Goal: Task Accomplishment & Management: Use online tool/utility

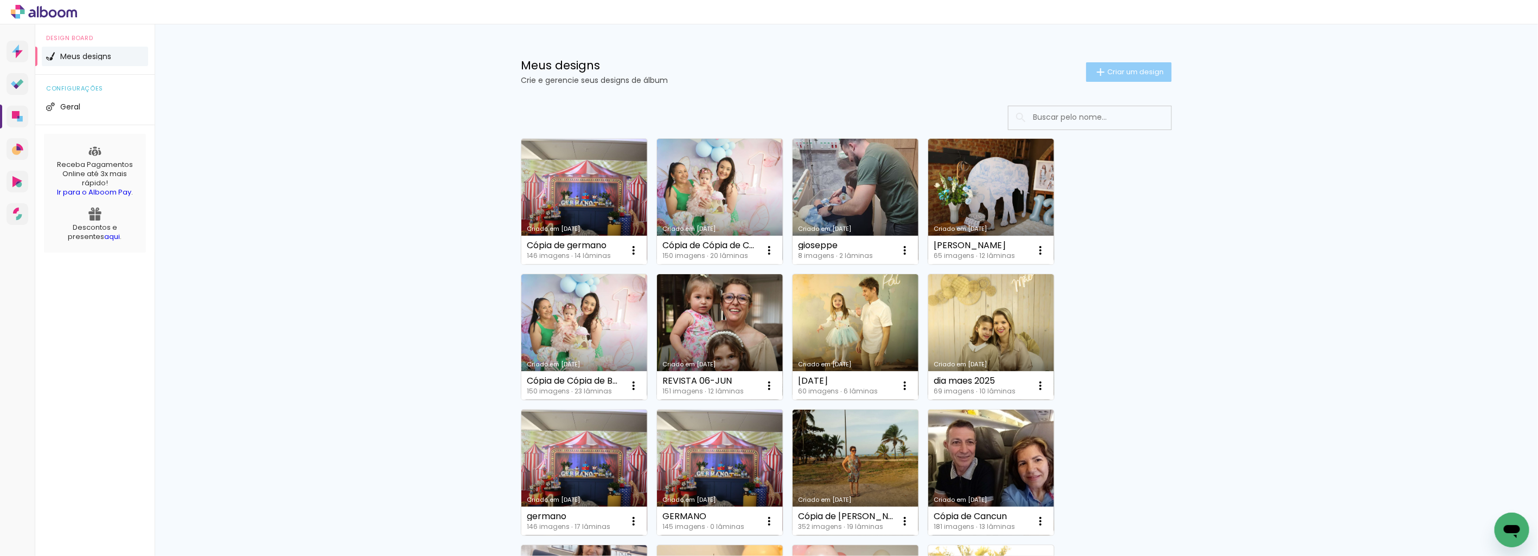
click at [1142, 71] on span "Criar um design" at bounding box center [1135, 71] width 56 height 7
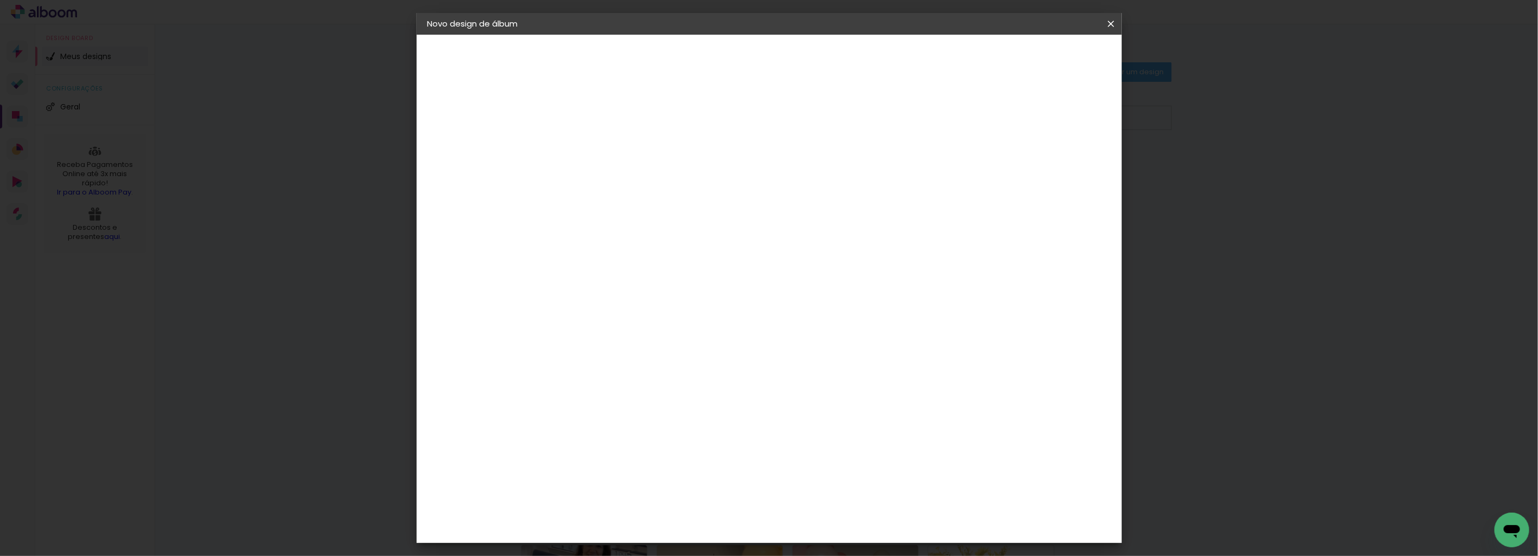
click at [605, 144] on input at bounding box center [605, 145] width 0 height 17
type input "MARIANA 2 MESES"
type paper-input "MARIANA 2 MESES"
click at [0, 0] on slot "Avançar" at bounding box center [0, 0] width 0 height 0
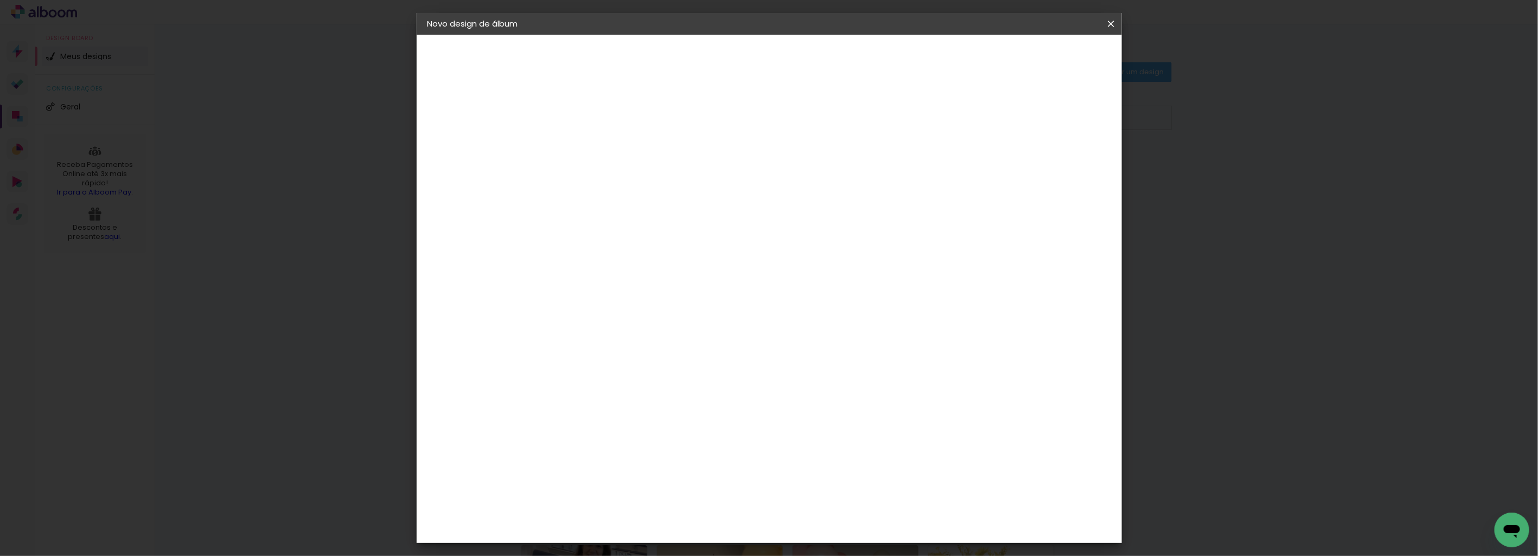
scroll to position [60, 0]
click at [678, 202] on span "20 × 30" at bounding box center [653, 216] width 50 height 29
click at [782, 58] on paper-button "Avançar" at bounding box center [754, 57] width 53 height 18
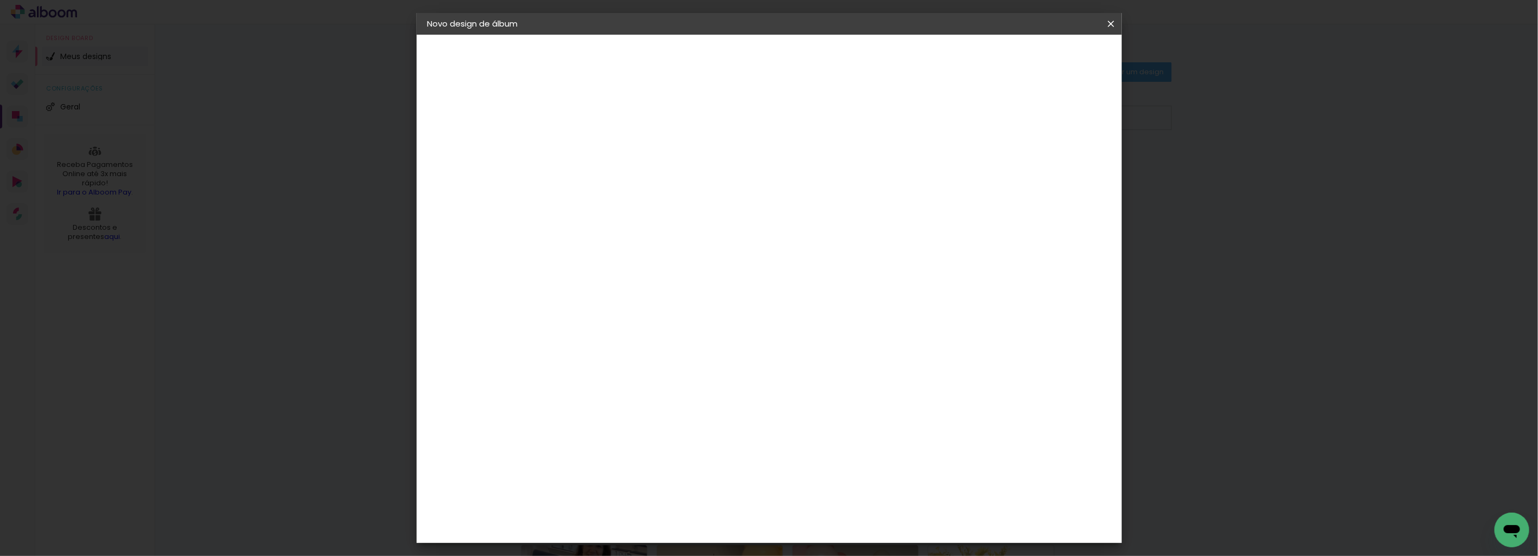
click at [1053, 57] on paper-button "Iniciar design" at bounding box center [1017, 57] width 71 height 18
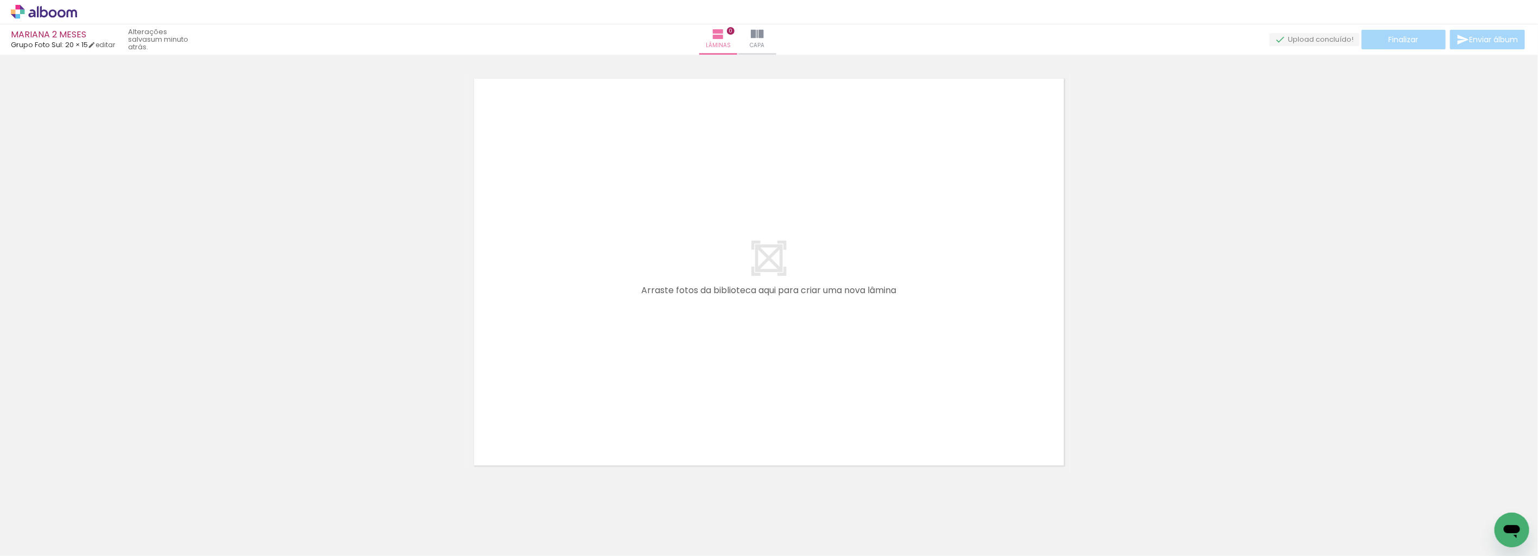
click at [1250, 301] on div at bounding box center [769, 258] width 1538 height 427
drag, startPoint x: 169, startPoint y: 556, endPoint x: 152, endPoint y: 557, distance: 16.3
click at [152, 556] on html "link( href="../../bower_components/polymer/polymer.html" rel="import" ) picture…" at bounding box center [769, 278] width 1538 height 556
drag, startPoint x: 302, startPoint y: 458, endPoint x: 307, endPoint y: 459, distance: 5.7
click at [617, 362] on quentale-workspace at bounding box center [769, 278] width 1538 height 556
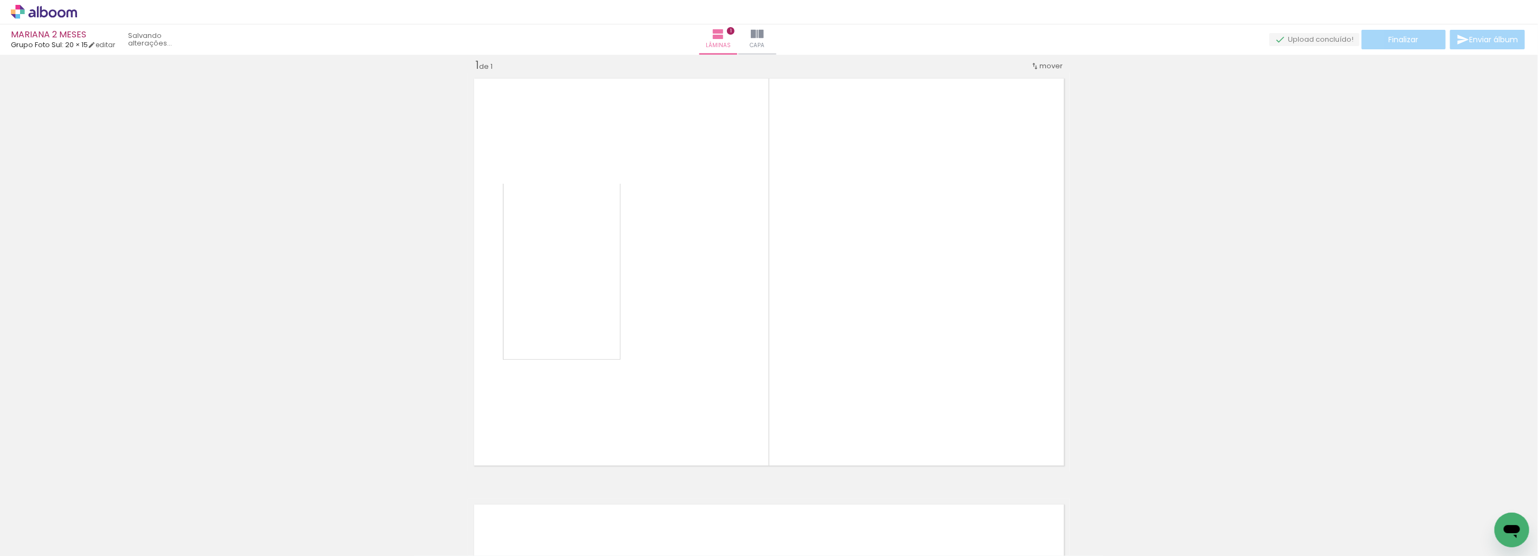
scroll to position [14, 0]
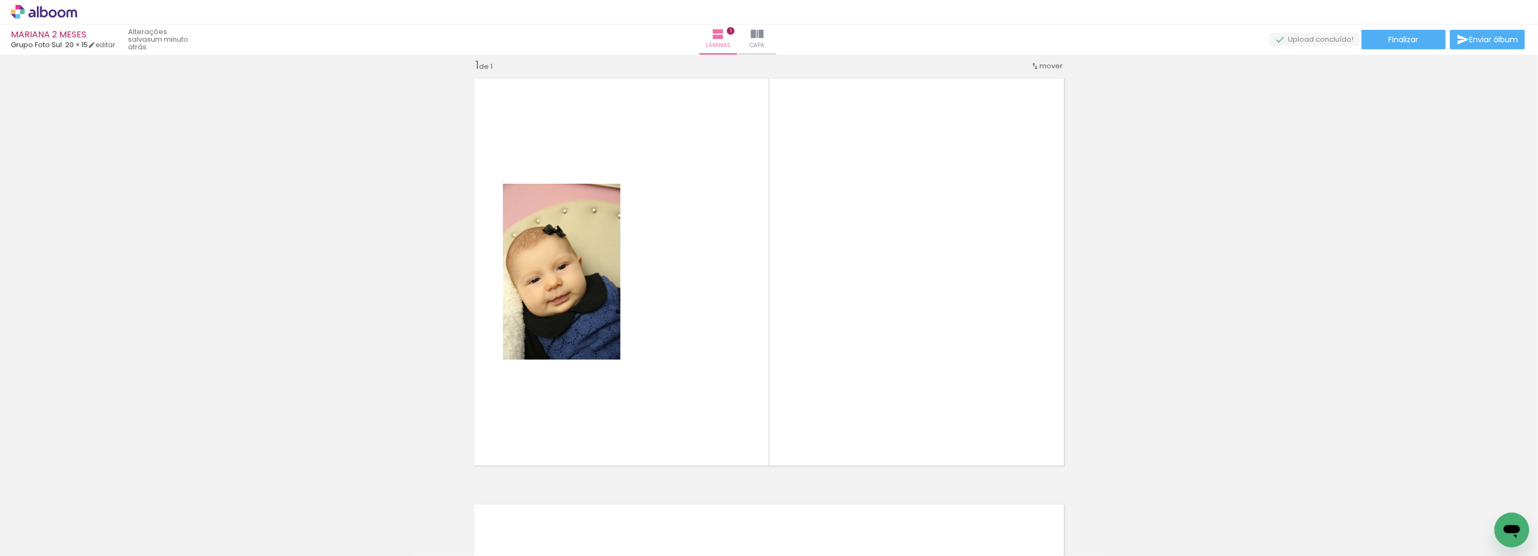
drag, startPoint x: 174, startPoint y: 532, endPoint x: 400, endPoint y: 476, distance: 233.5
click at [720, 333] on quentale-workspace at bounding box center [769, 278] width 1538 height 556
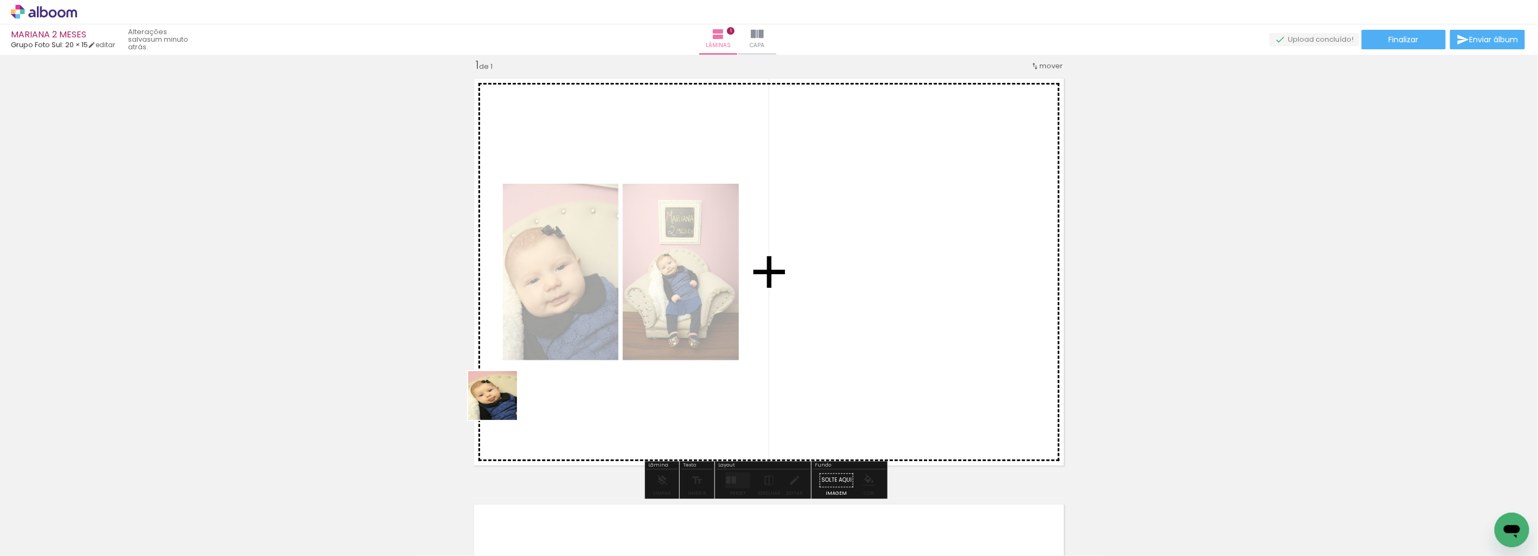
drag, startPoint x: 225, startPoint y: 528, endPoint x: 709, endPoint y: 334, distance: 521.6
click at [711, 330] on quentale-workspace at bounding box center [769, 278] width 1538 height 556
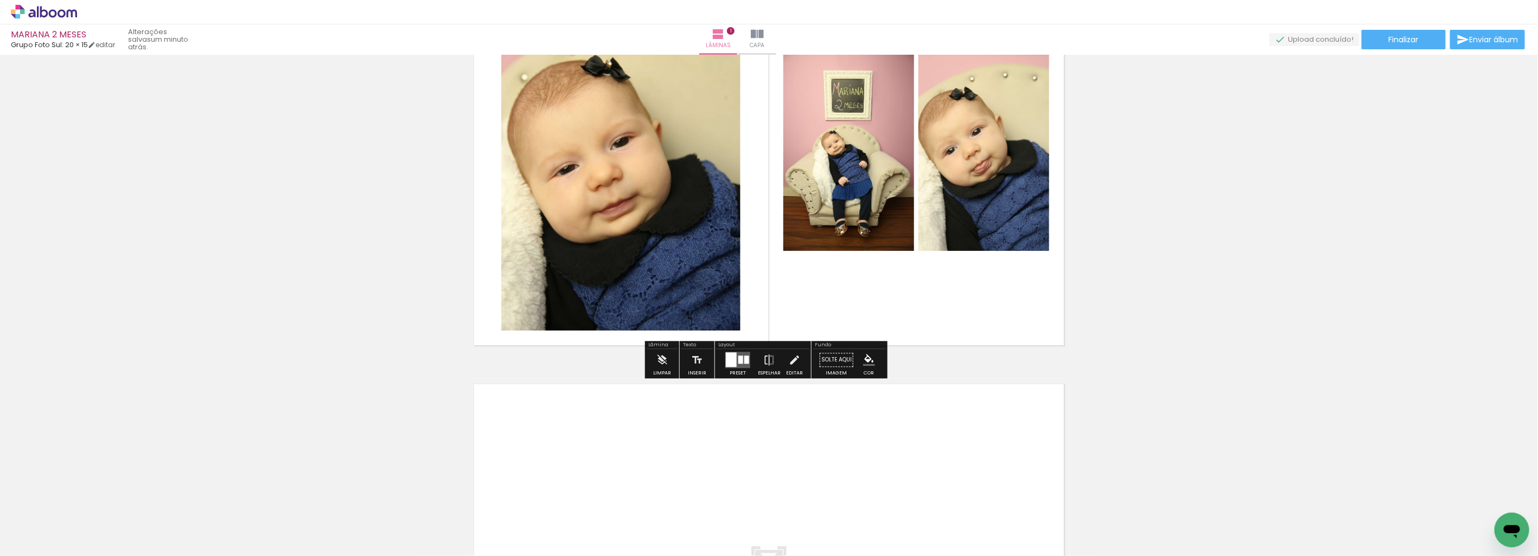
scroll to position [194, 0]
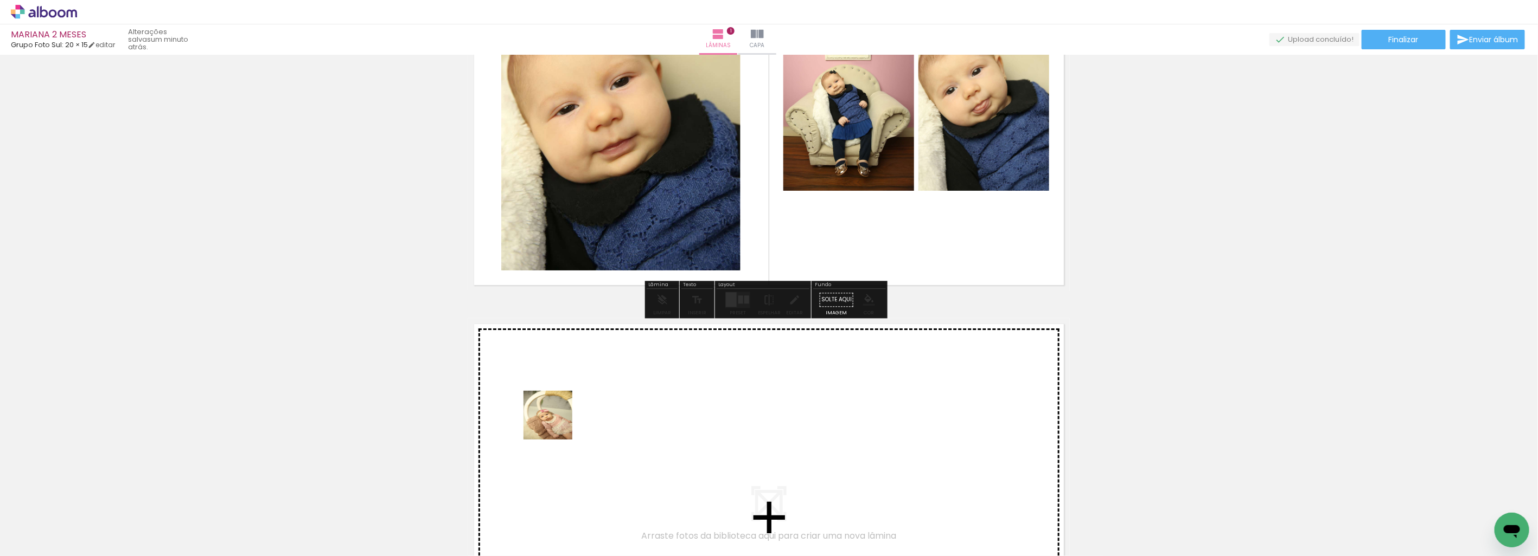
drag, startPoint x: 298, startPoint y: 532, endPoint x: 645, endPoint y: 402, distance: 370.7
click at [645, 402] on quentale-workspace at bounding box center [769, 278] width 1538 height 556
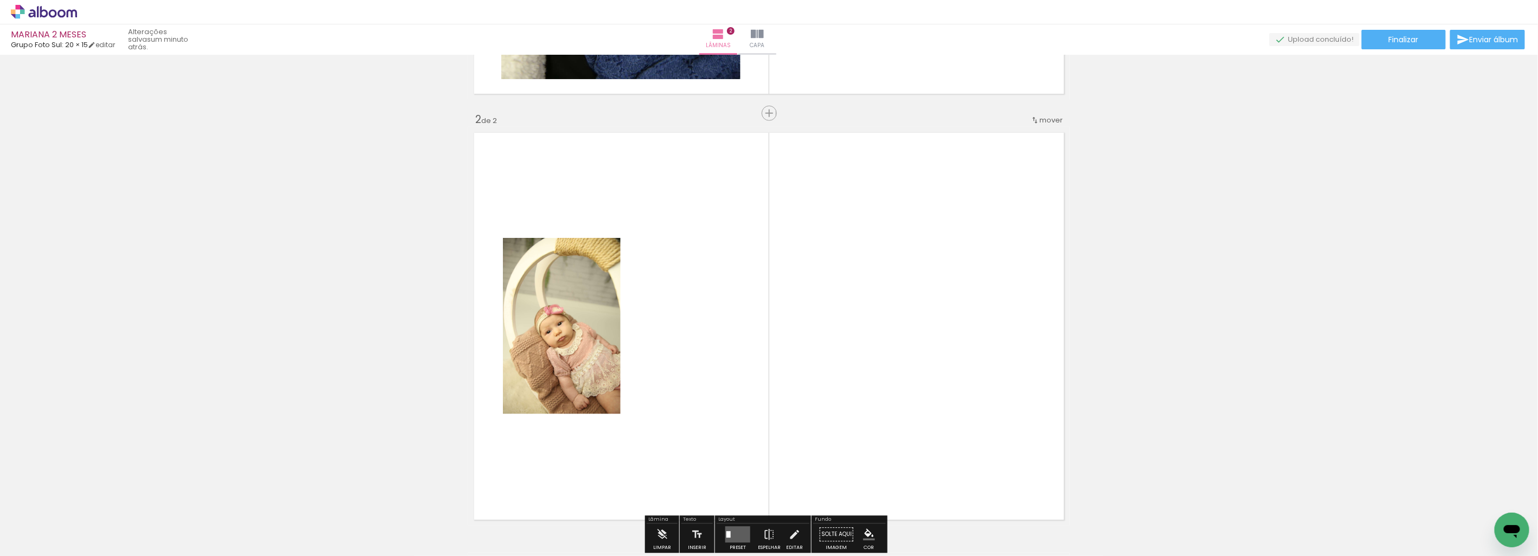
scroll to position [440, 0]
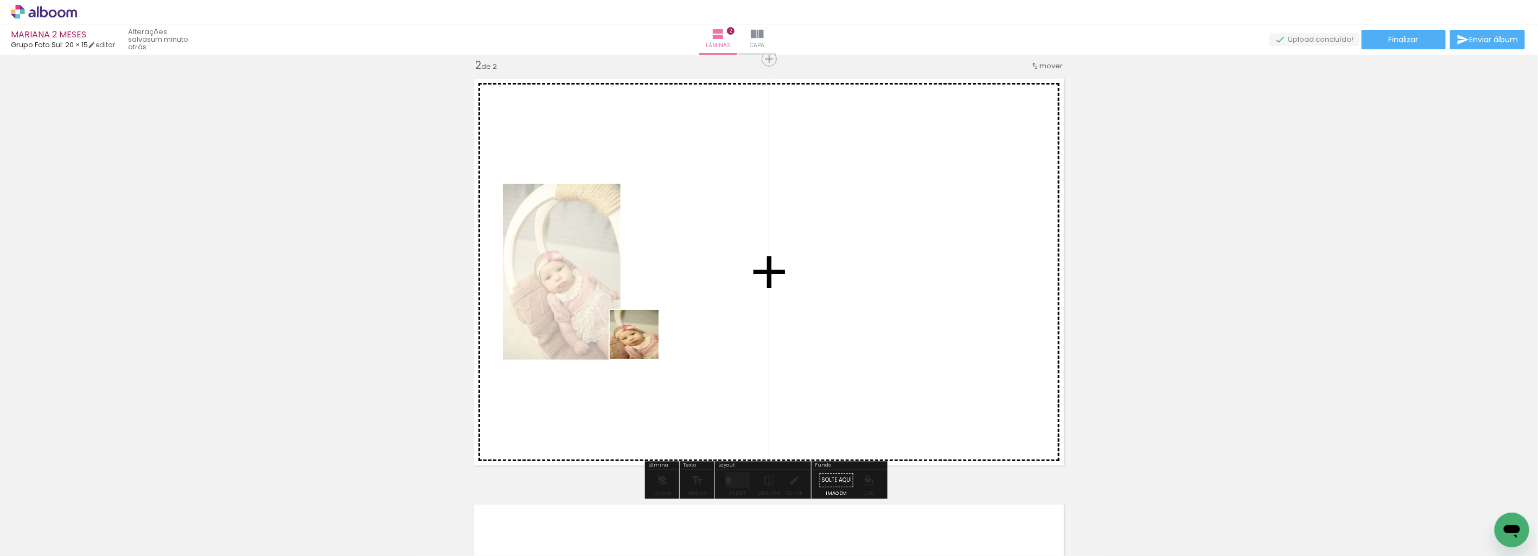
drag, startPoint x: 411, startPoint y: 523, endPoint x: 786, endPoint y: 265, distance: 456.0
click at [786, 265] on quentale-workspace at bounding box center [769, 278] width 1538 height 556
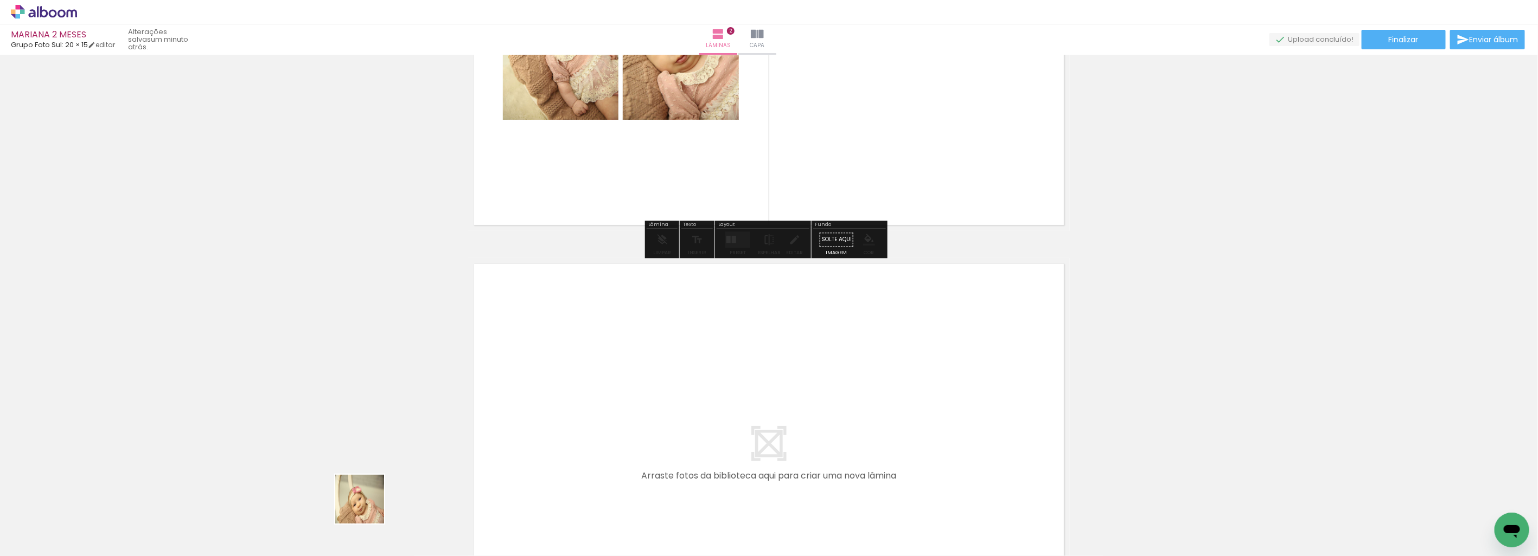
drag, startPoint x: 368, startPoint y: 508, endPoint x: 668, endPoint y: 381, distance: 325.7
click at [668, 381] on quentale-workspace at bounding box center [769, 278] width 1538 height 556
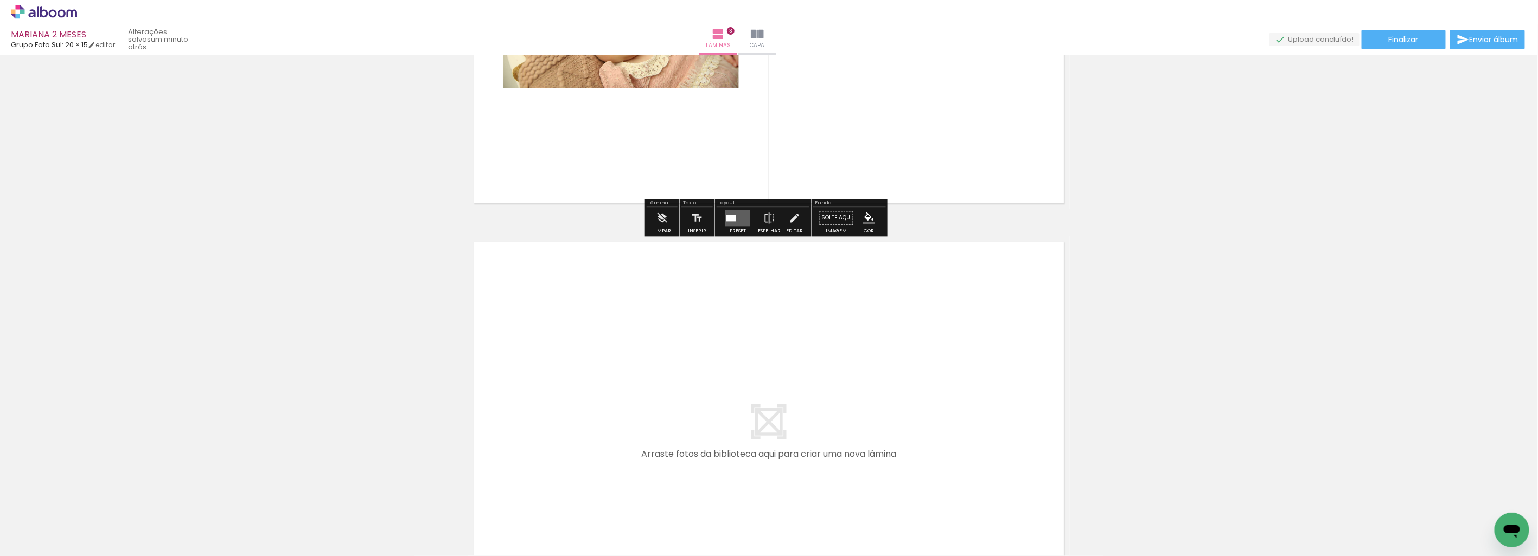
drag, startPoint x: 538, startPoint y: 524, endPoint x: 678, endPoint y: 296, distance: 268.6
click at [678, 296] on quentale-workspace at bounding box center [769, 278] width 1538 height 556
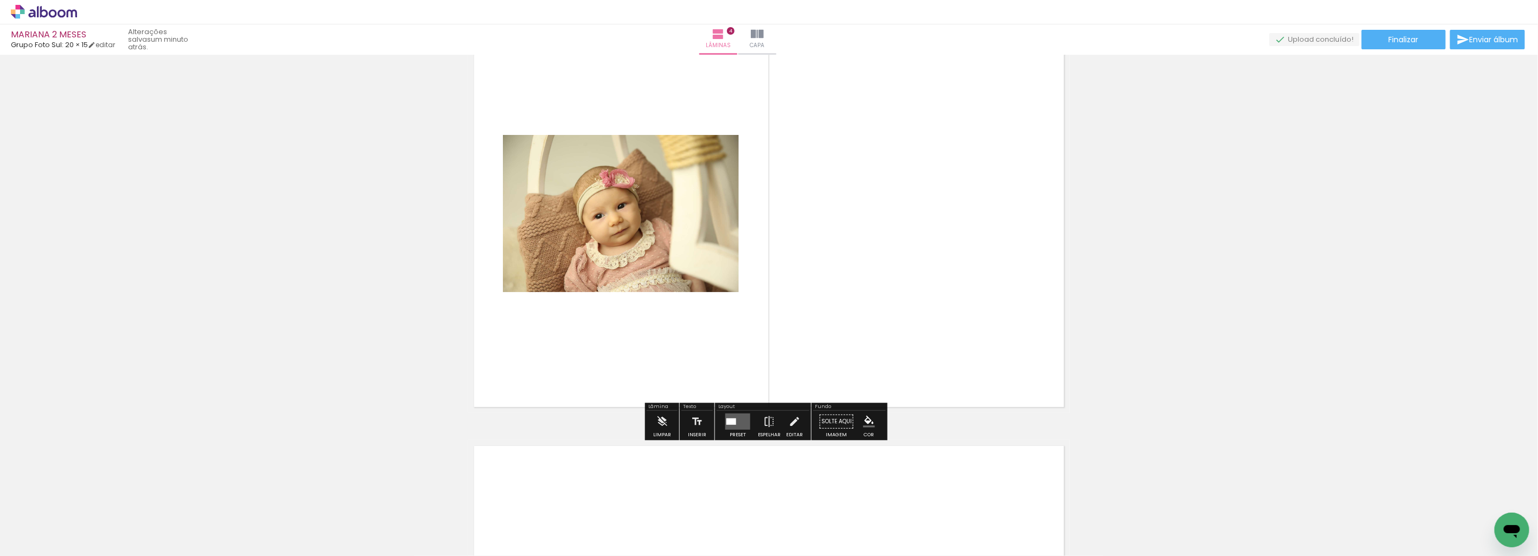
scroll to position [1353, 0]
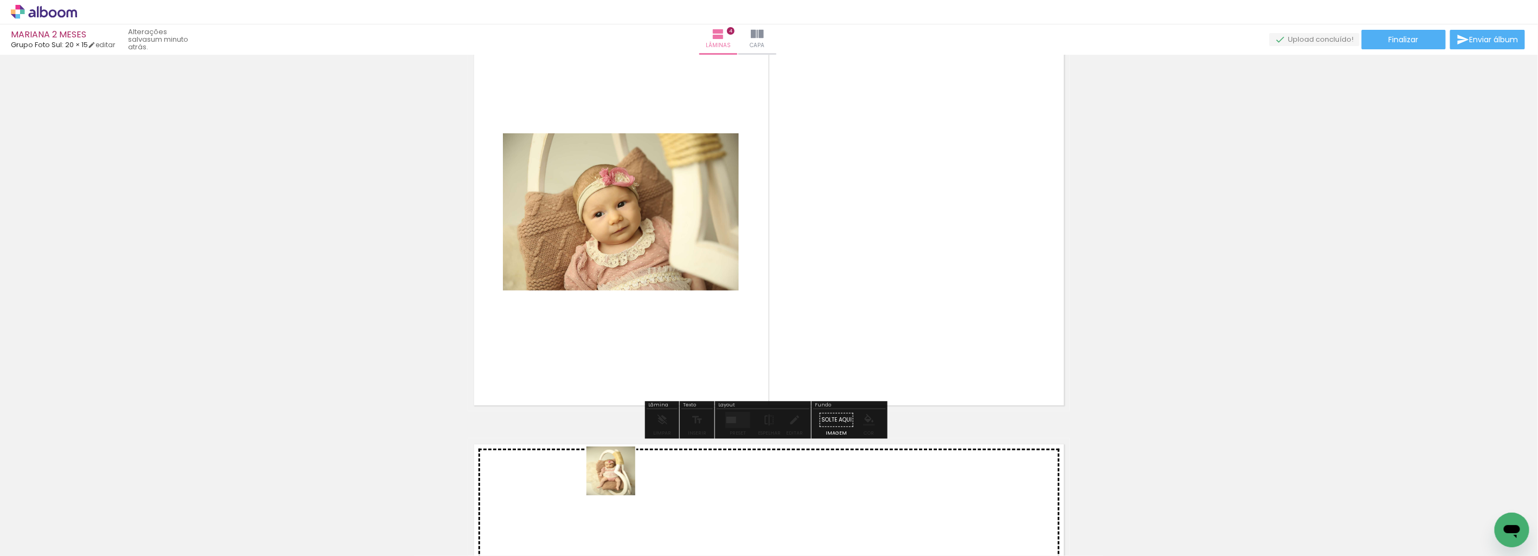
drag, startPoint x: 588, startPoint y: 513, endPoint x: 861, endPoint y: 221, distance: 399.1
click at [871, 204] on quentale-workspace at bounding box center [769, 278] width 1538 height 556
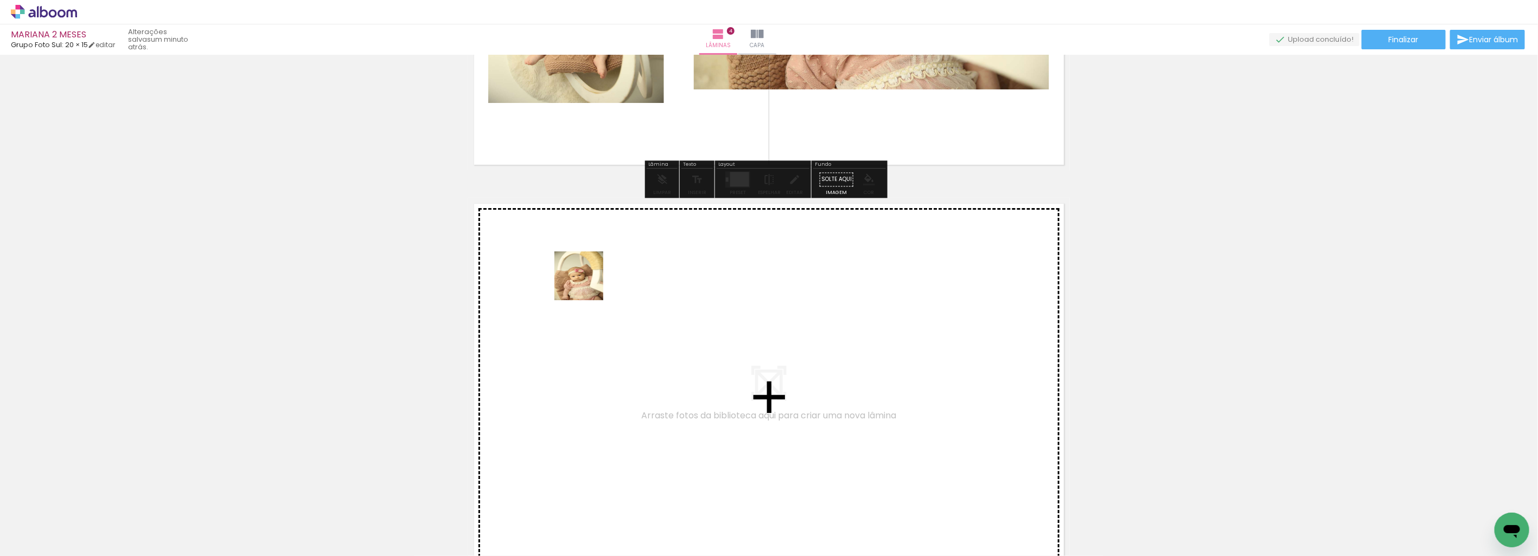
drag, startPoint x: 502, startPoint y: 462, endPoint x: 605, endPoint y: 265, distance: 222.2
click at [605, 265] on quentale-workspace at bounding box center [769, 278] width 1538 height 556
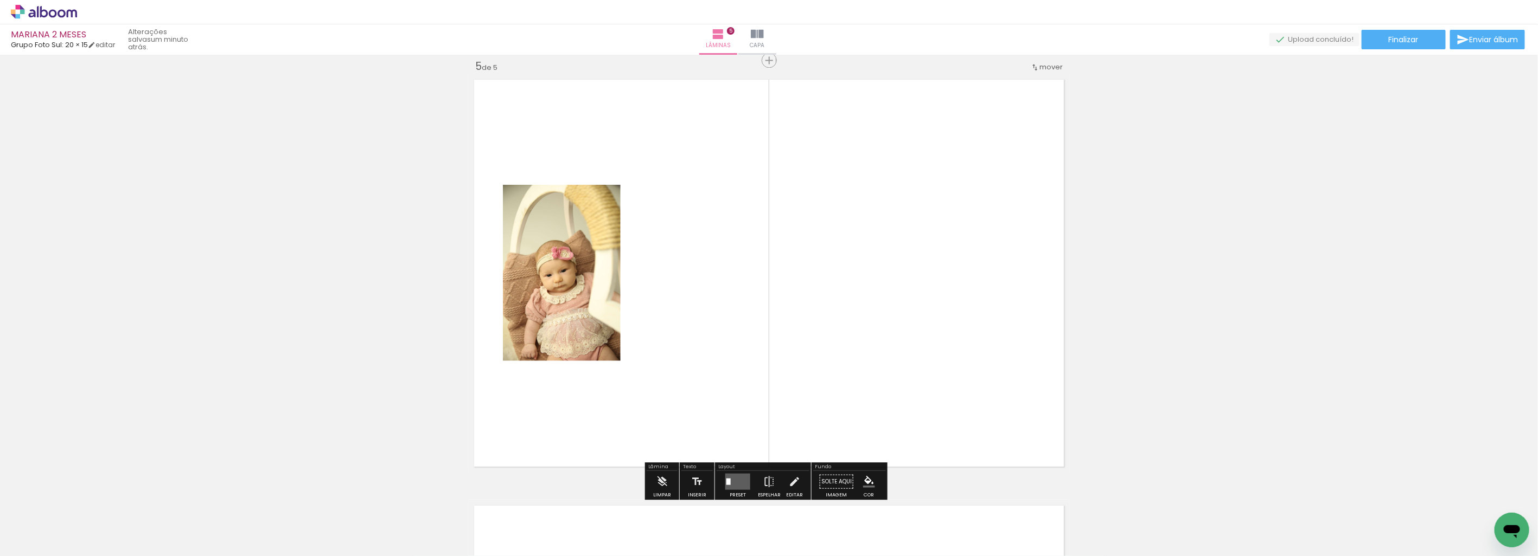
scroll to position [1719, 0]
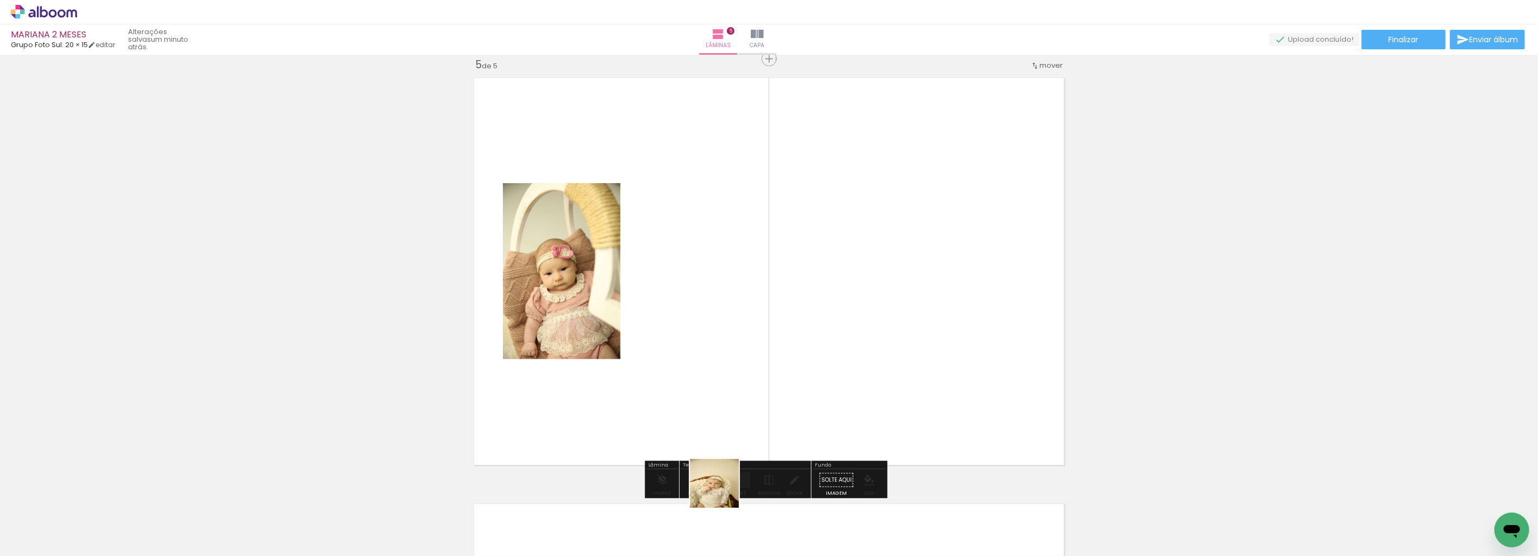
drag, startPoint x: 718, startPoint y: 514, endPoint x: 727, endPoint y: 255, distance: 258.9
click at [727, 255] on quentale-workspace at bounding box center [769, 278] width 1538 height 556
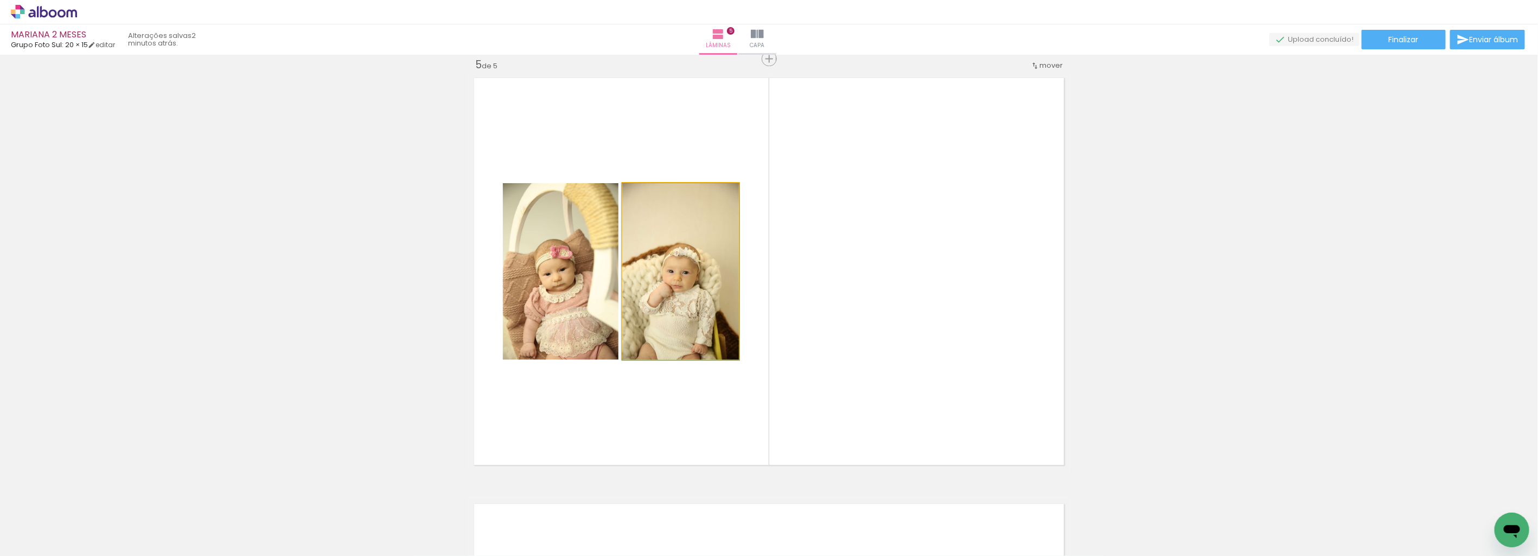
drag, startPoint x: 703, startPoint y: 313, endPoint x: 1211, endPoint y: 375, distance: 512.0
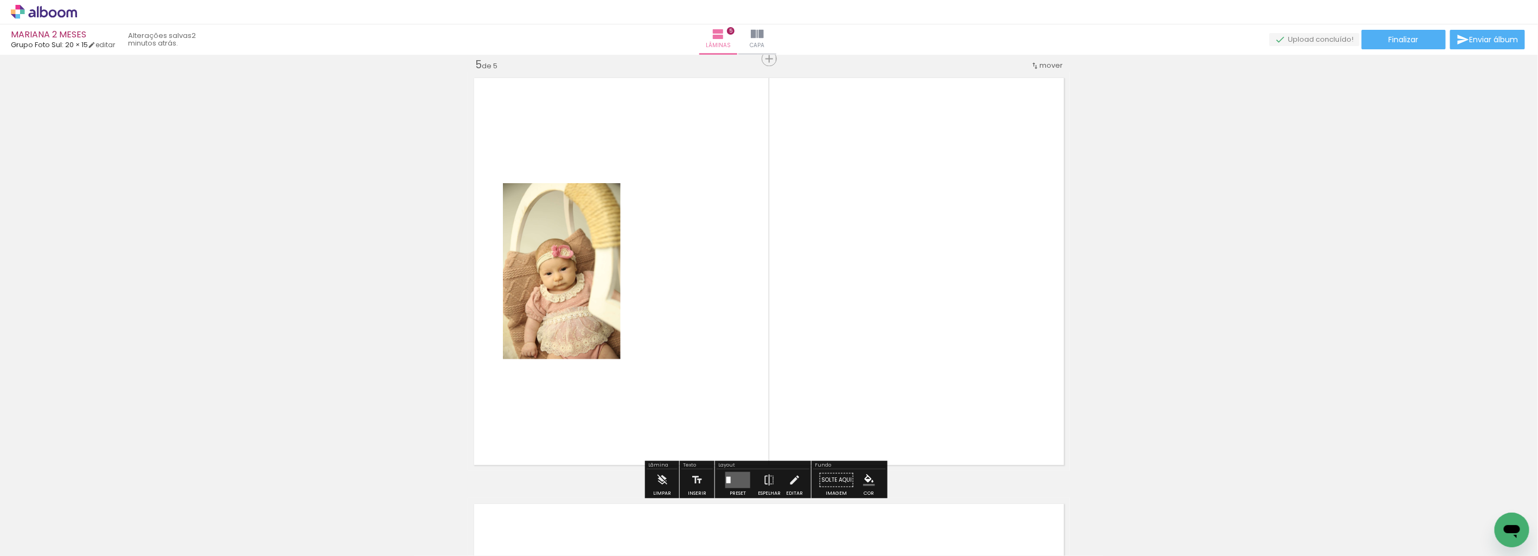
drag, startPoint x: 744, startPoint y: 299, endPoint x: 747, endPoint y: 286, distance: 13.3
click at [747, 286] on quentale-workspace at bounding box center [769, 278] width 1538 height 556
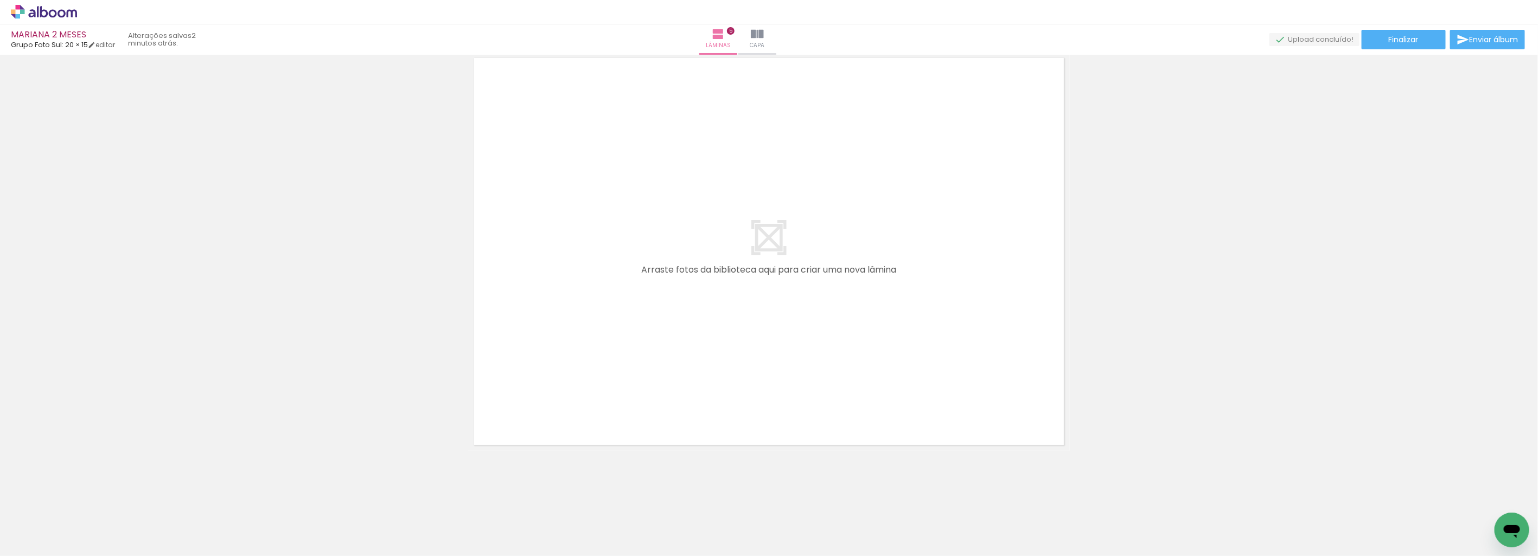
drag, startPoint x: 719, startPoint y: 476, endPoint x: 744, endPoint y: 444, distance: 40.9
click at [722, 253] on quentale-workspace at bounding box center [769, 278] width 1538 height 556
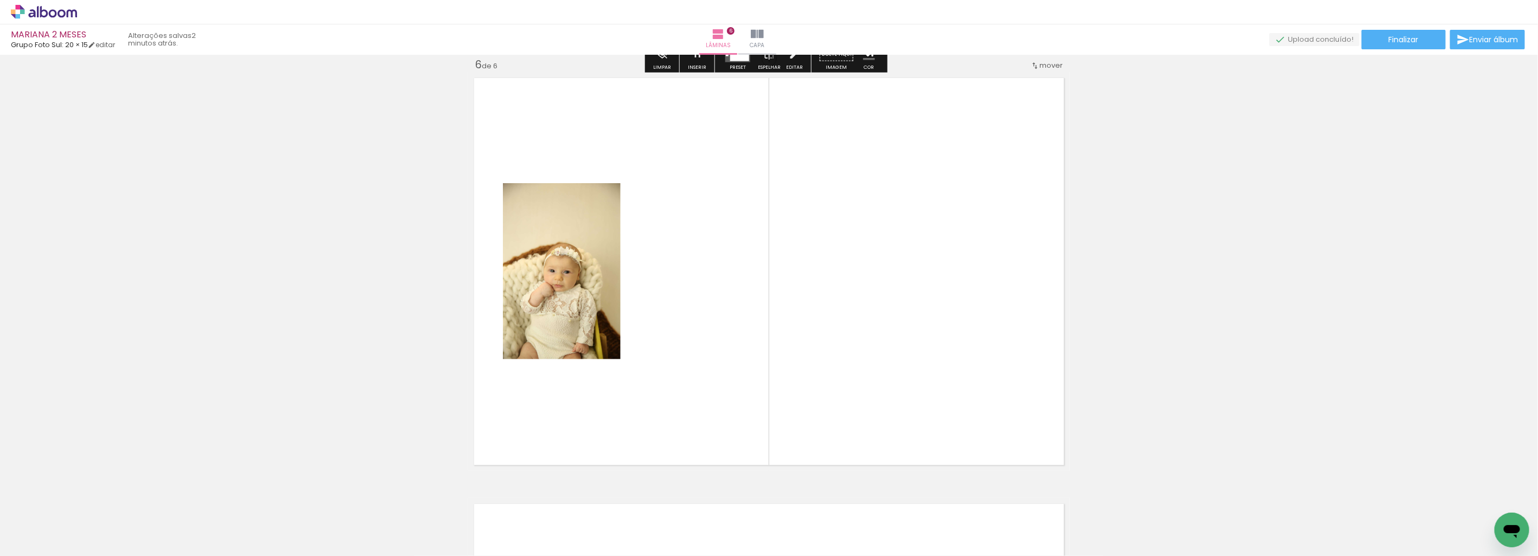
scroll to position [2145, 0]
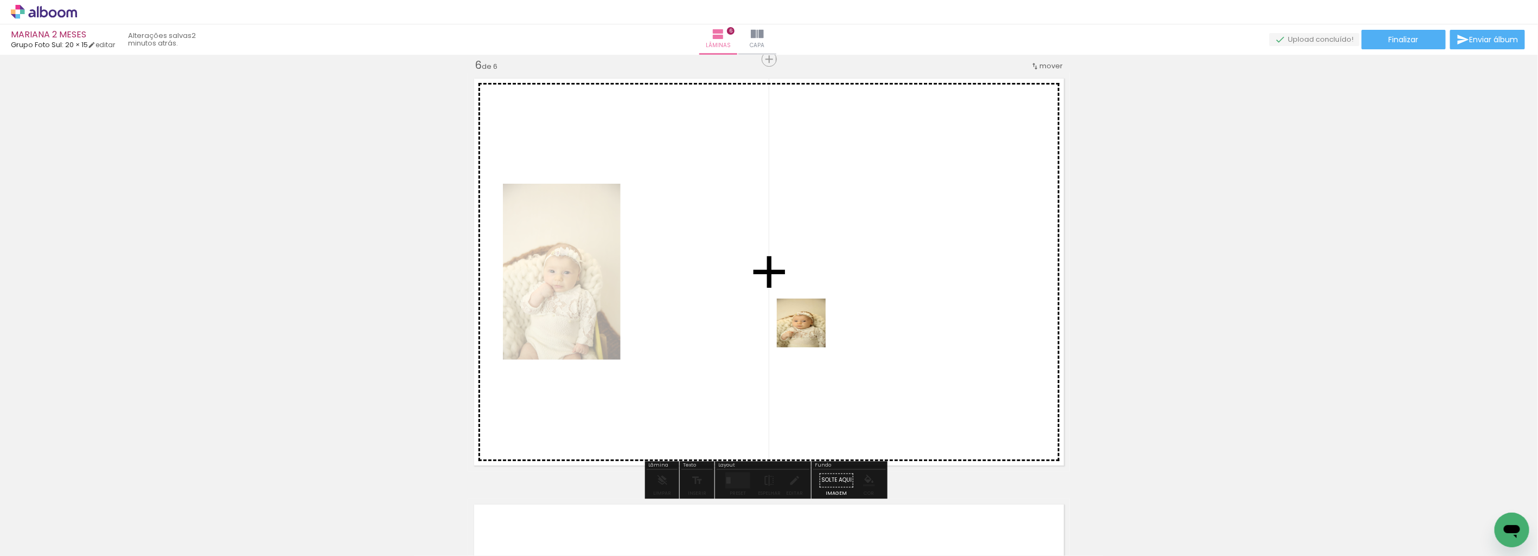
drag, startPoint x: 808, startPoint y: 410, endPoint x: 811, endPoint y: 327, distance: 83.6
click at [809, 329] on quentale-workspace at bounding box center [769, 278] width 1538 height 556
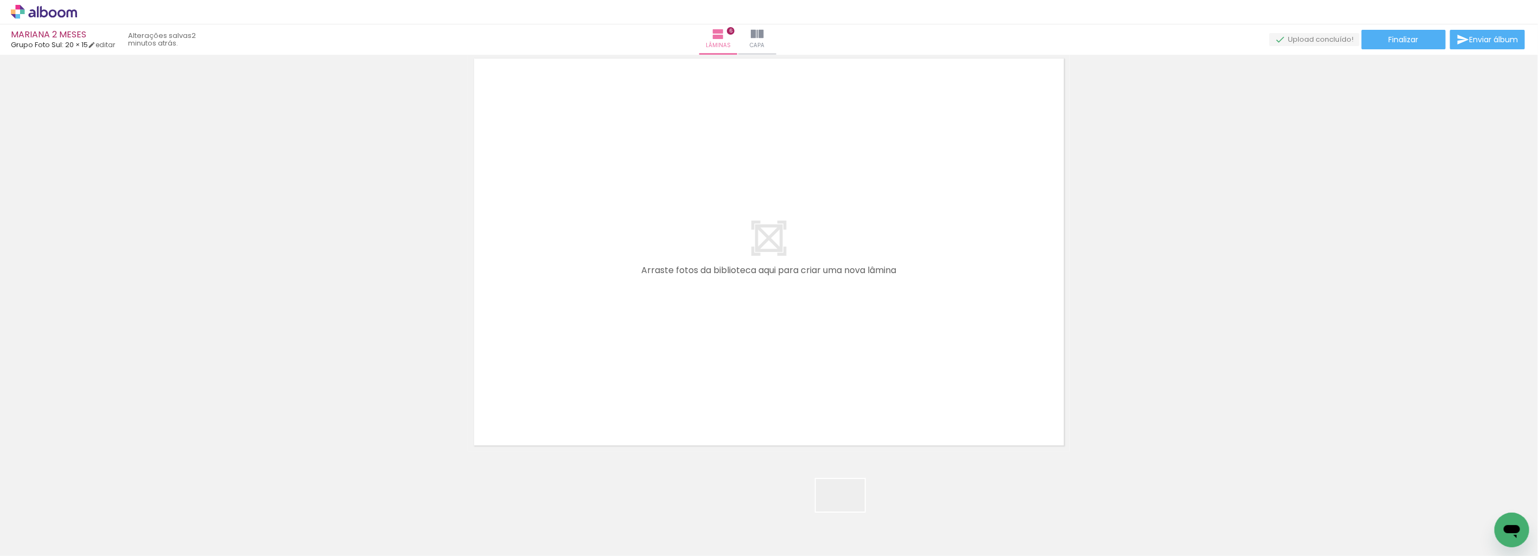
drag, startPoint x: 846, startPoint y: 517, endPoint x: 991, endPoint y: 293, distance: 266.7
click at [903, 274] on quentale-workspace at bounding box center [769, 278] width 1538 height 556
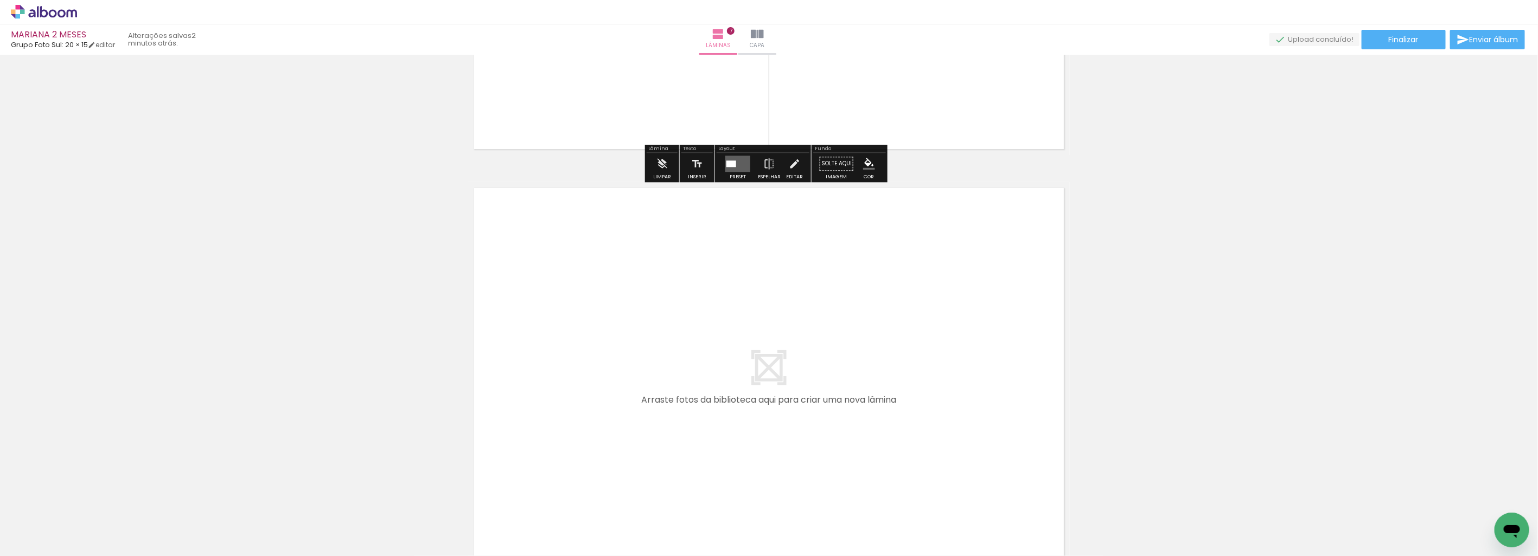
drag, startPoint x: 891, startPoint y: 521, endPoint x: 894, endPoint y: 346, distance: 175.8
click at [894, 346] on quentale-workspace at bounding box center [769, 278] width 1538 height 556
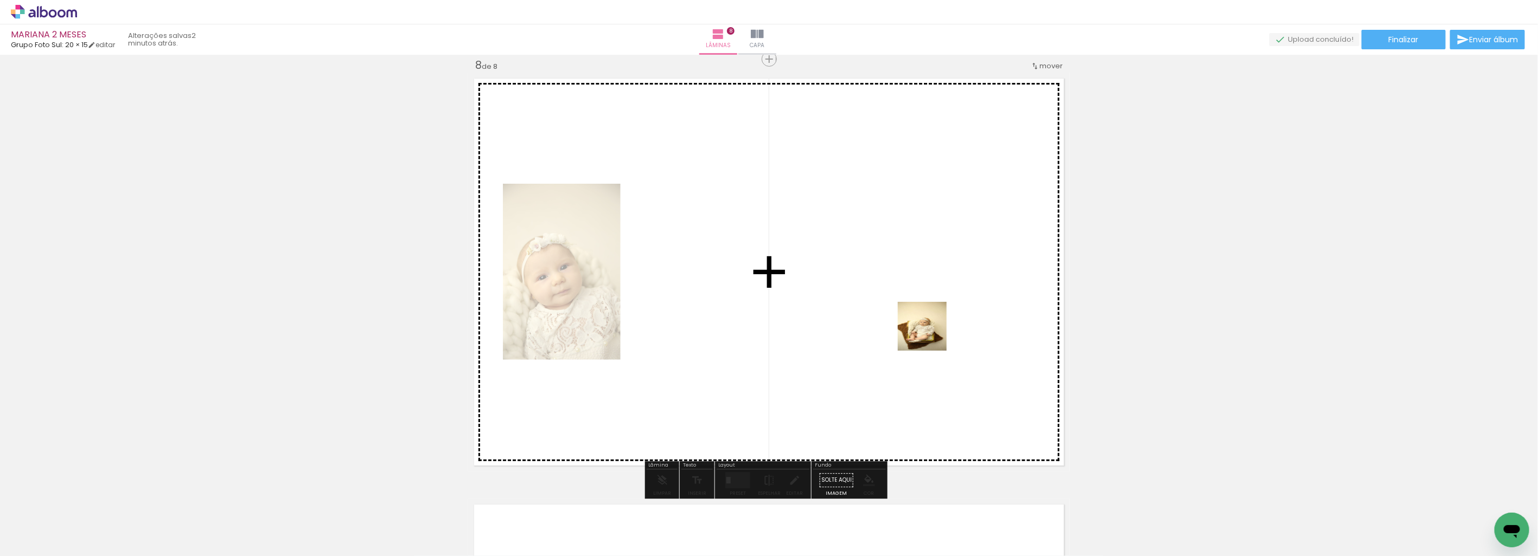
drag, startPoint x: 964, startPoint y: 521, endPoint x: 930, endPoint y: 302, distance: 222.3
click at [929, 323] on quentale-workspace at bounding box center [769, 278] width 1538 height 556
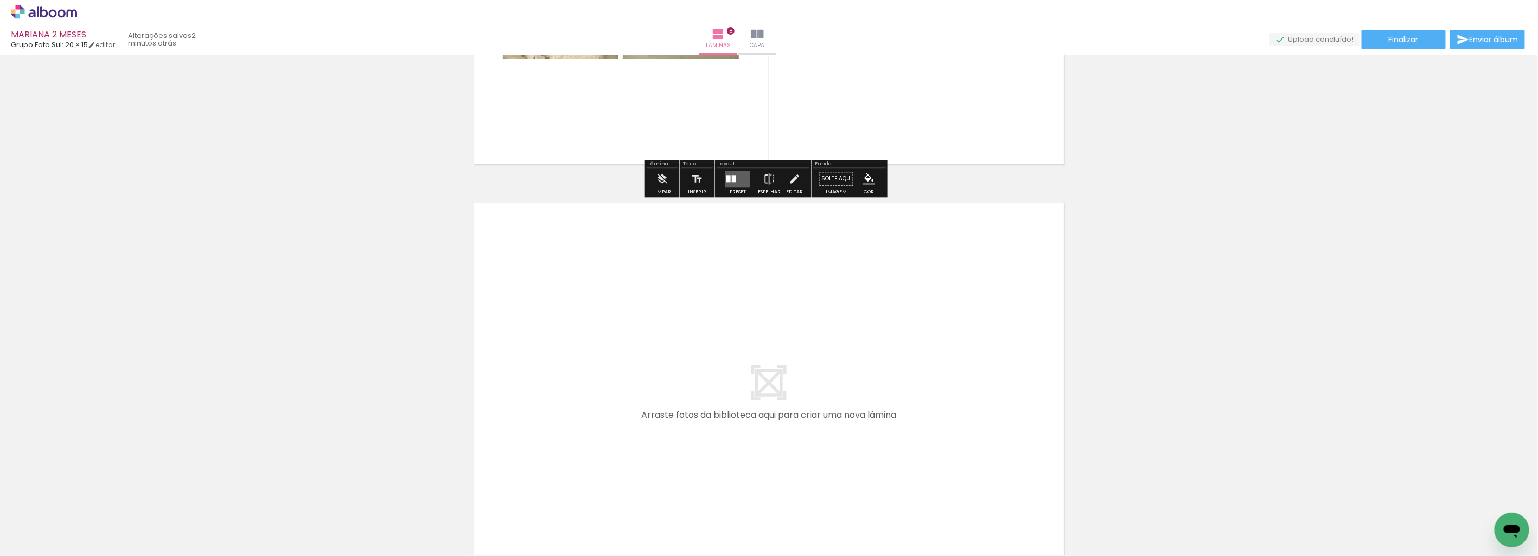
drag, startPoint x: 1020, startPoint y: 501, endPoint x: 944, endPoint y: 329, distance: 188.2
click at [944, 329] on quentale-workspace at bounding box center [769, 278] width 1538 height 556
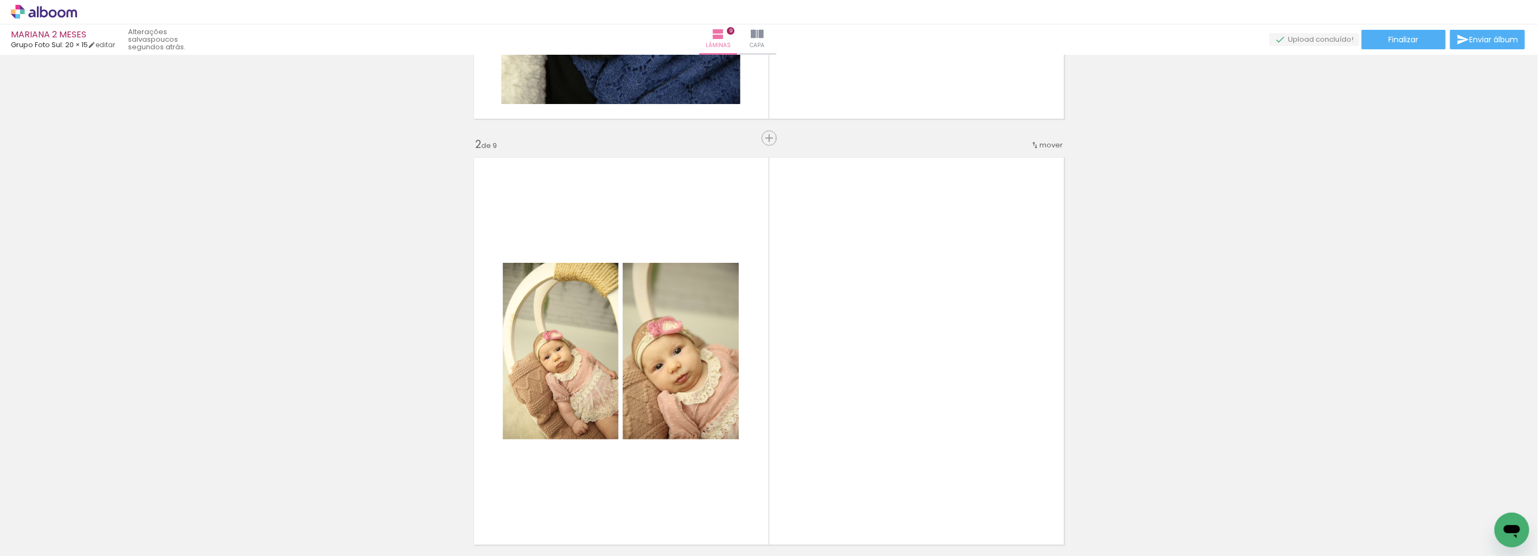
scroll to position [361, 0]
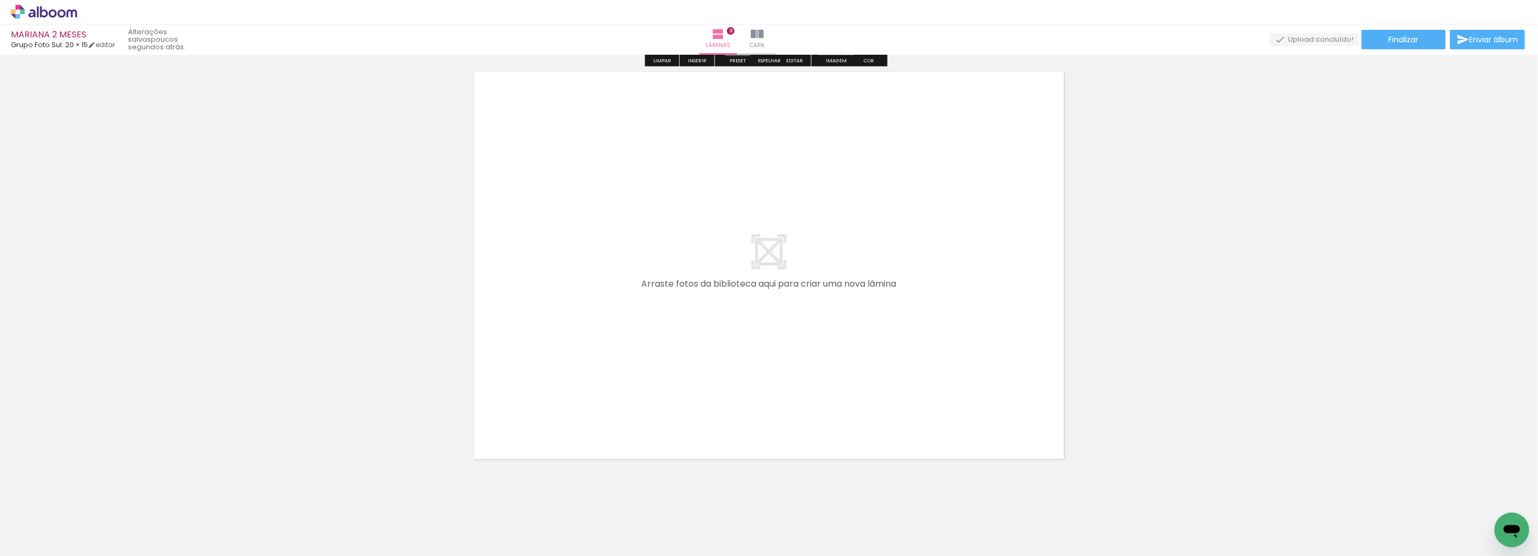
drag, startPoint x: 717, startPoint y: 523, endPoint x: 815, endPoint y: 338, distance: 209.1
click at [815, 338] on quentale-workspace at bounding box center [769, 278] width 1538 height 556
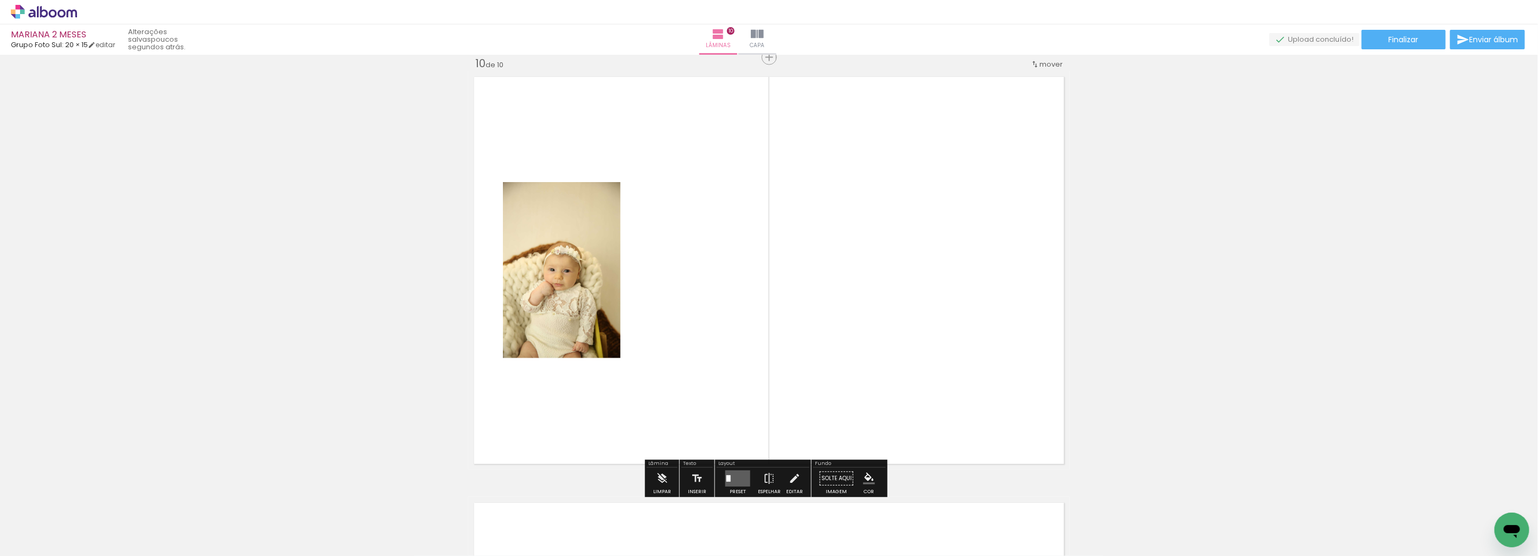
scroll to position [3851, 0]
click at [739, 474] on quentale-layouter at bounding box center [737, 480] width 25 height 16
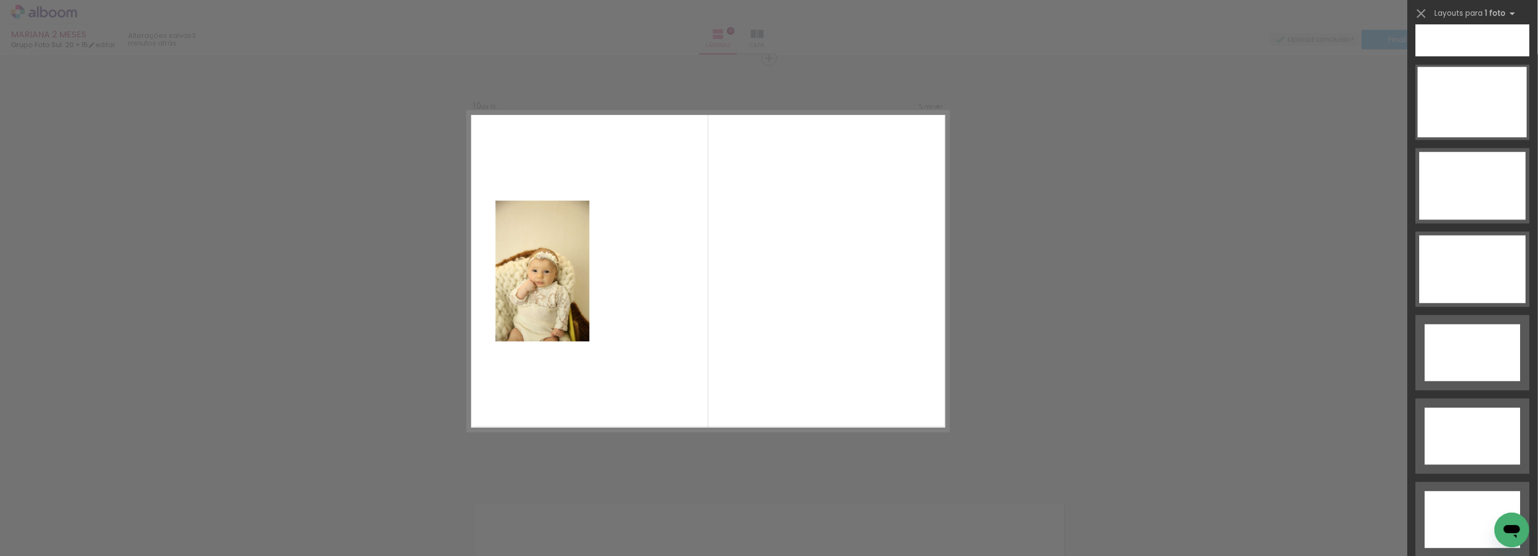
scroll to position [3866, 0]
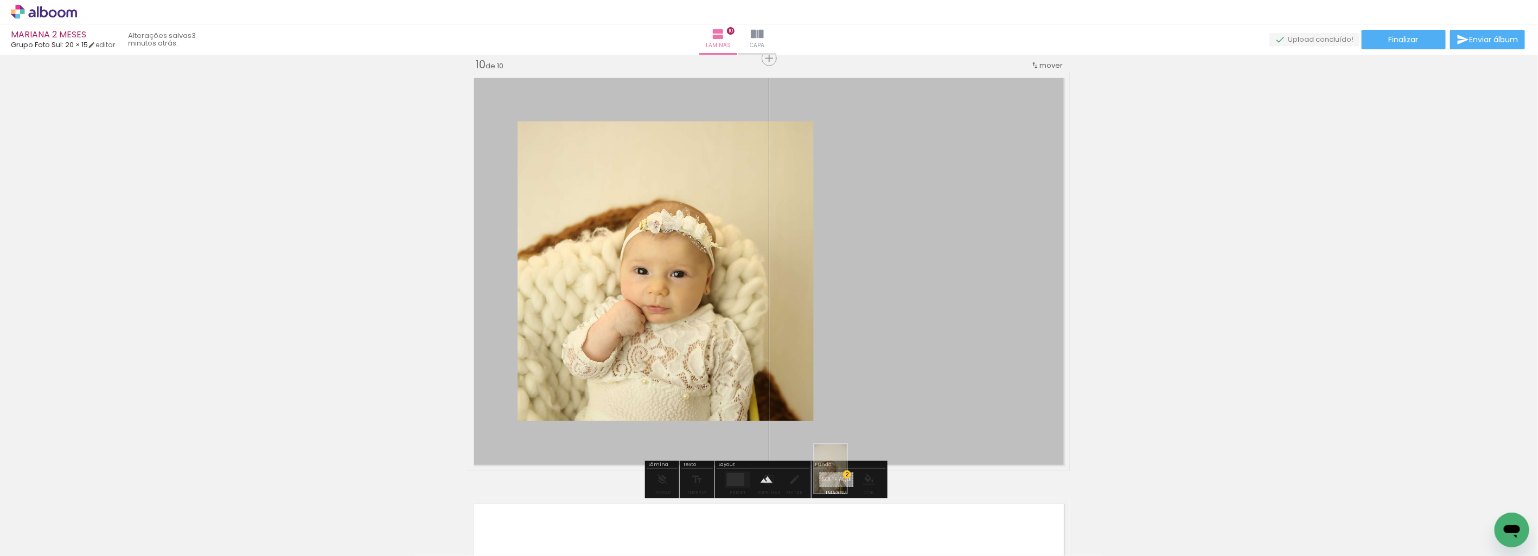
drag, startPoint x: 724, startPoint y: 532, endPoint x: 846, endPoint y: 477, distance: 133.8
click at [846, 477] on quentale-workspace at bounding box center [769, 278] width 1538 height 556
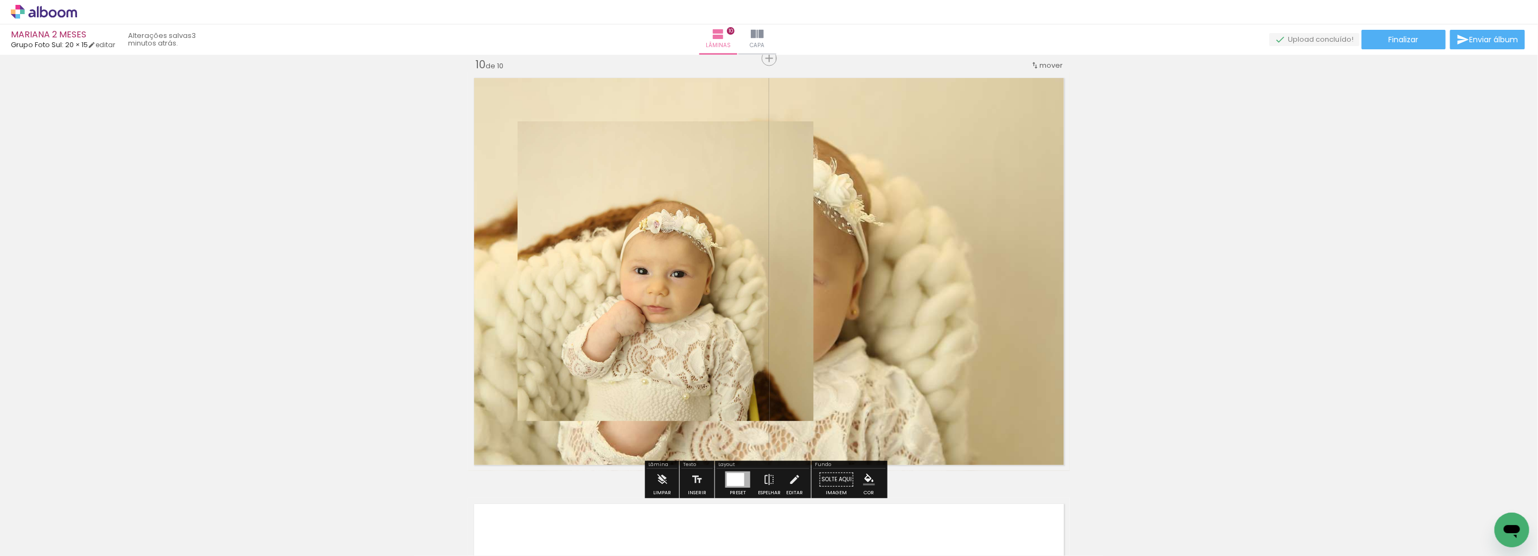
drag, startPoint x: 895, startPoint y: 295, endPoint x: 956, endPoint y: 281, distance: 62.2
click at [956, 281] on quentale-layouter at bounding box center [769, 271] width 602 height 399
click at [918, 302] on quentale-layouter at bounding box center [769, 271] width 602 height 399
click at [918, 302] on quentale-photo at bounding box center [769, 271] width 602 height 399
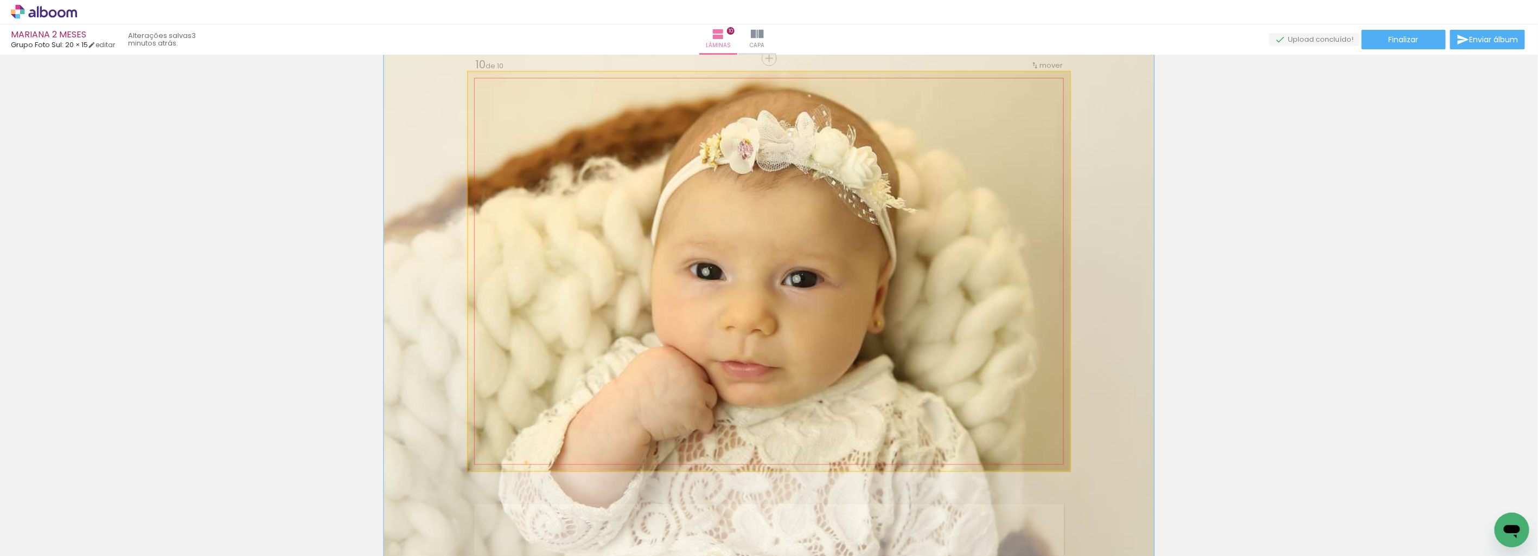
drag, startPoint x: 509, startPoint y: 99, endPoint x: 522, endPoint y: 98, distance: 13.6
type paper-slider "135"
click at [522, 98] on div at bounding box center [520, 99] width 17 height 17
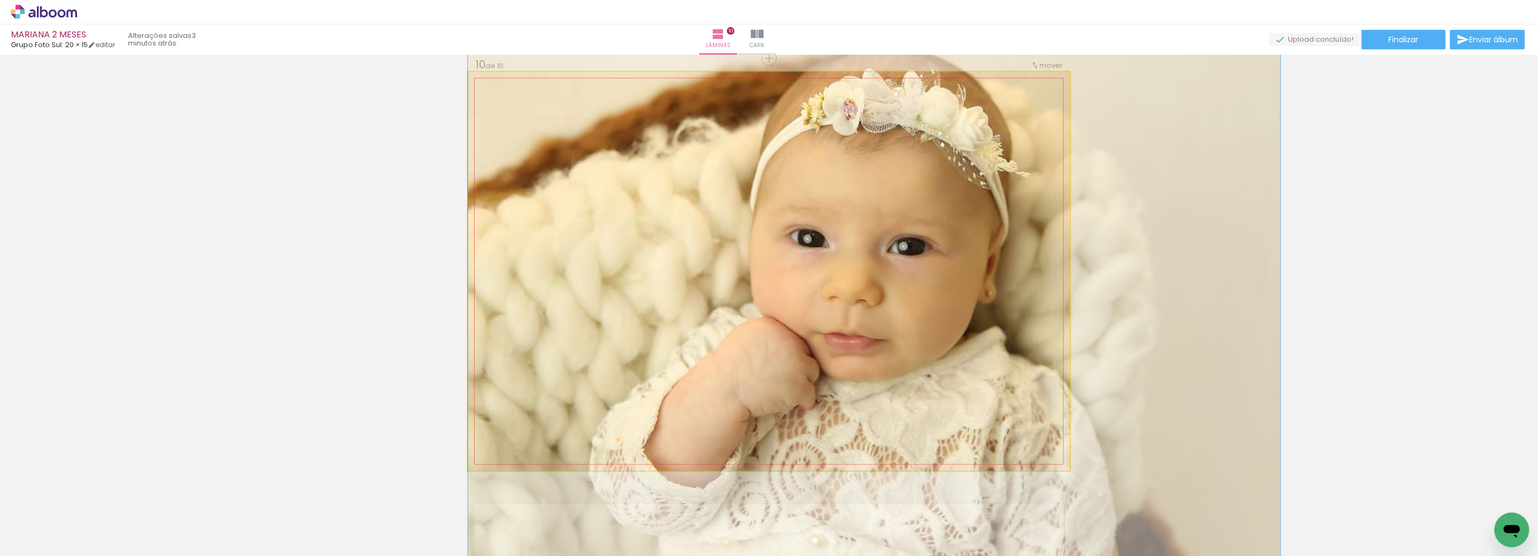
drag, startPoint x: 583, startPoint y: 202, endPoint x: 705, endPoint y: 160, distance: 129.0
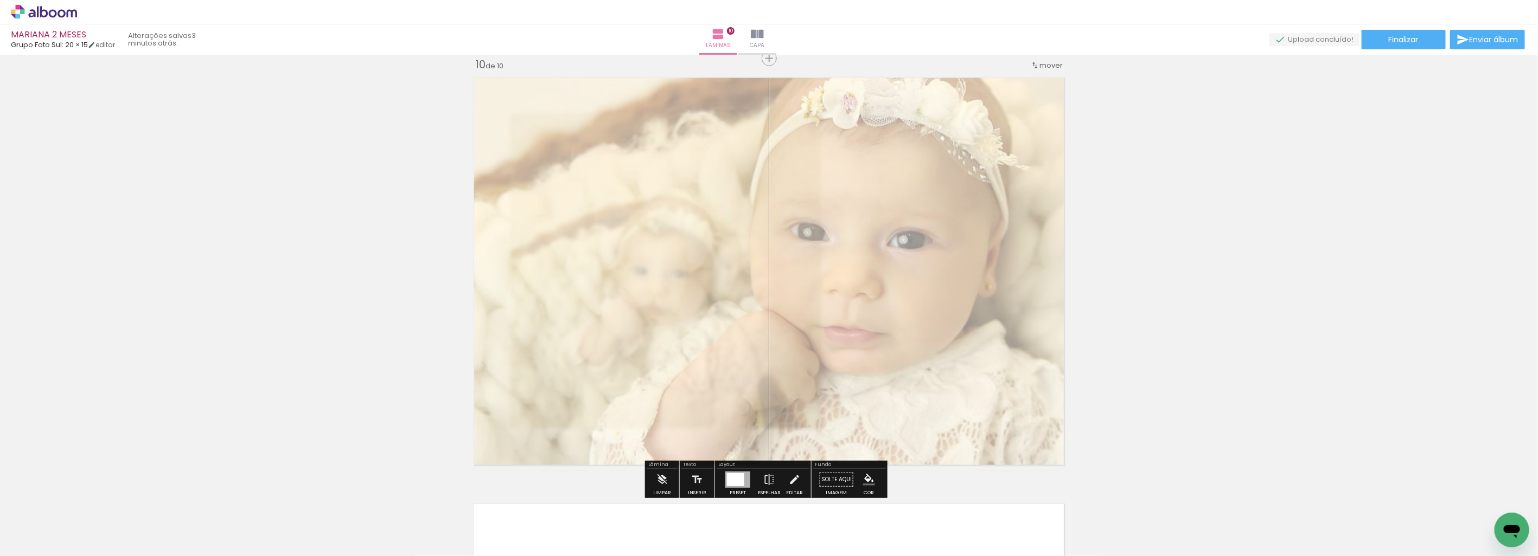
drag, startPoint x: 615, startPoint y: 102, endPoint x: 601, endPoint y: 116, distance: 19.2
type paper-slider "45"
click at [601, 116] on quentale-photo at bounding box center [769, 271] width 602 height 399
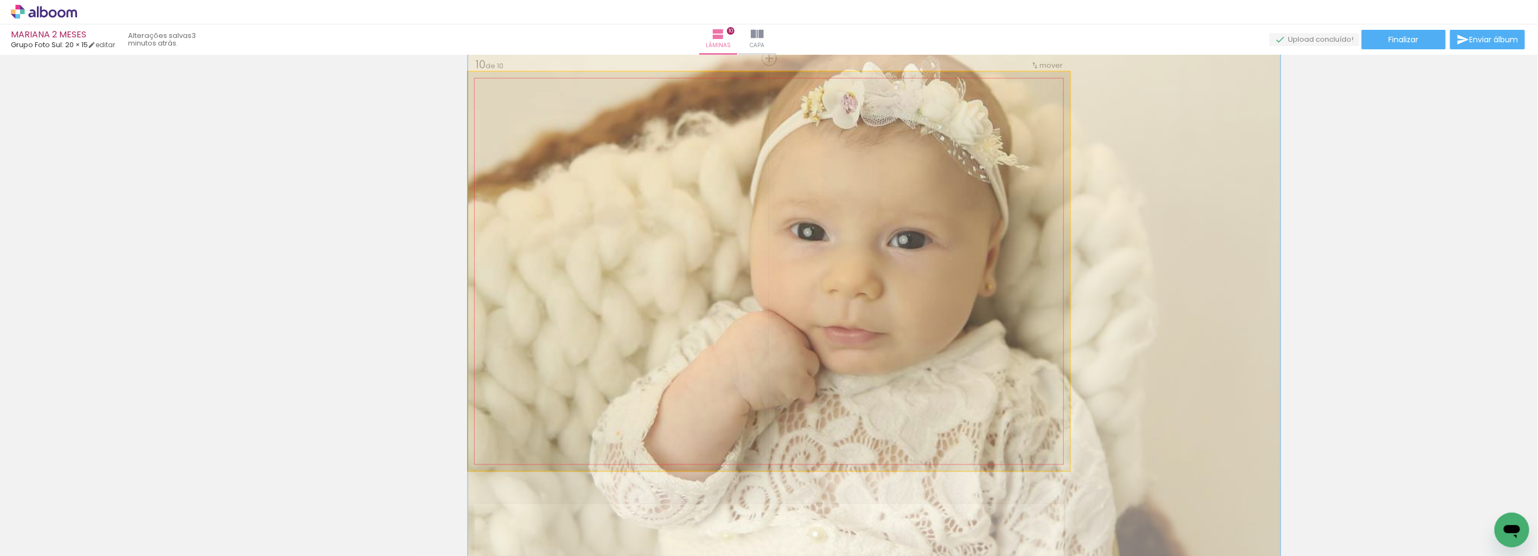
drag, startPoint x: 648, startPoint y: 167, endPoint x: 673, endPoint y: 181, distance: 27.9
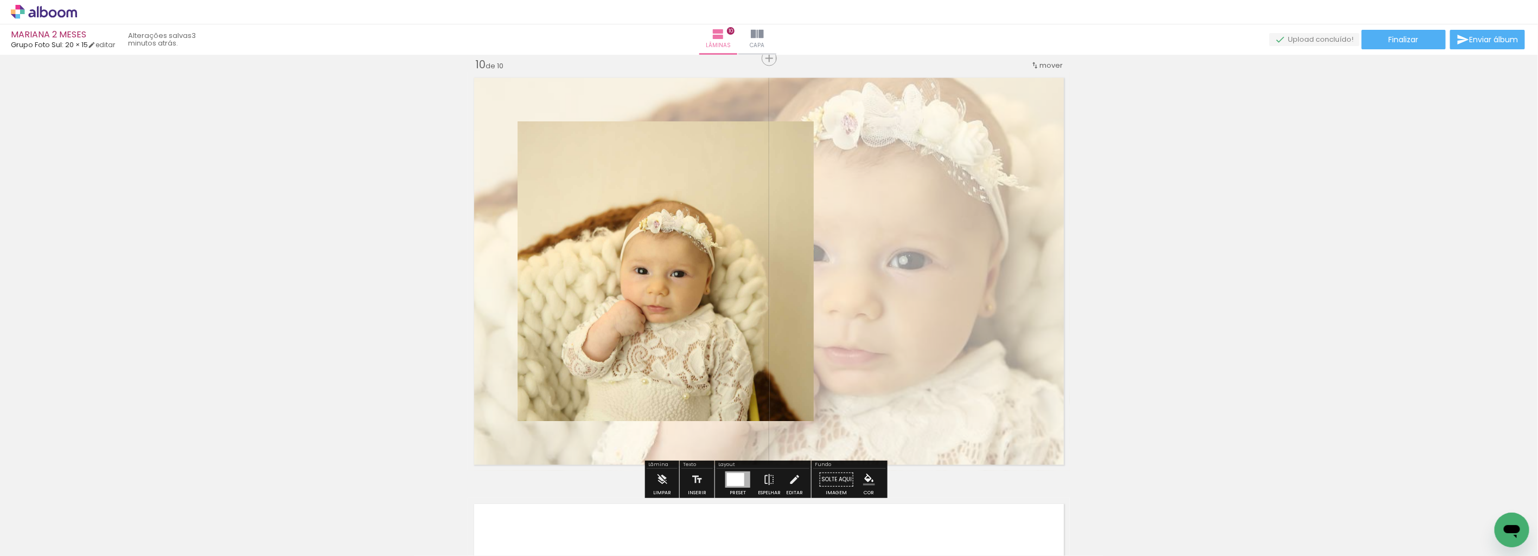
click at [868, 230] on quentale-layouter at bounding box center [769, 271] width 602 height 399
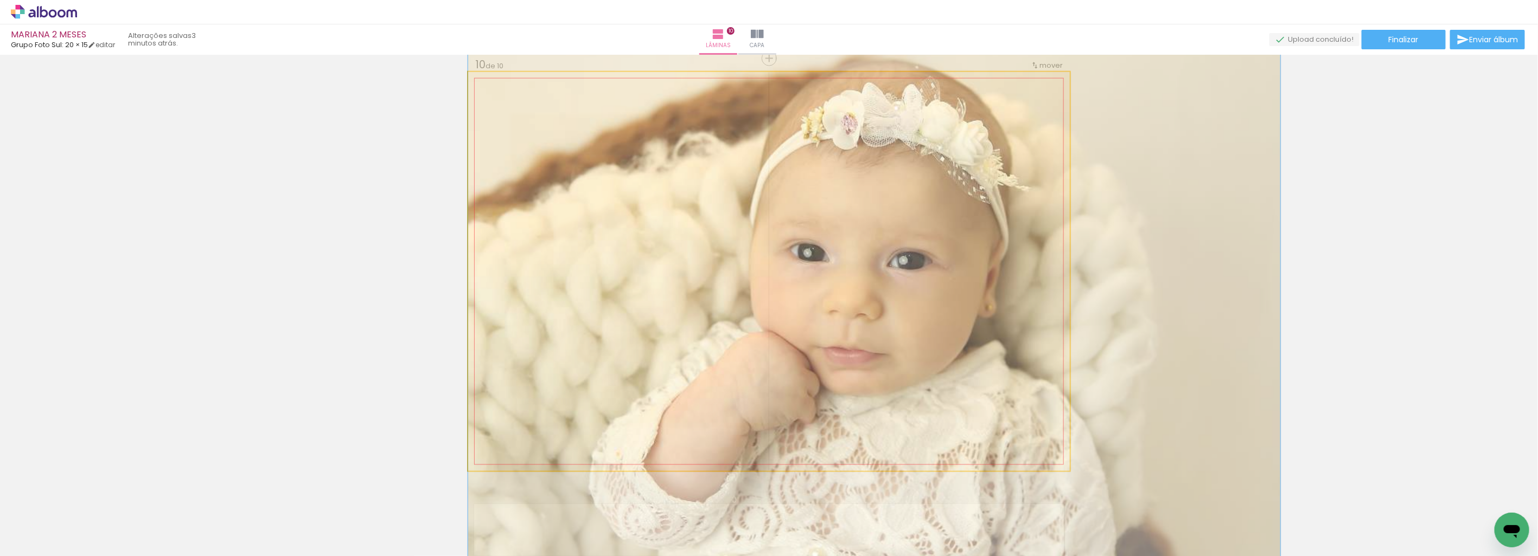
type paper-slider "145"
click at [533, 102] on div at bounding box center [524, 99] width 17 height 17
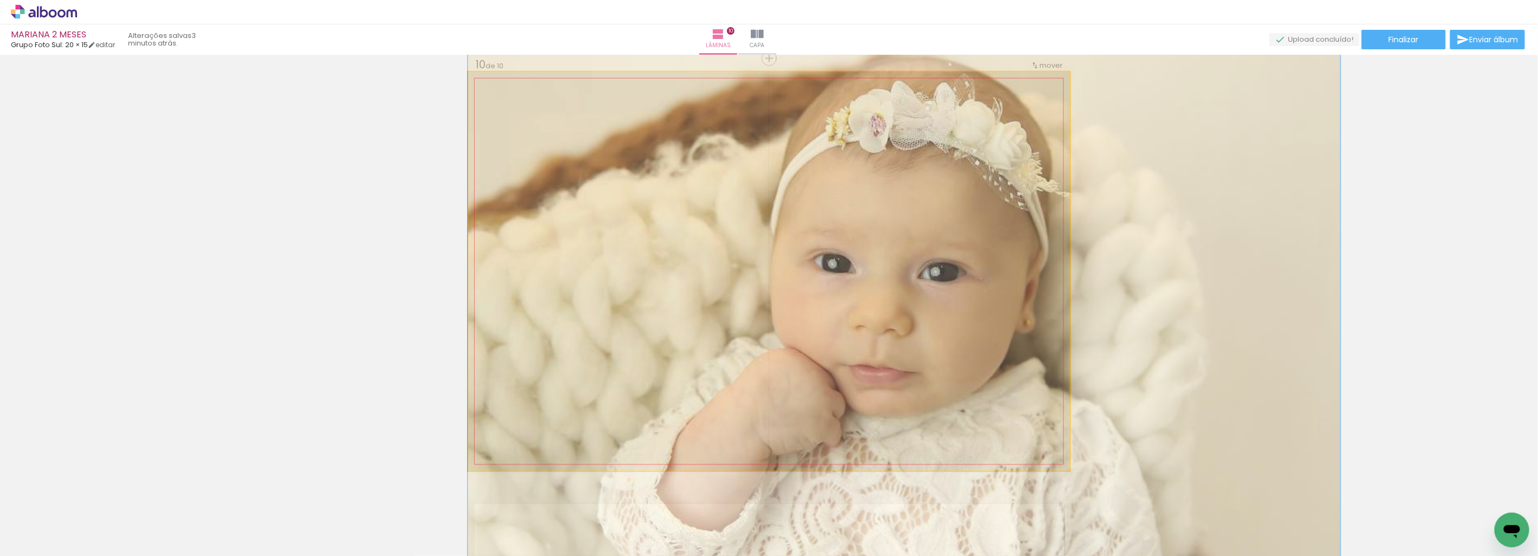
drag, startPoint x: 542, startPoint y: 158, endPoint x: 619, endPoint y: 169, distance: 77.8
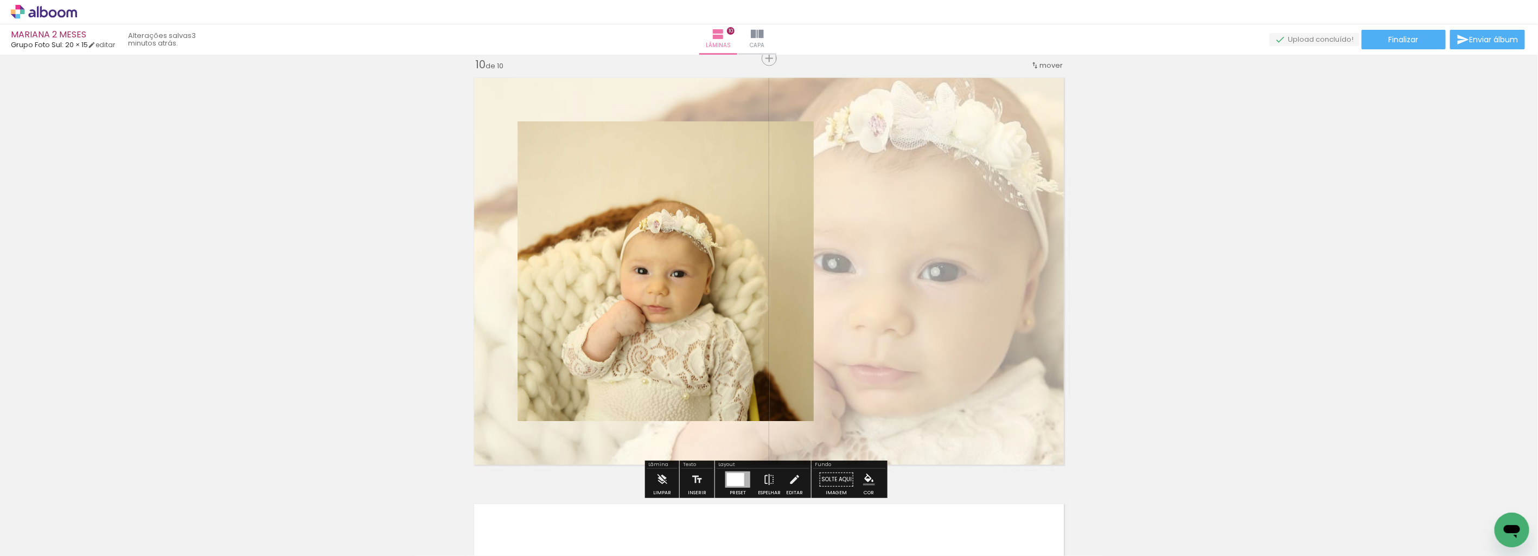
click at [604, 267] on quentale-photo at bounding box center [665, 271] width 296 height 300
click at [714, 288] on quentale-photo at bounding box center [665, 271] width 296 height 300
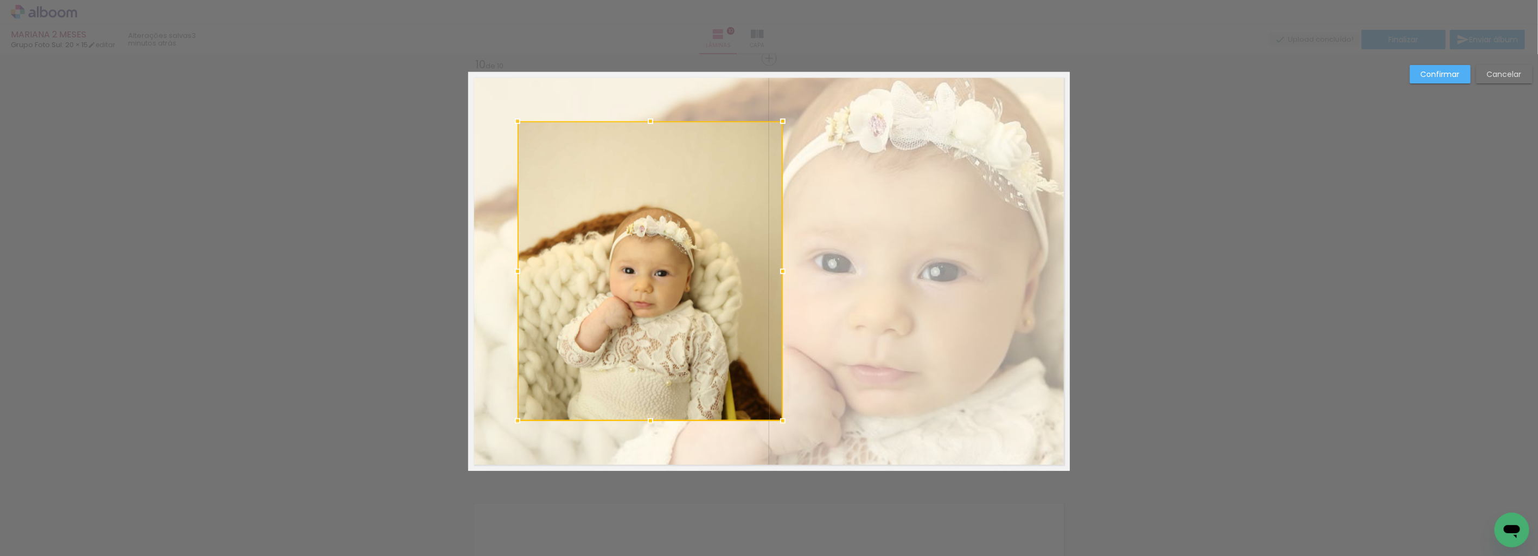
drag, startPoint x: 807, startPoint y: 272, endPoint x: 779, endPoint y: 279, distance: 27.9
click at [779, 279] on div at bounding box center [783, 272] width 22 height 22
click at [0, 0] on slot "Confirmar" at bounding box center [0, 0] width 0 height 0
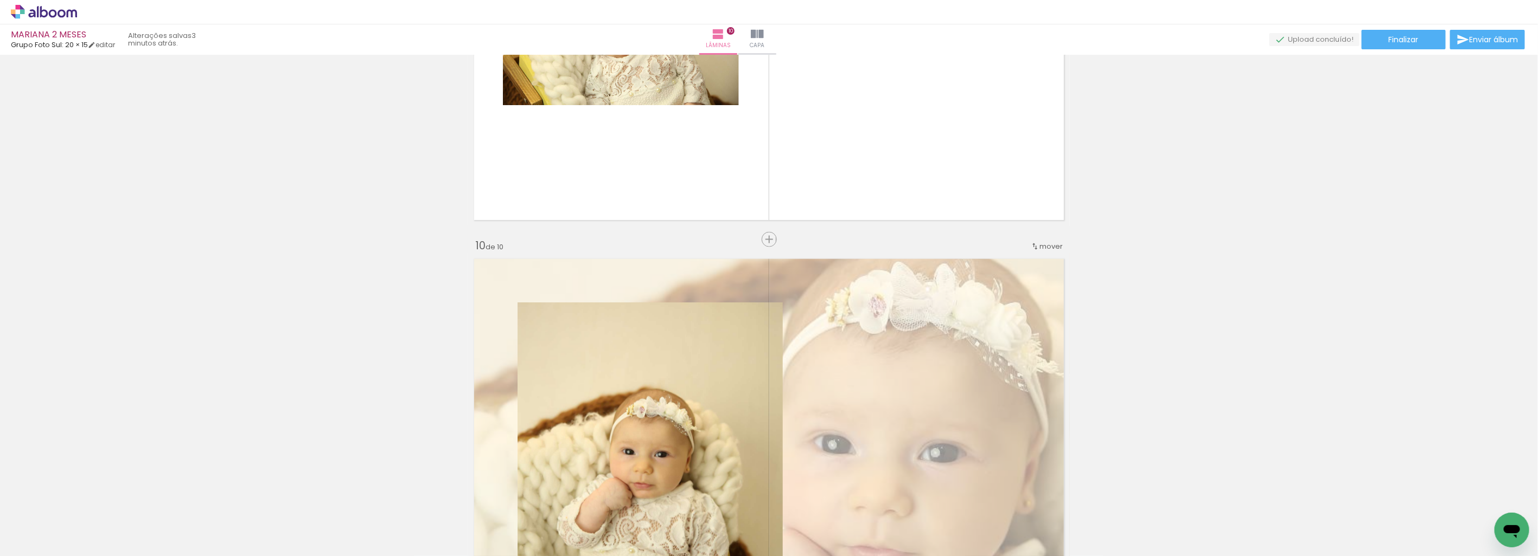
scroll to position [3489, 0]
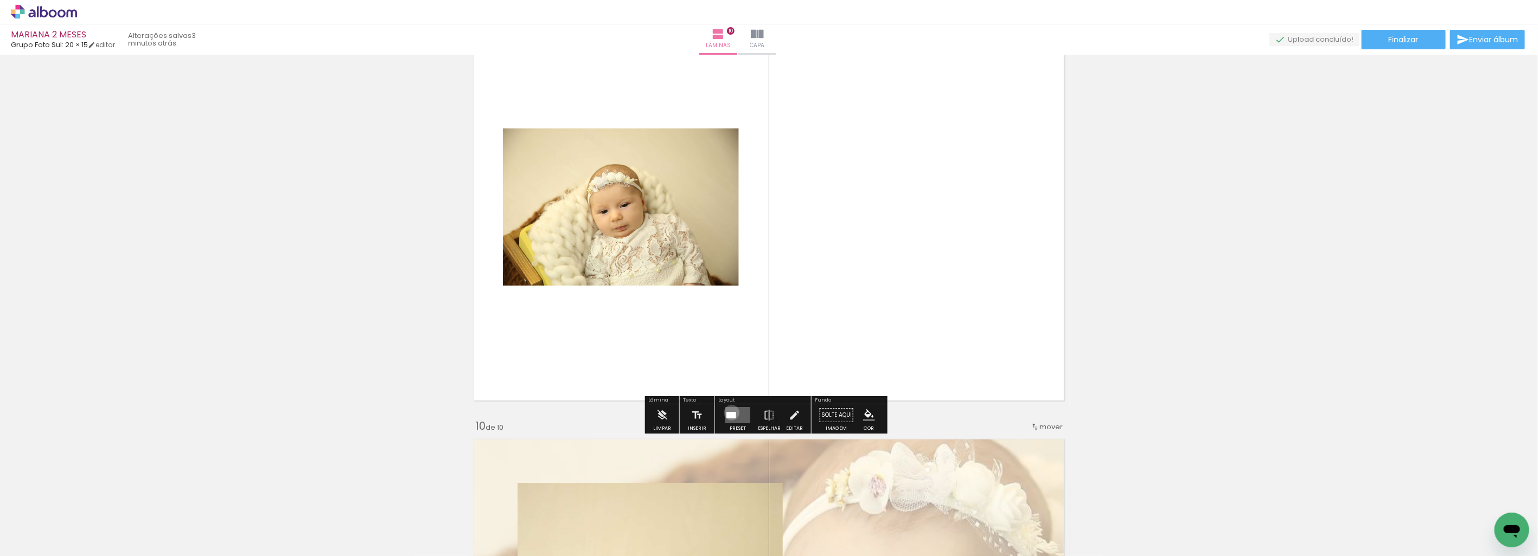
click at [729, 413] on div at bounding box center [731, 415] width 10 height 7
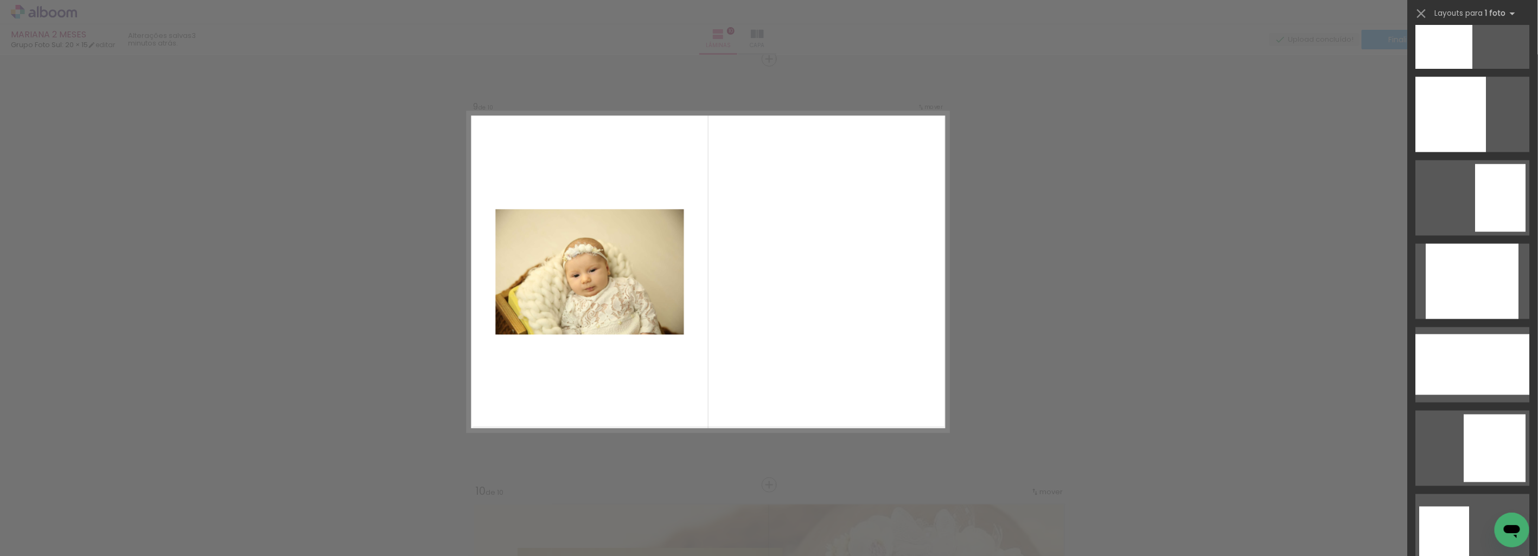
scroll to position [1106, 0]
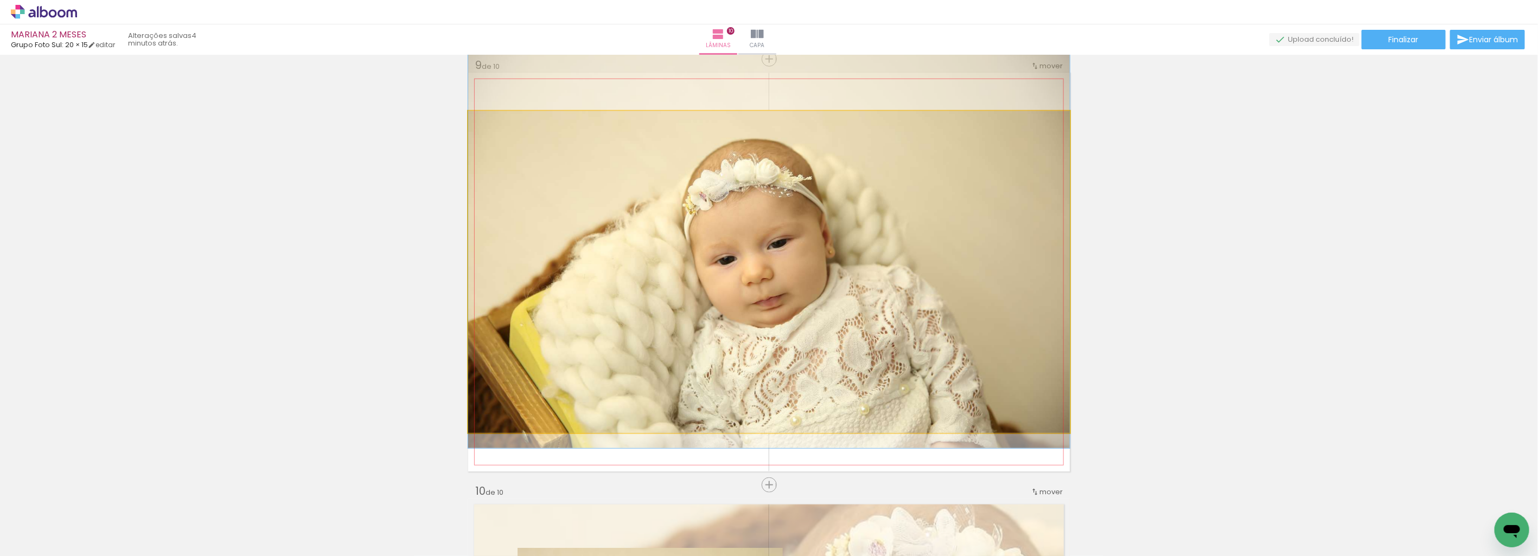
drag, startPoint x: 795, startPoint y: 234, endPoint x: 718, endPoint y: 210, distance: 80.6
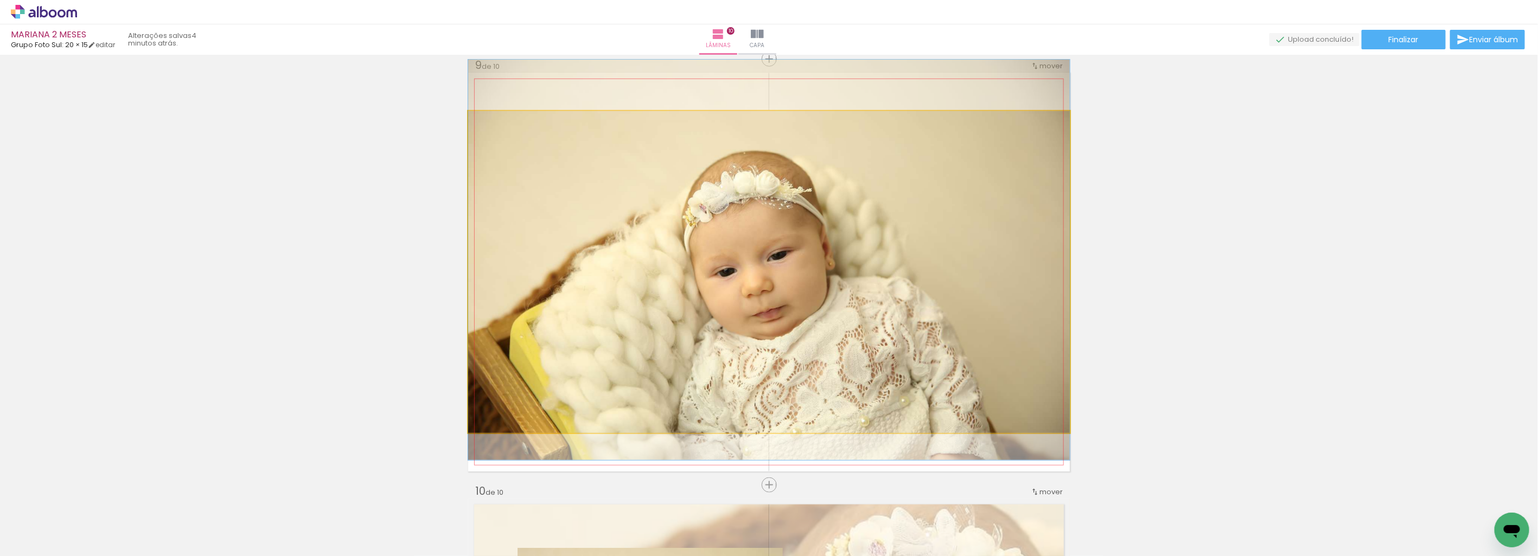
drag, startPoint x: 850, startPoint y: 205, endPoint x: 849, endPoint y: 220, distance: 14.7
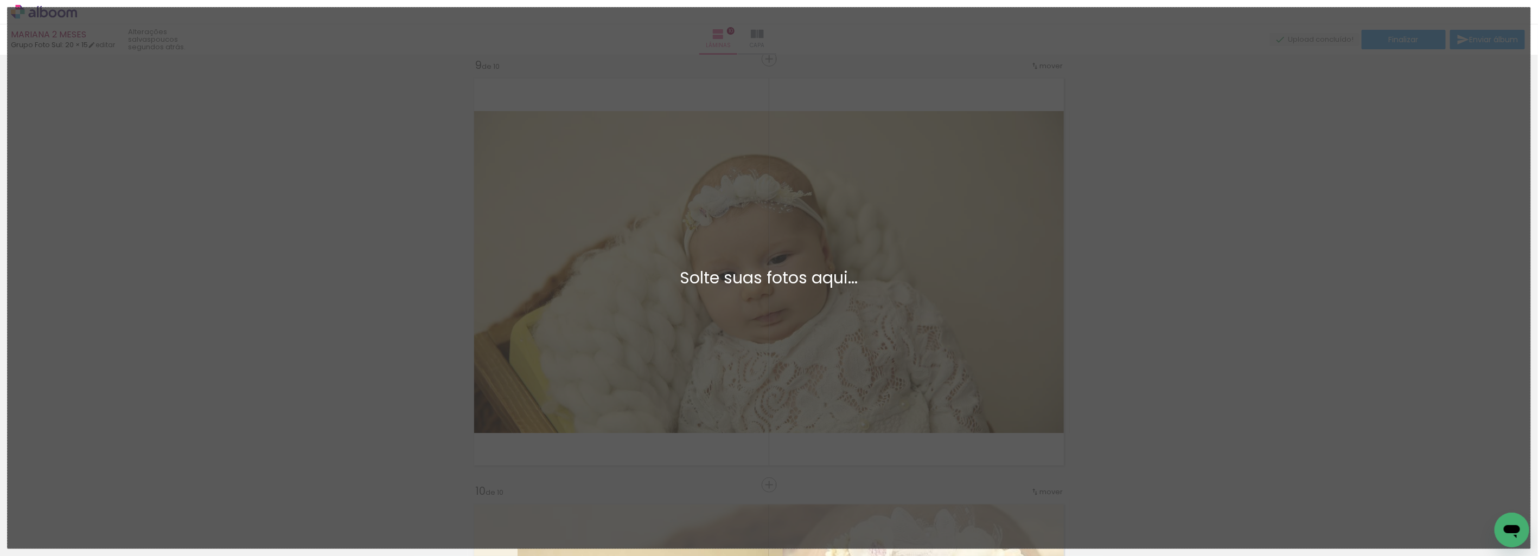
scroll to position [0, 0]
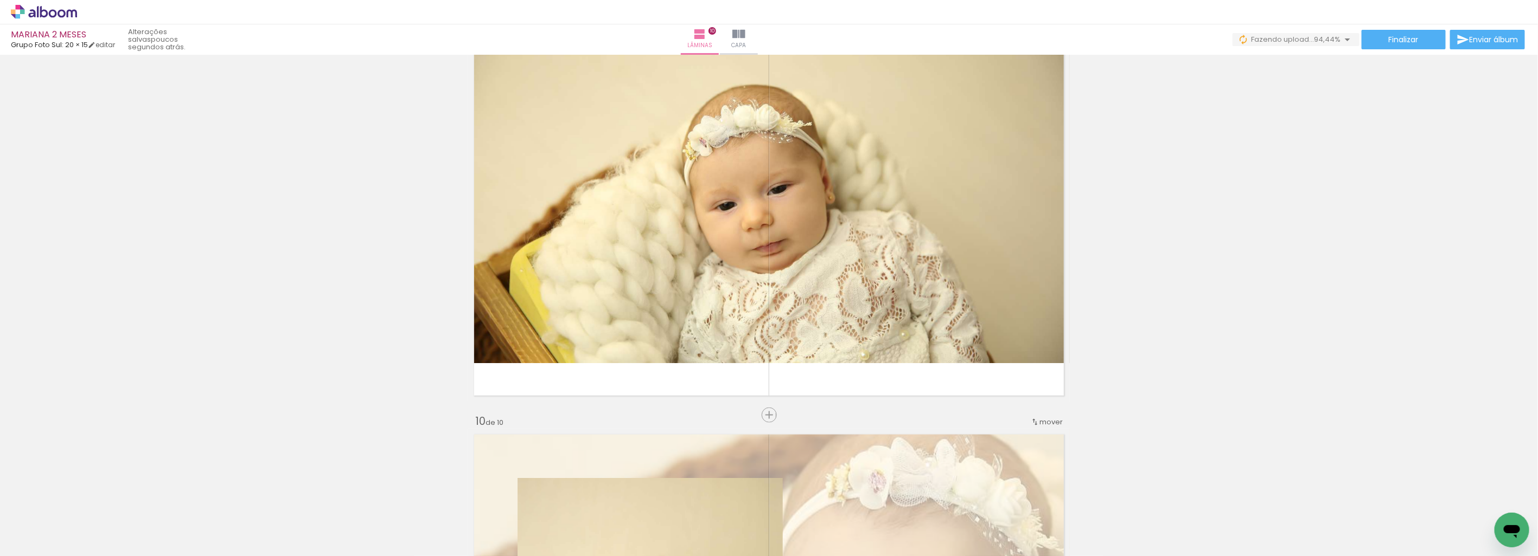
scroll to position [3484, 0]
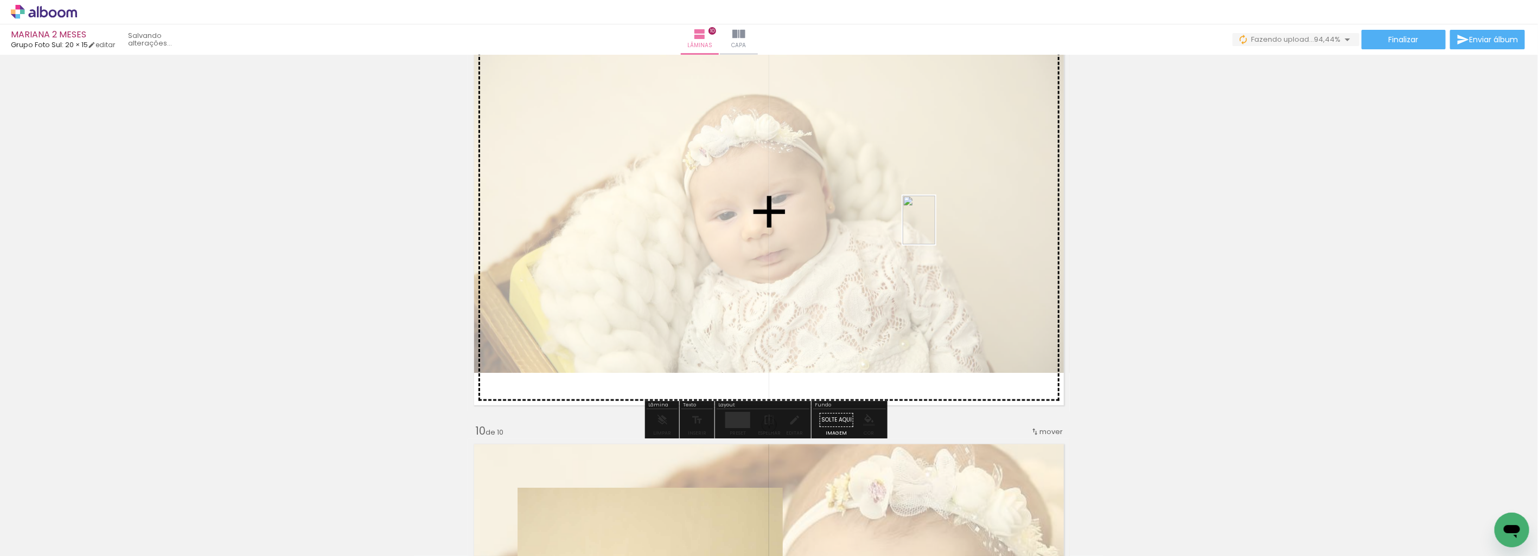
drag, startPoint x: 1150, startPoint y: 535, endPoint x: 935, endPoint y: 228, distance: 374.5
click at [935, 228] on quentale-workspace at bounding box center [769, 278] width 1538 height 556
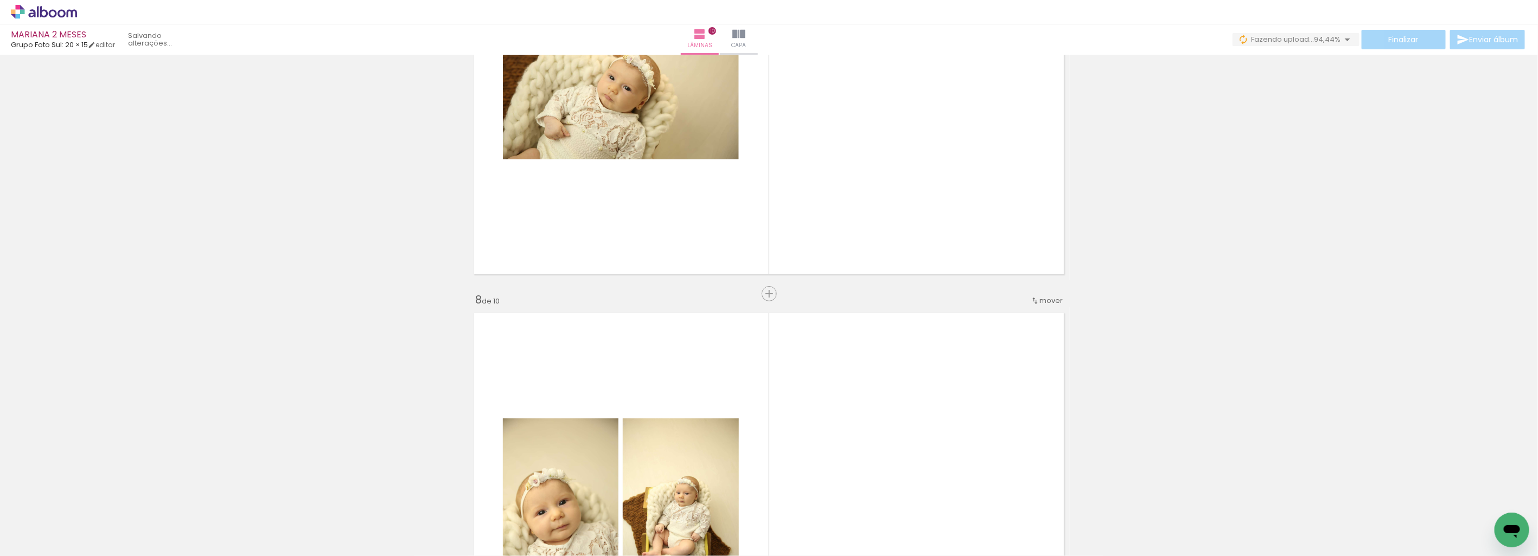
scroll to position [2580, 0]
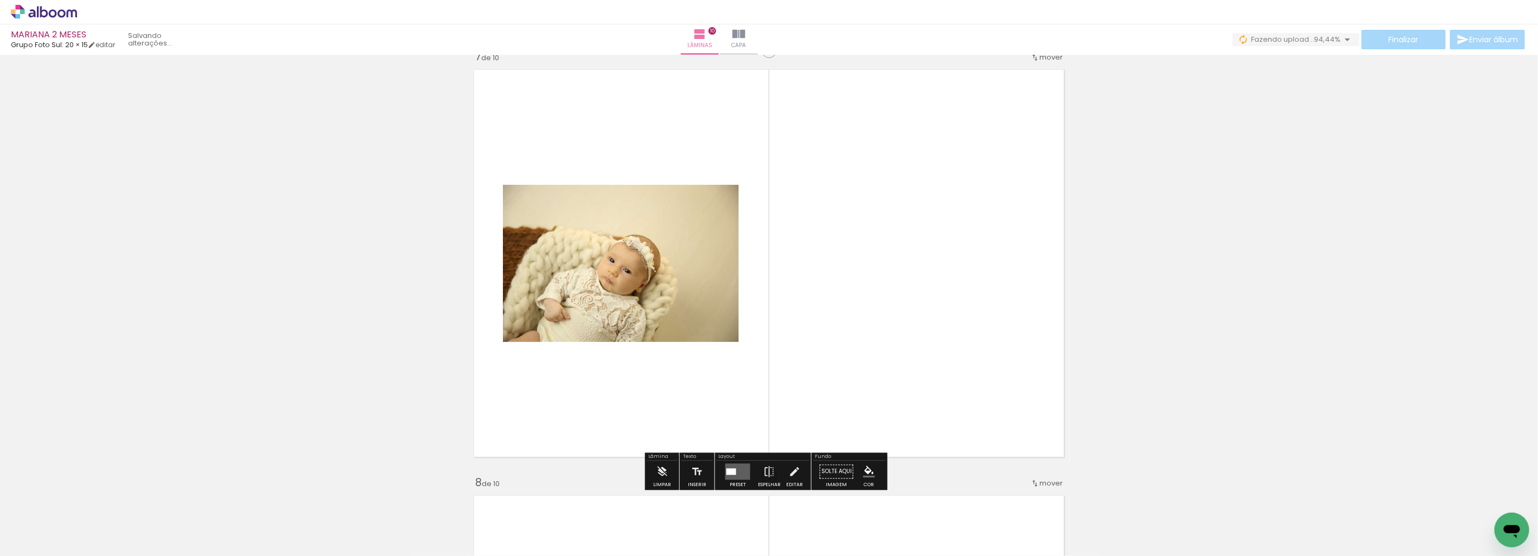
drag, startPoint x: 1088, startPoint y: 523, endPoint x: 961, endPoint y: 264, distance: 289.2
click at [961, 261] on quentale-workspace at bounding box center [769, 278] width 1538 height 556
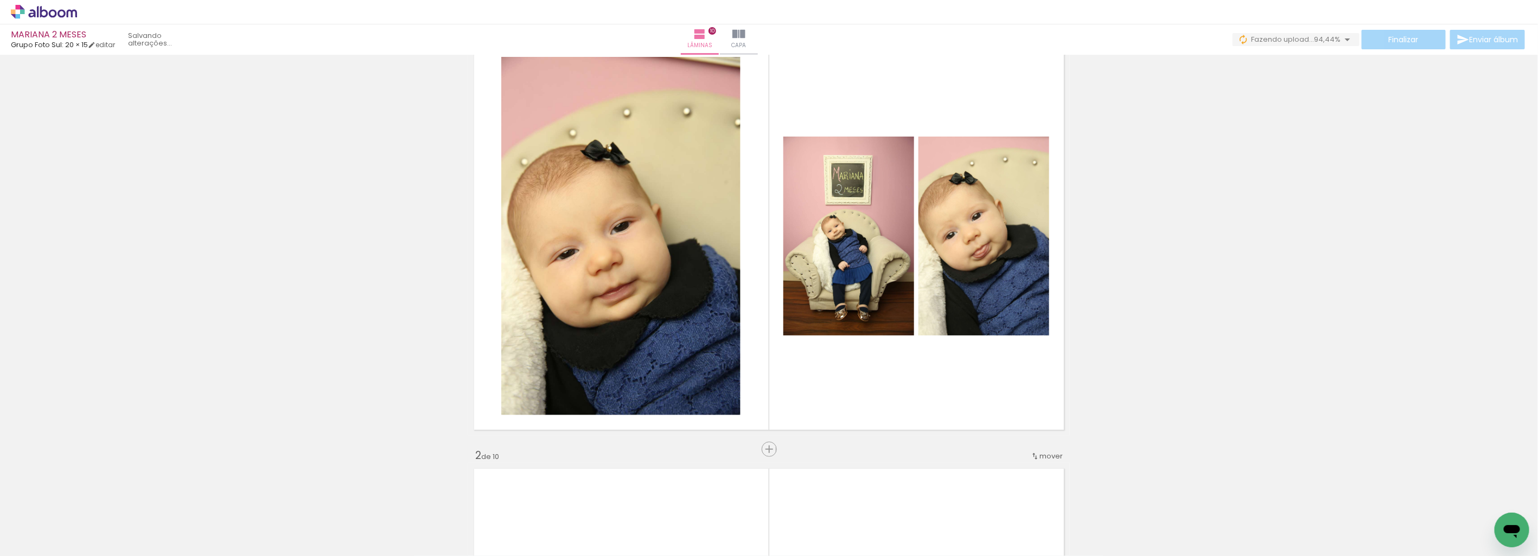
scroll to position [0, 0]
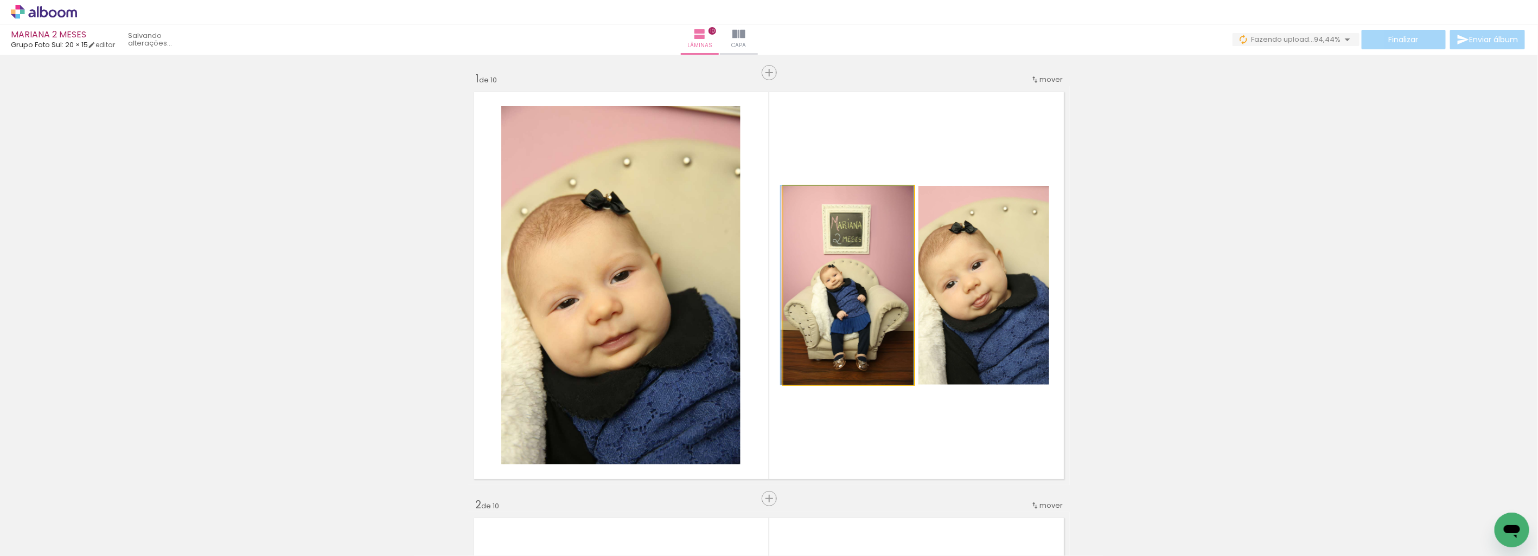
drag, startPoint x: 879, startPoint y: 296, endPoint x: 566, endPoint y: 312, distance: 313.4
click at [0, 0] on slot at bounding box center [0, 0] width 0 height 0
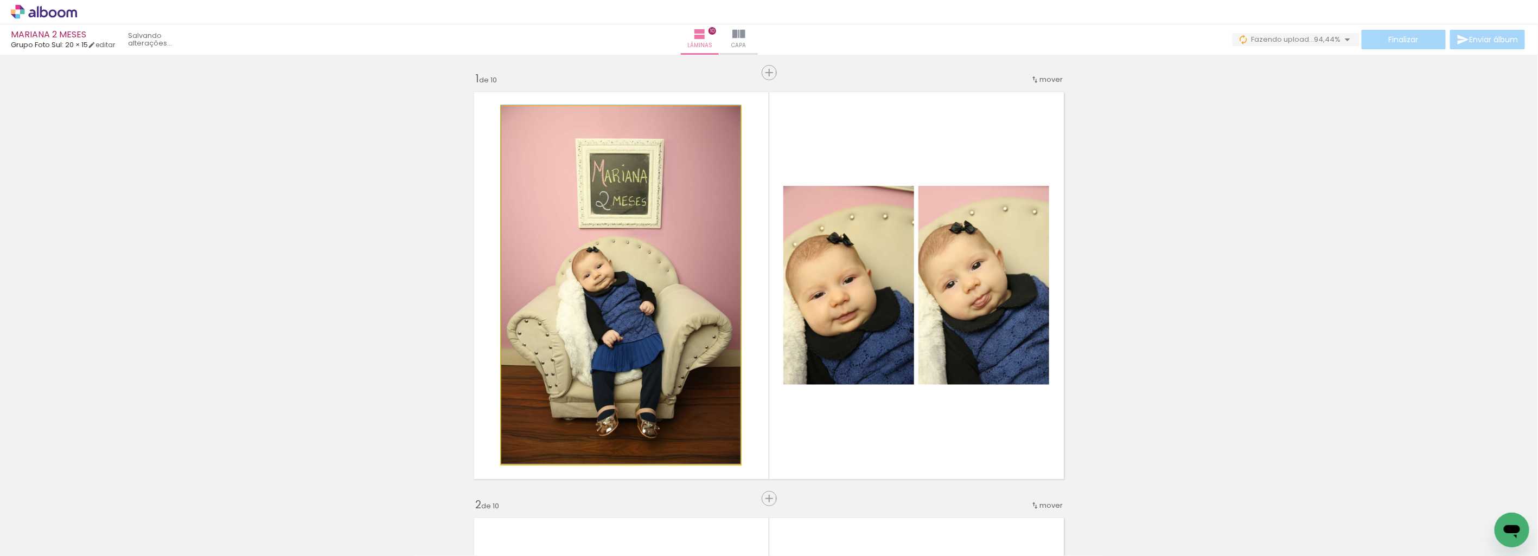
drag, startPoint x: 603, startPoint y: 294, endPoint x: 599, endPoint y: 284, distance: 11.0
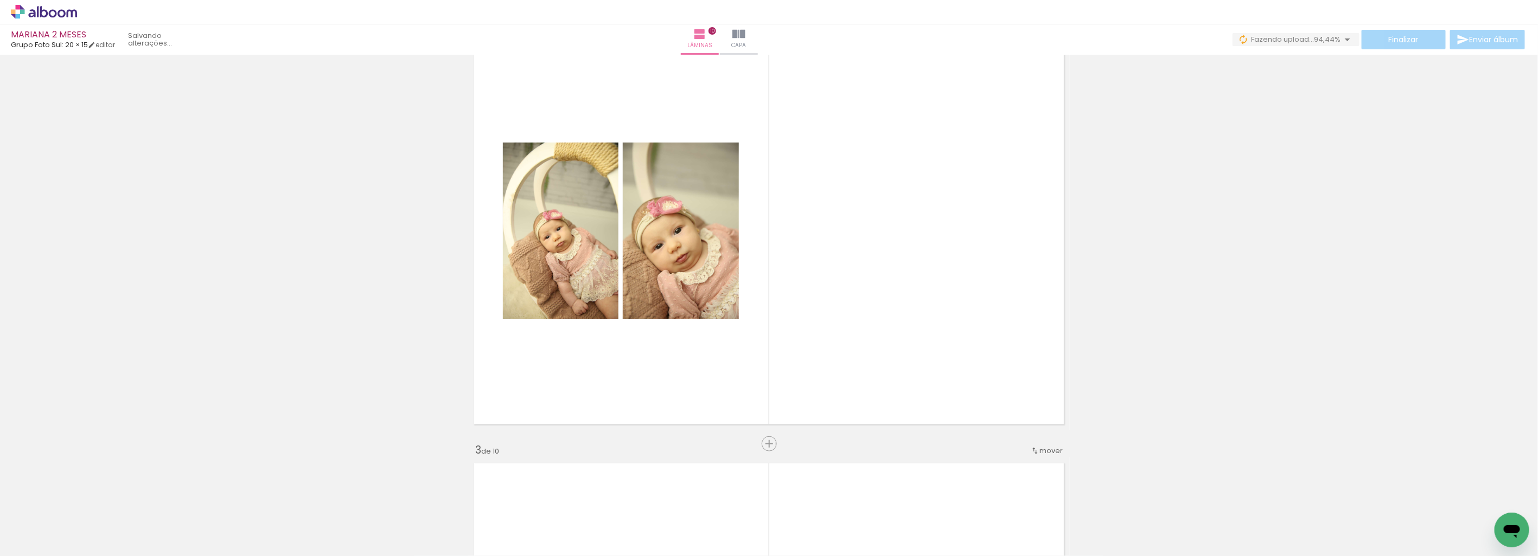
scroll to position [482, 0]
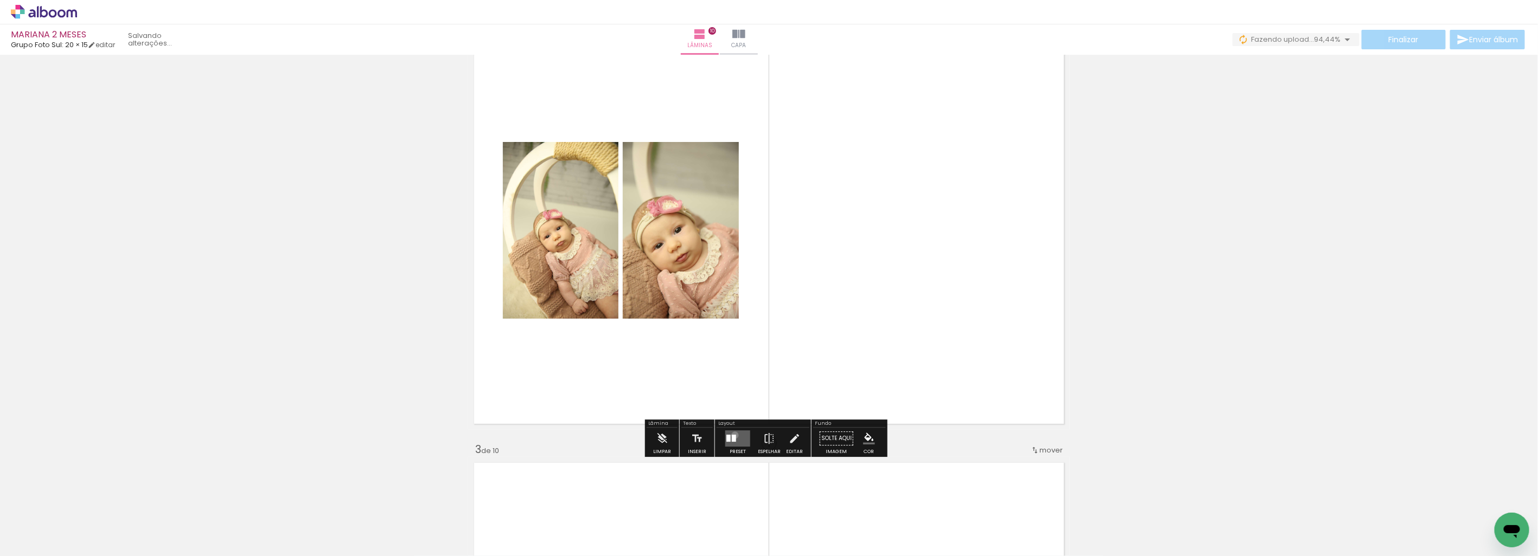
click at [732, 435] on div at bounding box center [734, 438] width 4 height 7
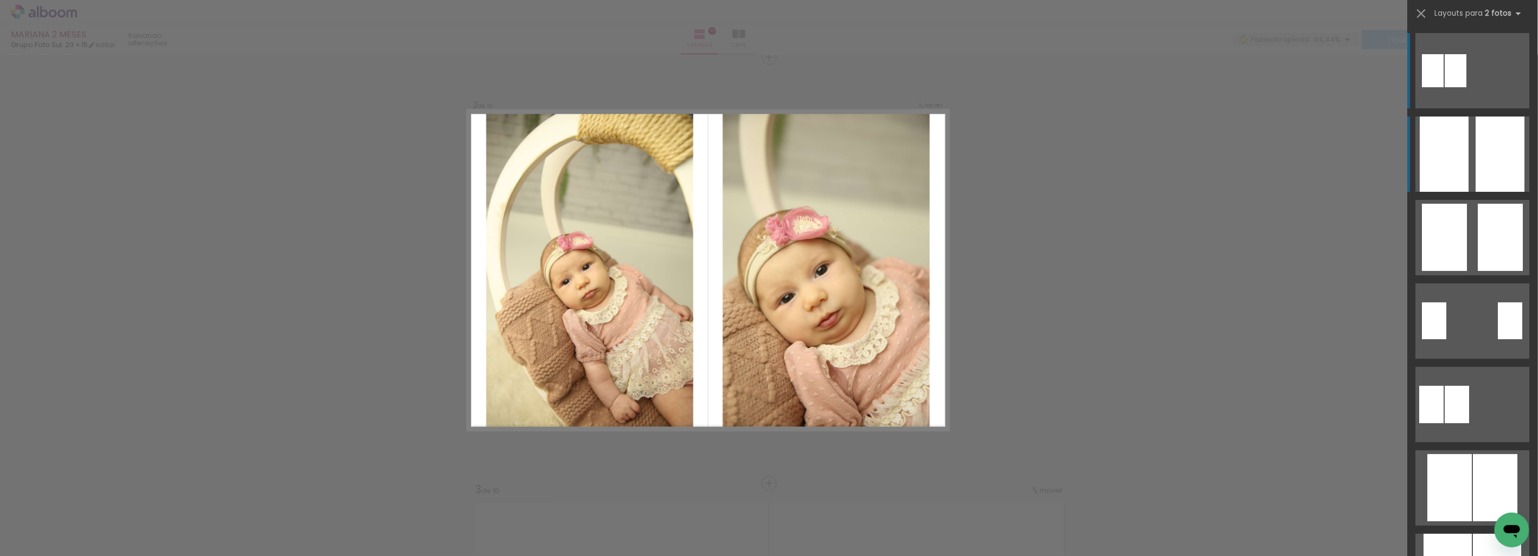
scroll to position [440, 0]
click at [1482, 174] on div at bounding box center [1500, 154] width 49 height 75
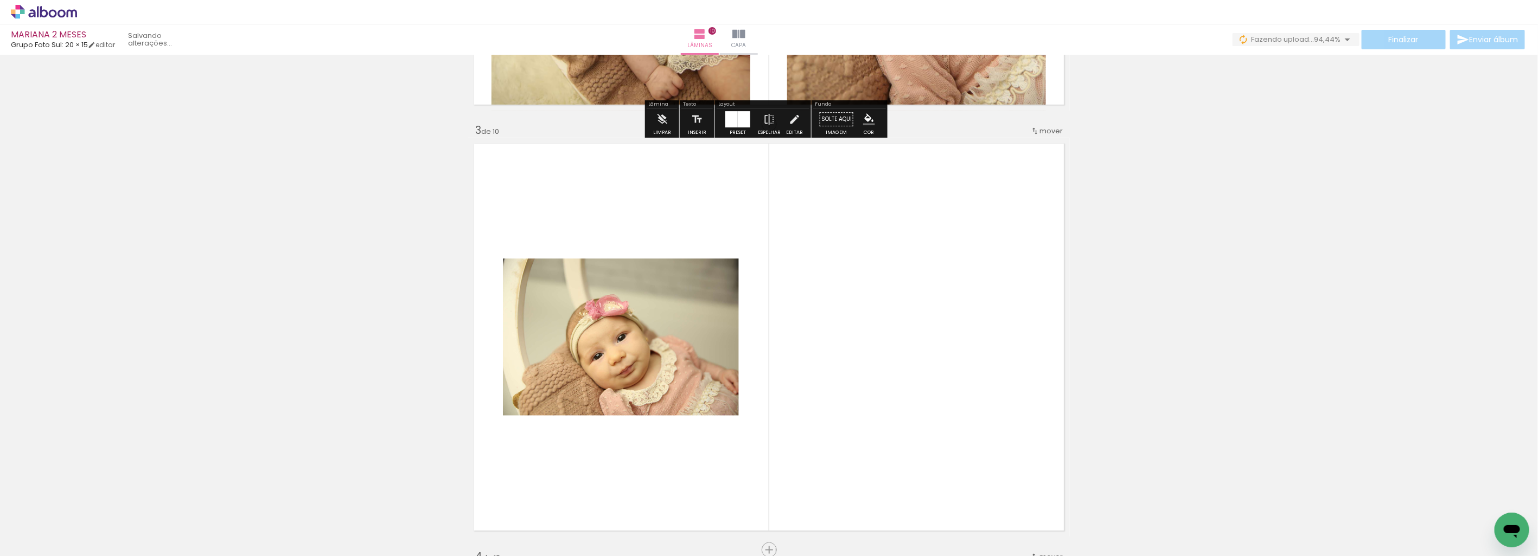
scroll to position [922, 0]
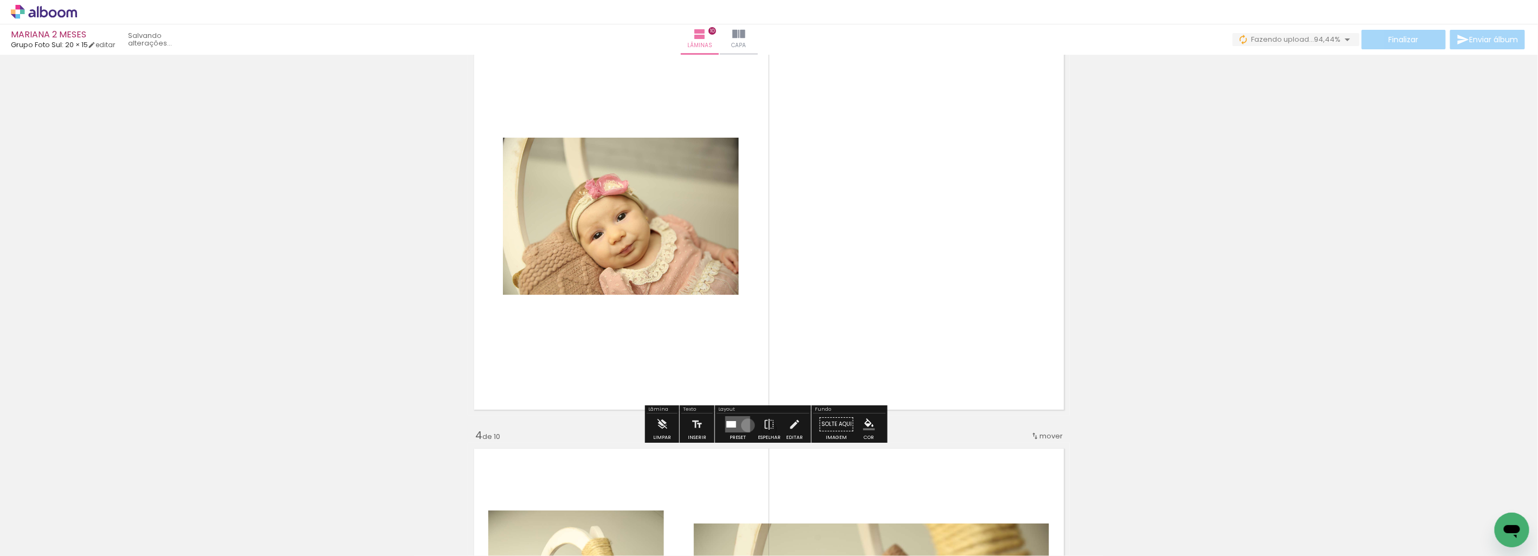
click at [745, 426] on quentale-layouter at bounding box center [737, 425] width 25 height 16
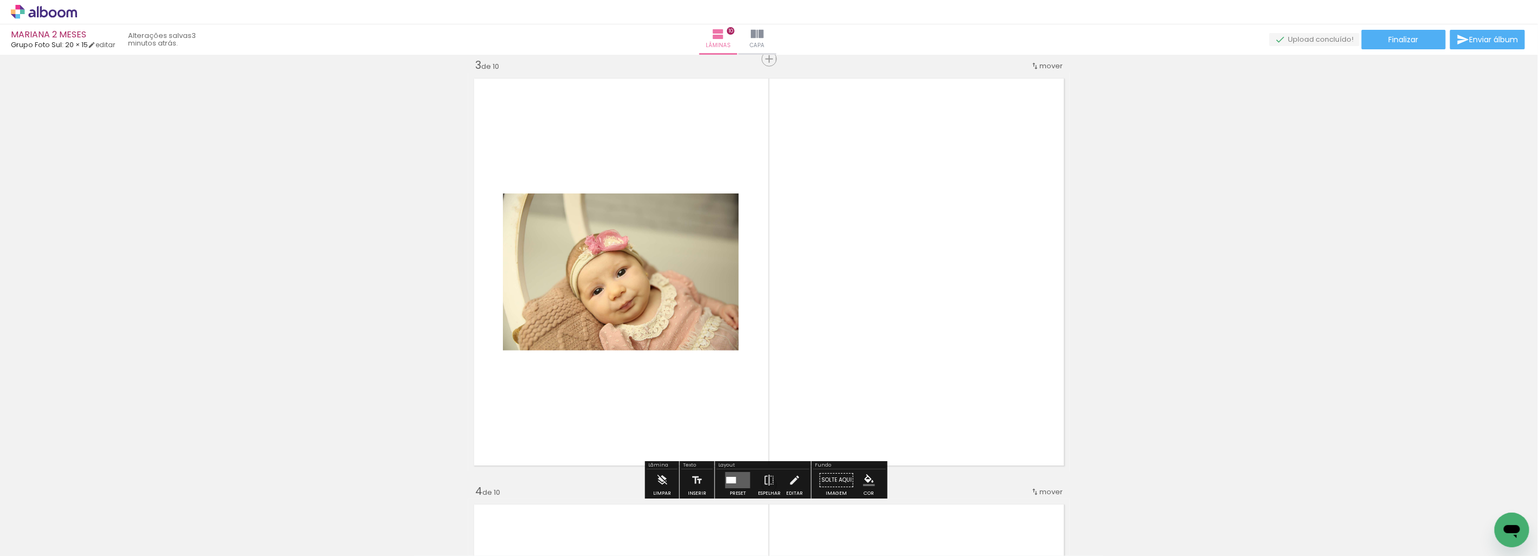
scroll to position [0, 0]
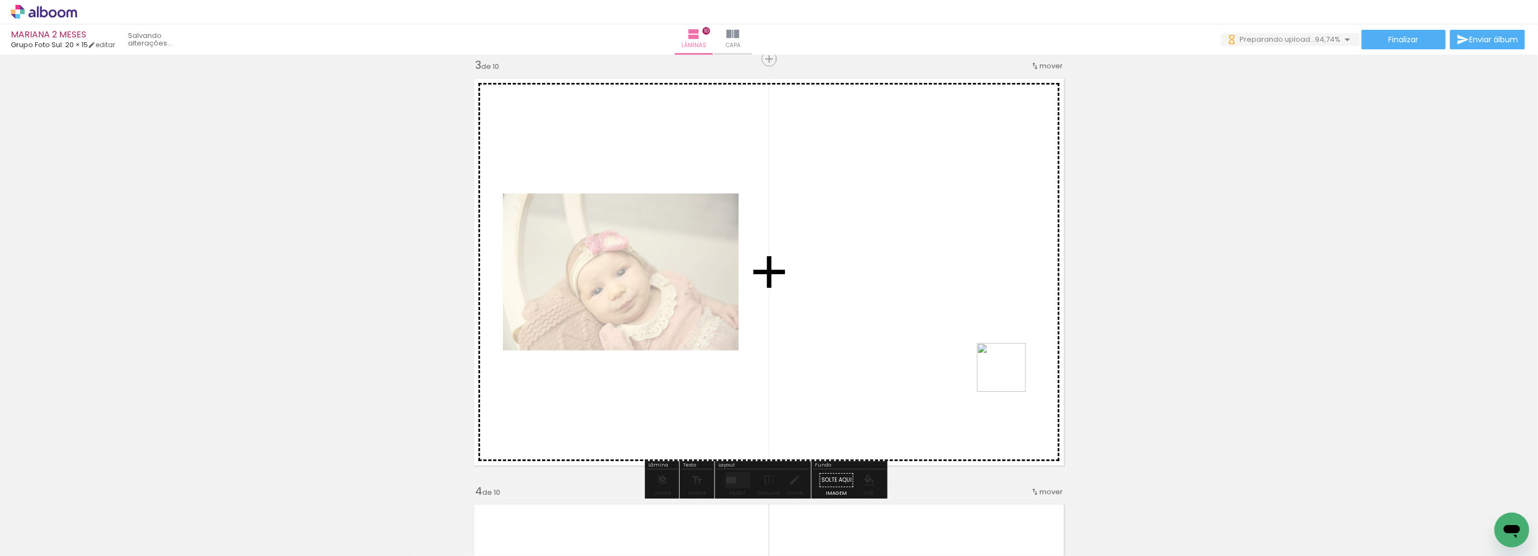
drag, startPoint x: 1222, startPoint y: 529, endPoint x: 926, endPoint y: 317, distance: 364.3
click at [926, 317] on quentale-workspace at bounding box center [769, 278] width 1538 height 556
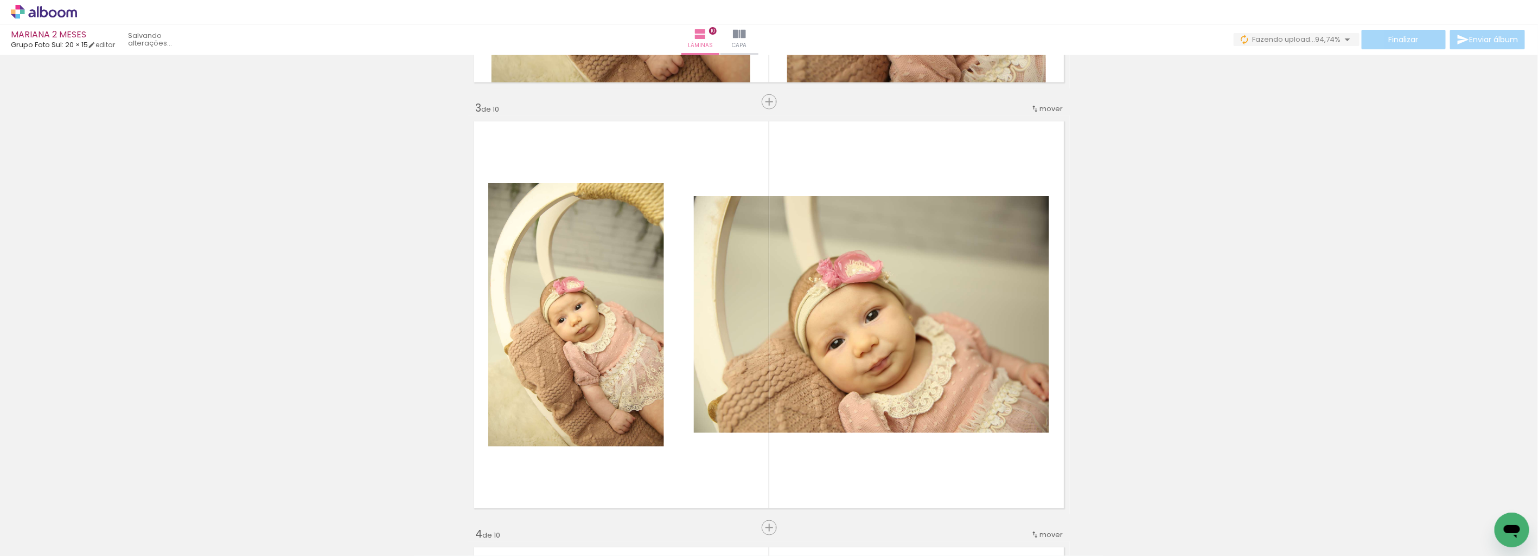
scroll to position [903, 0]
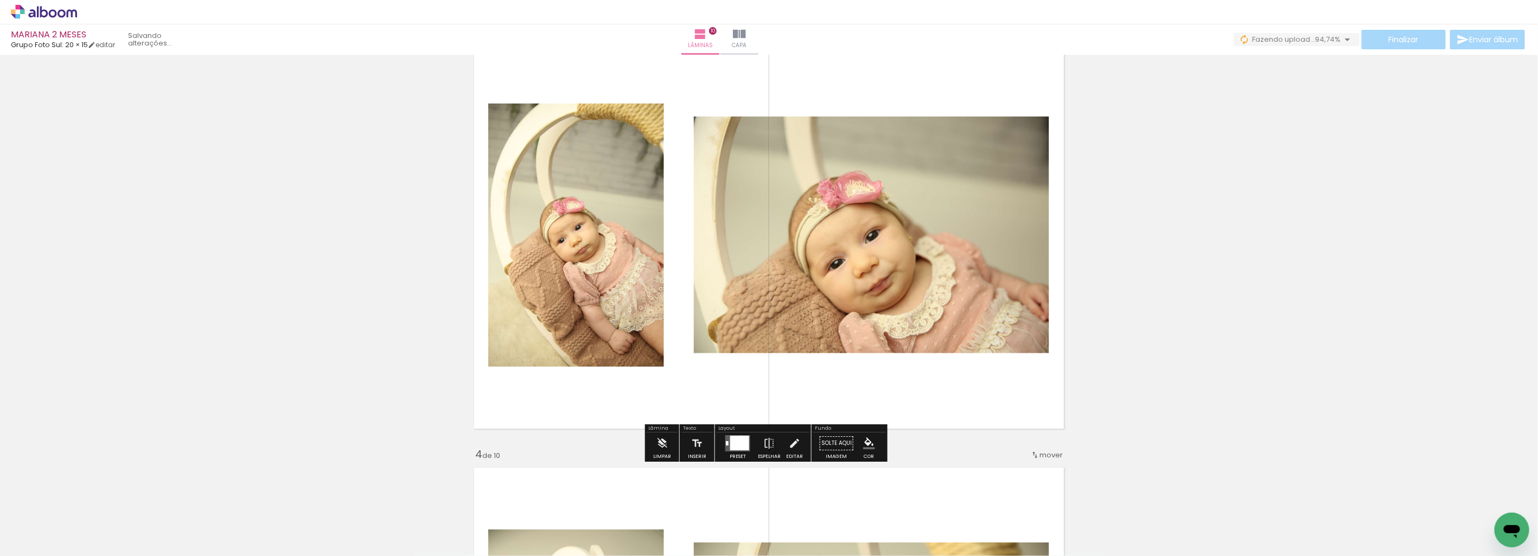
click at [738, 440] on div at bounding box center [739, 443] width 19 height 15
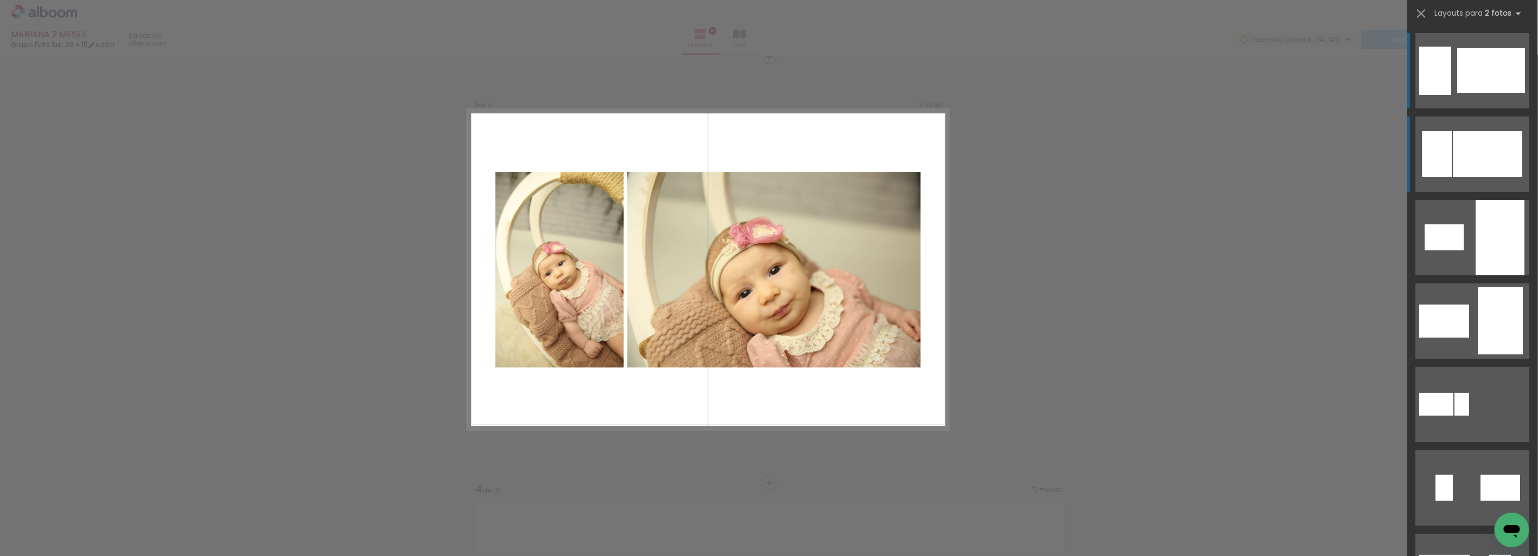
scroll to position [866, 0]
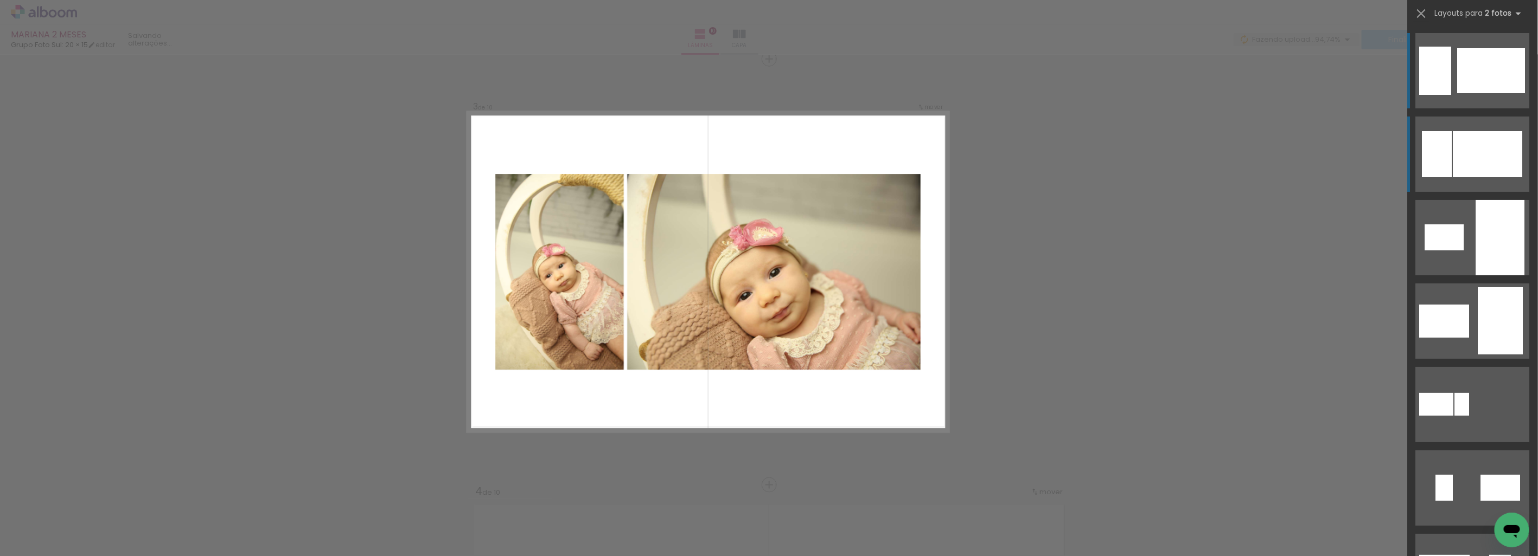
click at [1468, 152] on div at bounding box center [1487, 154] width 69 height 46
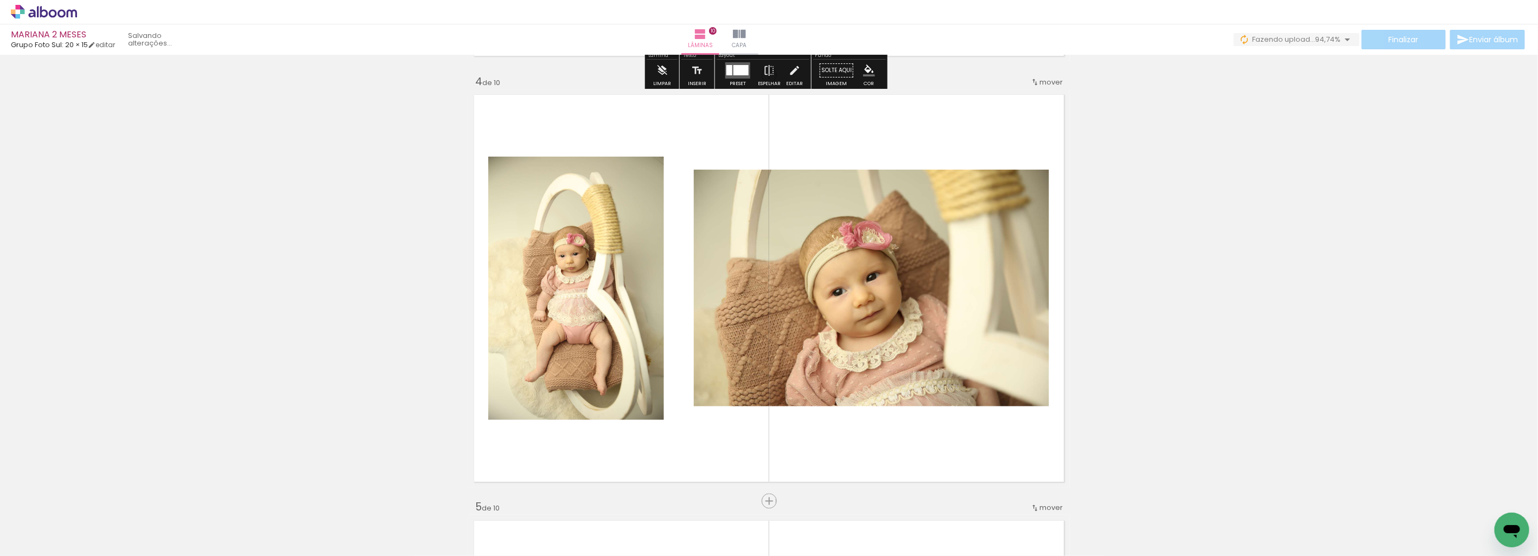
scroll to position [1288, 0]
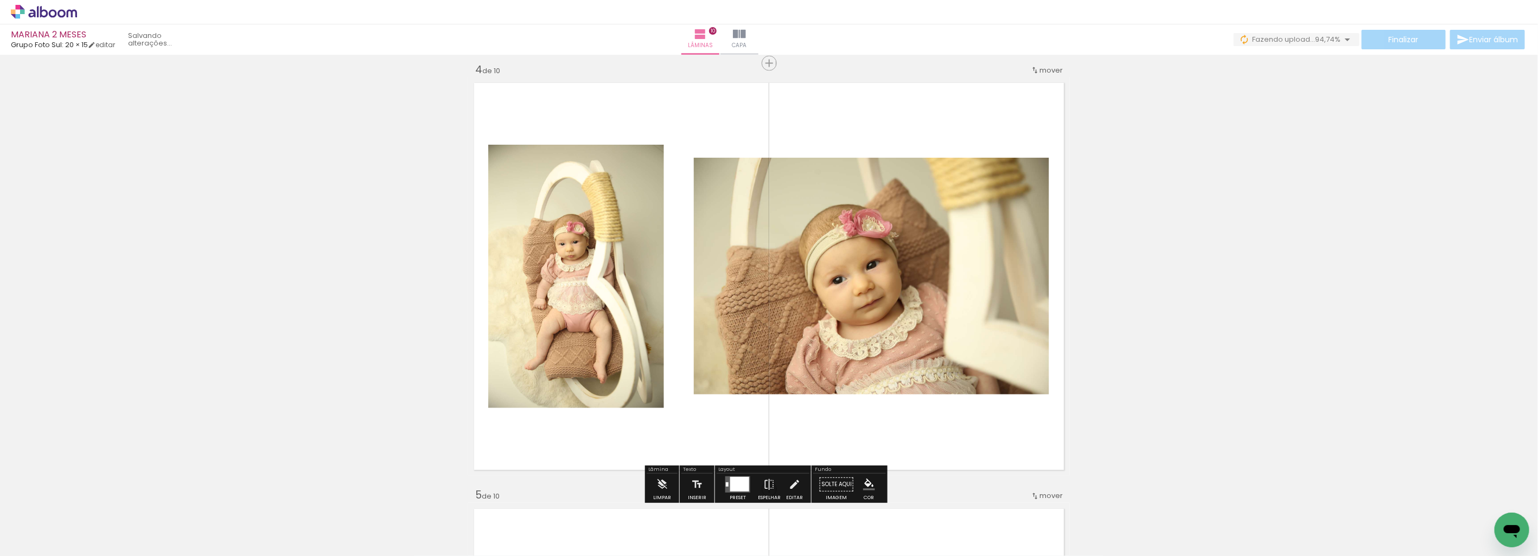
click at [735, 480] on div at bounding box center [739, 484] width 19 height 15
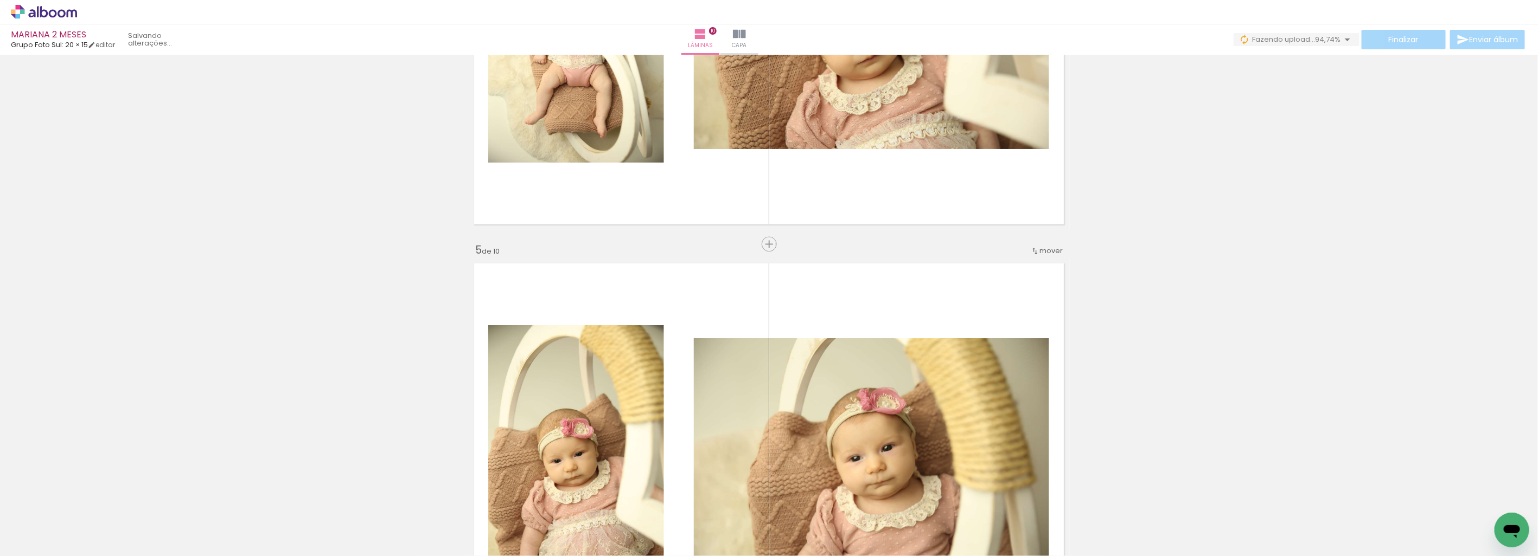
scroll to position [1533, 0]
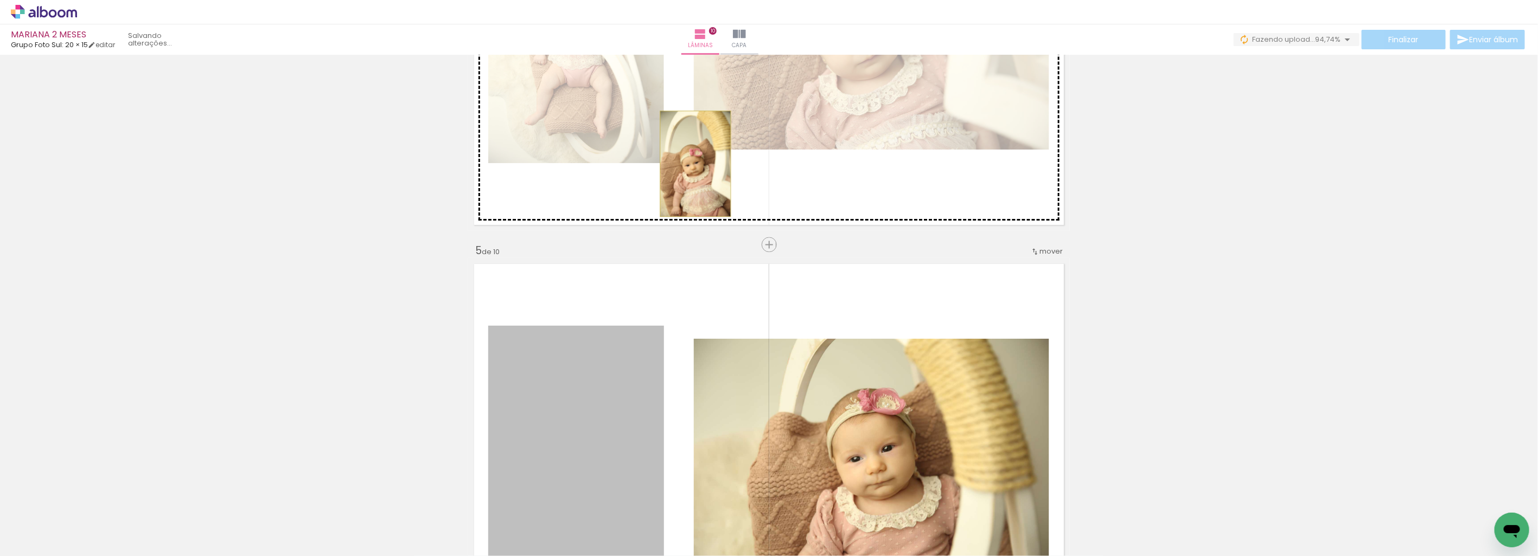
drag, startPoint x: 660, startPoint y: 267, endPoint x: 691, endPoint y: 163, distance: 108.1
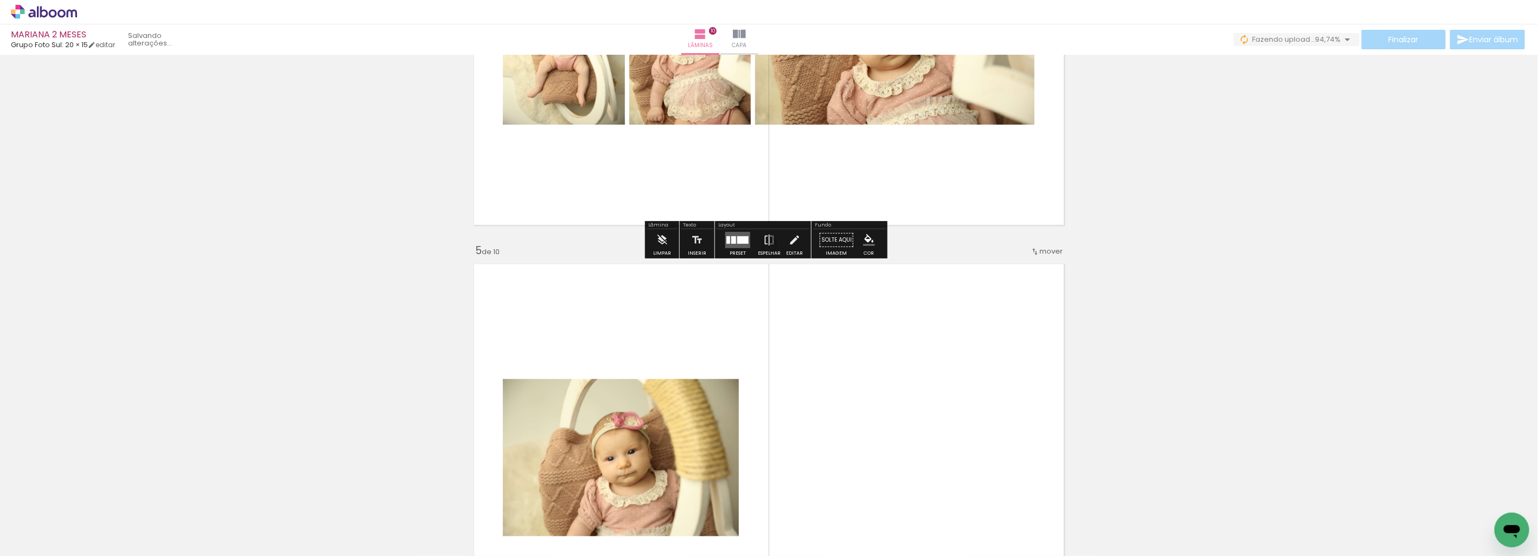
click at [740, 239] on div at bounding box center [742, 240] width 11 height 8
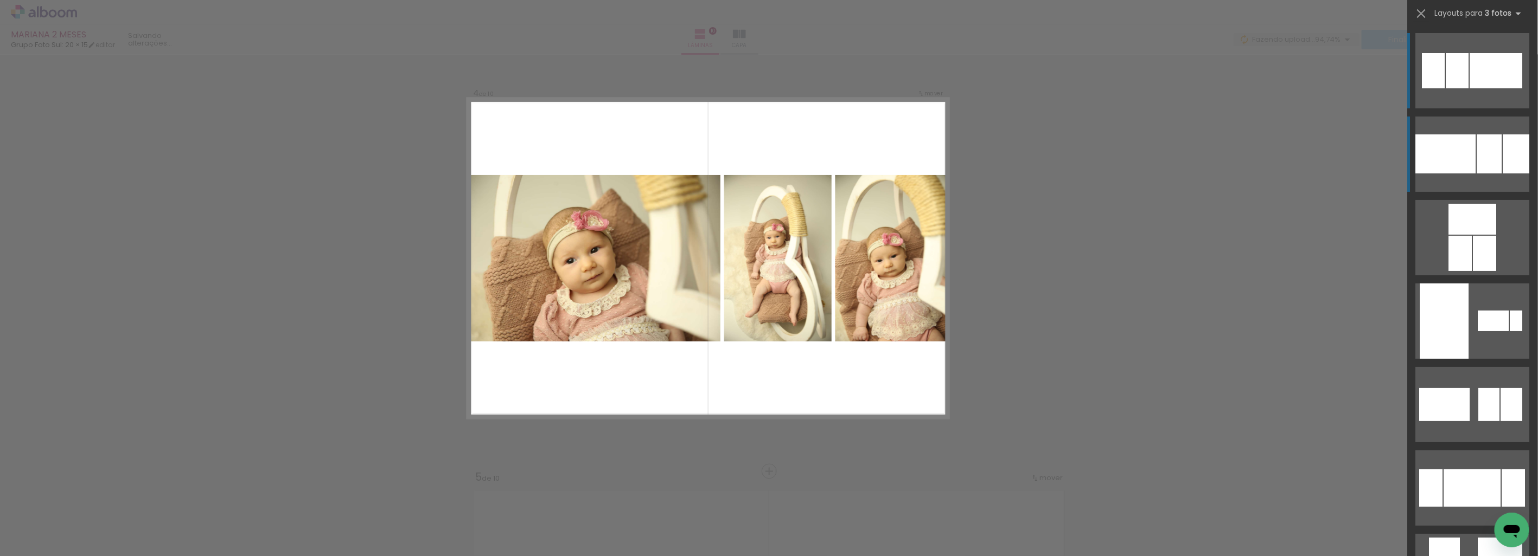
scroll to position [1293, 0]
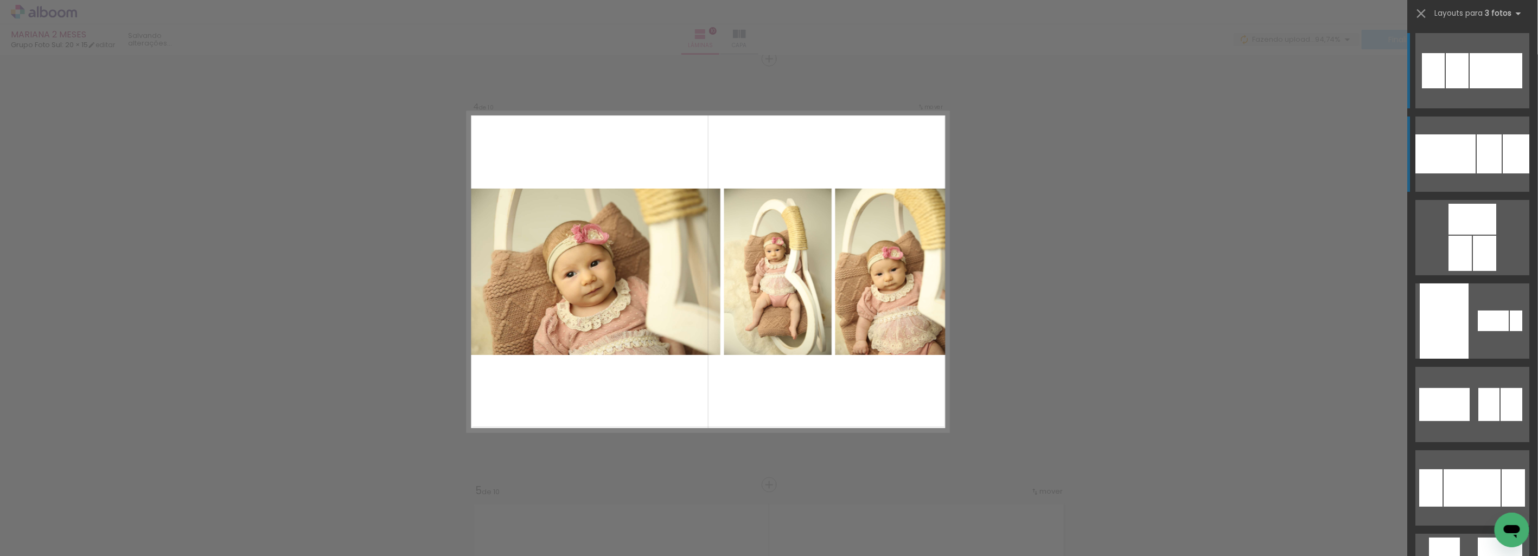
click at [1496, 169] on div at bounding box center [1489, 154] width 25 height 39
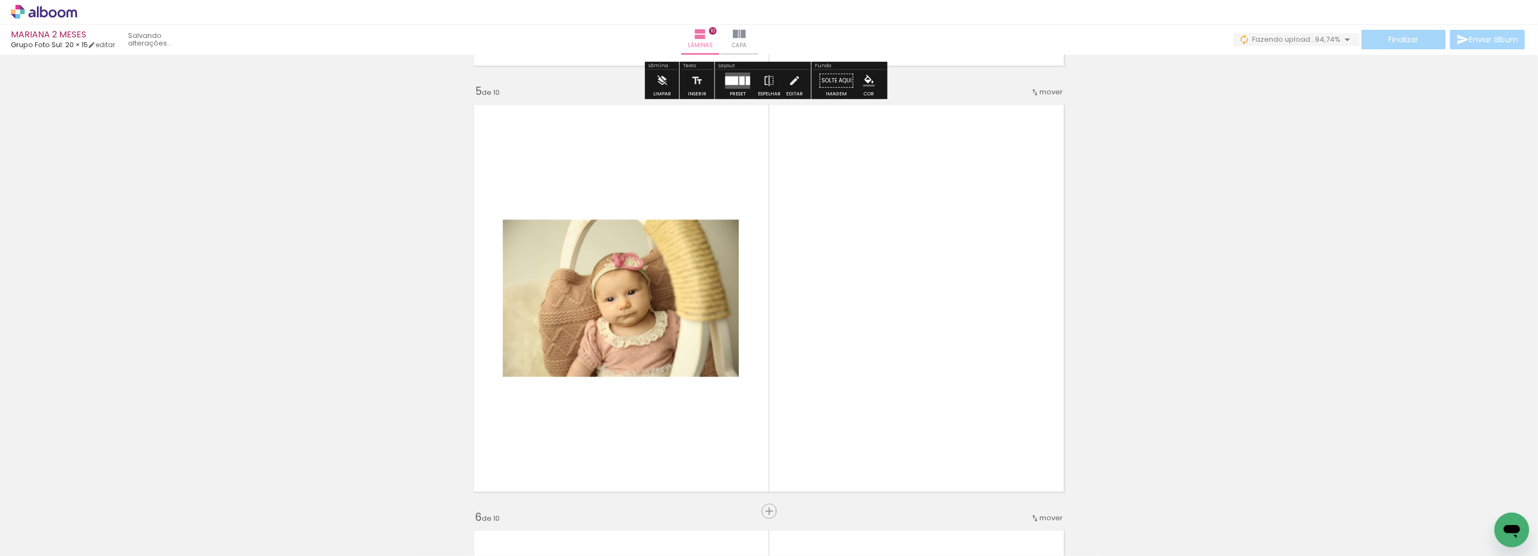
scroll to position [1715, 0]
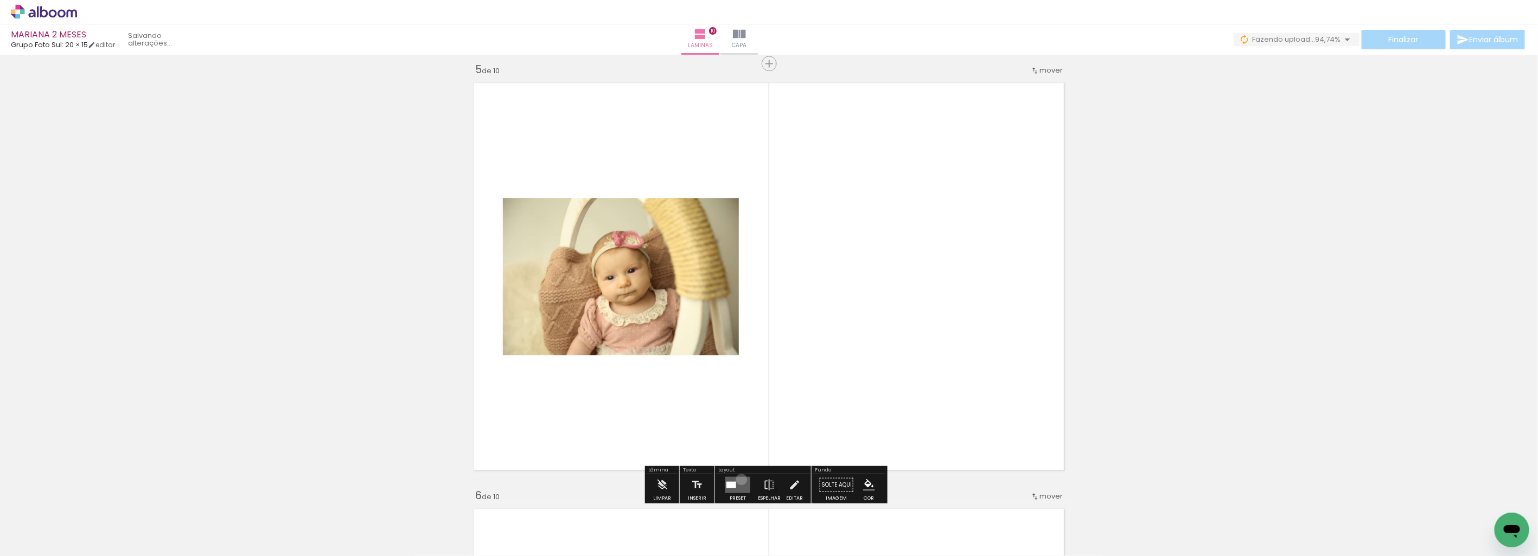
click at [739, 479] on quentale-layouter at bounding box center [737, 485] width 25 height 16
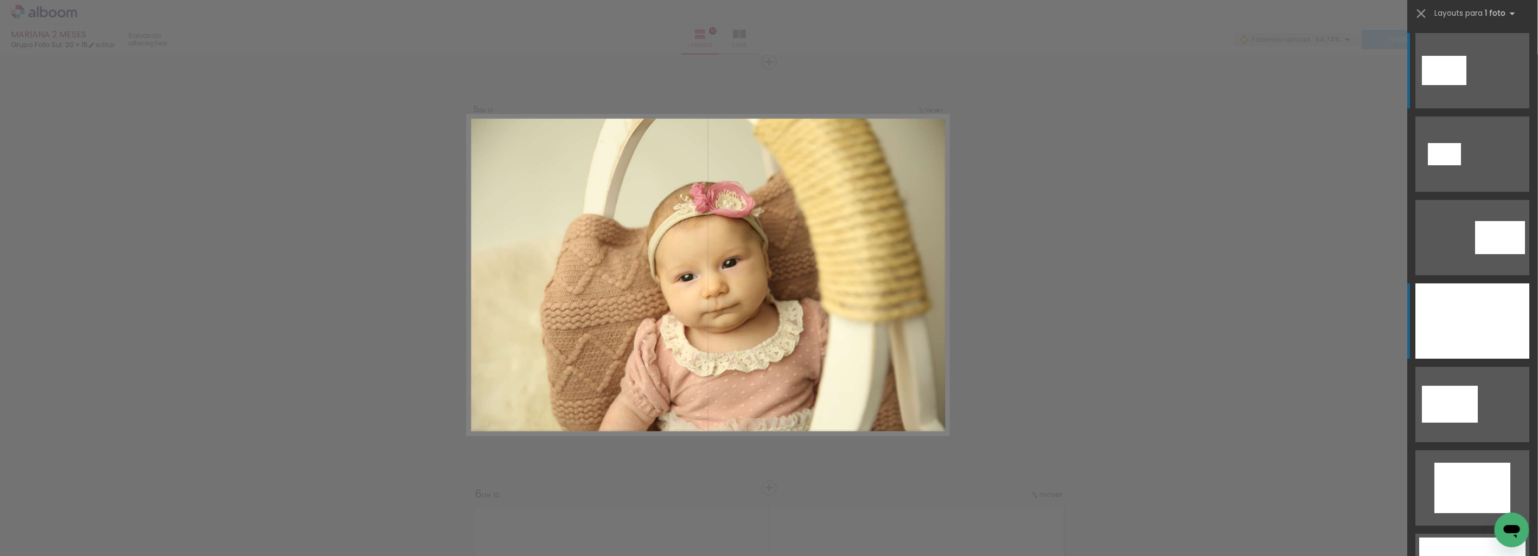
scroll to position [1719, 0]
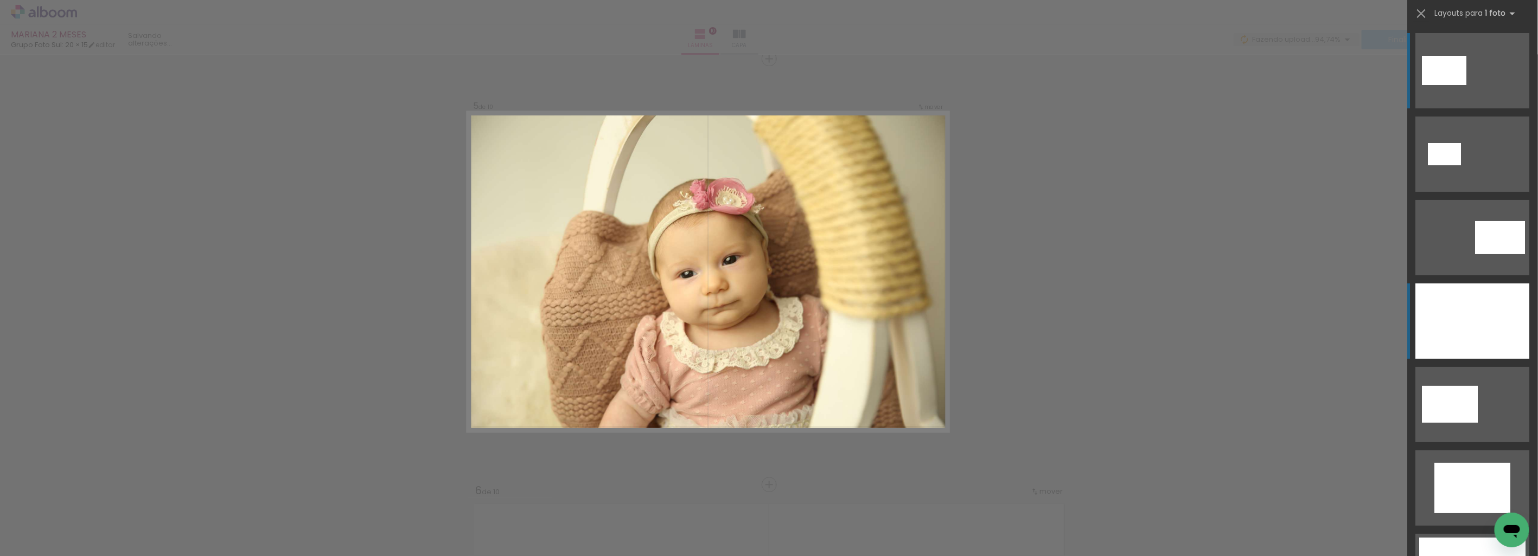
click at [1504, 299] on div at bounding box center [1473, 321] width 114 height 75
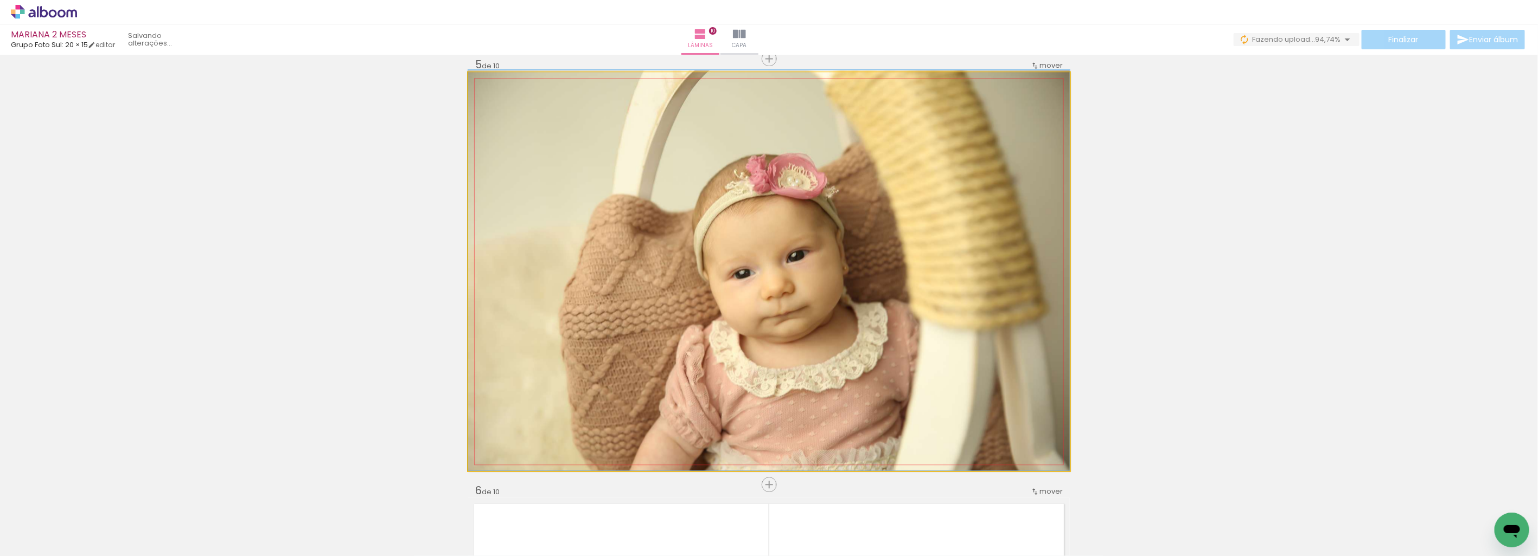
drag, startPoint x: 934, startPoint y: 289, endPoint x: 1007, endPoint y: 274, distance: 74.3
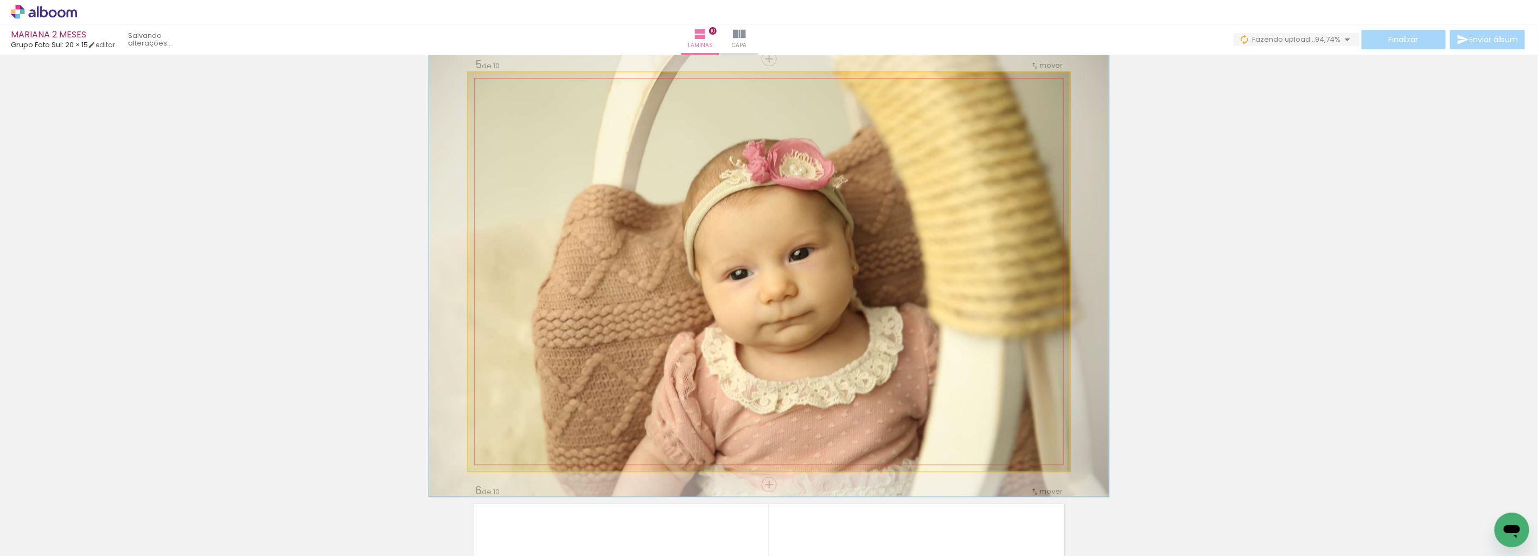
click at [491, 79] on div at bounding box center [498, 83] width 17 height 17
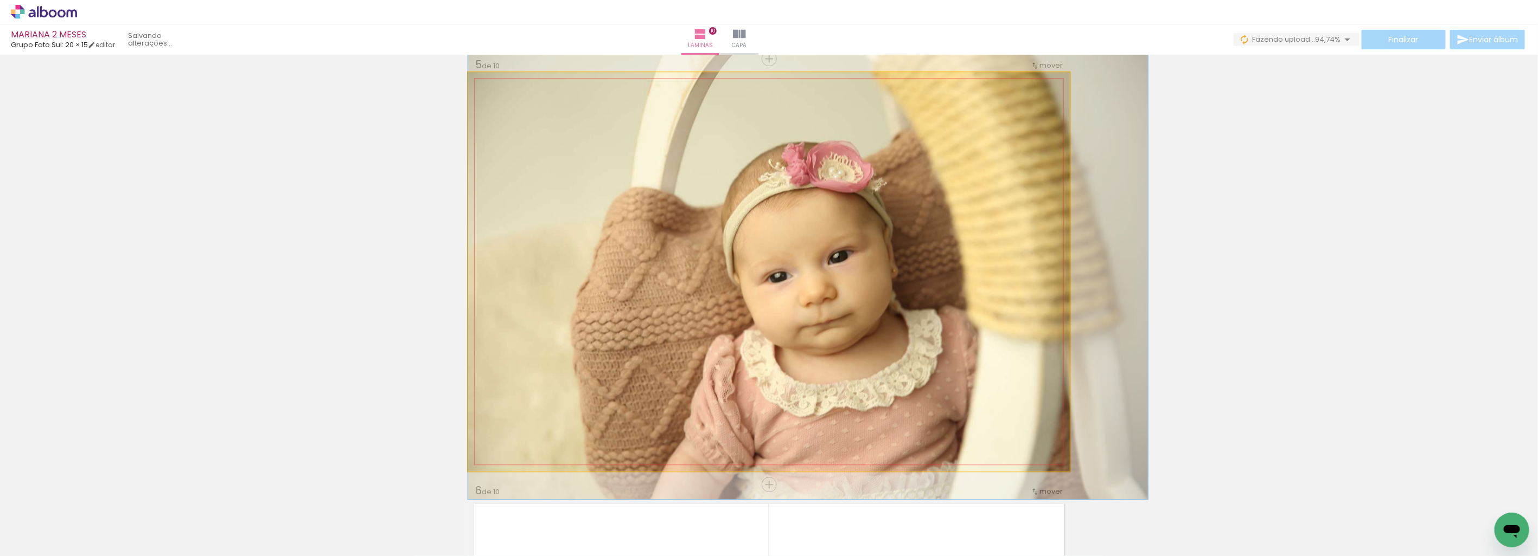
drag, startPoint x: 684, startPoint y: 221, endPoint x: 804, endPoint y: 230, distance: 120.2
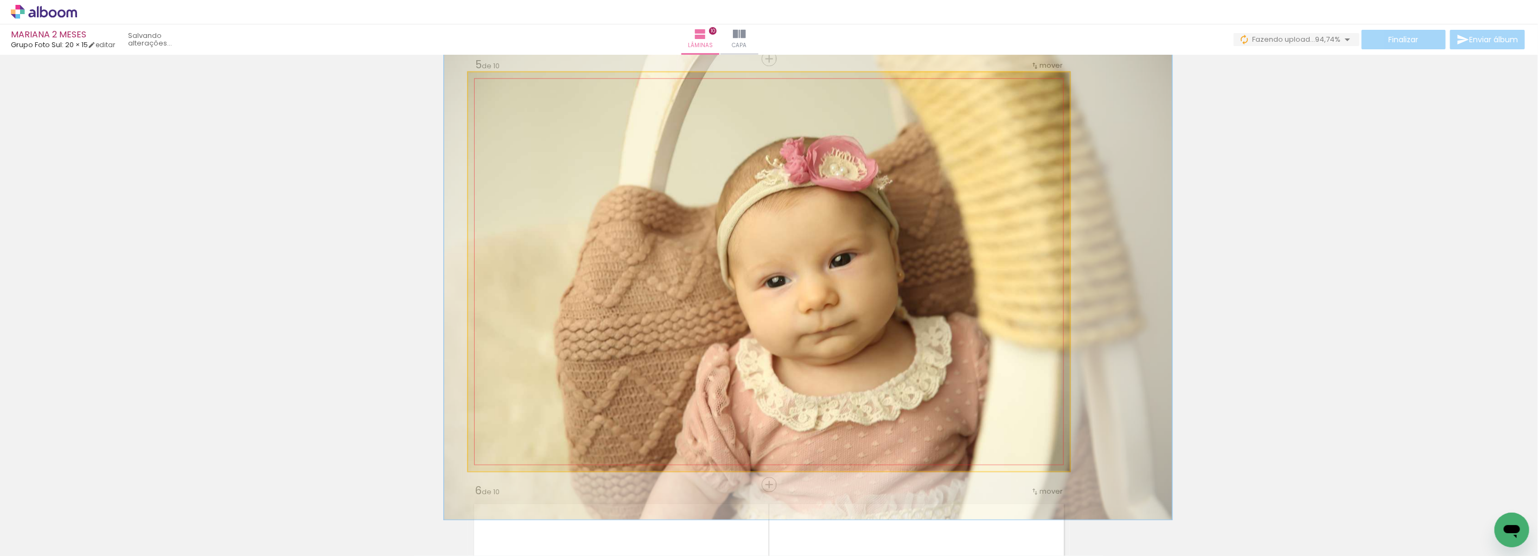
type paper-slider "123"
click at [497, 82] on div at bounding box center [502, 84] width 10 height 10
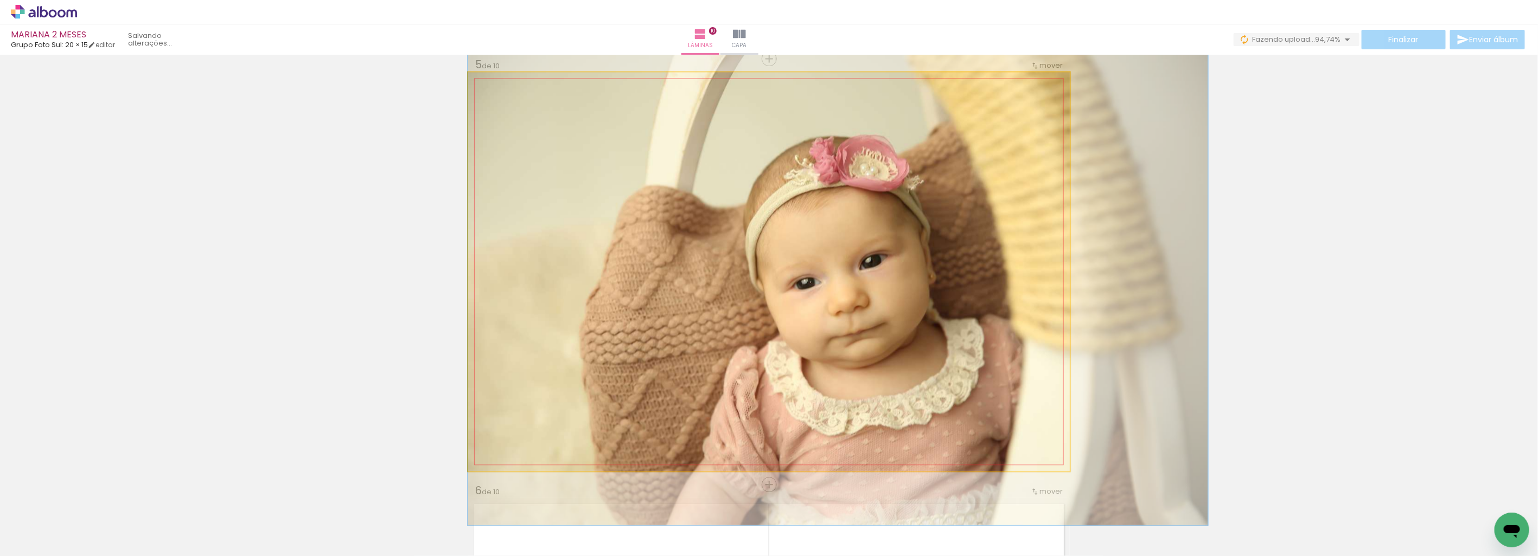
drag, startPoint x: 570, startPoint y: 148, endPoint x: 639, endPoint y: 150, distance: 68.9
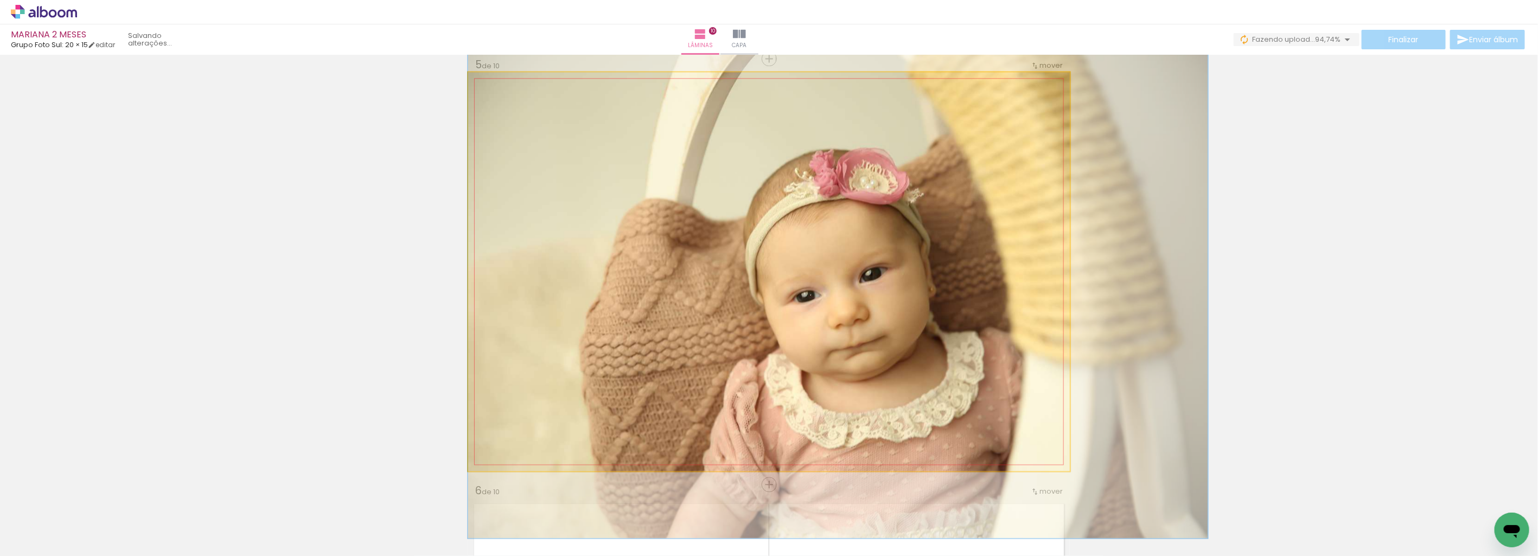
drag, startPoint x: 977, startPoint y: 239, endPoint x: 1010, endPoint y: 252, distance: 35.1
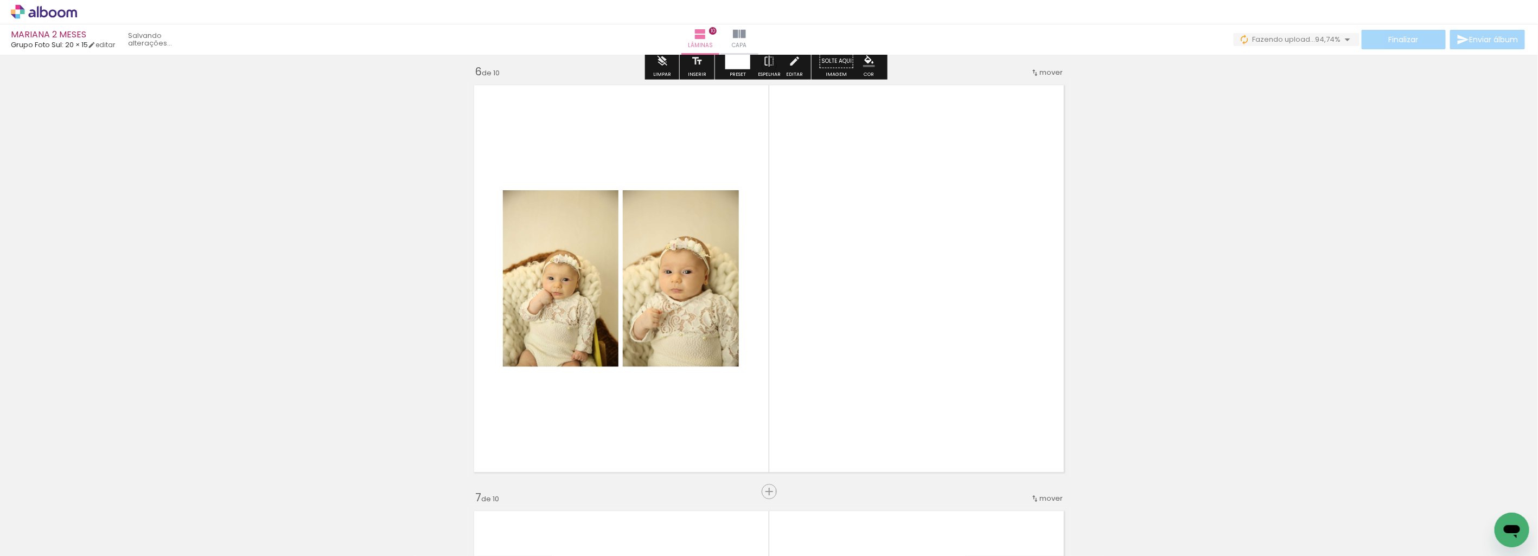
scroll to position [2141, 0]
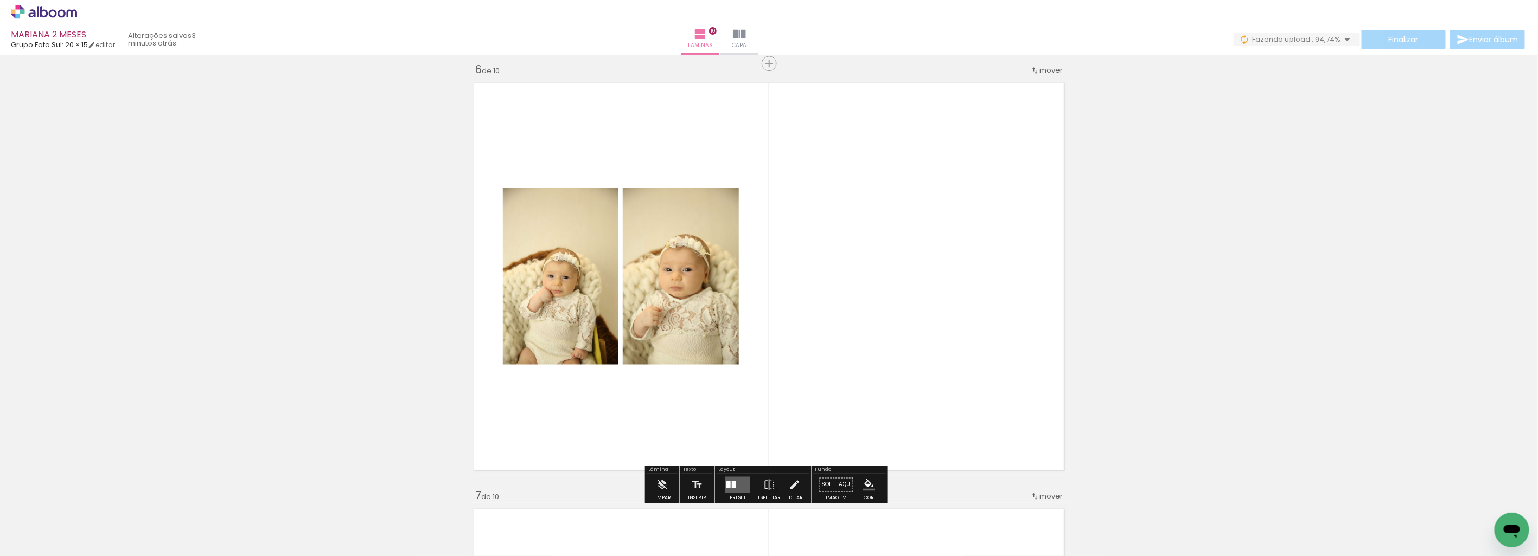
click at [740, 482] on quentale-layouter at bounding box center [737, 485] width 25 height 16
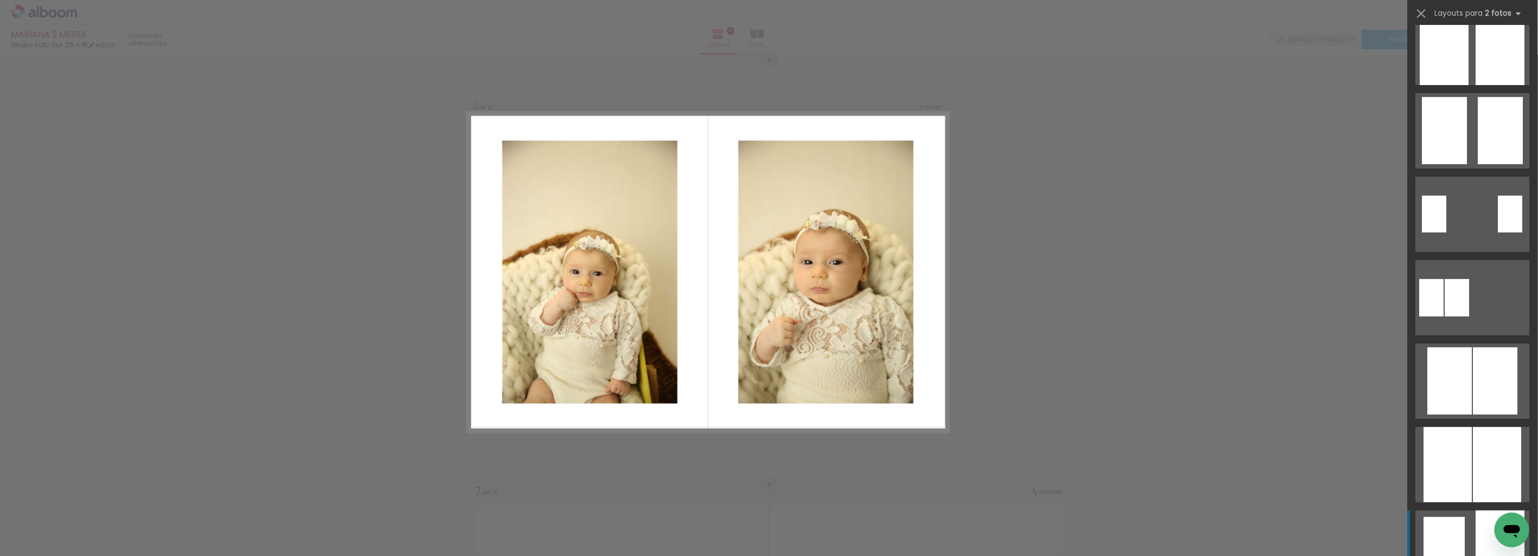
scroll to position [241, 0]
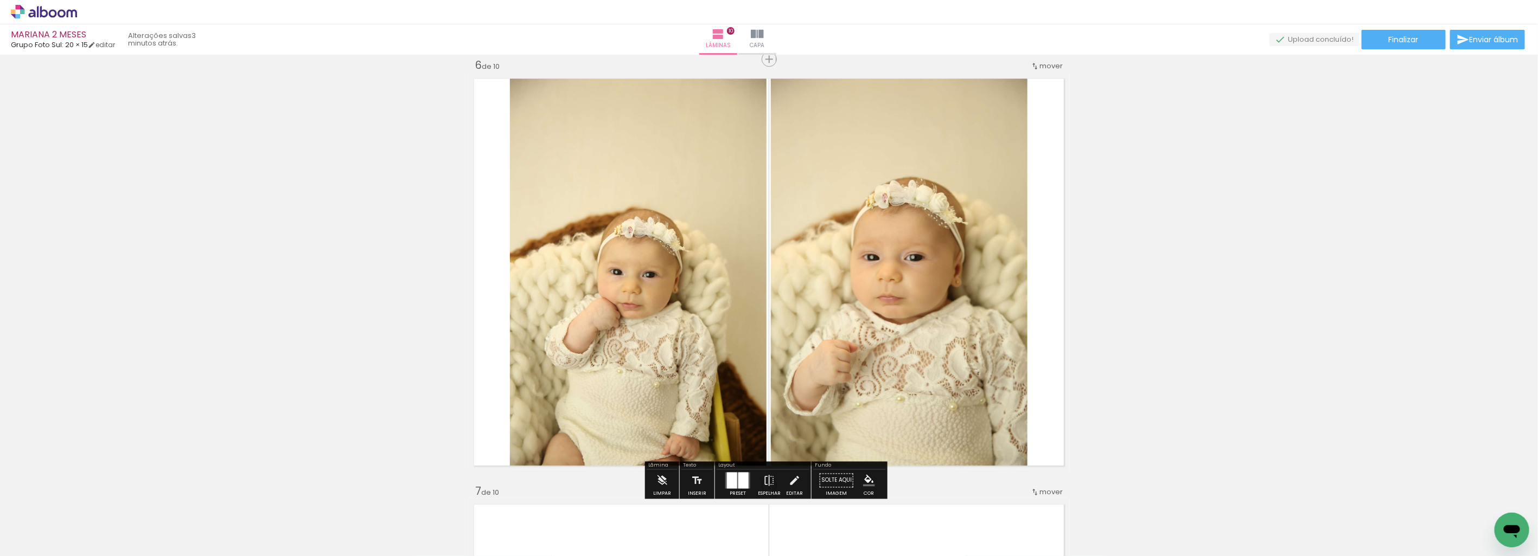
click at [1212, 279] on div "Inserir lâmina 1 de 10 Inserir lâmina 2 de 10 Inserir lâmina 3 de 10 Inserir lâ…" at bounding box center [769, 258] width 1538 height 4690
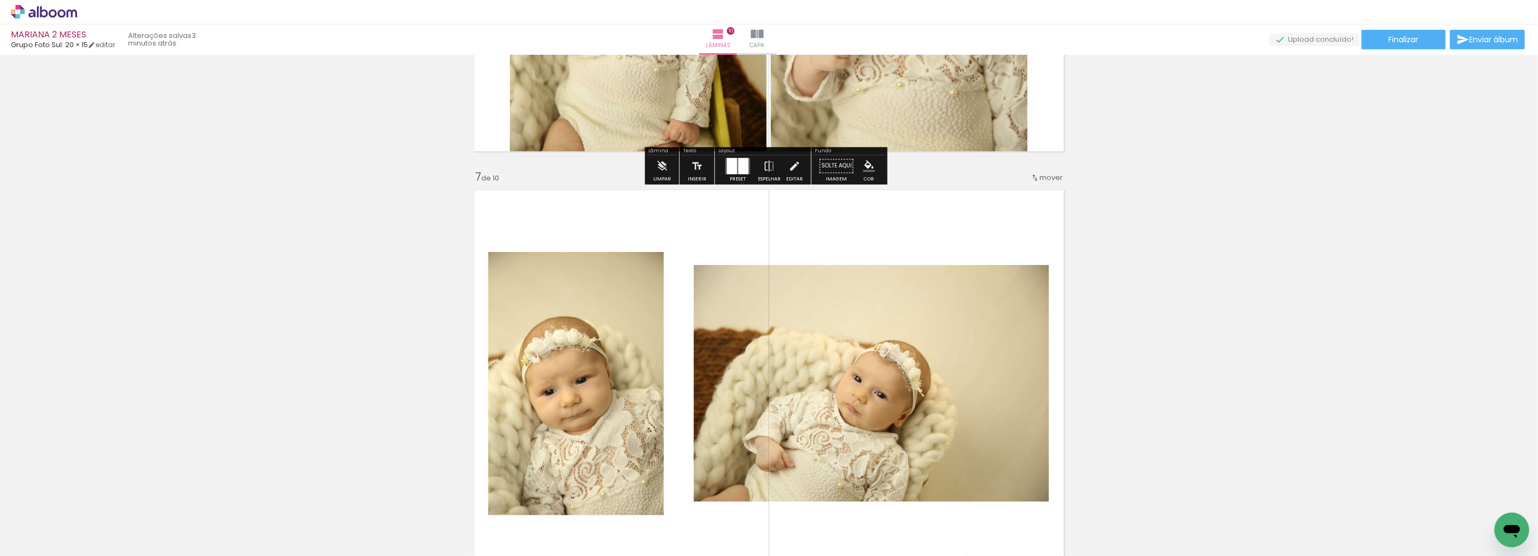
scroll to position [2266, 0]
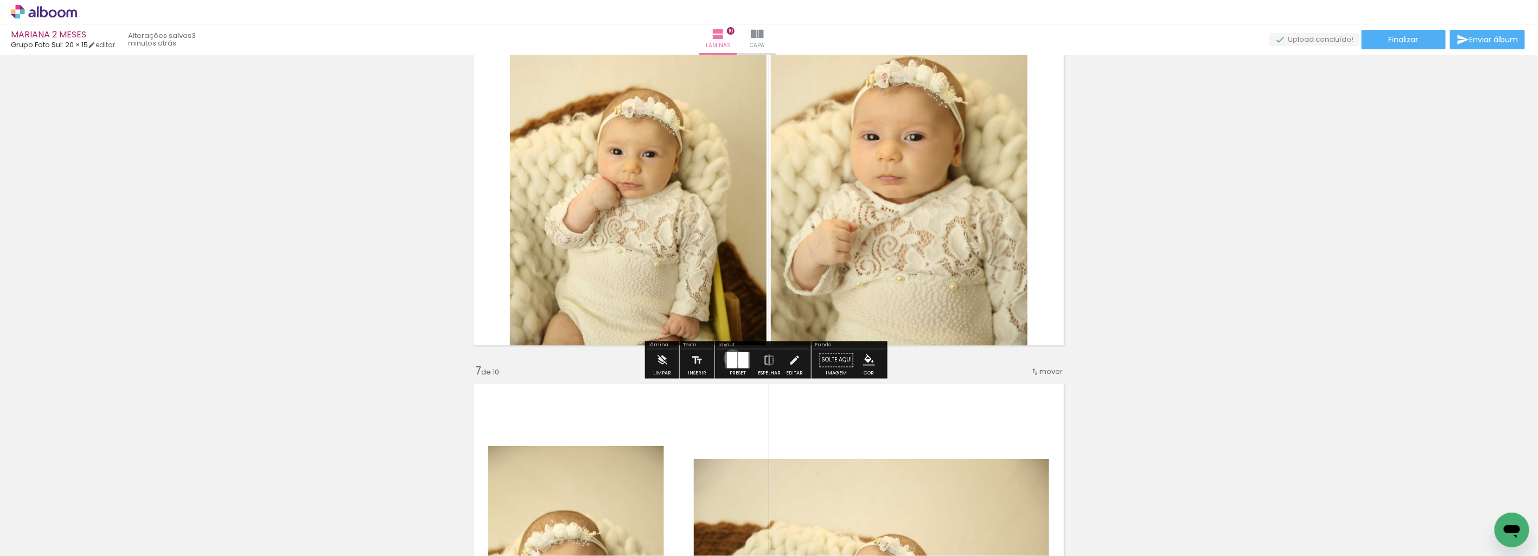
drag, startPoint x: 730, startPoint y: 358, endPoint x: 1206, endPoint y: 153, distance: 518.3
click at [731, 358] on div at bounding box center [732, 360] width 10 height 16
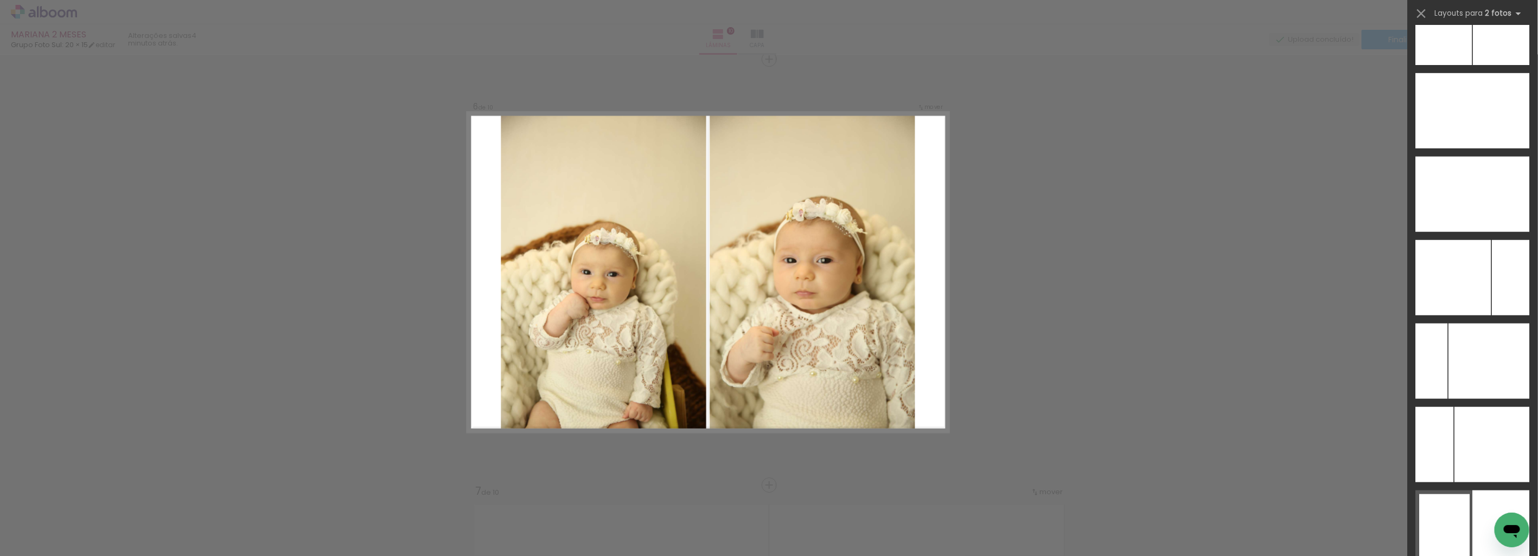
scroll to position [6056, 0]
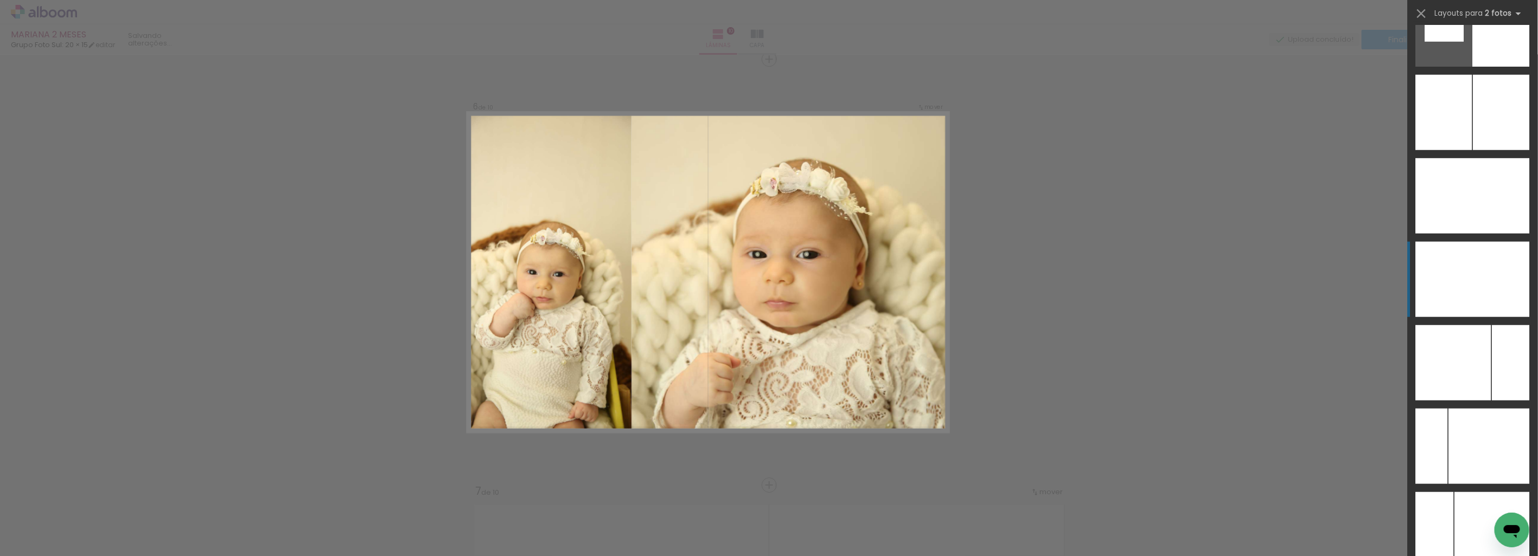
click at [1488, 262] on div at bounding box center [1492, 279] width 76 height 75
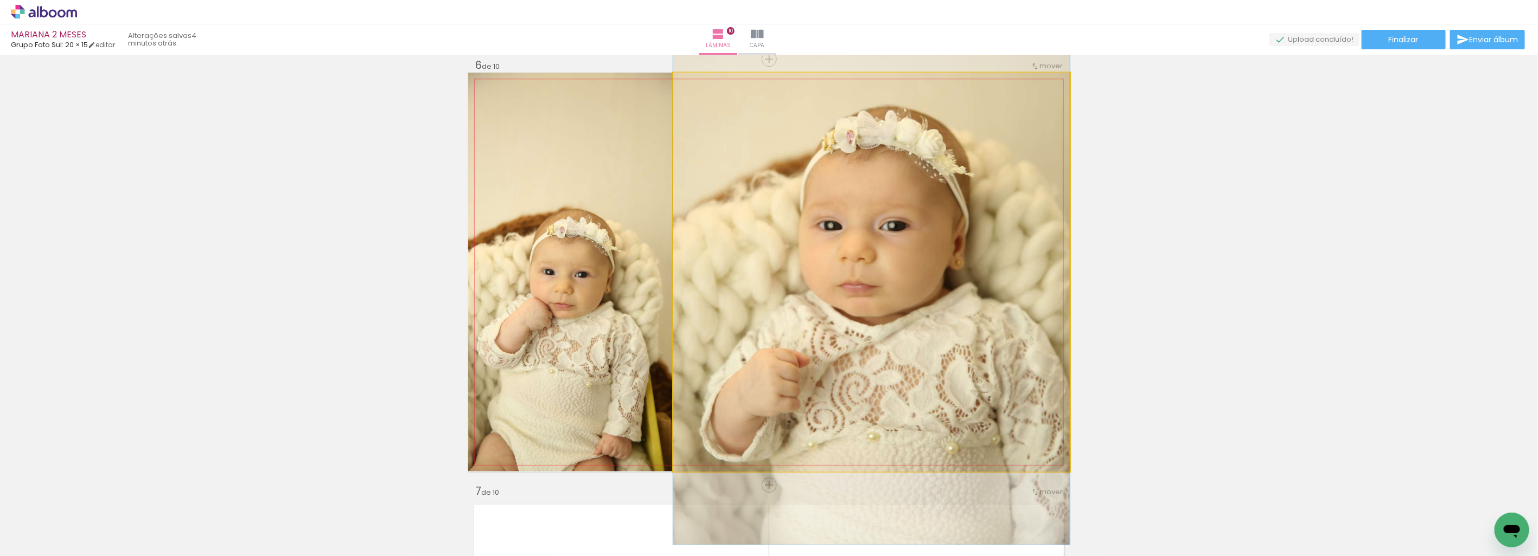
drag, startPoint x: 912, startPoint y: 323, endPoint x: 936, endPoint y: 299, distance: 33.8
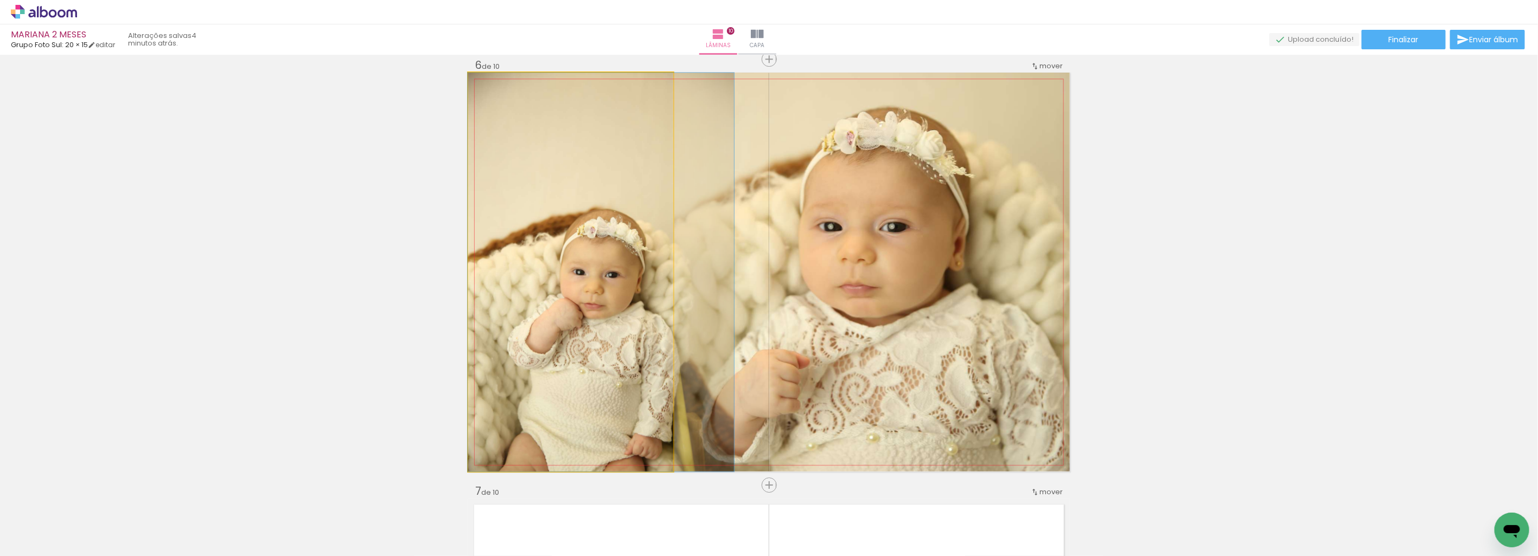
drag, startPoint x: 554, startPoint y: 337, endPoint x: 912, endPoint y: 264, distance: 365.4
click at [0, 0] on slot at bounding box center [0, 0] width 0 height 0
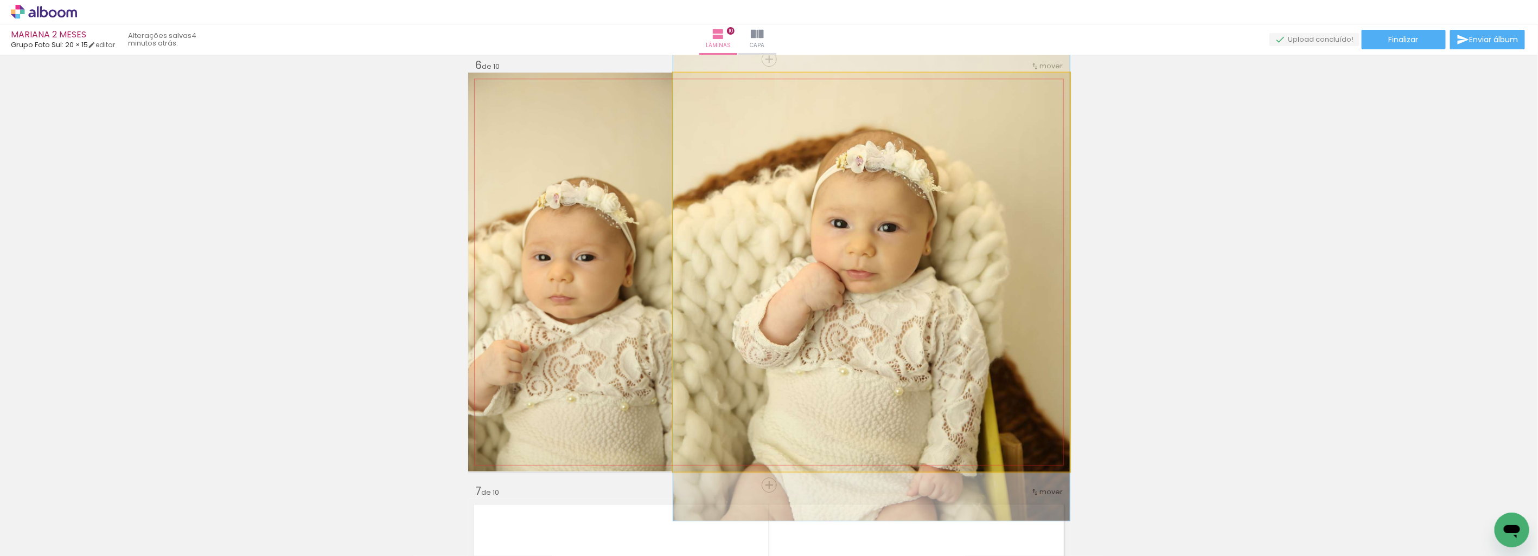
drag, startPoint x: 936, startPoint y: 315, endPoint x: 963, endPoint y: 267, distance: 55.4
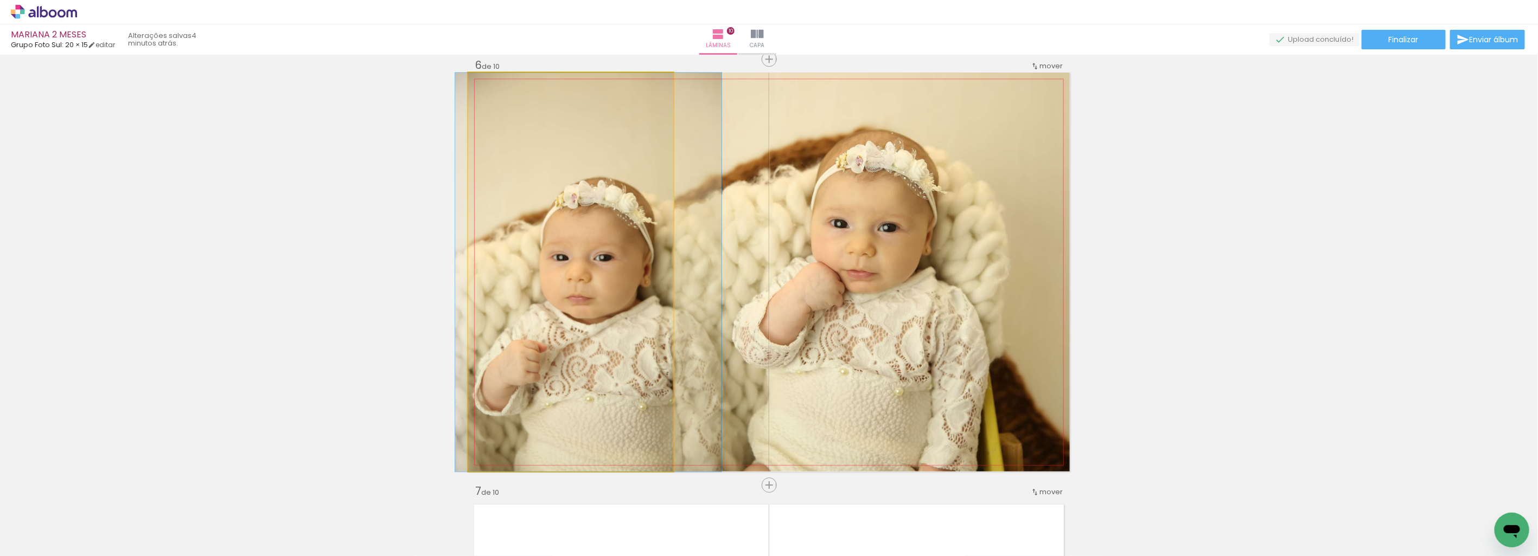
drag, startPoint x: 560, startPoint y: 334, endPoint x: 578, endPoint y: 310, distance: 29.4
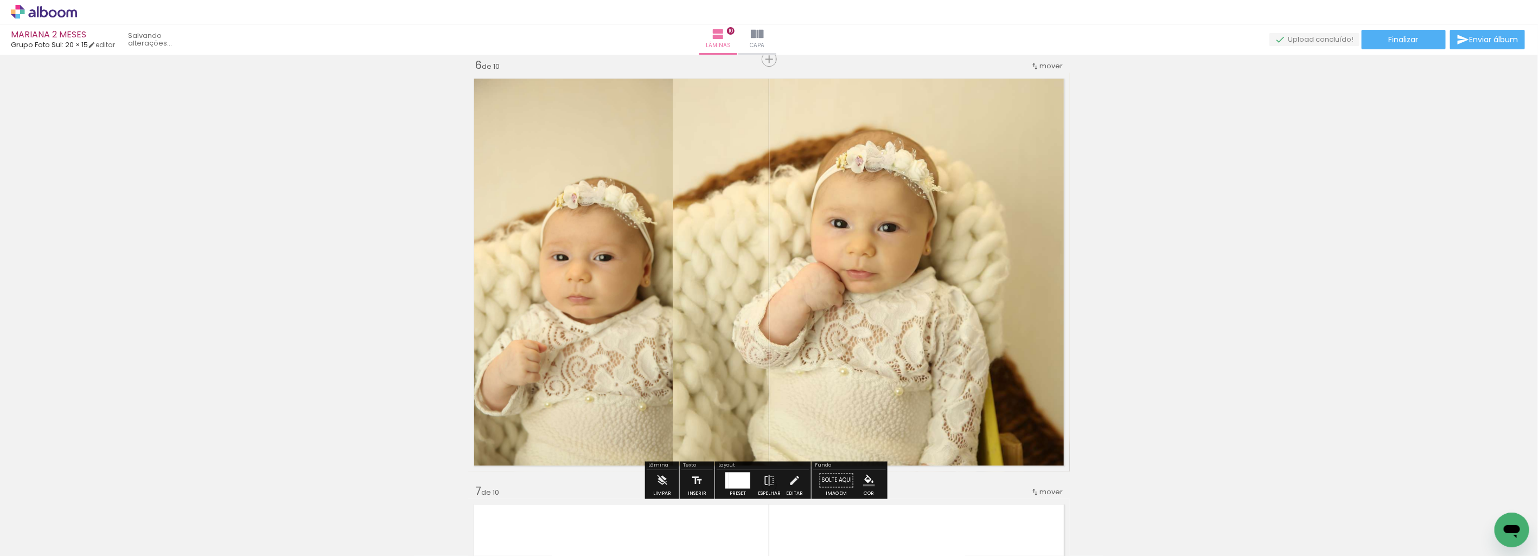
click at [1205, 290] on div "Inserir lâmina 1 de 10 Inserir lâmina 2 de 10 Inserir lâmina 3 de 10 Inserir lâ…" at bounding box center [769, 258] width 1538 height 4690
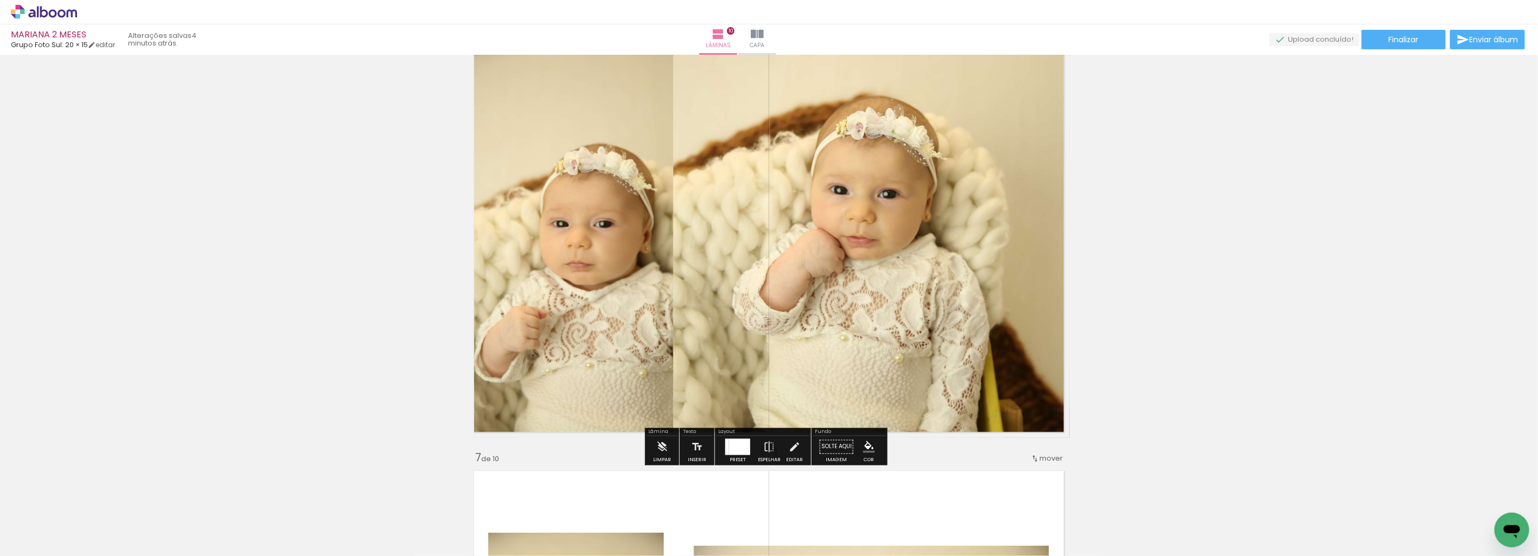
scroll to position [2145, 0]
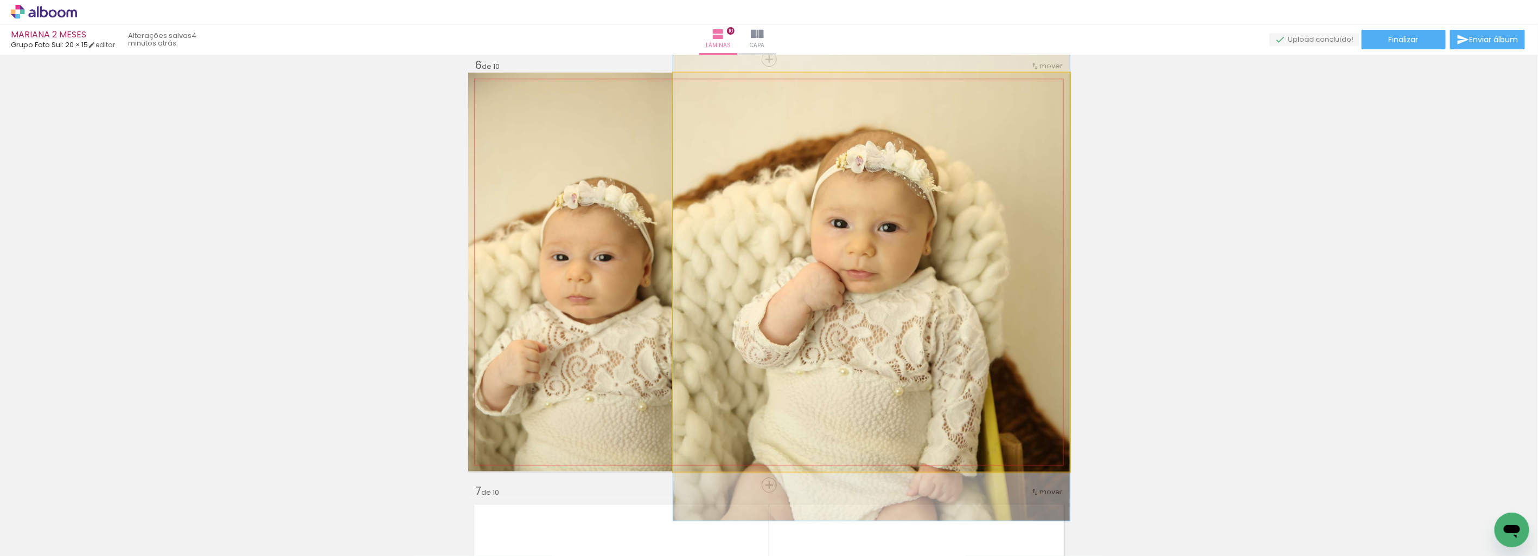
click at [706, 315] on quentale-photo at bounding box center [871, 272] width 396 height 399
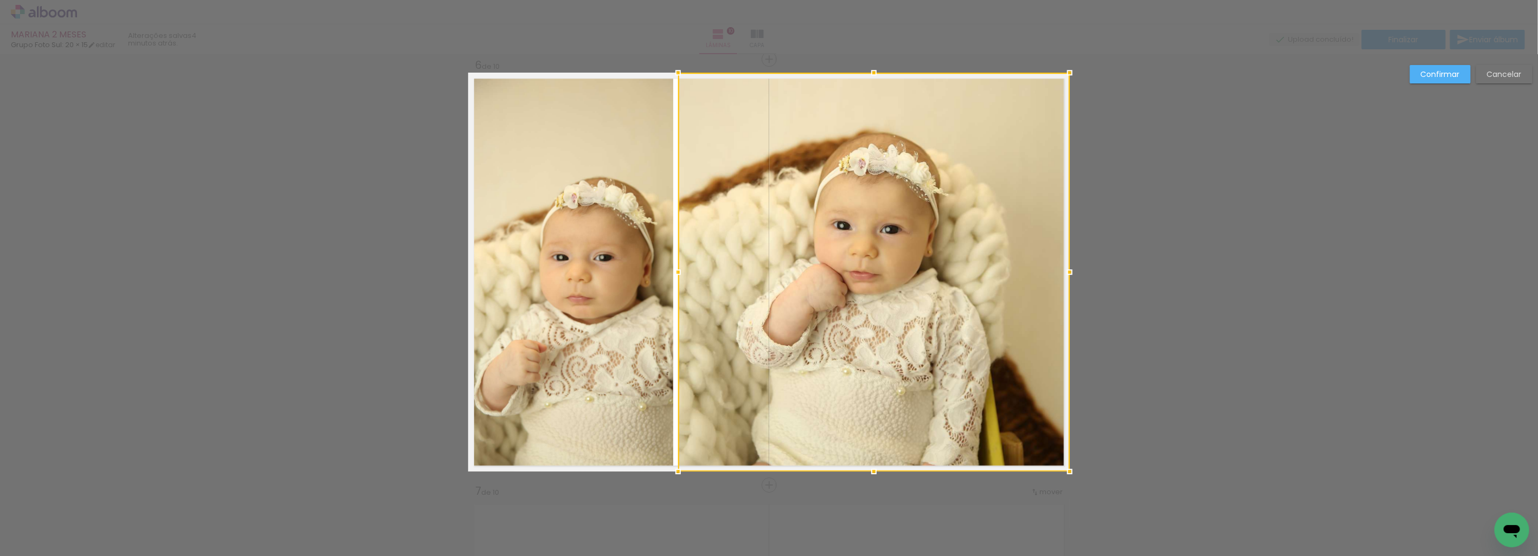
click at [674, 266] on div at bounding box center [678, 272] width 22 height 22
click at [0, 0] on slot "Confirmar" at bounding box center [0, 0] width 0 height 0
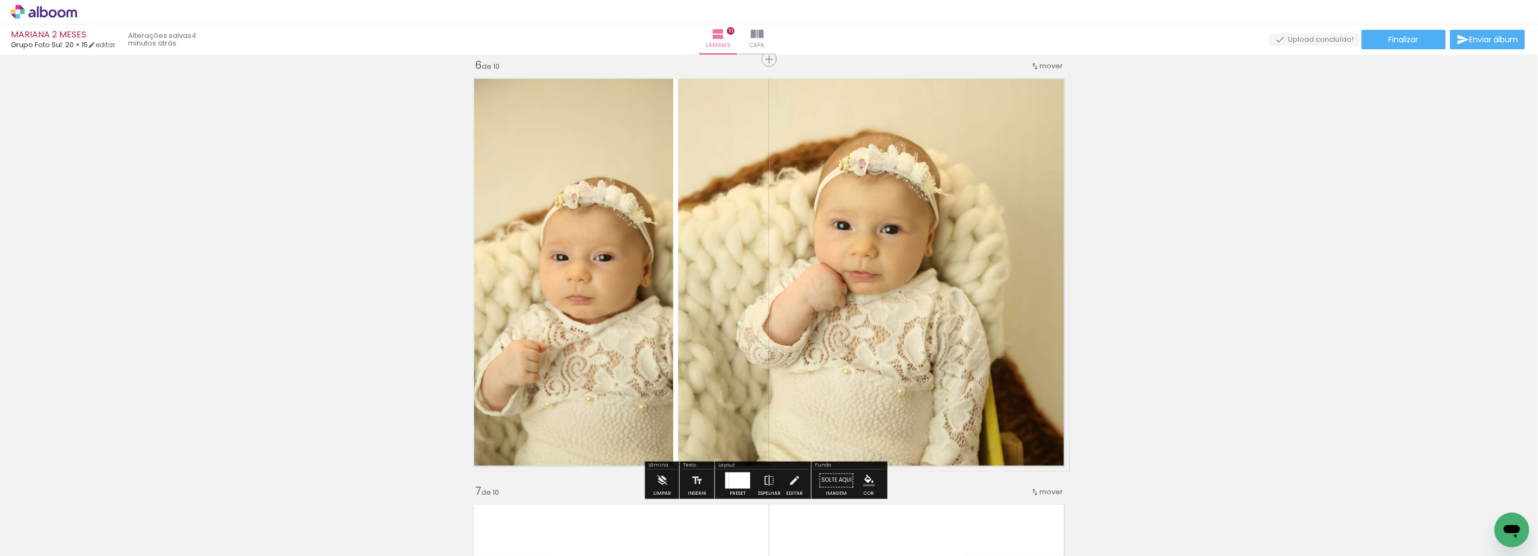
click at [1404, 153] on div "Inserir lâmina 1 de 10 Inserir lâmina 2 de 10 Inserir lâmina 3 de 10 Inserir lâ…" at bounding box center [769, 258] width 1538 height 4690
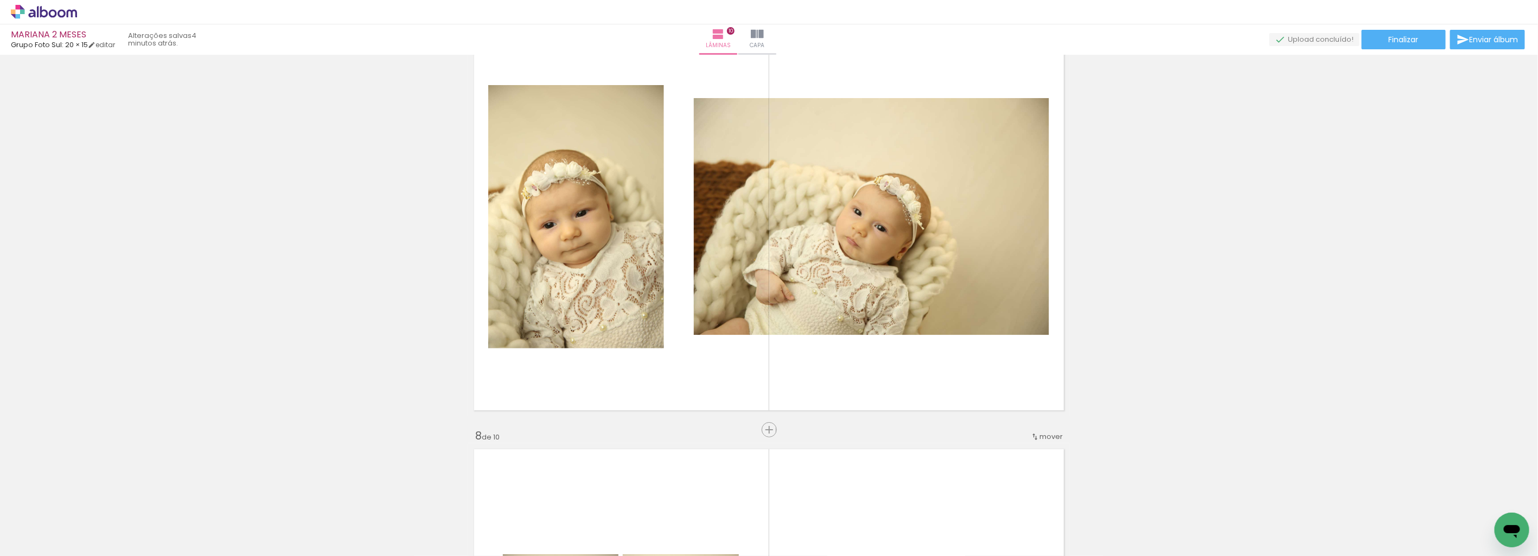
scroll to position [2627, 0]
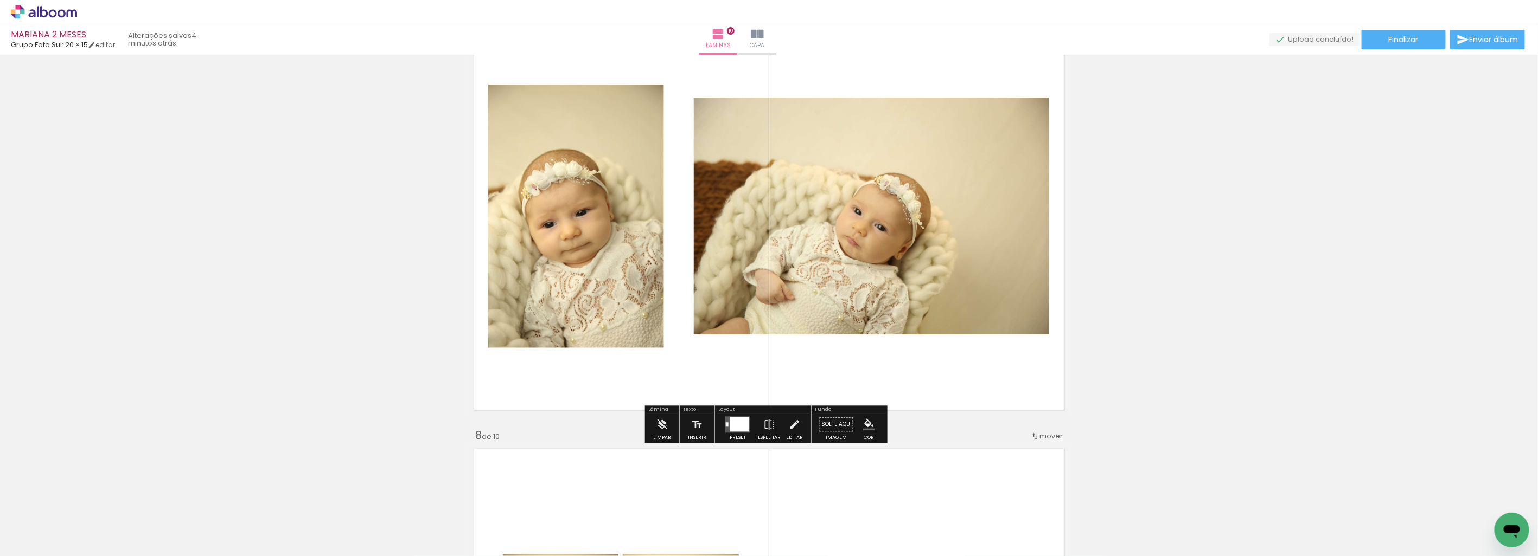
click at [737, 421] on div at bounding box center [739, 424] width 19 height 15
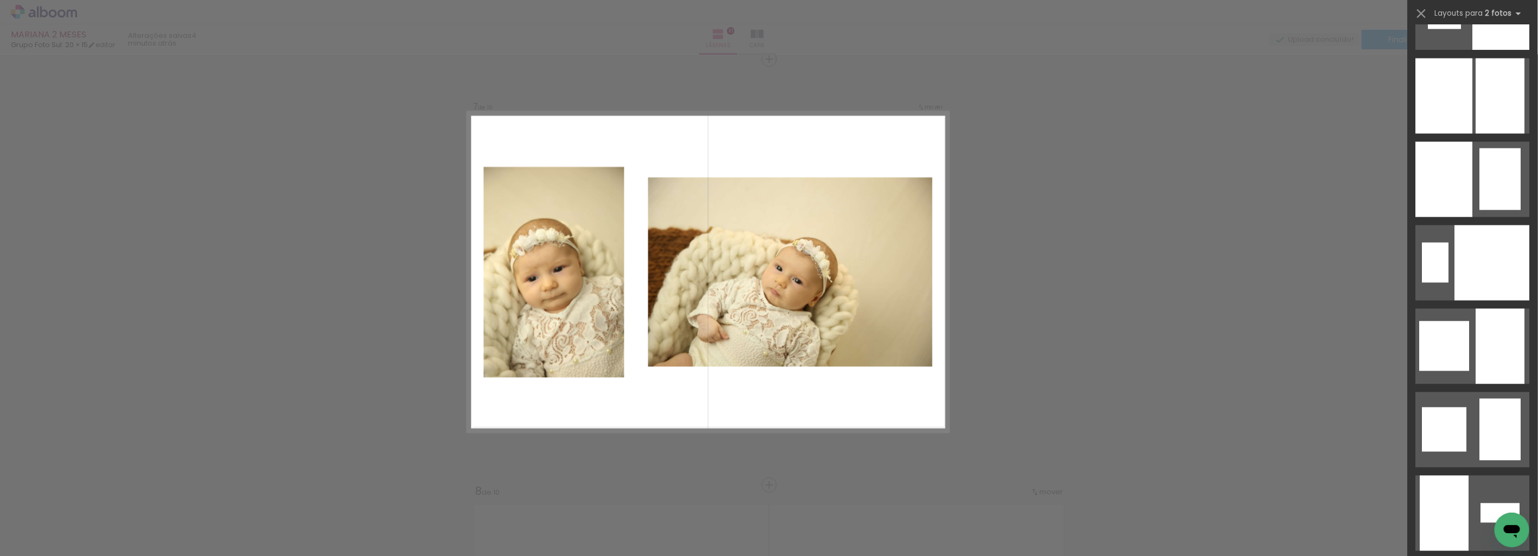
scroll to position [1905, 0]
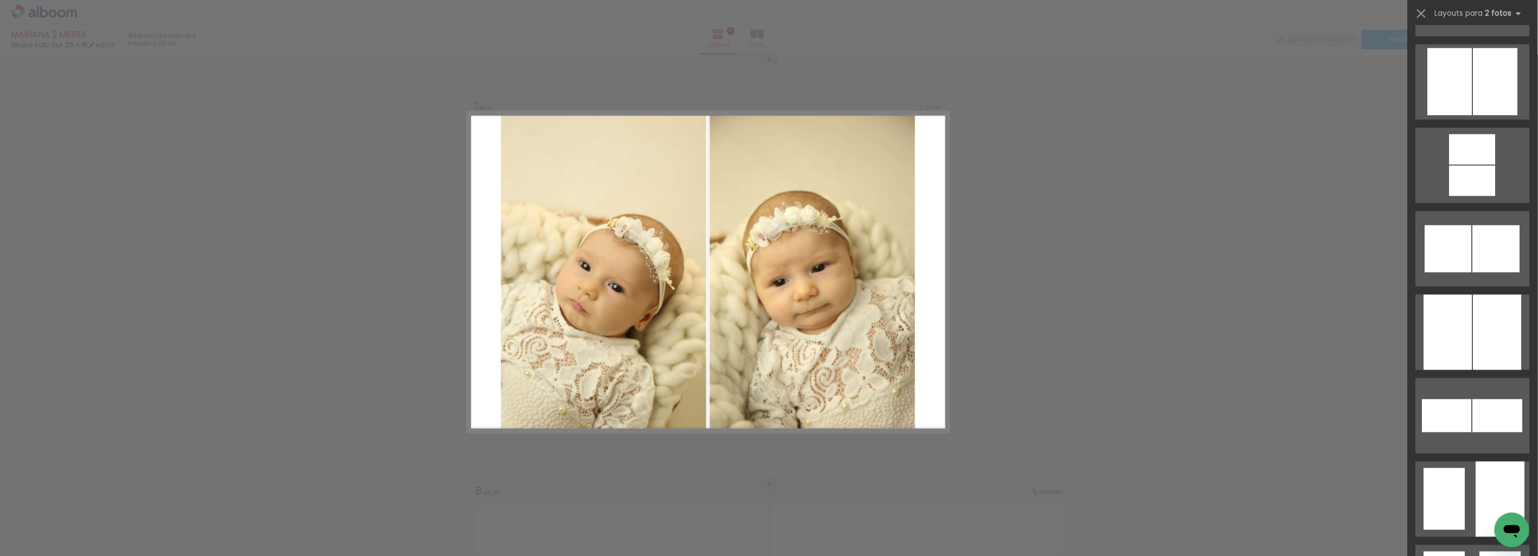
scroll to position [4227, 0]
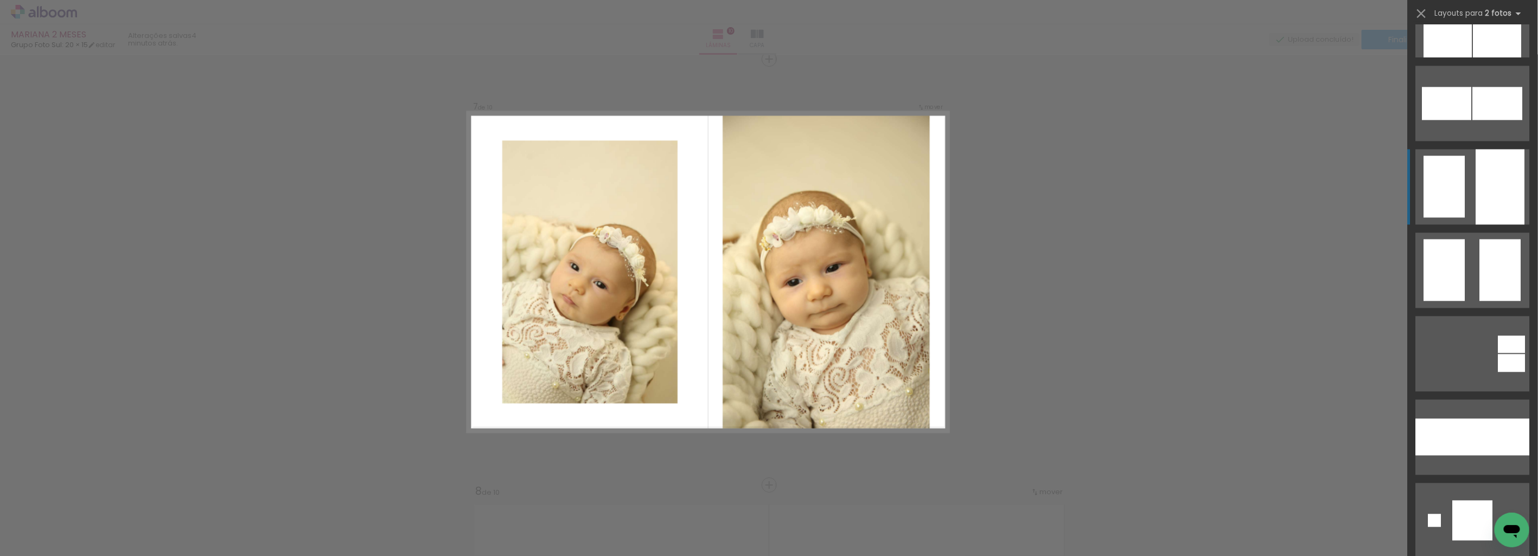
click at [1485, 419] on div at bounding box center [1501, 437] width 57 height 37
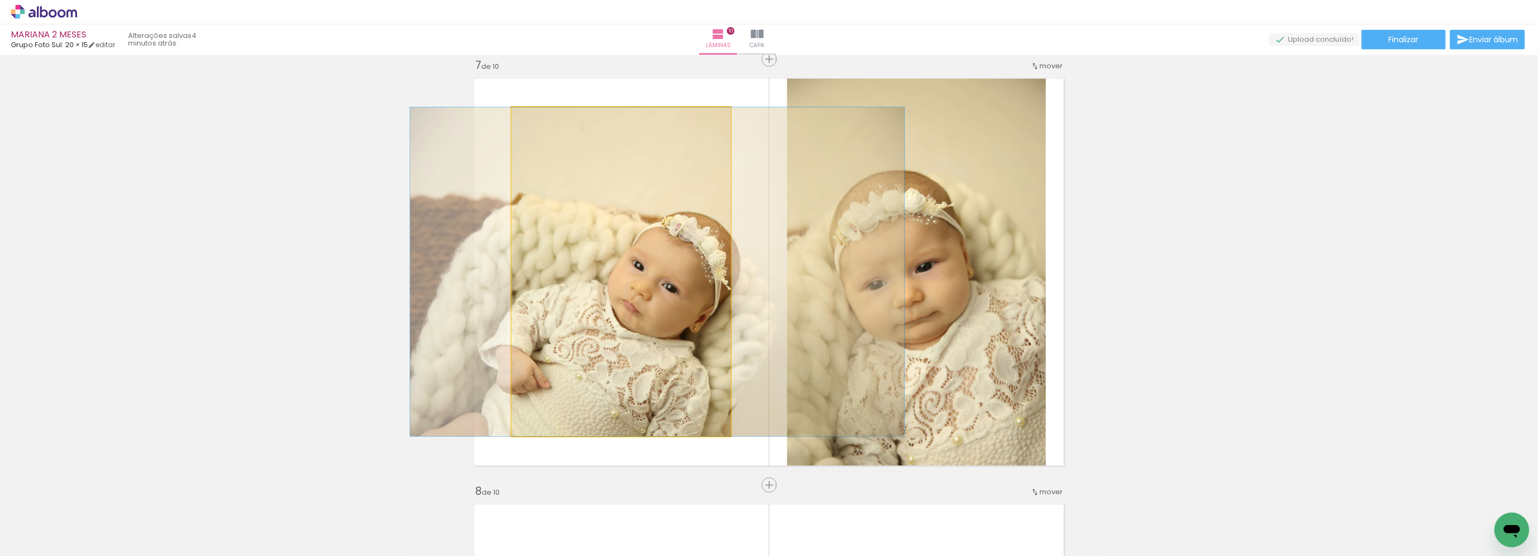
drag, startPoint x: 656, startPoint y: 305, endPoint x: 693, endPoint y: 286, distance: 41.3
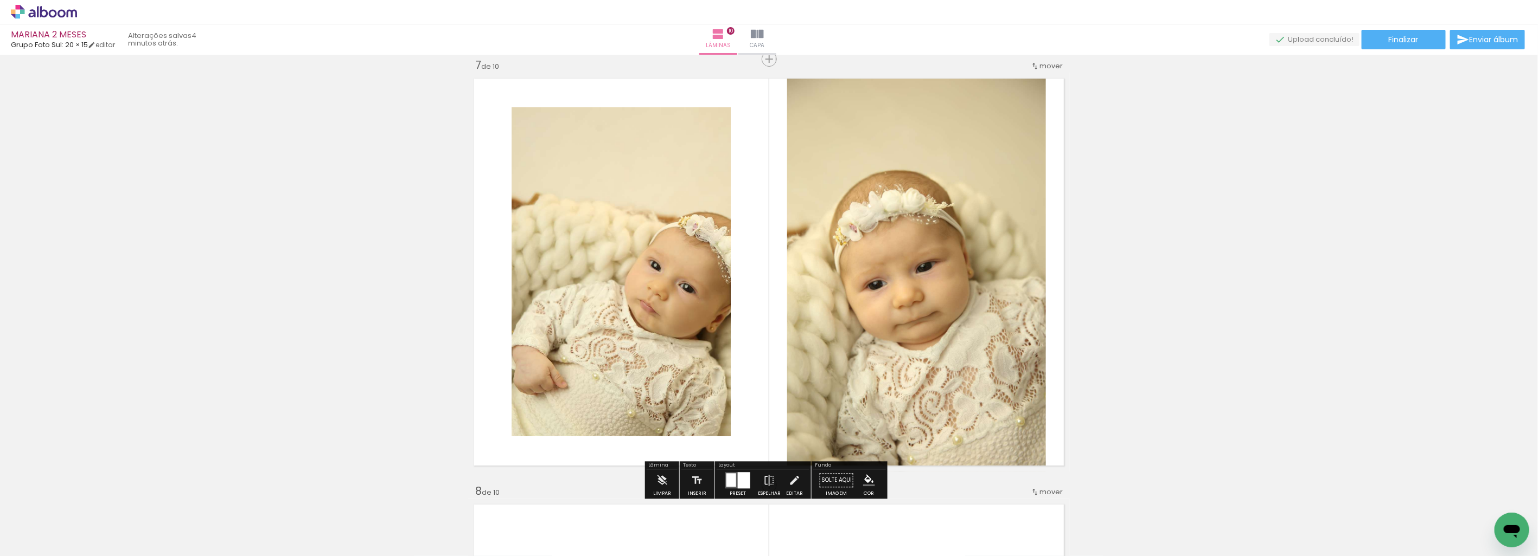
click at [647, 303] on quentale-photo at bounding box center [620, 271] width 219 height 329
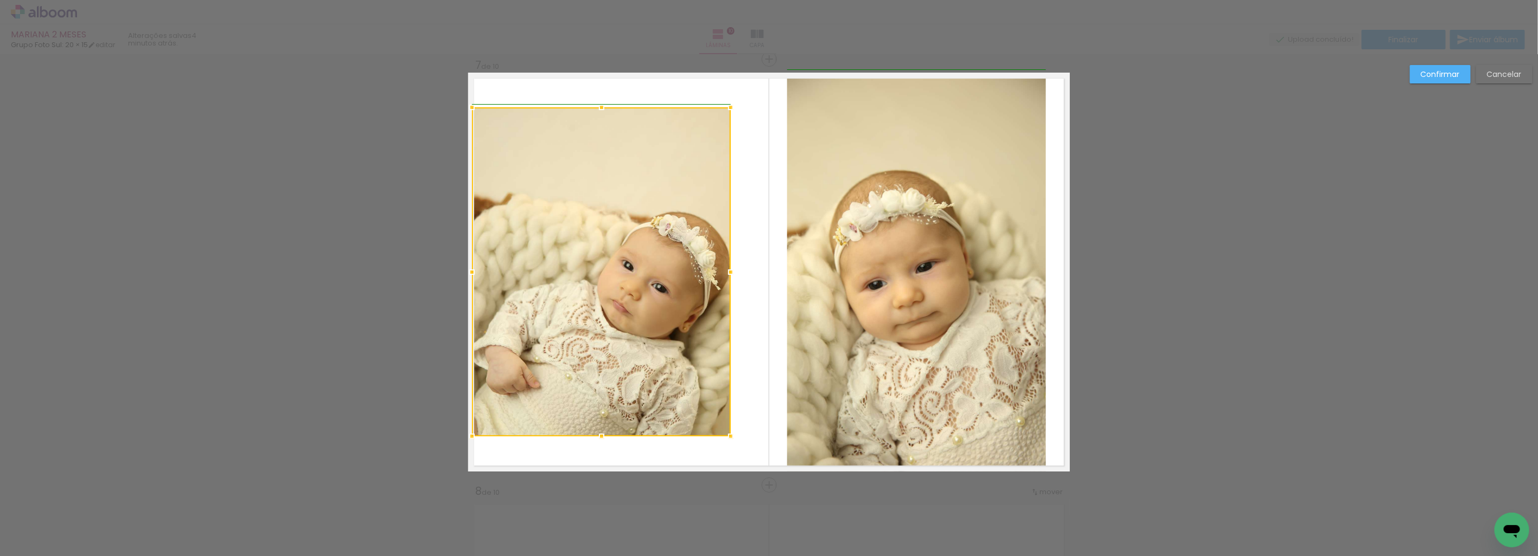
drag, startPoint x: 506, startPoint y: 268, endPoint x: 470, endPoint y: 278, distance: 37.0
click at [470, 278] on div at bounding box center [472, 272] width 22 height 22
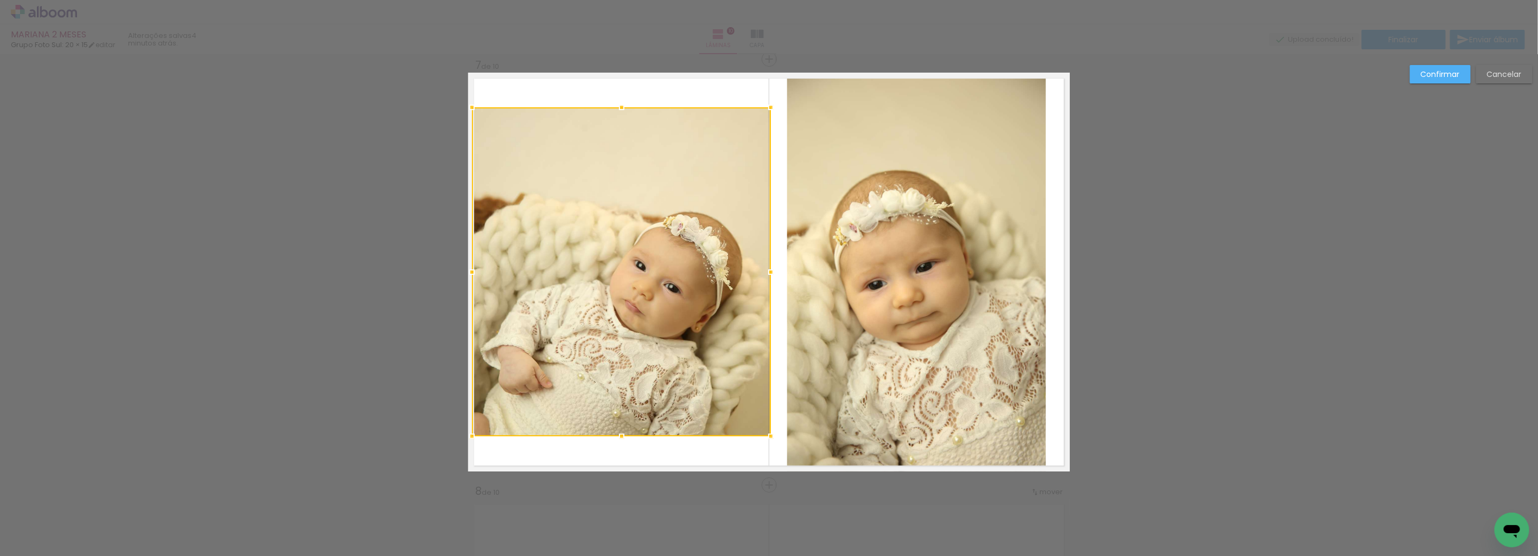
drag, startPoint x: 730, startPoint y: 273, endPoint x: 766, endPoint y: 263, distance: 37.8
click at [766, 263] on div at bounding box center [771, 272] width 22 height 22
drag, startPoint x: 1462, startPoint y: 73, endPoint x: 1331, endPoint y: 106, distance: 135.2
click at [1462, 73] on paper-button "Confirmar" at bounding box center [1440, 74] width 61 height 18
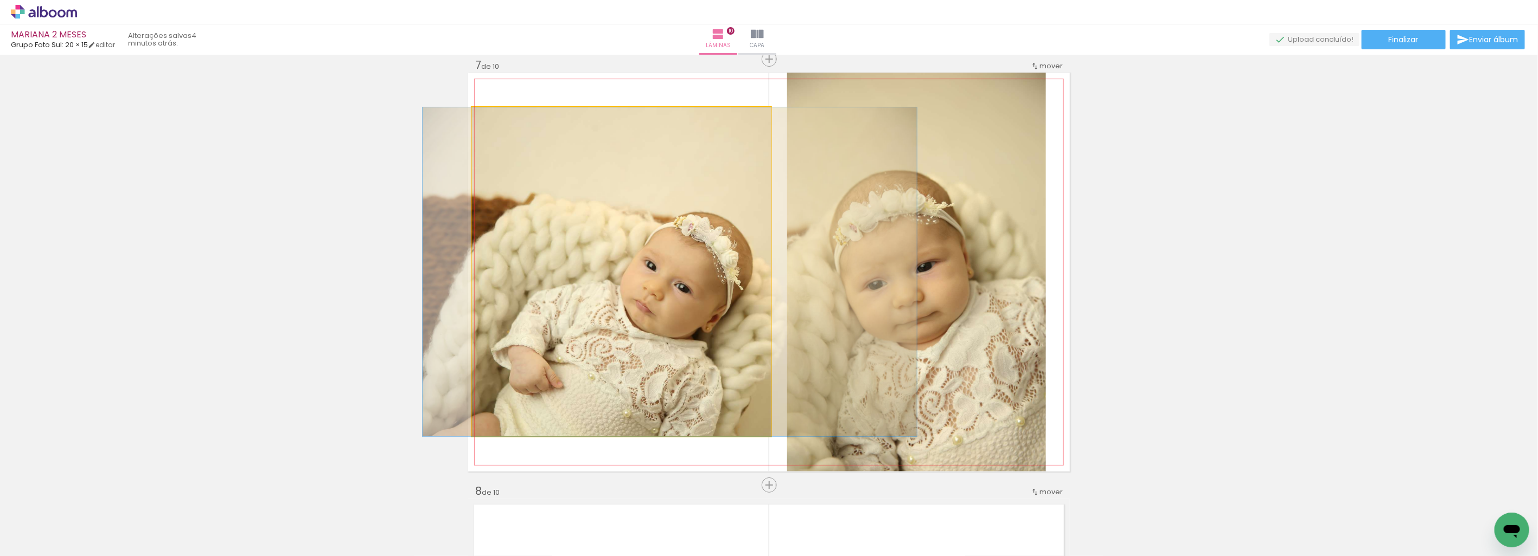
drag, startPoint x: 722, startPoint y: 294, endPoint x: 728, endPoint y: 292, distance: 5.8
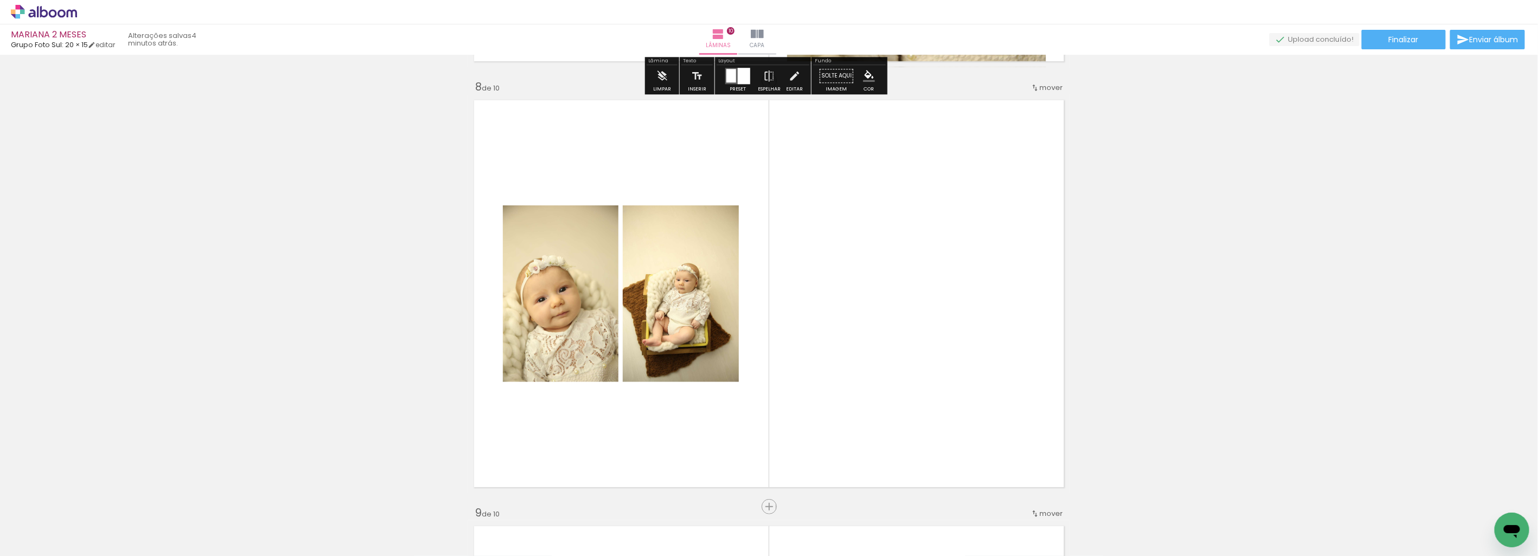
scroll to position [2993, 0]
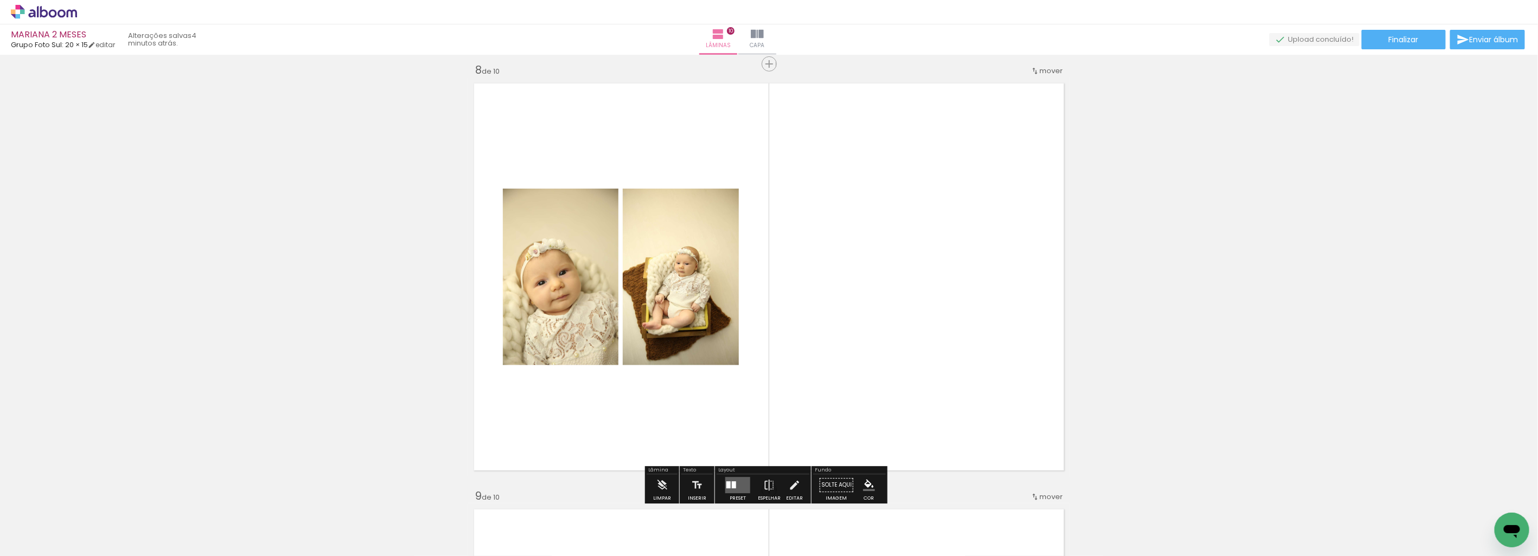
click at [734, 477] on quentale-layouter at bounding box center [737, 485] width 25 height 16
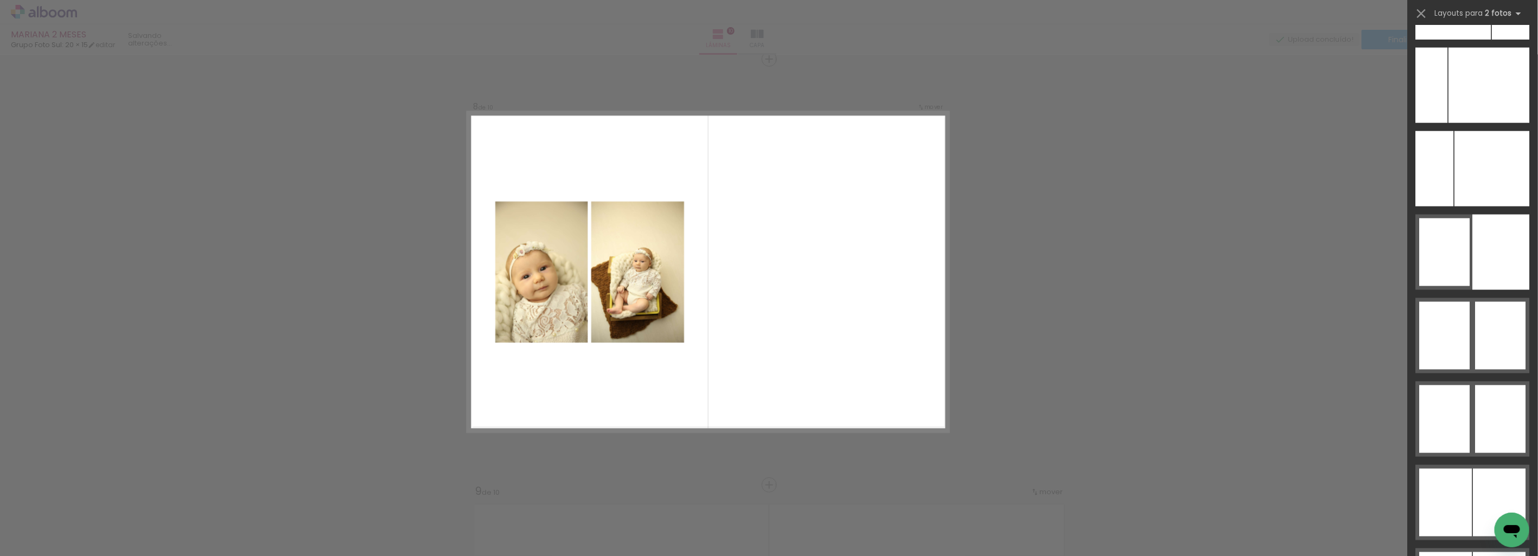
scroll to position [6758, 0]
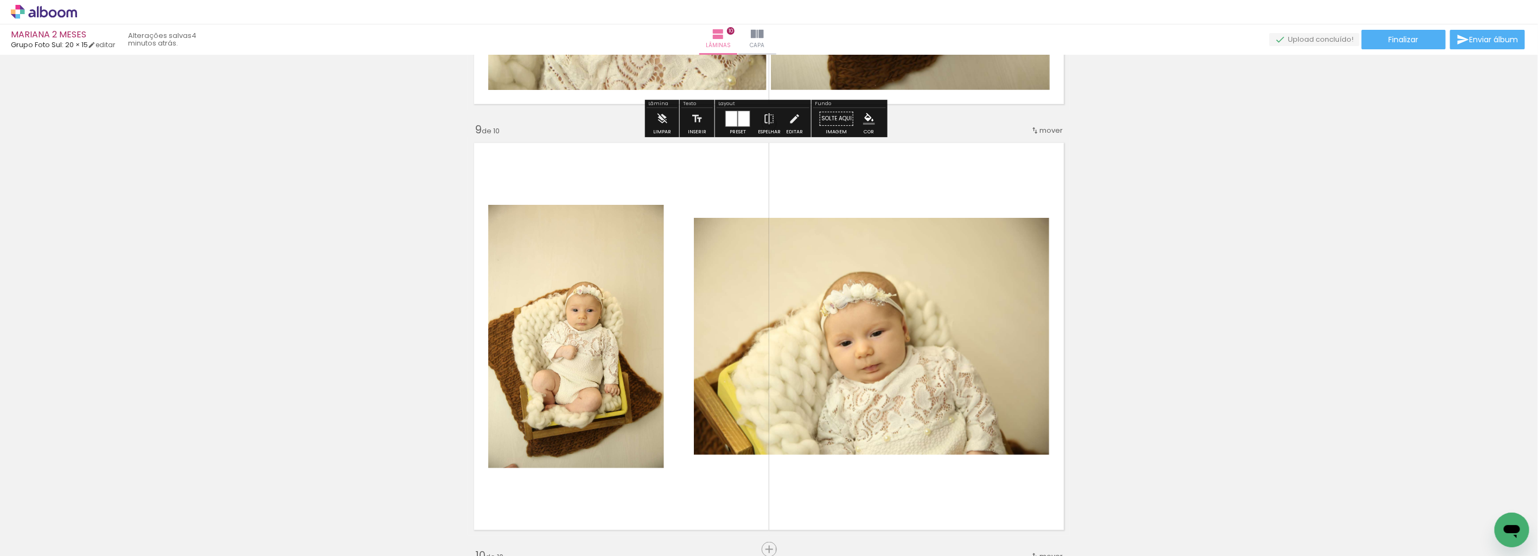
scroll to position [3420, 0]
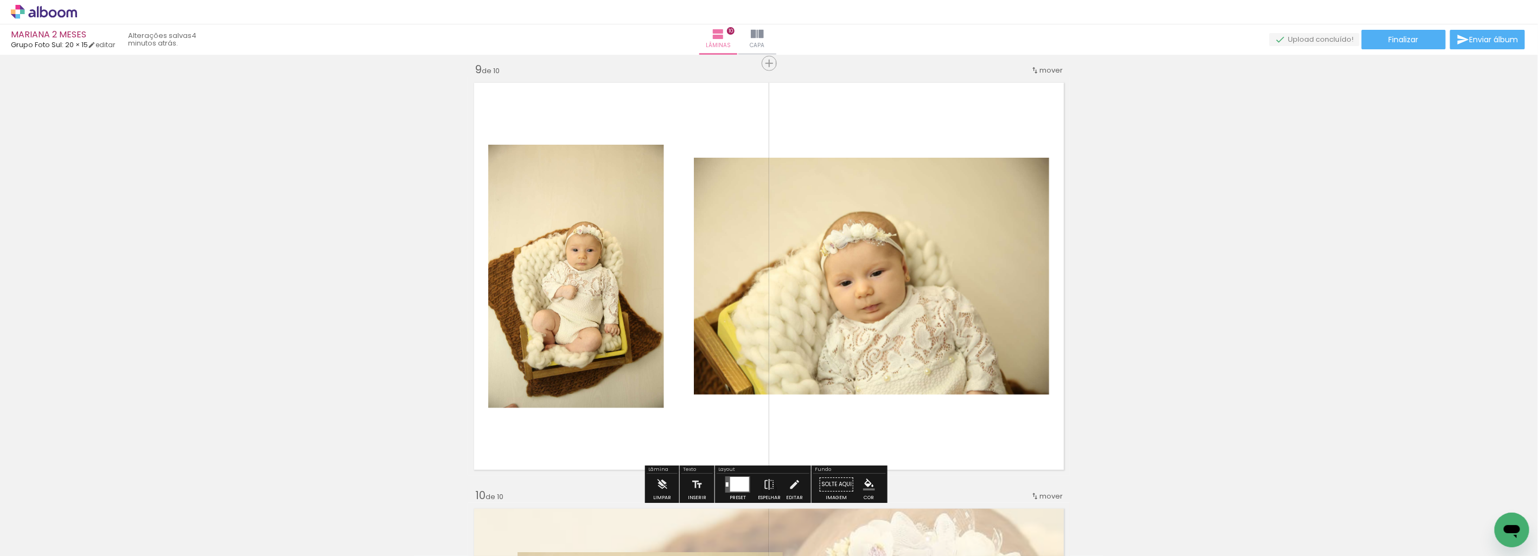
click at [735, 483] on div at bounding box center [739, 484] width 19 height 15
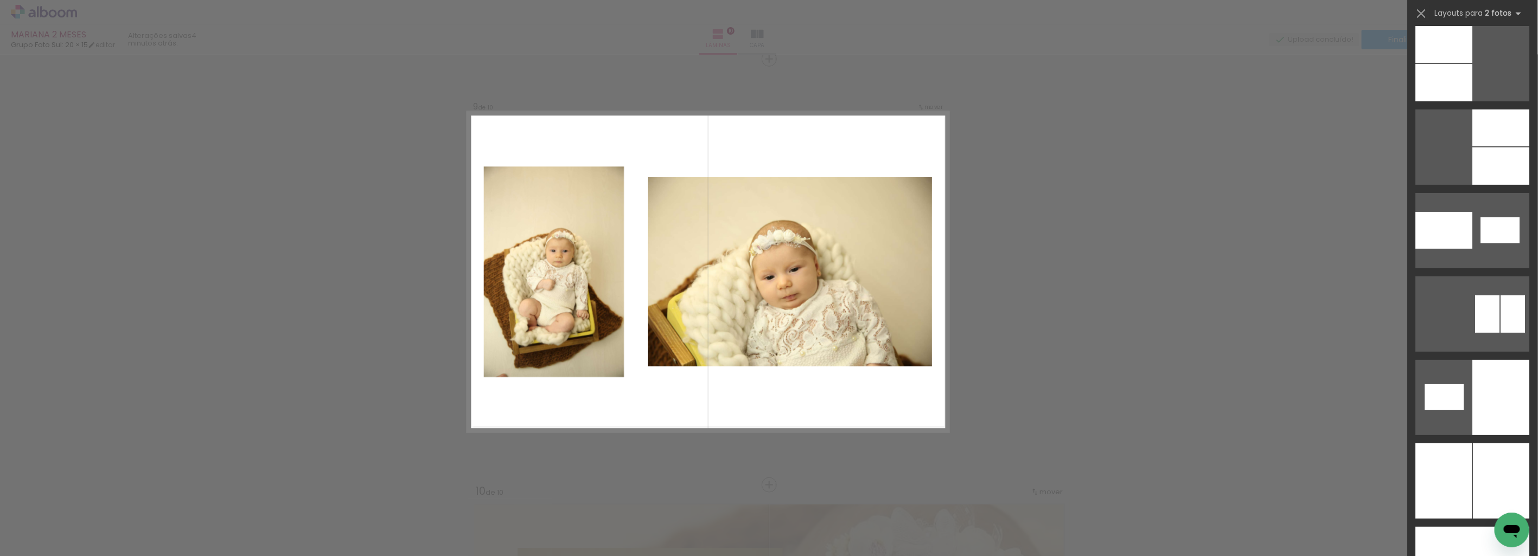
scroll to position [6124, 0]
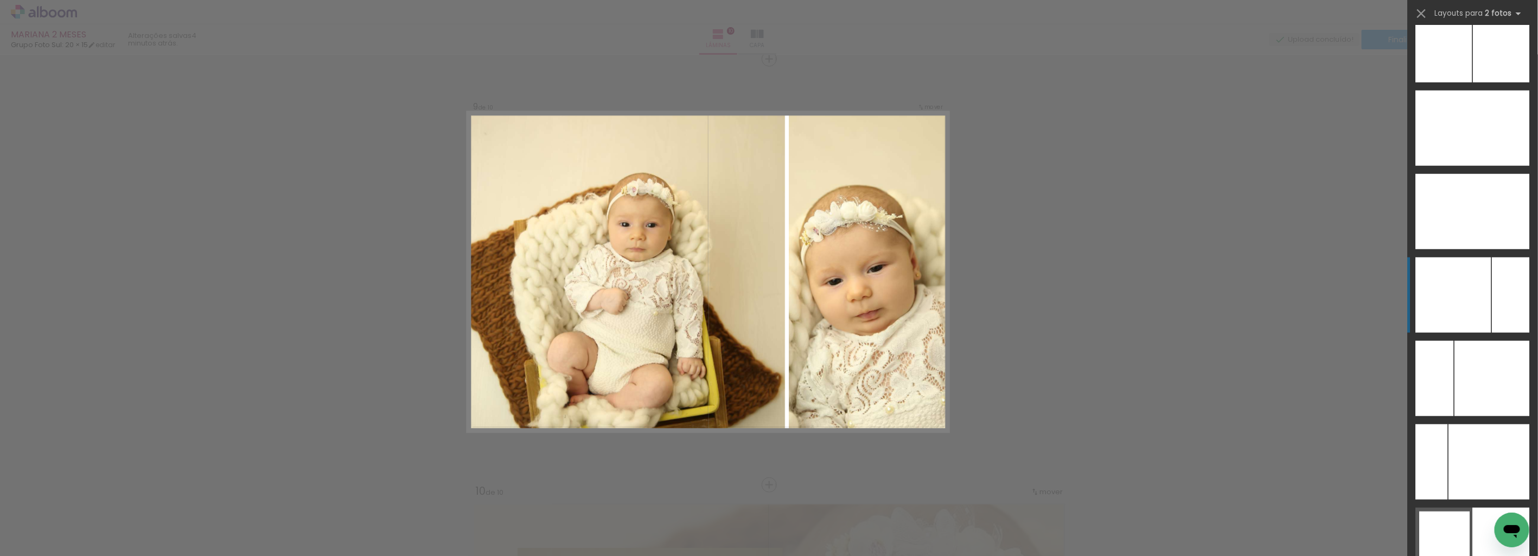
click at [1494, 82] on div at bounding box center [1501, 44] width 56 height 75
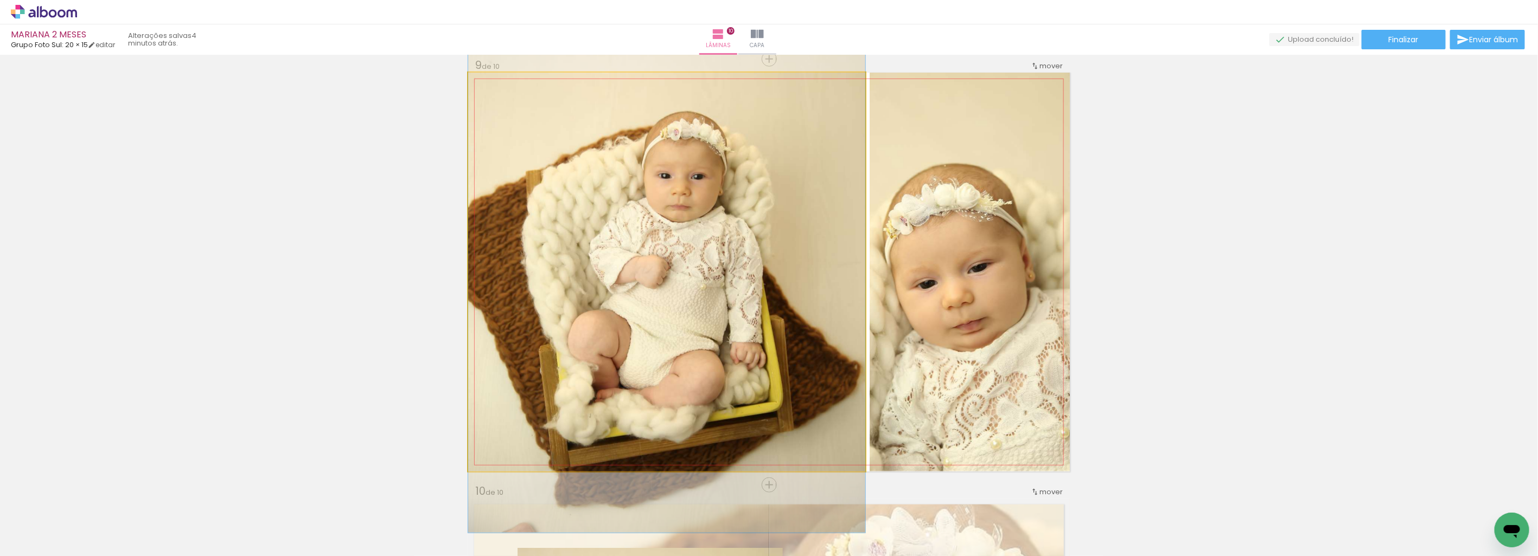
drag, startPoint x: 730, startPoint y: 369, endPoint x: 742, endPoint y: 334, distance: 37.2
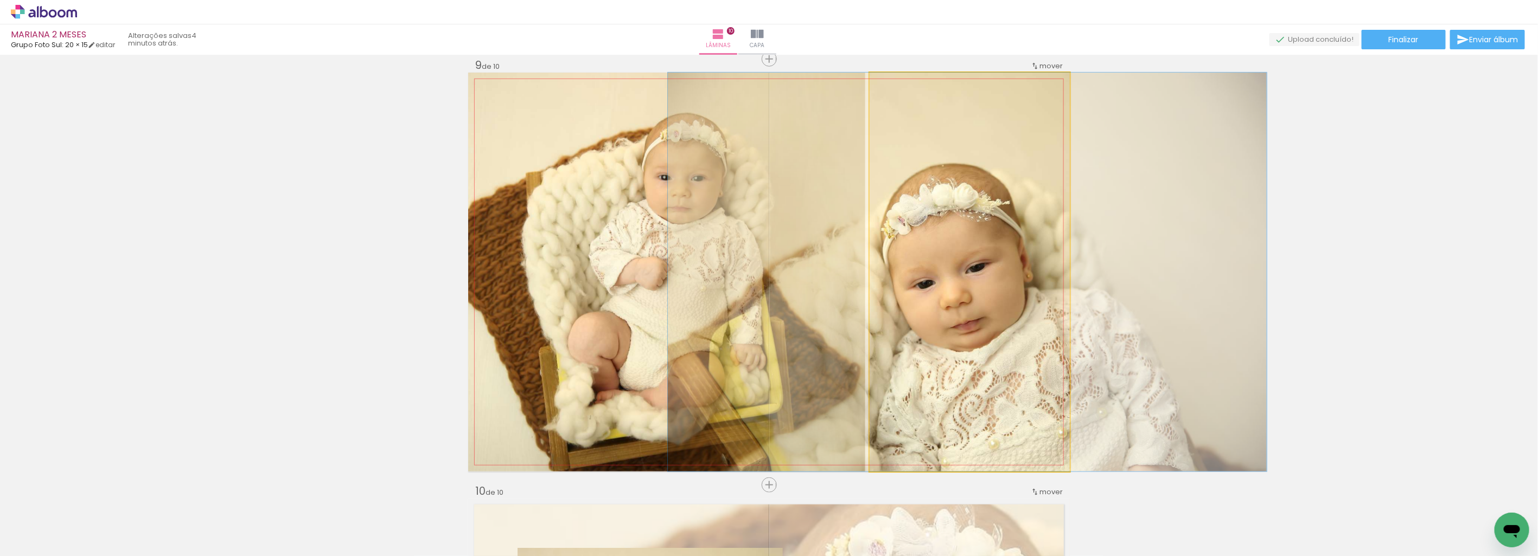
drag, startPoint x: 988, startPoint y: 318, endPoint x: 986, endPoint y: 308, distance: 11.1
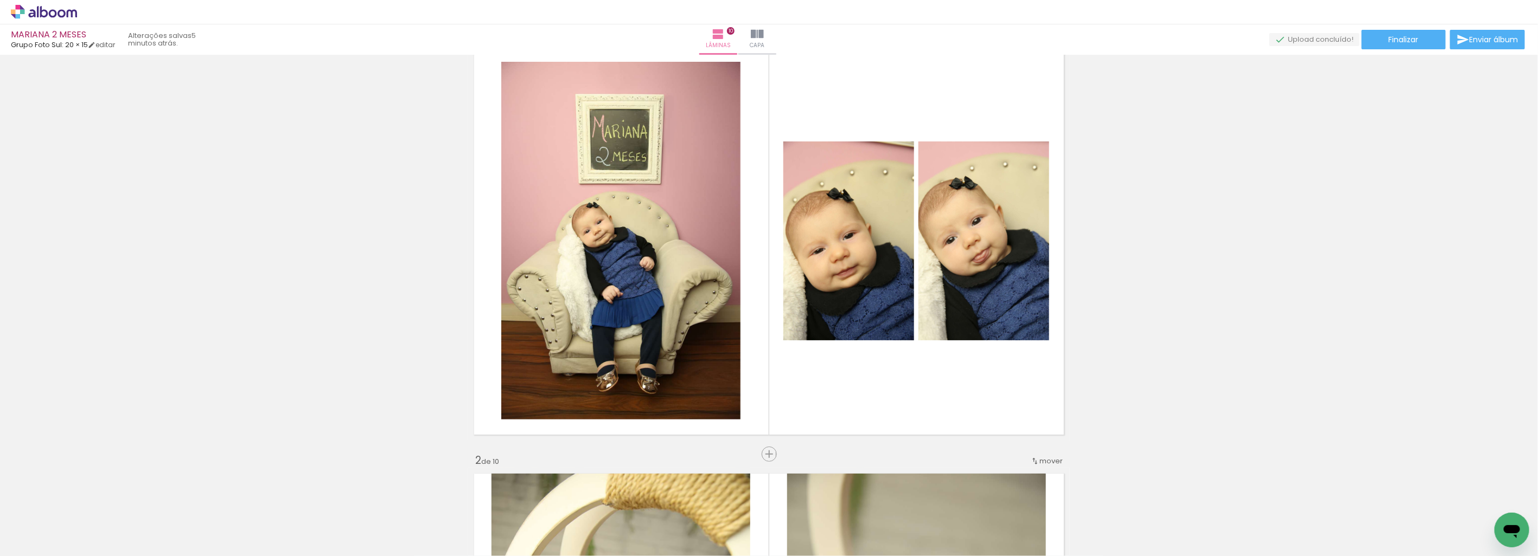
scroll to position [8, 0]
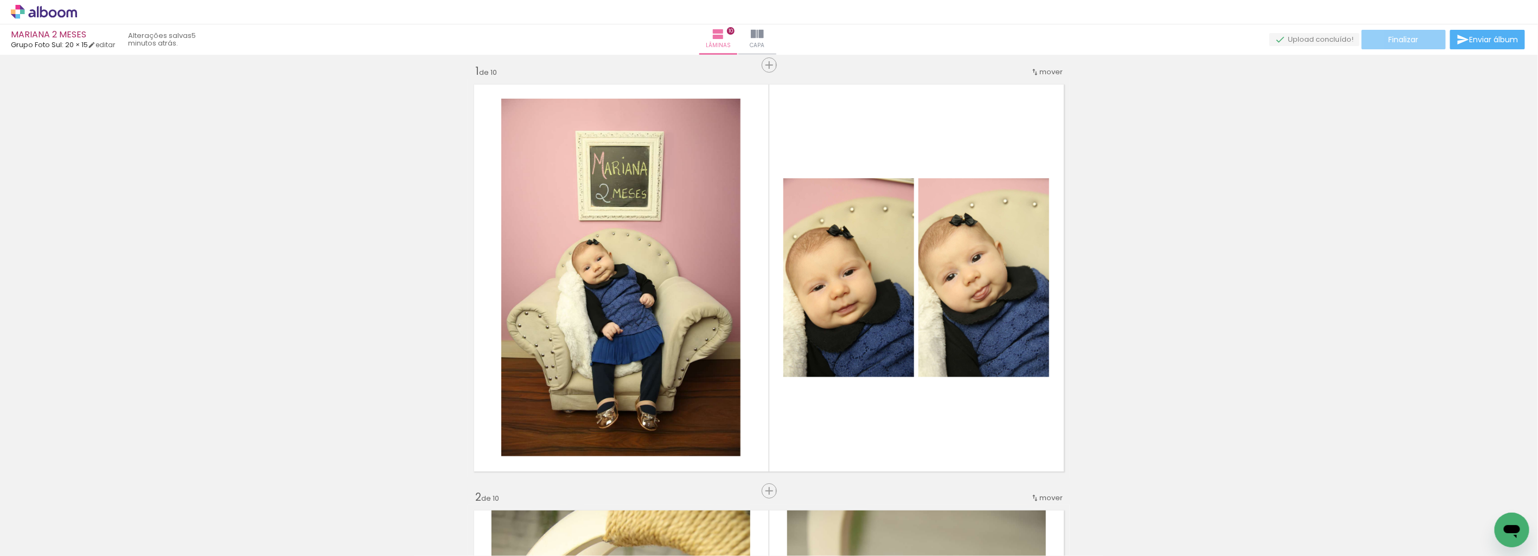
click at [1419, 40] on paper-button "Finalizar" at bounding box center [1403, 40] width 84 height 20
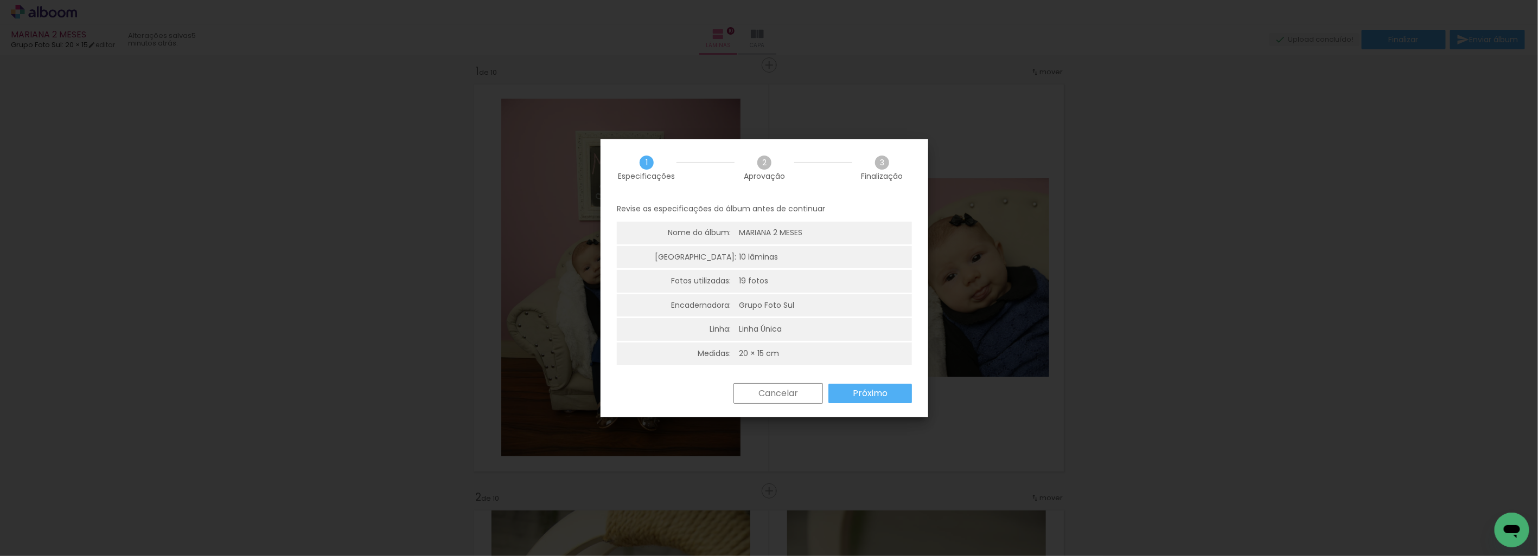
click at [0, 0] on slot "Próximo" at bounding box center [0, 0] width 0 height 0
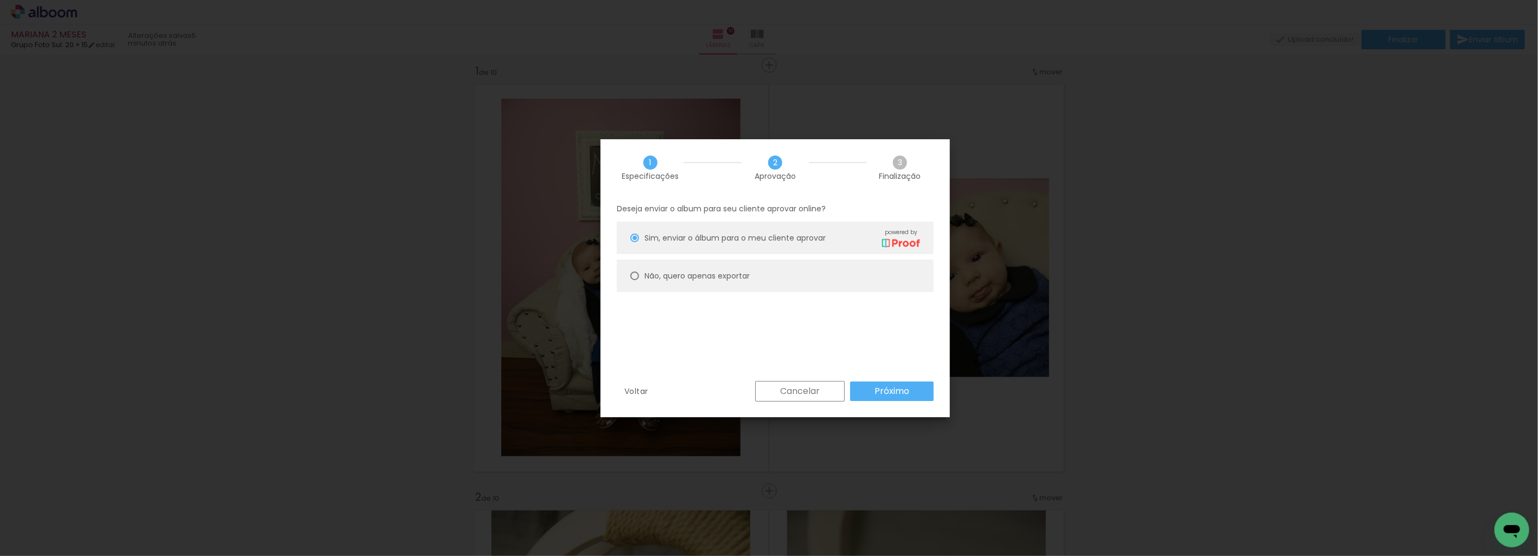
click at [0, 0] on slot "Não, quero apenas exportar" at bounding box center [0, 0] width 0 height 0
type paper-radio-button "on"
click at [0, 0] on slot "Próximo" at bounding box center [0, 0] width 0 height 0
type input "Alta, 300 DPI"
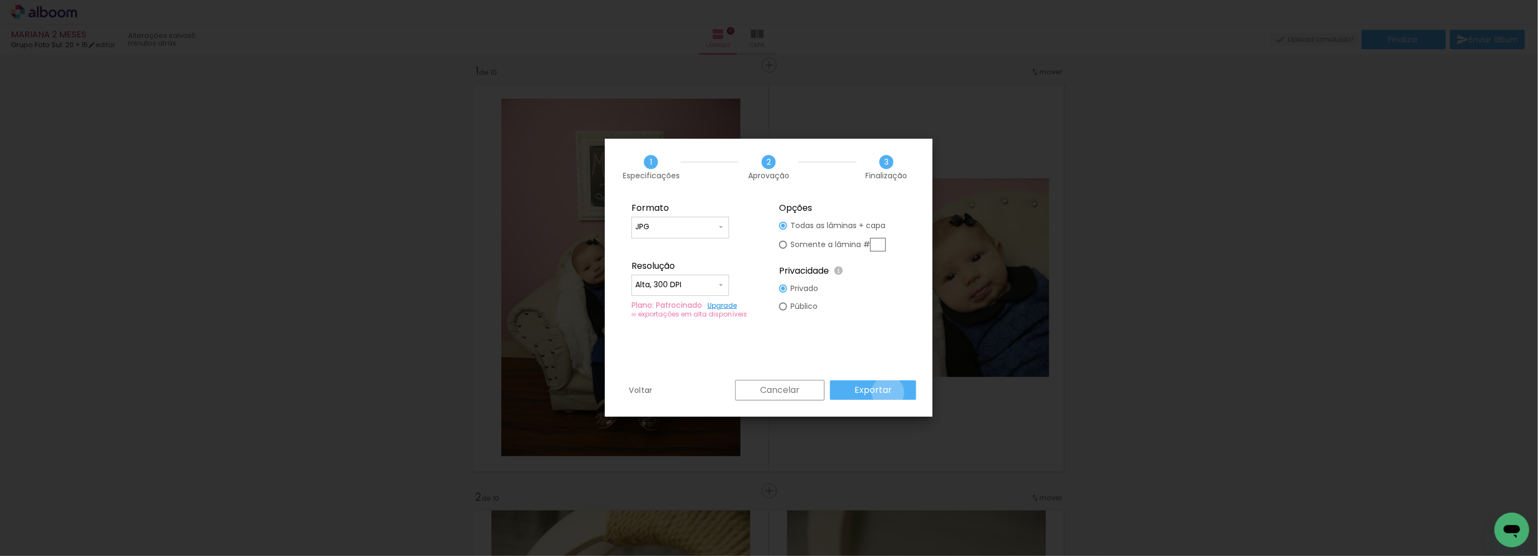
click at [0, 0] on slot "Exportar" at bounding box center [0, 0] width 0 height 0
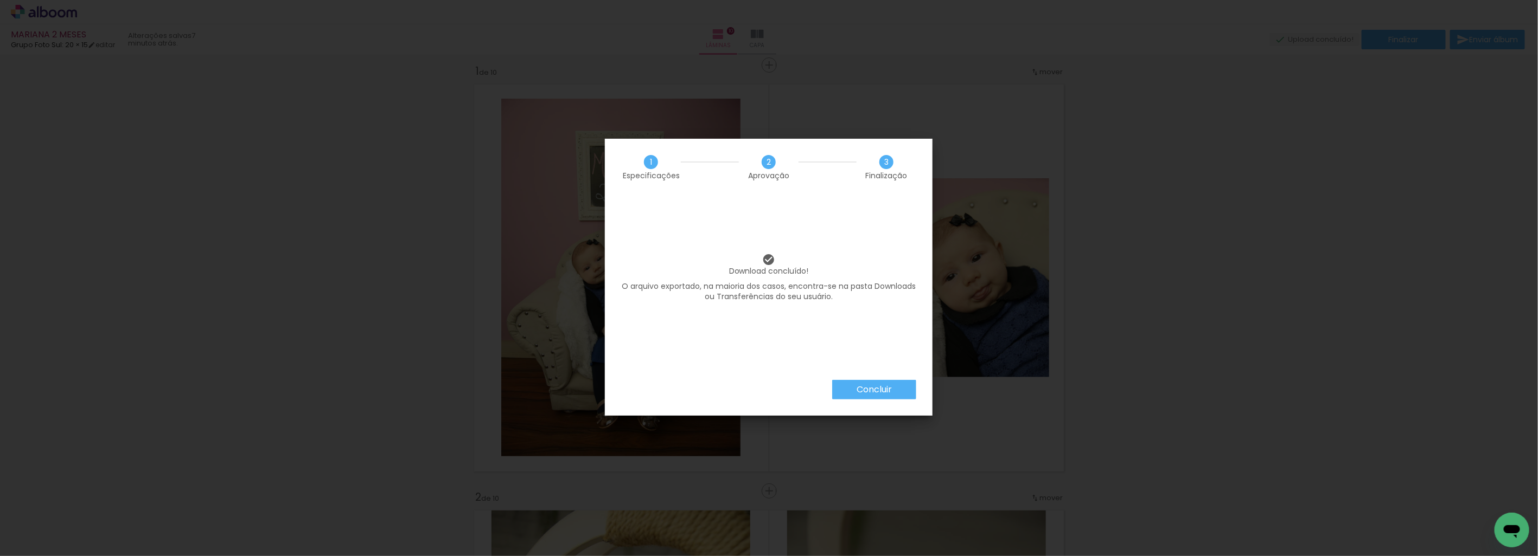
click at [907, 392] on paper-button "Concluir" at bounding box center [874, 390] width 84 height 20
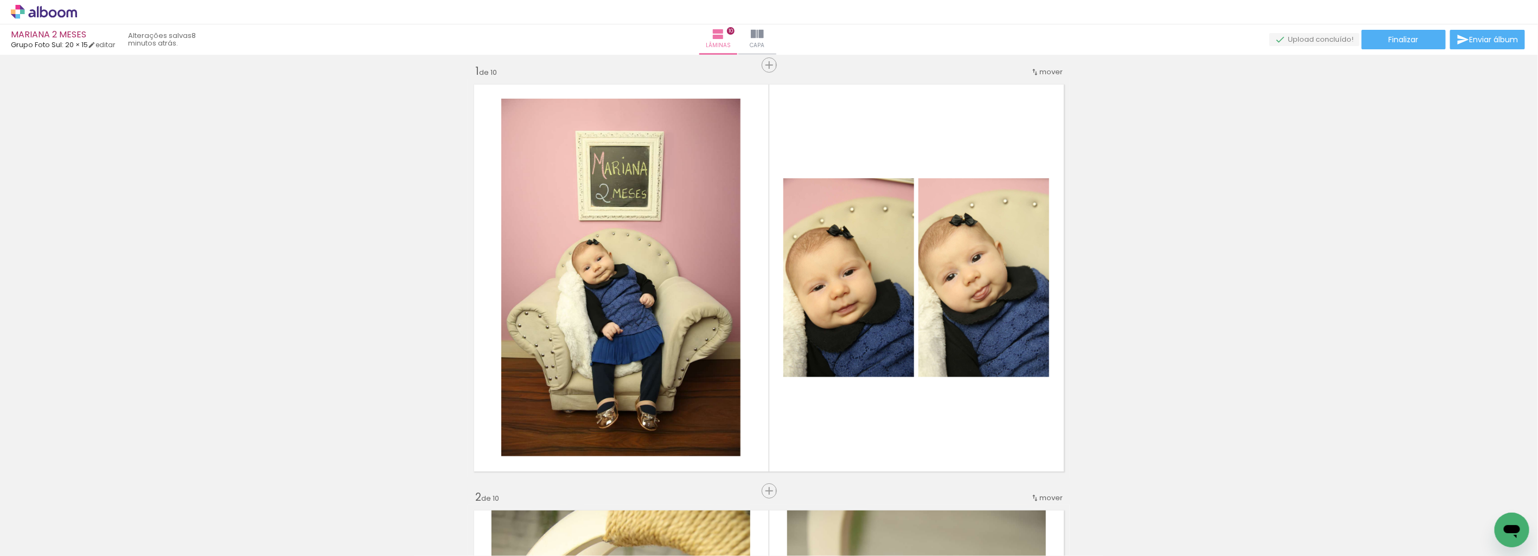
click at [49, 18] on icon at bounding box center [44, 12] width 66 height 14
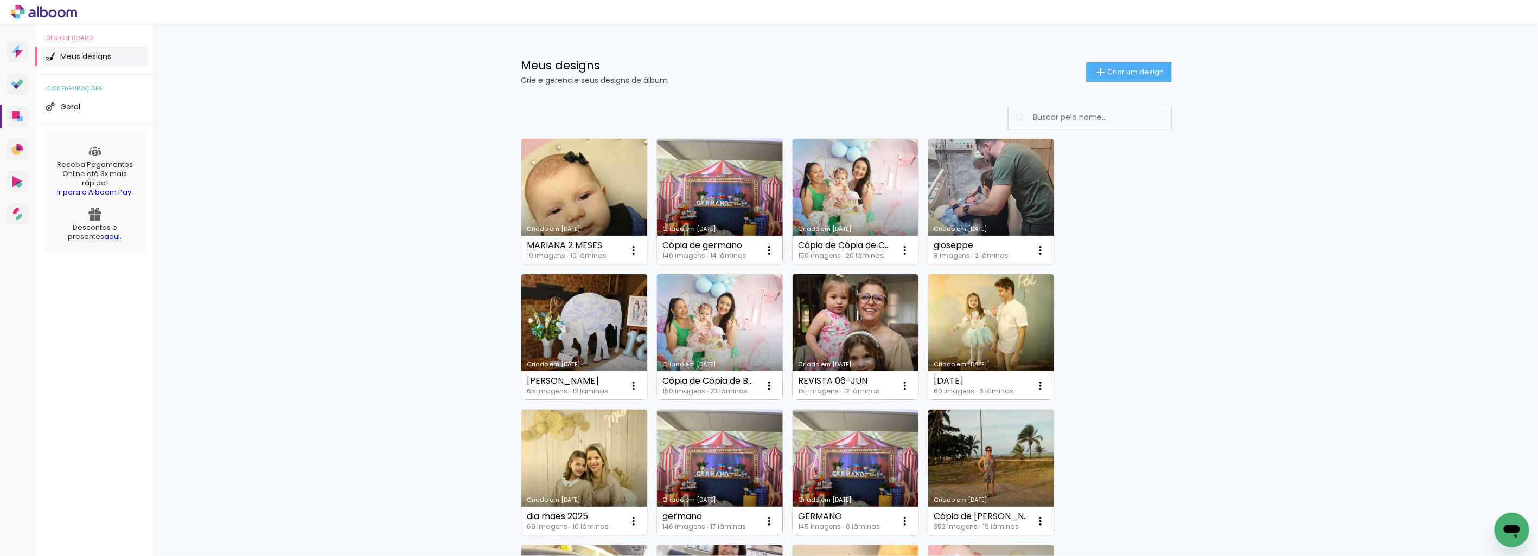
click at [1139, 81] on paper-button "Criar um design" at bounding box center [1129, 72] width 86 height 20
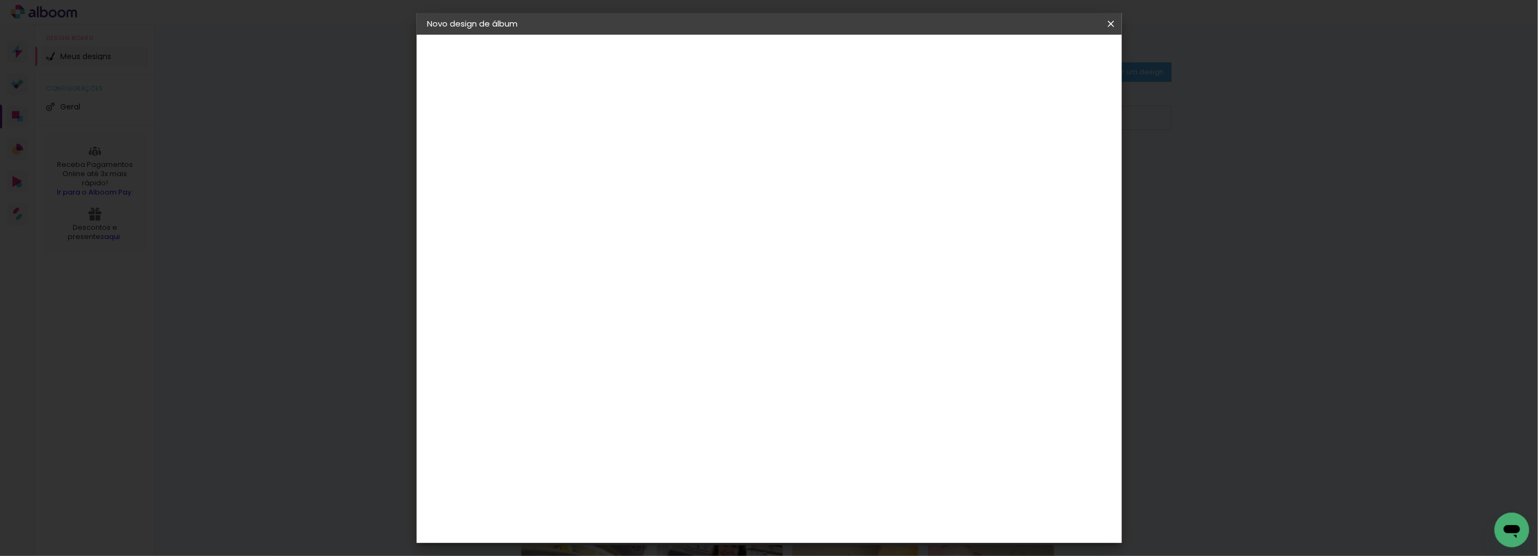
click at [605, 149] on input at bounding box center [605, 145] width 0 height 17
type input "Mariana 3"
type paper-input "Mariana 3"
click at [605, 149] on input "Mariana 3" at bounding box center [605, 145] width 0 height 17
type input "Mariana 3meses"
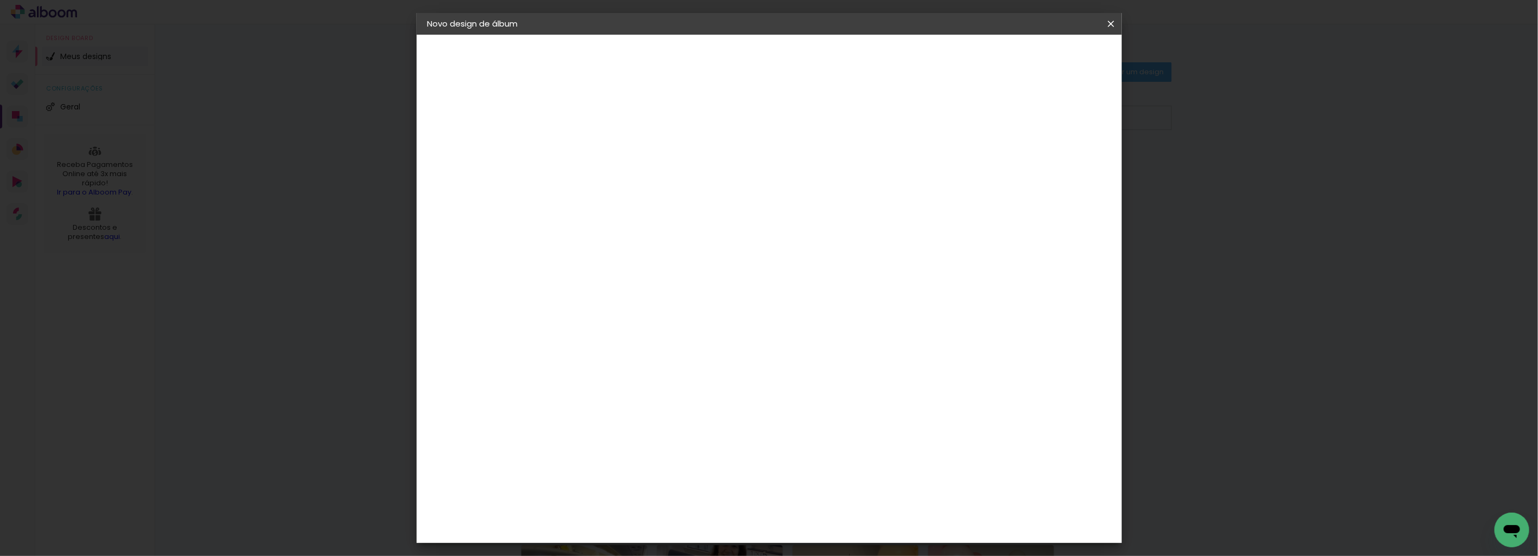
type paper-input "Mariana 3meses"
click at [716, 62] on paper-button "Avançar" at bounding box center [689, 57] width 53 height 18
click at [802, 62] on paper-button "Avançar" at bounding box center [775, 57] width 53 height 18
click at [0, 0] on slot "Avançar" at bounding box center [0, 0] width 0 height 0
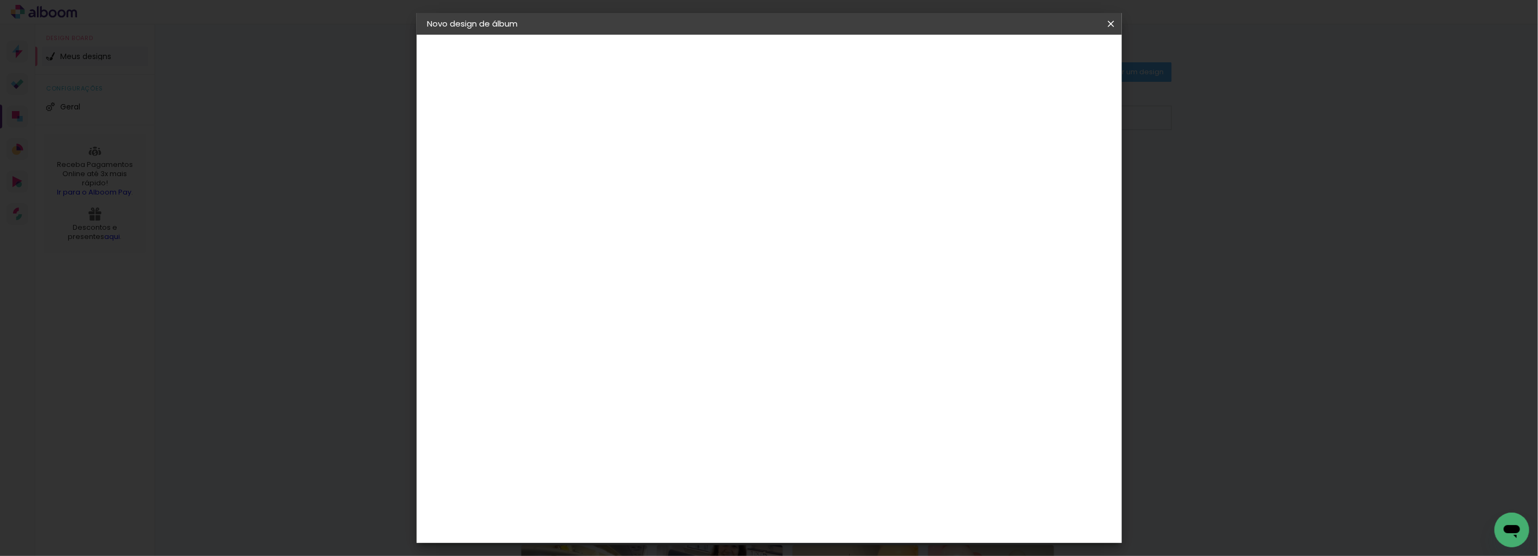
click at [1042, 61] on span "Iniciar design" at bounding box center [1017, 58] width 49 height 8
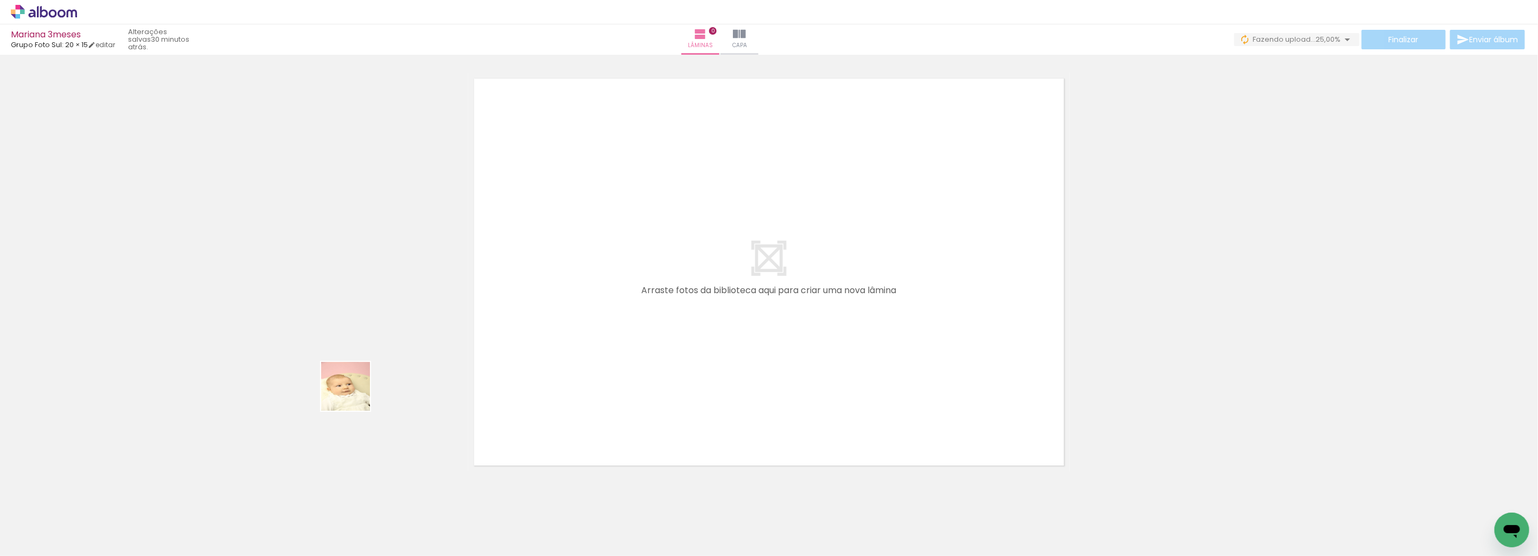
drag, startPoint x: 109, startPoint y: 530, endPoint x: 276, endPoint y: 501, distance: 169.2
click at [613, 301] on quentale-workspace at bounding box center [769, 278] width 1538 height 556
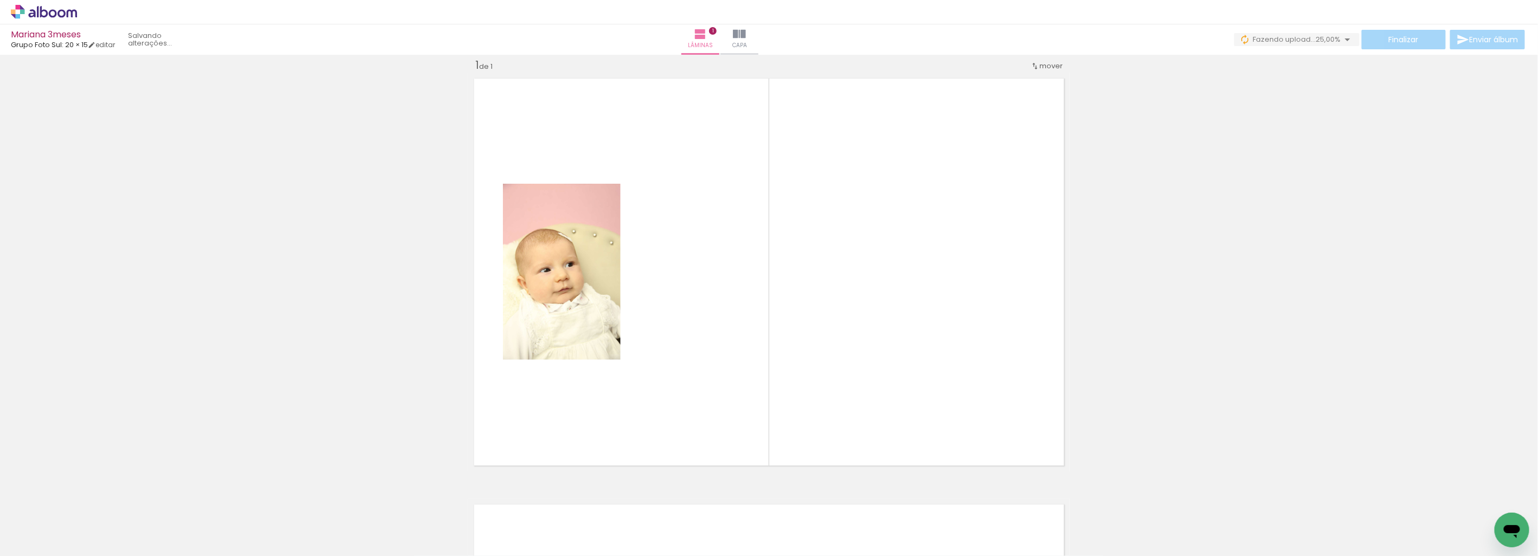
scroll to position [14, 0]
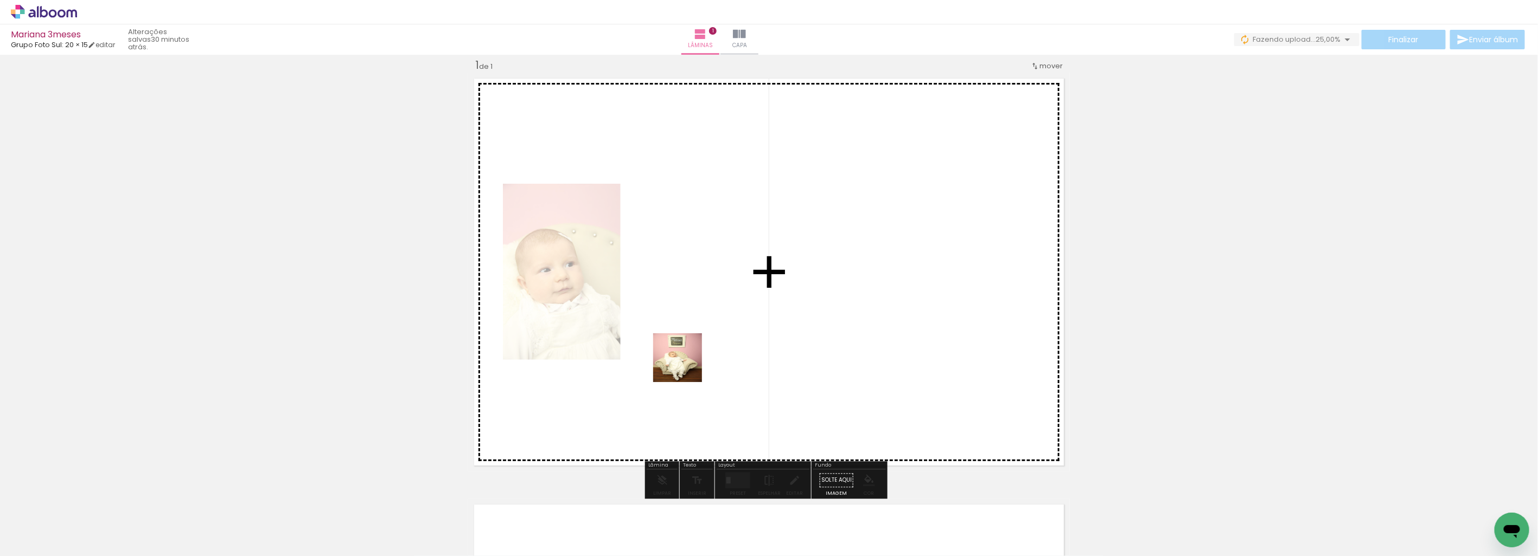
drag, startPoint x: 521, startPoint y: 408, endPoint x: 428, endPoint y: 499, distance: 129.3
click at [690, 364] on quentale-workspace at bounding box center [769, 278] width 1538 height 556
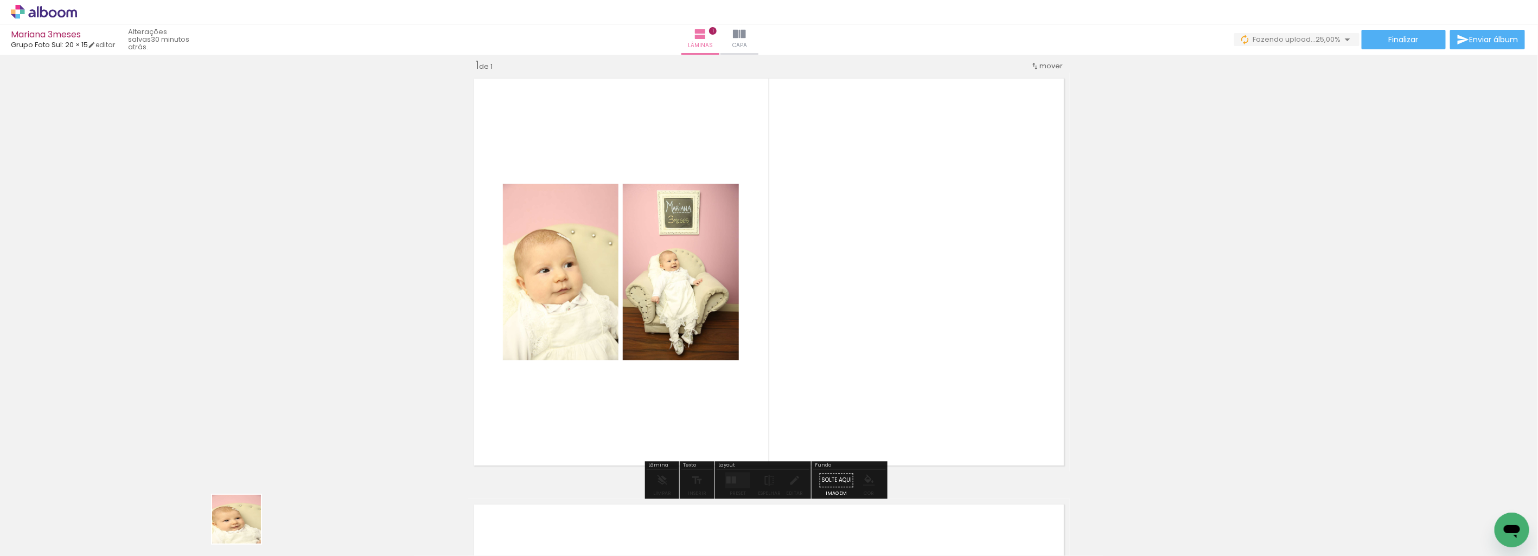
drag, startPoint x: 241, startPoint y: 533, endPoint x: 731, endPoint y: 340, distance: 526.7
click at [654, 332] on quentale-workspace at bounding box center [769, 278] width 1538 height 556
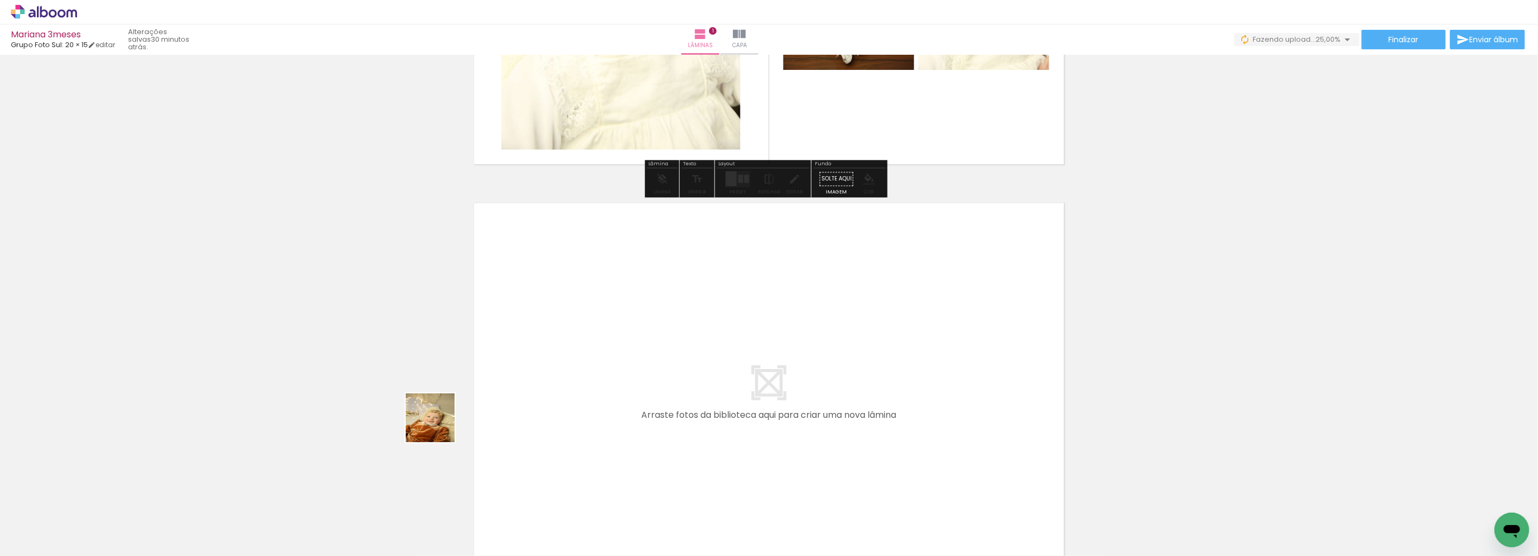
drag, startPoint x: 438, startPoint y: 426, endPoint x: 425, endPoint y: 434, distance: 15.4
click at [642, 306] on quentale-workspace at bounding box center [769, 278] width 1538 height 556
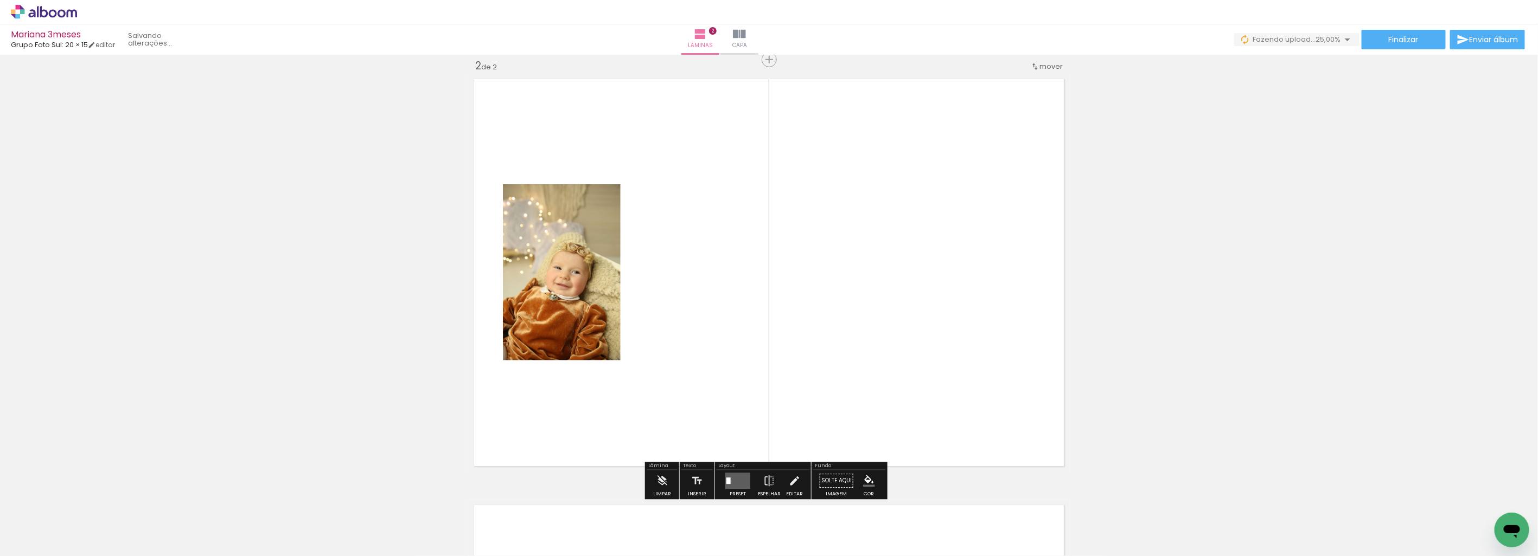
scroll to position [440, 0]
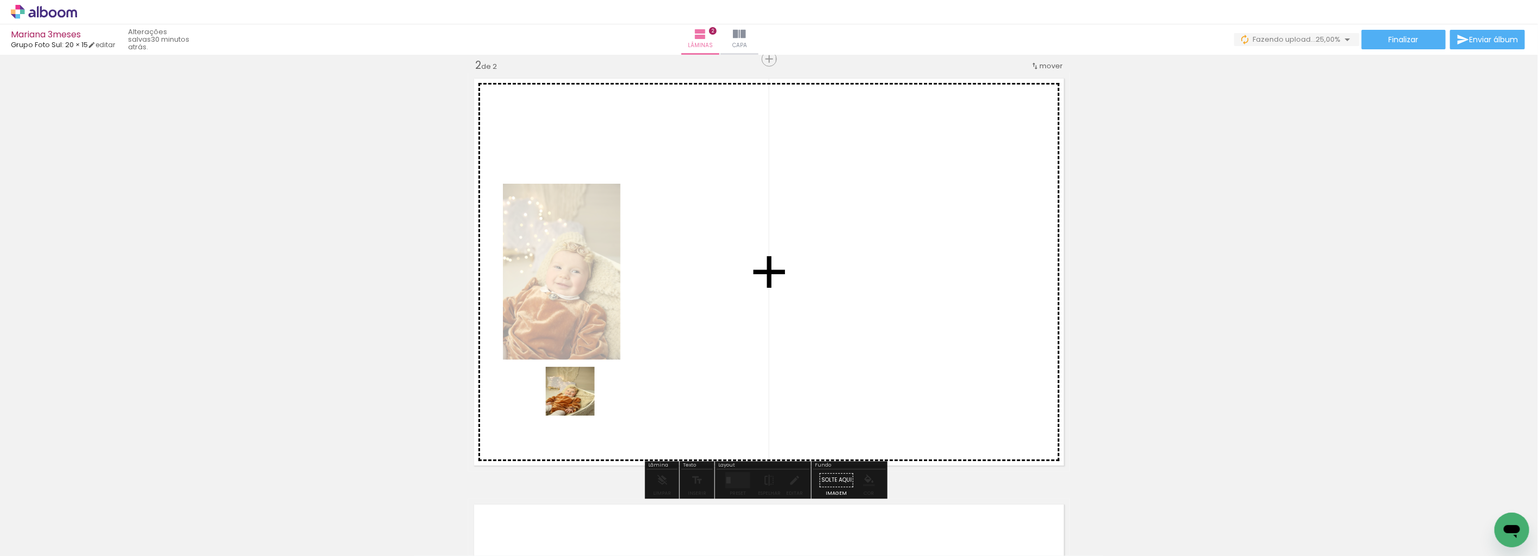
drag, startPoint x: 512, startPoint y: 453, endPoint x: 753, endPoint y: 271, distance: 301.7
click at [754, 268] on quentale-workspace at bounding box center [769, 278] width 1538 height 556
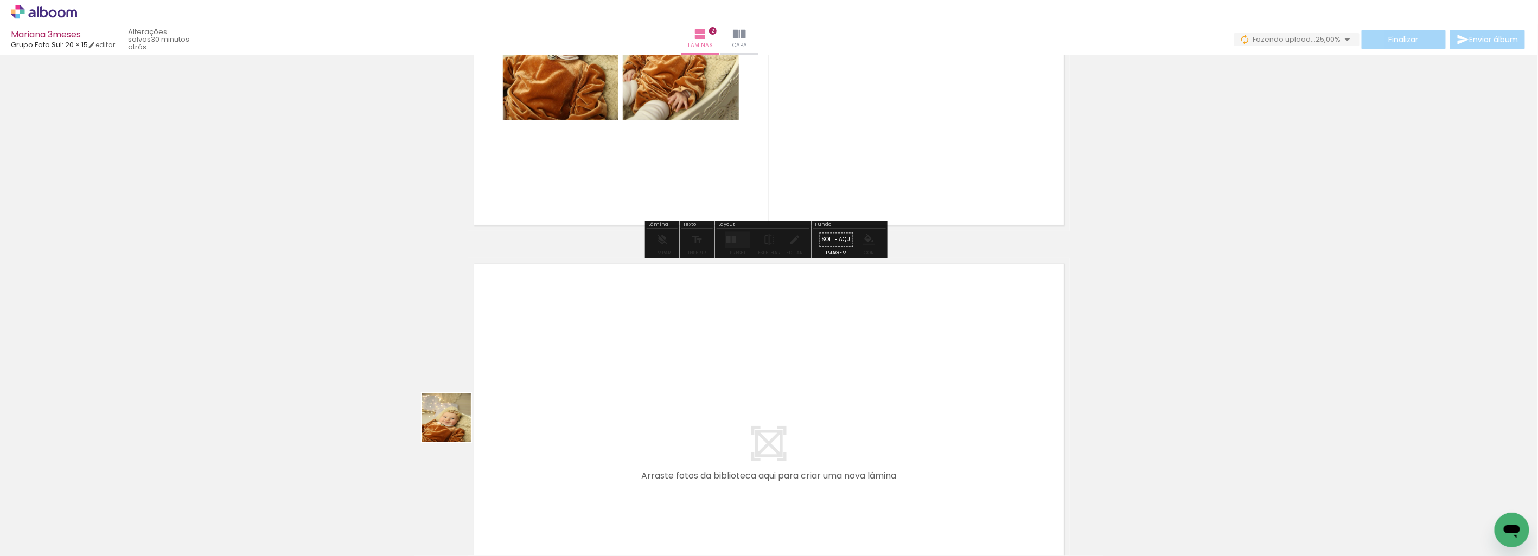
drag, startPoint x: 350, startPoint y: 529, endPoint x: 586, endPoint y: 335, distance: 305.6
click at [586, 335] on quentale-workspace at bounding box center [769, 278] width 1538 height 556
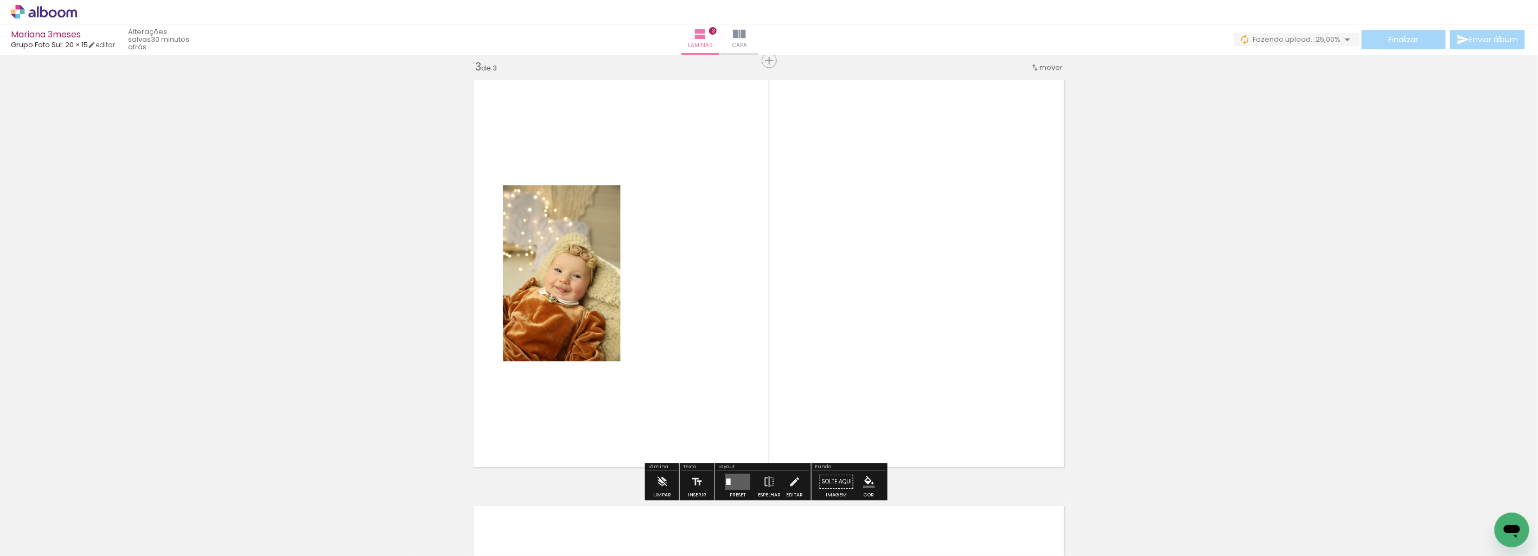
scroll to position [866, 0]
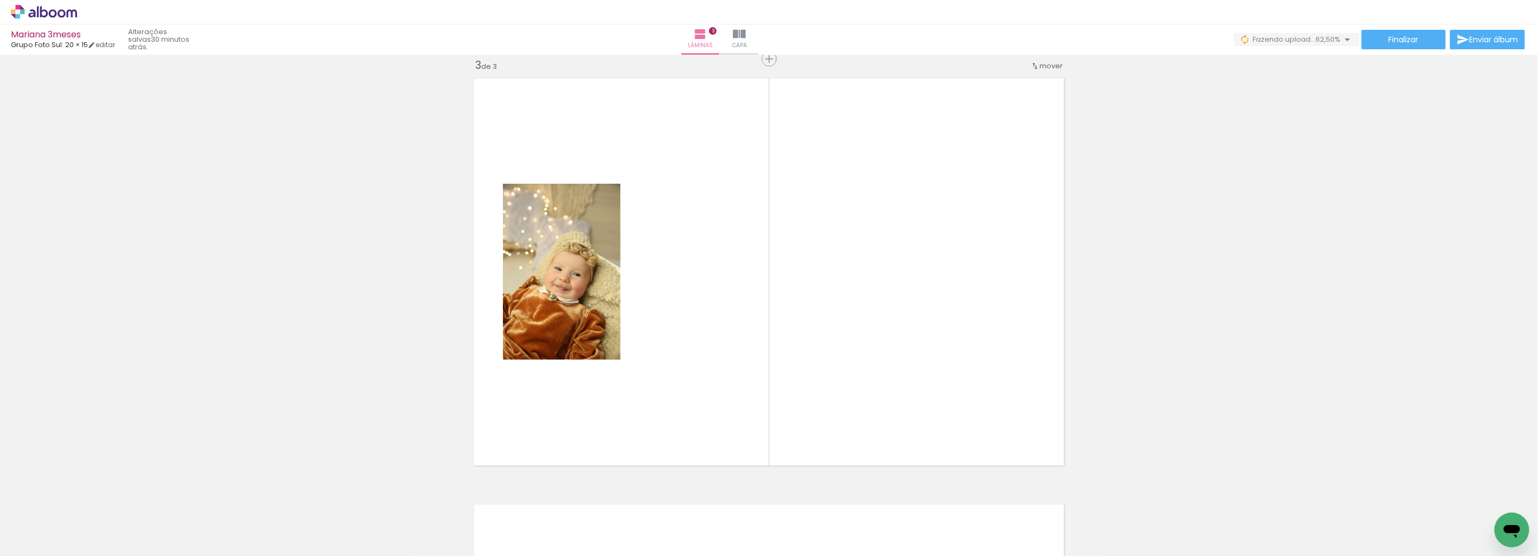
drag, startPoint x: 670, startPoint y: 391, endPoint x: 693, endPoint y: 371, distance: 29.6
click at [692, 372] on quentale-workspace at bounding box center [769, 278] width 1538 height 556
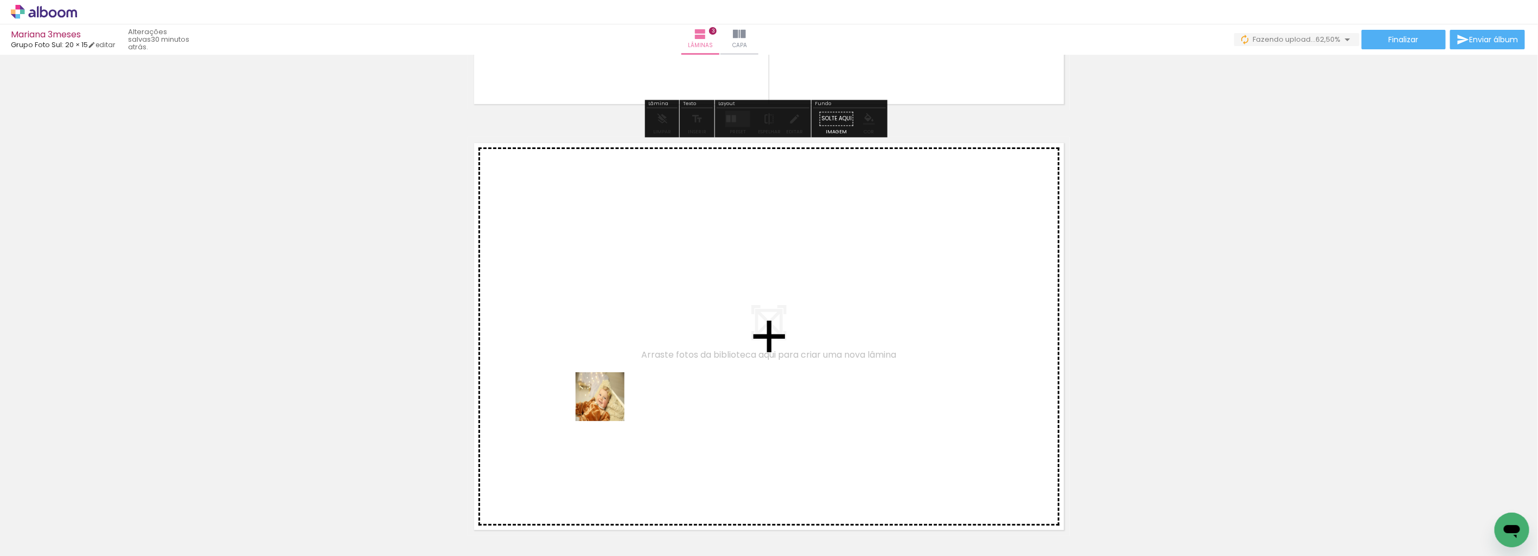
drag, startPoint x: 546, startPoint y: 521, endPoint x: 651, endPoint y: 339, distance: 210.0
click at [651, 339] on quentale-workspace at bounding box center [769, 278] width 1538 height 556
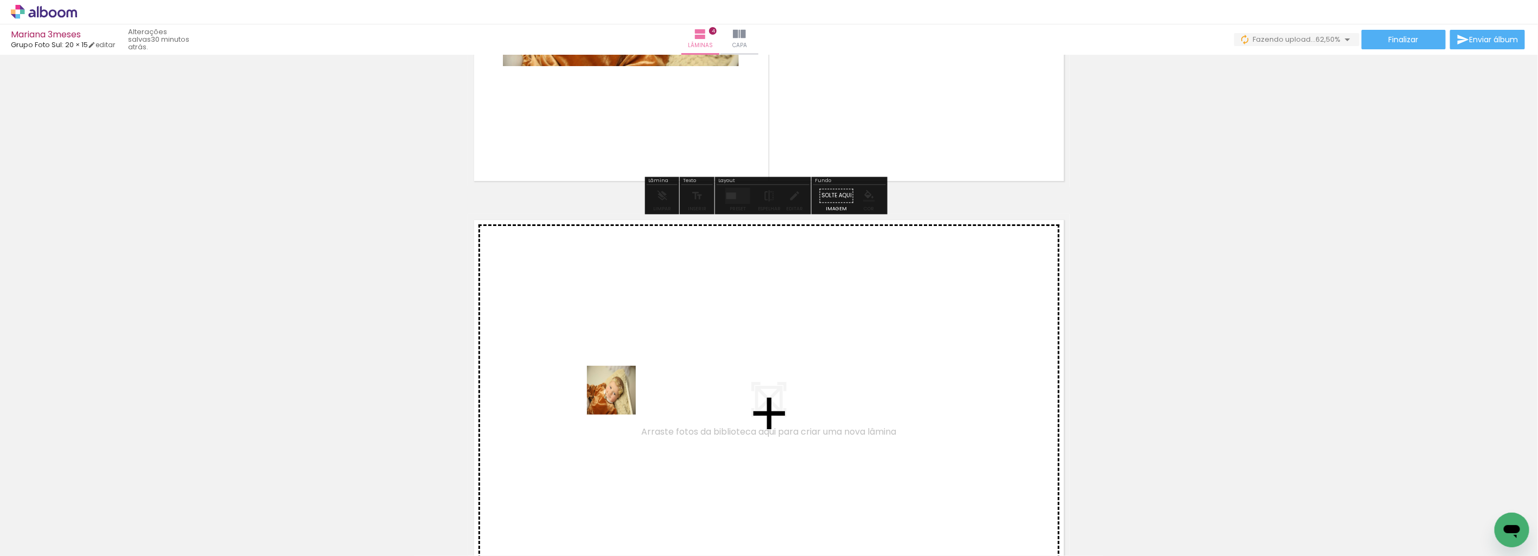
drag, startPoint x: 619, startPoint y: 399, endPoint x: 622, endPoint y: 350, distance: 48.9
click at [622, 350] on quentale-workspace at bounding box center [769, 278] width 1538 height 556
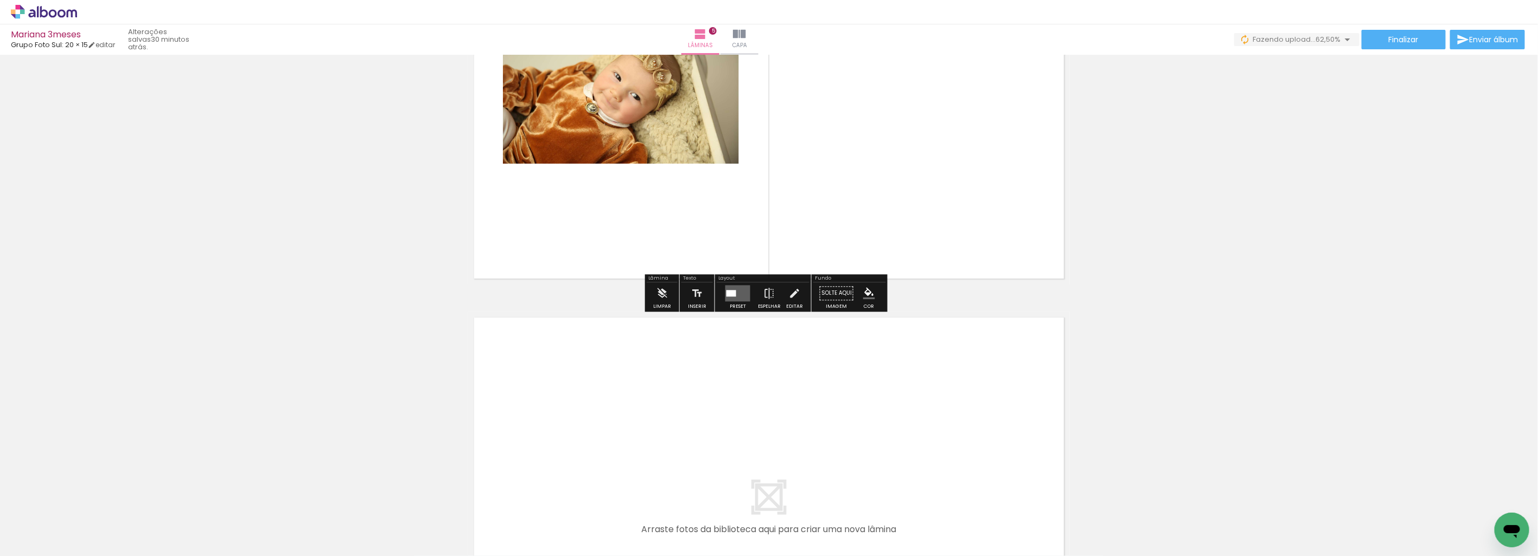
drag, startPoint x: 660, startPoint y: 512, endPoint x: 702, endPoint y: 495, distance: 45.5
click at [658, 402] on quentale-workspace at bounding box center [769, 278] width 1538 height 556
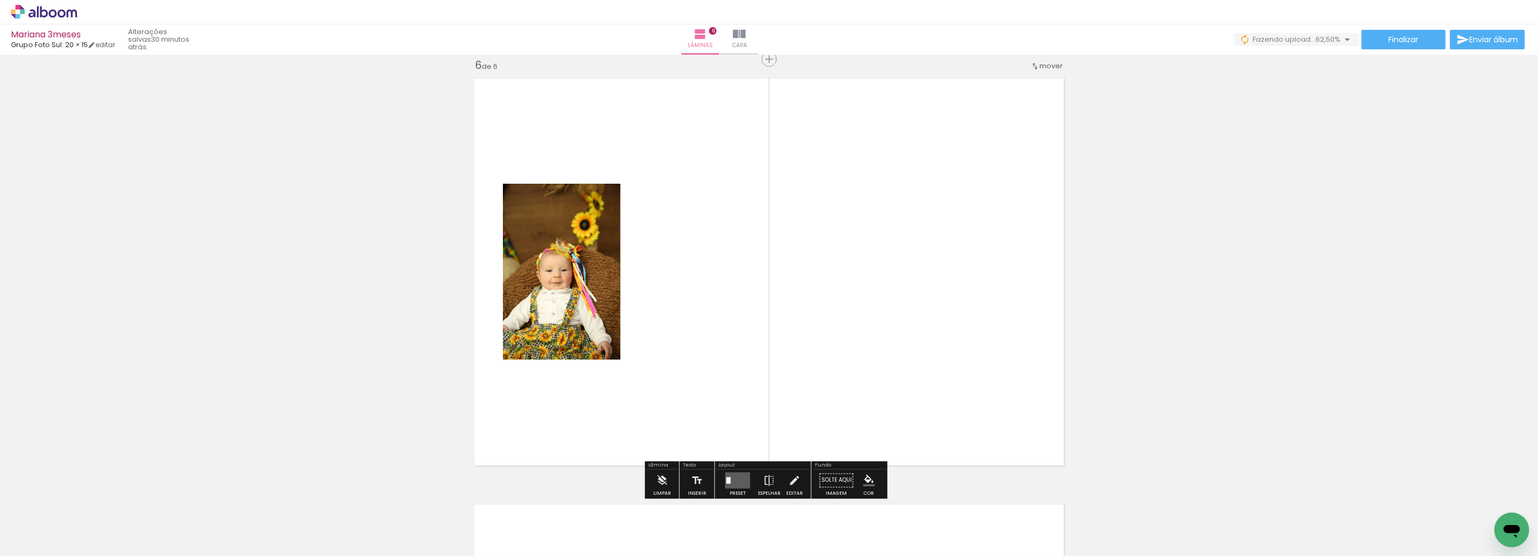
drag, startPoint x: 725, startPoint y: 504, endPoint x: 766, endPoint y: 272, distance: 235.9
click at [754, 264] on quentale-workspace at bounding box center [769, 278] width 1538 height 556
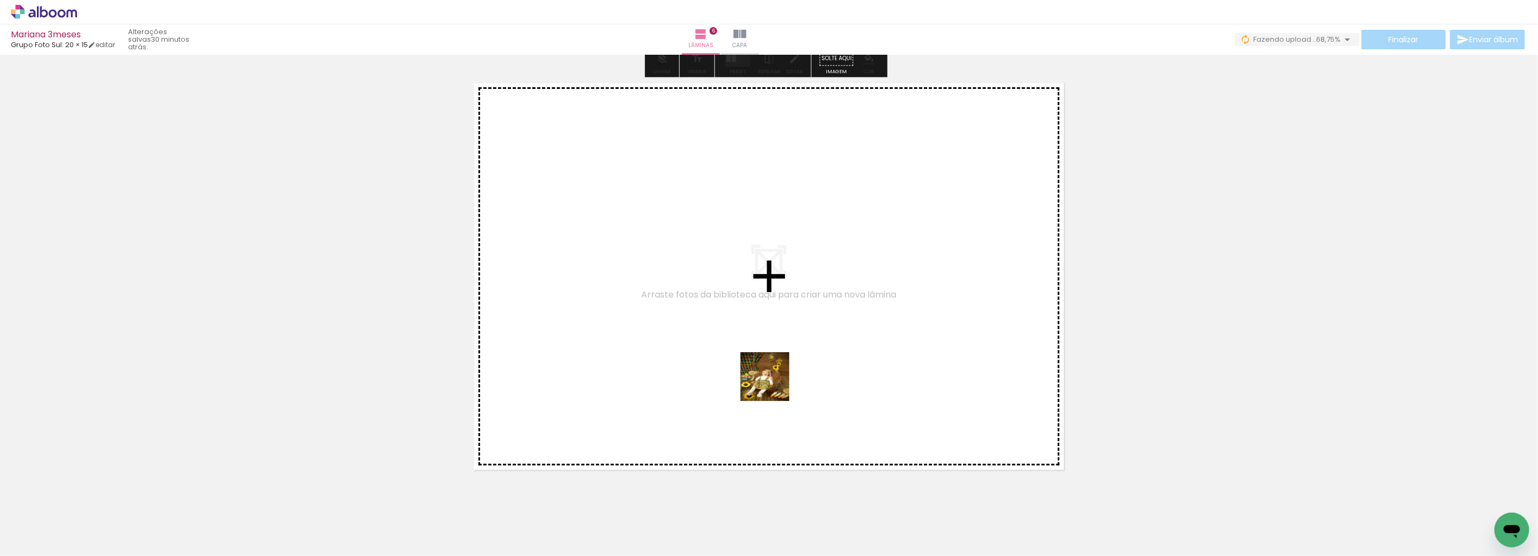
drag, startPoint x: 778, startPoint y: 405, endPoint x: 850, endPoint y: 480, distance: 104.3
click at [773, 363] on quentale-workspace at bounding box center [769, 278] width 1538 height 556
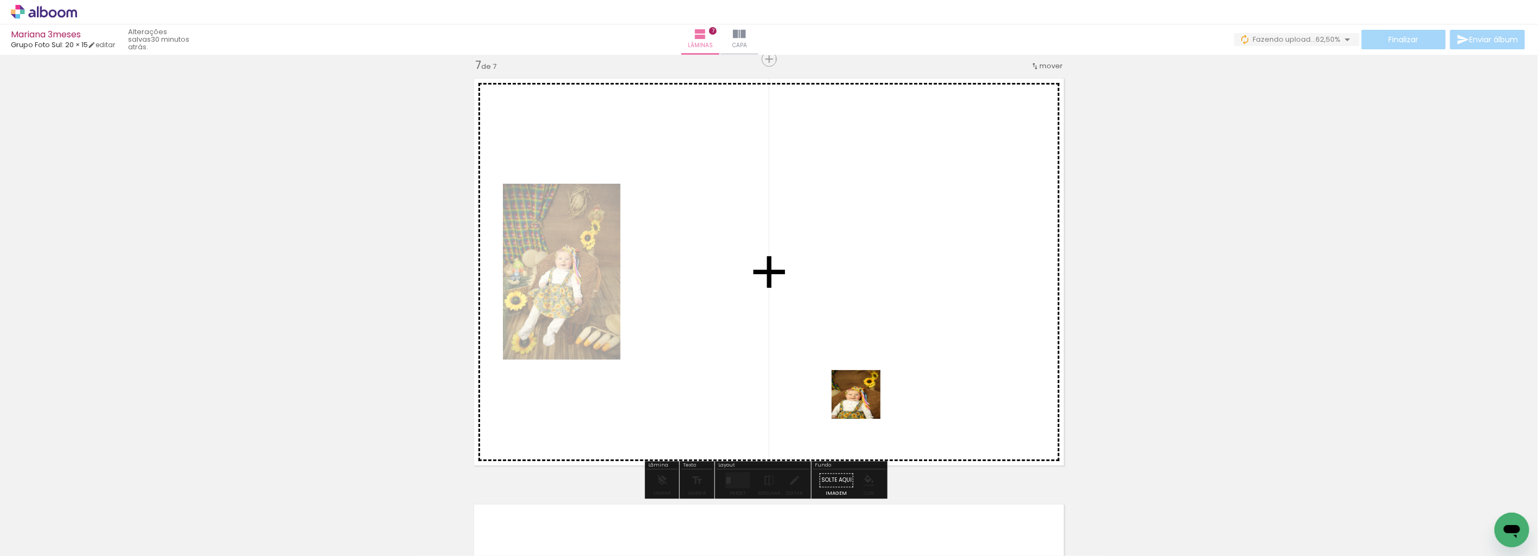
drag, startPoint x: 845, startPoint y: 511, endPoint x: 940, endPoint y: 297, distance: 233.8
click at [886, 289] on quentale-workspace at bounding box center [769, 278] width 1538 height 556
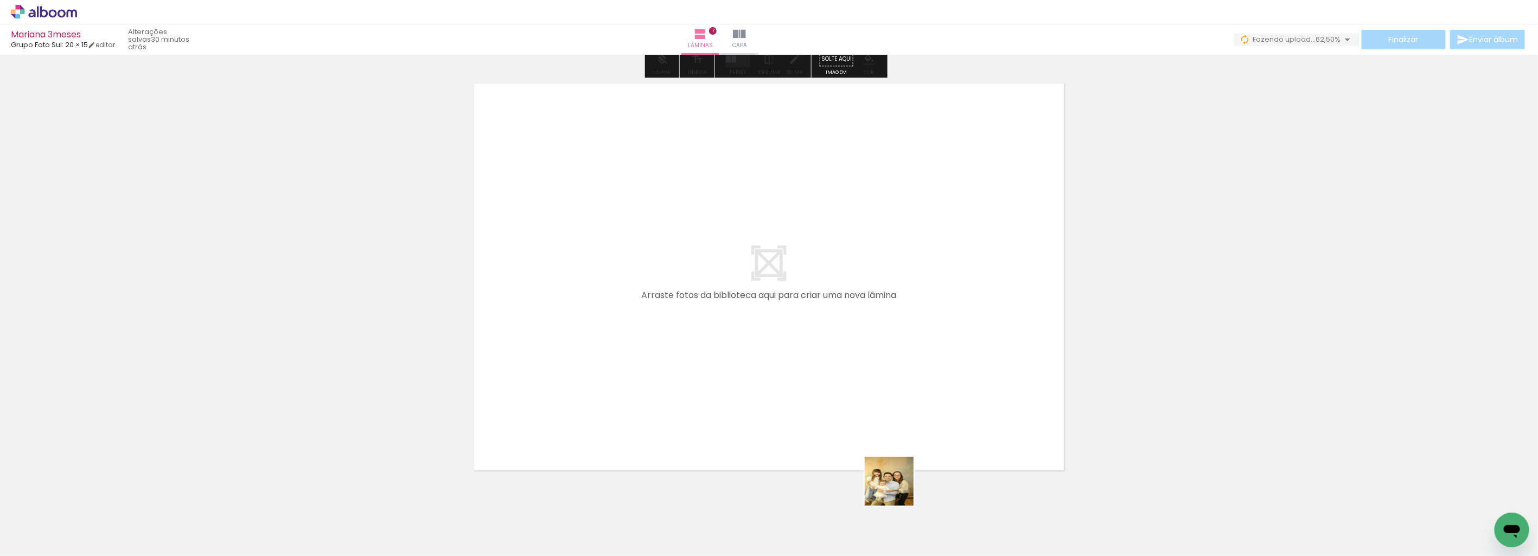
drag, startPoint x: 897, startPoint y: 490, endPoint x: 840, endPoint y: 304, distance: 194.2
click at [840, 304] on quentale-workspace at bounding box center [769, 278] width 1538 height 556
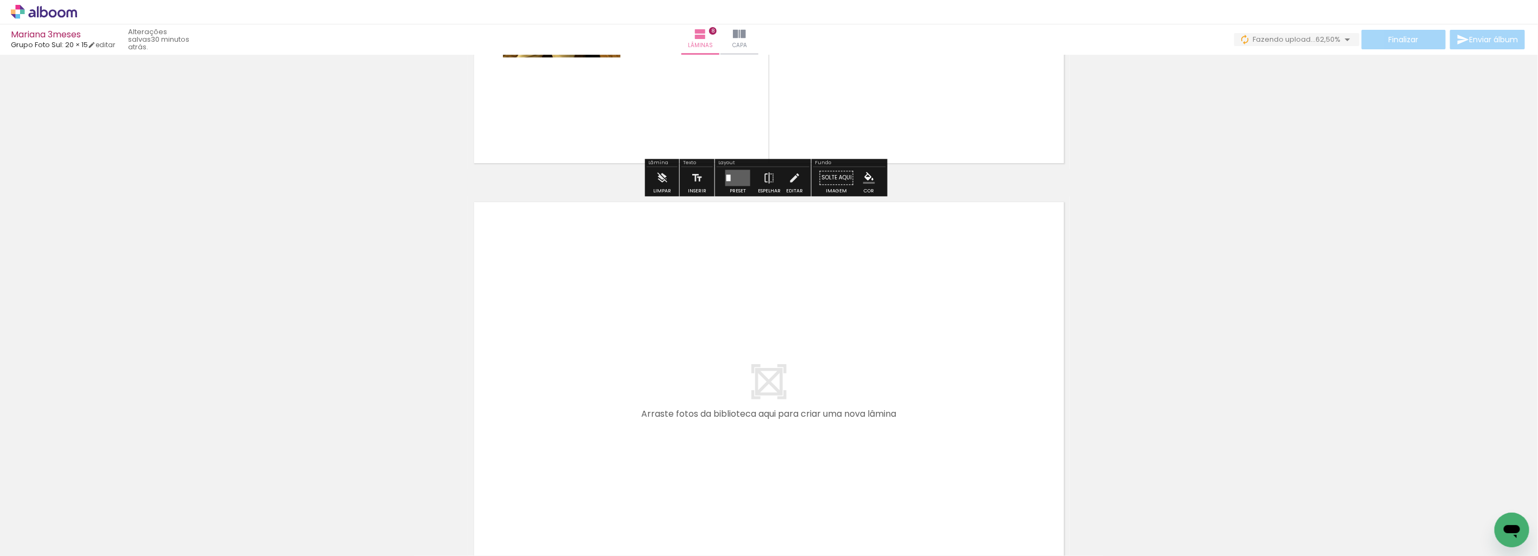
scroll to position [3360, 0]
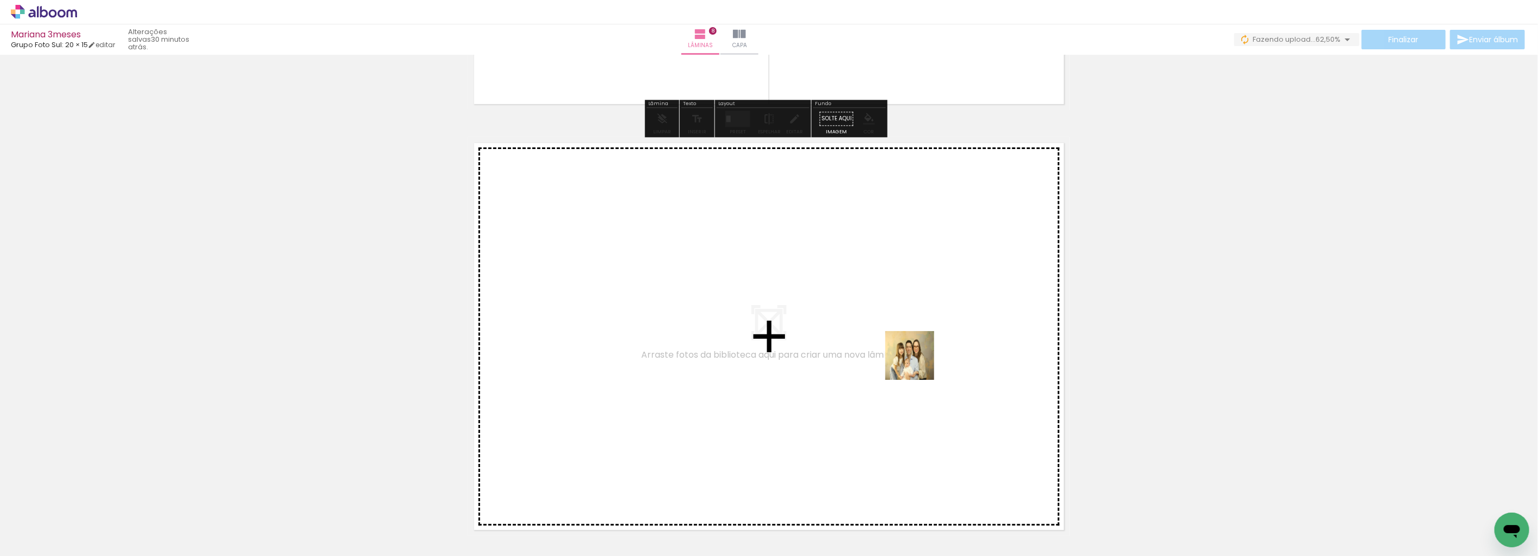
drag, startPoint x: 1025, startPoint y: 522, endPoint x: 877, endPoint y: 306, distance: 262.1
click at [877, 306] on quentale-workspace at bounding box center [769, 278] width 1538 height 556
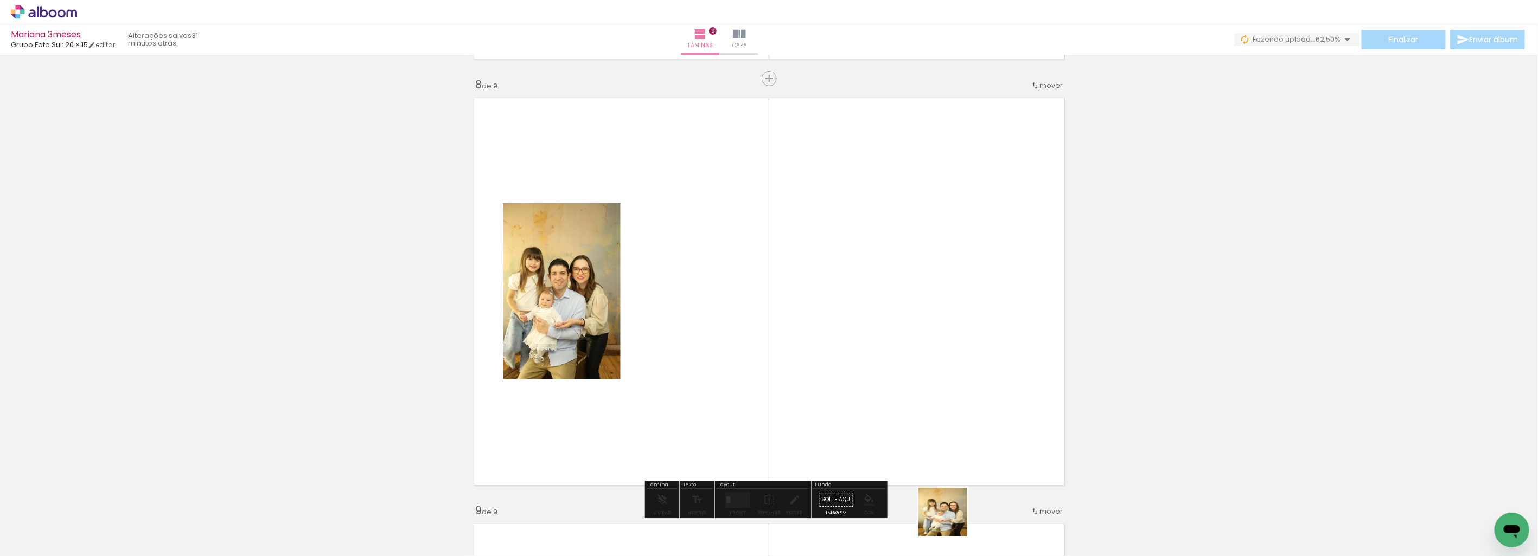
drag, startPoint x: 951, startPoint y: 521, endPoint x: 973, endPoint y: 351, distance: 171.2
click at [971, 353] on quentale-workspace at bounding box center [769, 278] width 1538 height 556
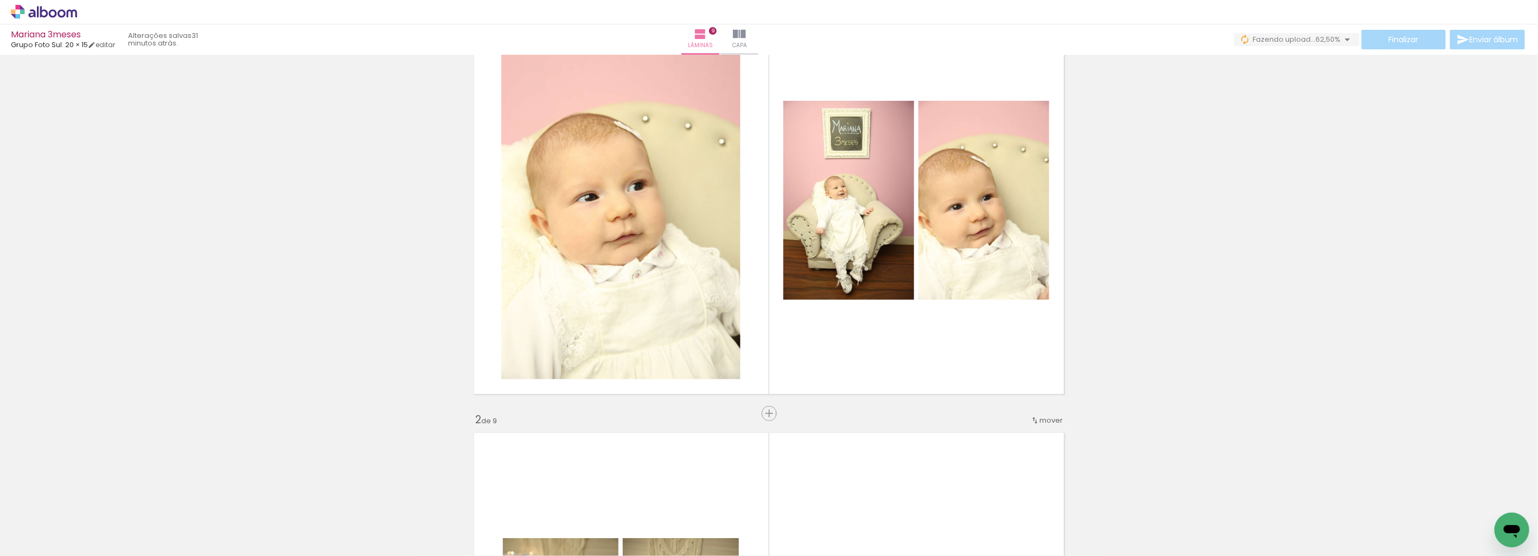
scroll to position [0, 0]
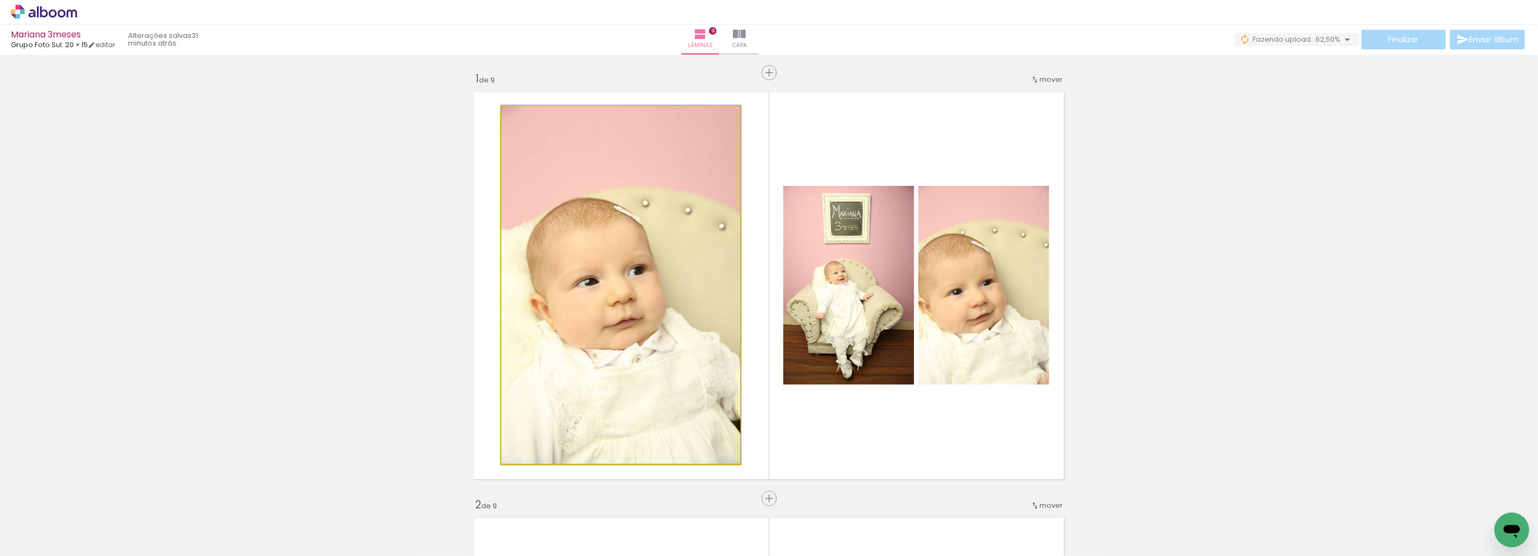
drag, startPoint x: 692, startPoint y: 354, endPoint x: 961, endPoint y: 290, distance: 276.0
click at [0, 0] on slot at bounding box center [0, 0] width 0 height 0
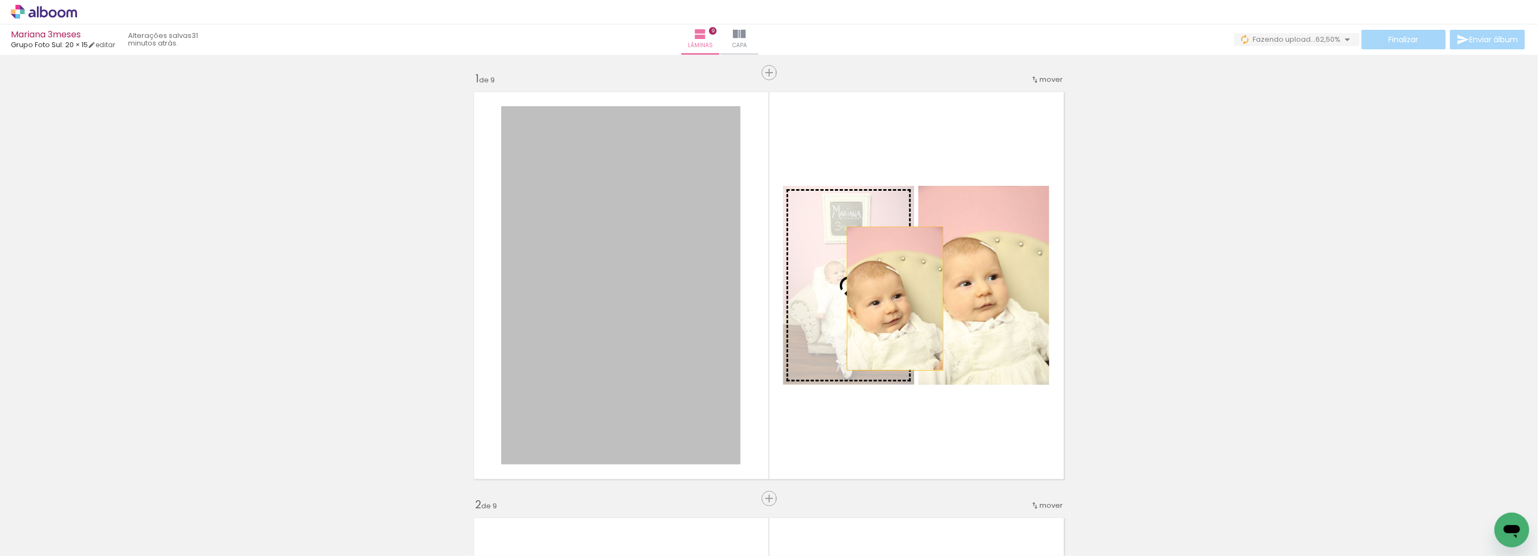
drag, startPoint x: 648, startPoint y: 323, endPoint x: 891, endPoint y: 299, distance: 244.2
click at [0, 0] on slot at bounding box center [0, 0] width 0 height 0
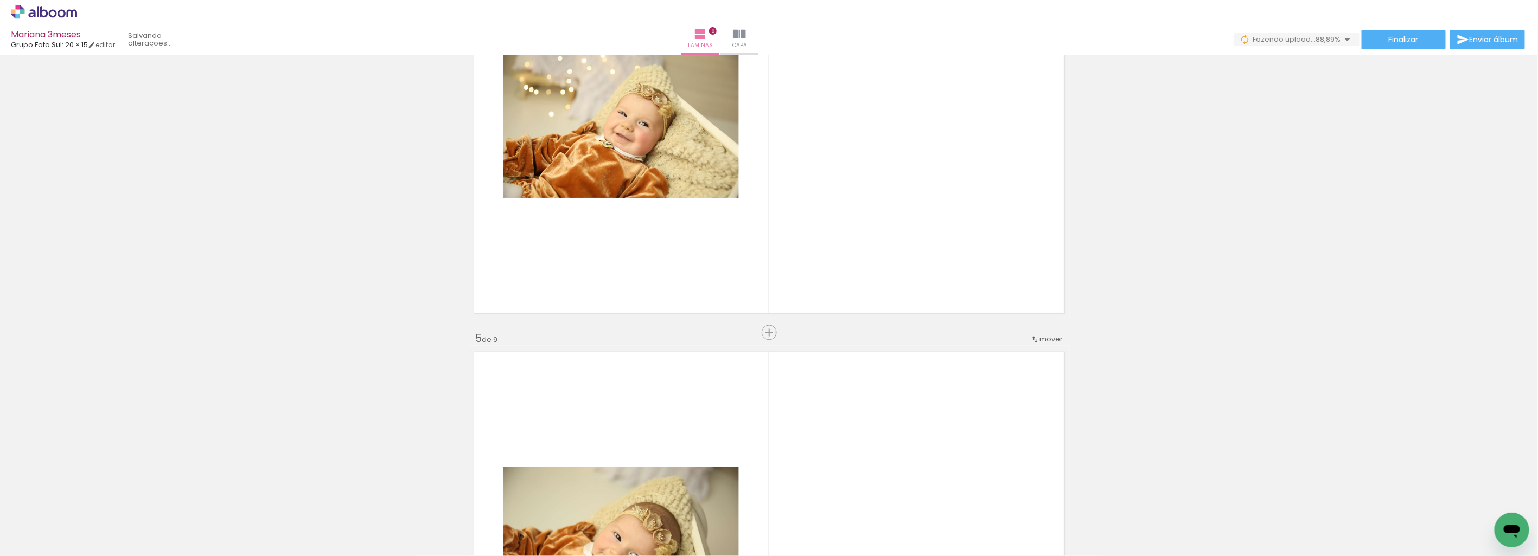
scroll to position [1446, 0]
click at [765, 329] on span "Inserir lâmina" at bounding box center [774, 332] width 42 height 7
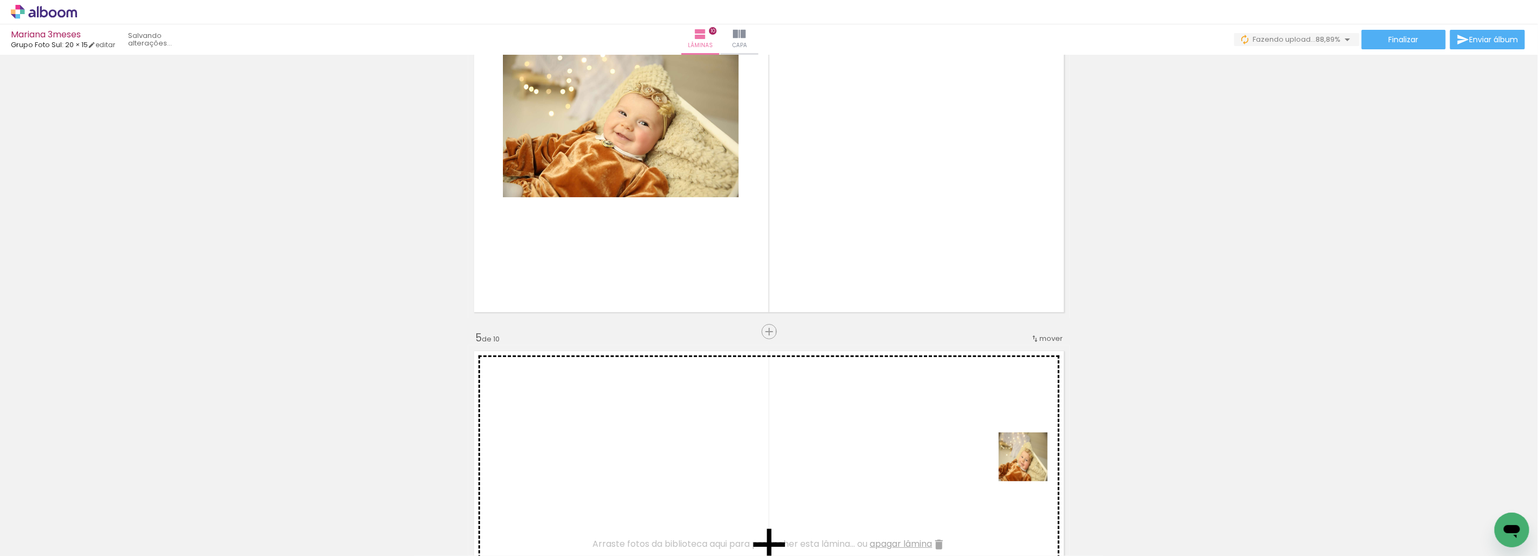
drag, startPoint x: 1094, startPoint y: 517, endPoint x: 1159, endPoint y: 505, distance: 65.7
click at [963, 418] on quentale-workspace at bounding box center [769, 278] width 1538 height 556
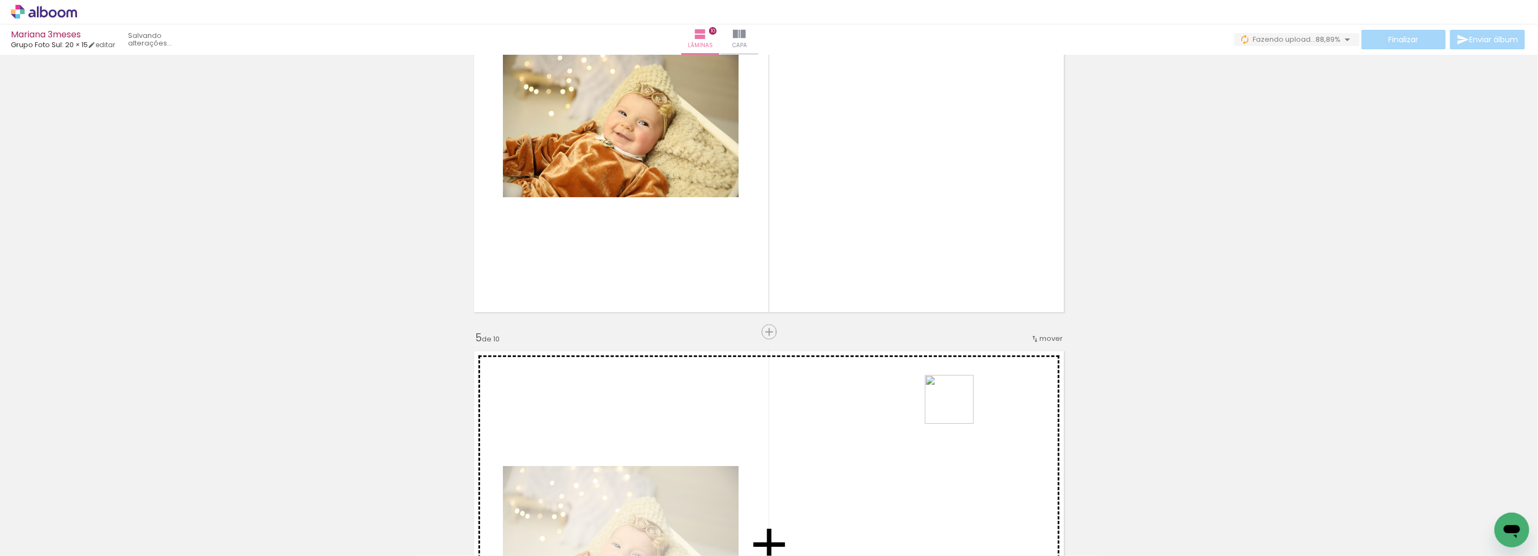
drag, startPoint x: 1131, startPoint y: 506, endPoint x: 1001, endPoint y: 391, distance: 174.1
click at [937, 394] on quentale-workspace at bounding box center [769, 278] width 1538 height 556
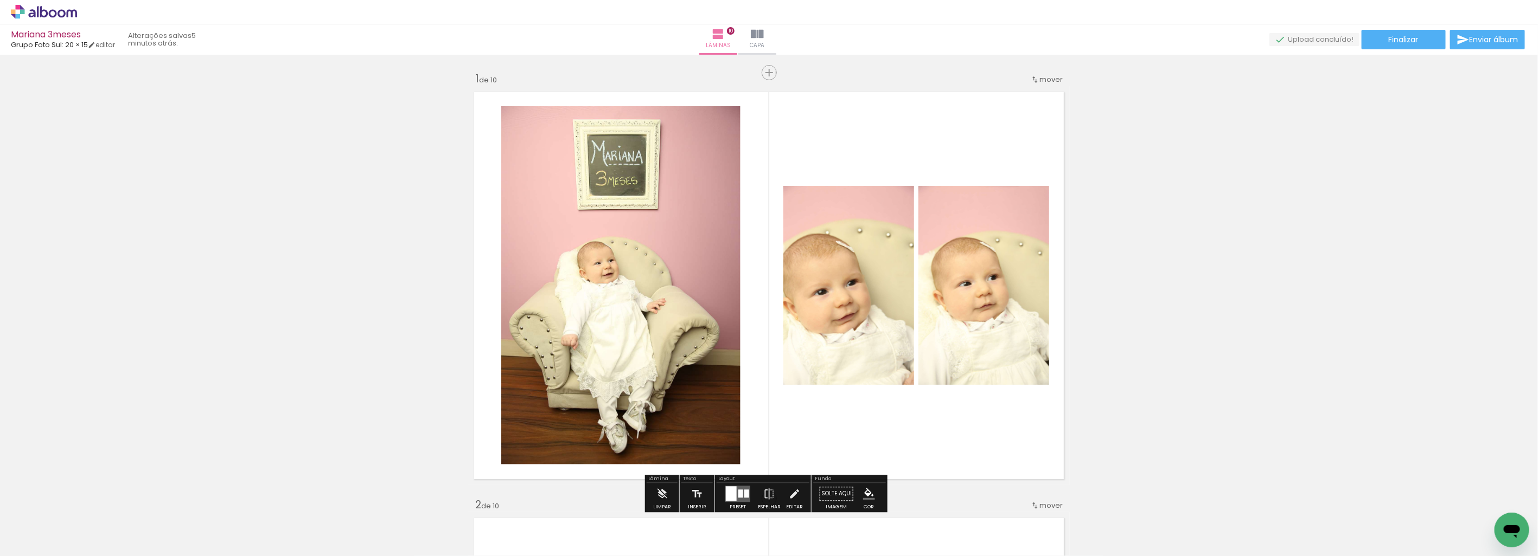
scroll to position [60, 0]
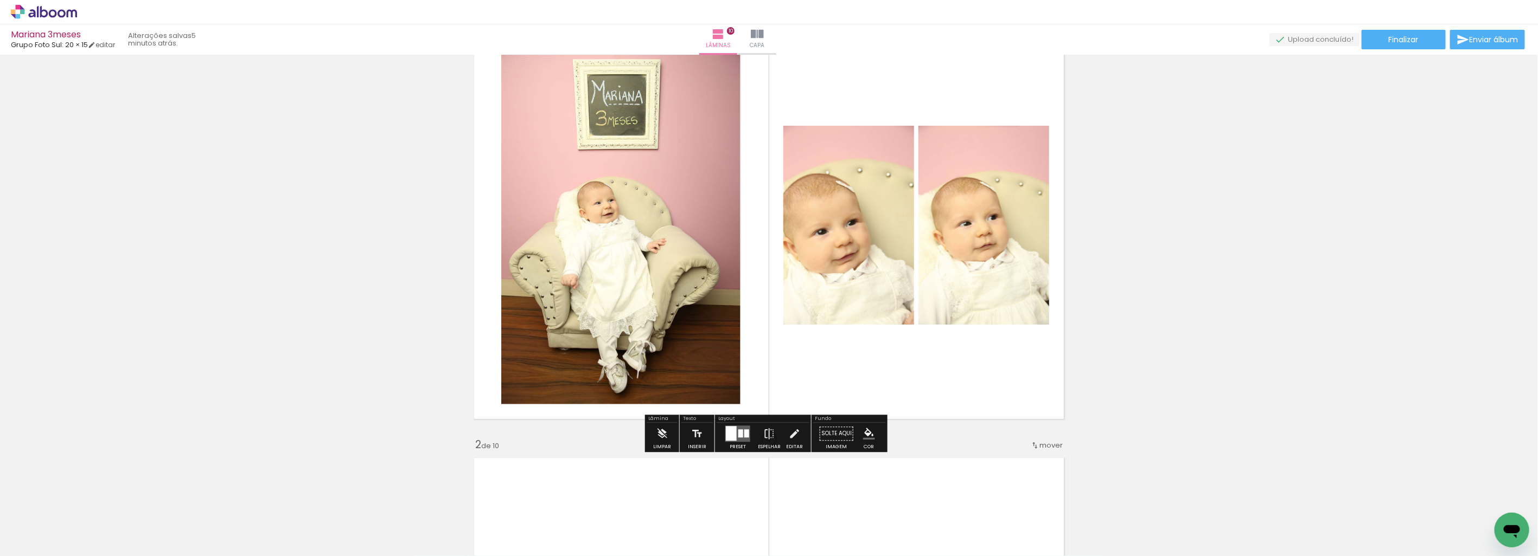
click at [740, 435] on quentale-layouter at bounding box center [737, 434] width 25 height 16
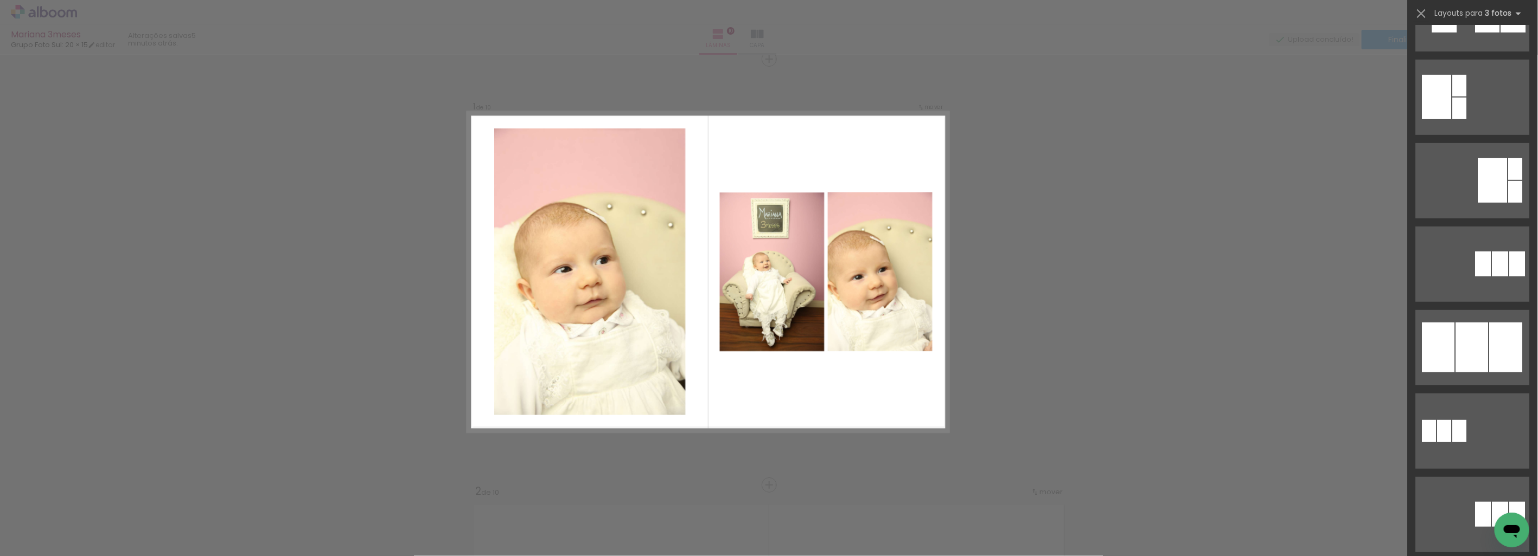
scroll to position [478, 0]
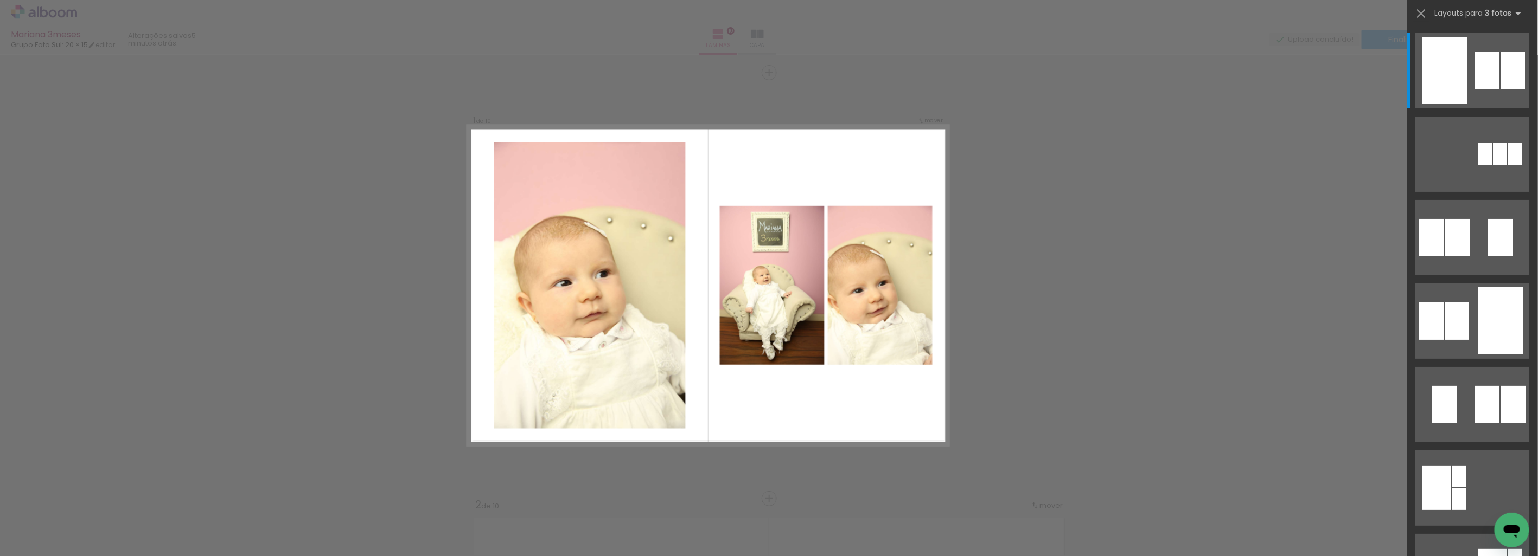
scroll to position [500, 0]
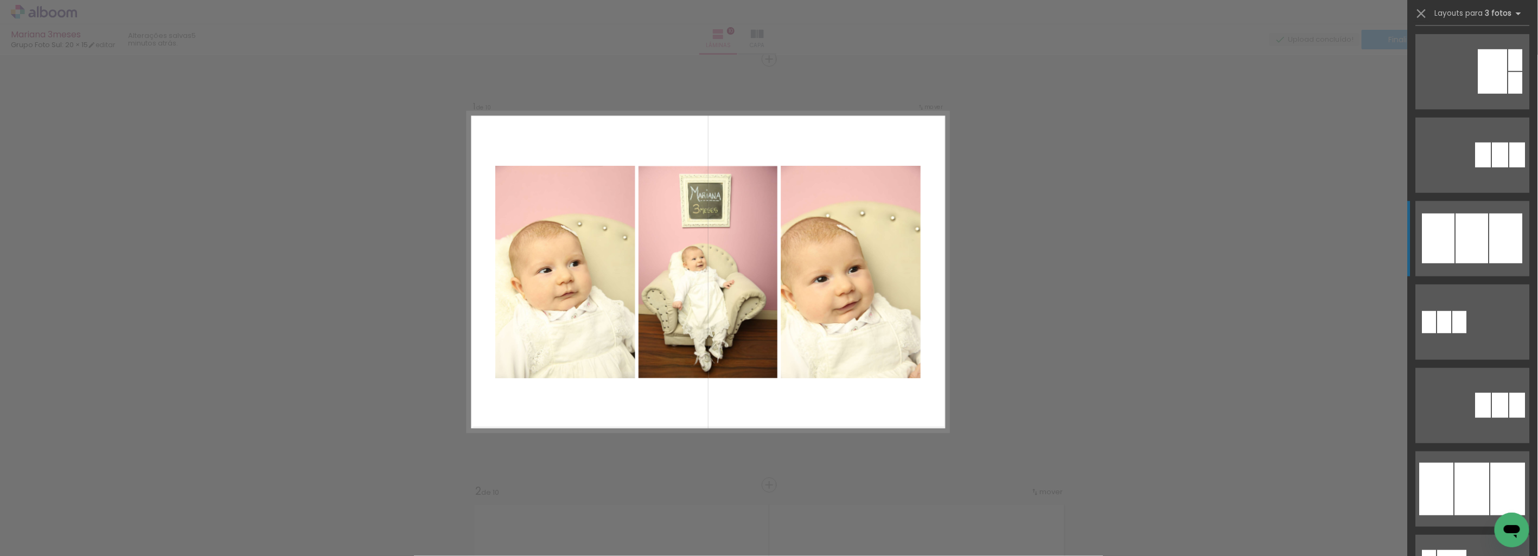
click at [1482, 231] on div at bounding box center [1472, 239] width 33 height 50
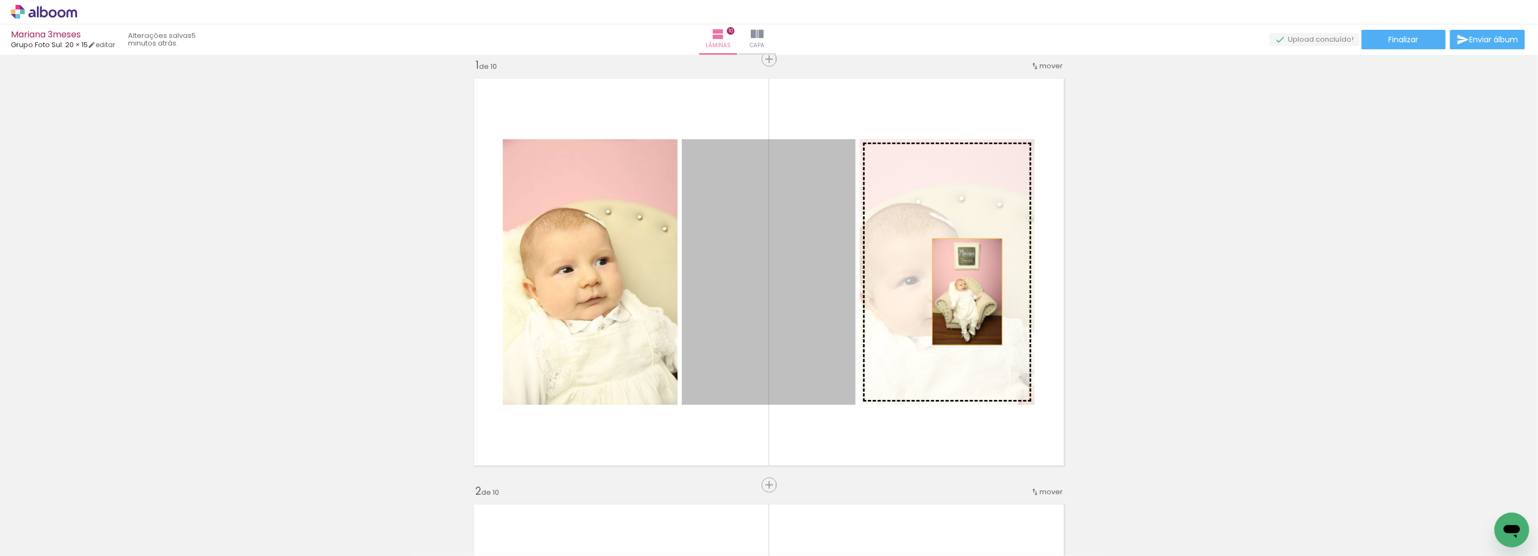
drag, startPoint x: 824, startPoint y: 306, endPoint x: 963, endPoint y: 292, distance: 139.6
click at [0, 0] on slot at bounding box center [0, 0] width 0 height 0
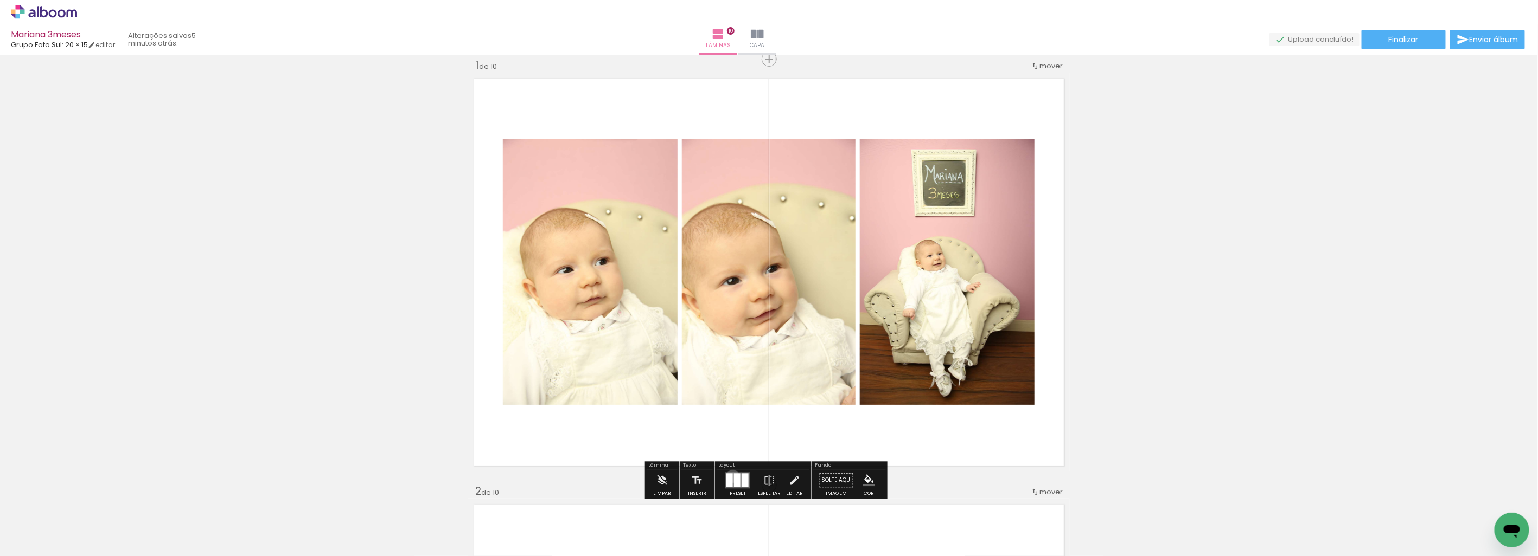
click at [730, 476] on quentale-layouter at bounding box center [737, 480] width 25 height 16
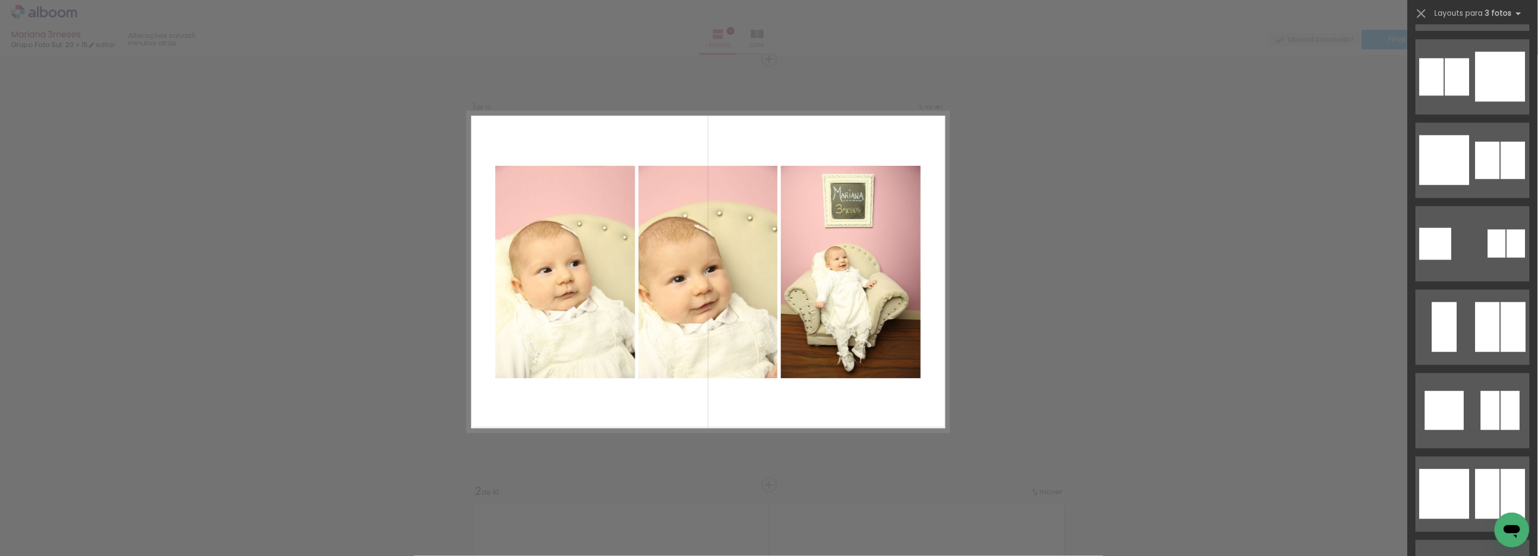
scroll to position [1755, 0]
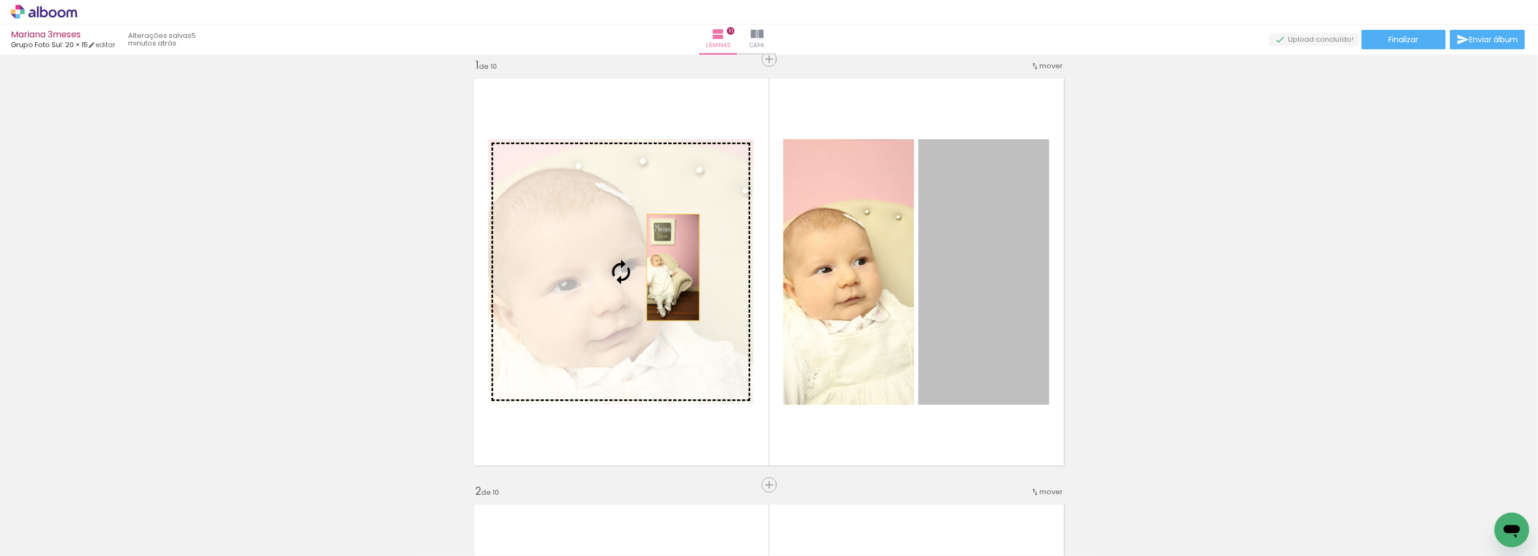
drag, startPoint x: 989, startPoint y: 295, endPoint x: 648, endPoint y: 270, distance: 342.1
click at [0, 0] on slot at bounding box center [0, 0] width 0 height 0
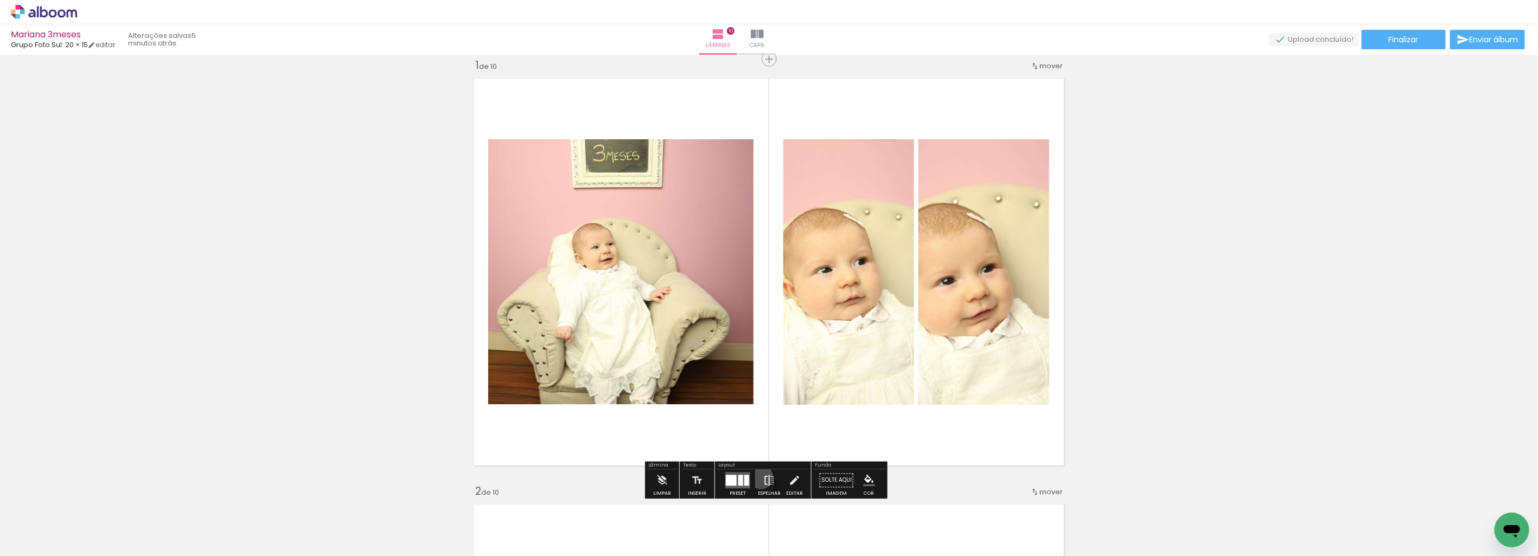
click at [758, 477] on paper-button "Espelhar" at bounding box center [769, 484] width 28 height 28
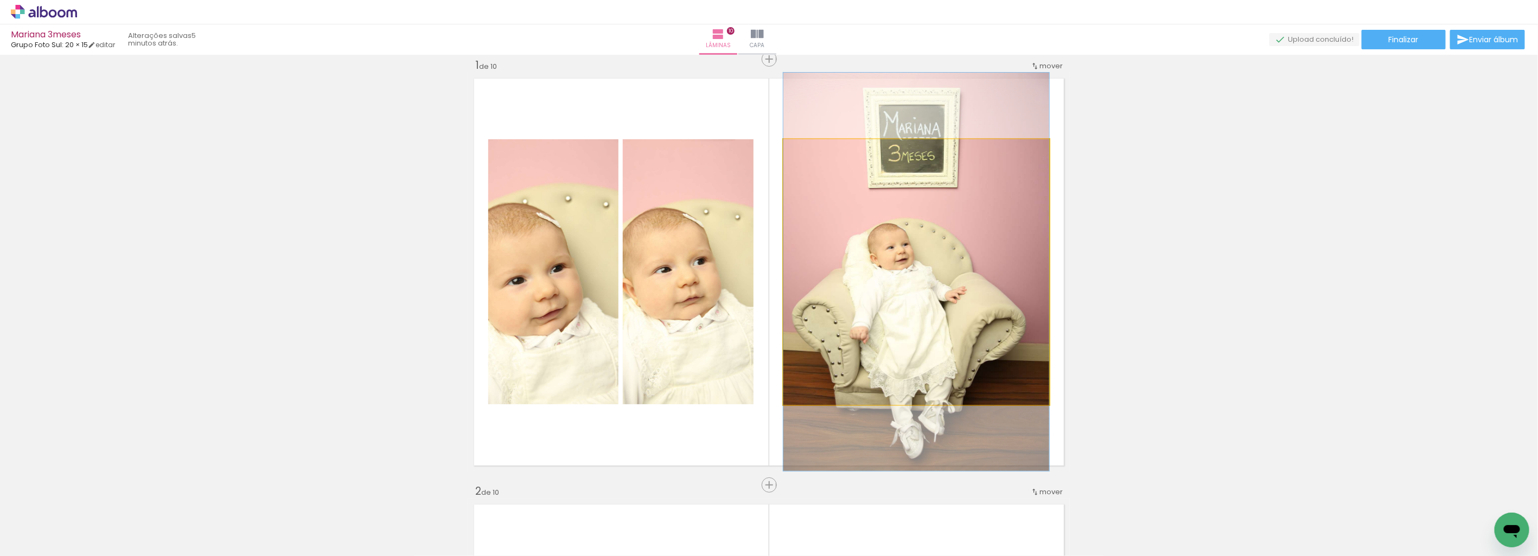
click at [893, 295] on quentale-photo at bounding box center [916, 272] width 266 height 266
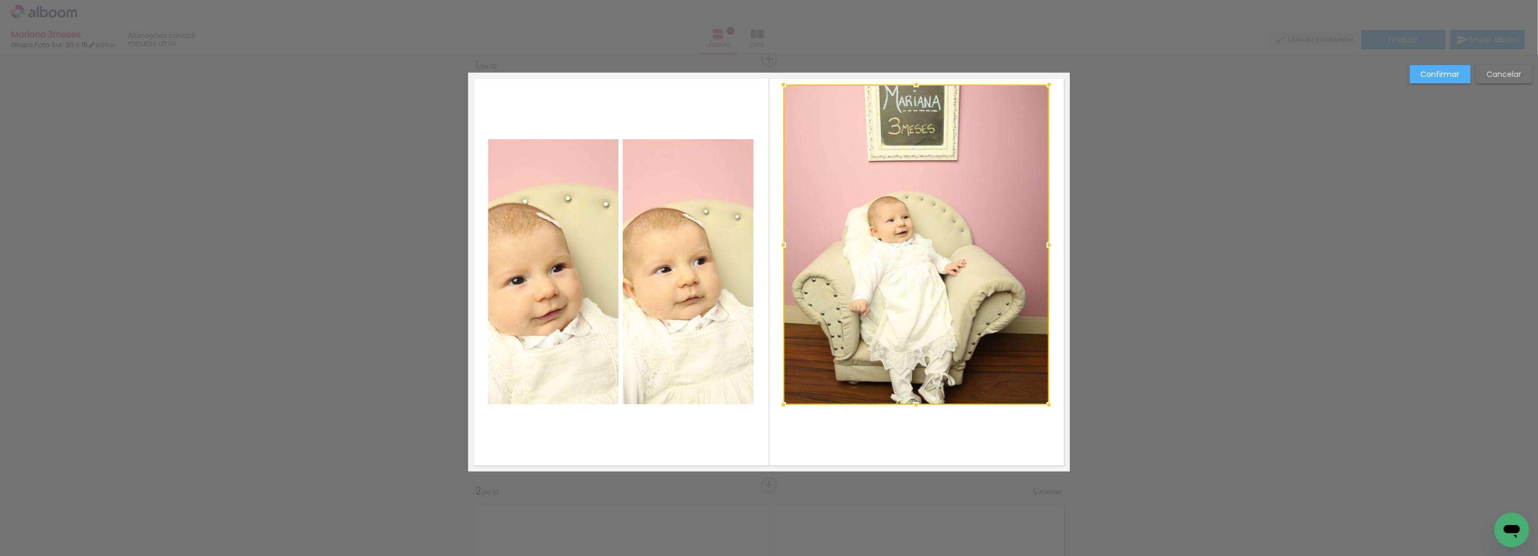
drag, startPoint x: 911, startPoint y: 142, endPoint x: 915, endPoint y: 90, distance: 52.2
click at [917, 85] on div at bounding box center [916, 85] width 22 height 22
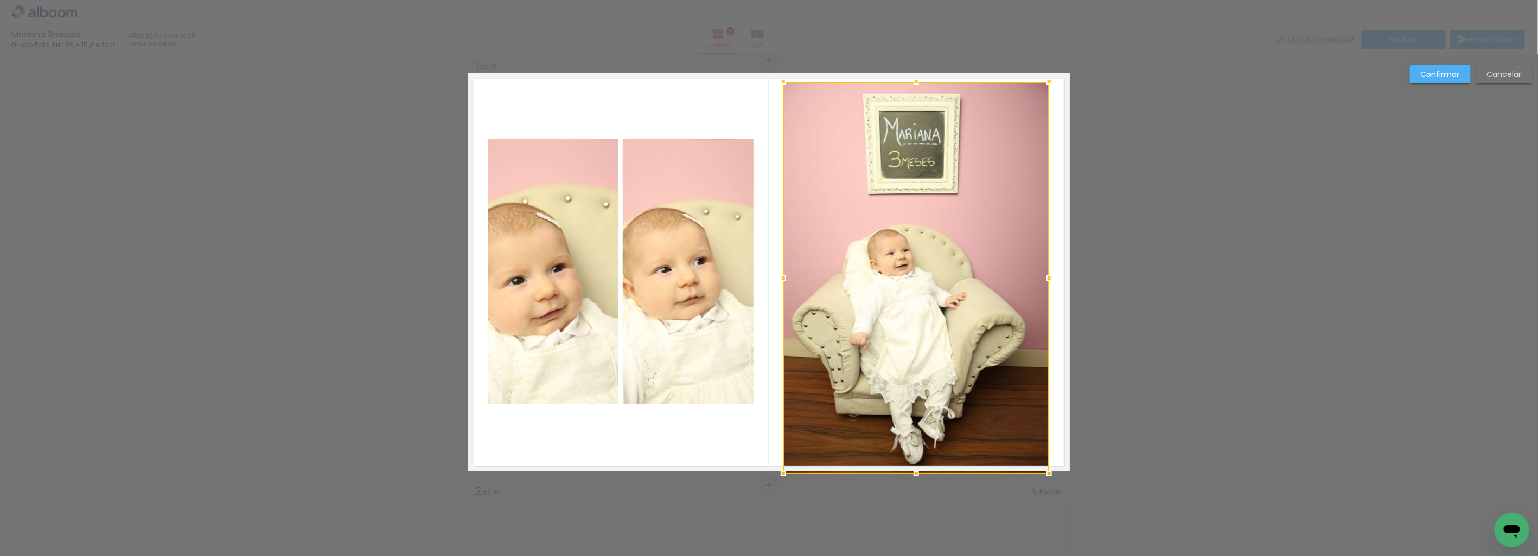
drag, startPoint x: 912, startPoint y: 402, endPoint x: 917, endPoint y: 470, distance: 67.4
click at [917, 470] on div at bounding box center [916, 474] width 22 height 22
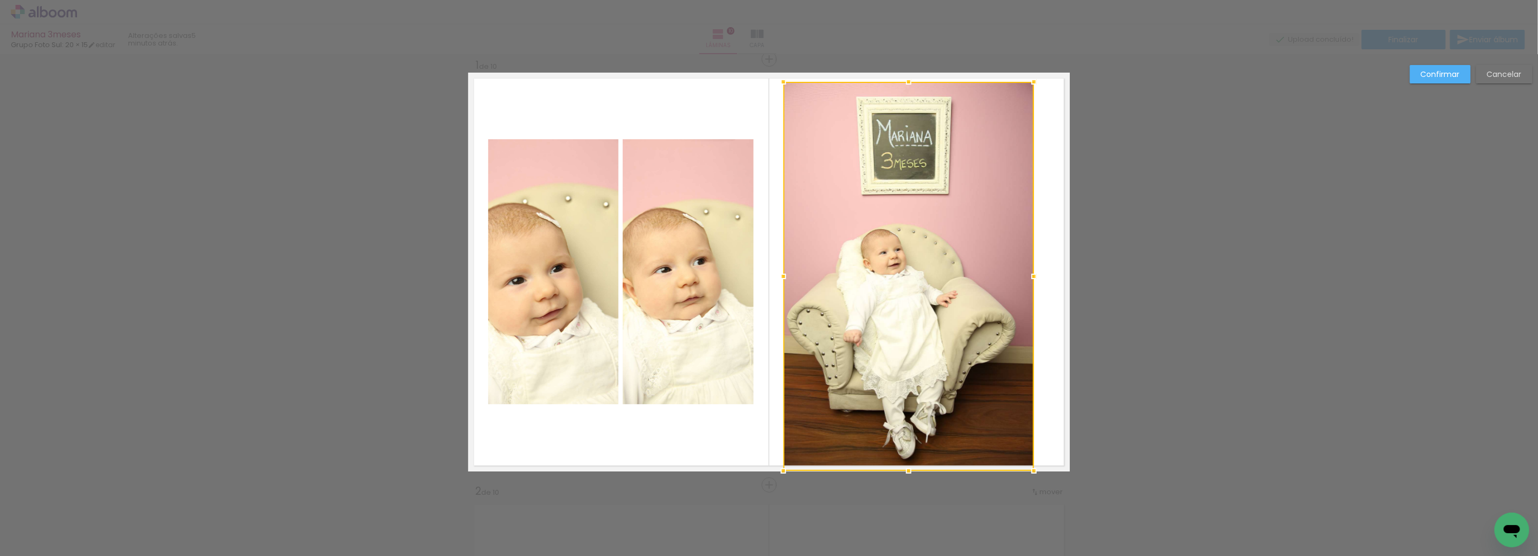
drag, startPoint x: 1042, startPoint y: 272, endPoint x: 1026, endPoint y: 282, distance: 19.0
click at [1026, 282] on div at bounding box center [1034, 277] width 22 height 22
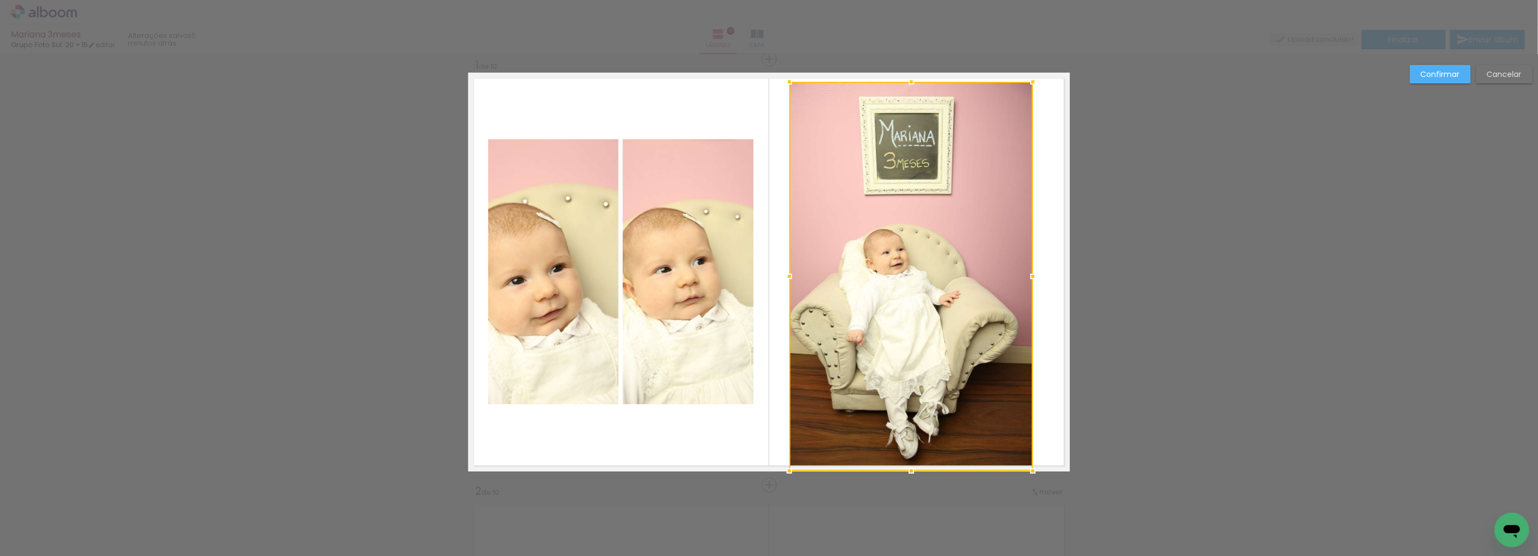
drag, startPoint x: 787, startPoint y: 278, endPoint x: 798, endPoint y: 273, distance: 12.1
click at [795, 273] on div at bounding box center [789, 277] width 22 height 22
click at [1415, 68] on paper-button "Confirmar" at bounding box center [1440, 74] width 61 height 18
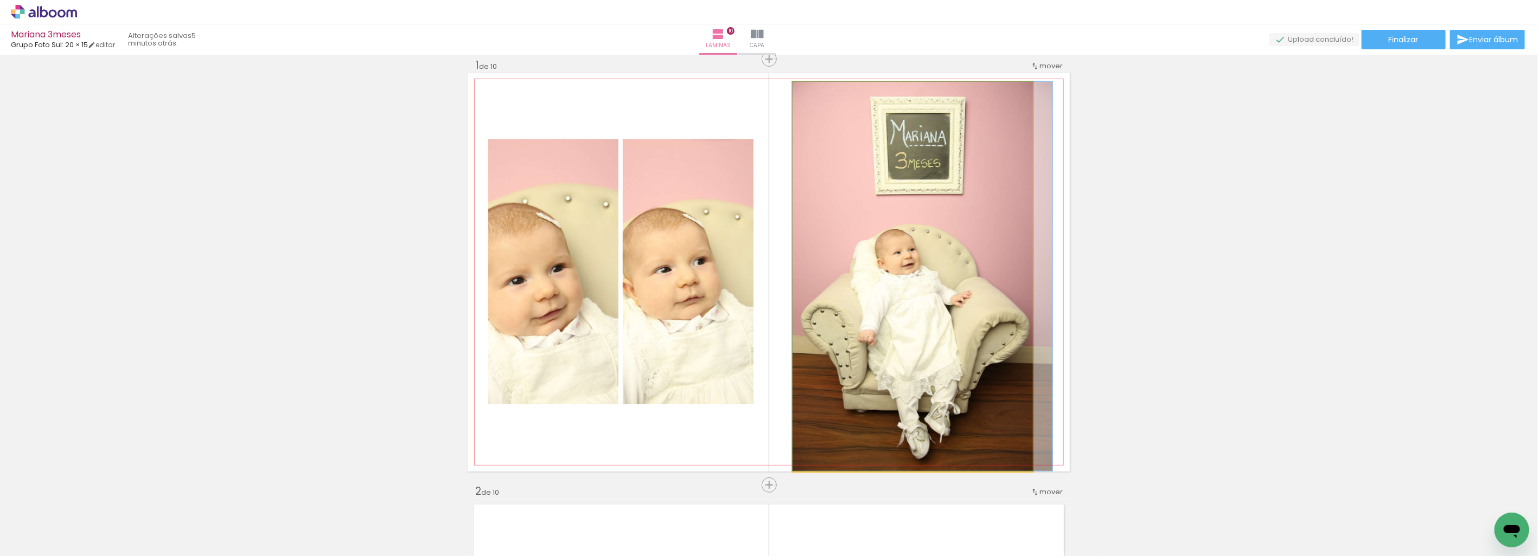
drag, startPoint x: 913, startPoint y: 318, endPoint x: 925, endPoint y: 316, distance: 11.6
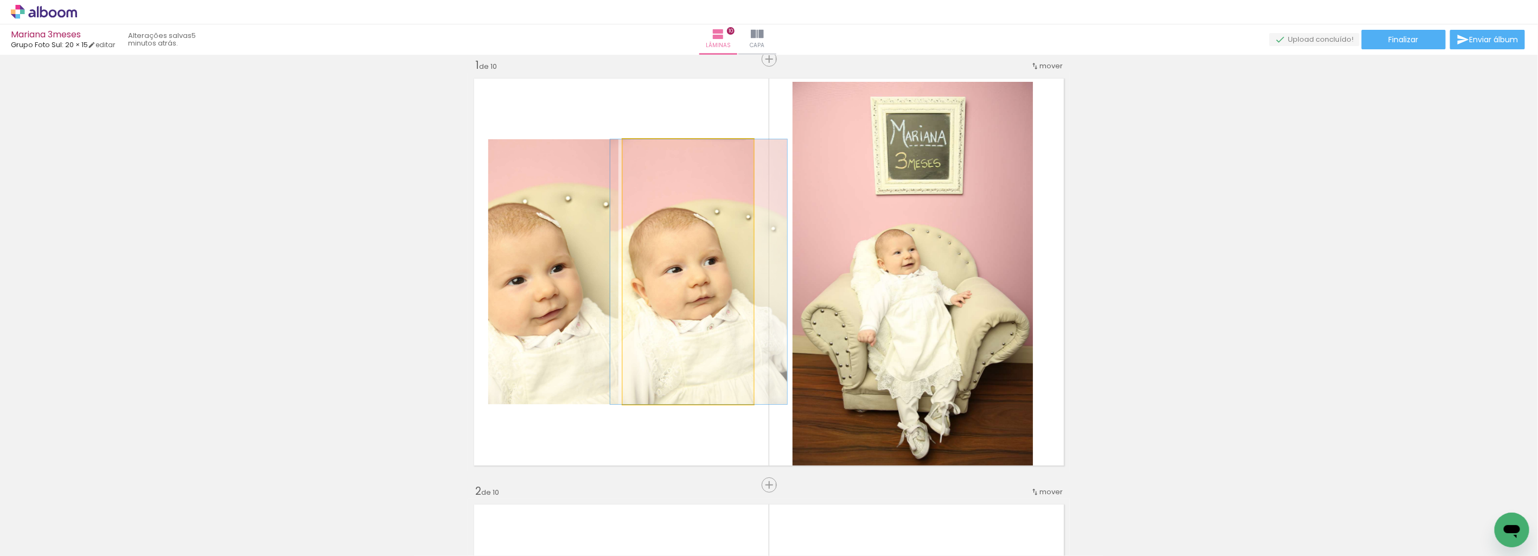
drag, startPoint x: 660, startPoint y: 315, endPoint x: 671, endPoint y: 315, distance: 11.9
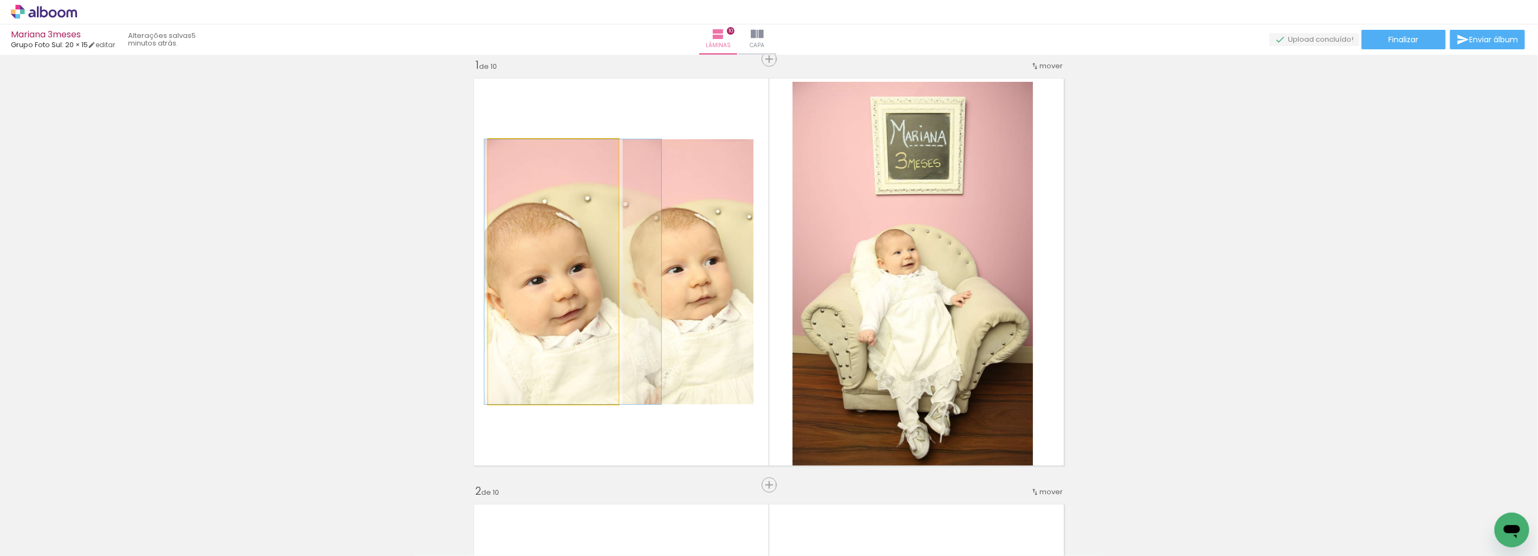
drag, startPoint x: 566, startPoint y: 326, endPoint x: 586, endPoint y: 323, distance: 19.8
drag, startPoint x: 570, startPoint y: 328, endPoint x: 579, endPoint y: 326, distance: 8.8
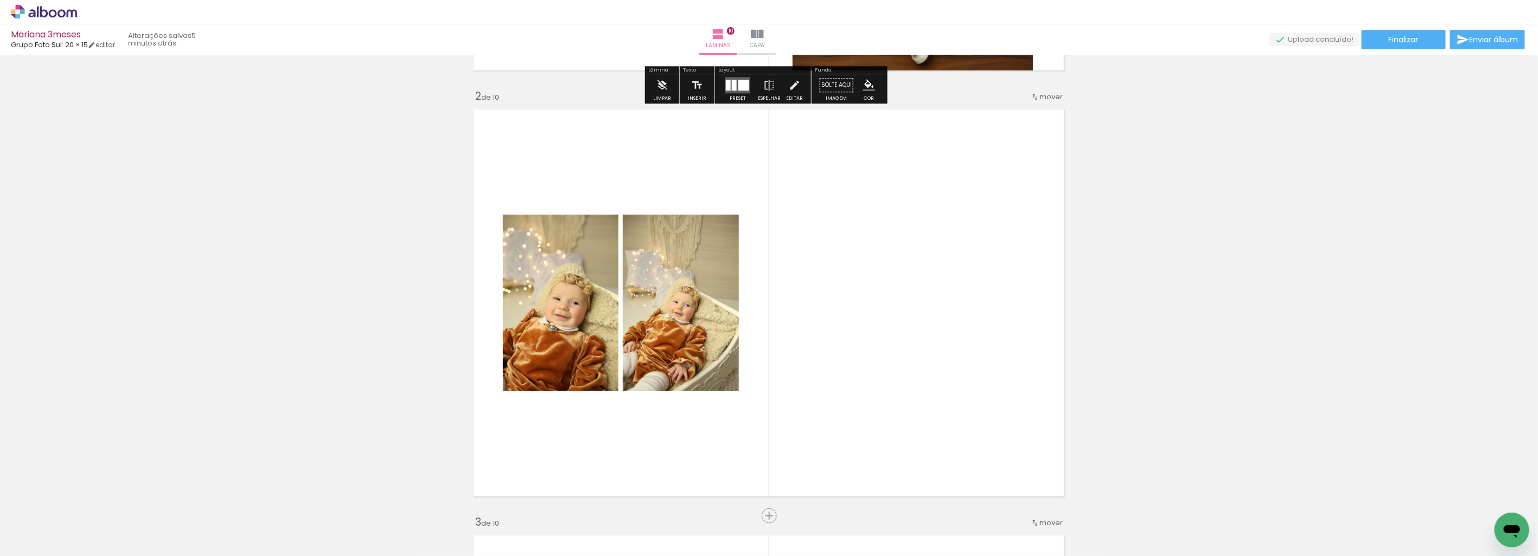
scroll to position [436, 0]
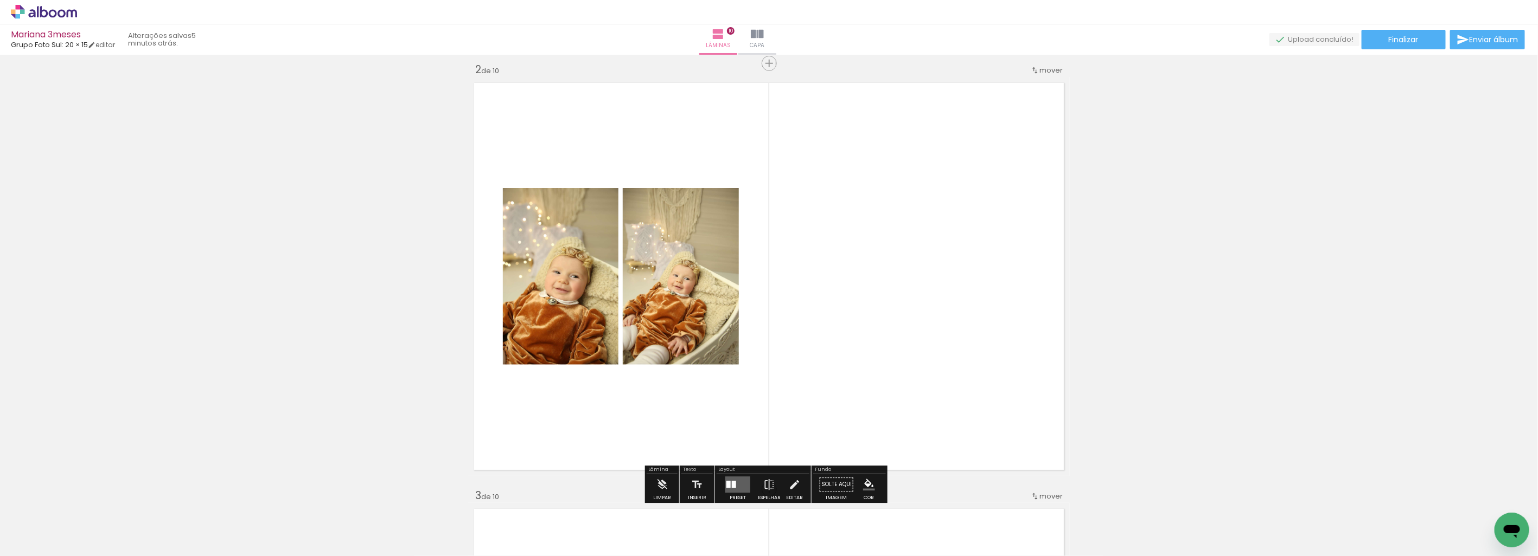
click at [735, 479] on quentale-layouter at bounding box center [737, 485] width 25 height 16
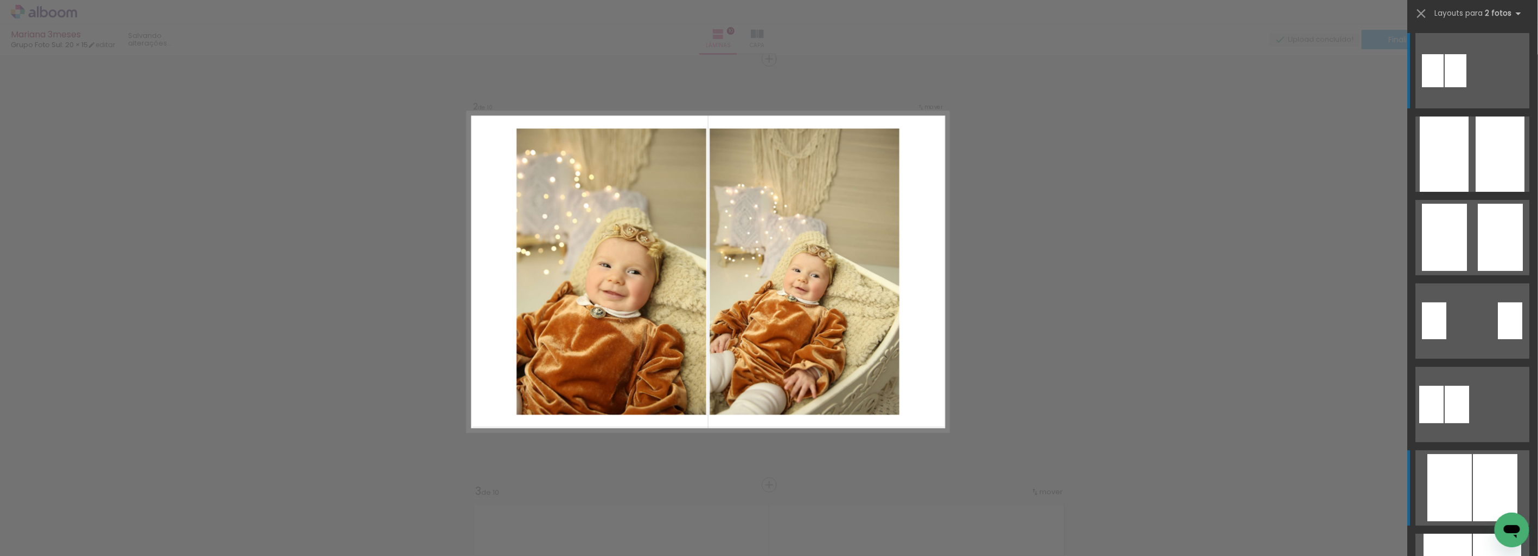
scroll to position [440, 0]
click at [1444, 87] on div at bounding box center [1433, 70] width 22 height 33
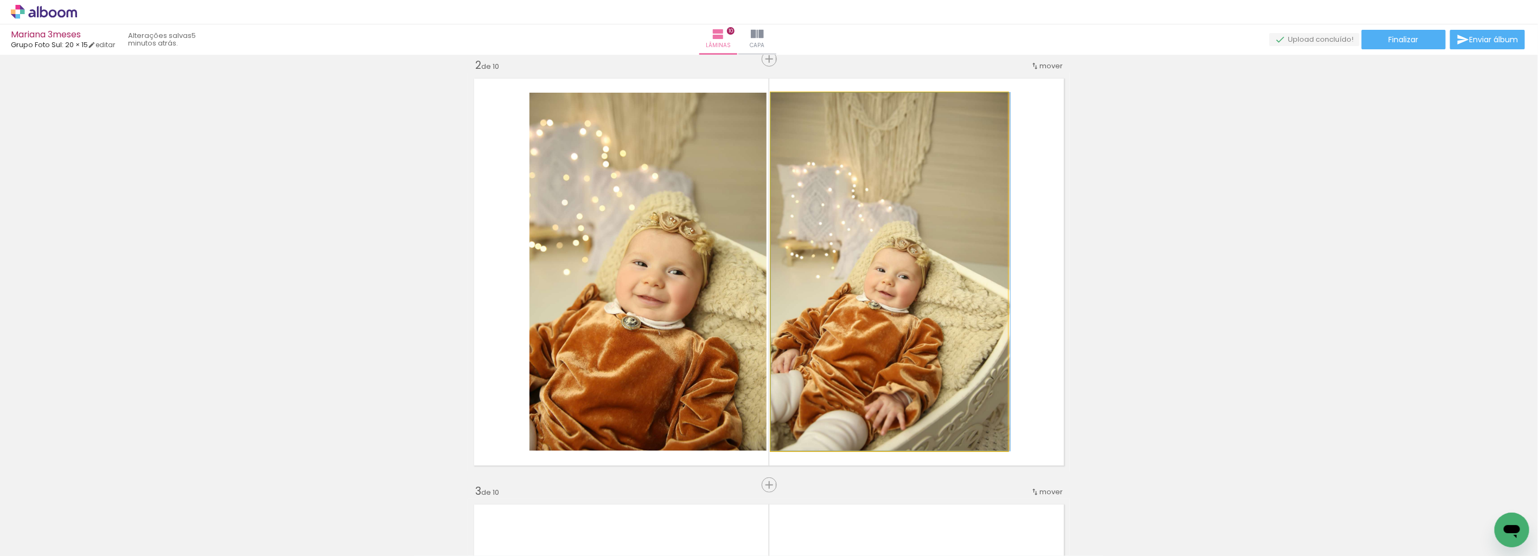
drag, startPoint x: 834, startPoint y: 330, endPoint x: 843, endPoint y: 318, distance: 14.8
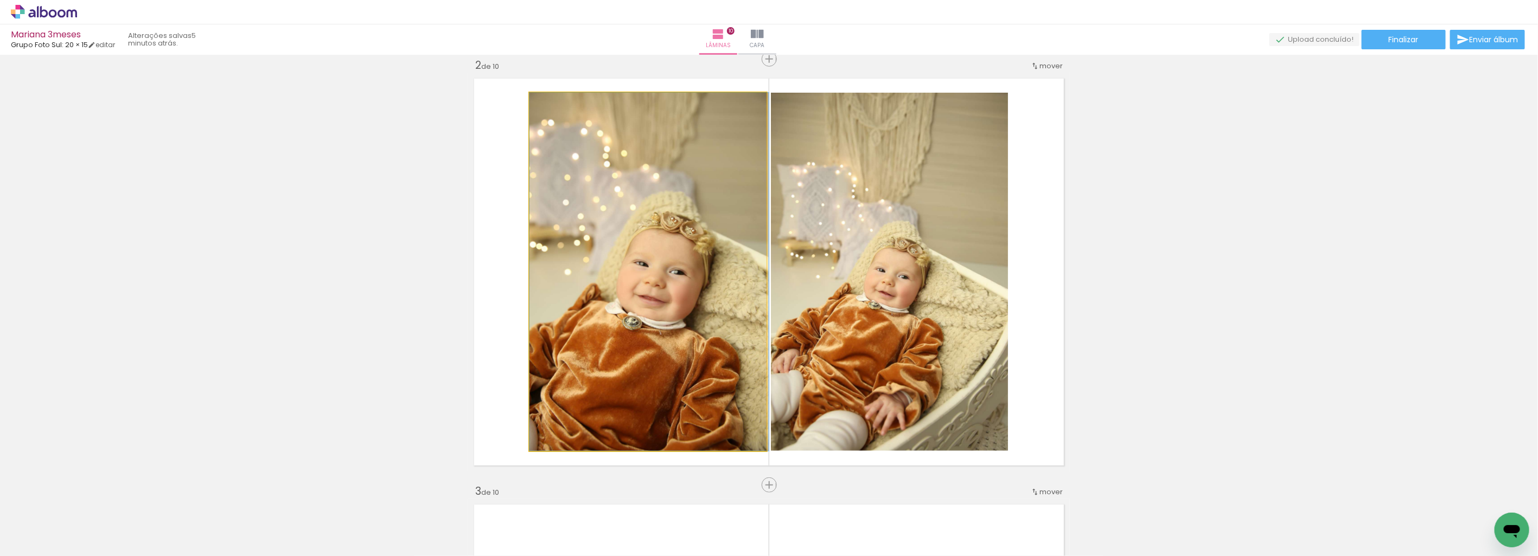
drag, startPoint x: 654, startPoint y: 329, endPoint x: 1001, endPoint y: 277, distance: 351.6
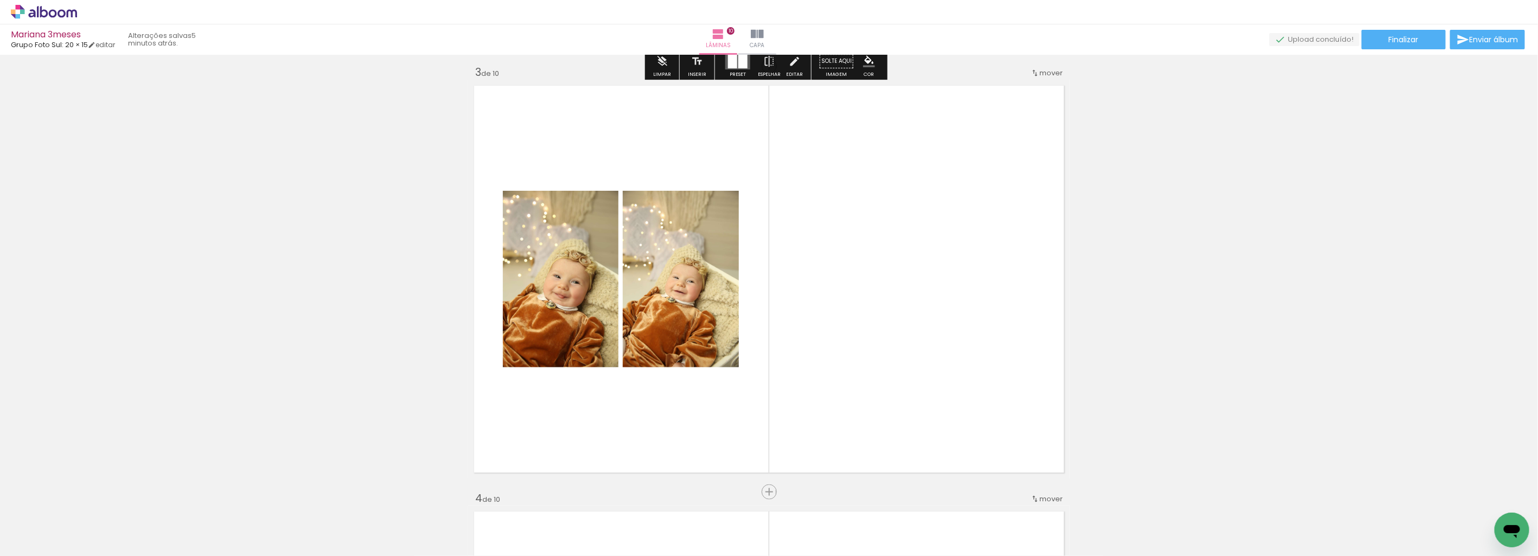
scroll to position [861, 0]
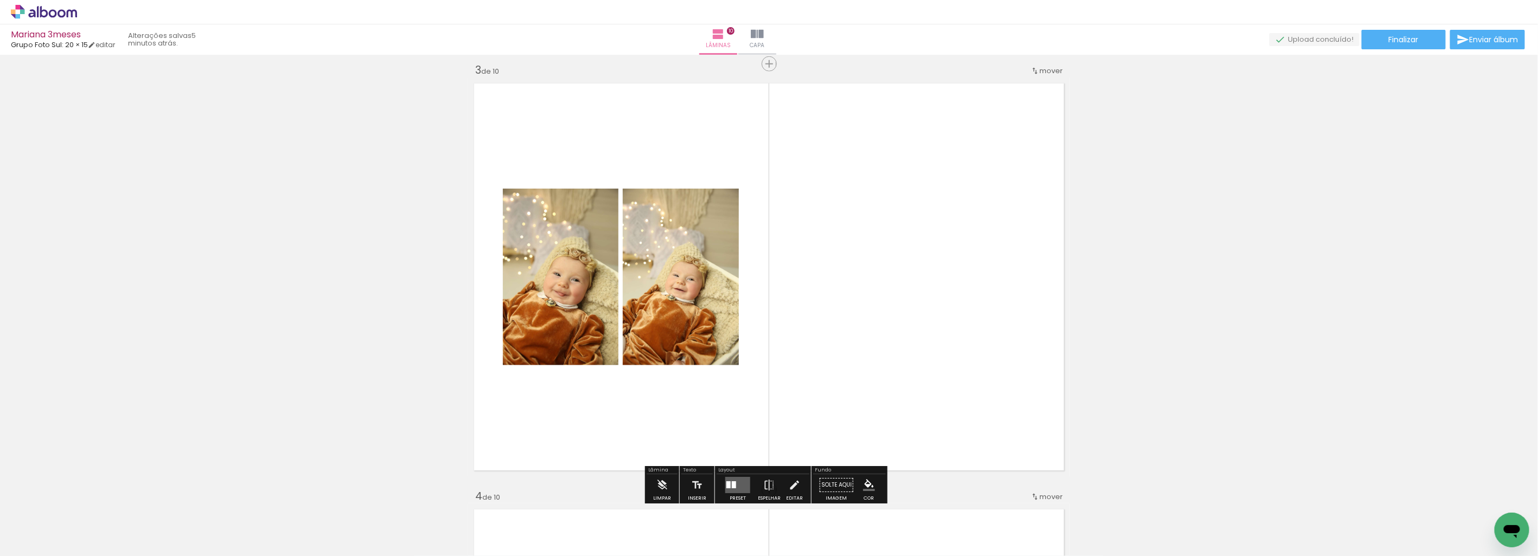
click at [732, 478] on quentale-layouter at bounding box center [737, 485] width 25 height 16
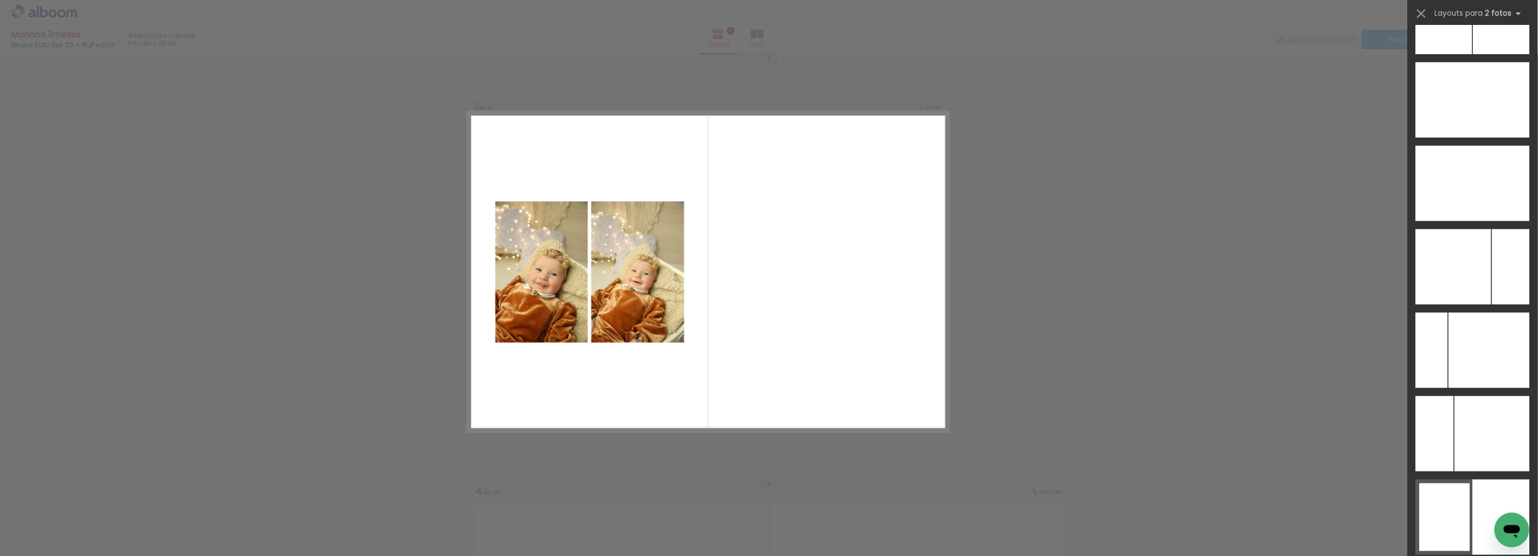
scroll to position [6274, 0]
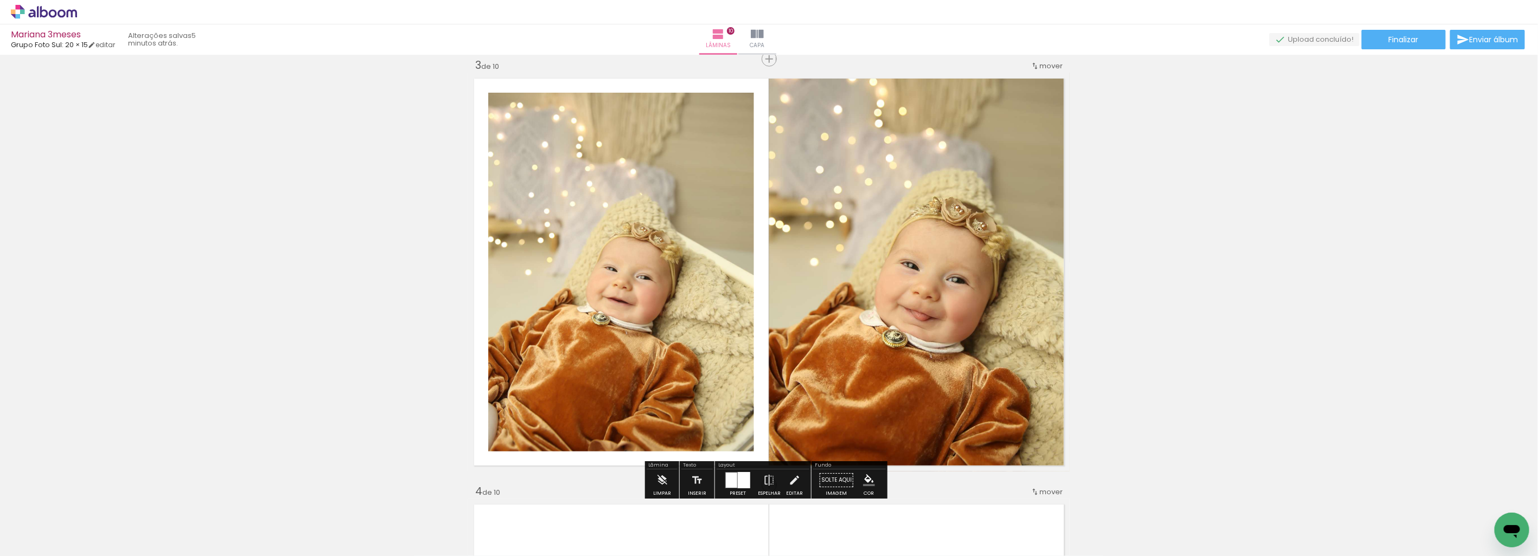
drag, startPoint x: 608, startPoint y: 332, endPoint x: 901, endPoint y: 272, distance: 298.9
click at [0, 0] on slot at bounding box center [0, 0] width 0 height 0
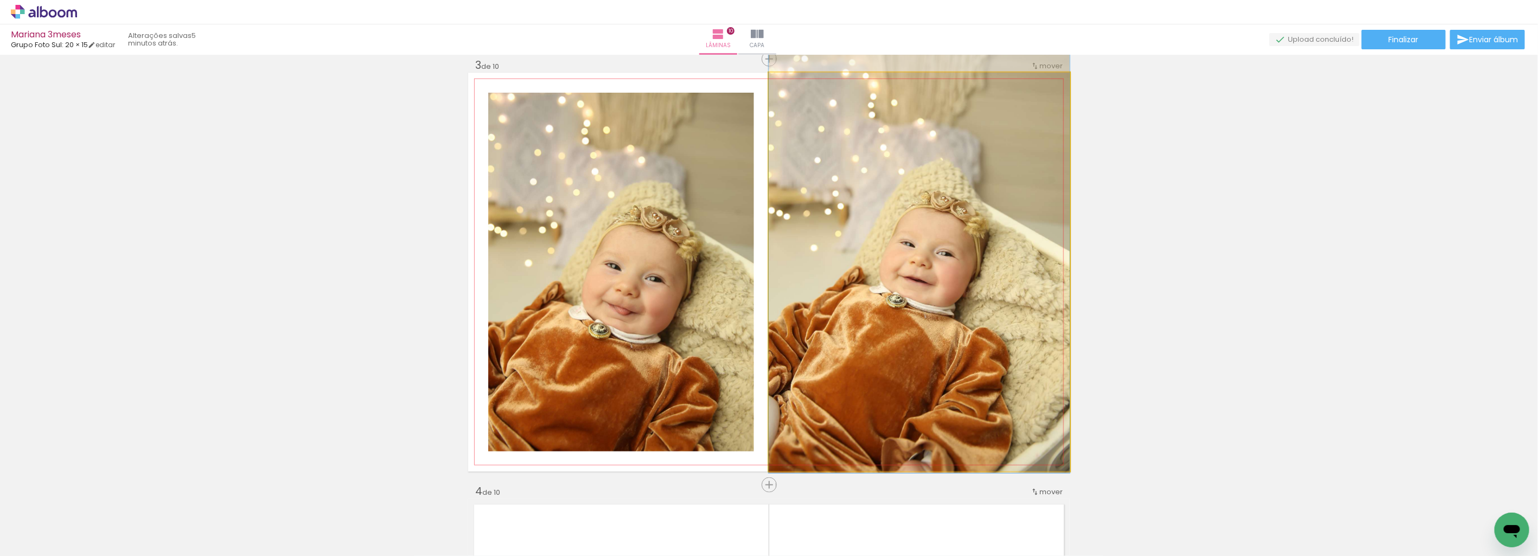
drag, startPoint x: 907, startPoint y: 321, endPoint x: 917, endPoint y: 296, distance: 26.1
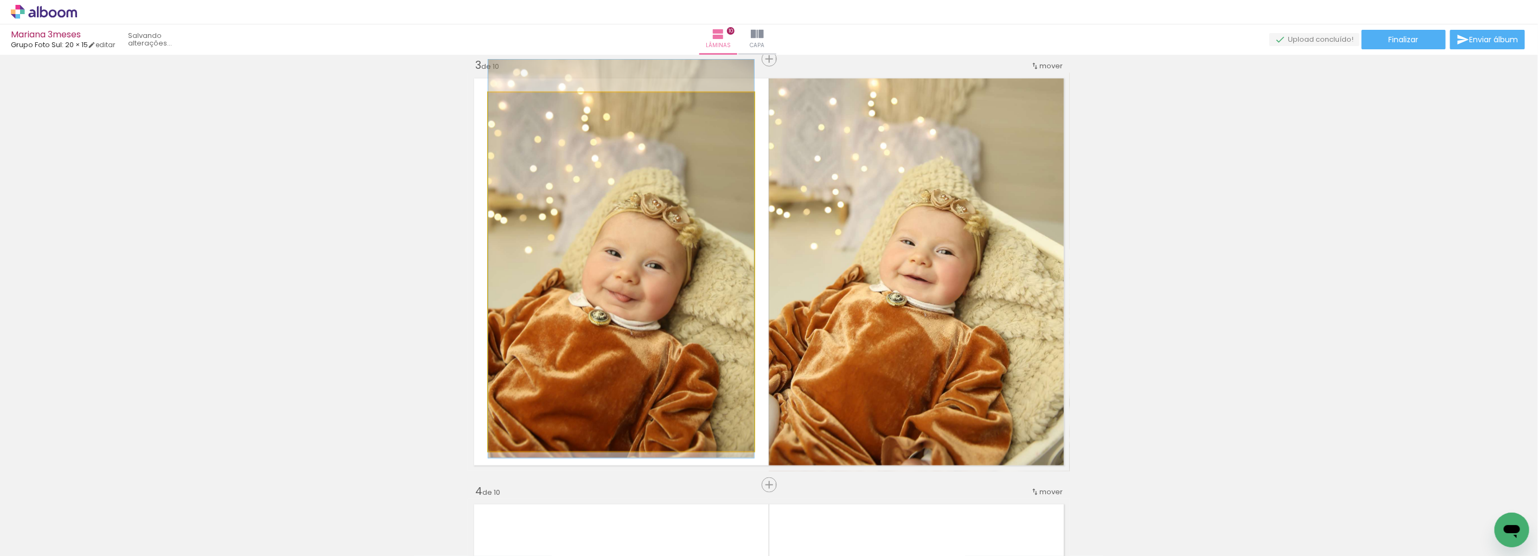
drag, startPoint x: 615, startPoint y: 335, endPoint x: 629, endPoint y: 319, distance: 21.5
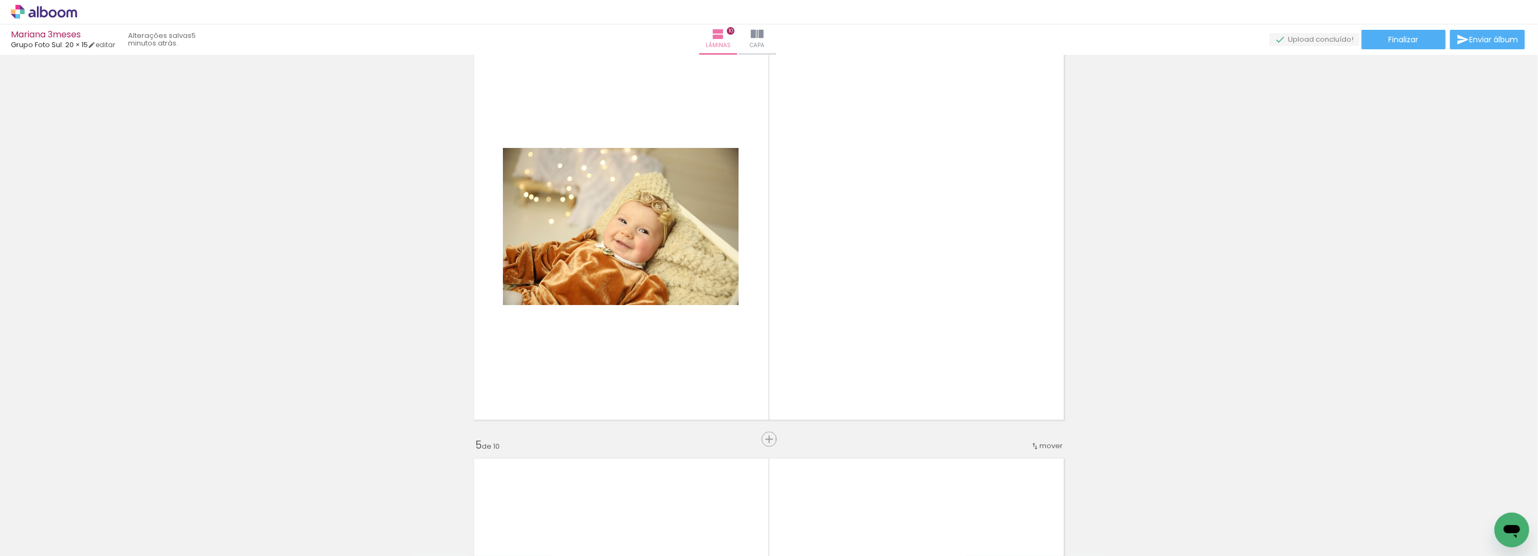
scroll to position [1348, 0]
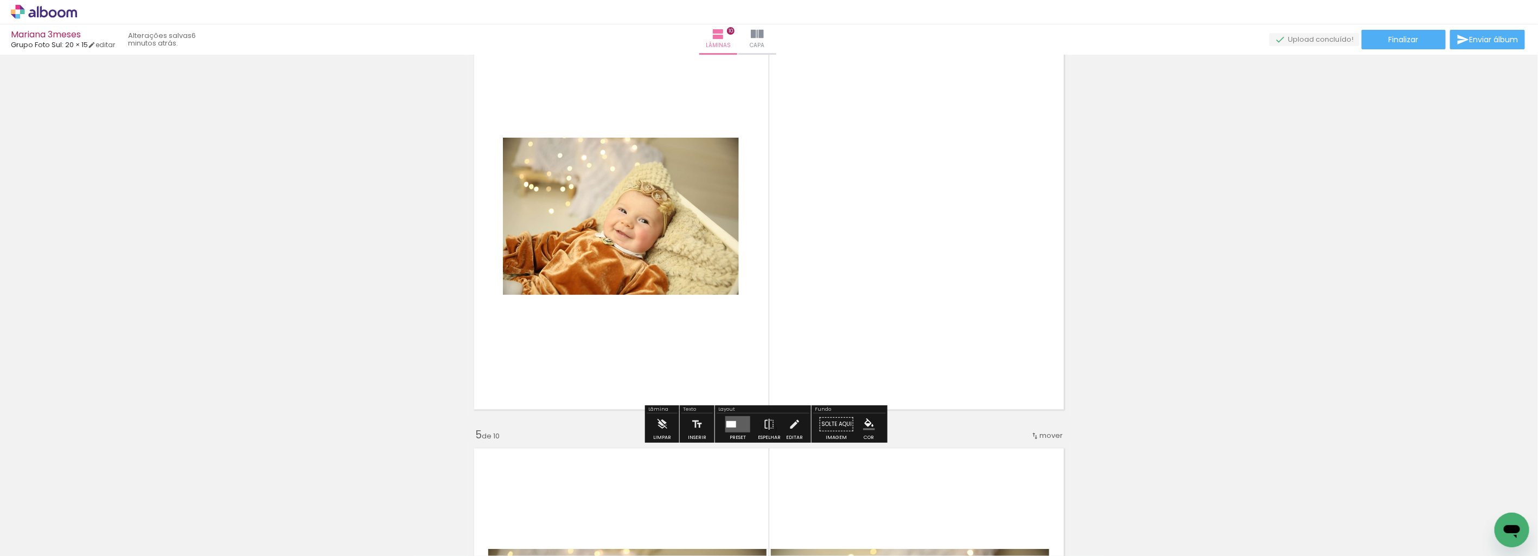
click at [734, 427] on quentale-layouter at bounding box center [737, 425] width 25 height 16
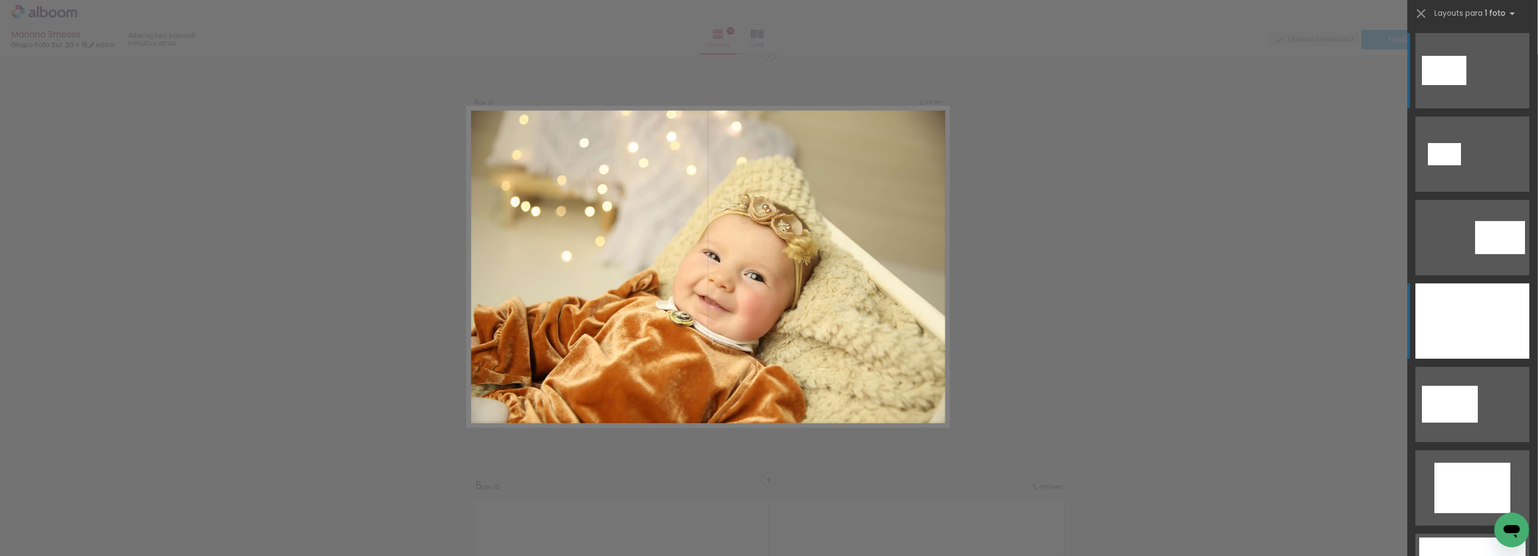
scroll to position [1293, 0]
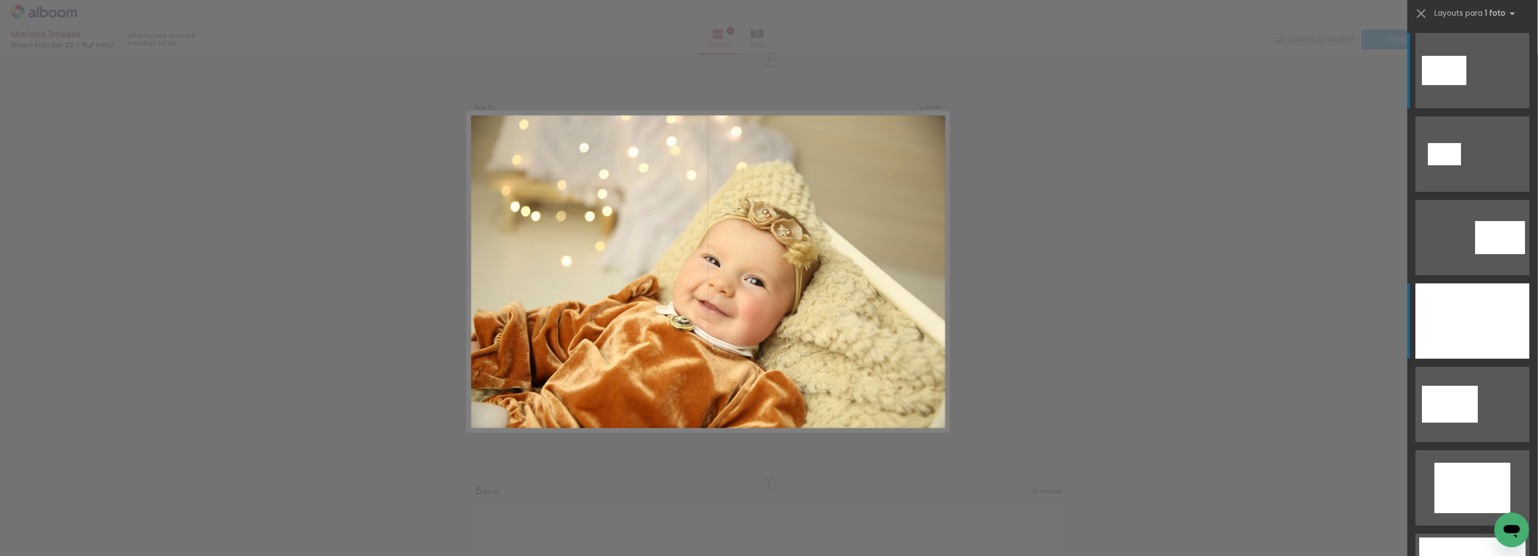
click at [1497, 311] on div at bounding box center [1473, 321] width 114 height 75
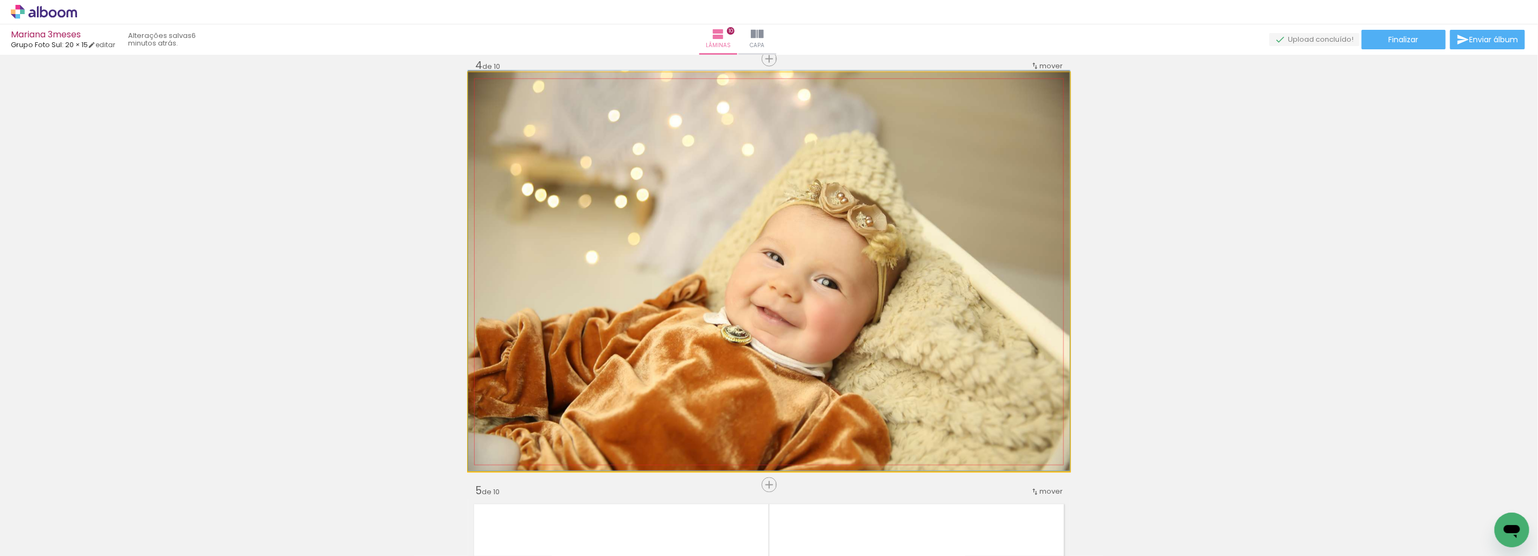
drag, startPoint x: 692, startPoint y: 317, endPoint x: 749, endPoint y: 306, distance: 58.0
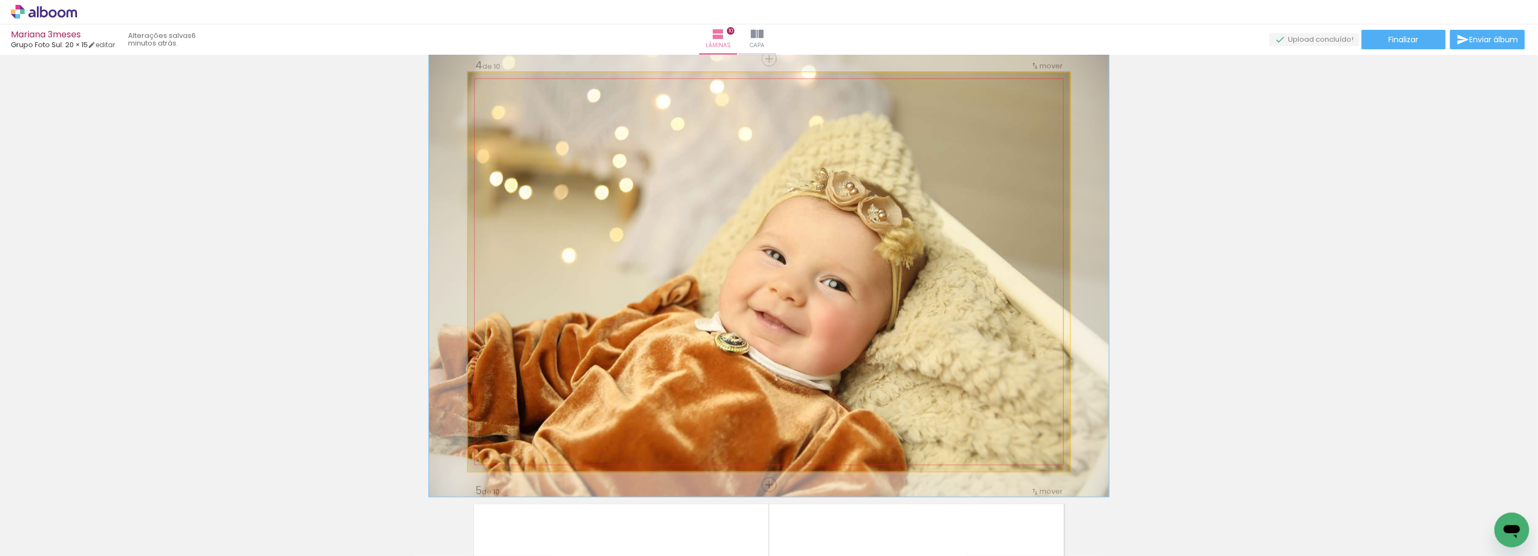
click at [500, 87] on div at bounding box center [498, 83] width 17 height 17
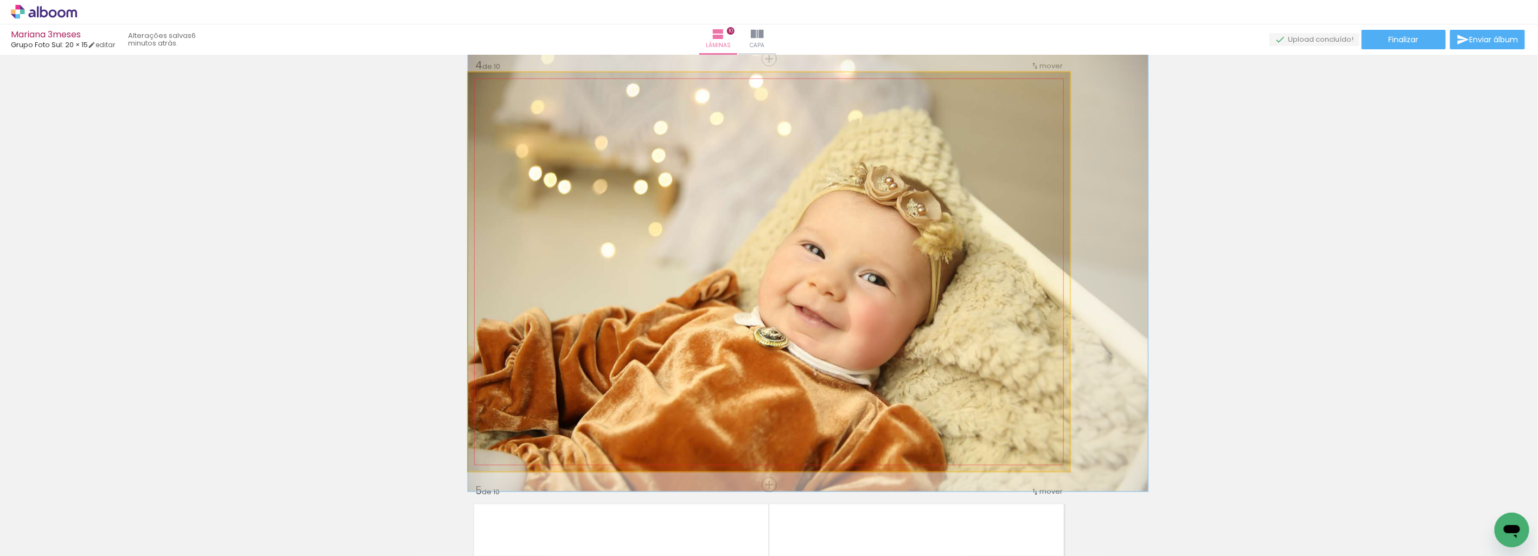
drag, startPoint x: 560, startPoint y: 177, endPoint x: 657, endPoint y: 172, distance: 97.8
type paper-slider "121"
click at [501, 84] on div at bounding box center [498, 83] width 17 height 17
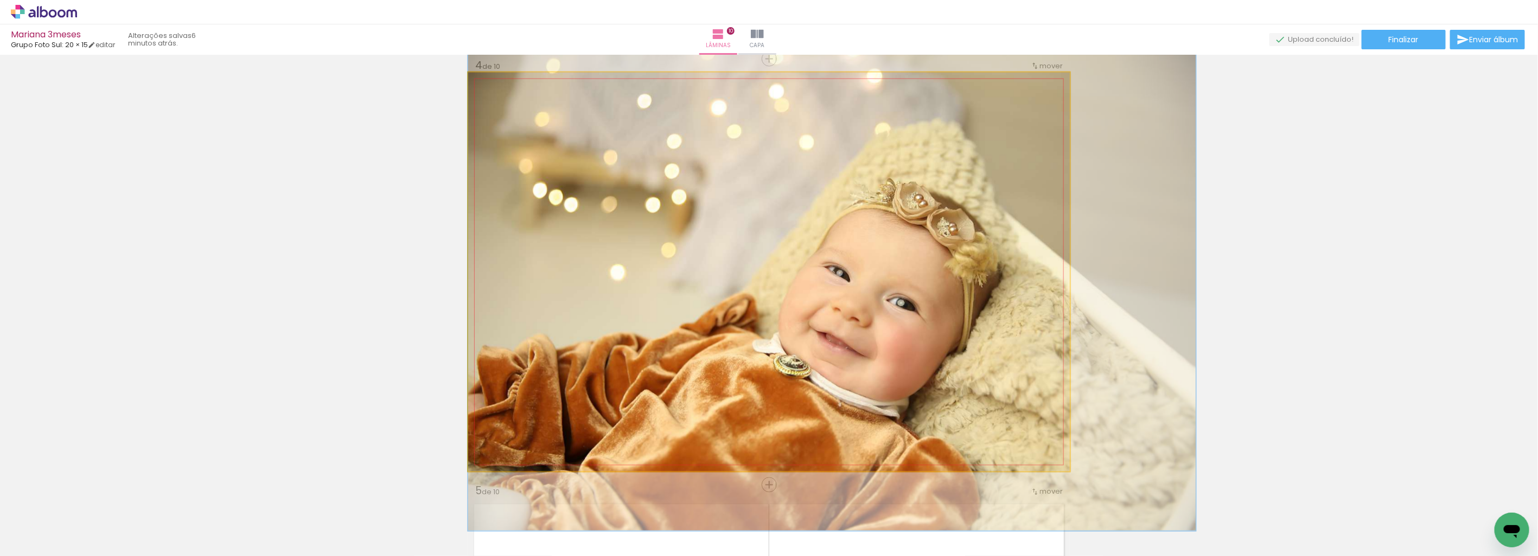
drag, startPoint x: 570, startPoint y: 167, endPoint x: 636, endPoint y: 190, distance: 70.0
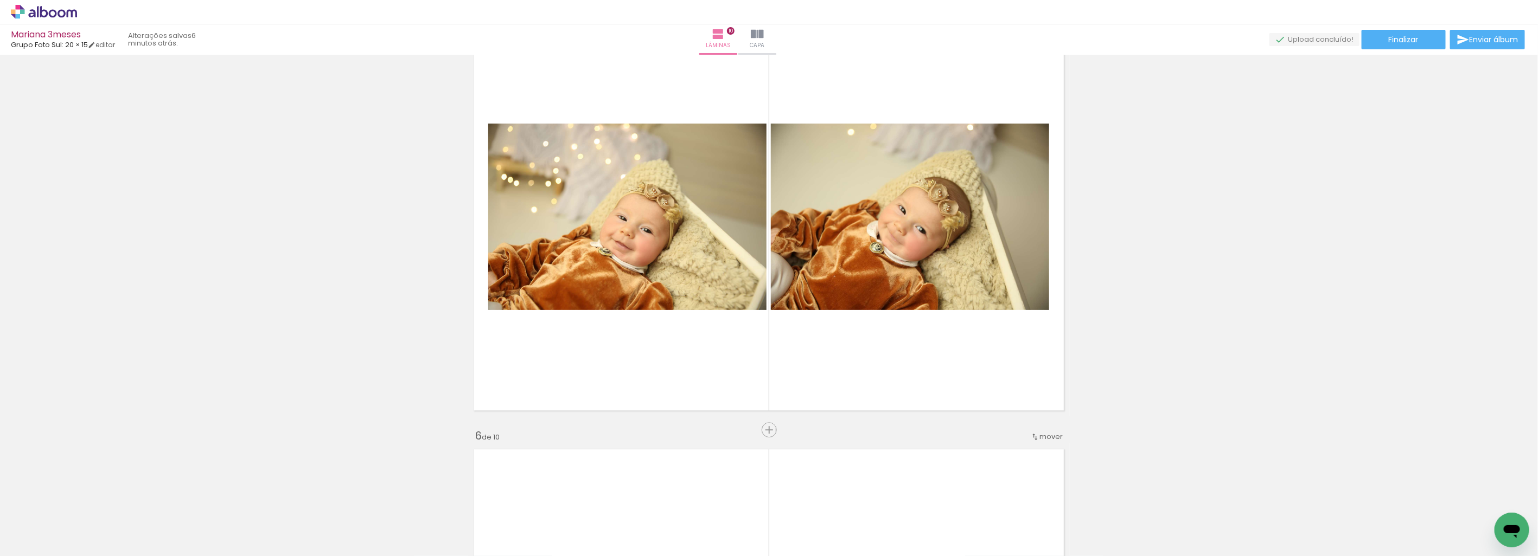
scroll to position [1775, 0]
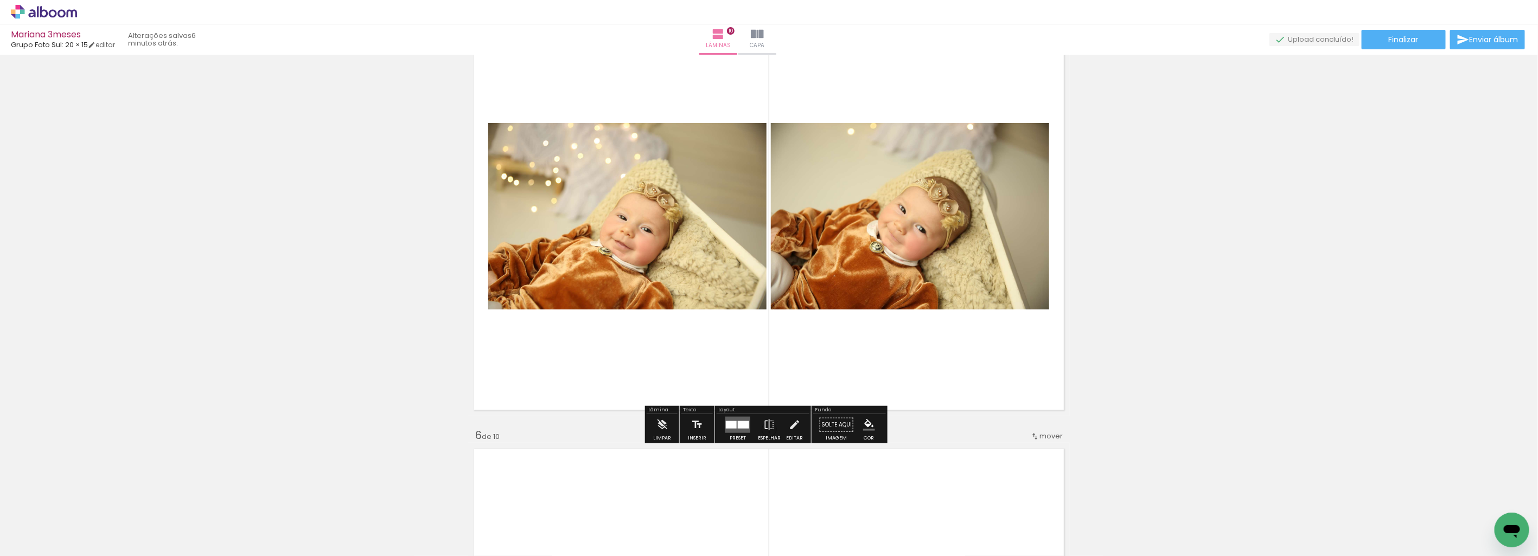
click at [739, 427] on div at bounding box center [743, 425] width 11 height 8
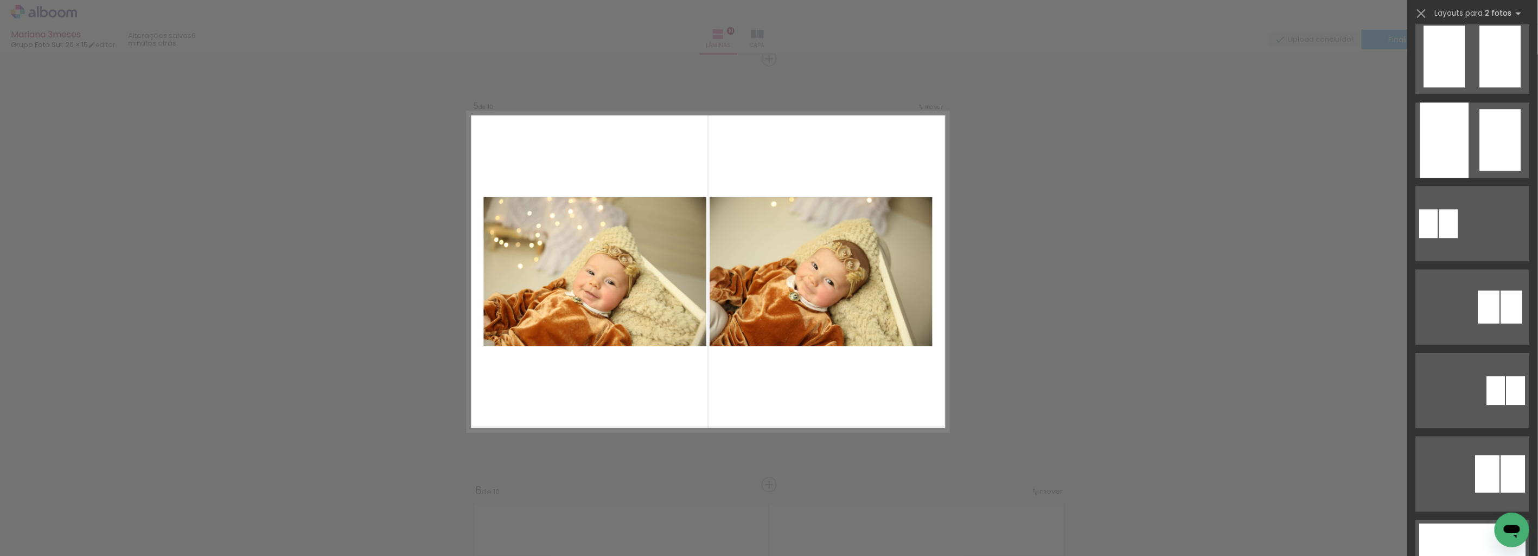
scroll to position [7403, 0]
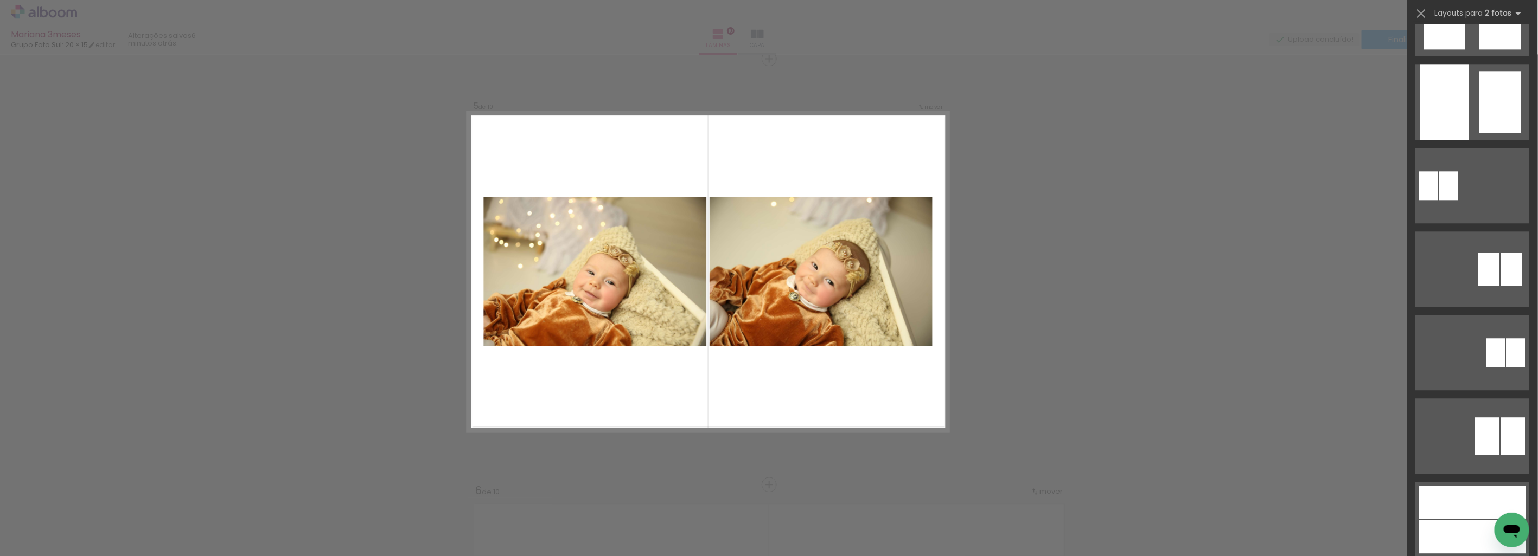
drag, startPoint x: 1532, startPoint y: 44, endPoint x: 24, endPoint y: 15, distance: 1508.1
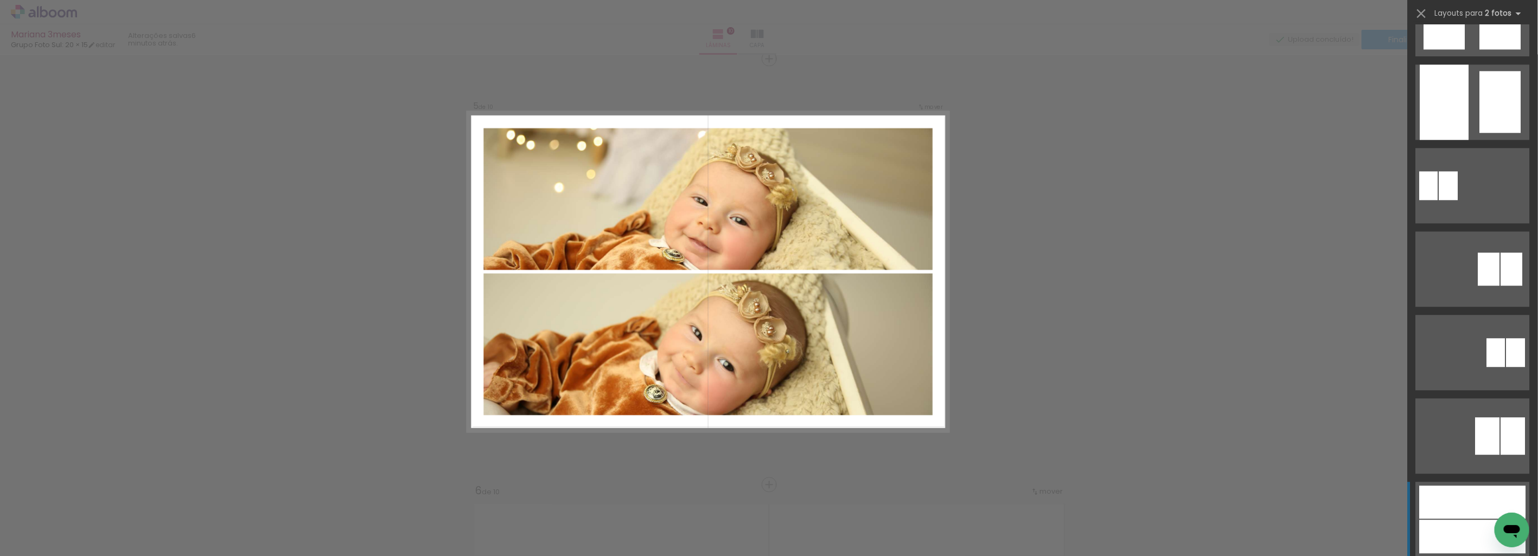
click at [1473, 515] on div at bounding box center [1472, 502] width 106 height 33
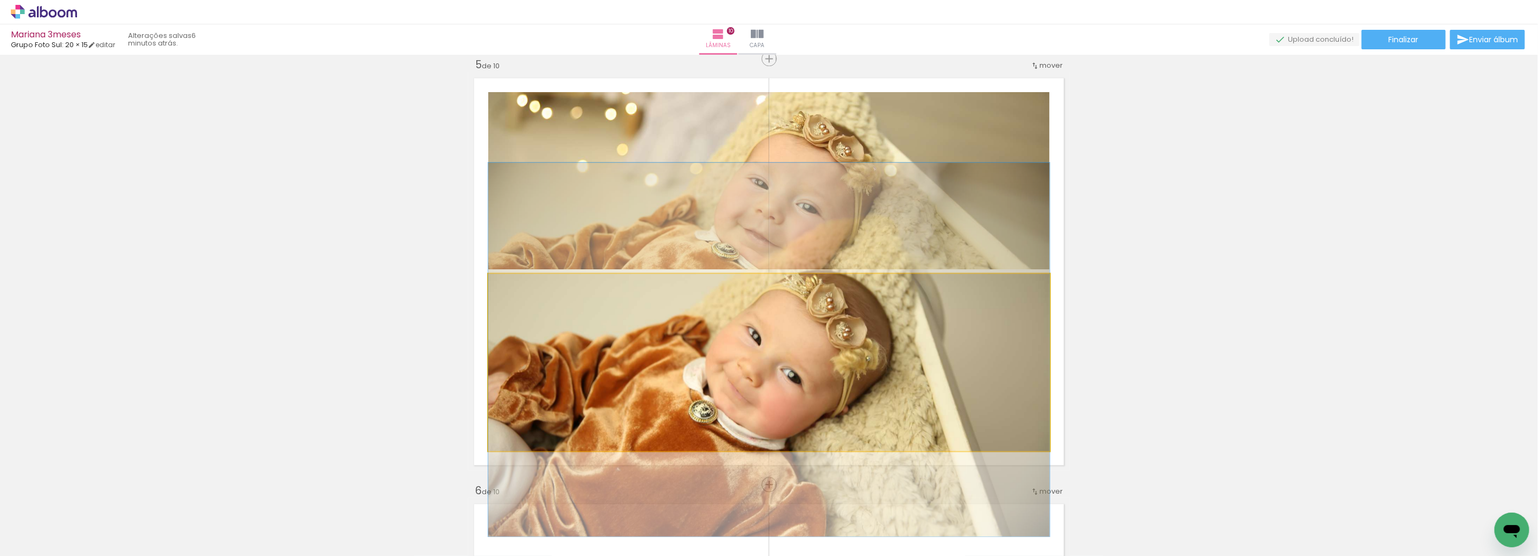
drag, startPoint x: 863, startPoint y: 335, endPoint x: 881, endPoint y: 325, distance: 19.9
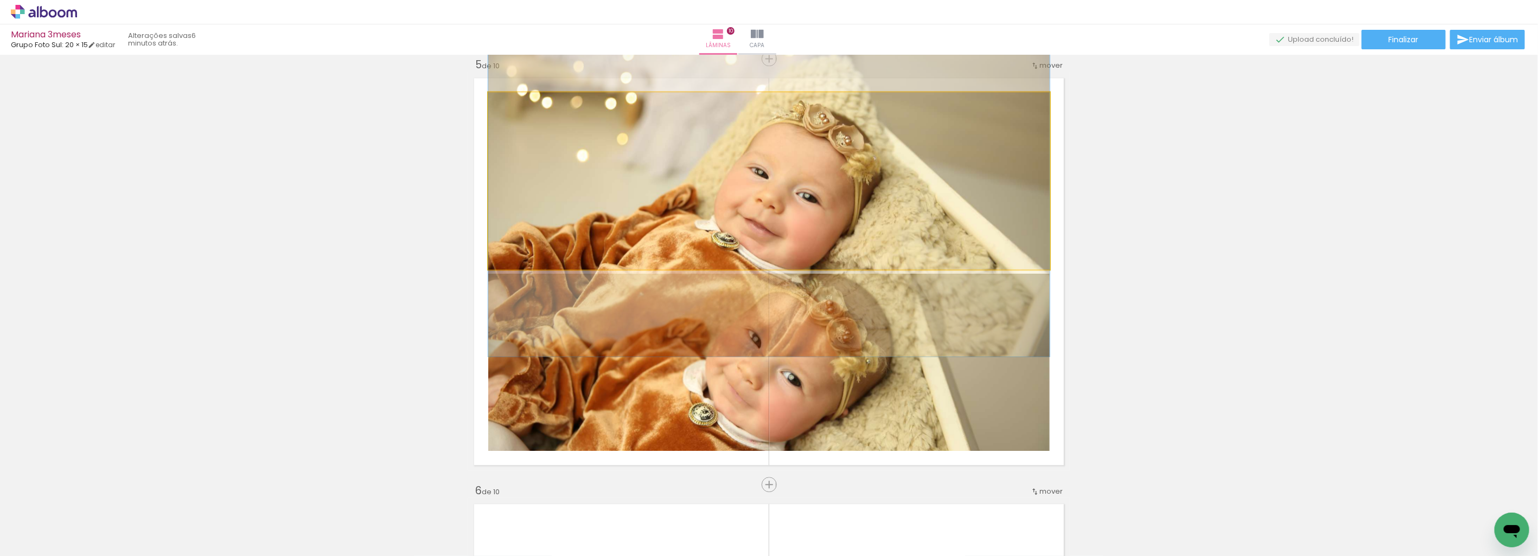
drag, startPoint x: 865, startPoint y: 219, endPoint x: 872, endPoint y: 208, distance: 12.9
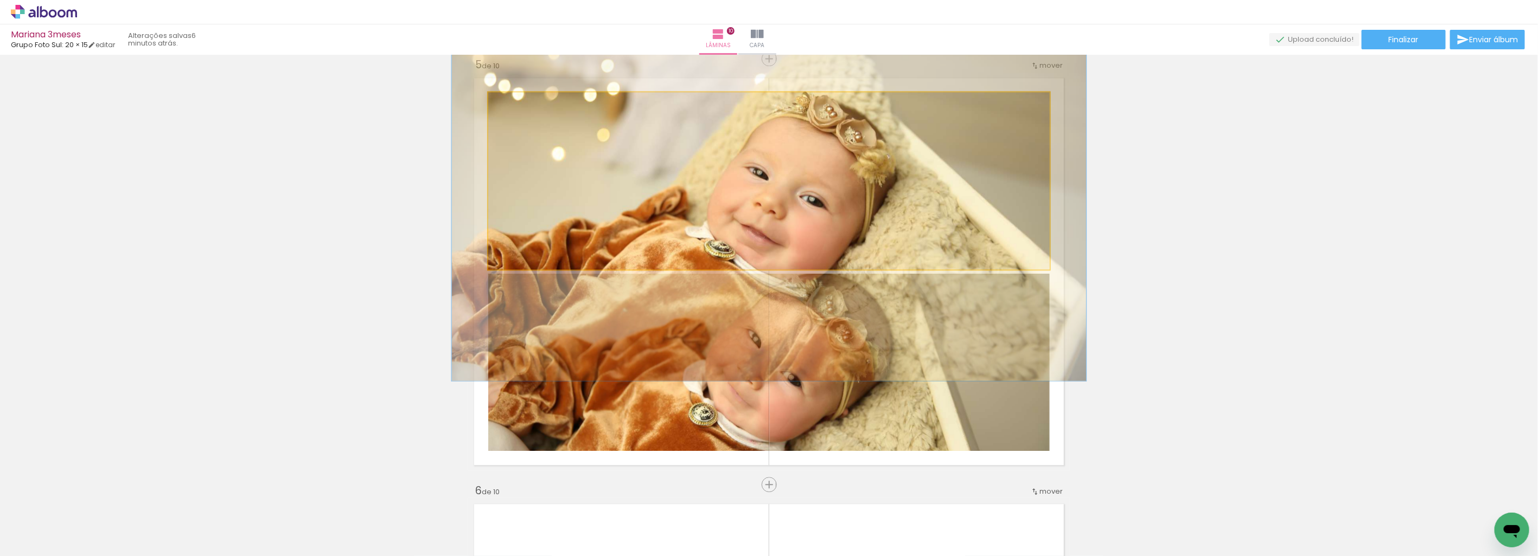
drag, startPoint x: 507, startPoint y: 104, endPoint x: 513, endPoint y: 100, distance: 7.1
type paper-slider "117"
click at [514, 100] on div at bounding box center [519, 104] width 10 height 10
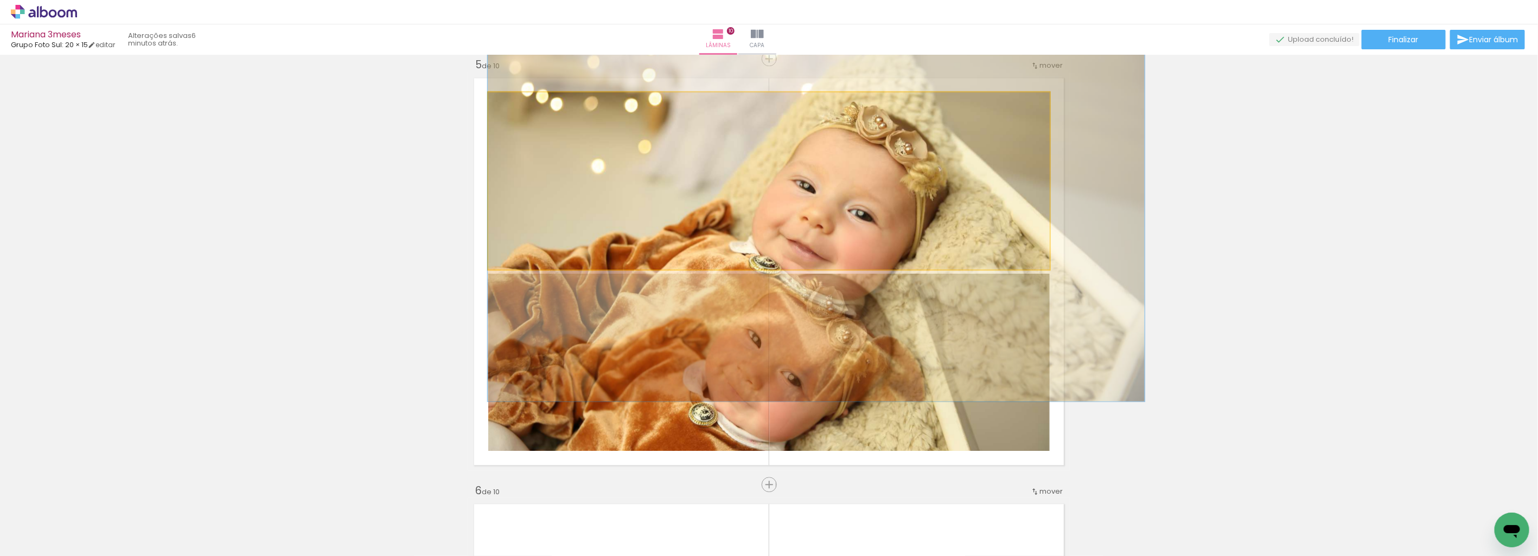
drag, startPoint x: 618, startPoint y: 161, endPoint x: 809, endPoint y: 167, distance: 191.0
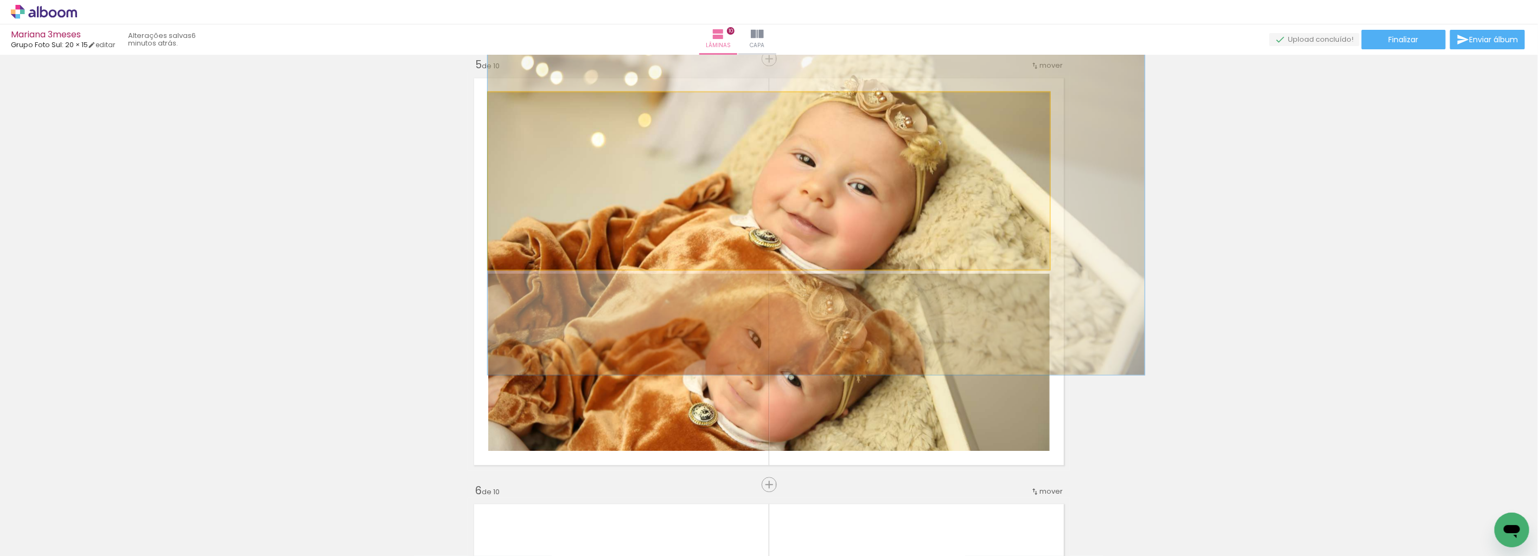
drag, startPoint x: 883, startPoint y: 185, endPoint x: 924, endPoint y: 164, distance: 45.6
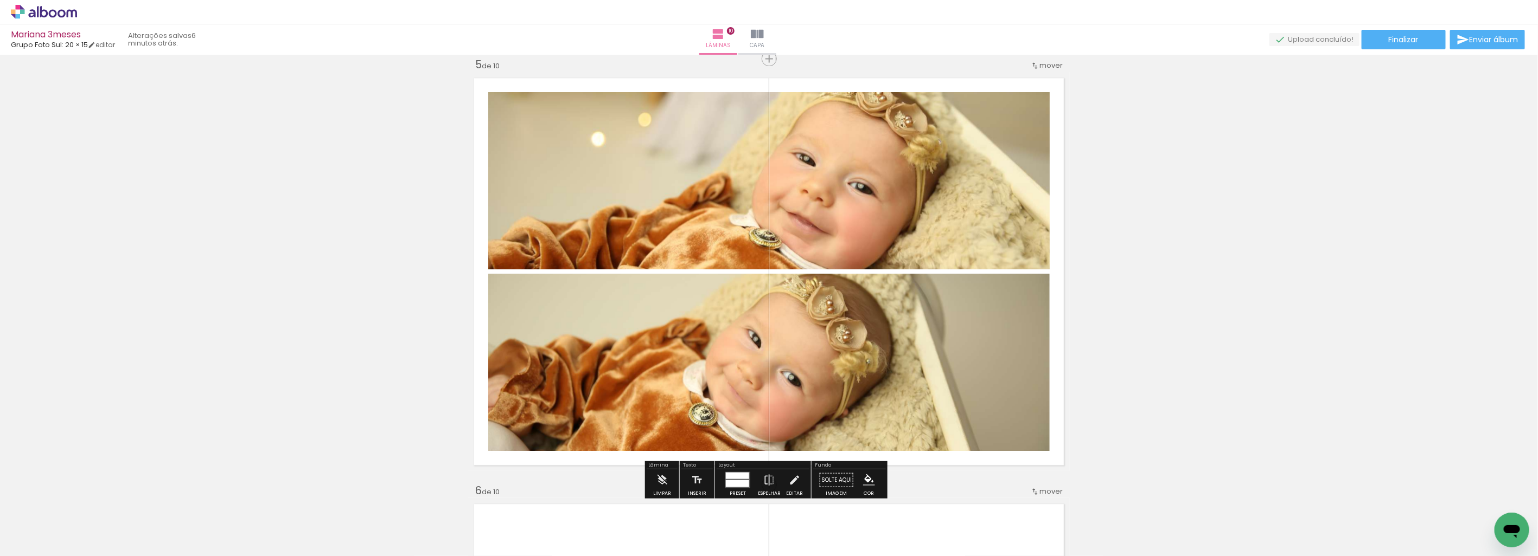
click at [930, 192] on quentale-photo at bounding box center [768, 180] width 561 height 177
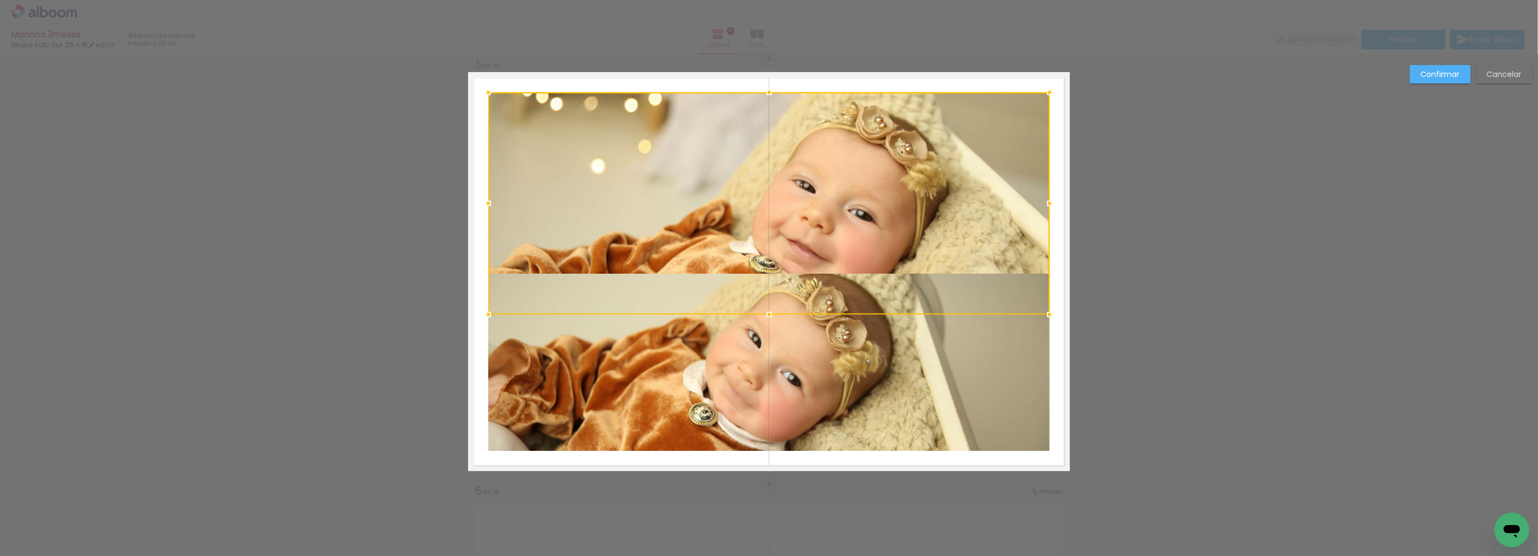
drag, startPoint x: 766, startPoint y: 270, endPoint x: 772, endPoint y: 322, distance: 52.5
click at [772, 322] on div at bounding box center [769, 315] width 22 height 22
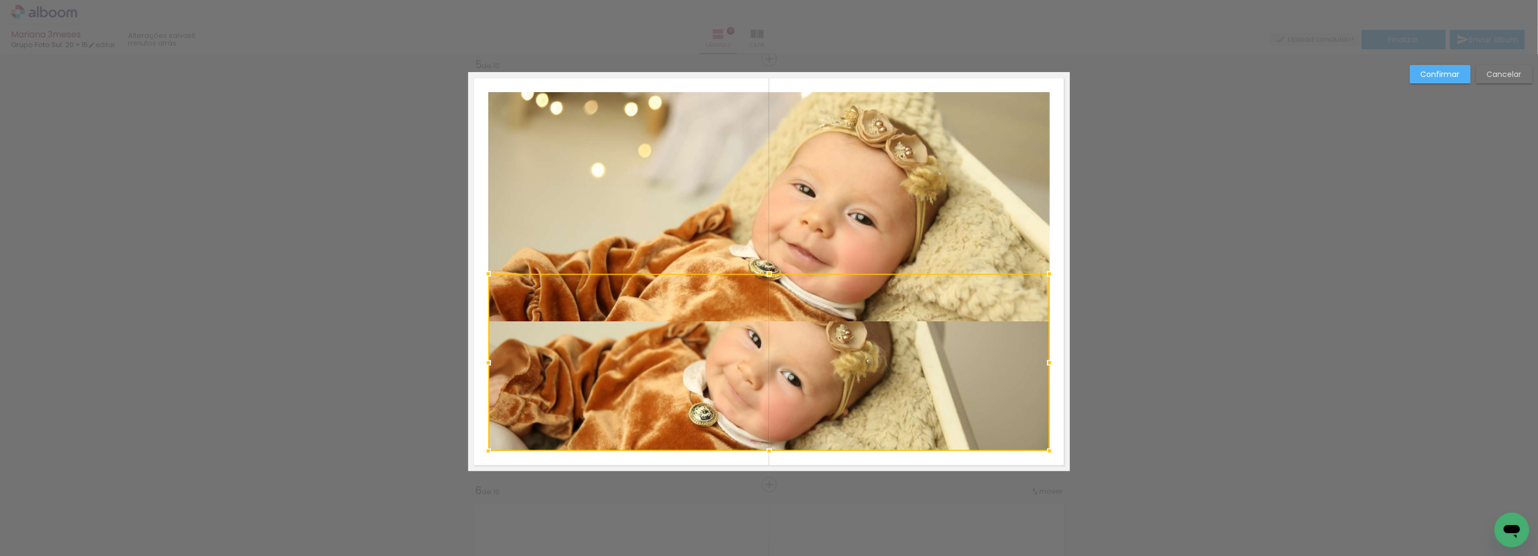
click at [773, 117] on quentale-photo at bounding box center [768, 206] width 561 height 229
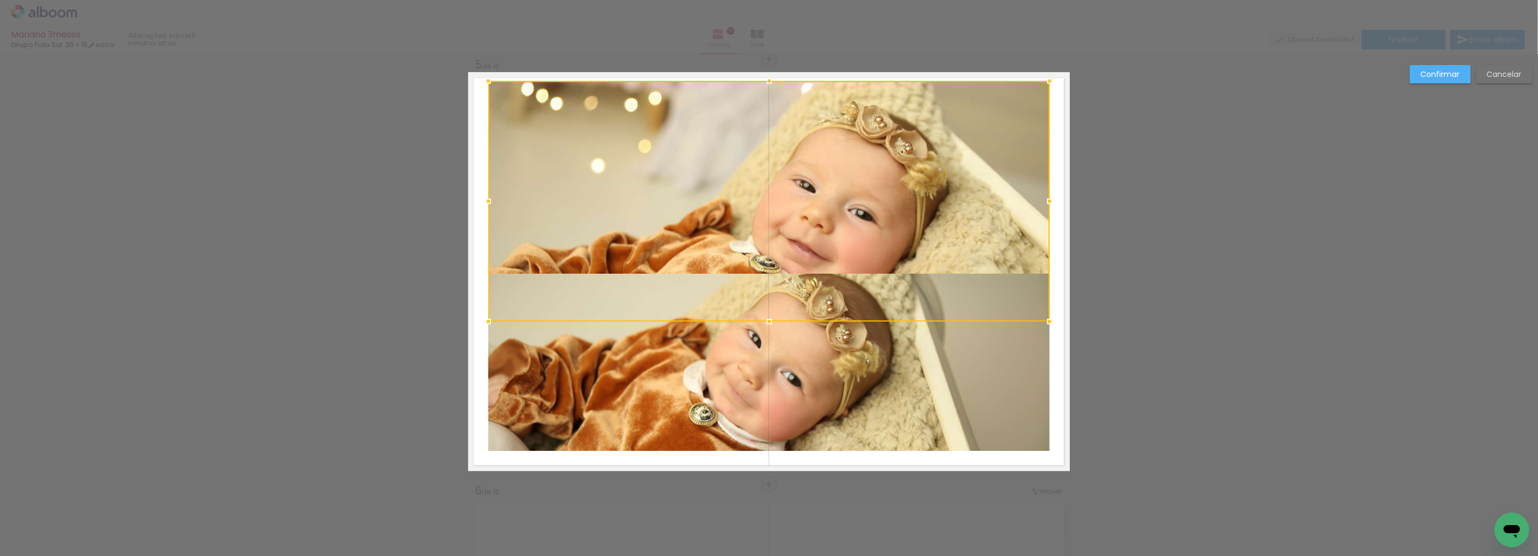
drag, startPoint x: 763, startPoint y: 95, endPoint x: 771, endPoint y: 79, distance: 18.0
click at [771, 79] on div at bounding box center [769, 81] width 22 height 22
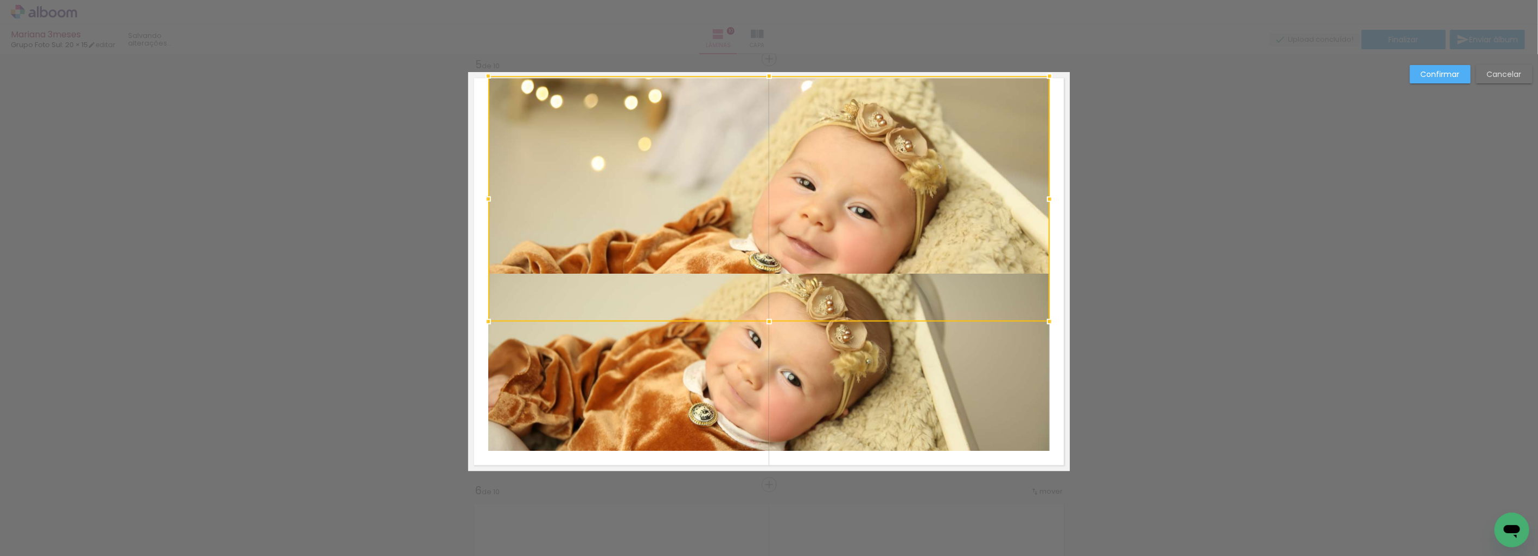
click at [842, 376] on quentale-photo at bounding box center [768, 362] width 561 height 177
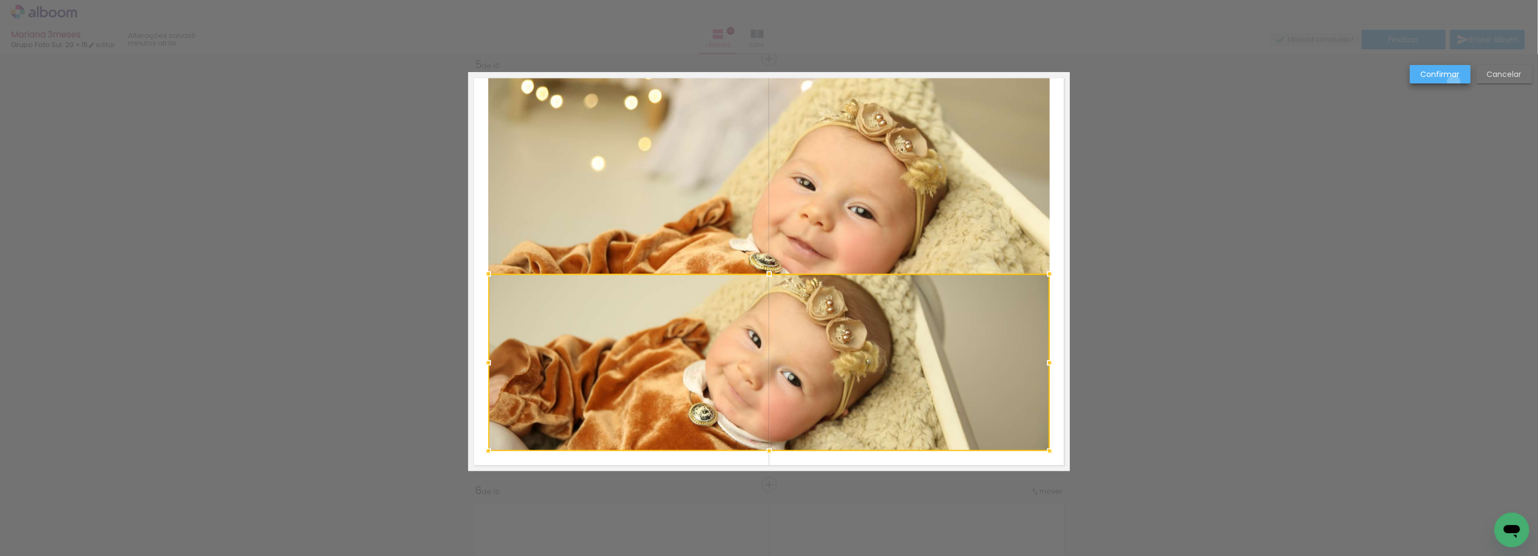
drag, startPoint x: 1454, startPoint y: 82, endPoint x: 1208, endPoint y: 160, distance: 258.3
click at [1454, 81] on paper-button "Confirmar" at bounding box center [1440, 74] width 61 height 18
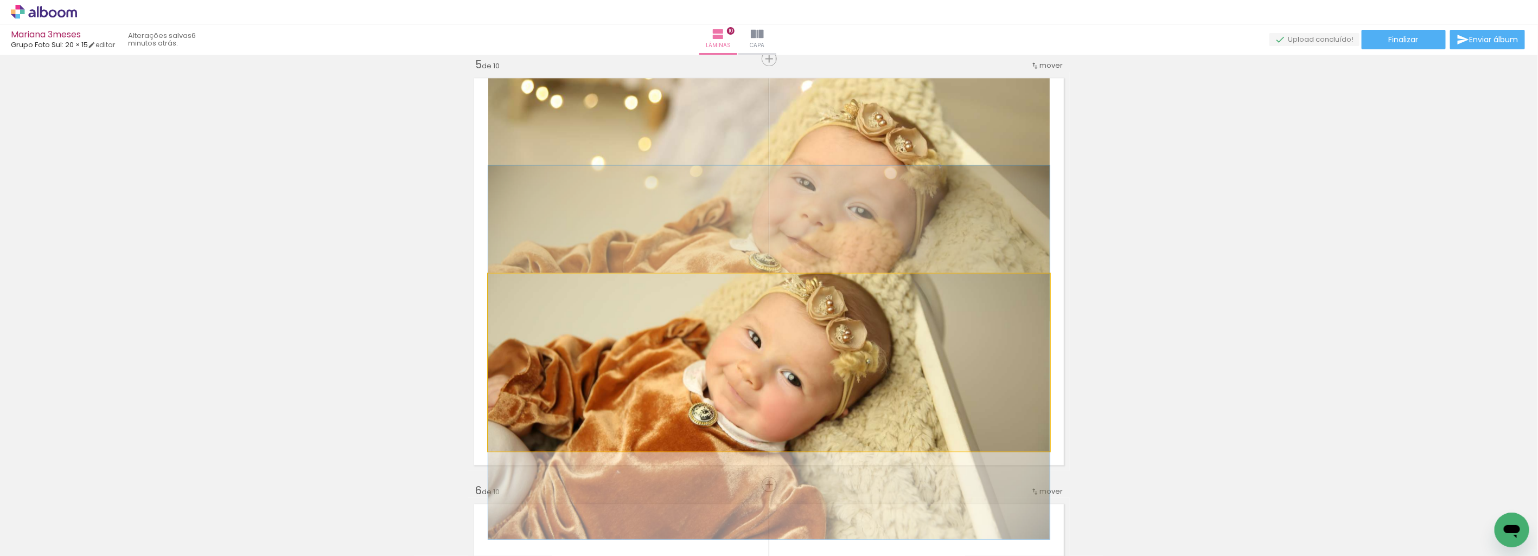
click at [844, 337] on quentale-photo at bounding box center [768, 362] width 561 height 177
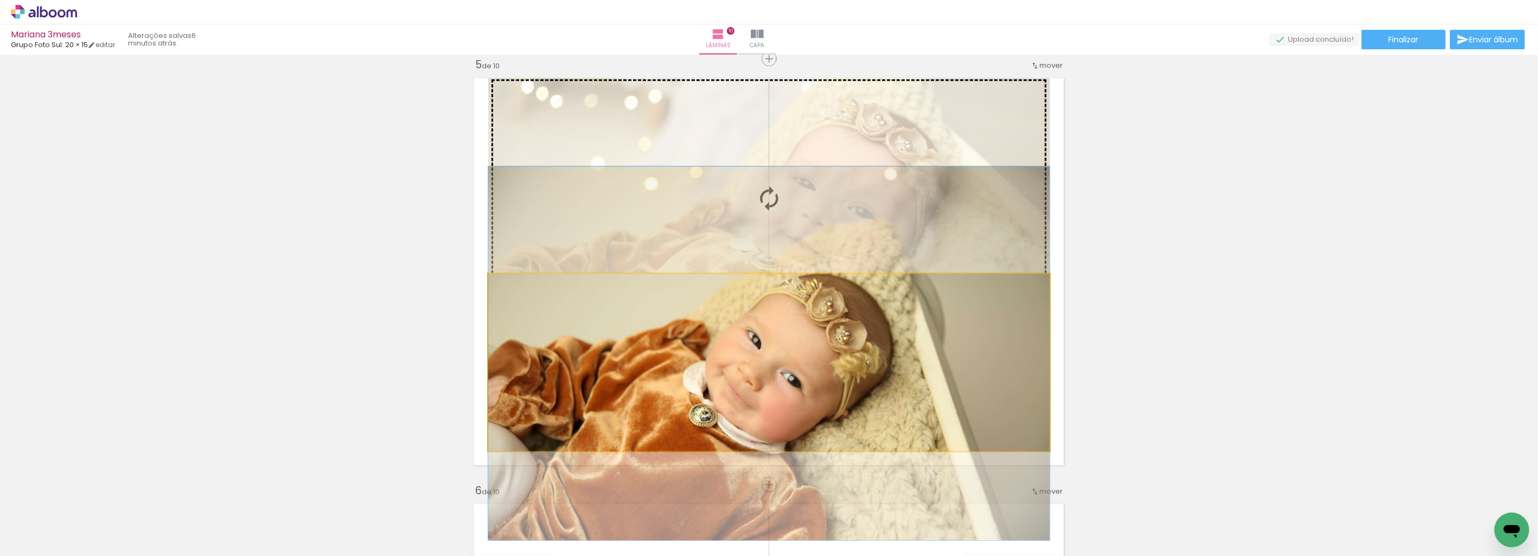
drag, startPoint x: 893, startPoint y: 320, endPoint x: 812, endPoint y: 321, distance: 80.8
click at [0, 0] on slot at bounding box center [0, 0] width 0 height 0
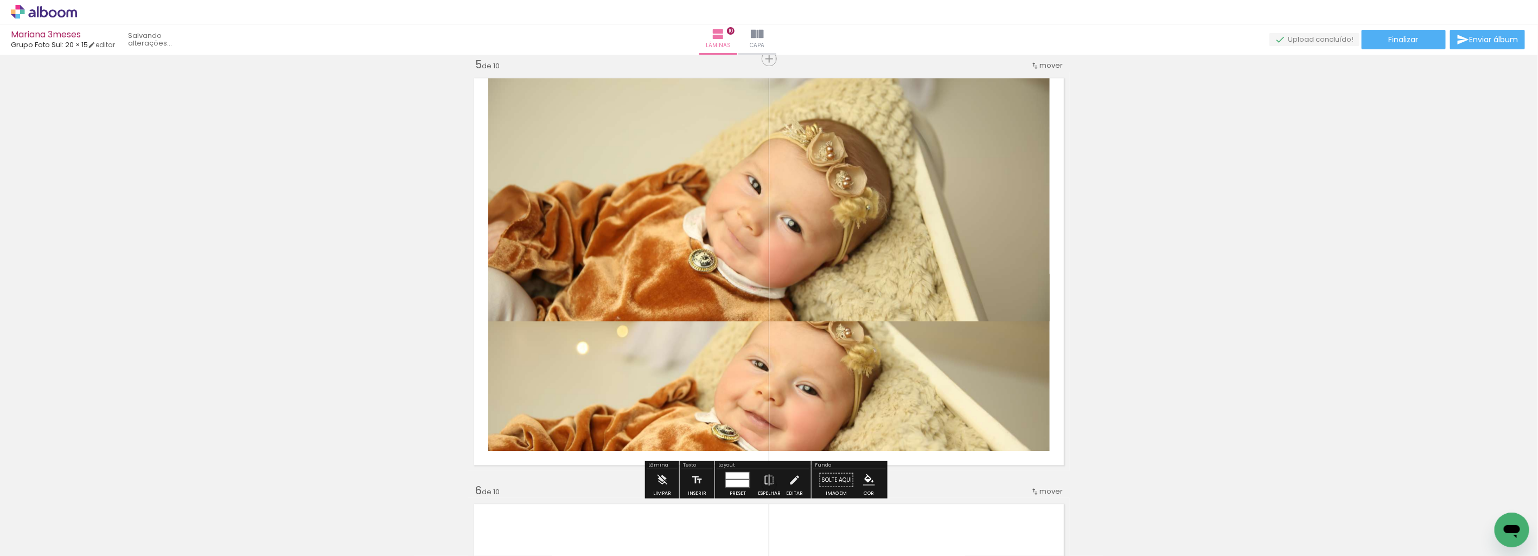
drag, startPoint x: 741, startPoint y: 482, endPoint x: 876, endPoint y: 405, distance: 154.7
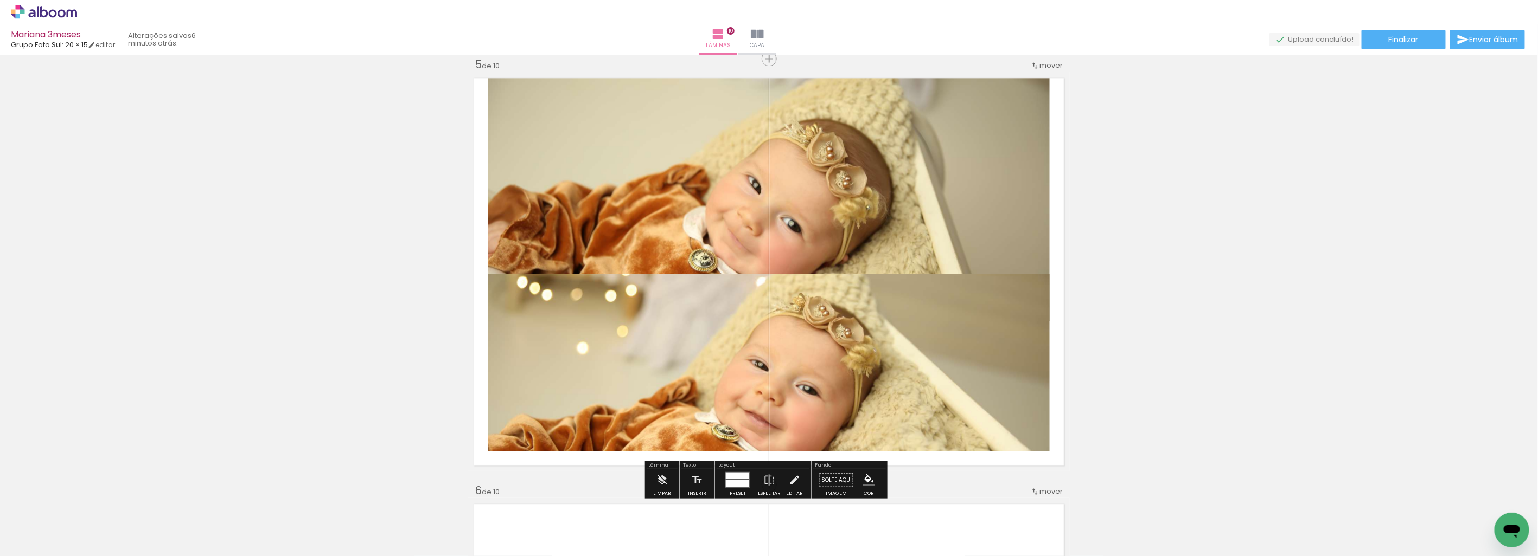
click at [741, 481] on div at bounding box center [737, 483] width 23 height 7
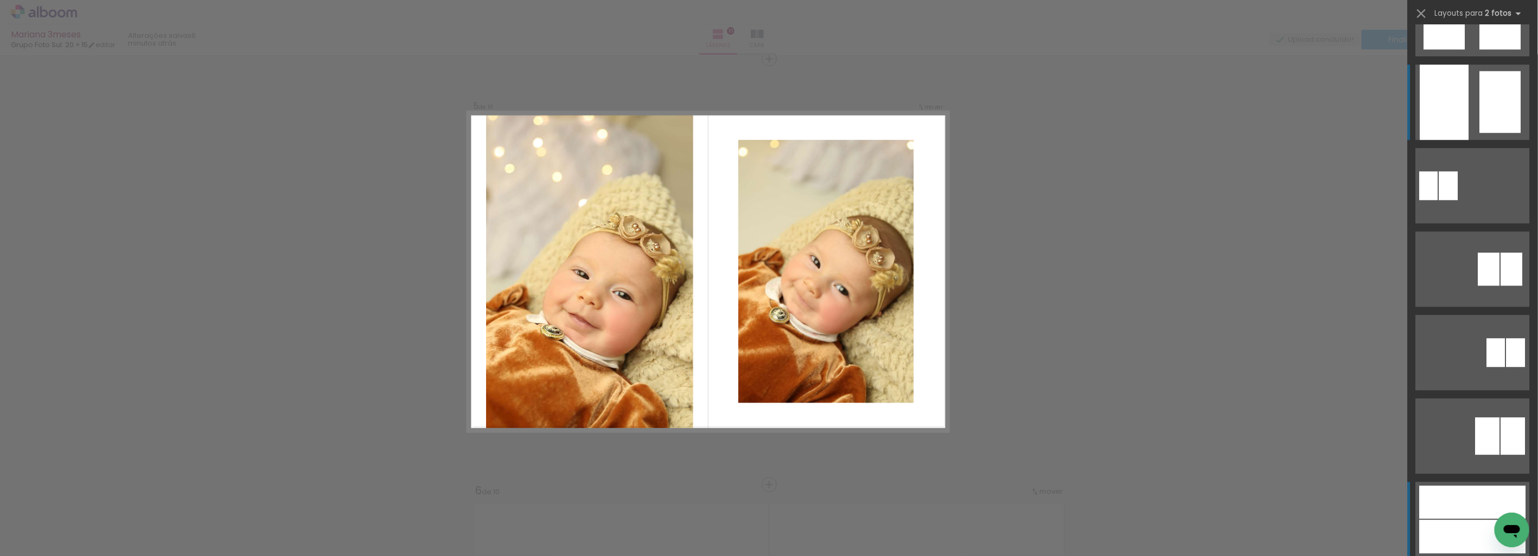
click at [1501, 253] on div at bounding box center [1512, 269] width 22 height 33
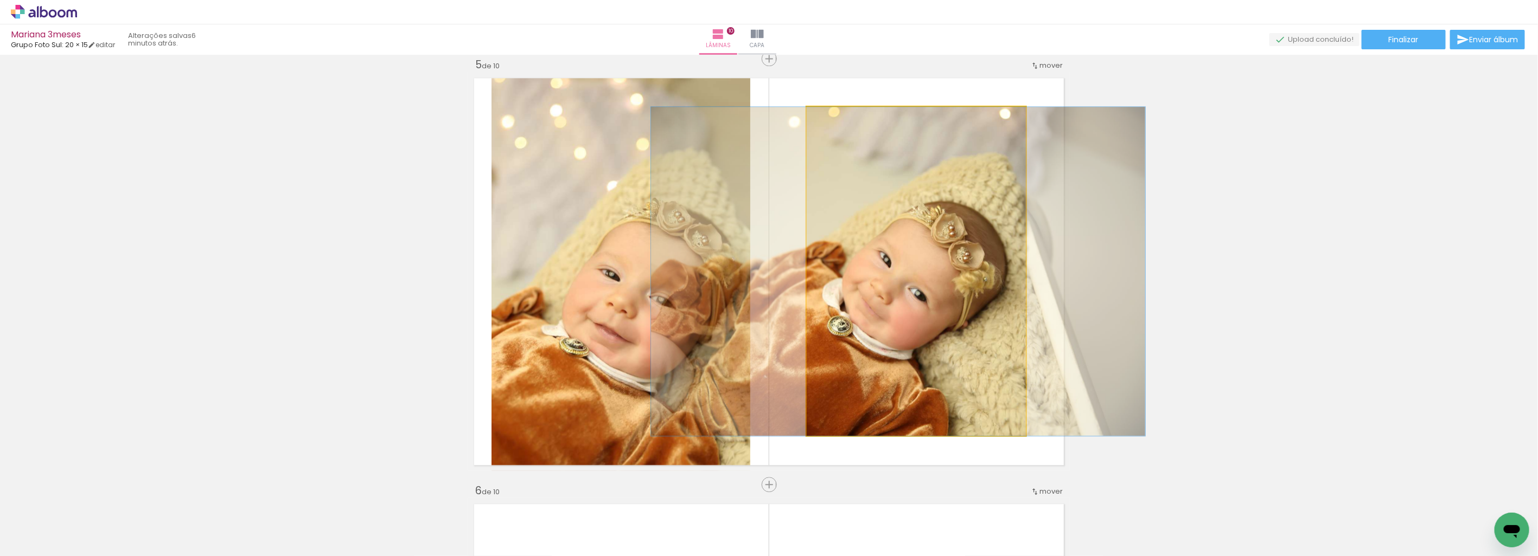
drag, startPoint x: 1004, startPoint y: 333, endPoint x: 996, endPoint y: 322, distance: 13.6
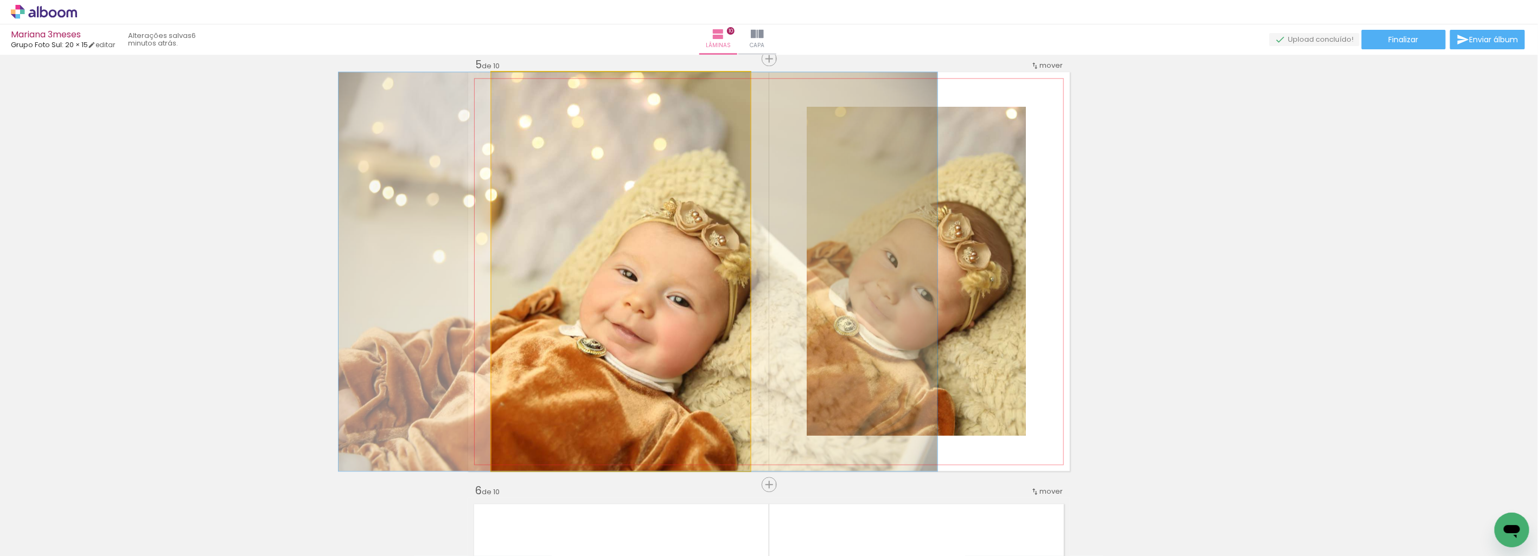
drag, startPoint x: 661, startPoint y: 338, endPoint x: 675, endPoint y: 330, distance: 17.0
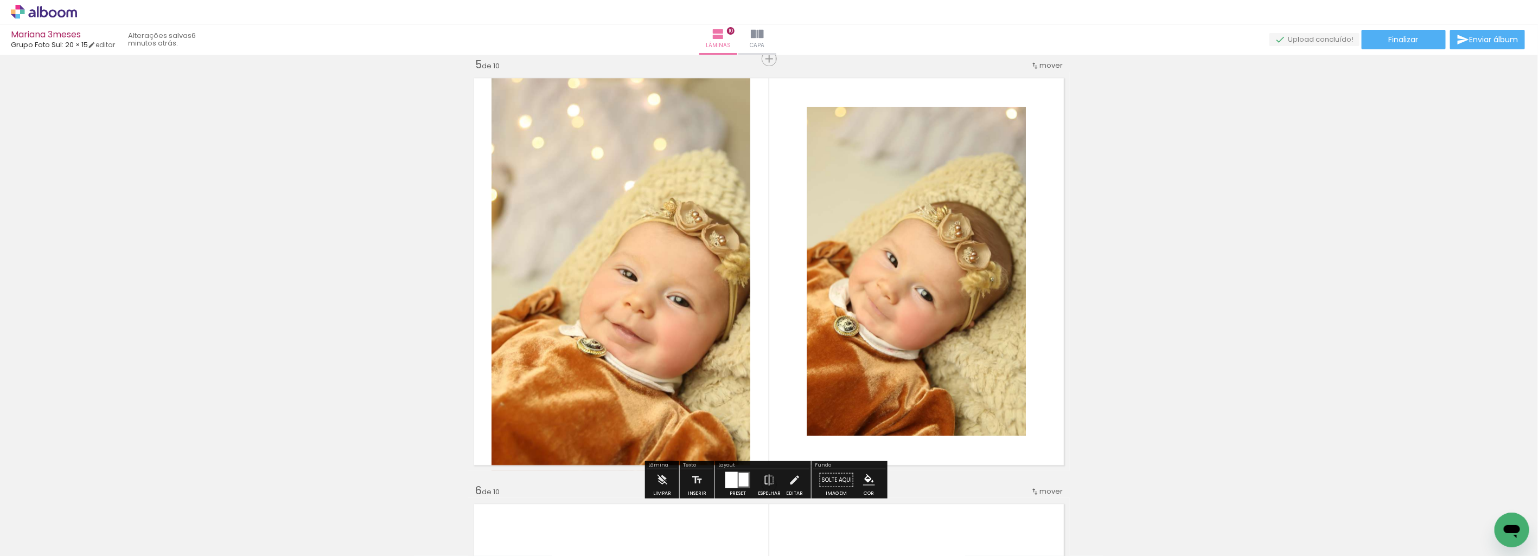
click at [933, 304] on quentale-photo at bounding box center [916, 271] width 219 height 329
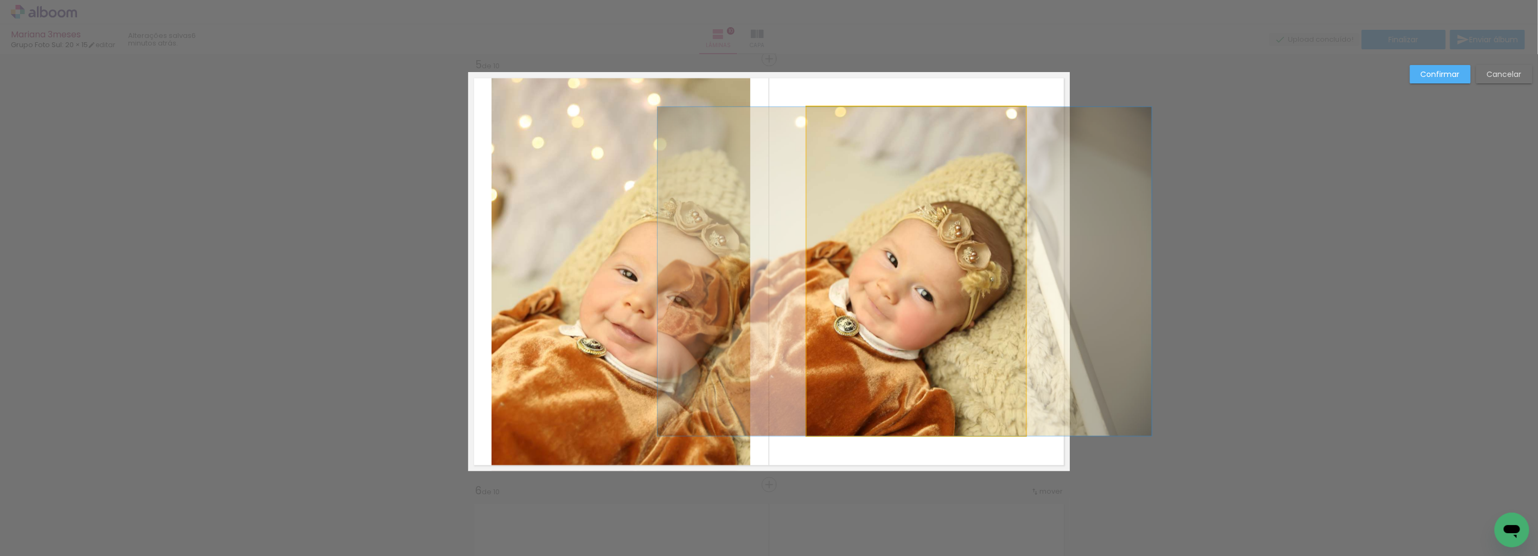
click at [817, 274] on quentale-photo at bounding box center [916, 271] width 219 height 329
click at [817, 274] on div at bounding box center [768, 362] width 561 height 177
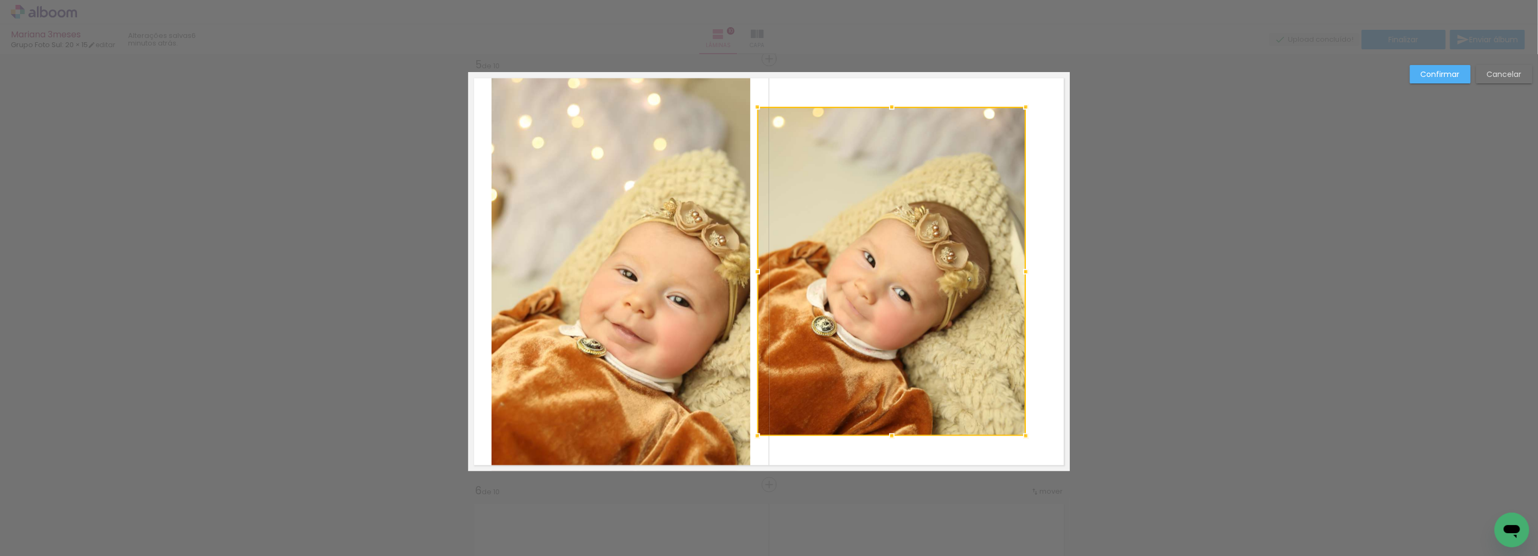
drag, startPoint x: 799, startPoint y: 269, endPoint x: 750, endPoint y: 277, distance: 49.9
click at [750, 277] on div at bounding box center [757, 272] width 22 height 22
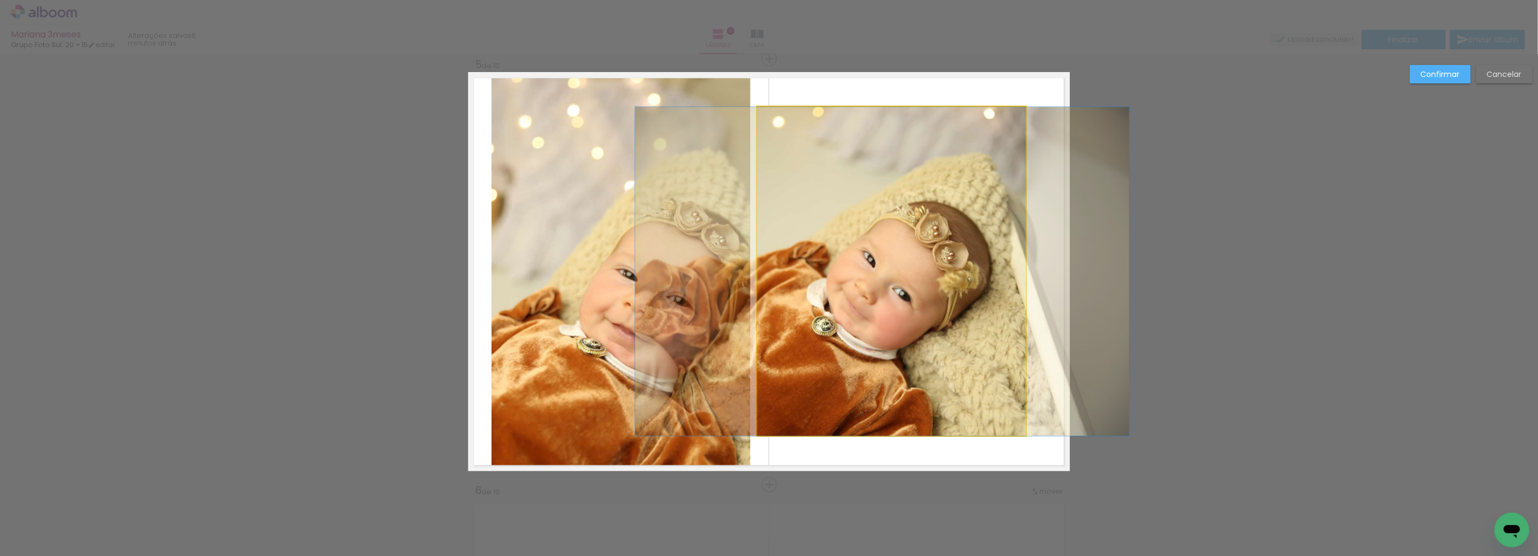
click at [1018, 270] on quentale-photo at bounding box center [891, 271] width 268 height 329
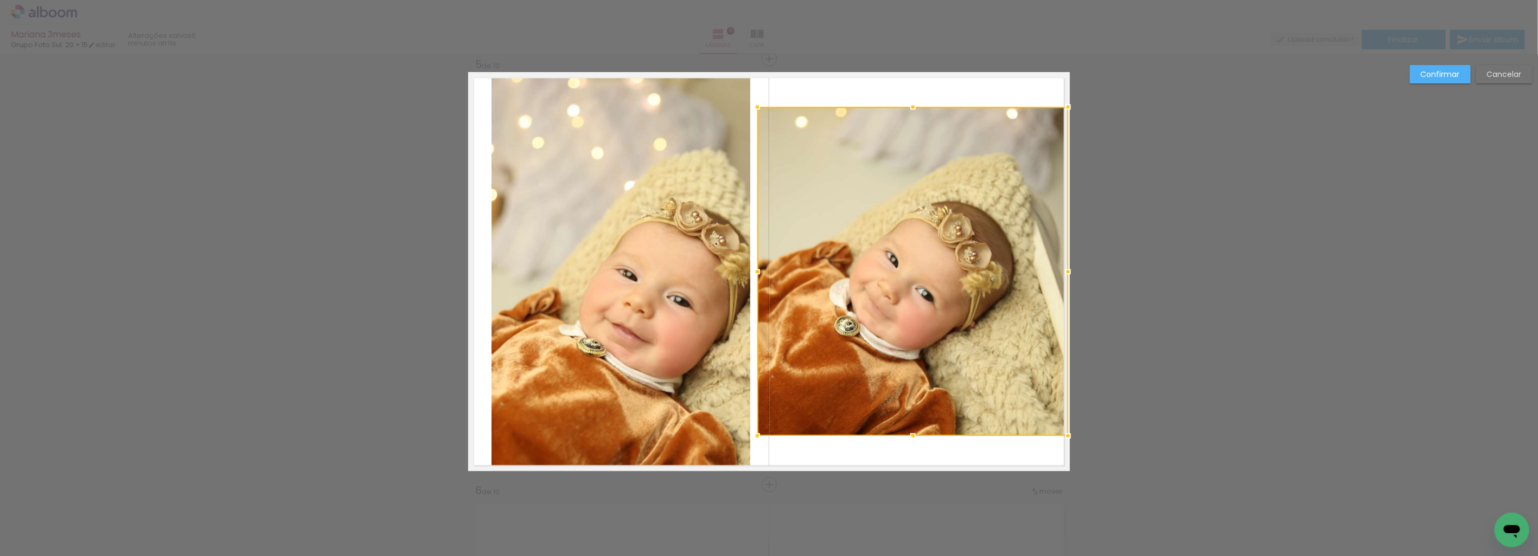
drag, startPoint x: 1022, startPoint y: 269, endPoint x: 1250, endPoint y: 119, distance: 272.1
click at [1066, 264] on div at bounding box center [1068, 272] width 22 height 22
click at [0, 0] on slot "Confirmar" at bounding box center [0, 0] width 0 height 0
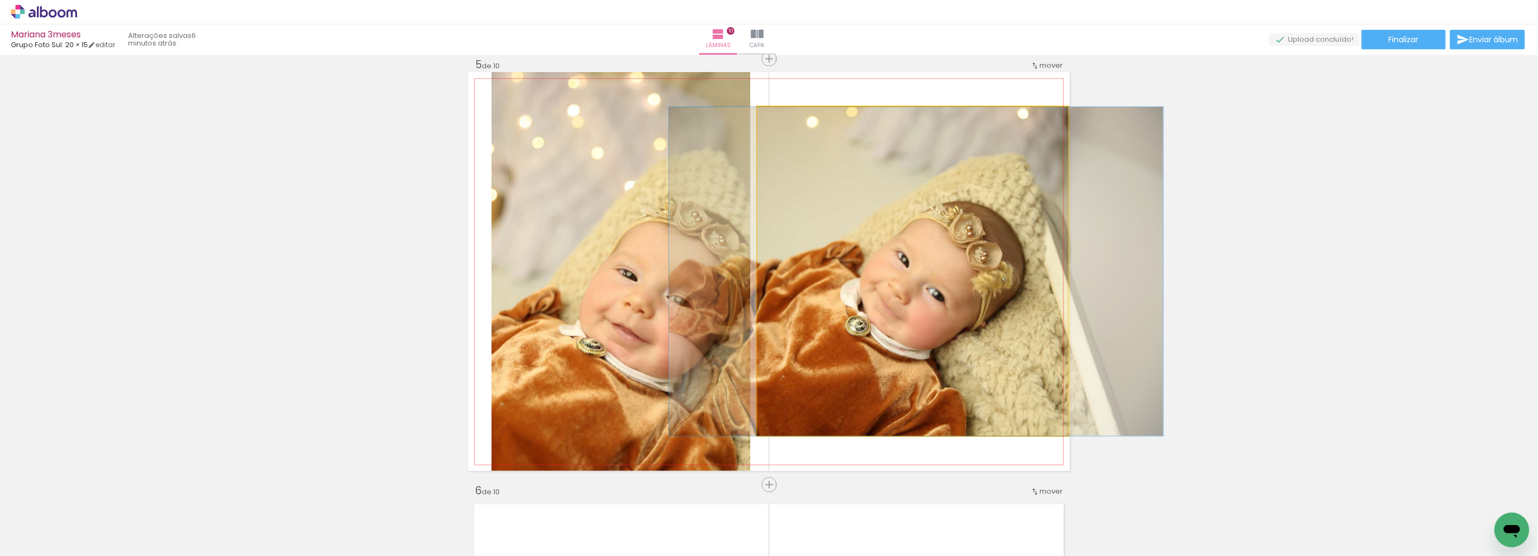
drag, startPoint x: 888, startPoint y: 257, endPoint x: 895, endPoint y: 251, distance: 9.6
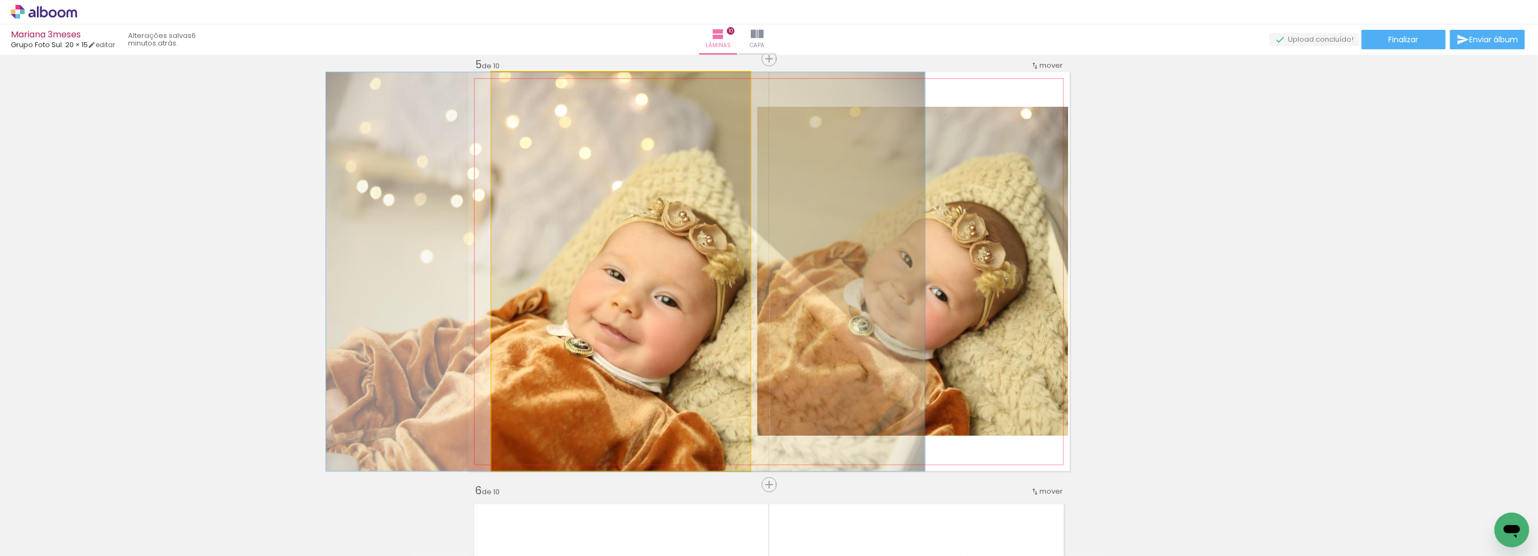
drag, startPoint x: 643, startPoint y: 305, endPoint x: 626, endPoint y: 304, distance: 16.3
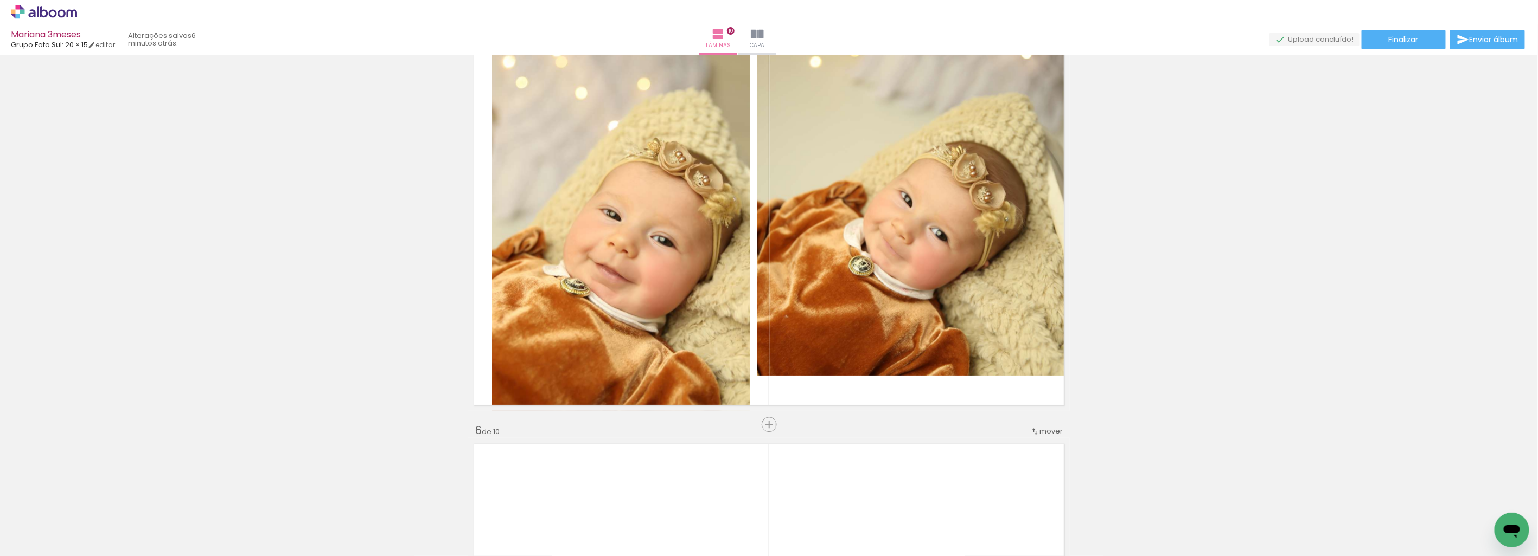
scroll to position [1960, 0]
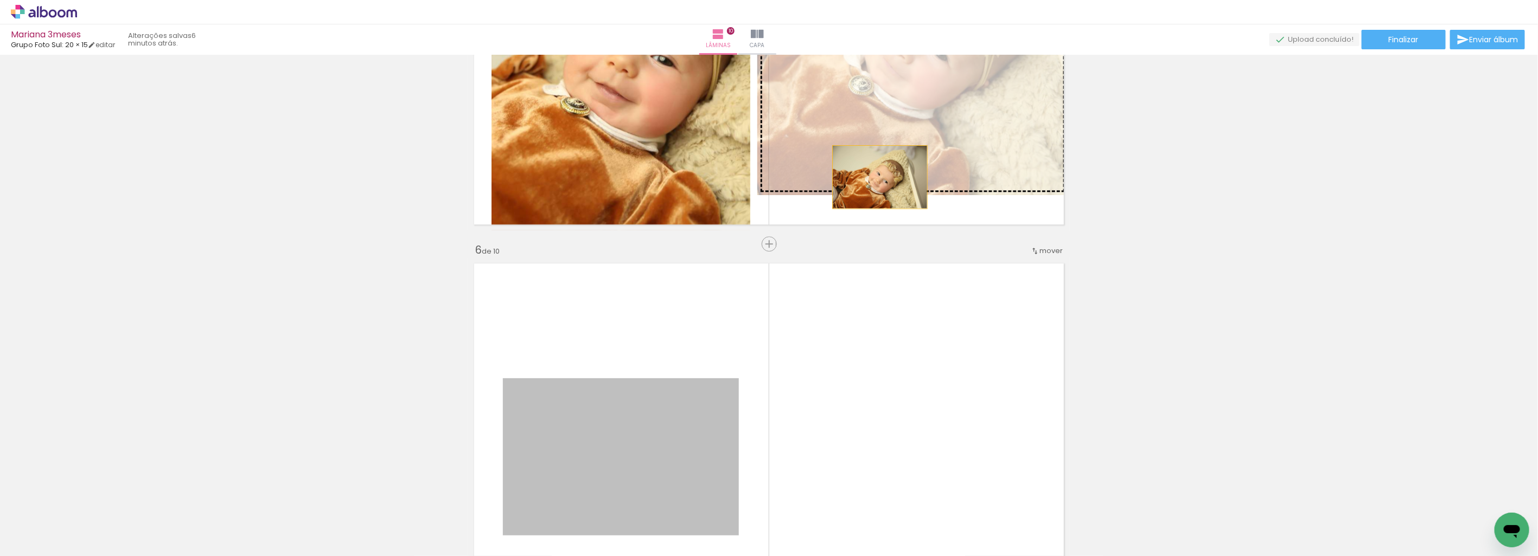
drag, startPoint x: 655, startPoint y: 451, endPoint x: 875, endPoint y: 177, distance: 351.8
click at [875, 177] on div "Inserir lâmina 1 de 10 Inserir lâmina 2 de 10 Inserir lâmina 3 de 10 Inserir lâ…" at bounding box center [769, 443] width 1538 height 4690
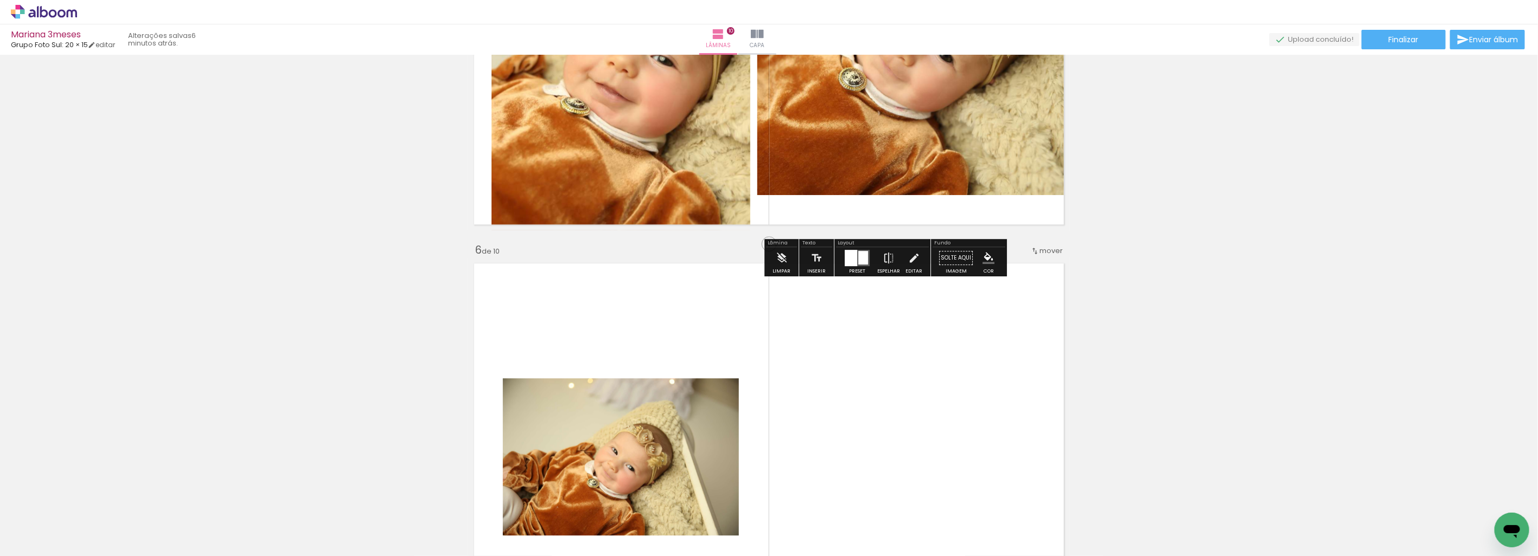
scroll to position [1719, 0]
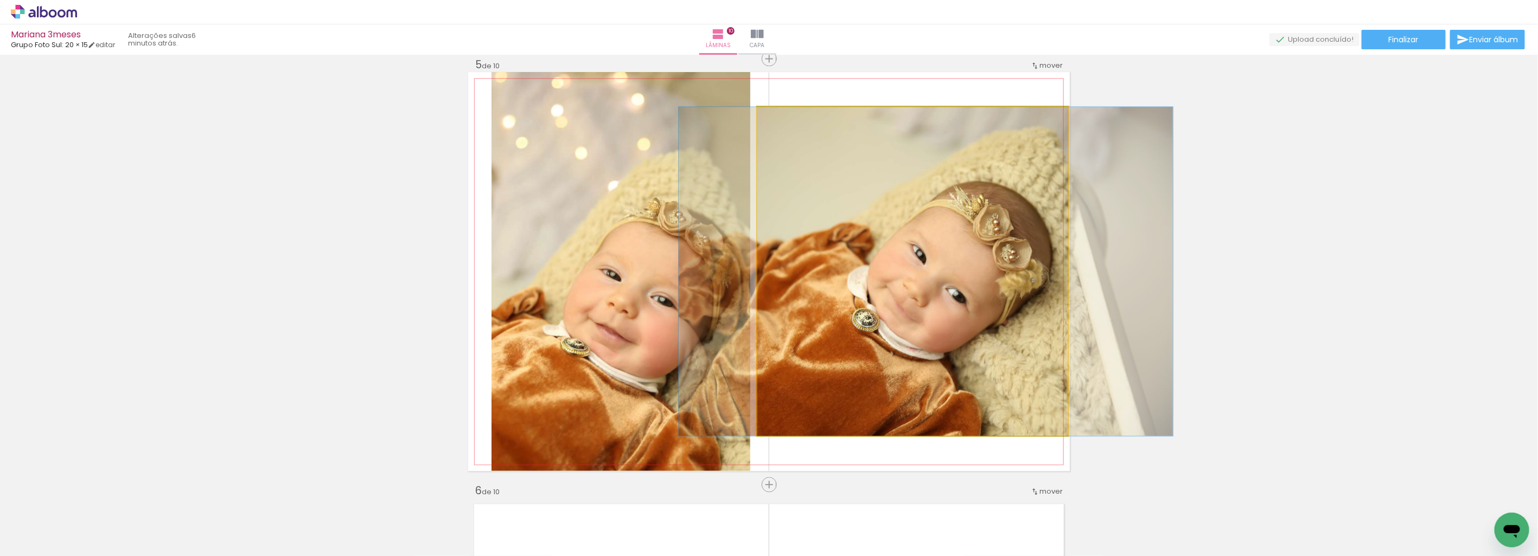
drag, startPoint x: 928, startPoint y: 273, endPoint x: 937, endPoint y: 266, distance: 11.6
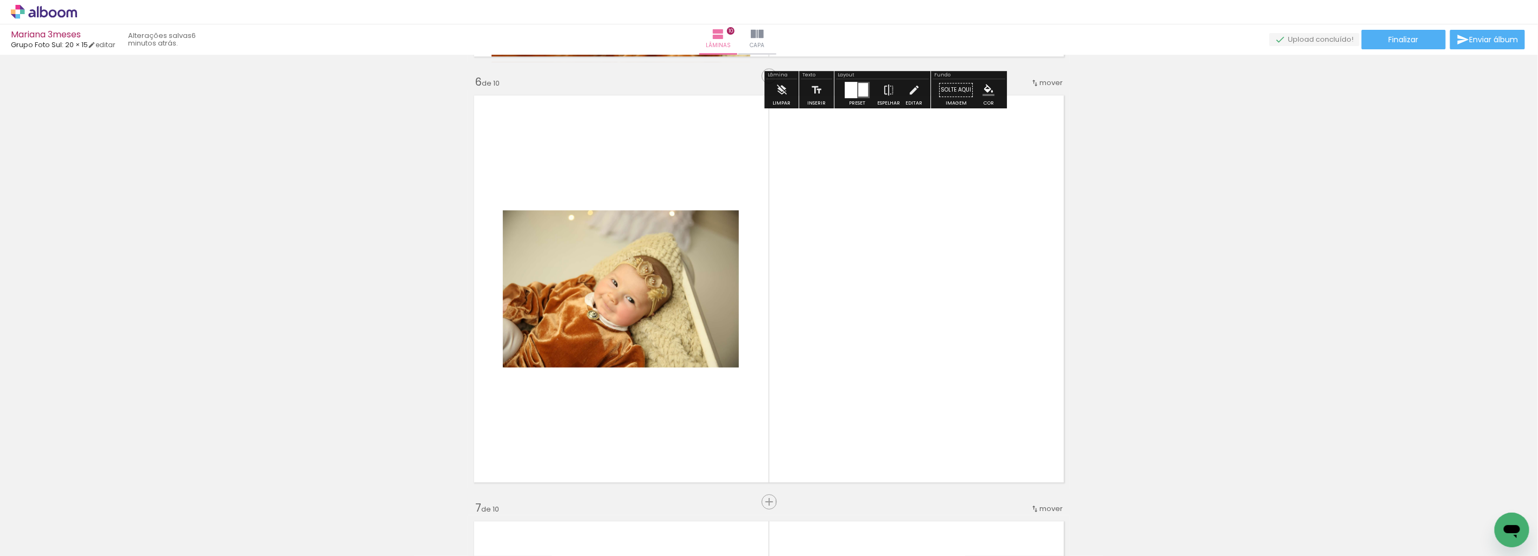
scroll to position [2201, 0]
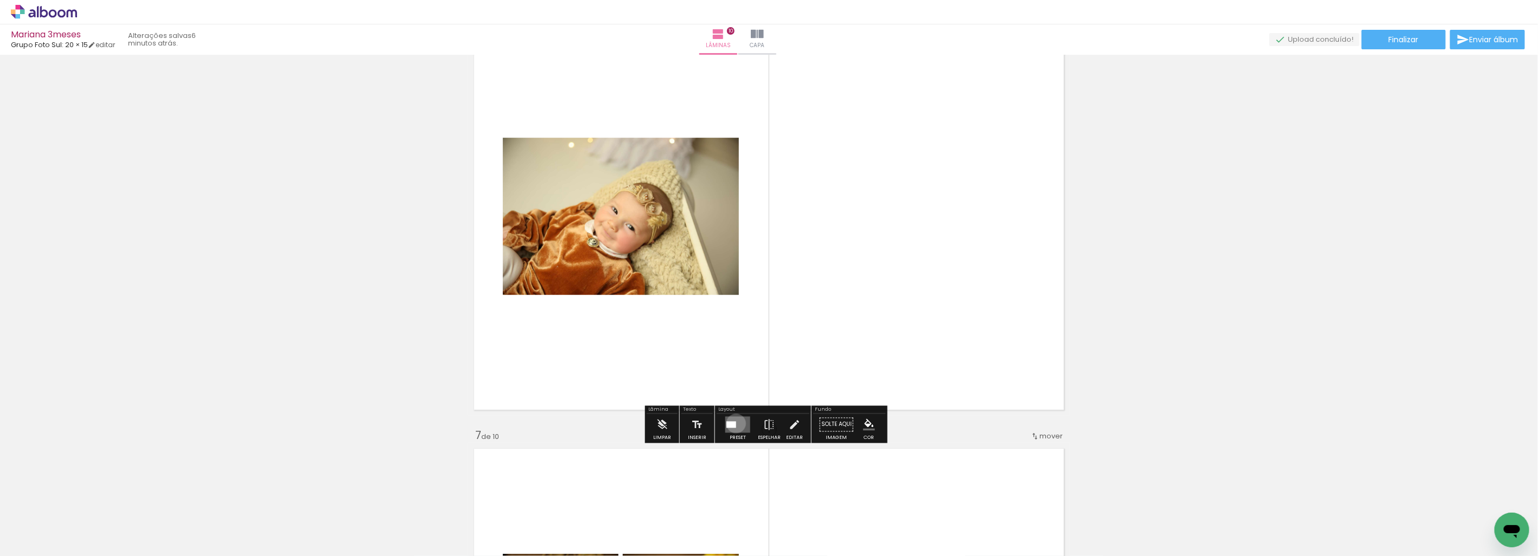
click at [733, 423] on quentale-layouter at bounding box center [737, 425] width 25 height 16
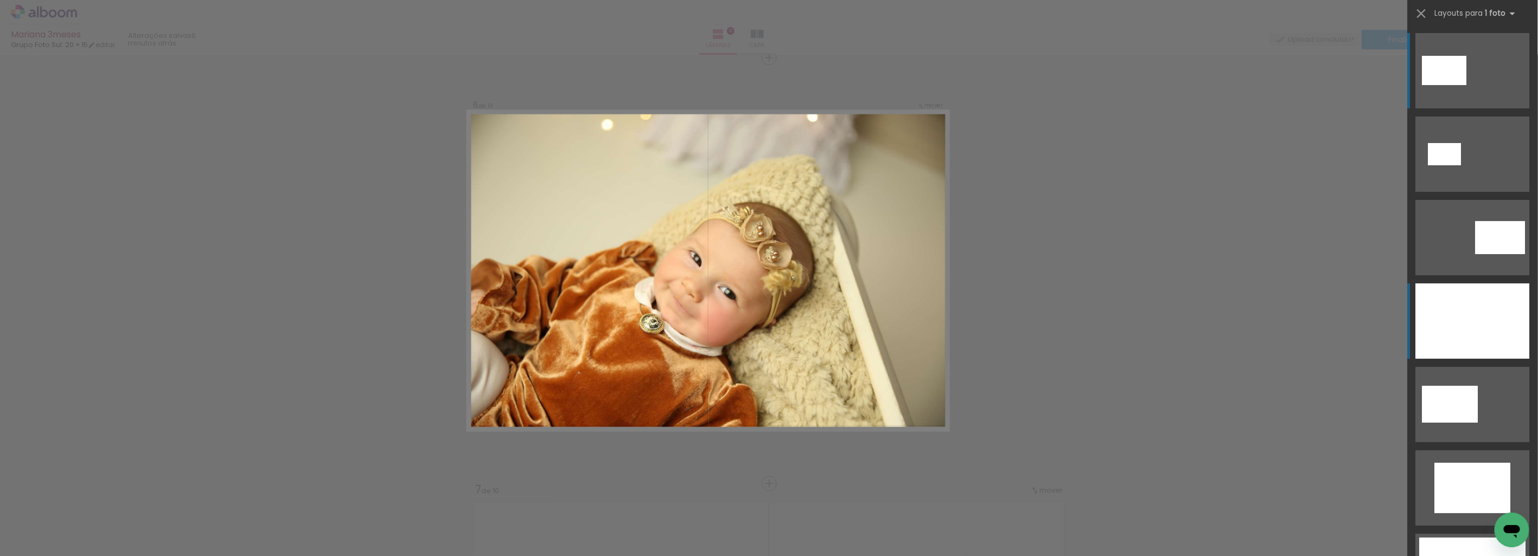
scroll to position [2145, 0]
click at [1510, 311] on div at bounding box center [1473, 321] width 114 height 75
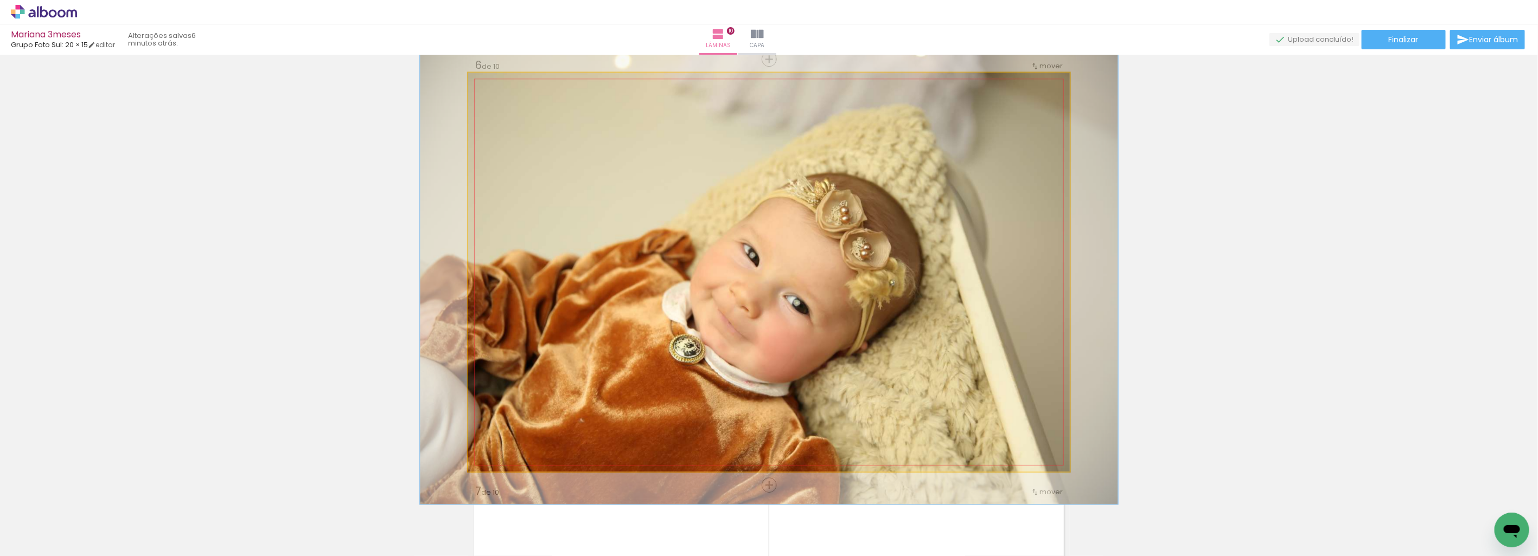
drag, startPoint x: 491, startPoint y: 86, endPoint x: 497, endPoint y: 80, distance: 8.1
click at [497, 80] on div at bounding box center [499, 83] width 17 height 17
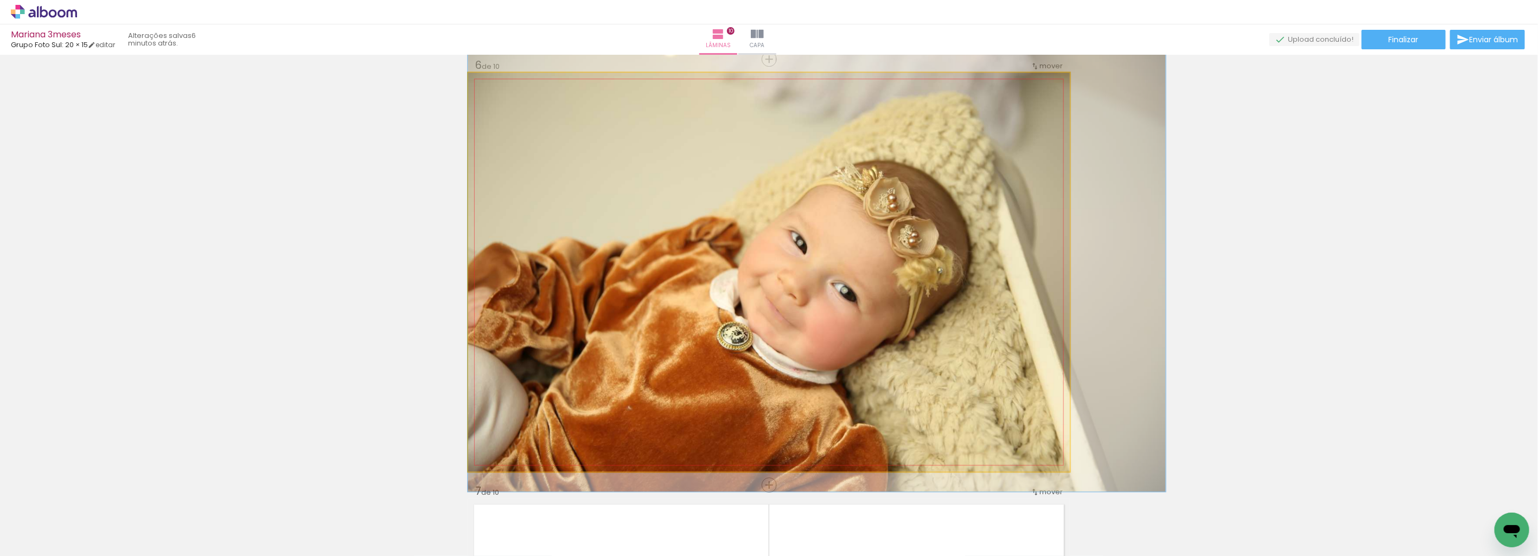
drag, startPoint x: 620, startPoint y: 200, endPoint x: 821, endPoint y: 188, distance: 201.0
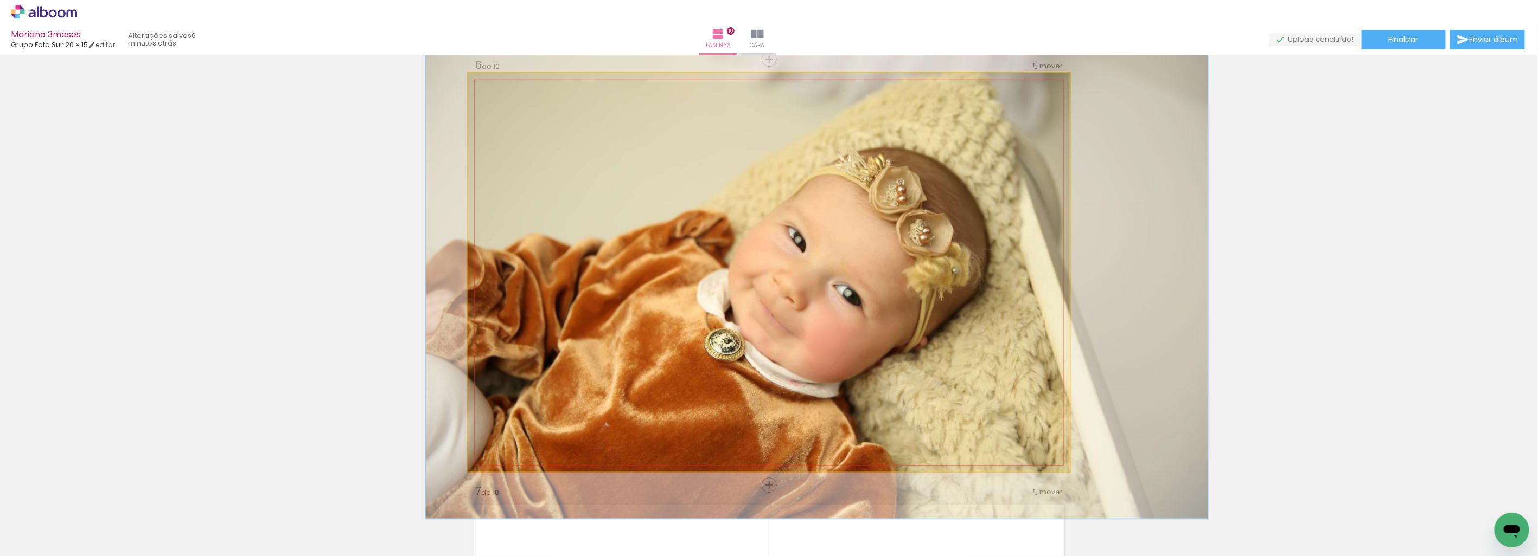
type paper-slider "130"
click at [501, 83] on div at bounding box center [506, 84] width 10 height 10
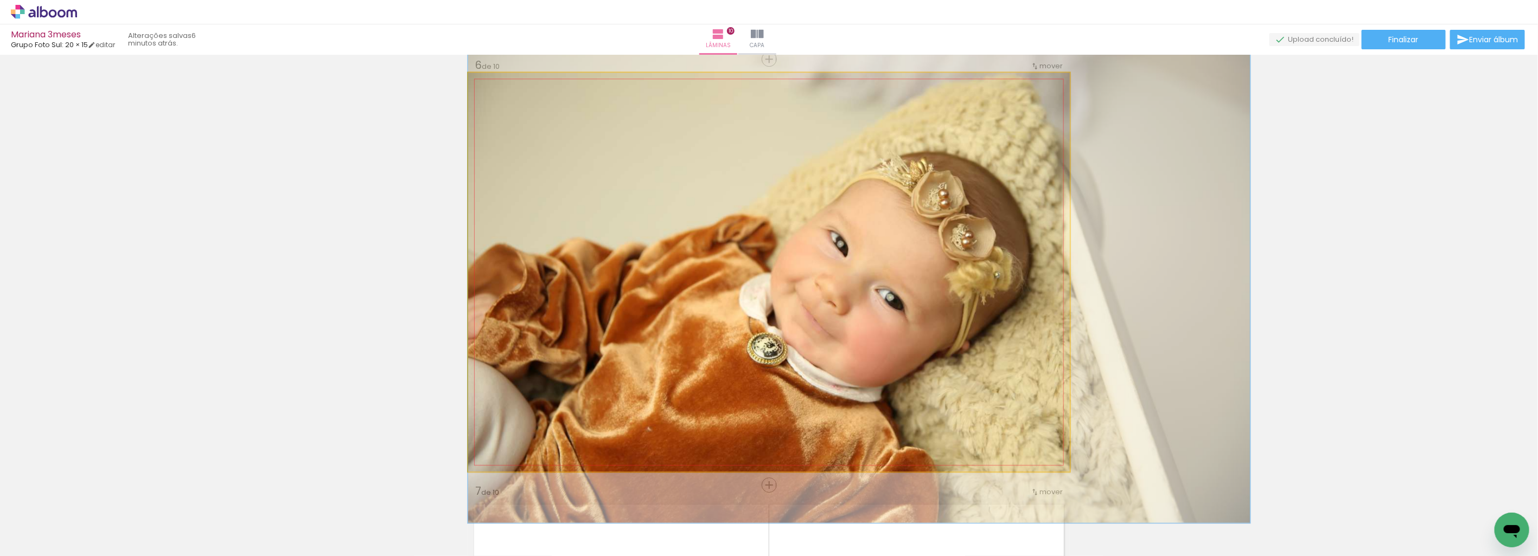
drag, startPoint x: 616, startPoint y: 159, endPoint x: 690, endPoint y: 163, distance: 74.9
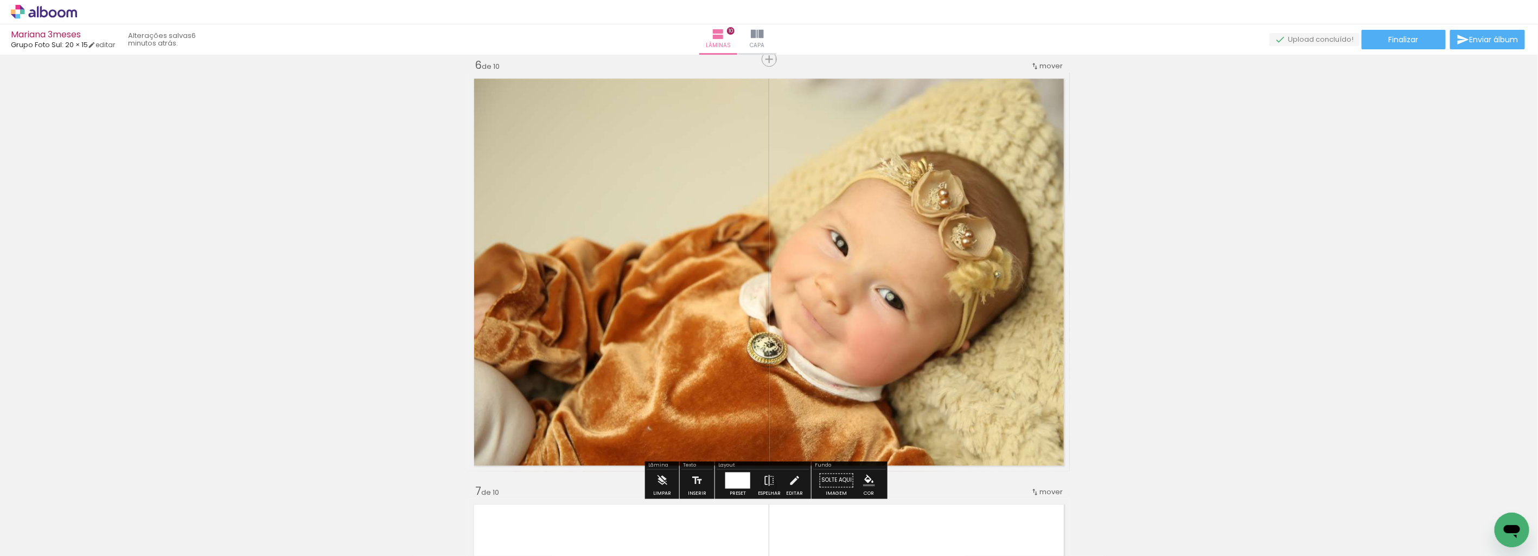
click at [1183, 268] on div "Inserir lâmina 1 de 10 Inserir lâmina 2 de 10 Inserir lâmina 3 de 10 Inserir lâ…" at bounding box center [769, 258] width 1538 height 4690
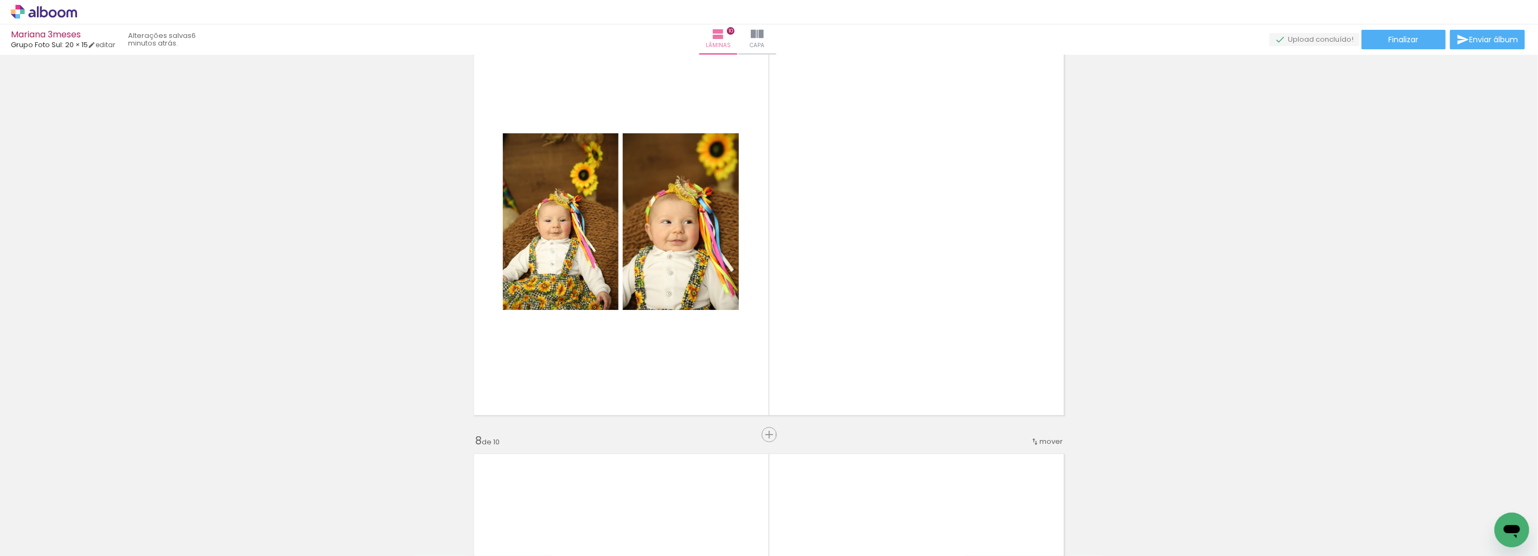
scroll to position [2627, 0]
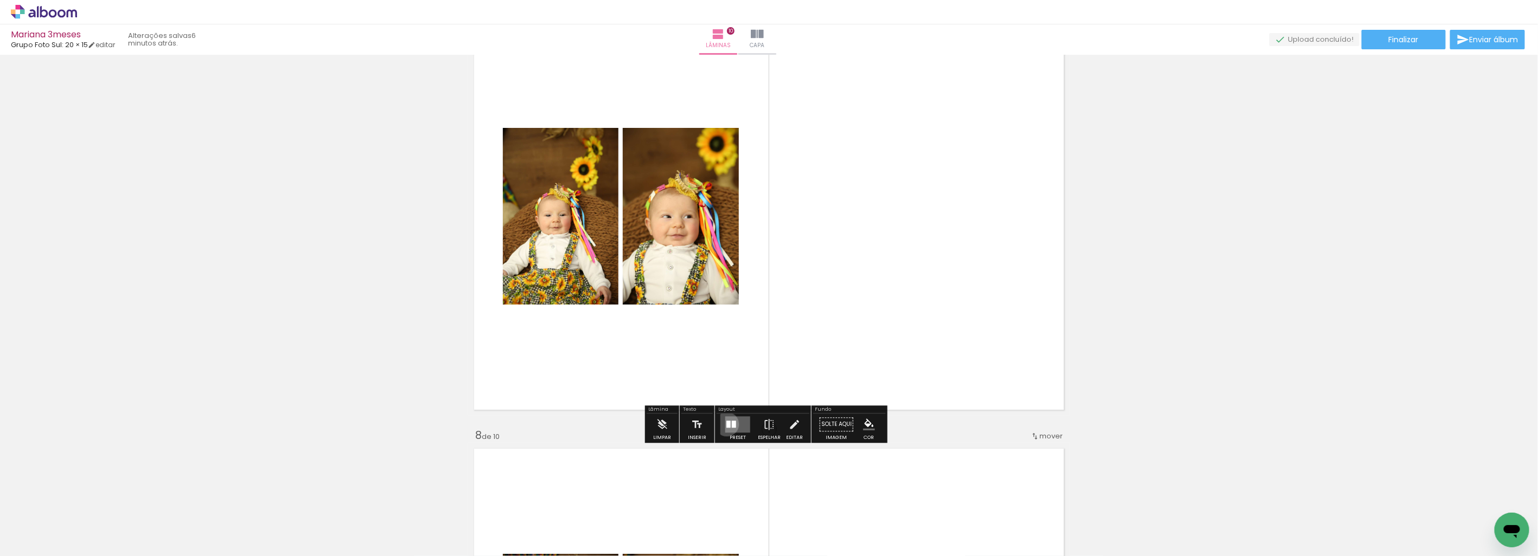
click at [726, 424] on div at bounding box center [728, 424] width 4 height 7
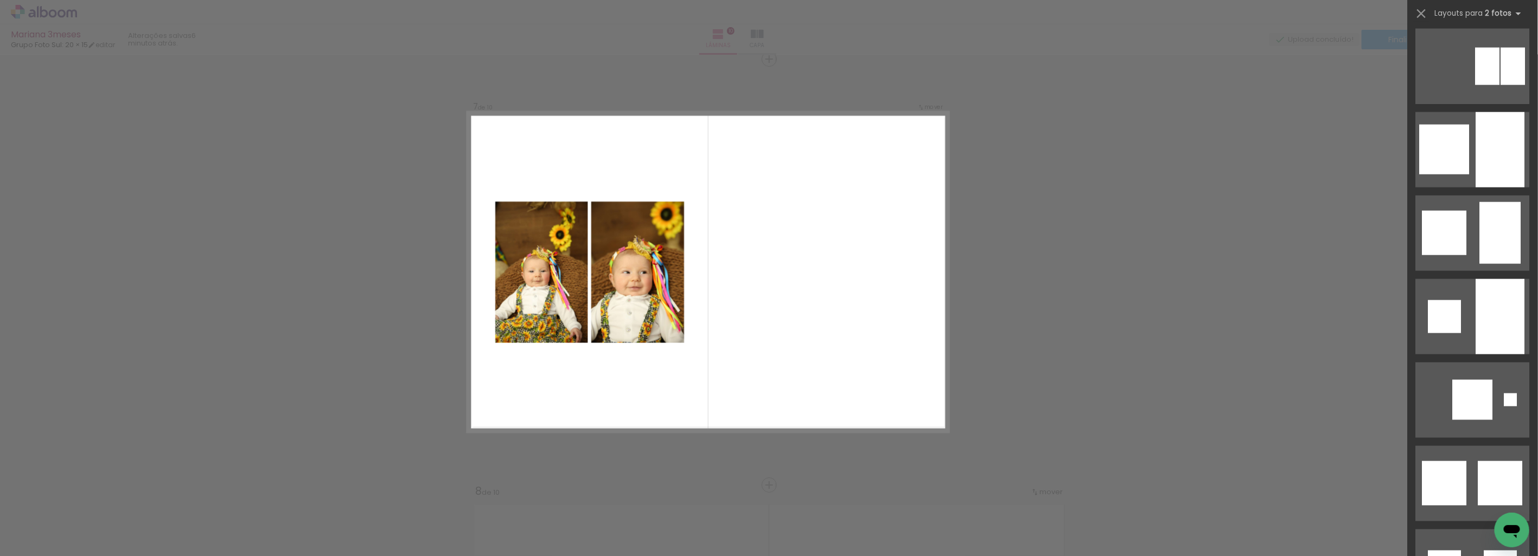
scroll to position [1393, 0]
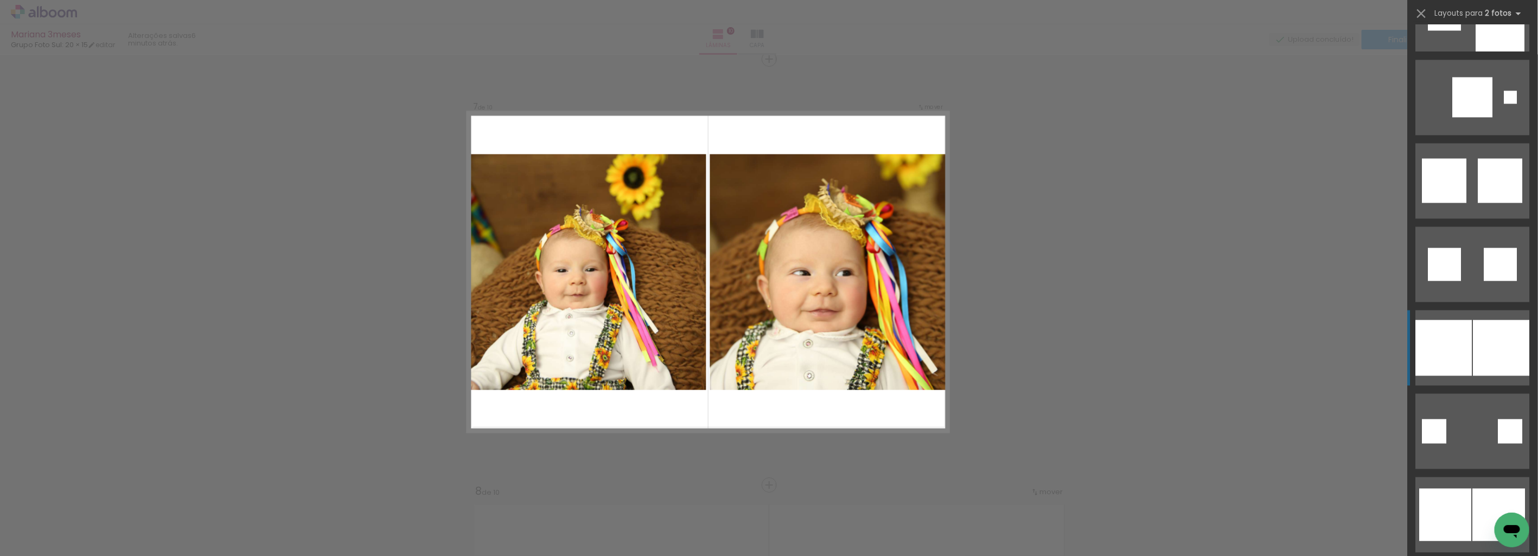
click at [1485, 342] on div at bounding box center [1501, 349] width 56 height 56
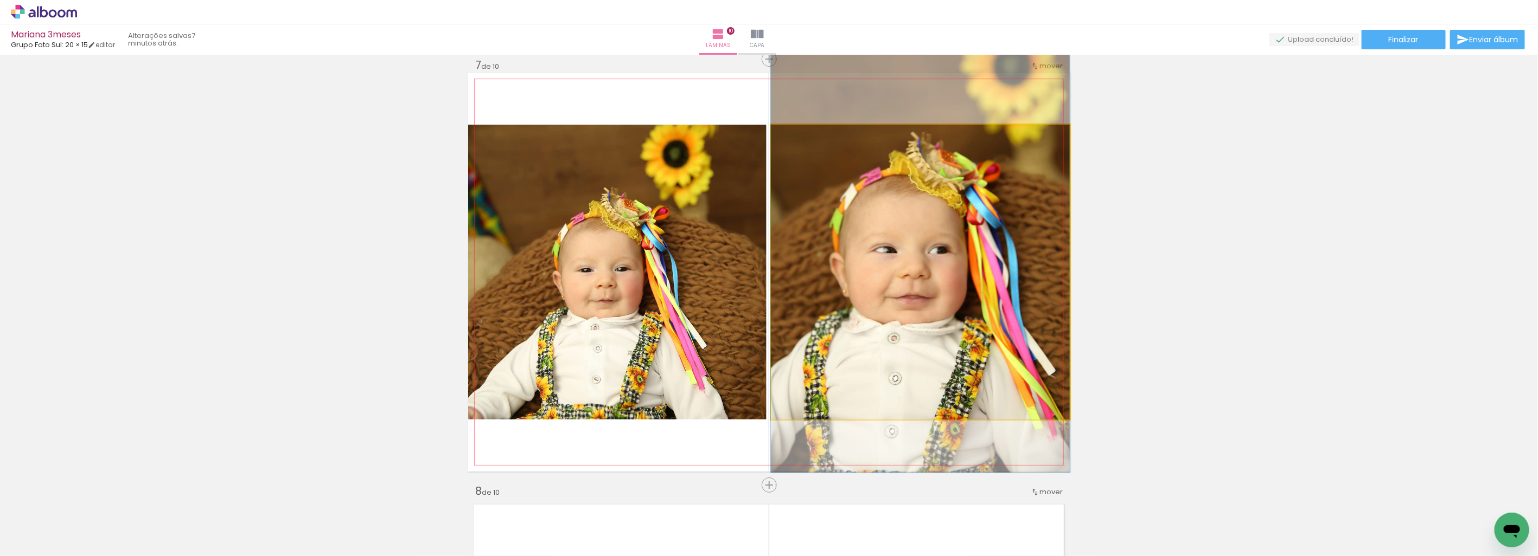
drag, startPoint x: 1042, startPoint y: 319, endPoint x: 994, endPoint y: 308, distance: 49.6
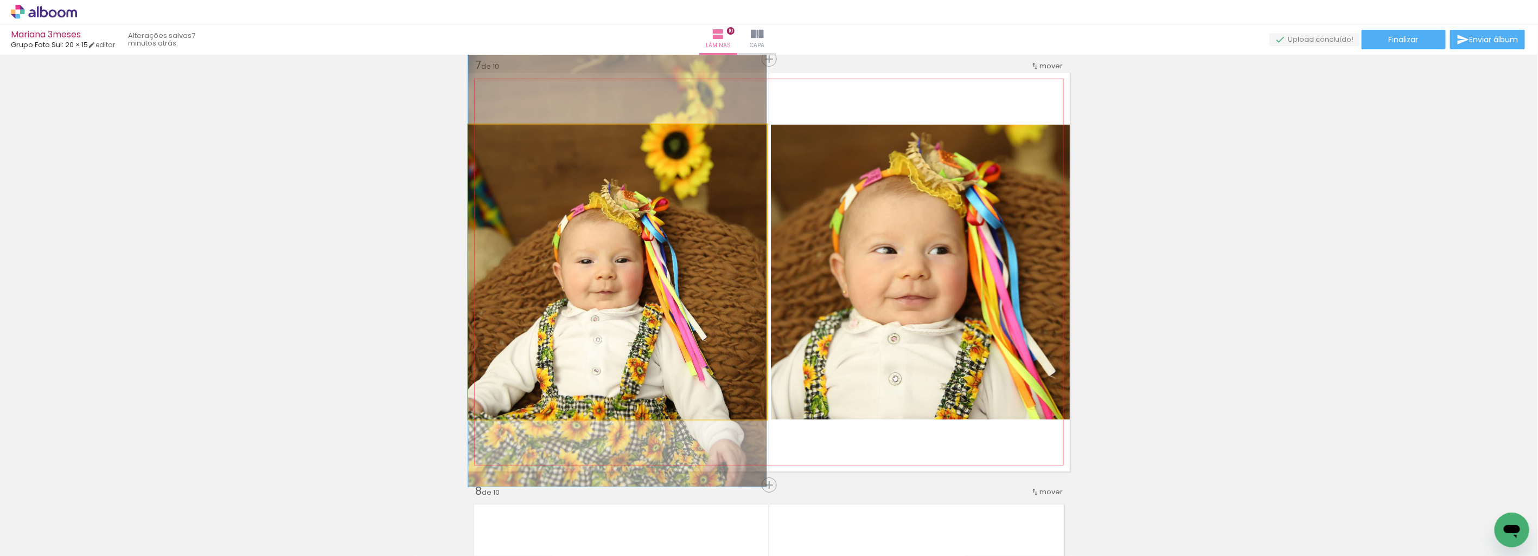
drag, startPoint x: 616, startPoint y: 321, endPoint x: 619, endPoint y: 312, distance: 9.5
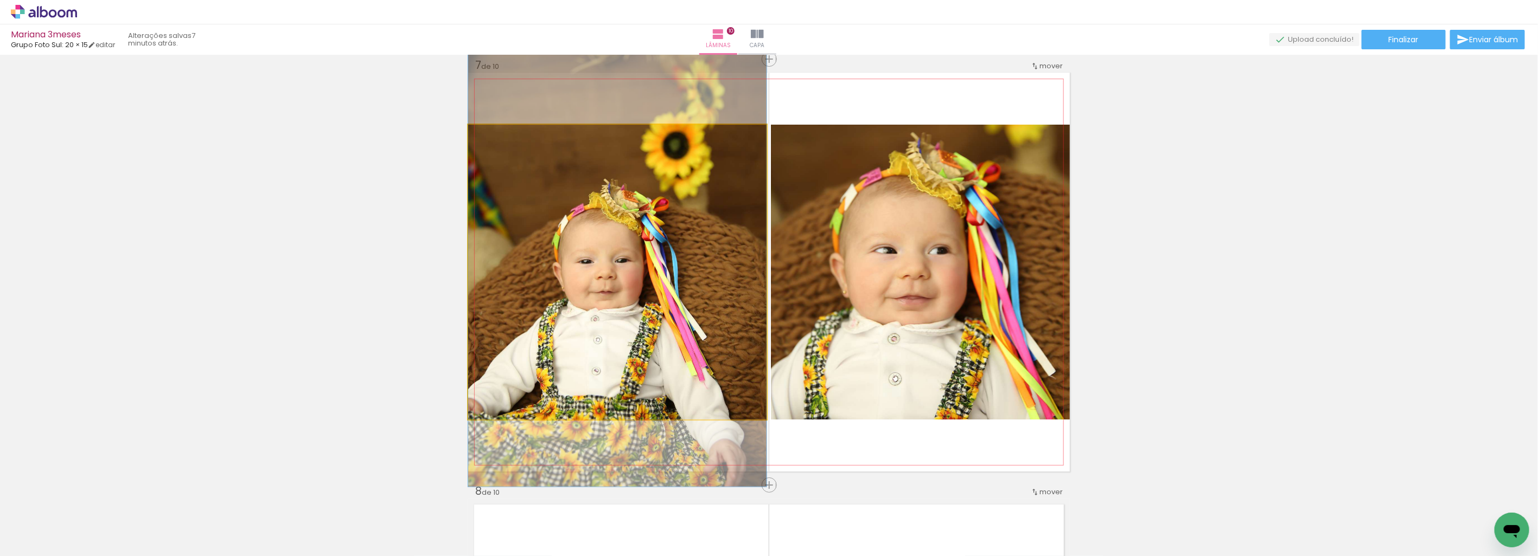
click at [595, 349] on quentale-photo at bounding box center [617, 272] width 298 height 295
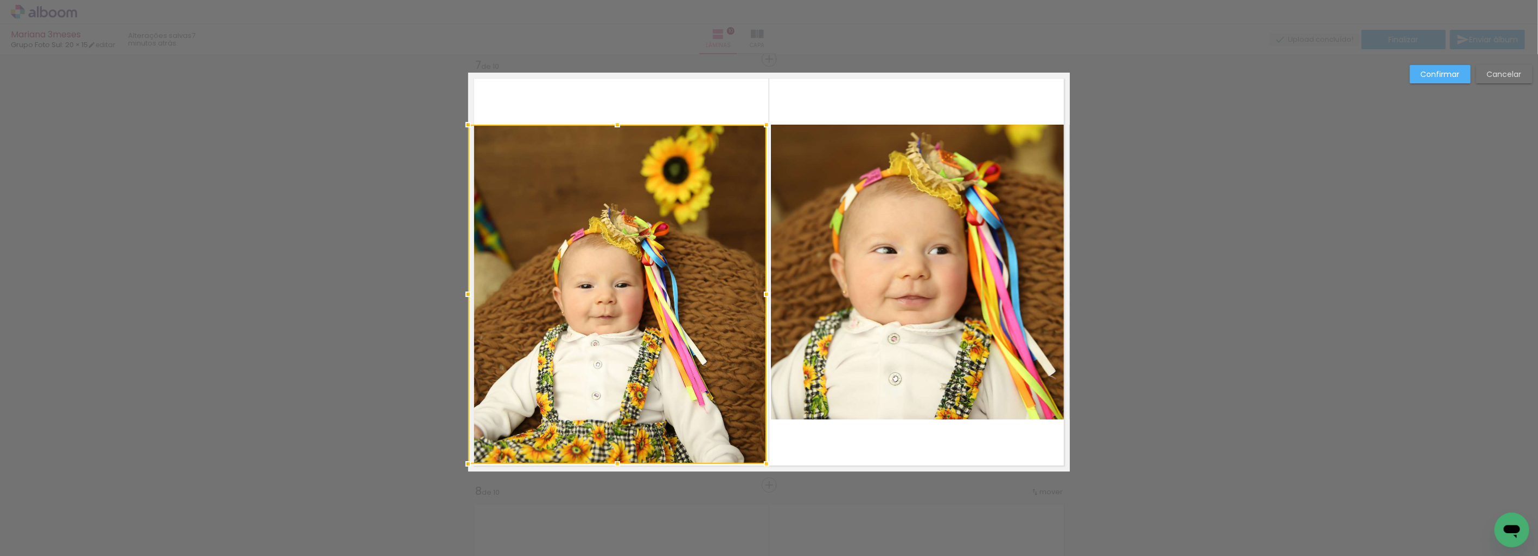
drag, startPoint x: 609, startPoint y: 423, endPoint x: 609, endPoint y: 463, distance: 40.1
click at [609, 463] on div at bounding box center [617, 464] width 22 height 22
click at [610, 251] on div at bounding box center [617, 295] width 298 height 340
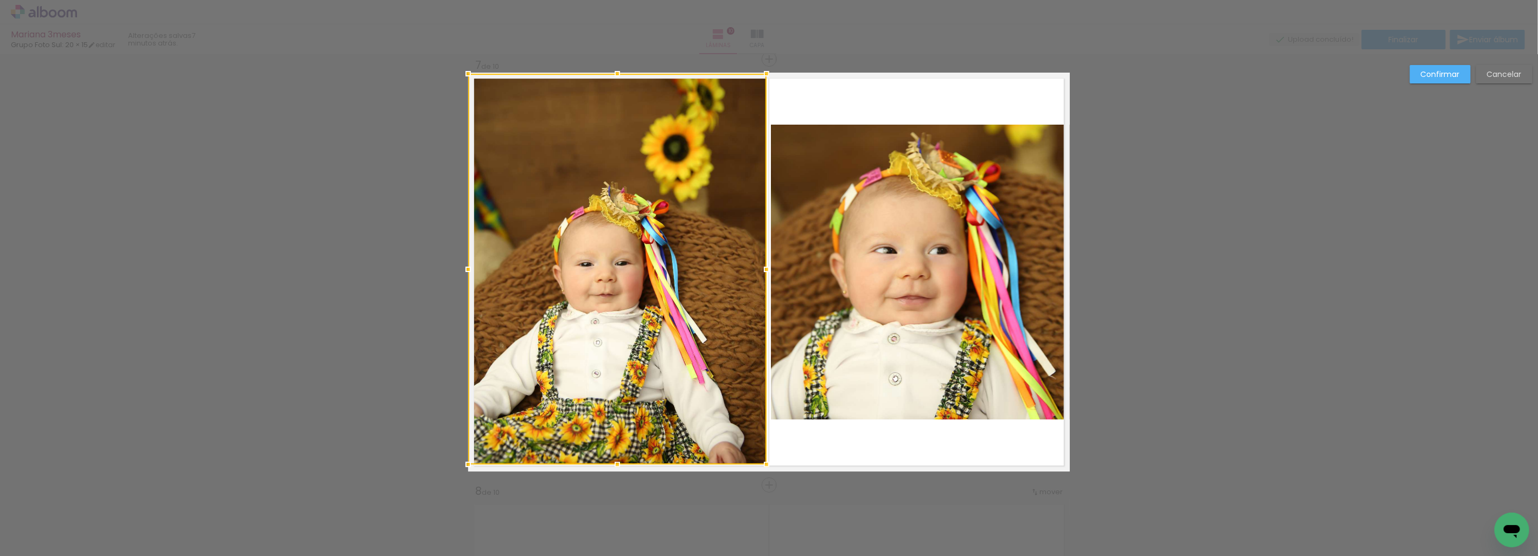
drag, startPoint x: 611, startPoint y: 123, endPoint x: 628, endPoint y: 75, distance: 51.1
click at [628, 75] on div at bounding box center [617, 269] width 298 height 391
click at [0, 0] on slot "Confirmar" at bounding box center [0, 0] width 0 height 0
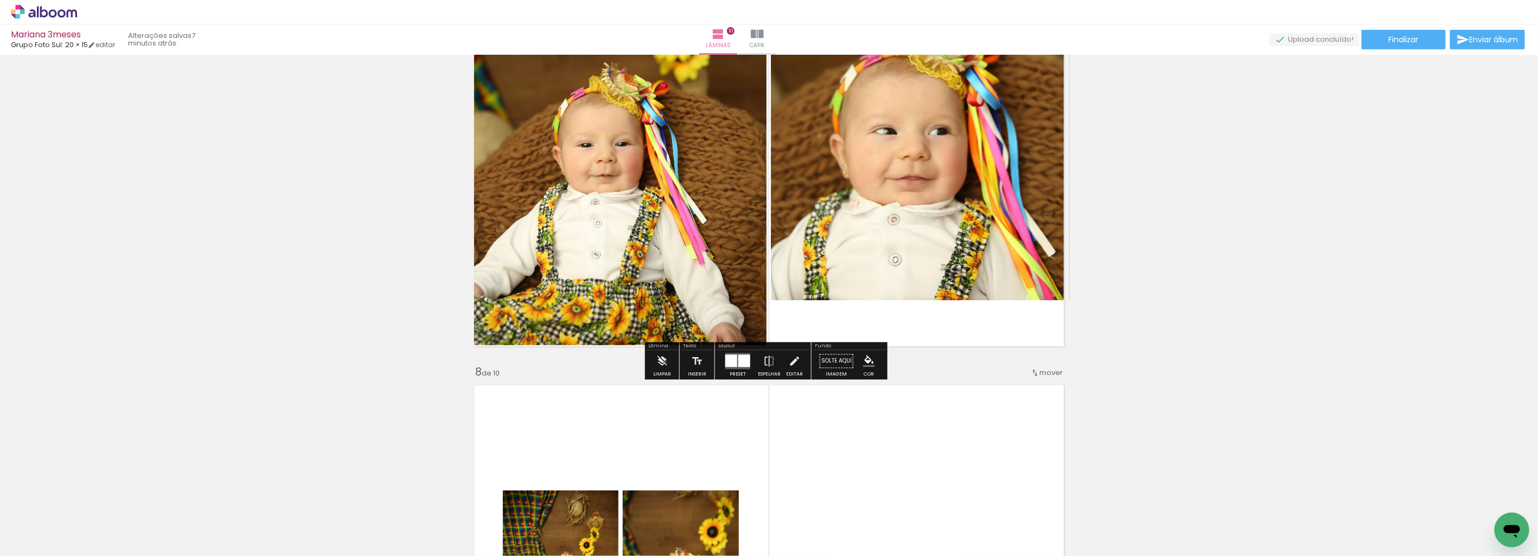
scroll to position [2692, 0]
click at [739, 362] on div at bounding box center [744, 360] width 12 height 12
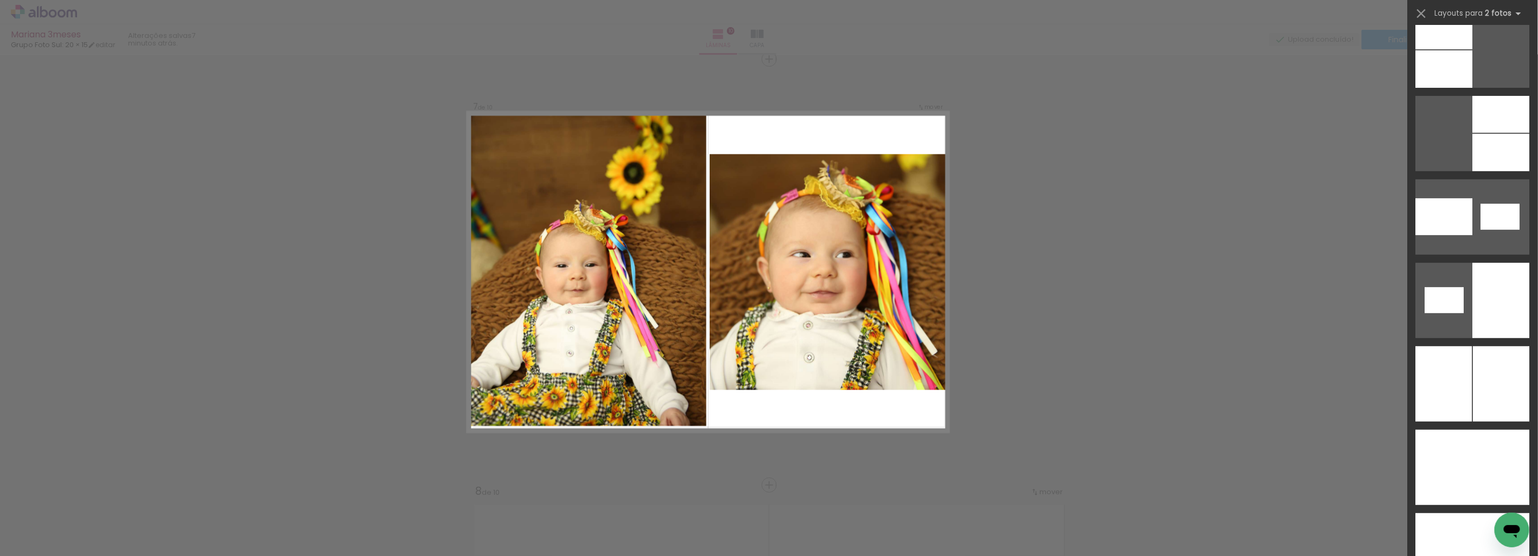
scroll to position [5832, 0]
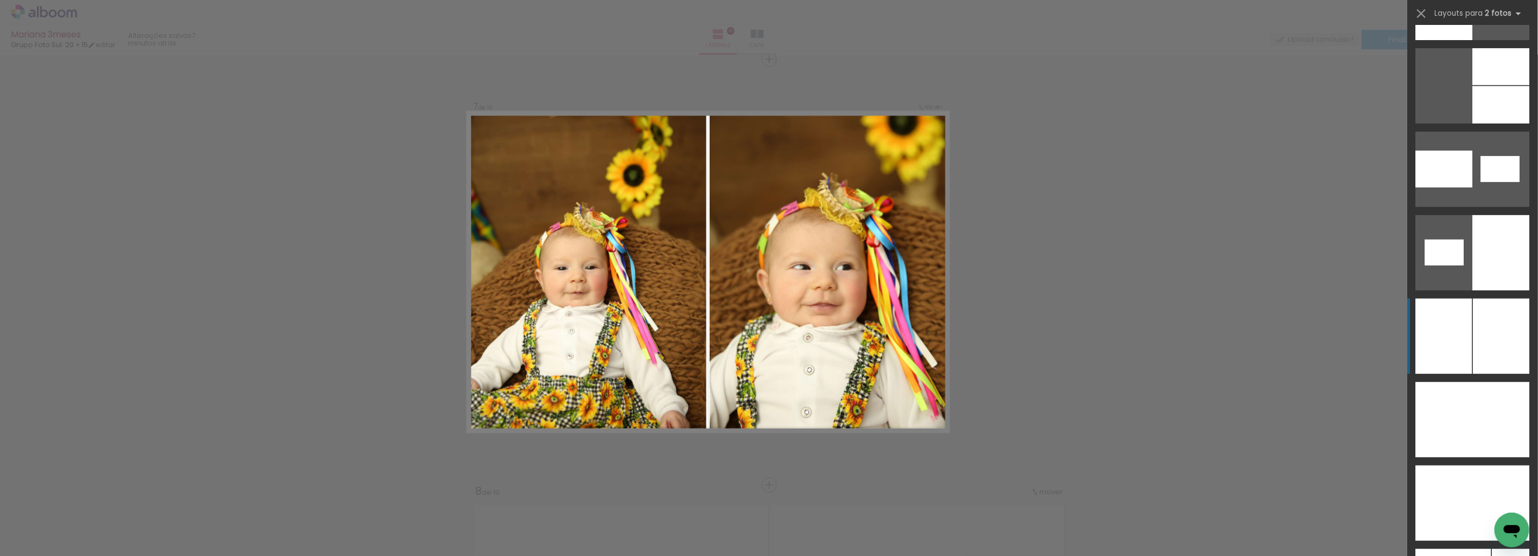
click at [1493, 351] on div at bounding box center [1501, 336] width 56 height 75
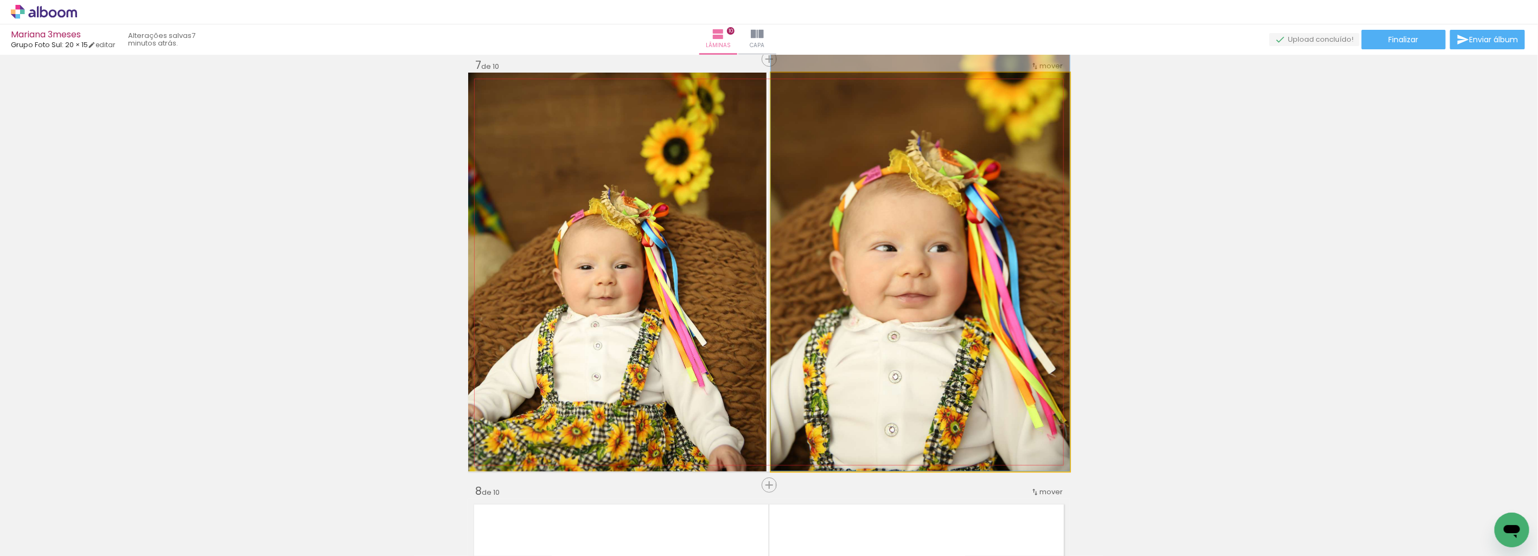
drag, startPoint x: 907, startPoint y: 350, endPoint x: 904, endPoint y: 308, distance: 41.9
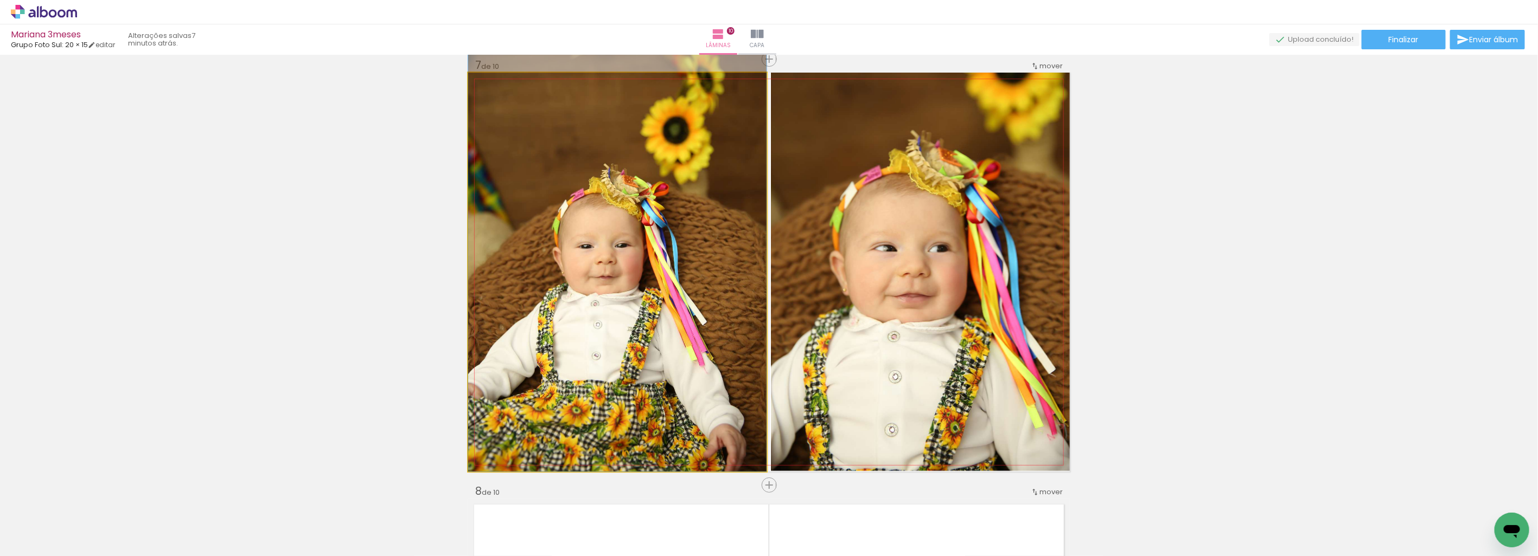
drag, startPoint x: 579, startPoint y: 354, endPoint x: 583, endPoint y: 324, distance: 30.1
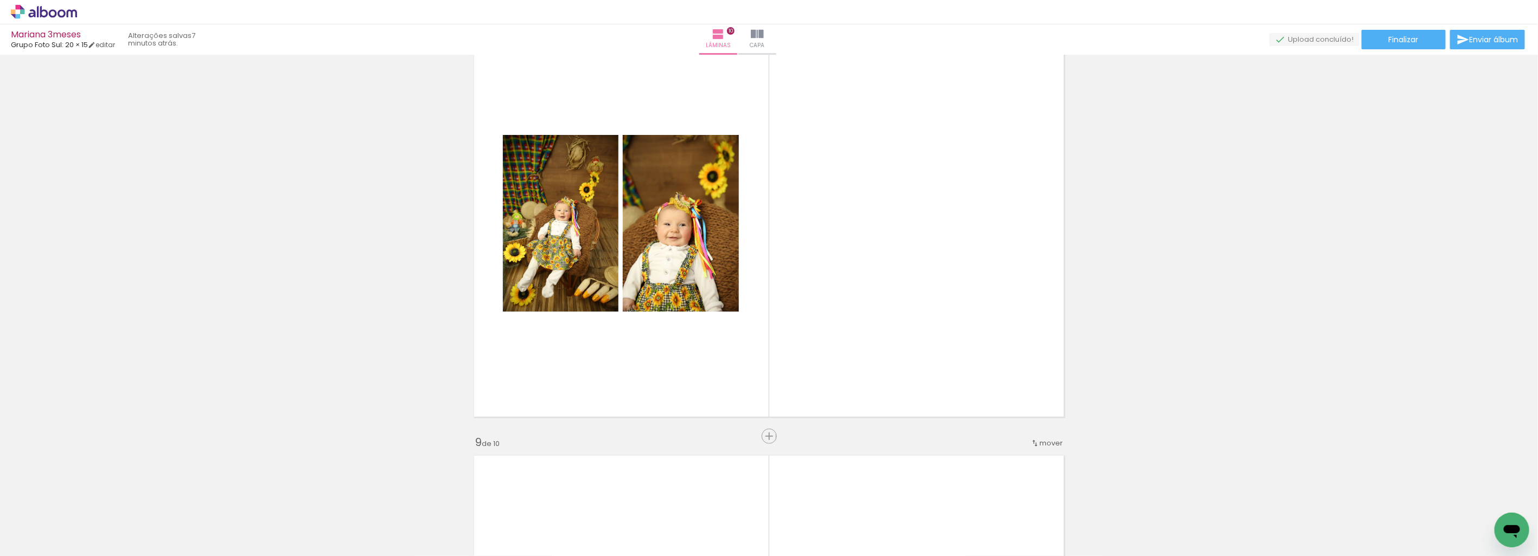
scroll to position [3054, 0]
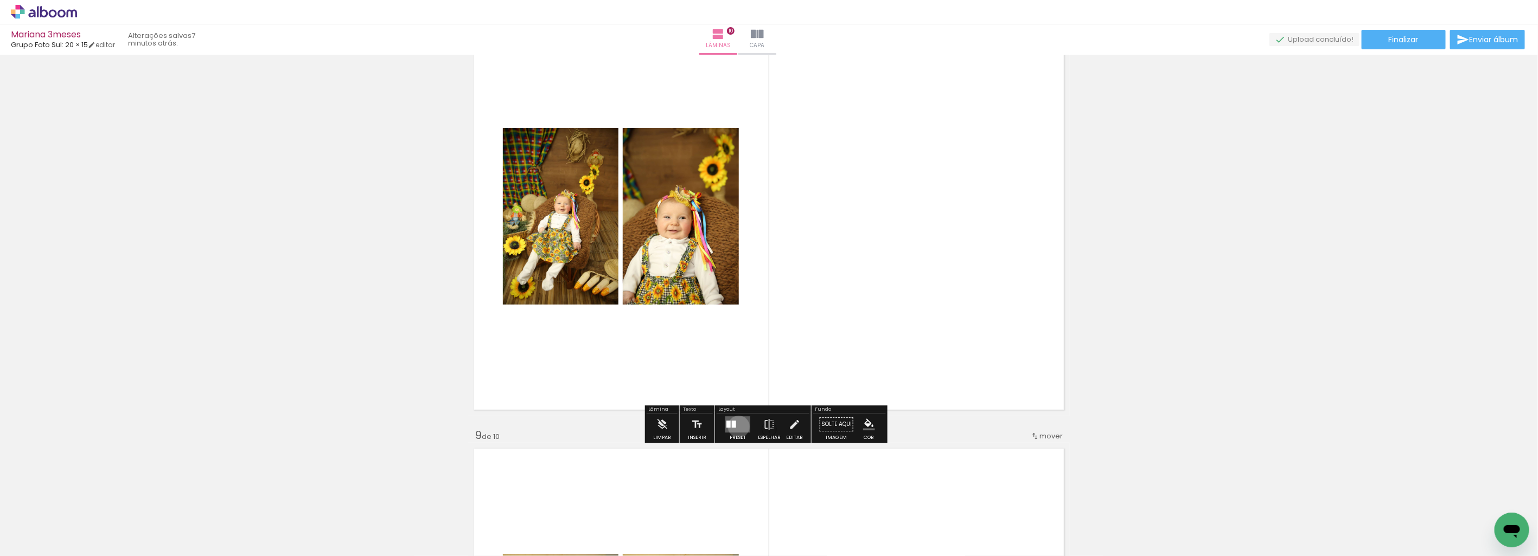
click at [736, 427] on quentale-layouter at bounding box center [737, 425] width 25 height 16
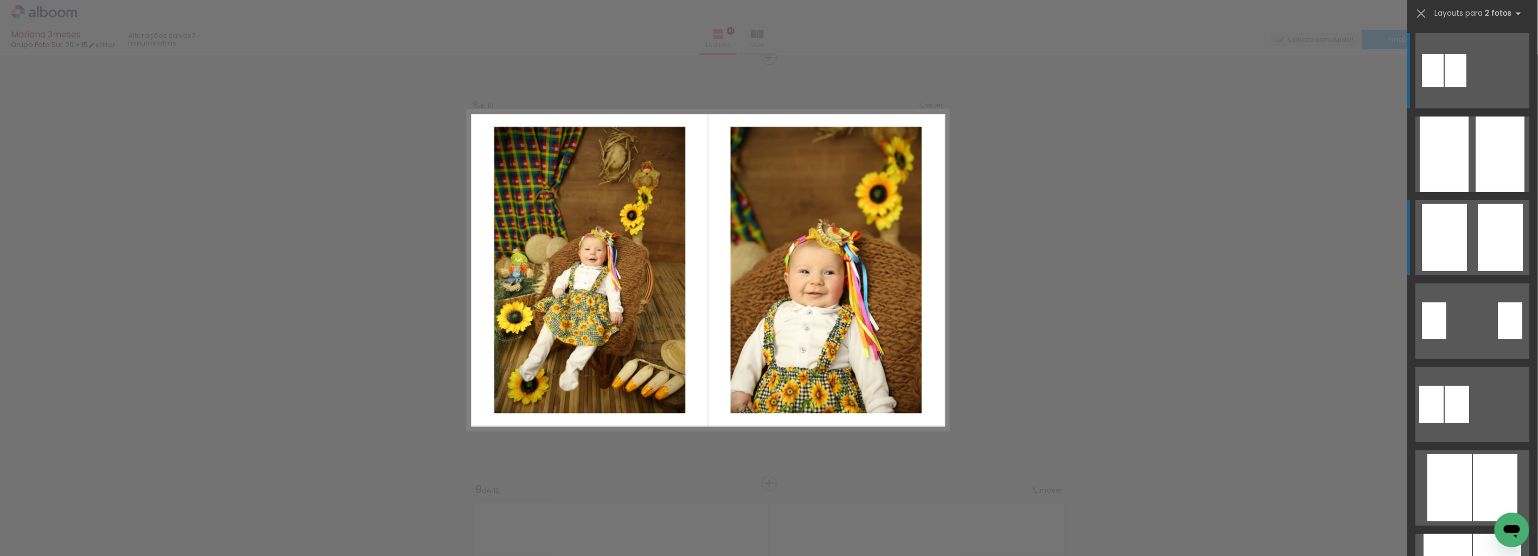
scroll to position [2998, 0]
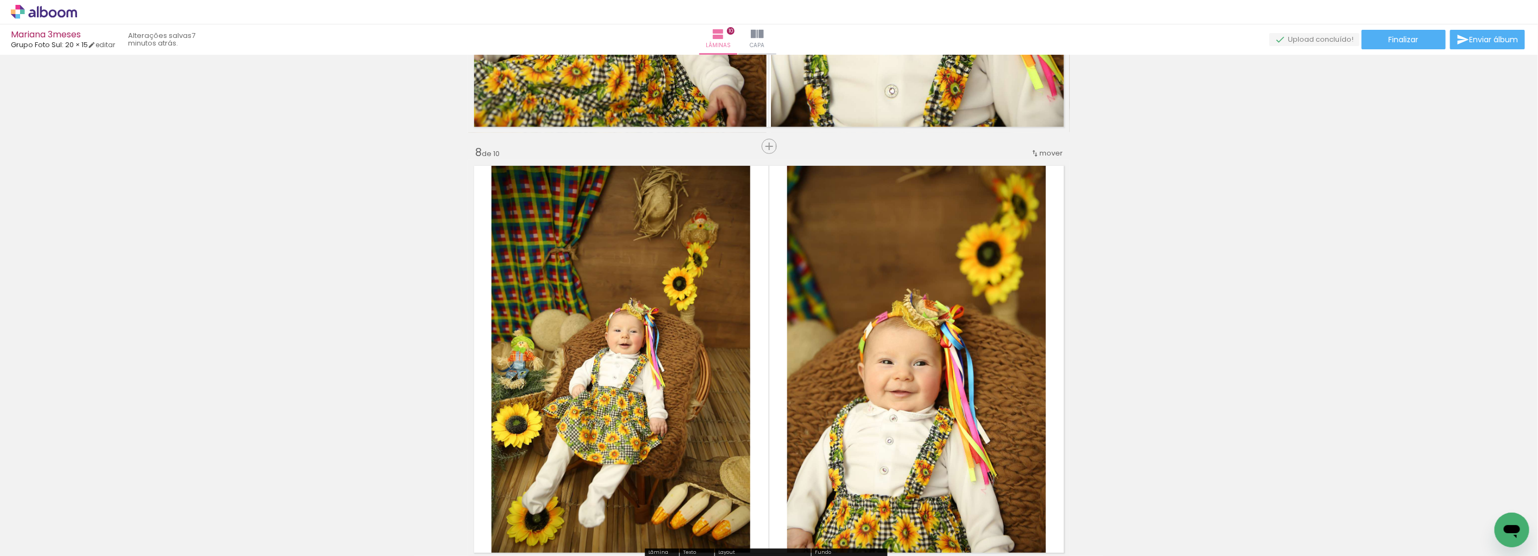
scroll to position [2697, 0]
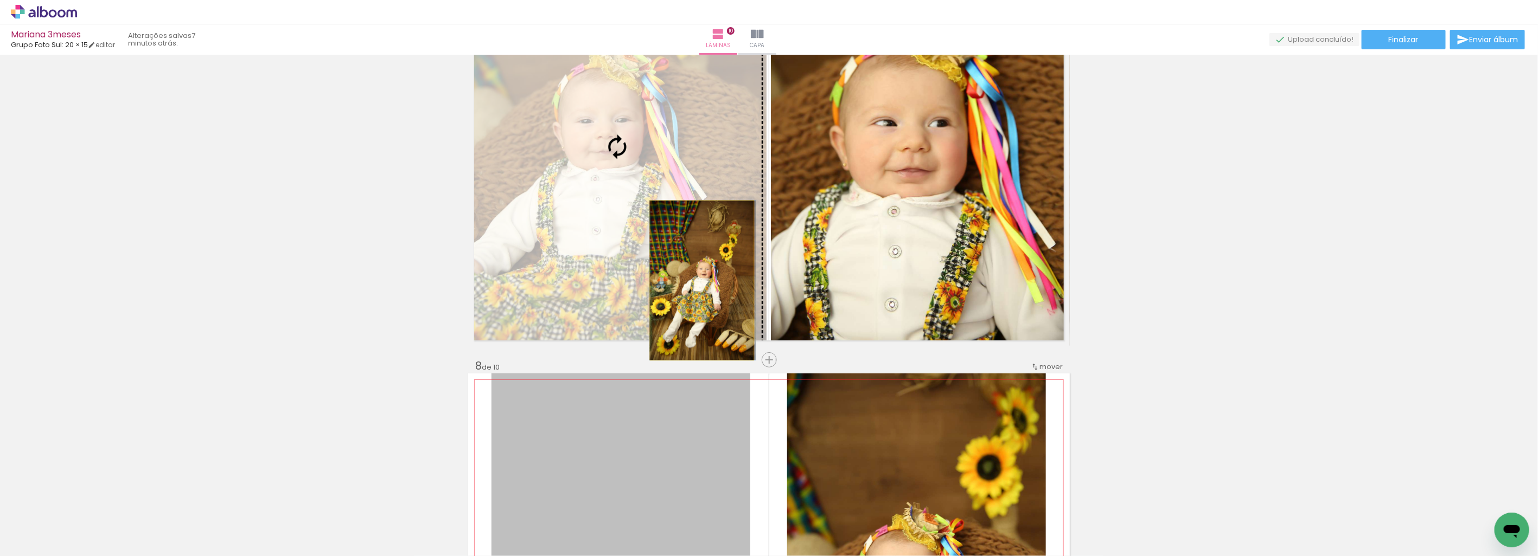
drag, startPoint x: 705, startPoint y: 452, endPoint x: 698, endPoint y: 280, distance: 172.1
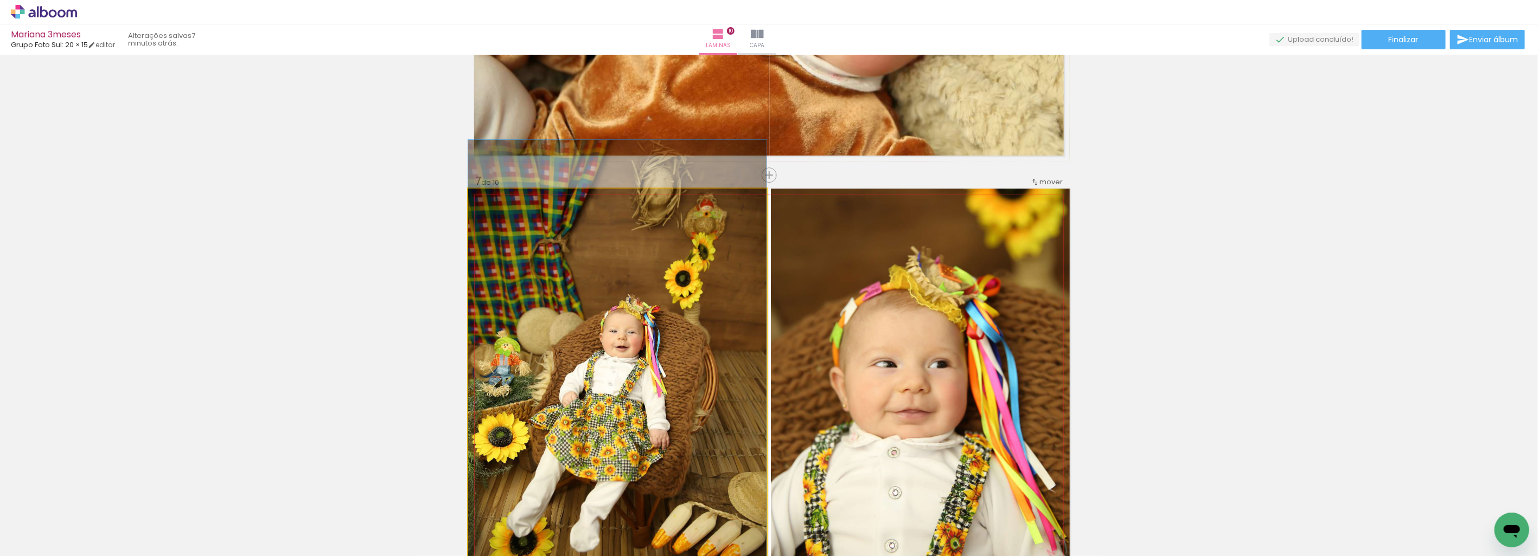
drag, startPoint x: 693, startPoint y: 293, endPoint x: 695, endPoint y: 247, distance: 46.2
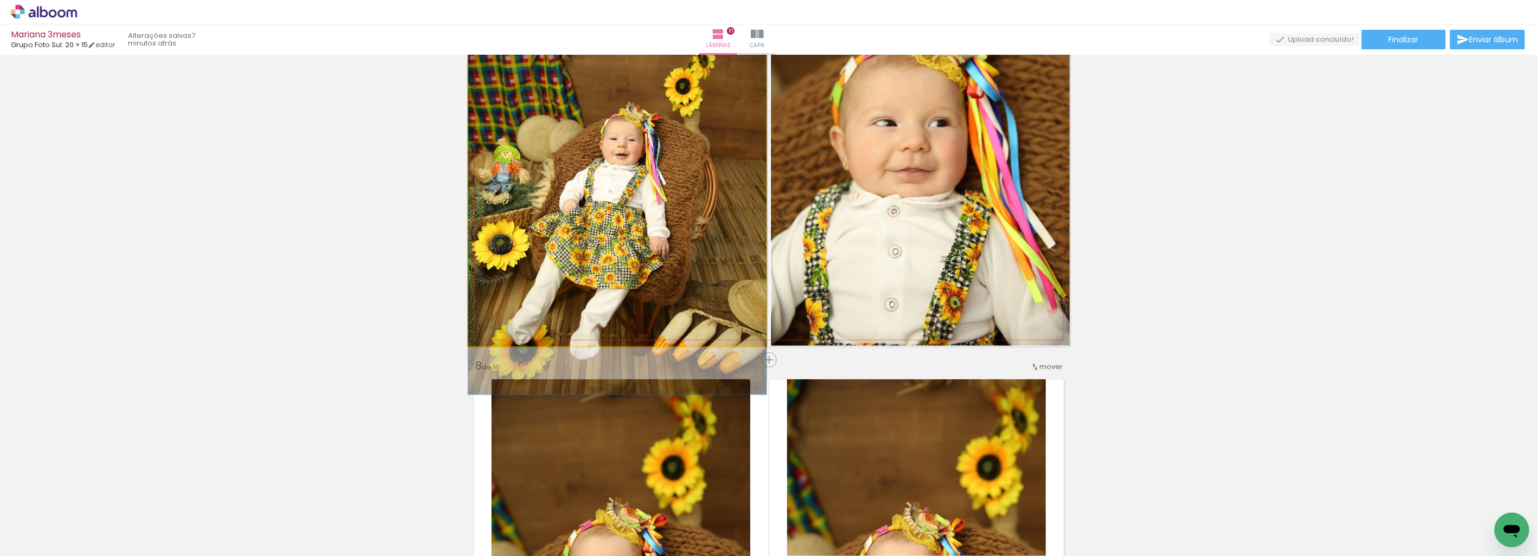
drag, startPoint x: 696, startPoint y: 219, endPoint x: 700, endPoint y: 308, distance: 88.5
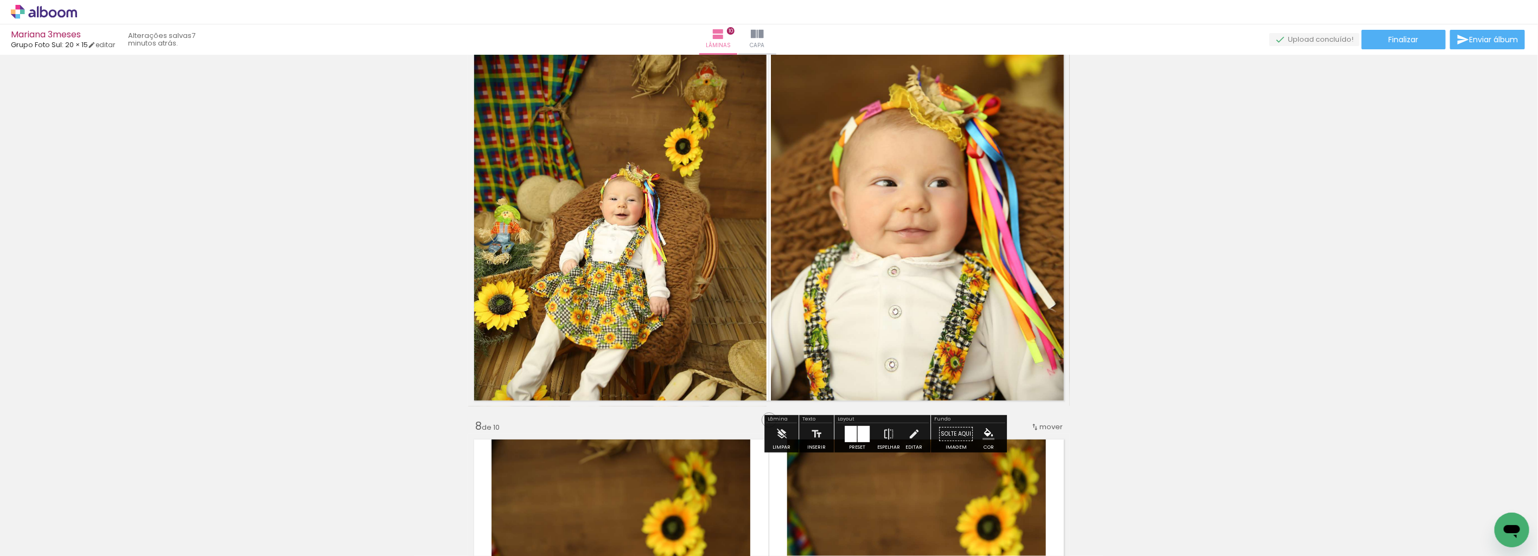
scroll to position [2576, 0]
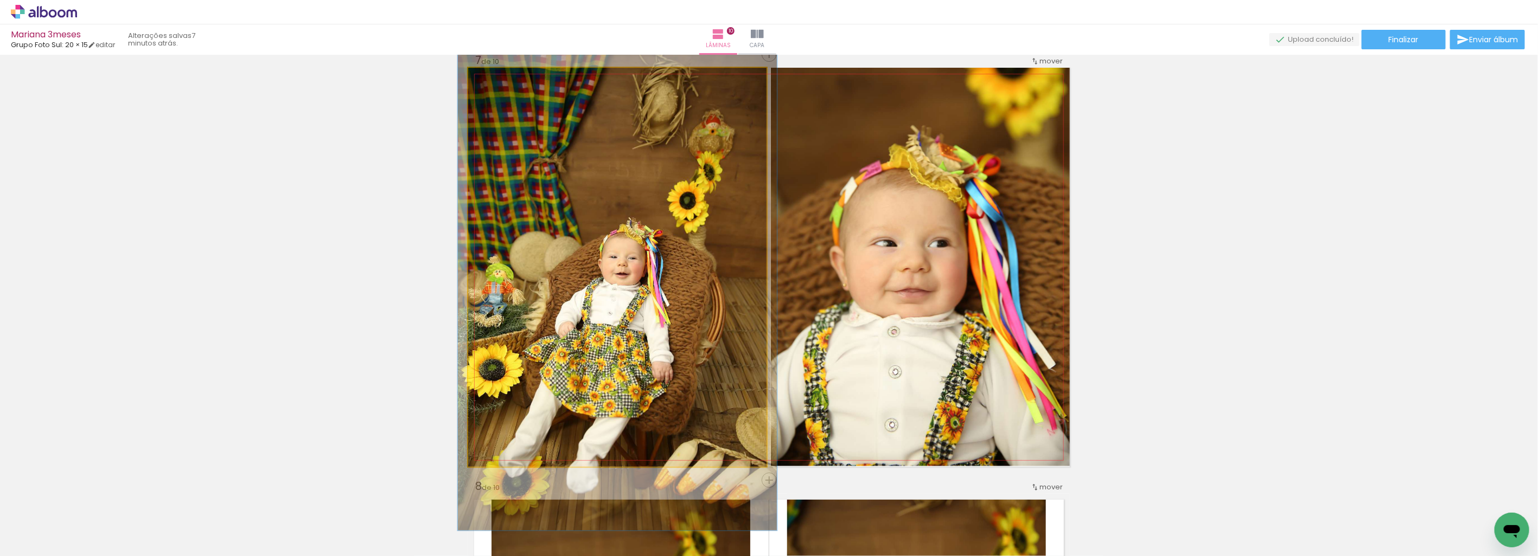
drag, startPoint x: 491, startPoint y: 82, endPoint x: 585, endPoint y: 139, distance: 109.6
type paper-slider "109"
click at [495, 77] on div at bounding box center [496, 79] width 17 height 17
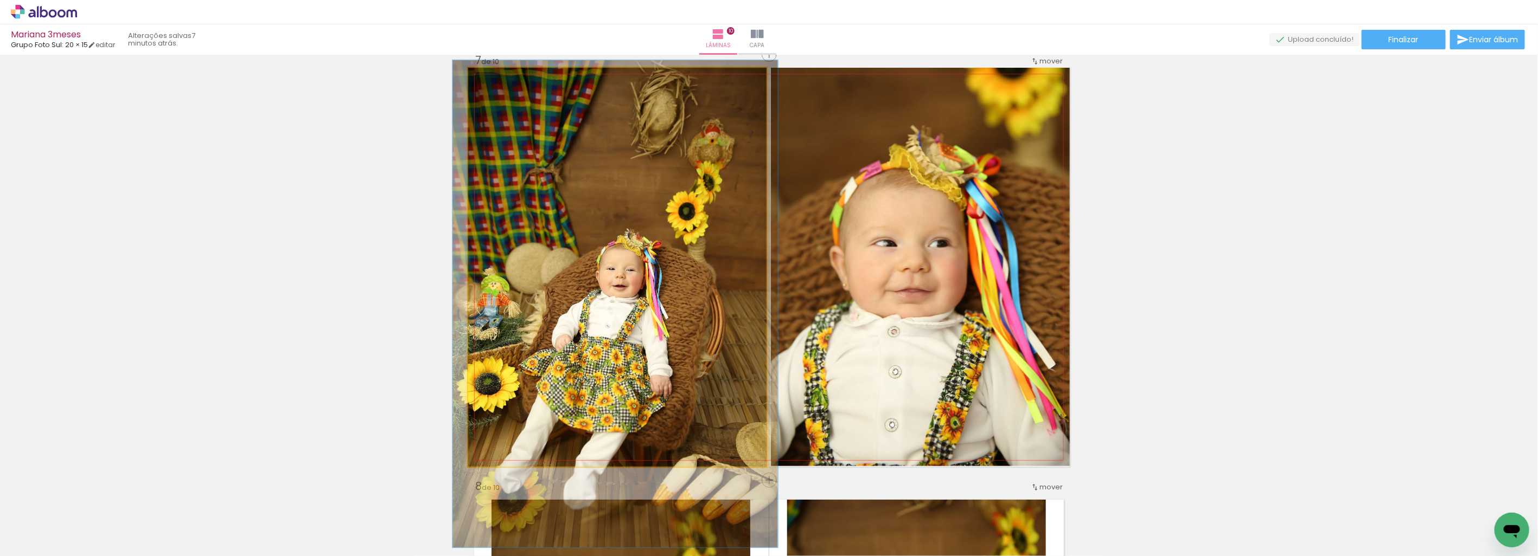
drag, startPoint x: 620, startPoint y: 158, endPoint x: 616, endPoint y: 167, distance: 9.5
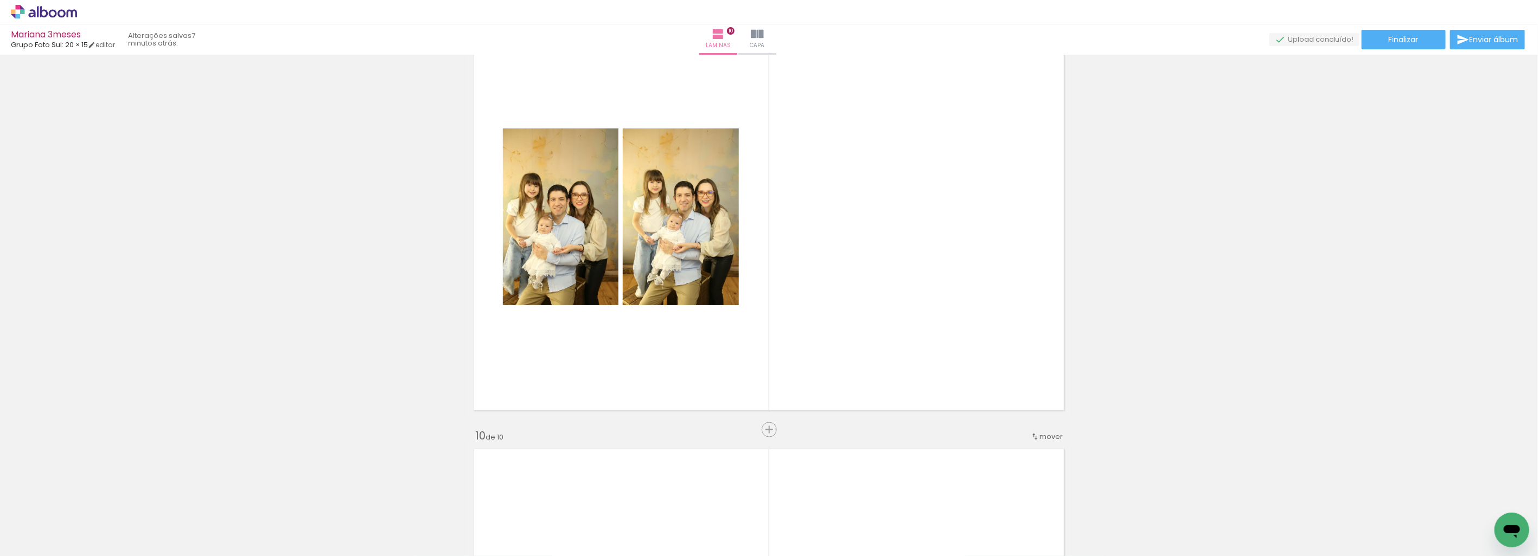
scroll to position [3480, 0]
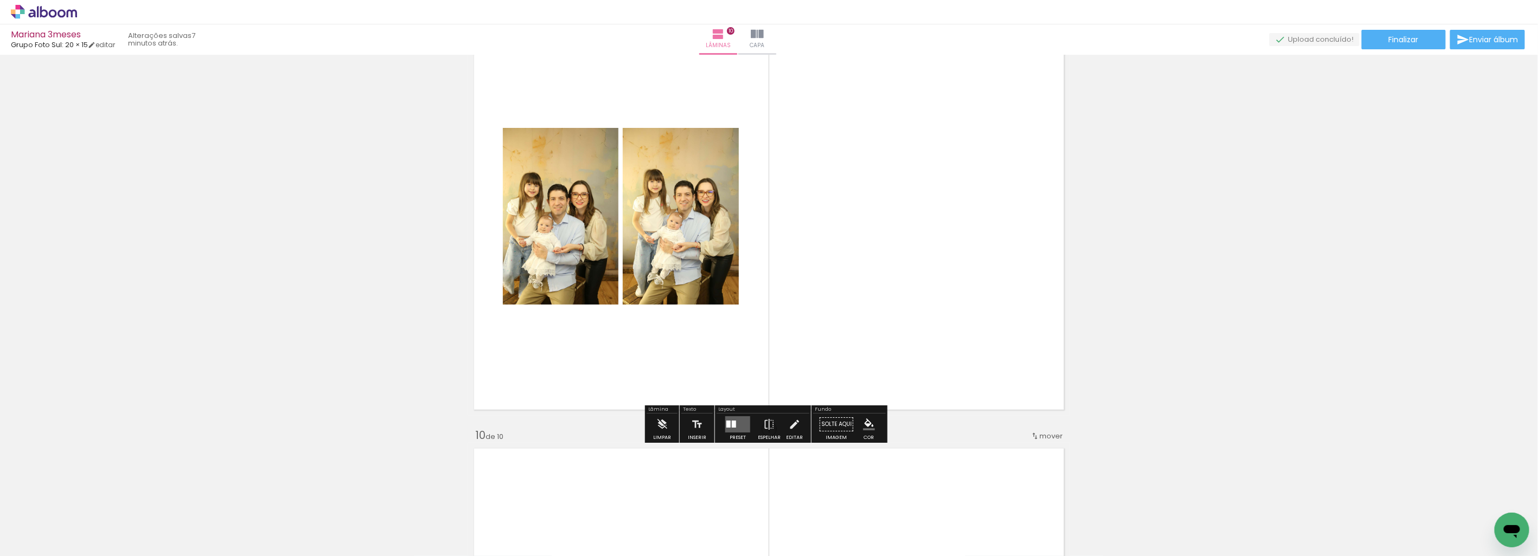
click at [738, 421] on quentale-layouter at bounding box center [737, 425] width 25 height 16
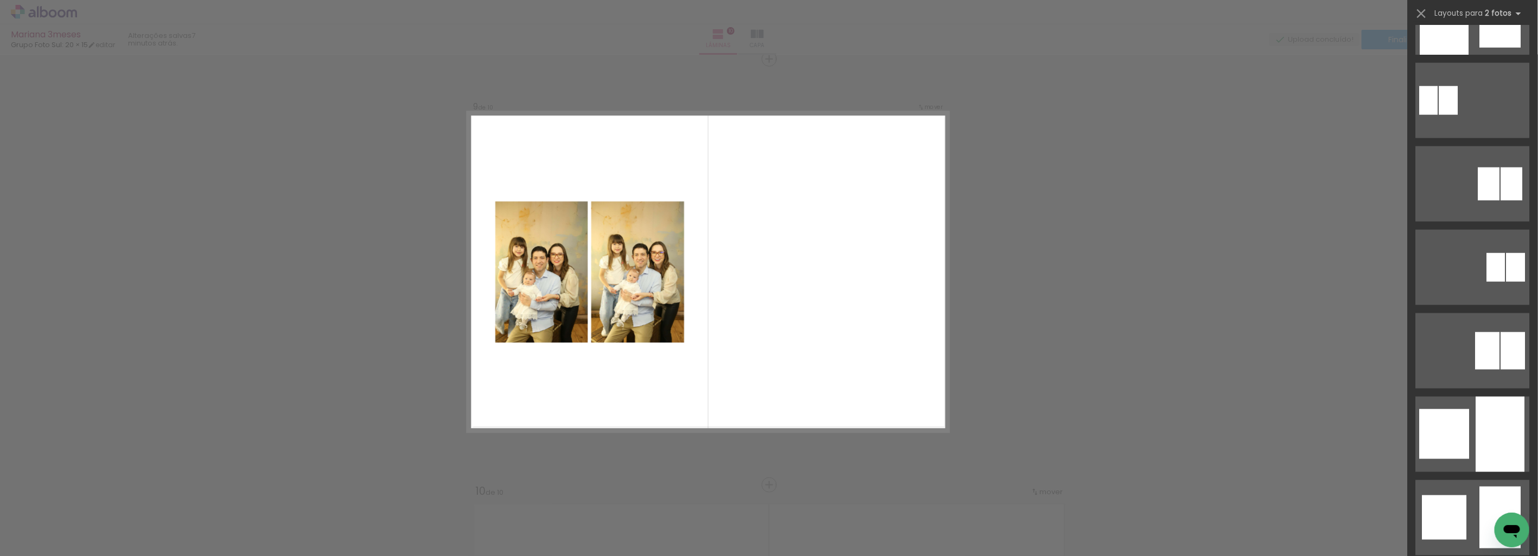
scroll to position [1536, 0]
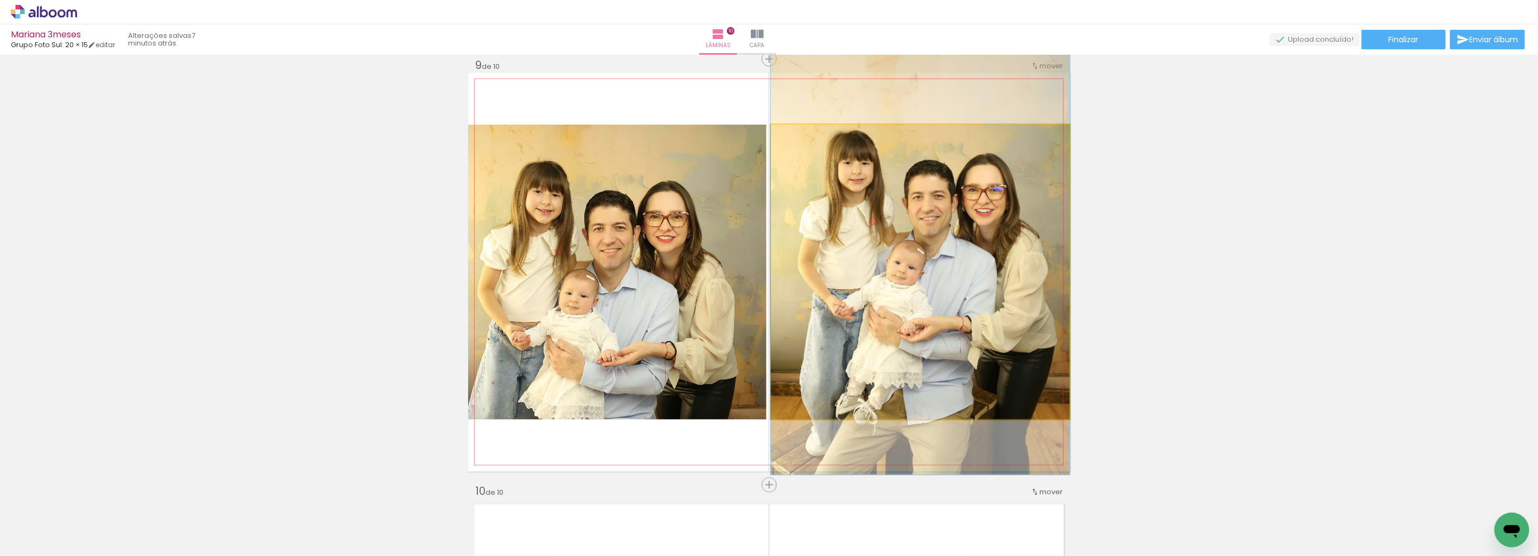
drag, startPoint x: 974, startPoint y: 347, endPoint x: 980, endPoint y: 326, distance: 21.8
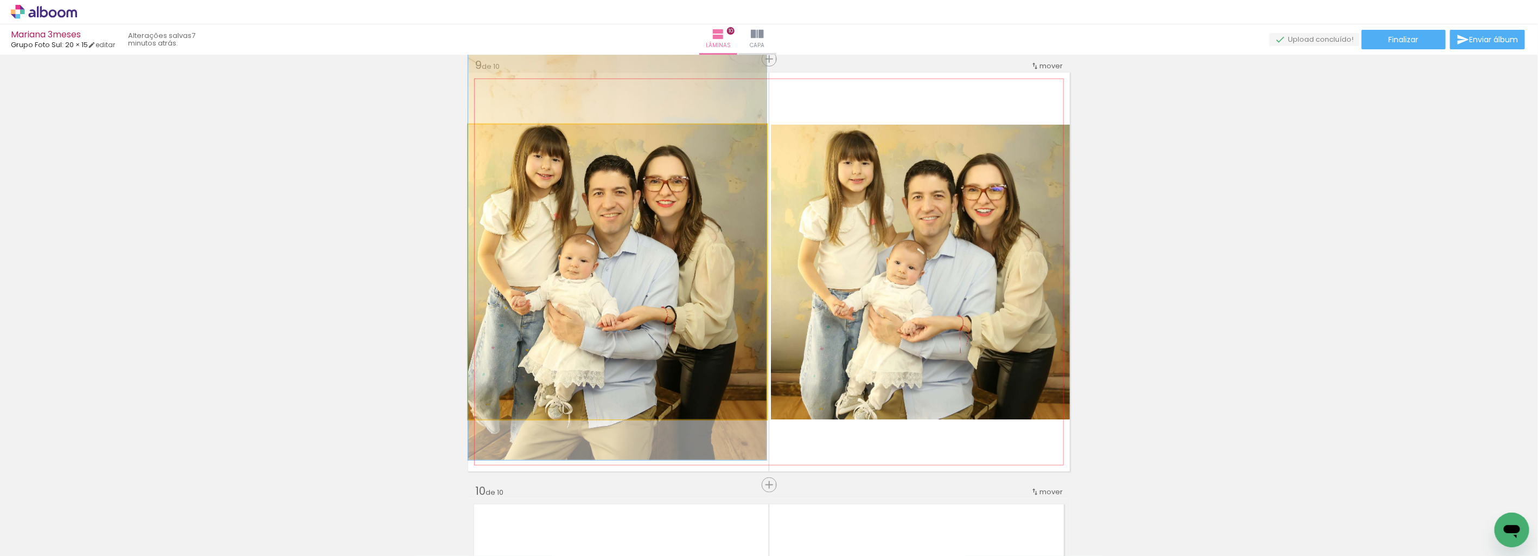
drag, startPoint x: 588, startPoint y: 306, endPoint x: 601, endPoint y: 271, distance: 37.4
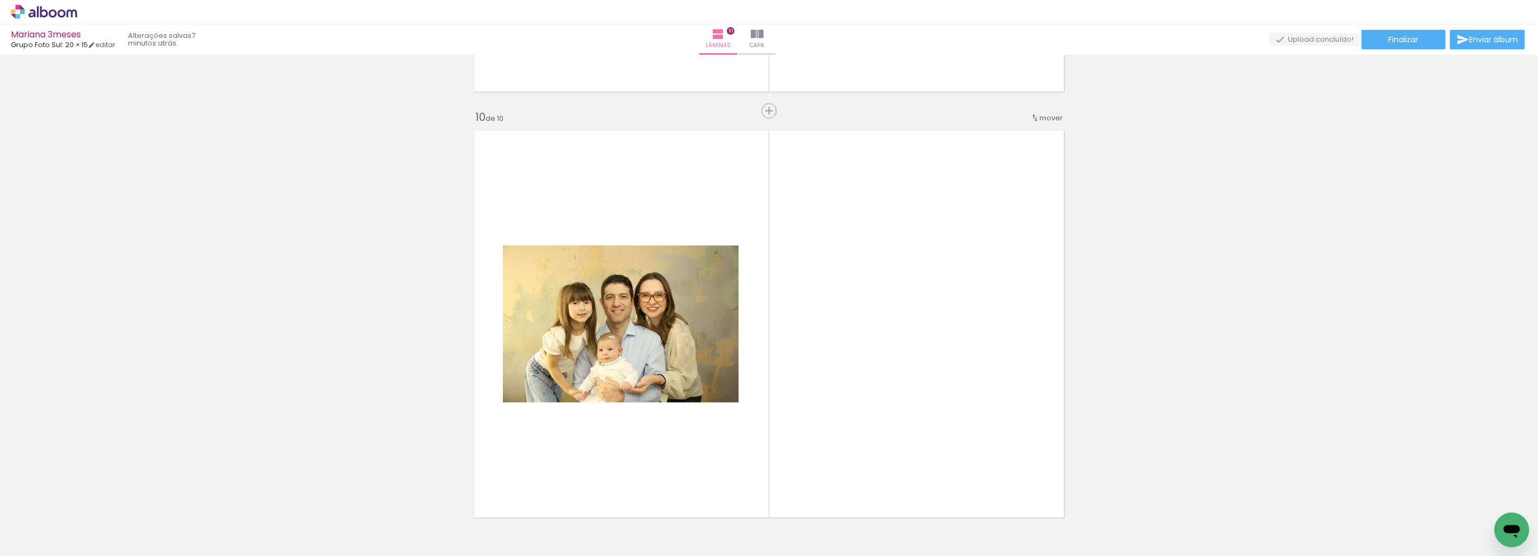
scroll to position [3846, 0]
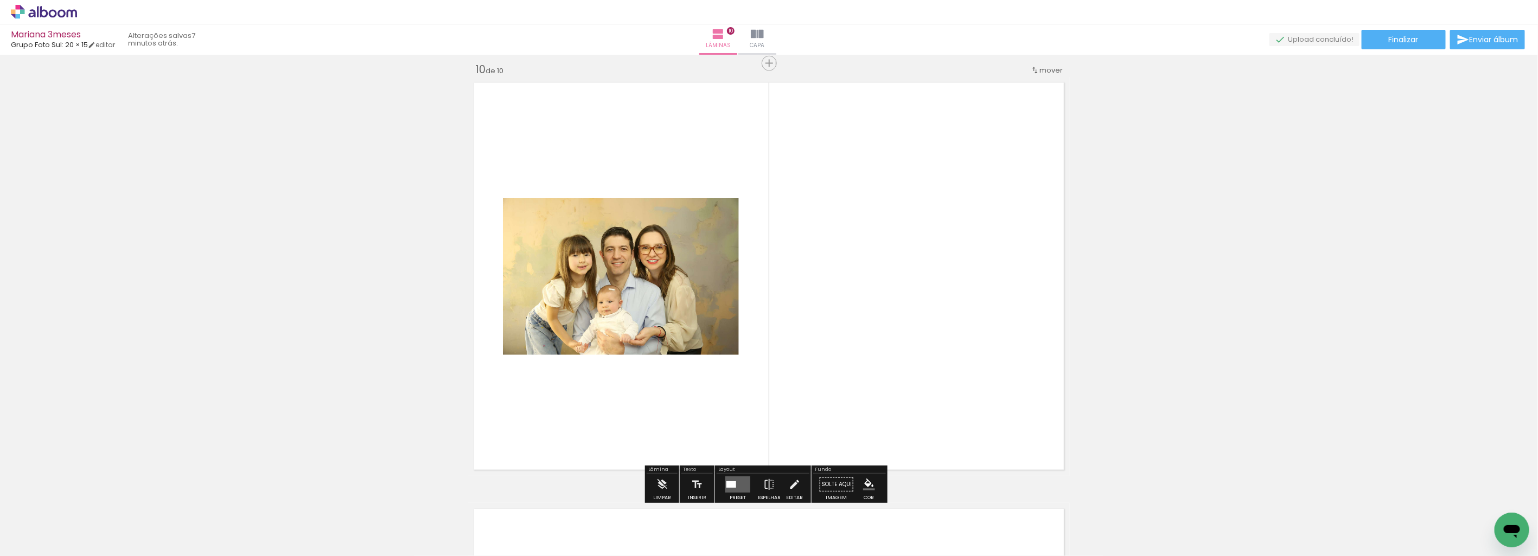
click at [735, 479] on quentale-layouter at bounding box center [737, 485] width 25 height 16
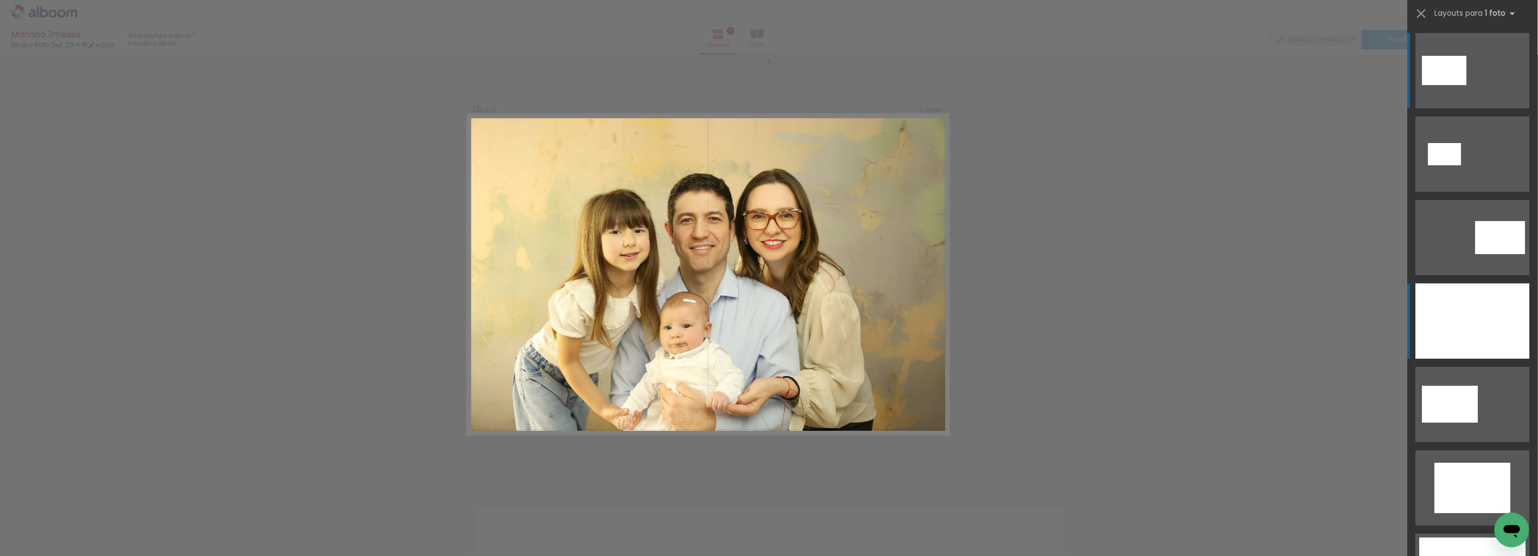
scroll to position [3851, 0]
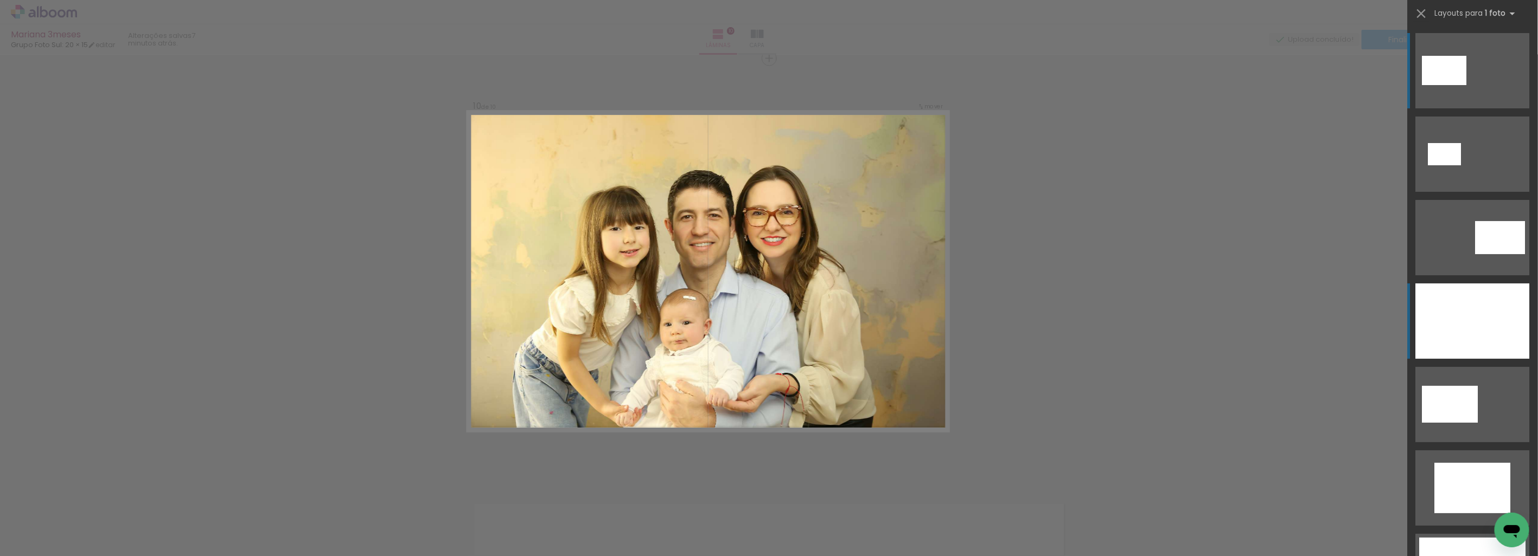
click at [1493, 334] on div at bounding box center [1473, 321] width 114 height 75
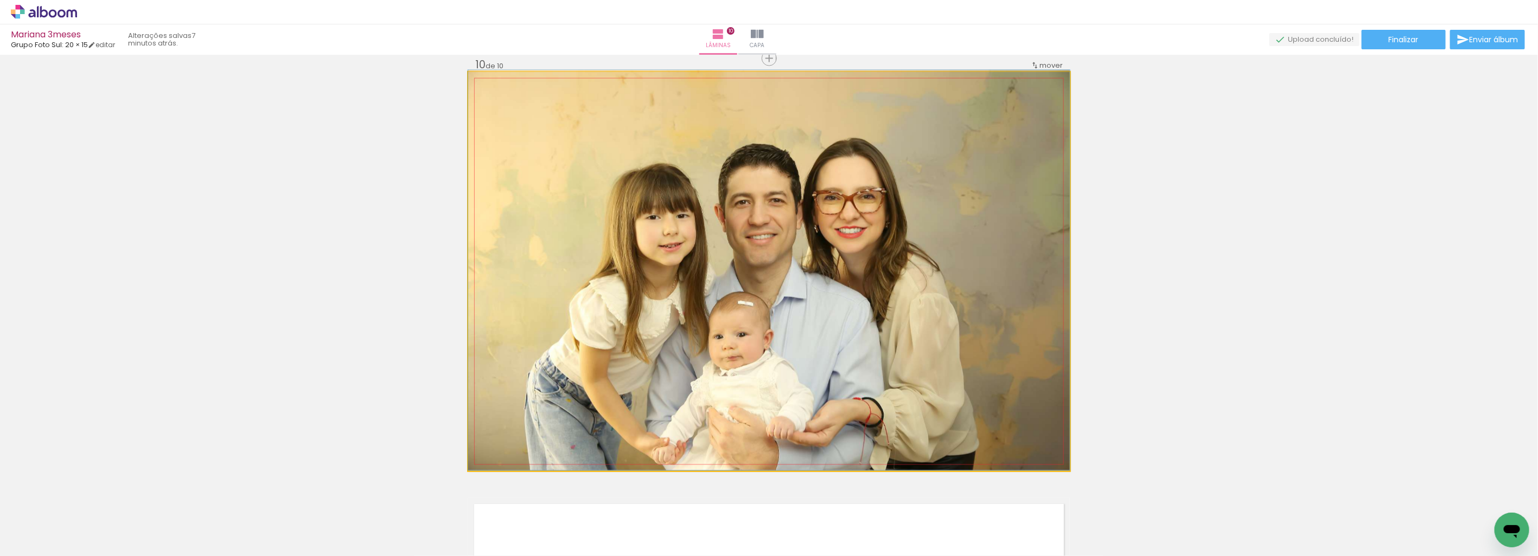
drag, startPoint x: 906, startPoint y: 317, endPoint x: 924, endPoint y: 310, distance: 19.9
drag, startPoint x: 924, startPoint y: 310, endPoint x: 941, endPoint y: 272, distance: 40.8
drag, startPoint x: 941, startPoint y: 304, endPoint x: 943, endPoint y: 290, distance: 14.3
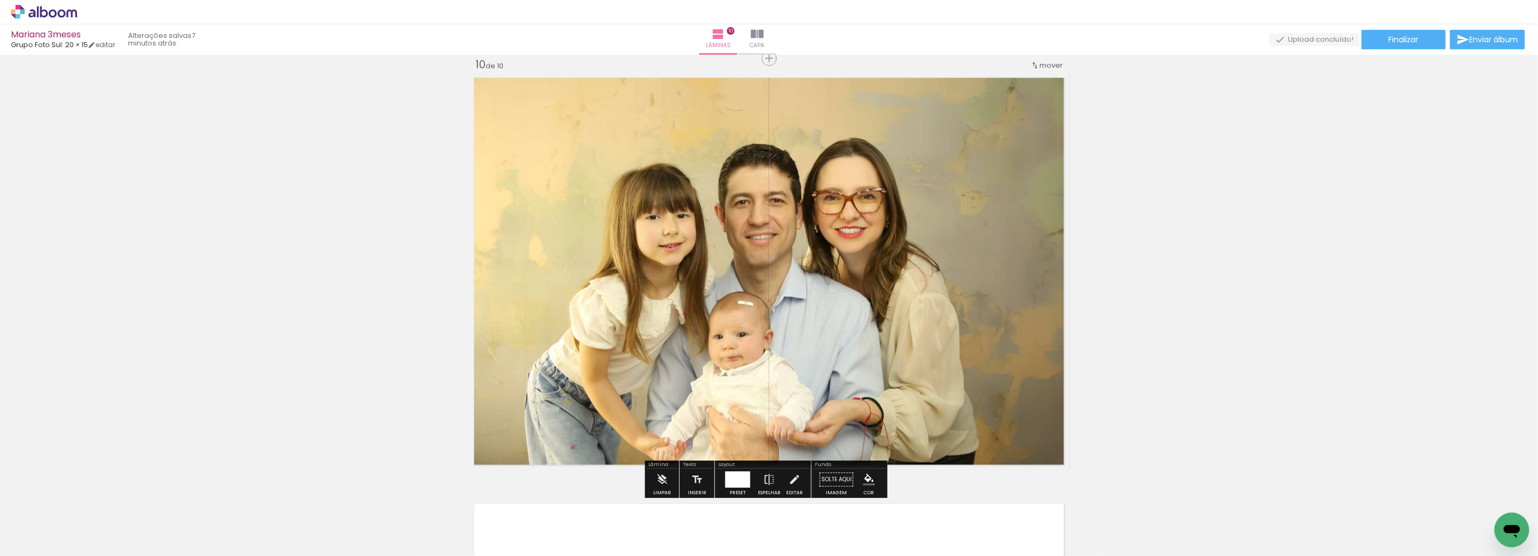
click at [931, 288] on quentale-photo at bounding box center [769, 271] width 602 height 399
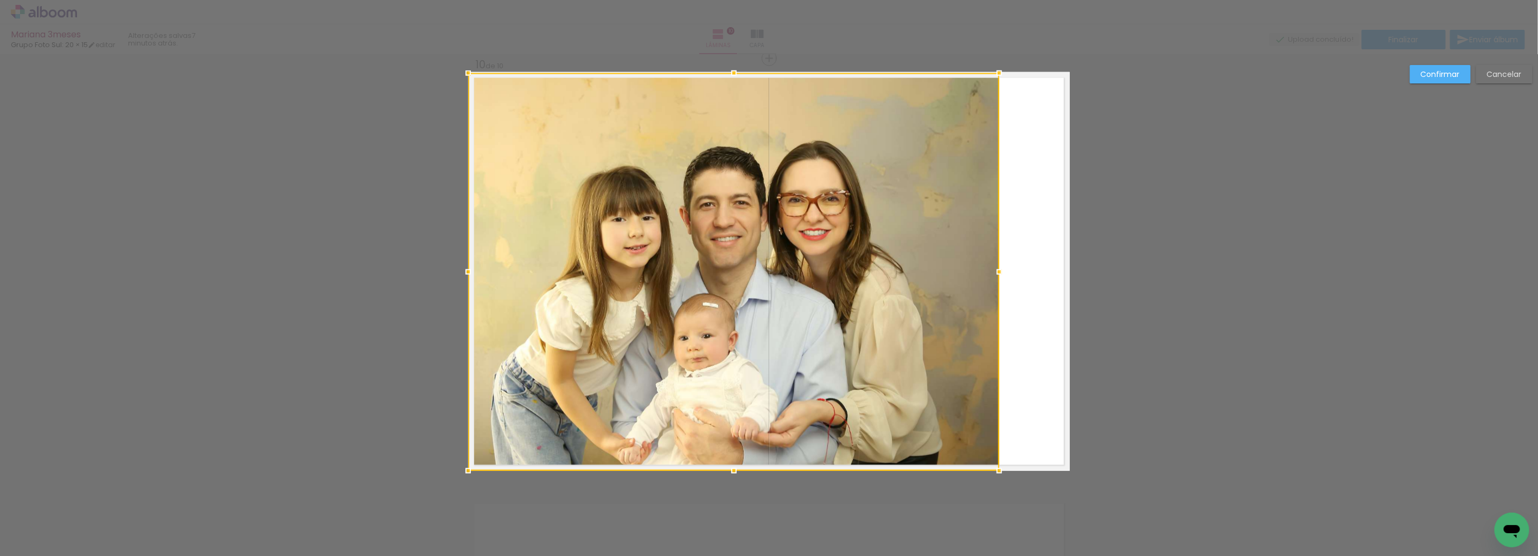
drag, startPoint x: 1071, startPoint y: 73, endPoint x: 1000, endPoint y: 74, distance: 70.5
click at [1000, 74] on div at bounding box center [999, 73] width 22 height 22
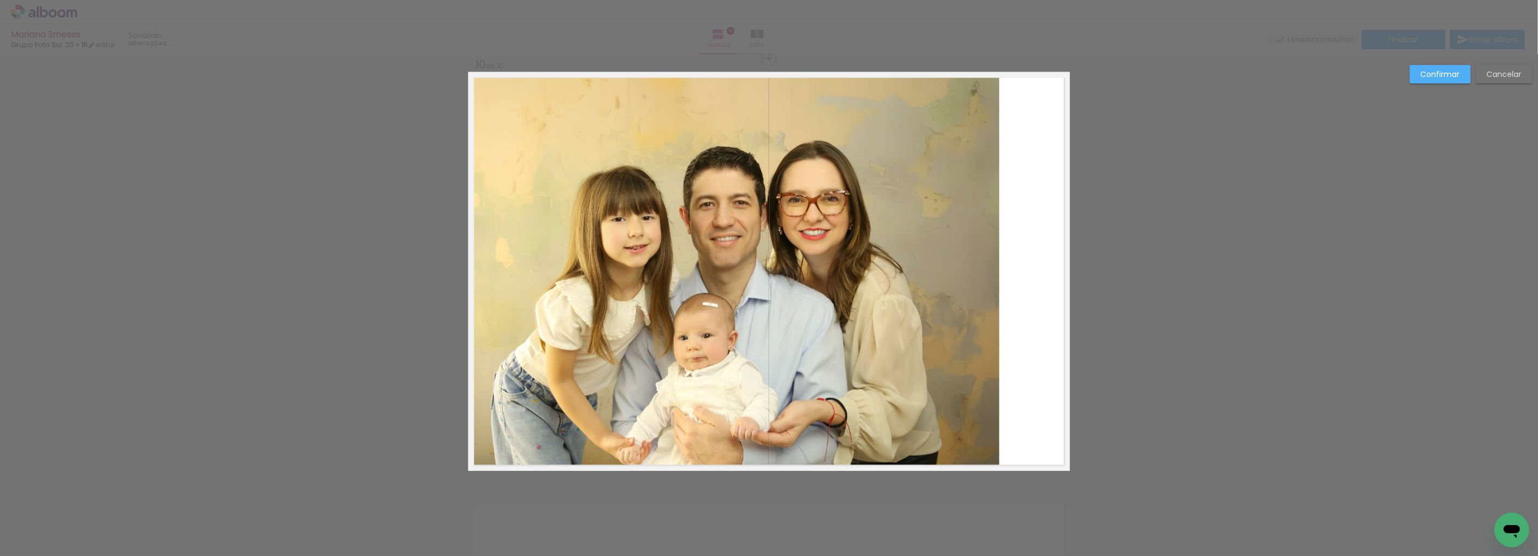
click at [0, 0] on slot "Confirmar" at bounding box center [0, 0] width 0 height 0
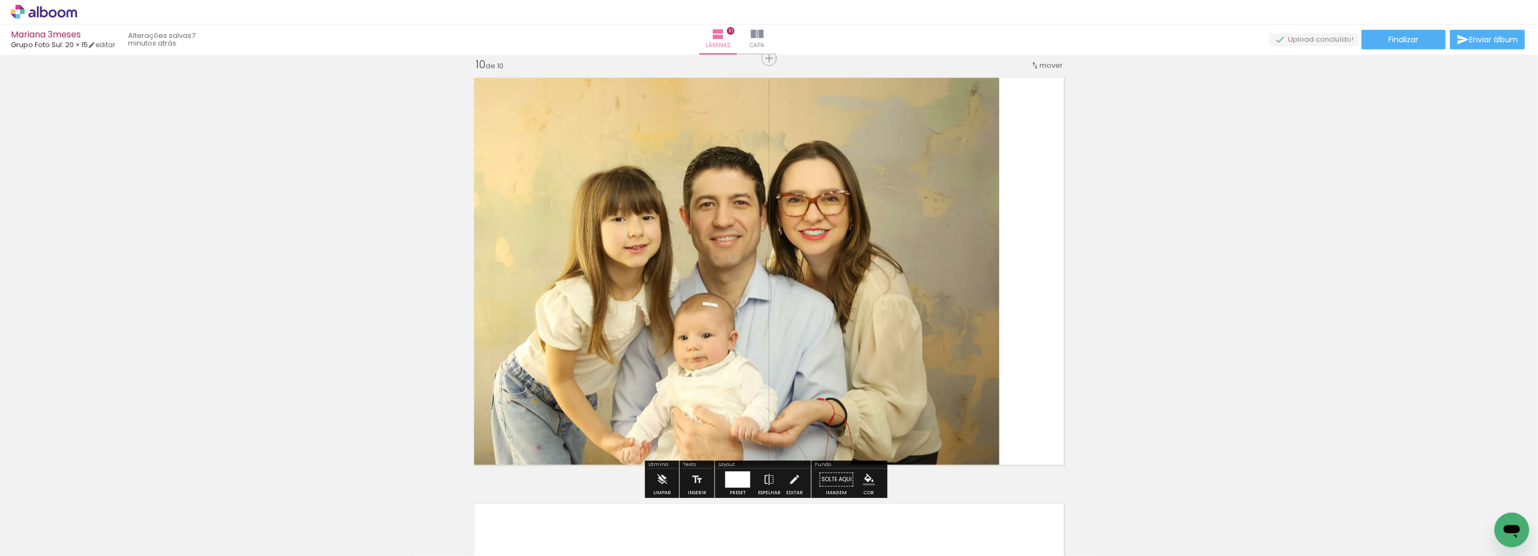
click at [802, 232] on quentale-photo at bounding box center [733, 272] width 531 height 398
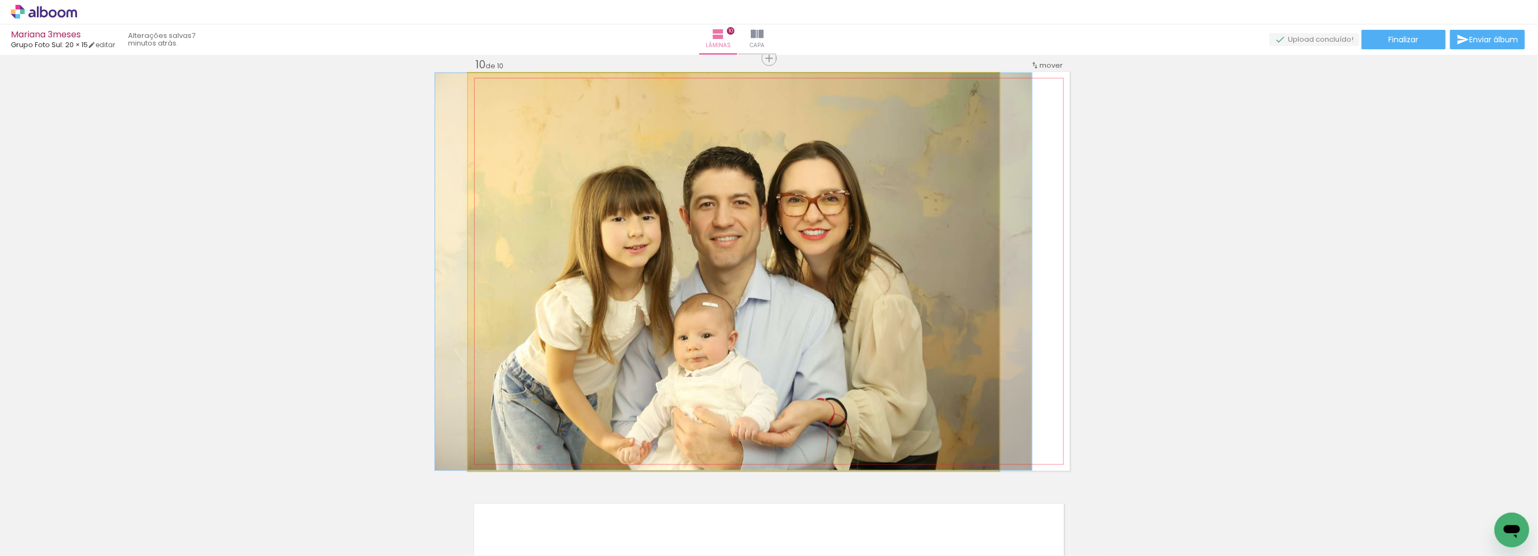
click at [802, 232] on quentale-photo at bounding box center [733, 272] width 531 height 398
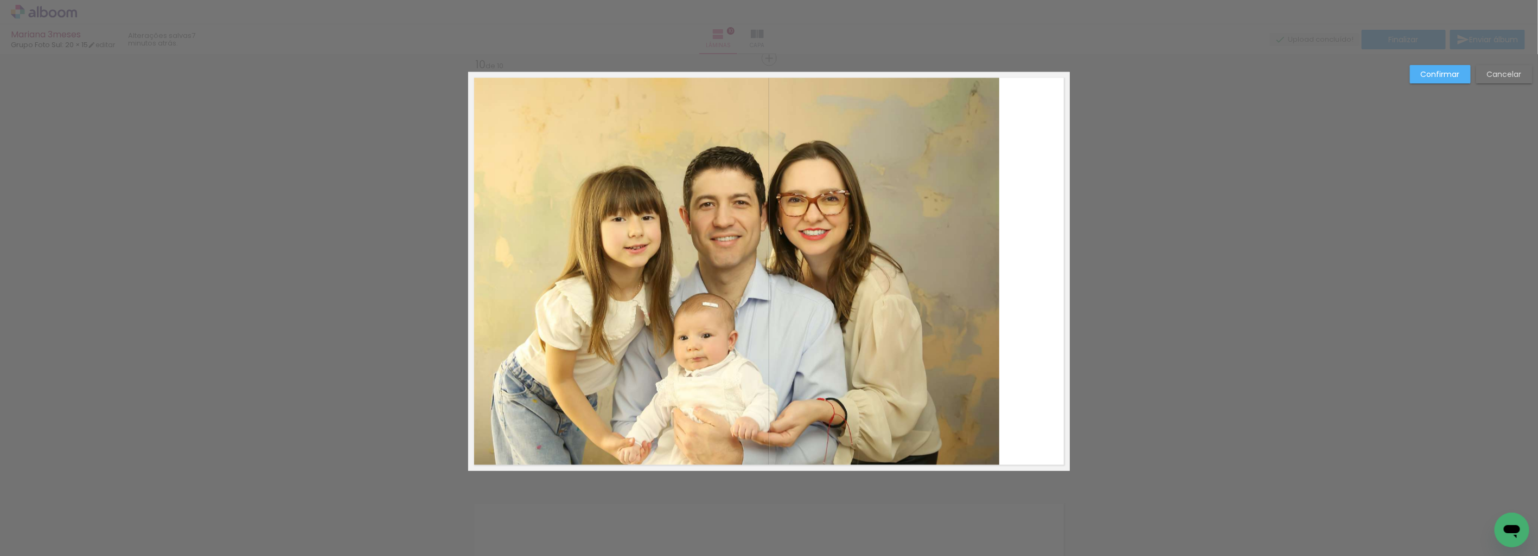
click at [498, 234] on quentale-photo at bounding box center [733, 272] width 531 height 398
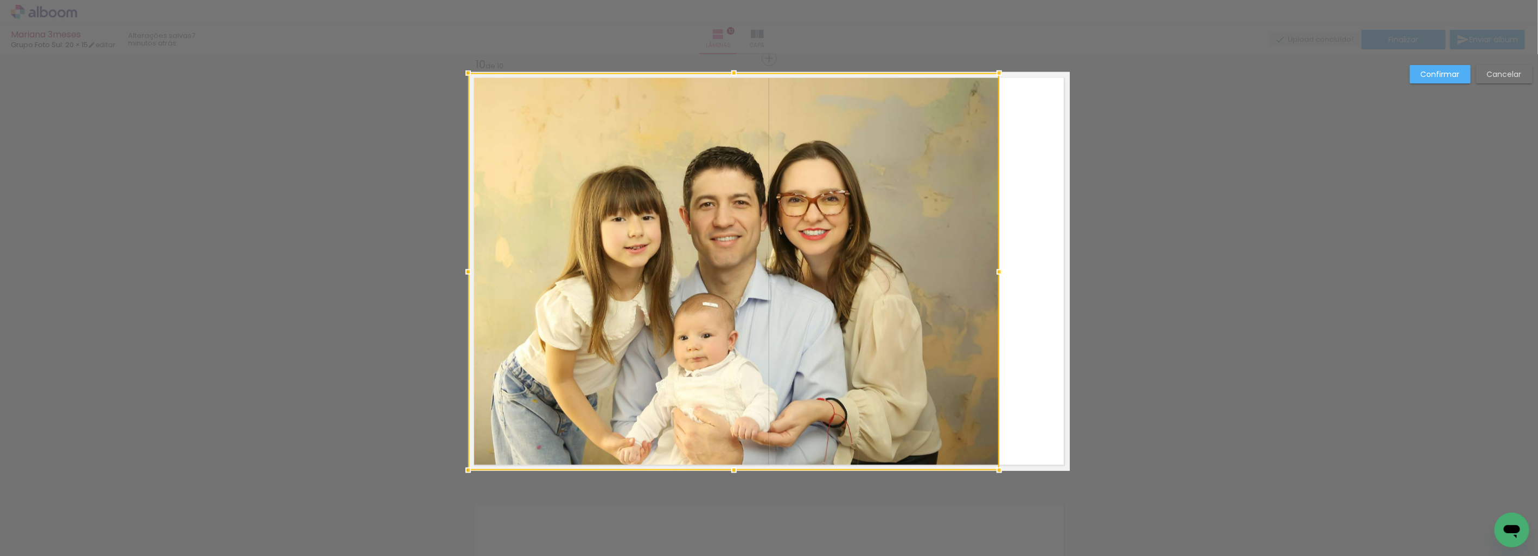
click at [498, 234] on div at bounding box center [733, 272] width 531 height 398
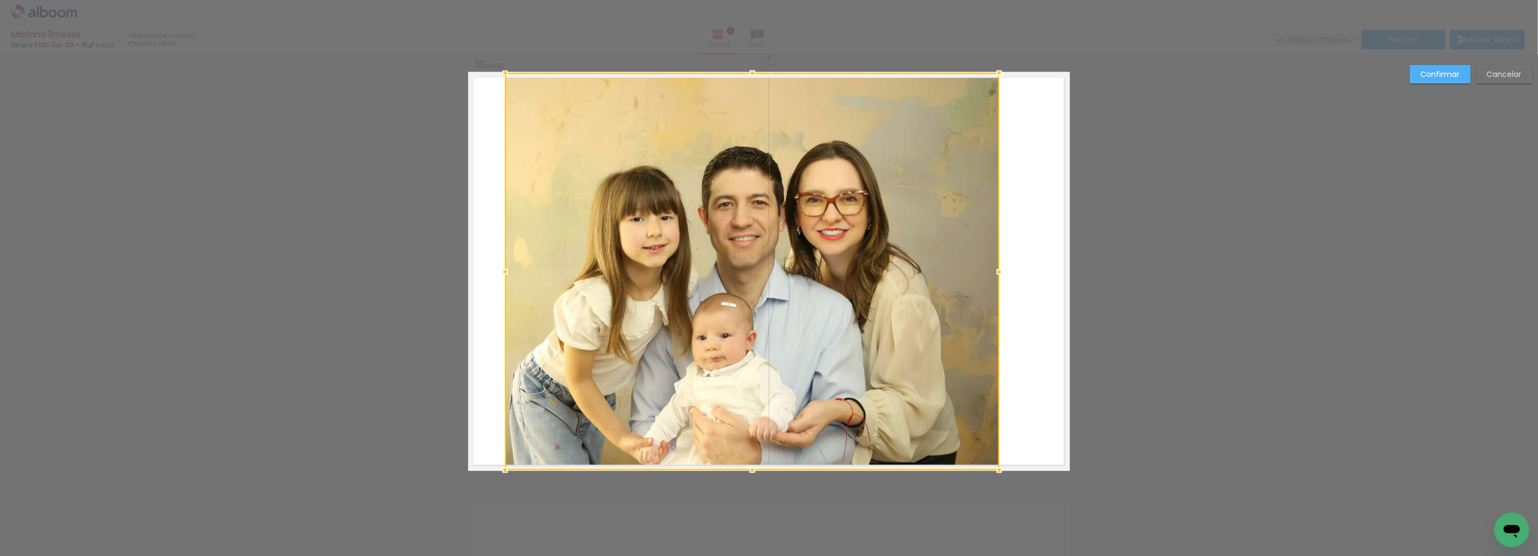
drag, startPoint x: 463, startPoint y: 266, endPoint x: 499, endPoint y: 254, distance: 37.9
click at [505, 254] on div at bounding box center [752, 272] width 494 height 398
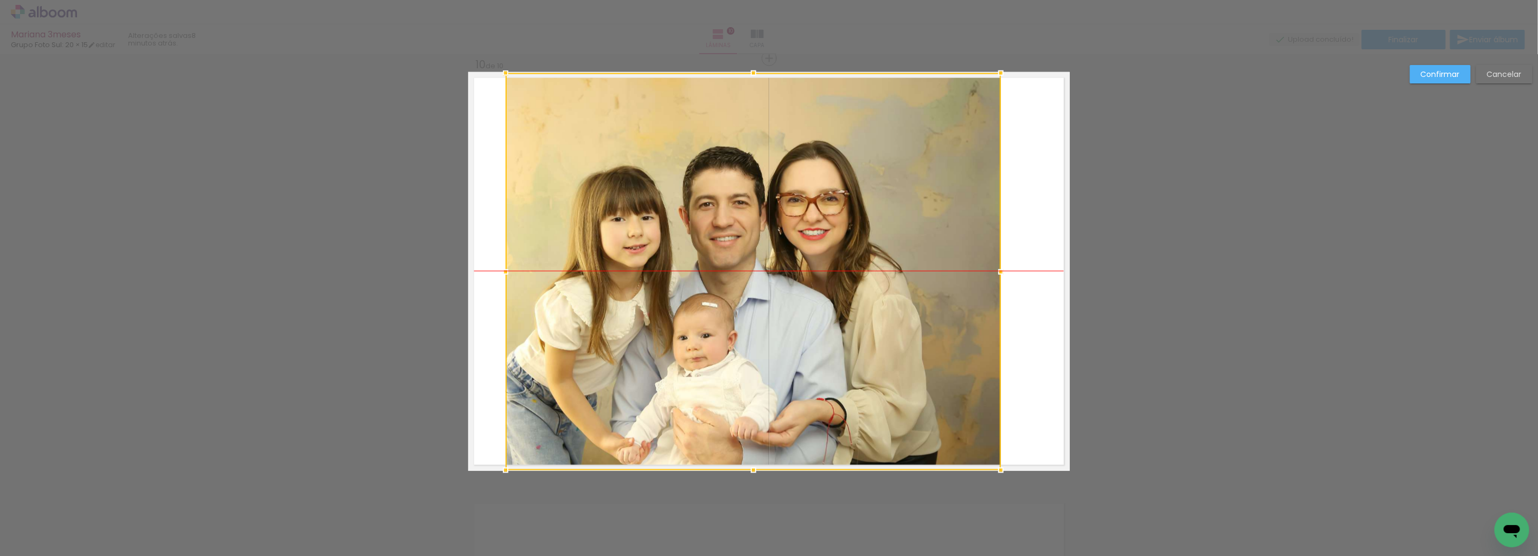
click at [822, 277] on div at bounding box center [753, 272] width 495 height 398
click at [0, 0] on slot "Confirmar" at bounding box center [0, 0] width 0 height 0
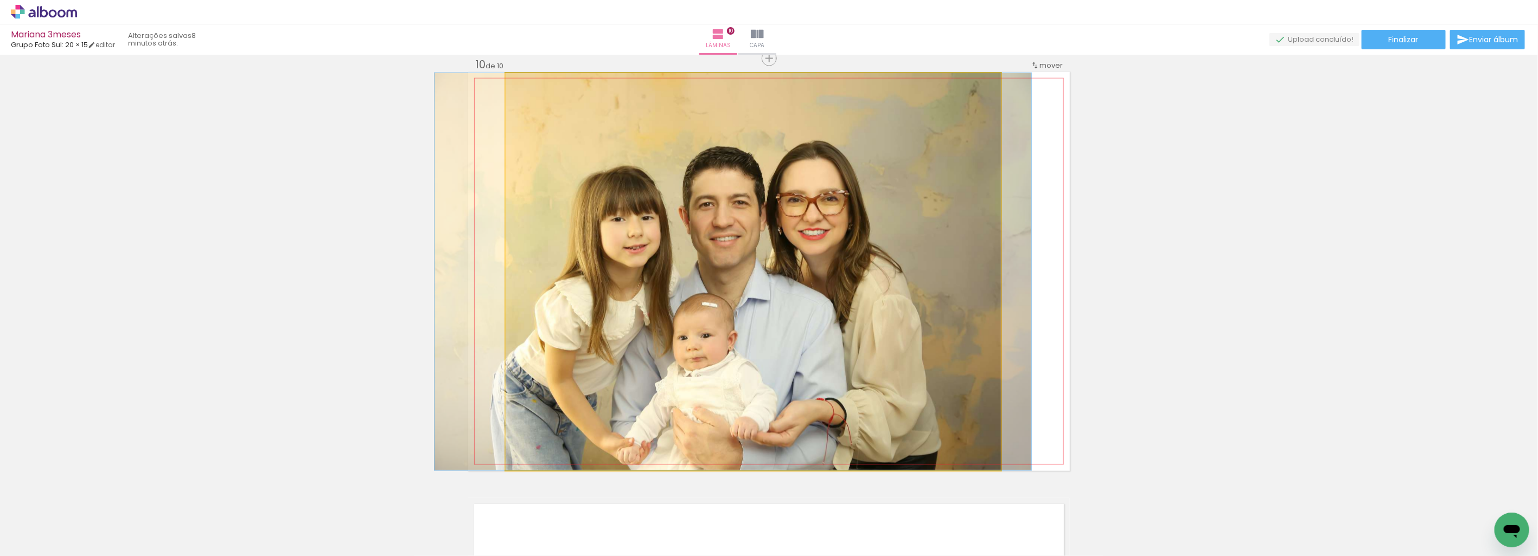
click at [842, 305] on quentale-photo at bounding box center [753, 272] width 495 height 398
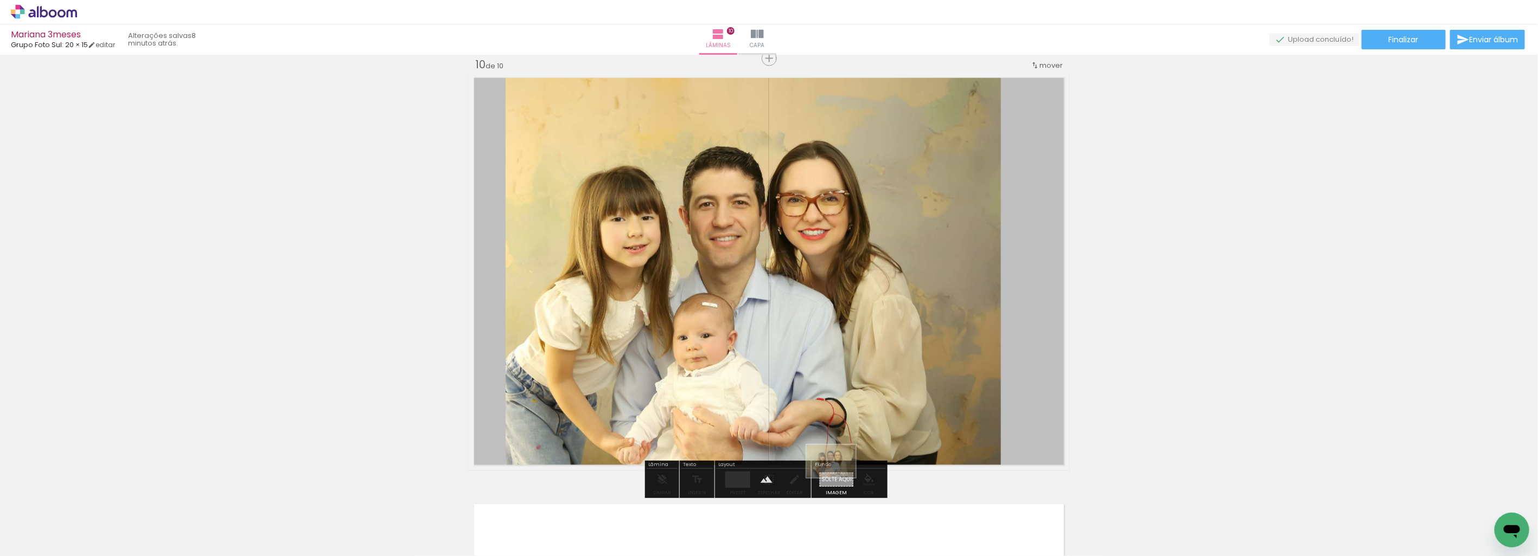
drag, startPoint x: 1029, startPoint y: 528, endPoint x: 839, endPoint y: 478, distance: 197.5
click at [839, 478] on quentale-workspace at bounding box center [769, 278] width 1538 height 556
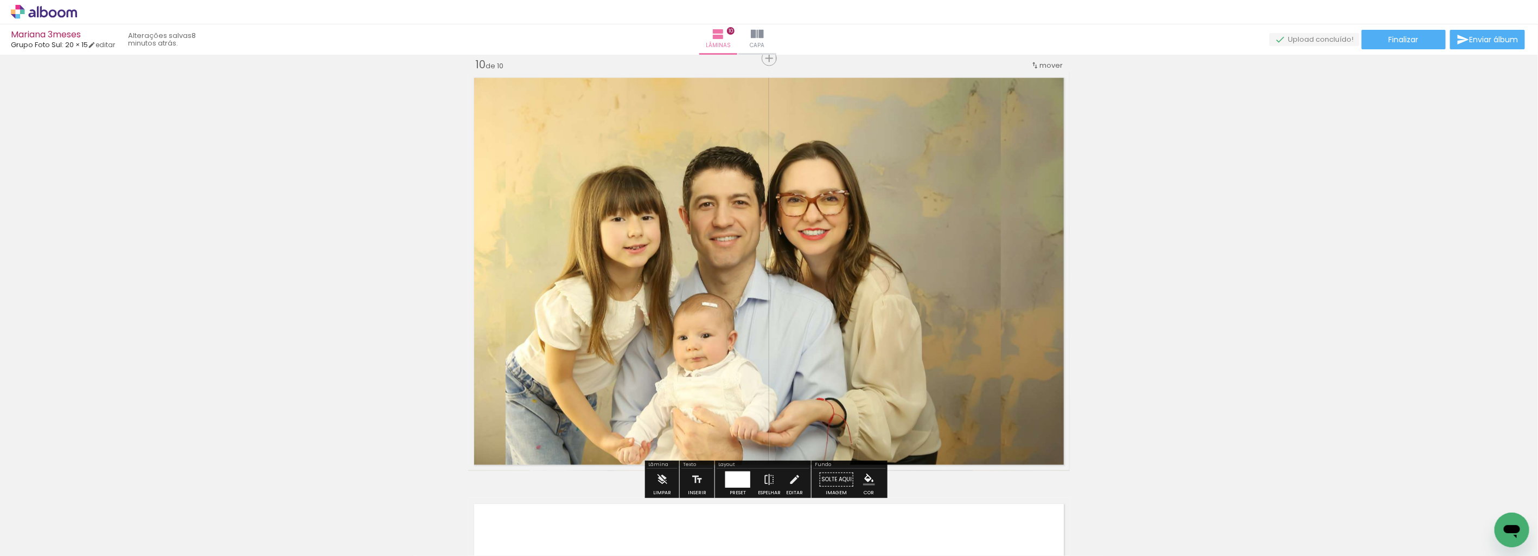
click at [660, 308] on quentale-photo at bounding box center [753, 272] width 495 height 398
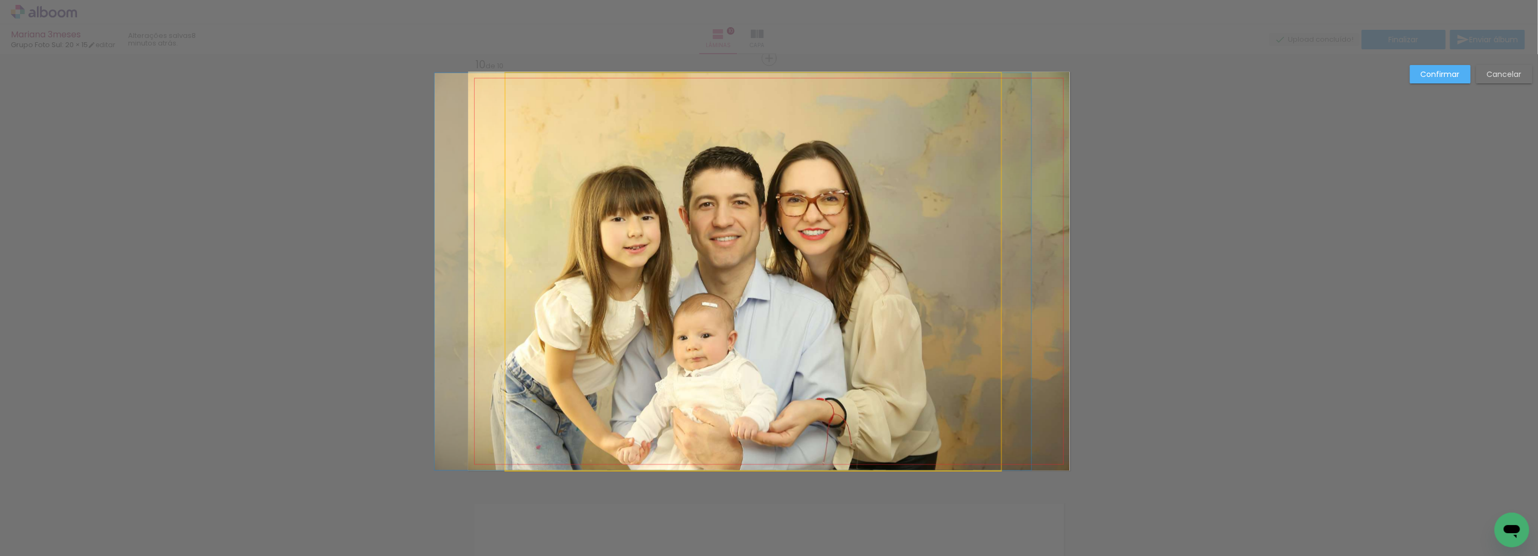
click at [514, 278] on quentale-photo at bounding box center [753, 272] width 495 height 398
click at [514, 278] on div at bounding box center [753, 272] width 495 height 398
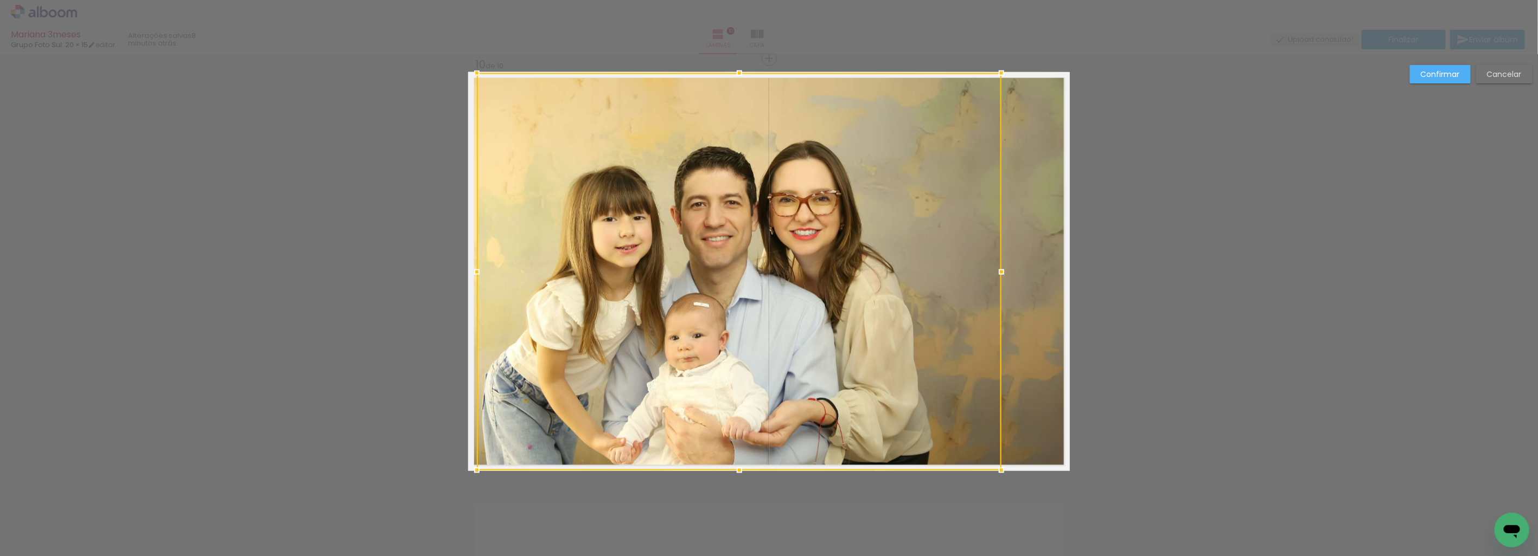
drag, startPoint x: 500, startPoint y: 278, endPoint x: 471, endPoint y: 285, distance: 30.3
click at [471, 285] on album-spread "10 de 10" at bounding box center [769, 271] width 602 height 399
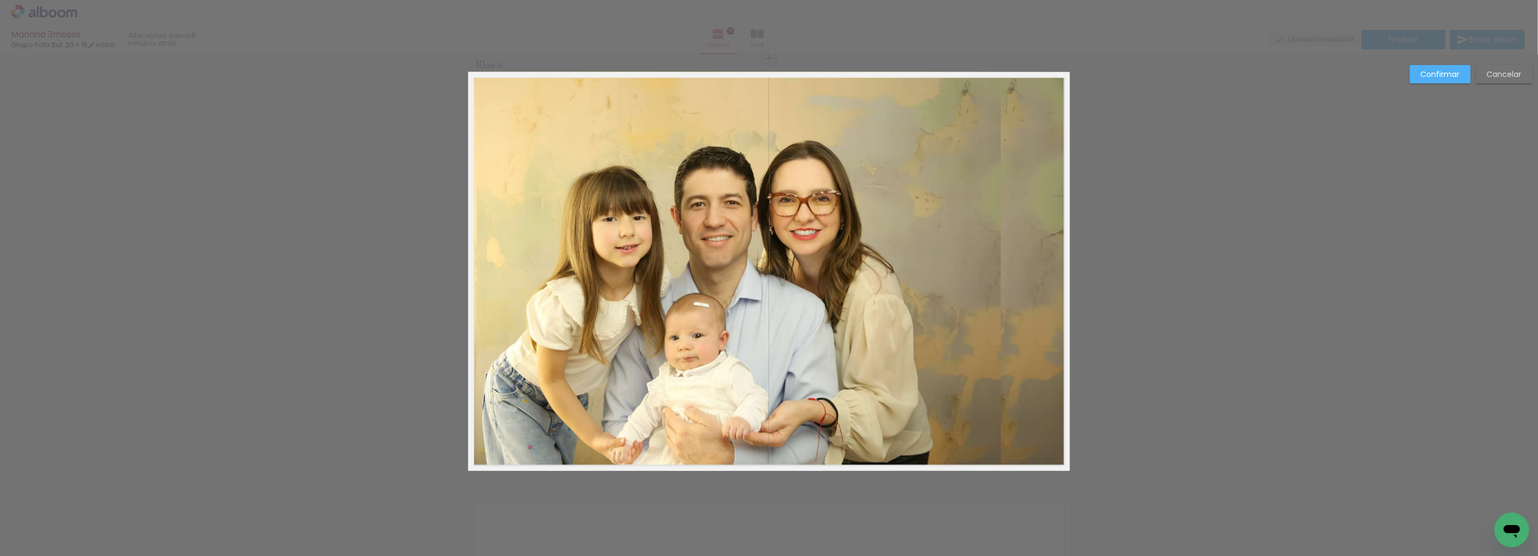
click at [0, 0] on slot "Confirmar" at bounding box center [0, 0] width 0 height 0
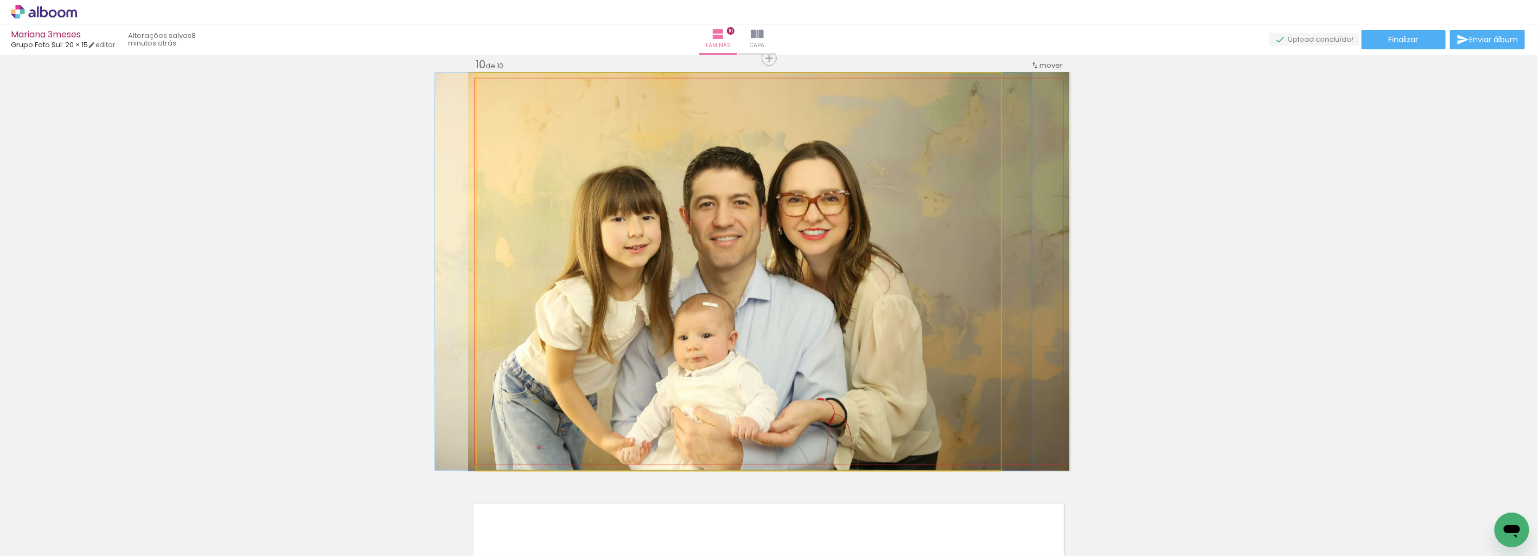
drag, startPoint x: 850, startPoint y: 287, endPoint x: 861, endPoint y: 282, distance: 11.6
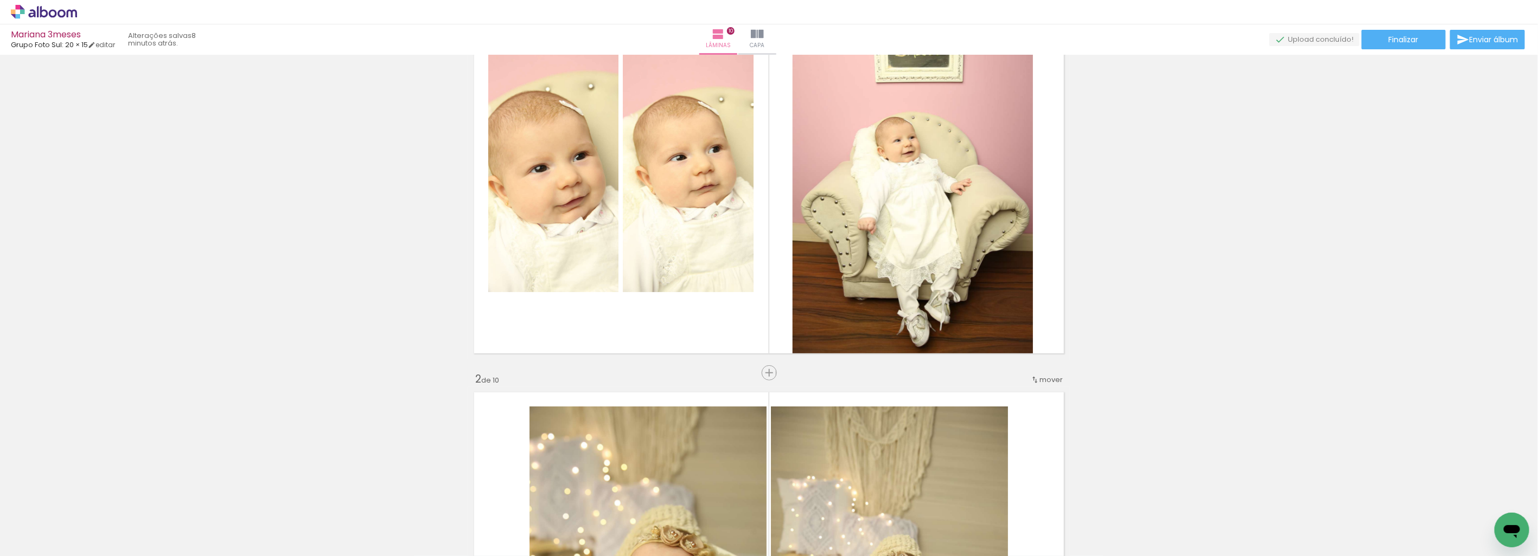
scroll to position [0, 0]
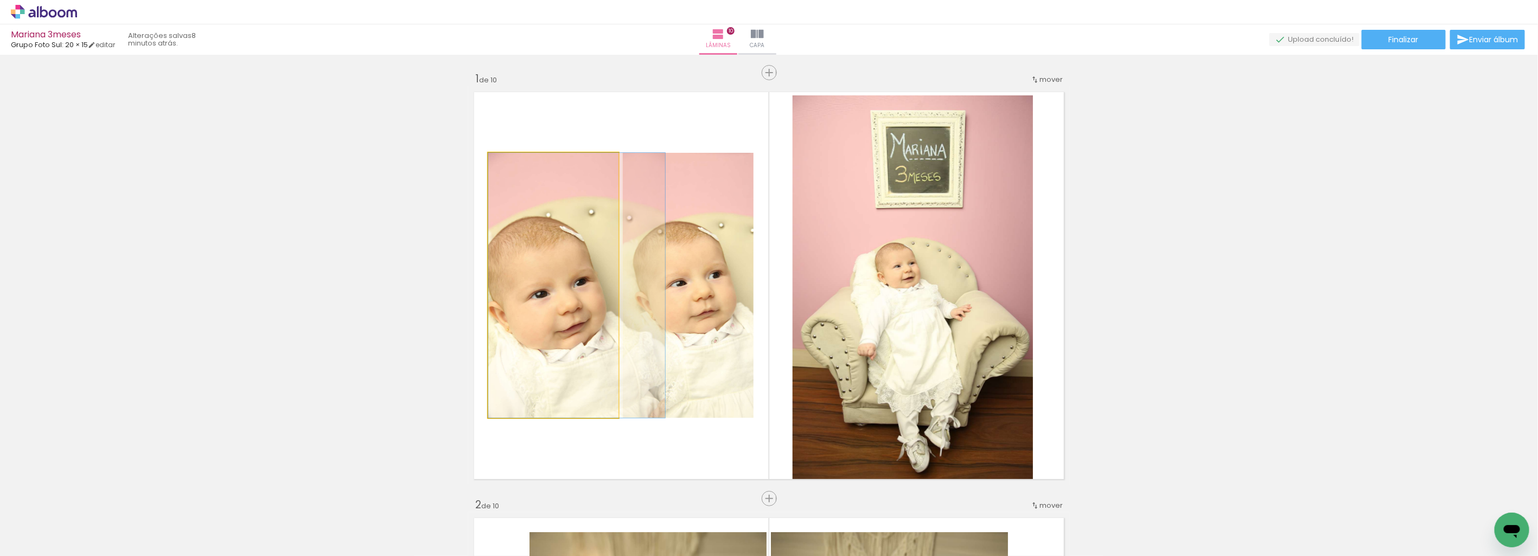
drag, startPoint x: 540, startPoint y: 350, endPoint x: 556, endPoint y: 343, distance: 17.5
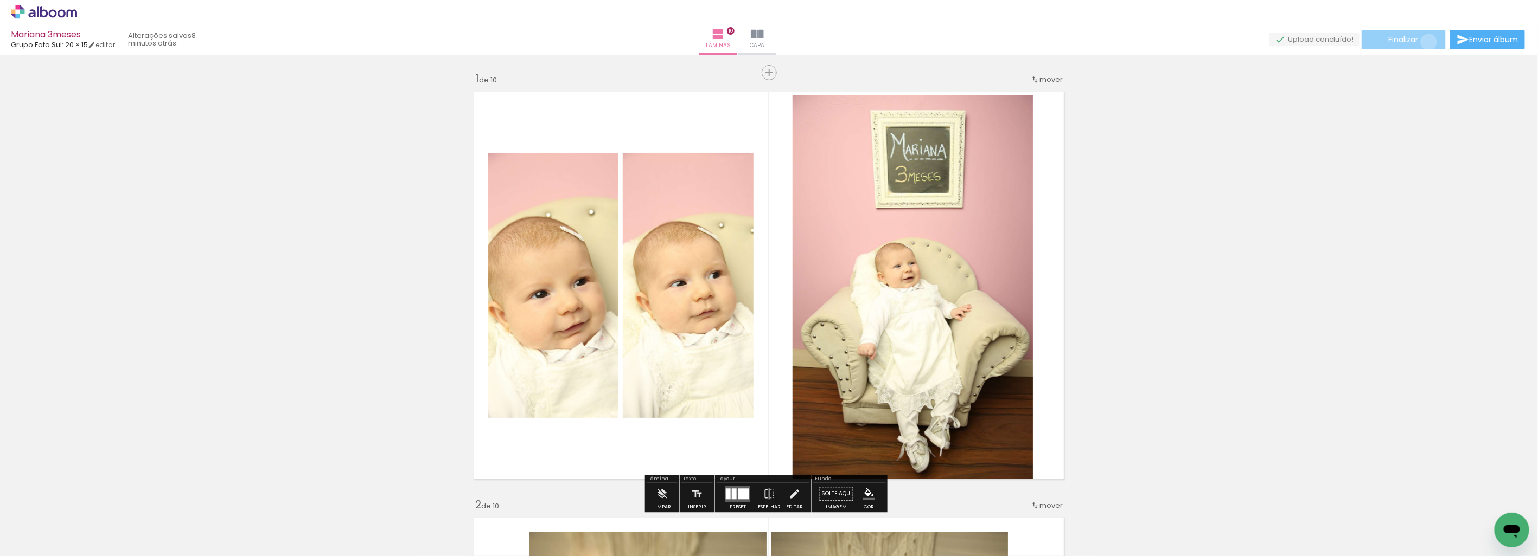
click at [1425, 42] on paper-button "Finalizar" at bounding box center [1403, 40] width 84 height 20
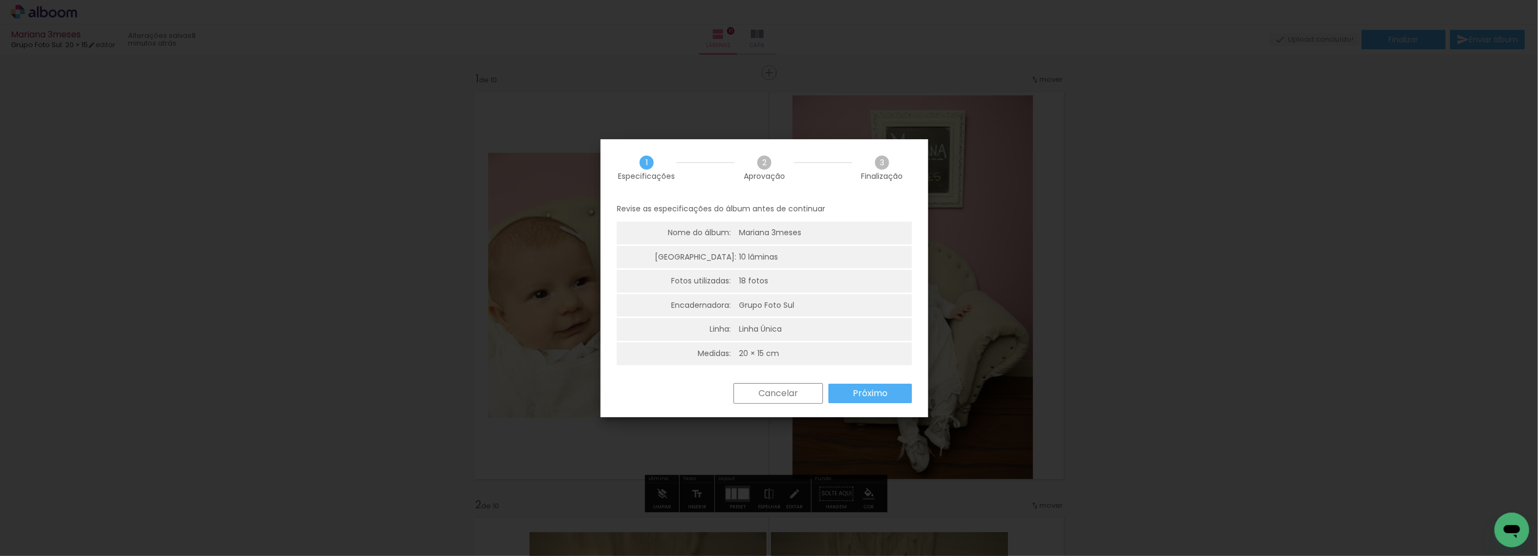
click at [0, 0] on slot "Próximo" at bounding box center [0, 0] width 0 height 0
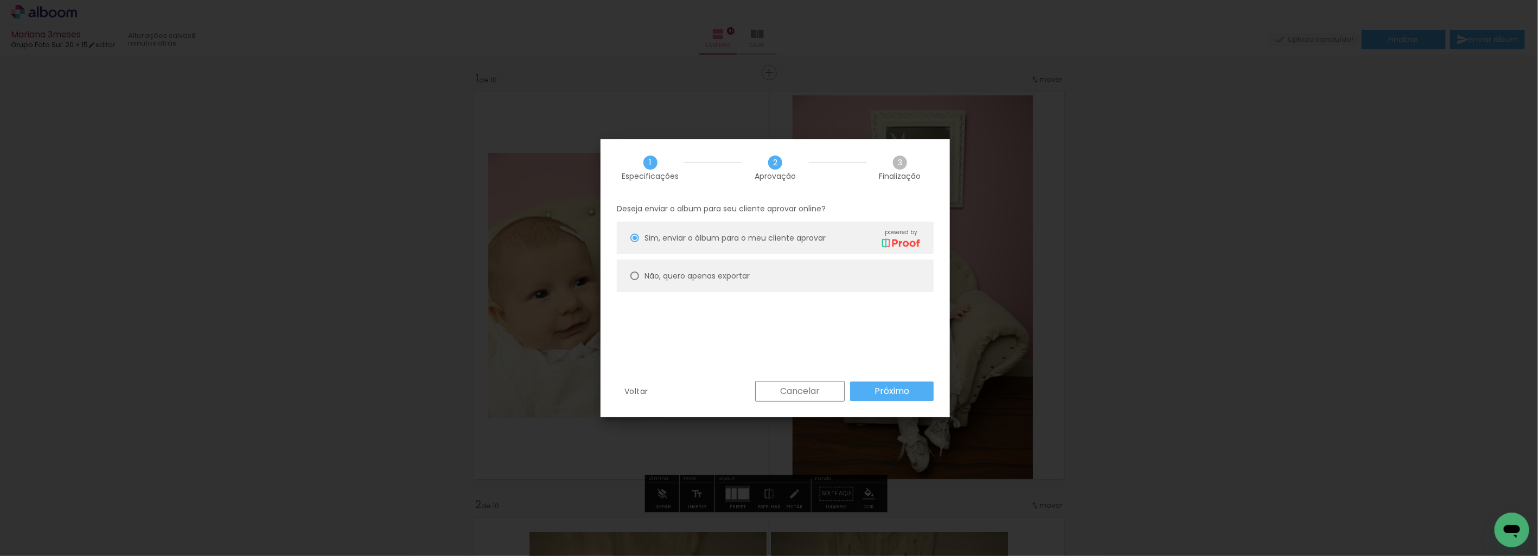
click at [0, 0] on slot "Não, quero apenas exportar" at bounding box center [0, 0] width 0 height 0
type paper-radio-button "on"
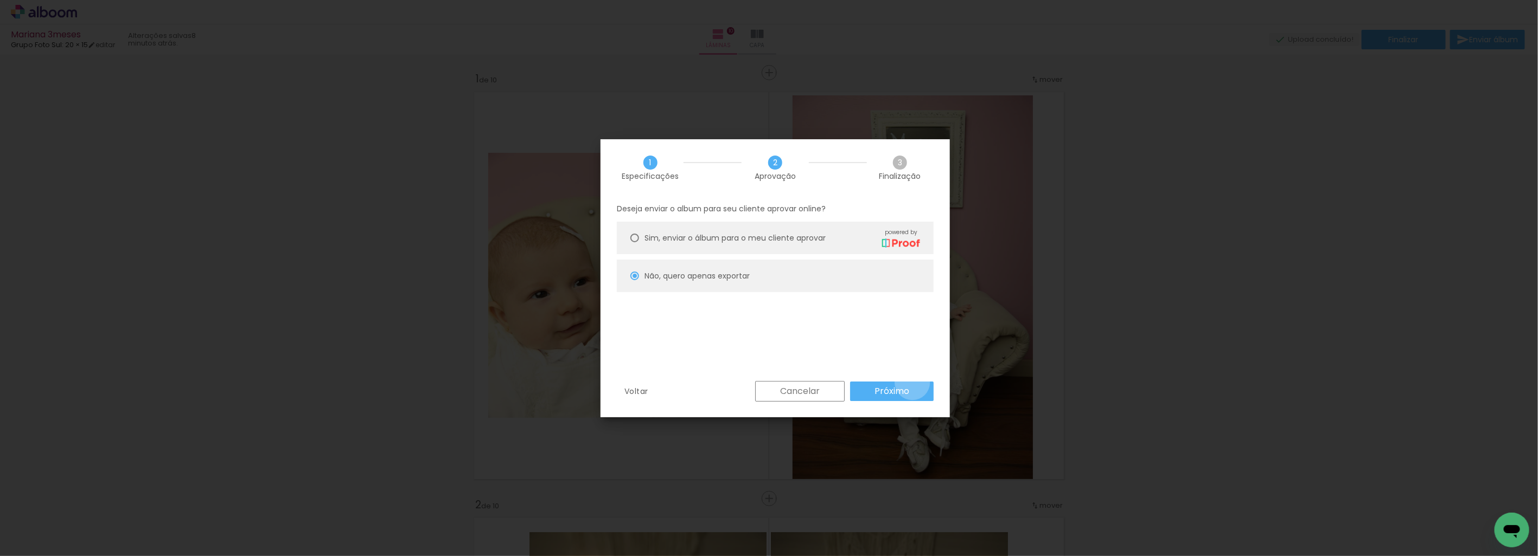
click at [912, 383] on paper-button "Próximo" at bounding box center [892, 392] width 84 height 20
type input "Alta, 300 DPI"
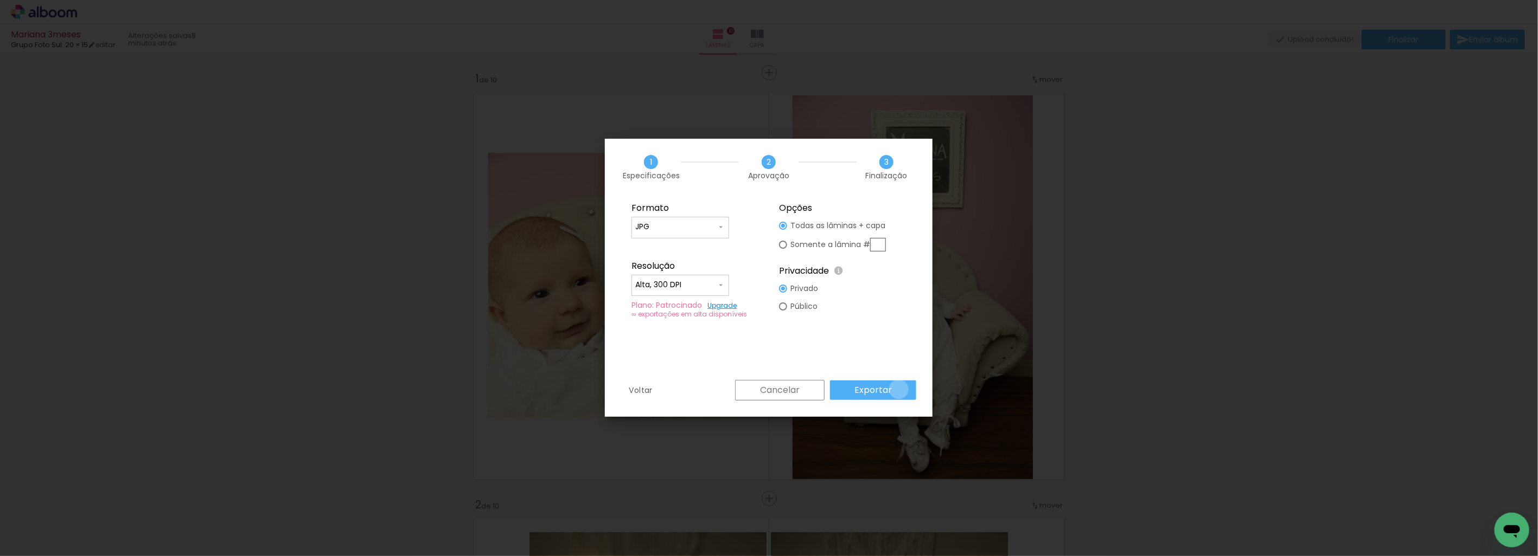
click at [901, 389] on paper-button "Exportar" at bounding box center [873, 391] width 86 height 20
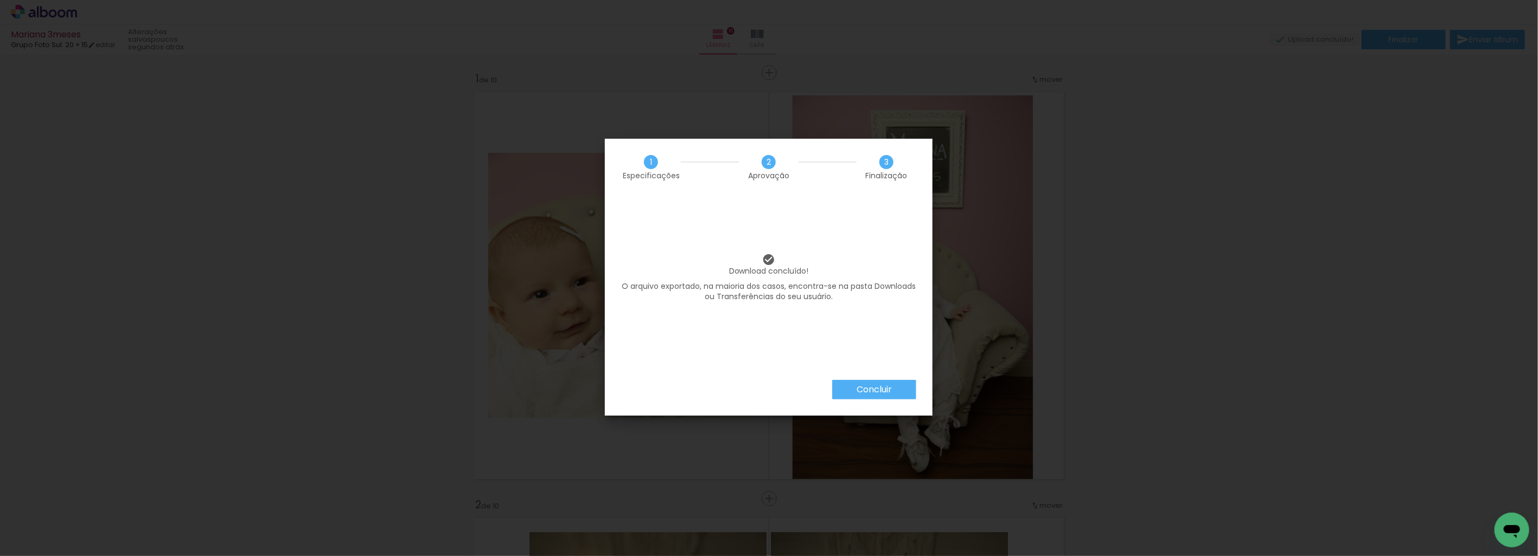
click at [853, 388] on paper-button "Concluir" at bounding box center [874, 390] width 84 height 20
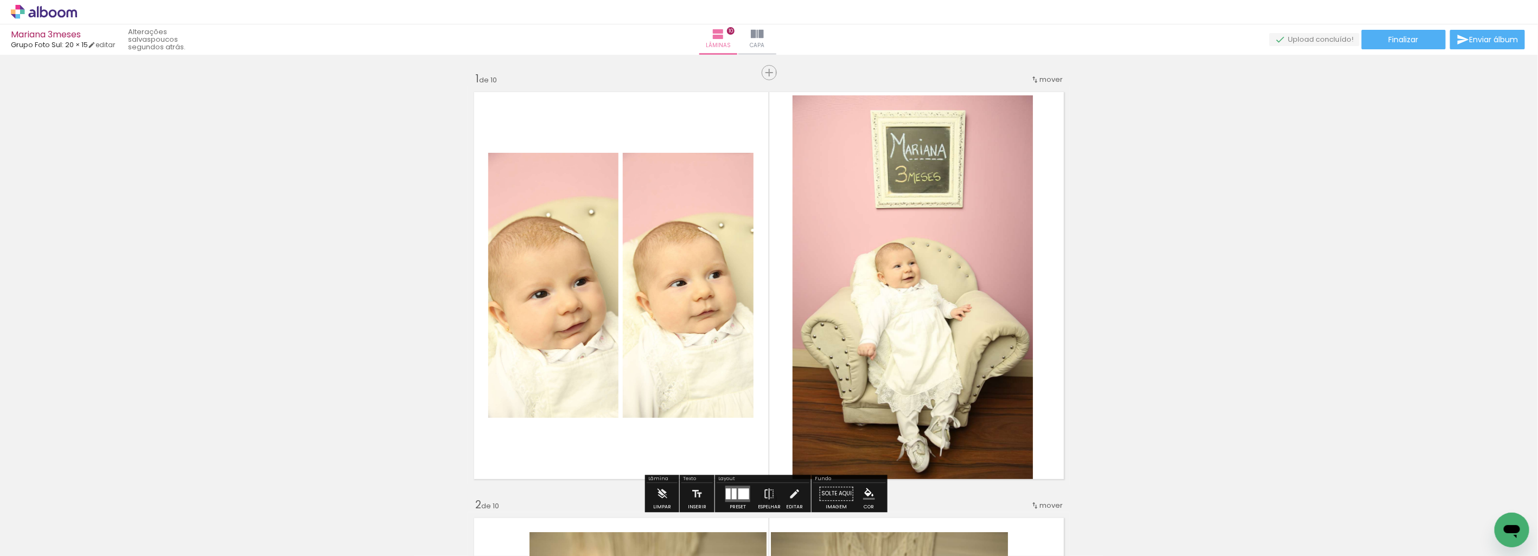
click at [57, 10] on icon at bounding box center [44, 12] width 66 height 14
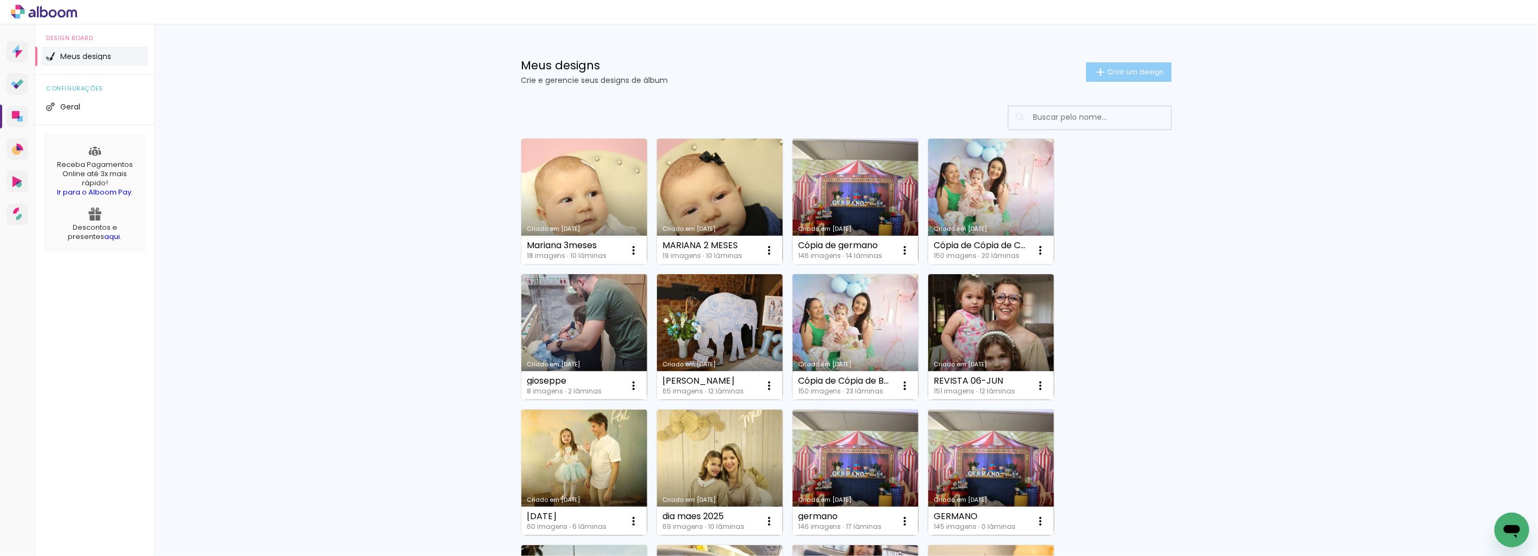
click at [1134, 66] on paper-button "Criar um design" at bounding box center [1129, 72] width 86 height 20
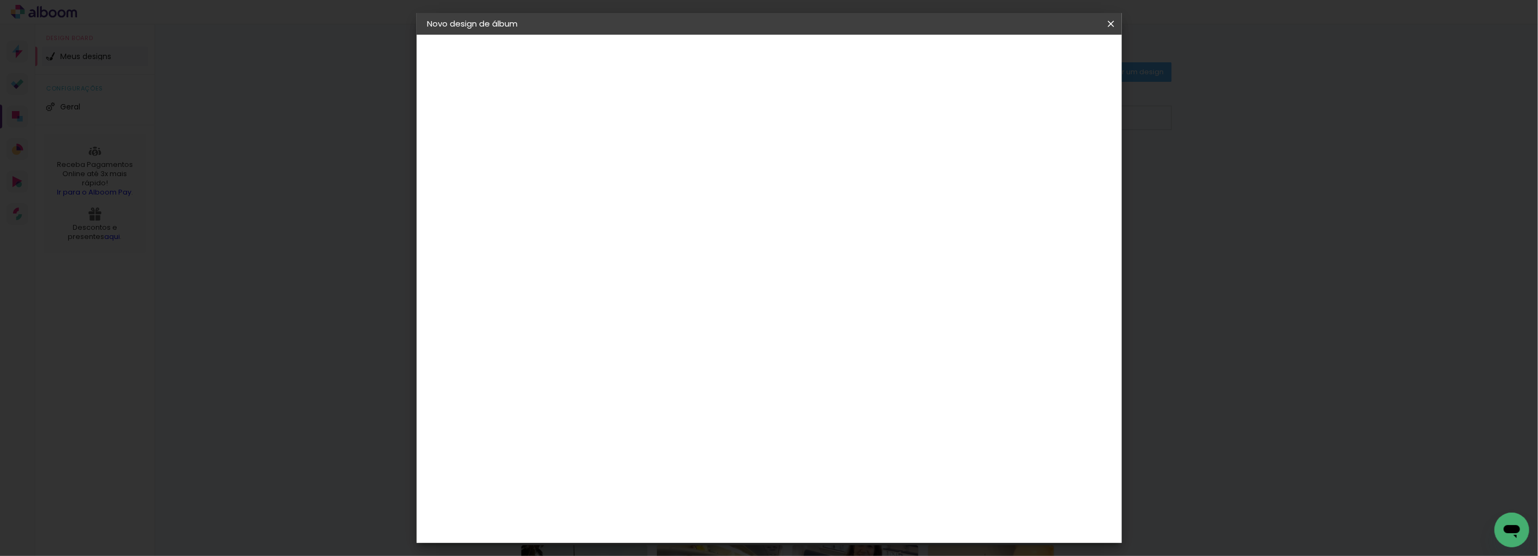
click at [605, 151] on input at bounding box center [605, 145] width 0 height 17
type input "MARIANA 4 MESES"
type paper-input "MARIANA 4 MESES"
type input "MARIANA 4 MESES"
type paper-input "MARIANA 4 MESES"
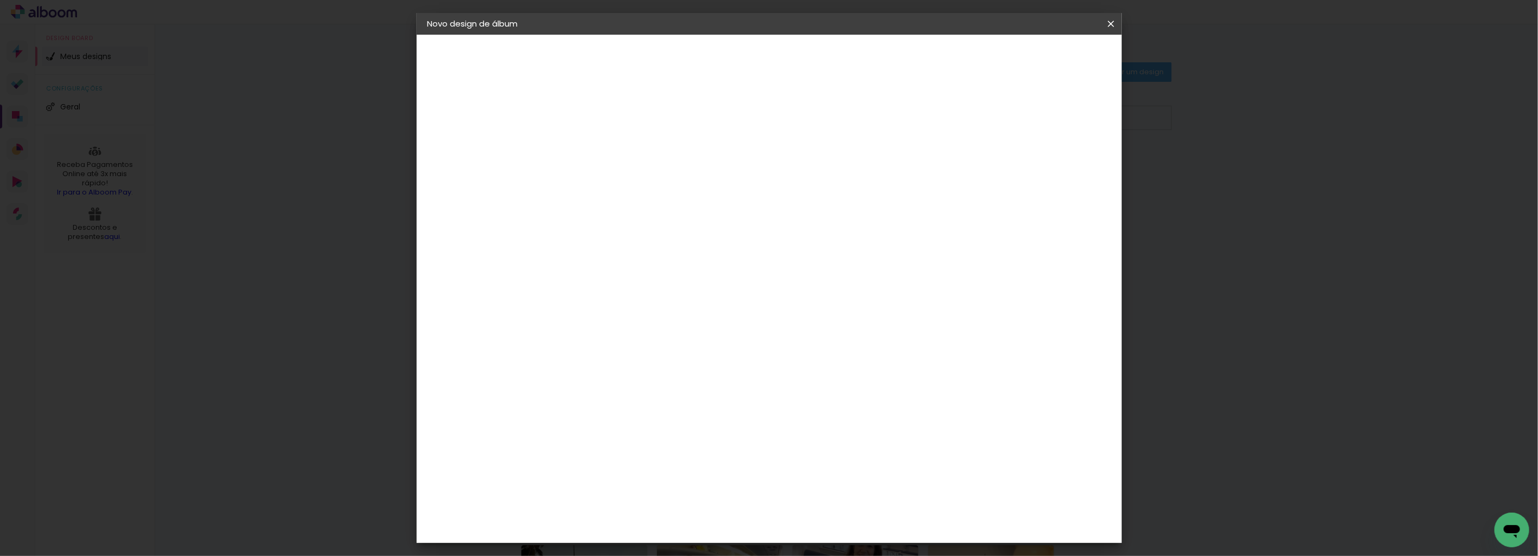
click at [716, 63] on paper-button "Avançar" at bounding box center [689, 57] width 53 height 18
click at [802, 63] on paper-button "Avançar" at bounding box center [775, 57] width 53 height 18
click at [0, 0] on slot "Avançar" at bounding box center [0, 0] width 0 height 0
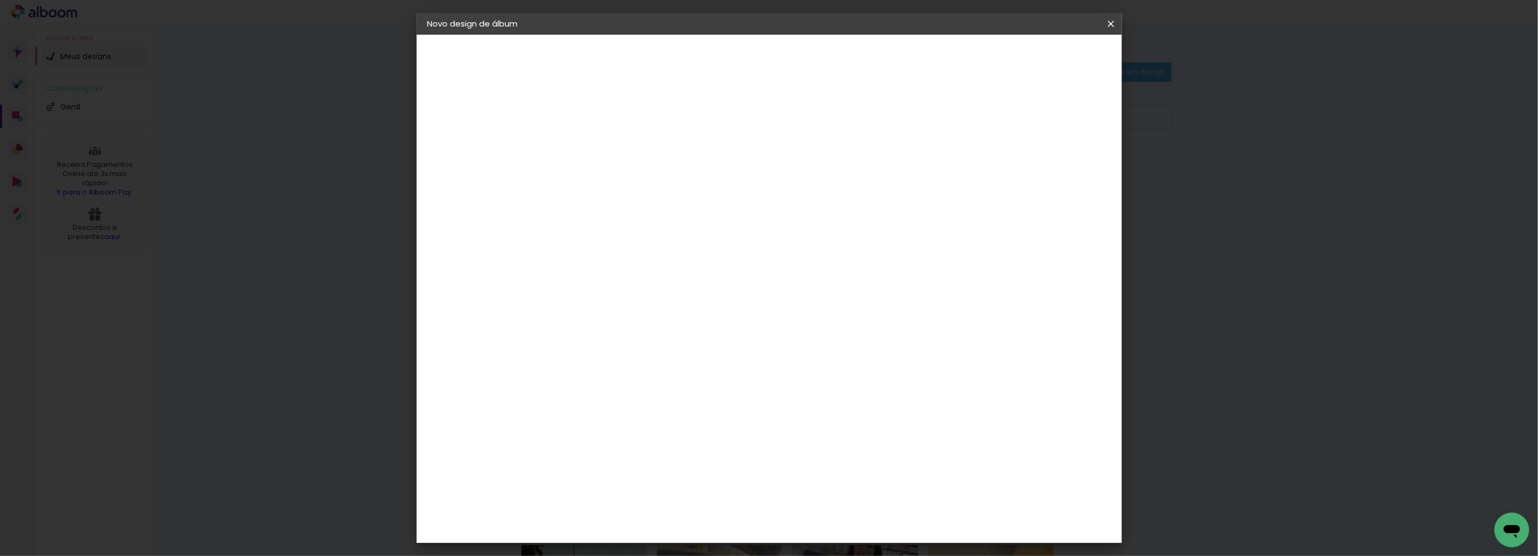
click at [1042, 56] on span "Iniciar design" at bounding box center [1017, 58] width 49 height 8
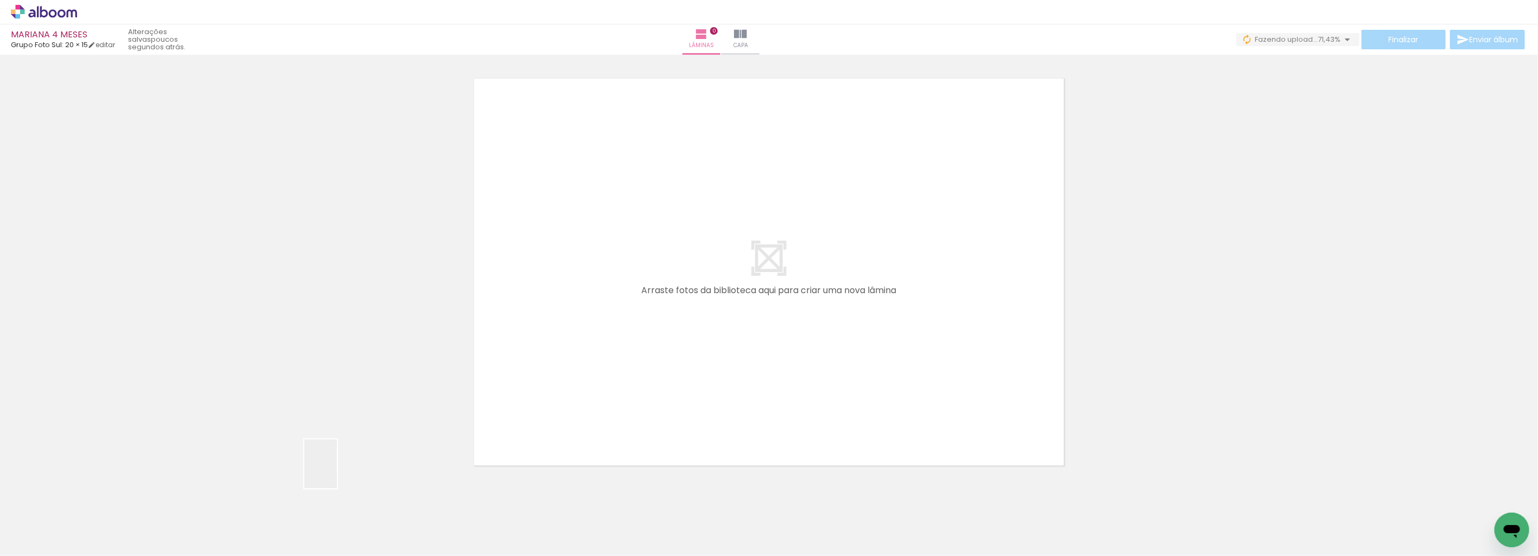
drag, startPoint x: 337, startPoint y: 472, endPoint x: 377, endPoint y: 447, distance: 47.3
click at [771, 329] on quentale-workspace at bounding box center [769, 278] width 1538 height 556
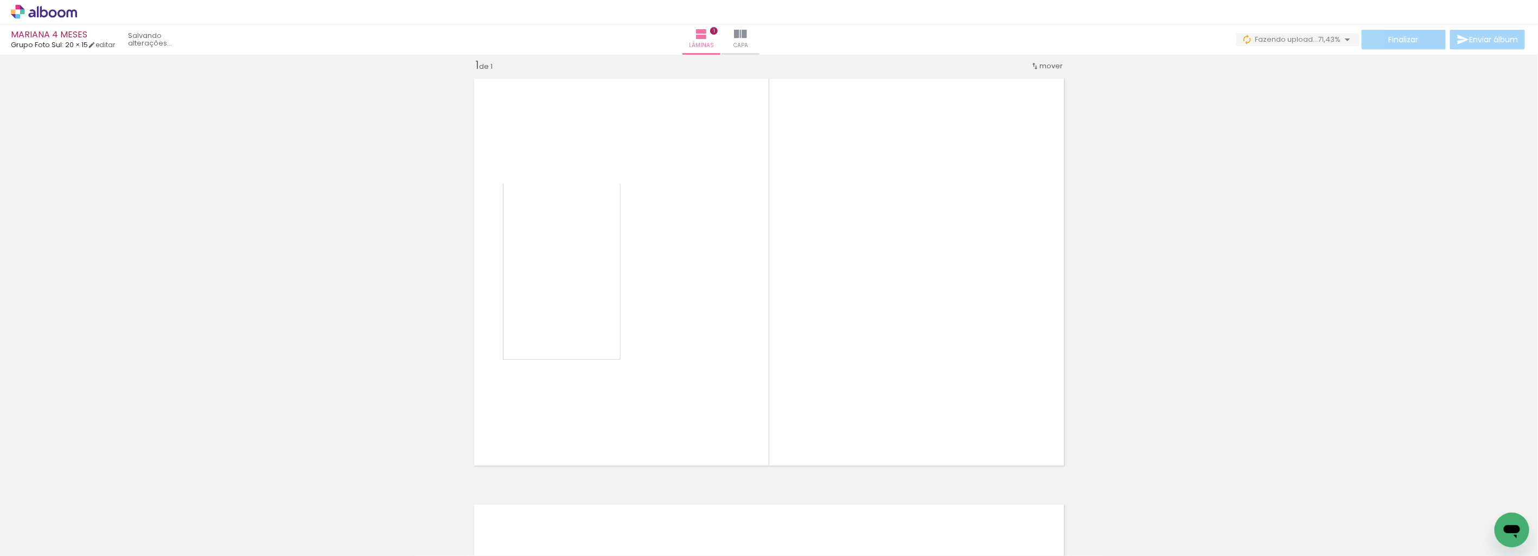
scroll to position [14, 0]
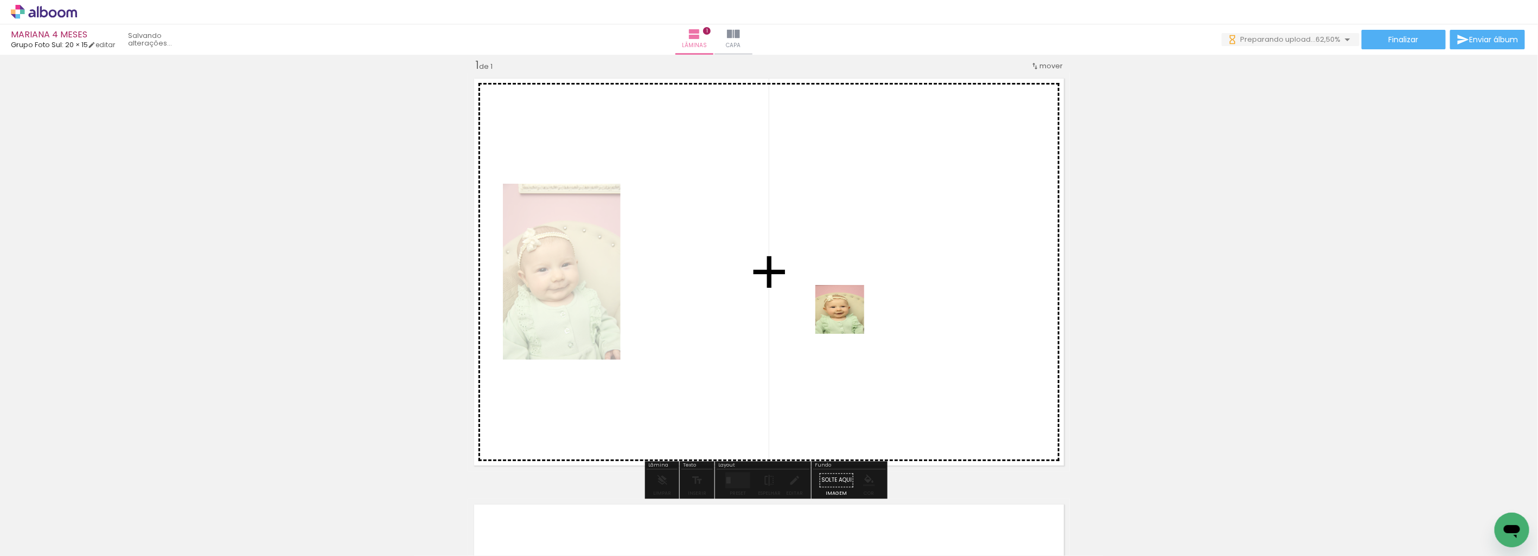
drag, startPoint x: 235, startPoint y: 533, endPoint x: 848, endPoint y: 318, distance: 649.6
click at [848, 318] on quentale-workspace at bounding box center [769, 278] width 1538 height 556
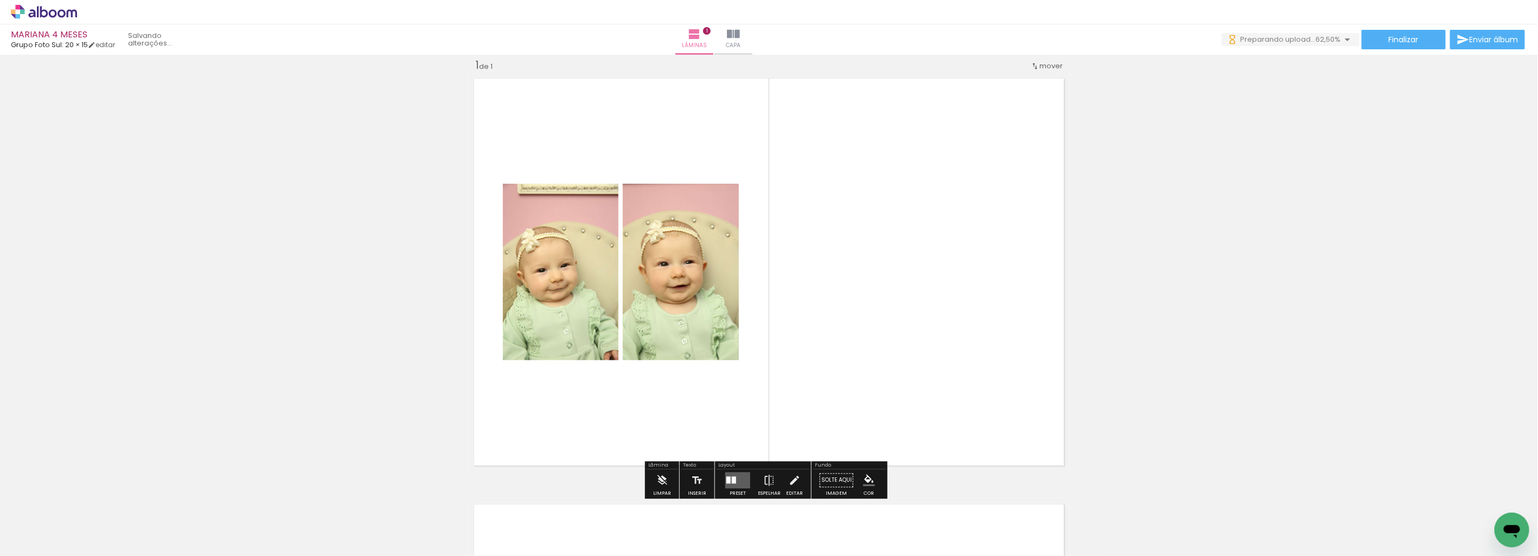
scroll to position [0, 0]
drag, startPoint x: 177, startPoint y: 529, endPoint x: 576, endPoint y: 442, distance: 408.0
click at [649, 415] on quentale-workspace at bounding box center [769, 278] width 1538 height 556
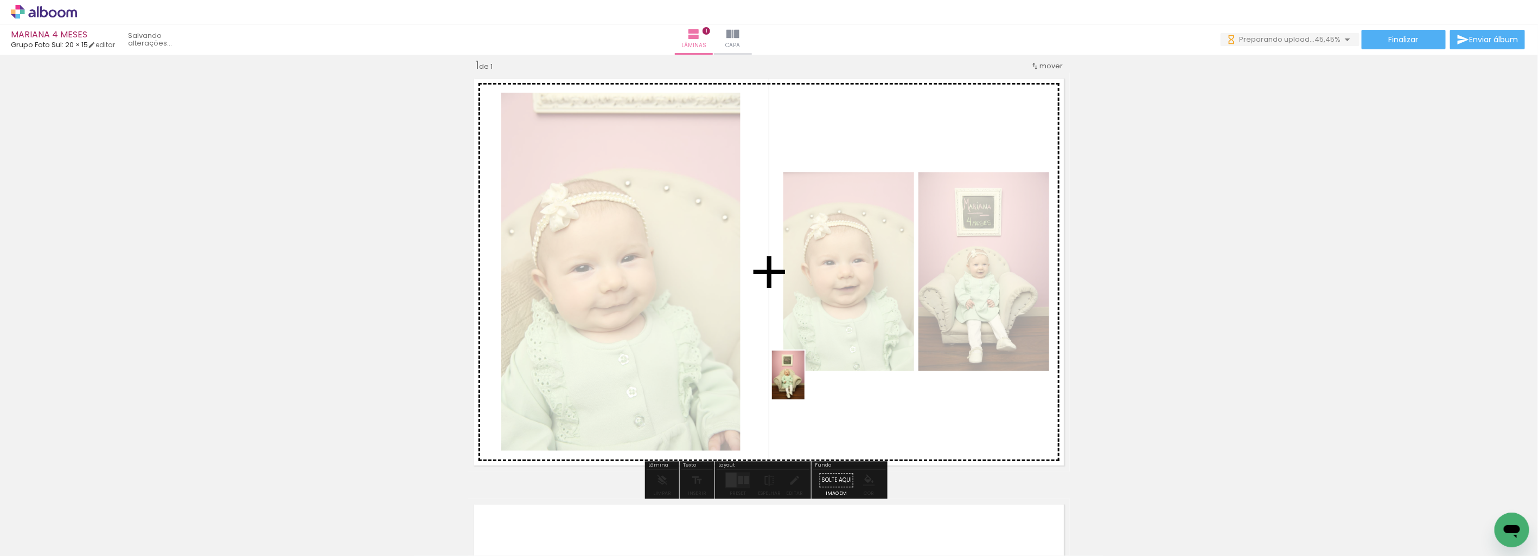
drag, startPoint x: 287, startPoint y: 528, endPoint x: 804, endPoint y: 383, distance: 536.7
click at [804, 383] on quentale-workspace at bounding box center [769, 278] width 1538 height 556
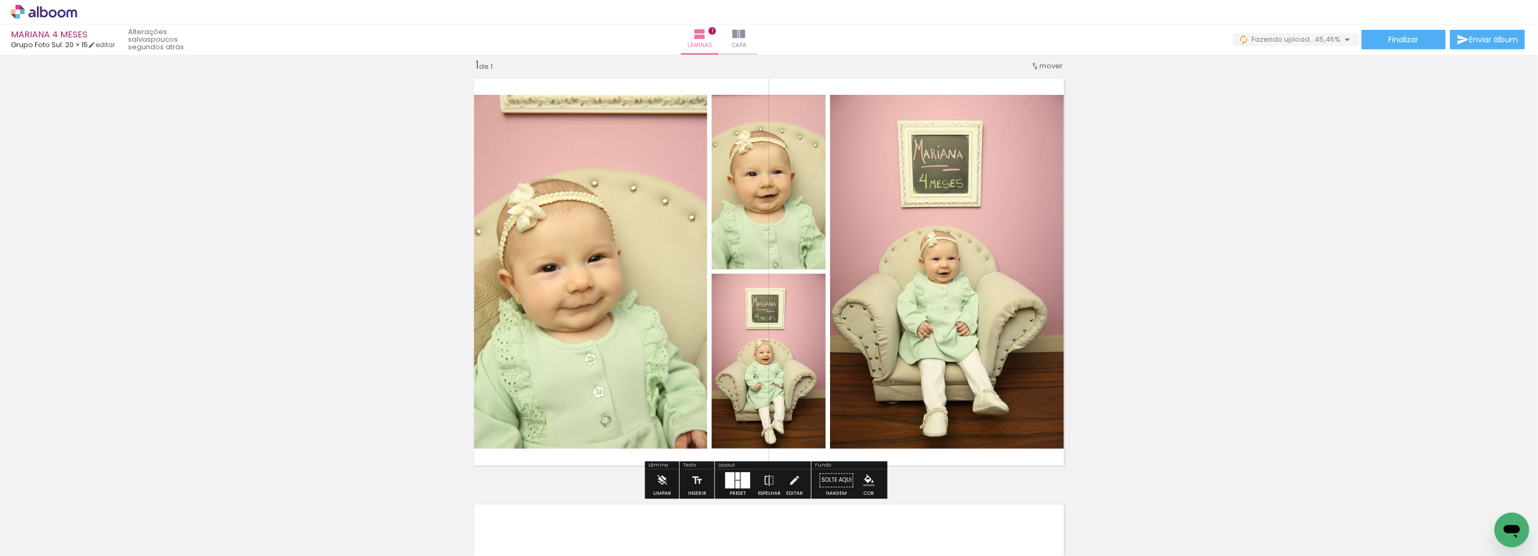
click at [1217, 322] on div "Inserir lâmina 1 de 1" at bounding box center [769, 471] width 1538 height 853
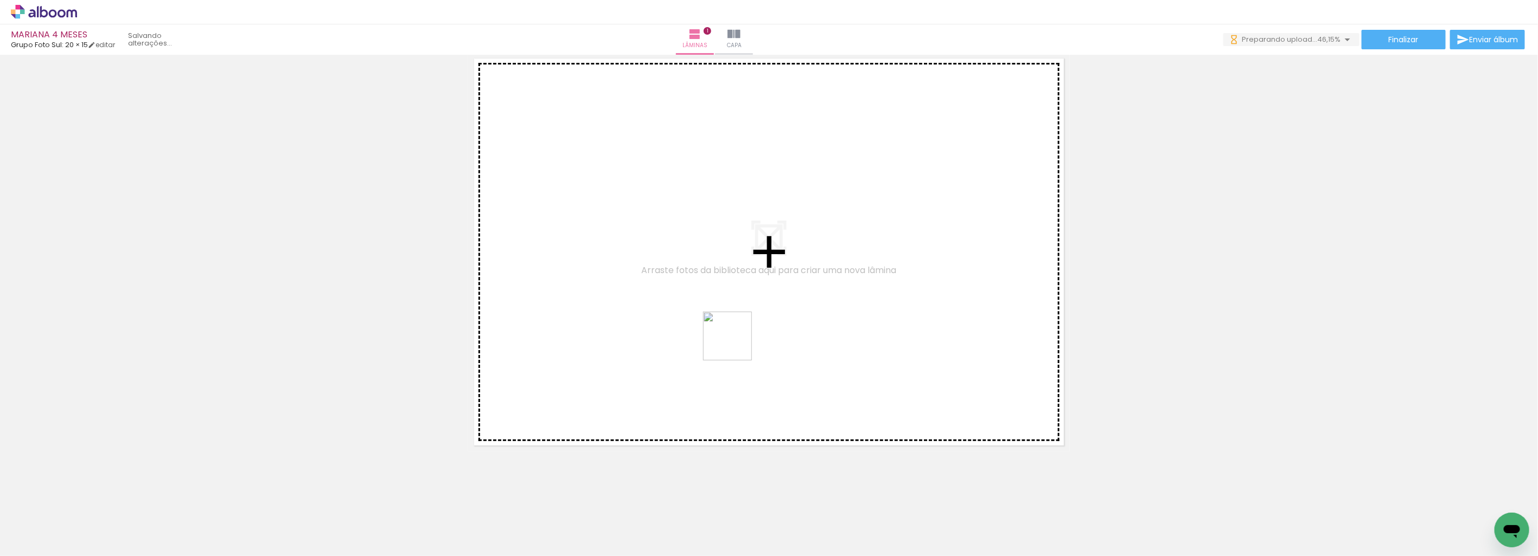
drag, startPoint x: 775, startPoint y: 526, endPoint x: 773, endPoint y: 337, distance: 189.3
click at [734, 334] on quentale-workspace at bounding box center [769, 278] width 1538 height 556
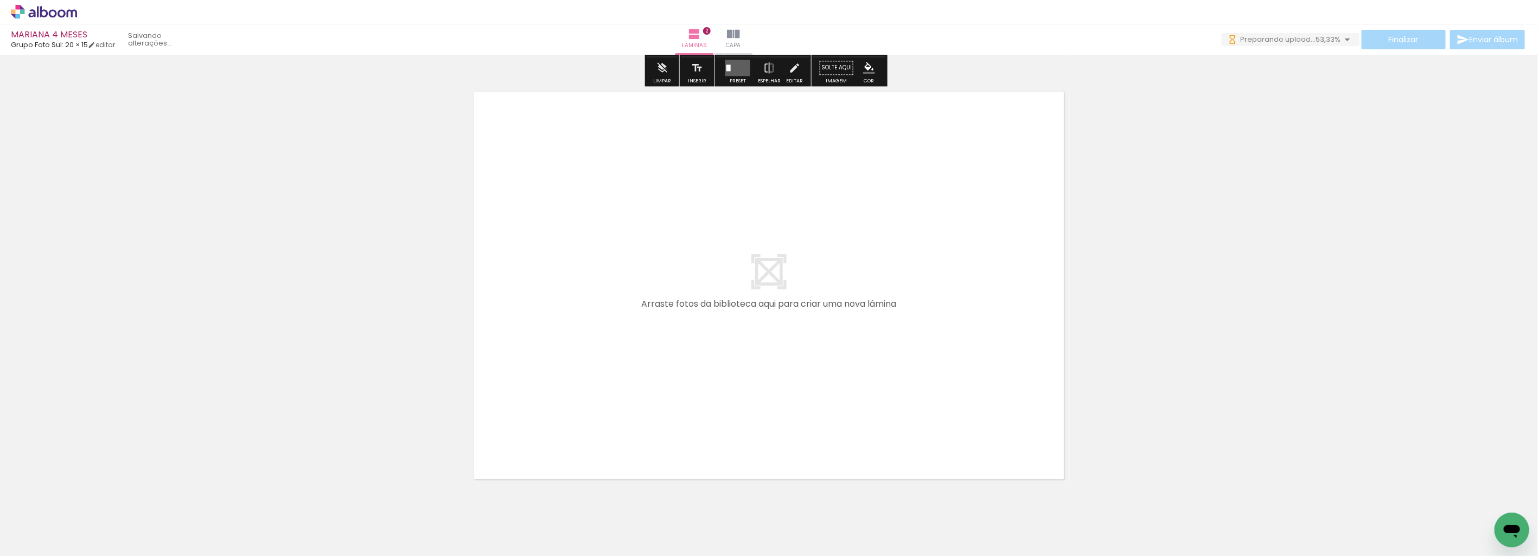
scroll to position [861, 0]
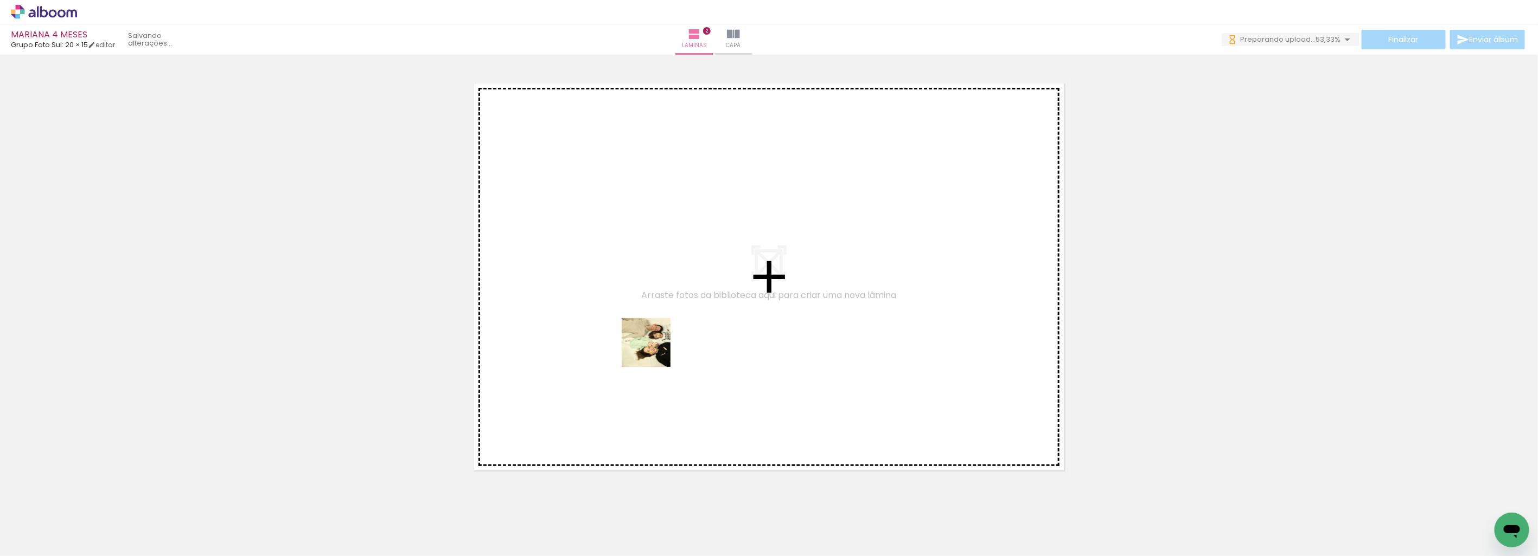
drag, startPoint x: 638, startPoint y: 360, endPoint x: 432, endPoint y: 507, distance: 253.2
click at [718, 303] on quentale-workspace at bounding box center [769, 278] width 1538 height 556
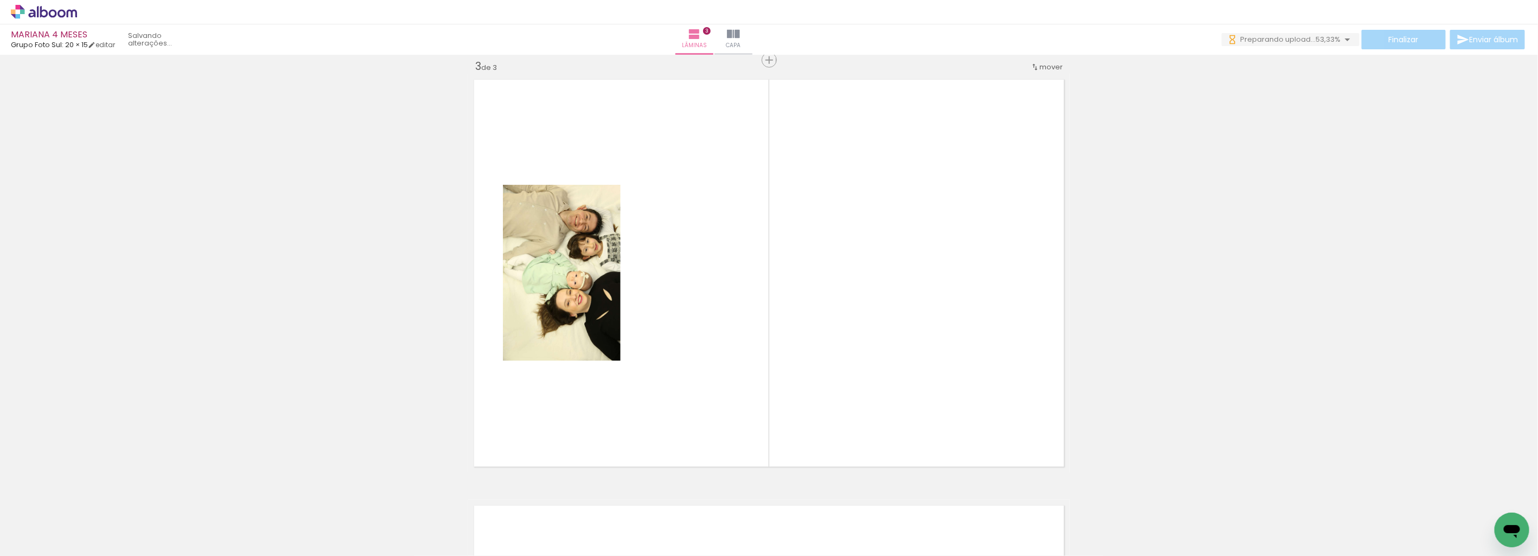
scroll to position [866, 0]
drag, startPoint x: 423, startPoint y: 528, endPoint x: 799, endPoint y: 304, distance: 437.3
click at [799, 304] on quentale-workspace at bounding box center [769, 278] width 1538 height 556
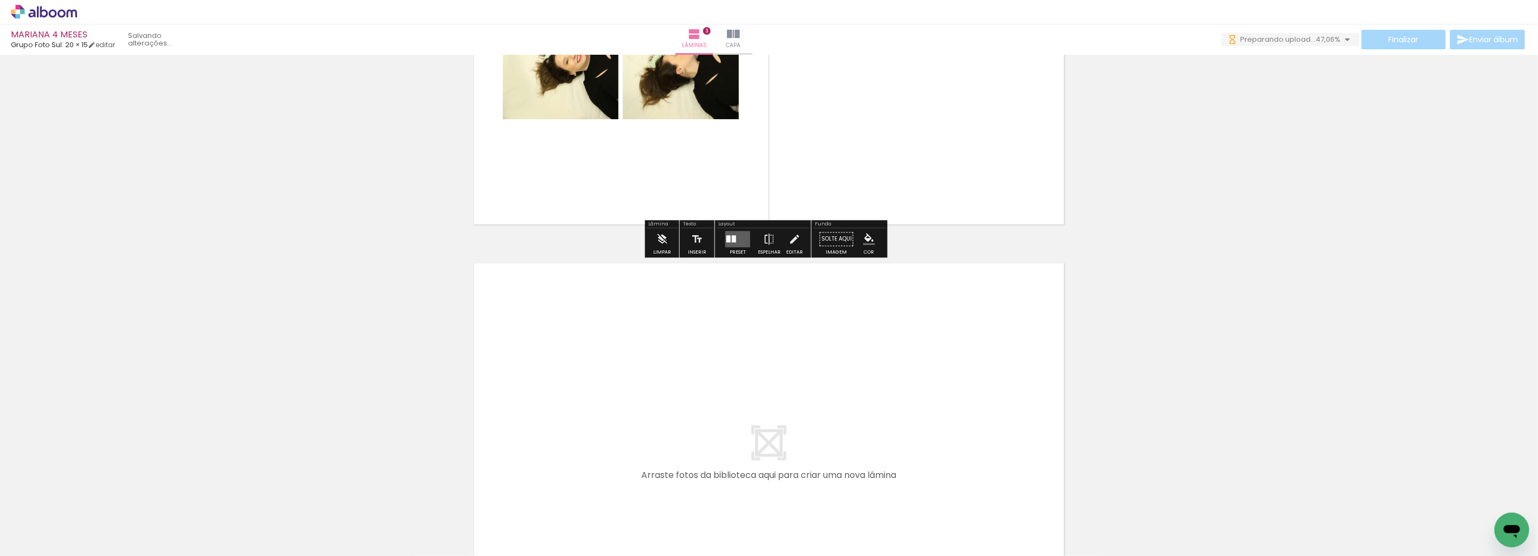
scroll to position [0, 0]
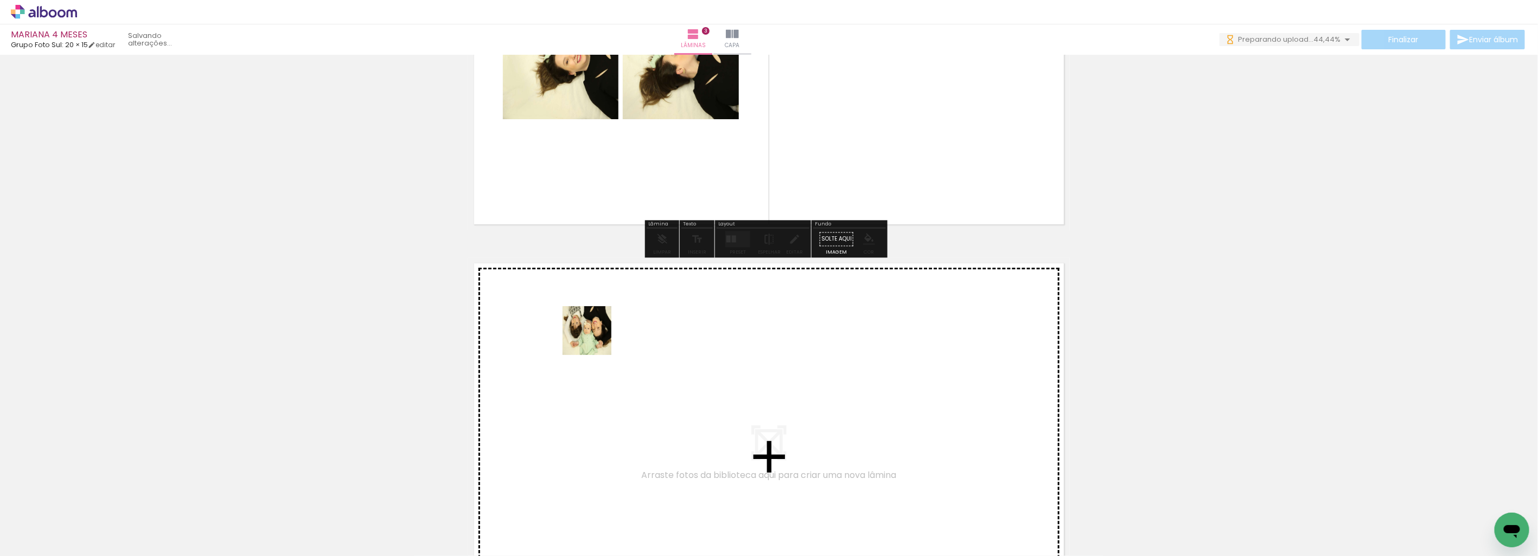
drag, startPoint x: 469, startPoint y: 524, endPoint x: 596, endPoint y: 338, distance: 225.4
click at [596, 338] on quentale-workspace at bounding box center [769, 278] width 1538 height 556
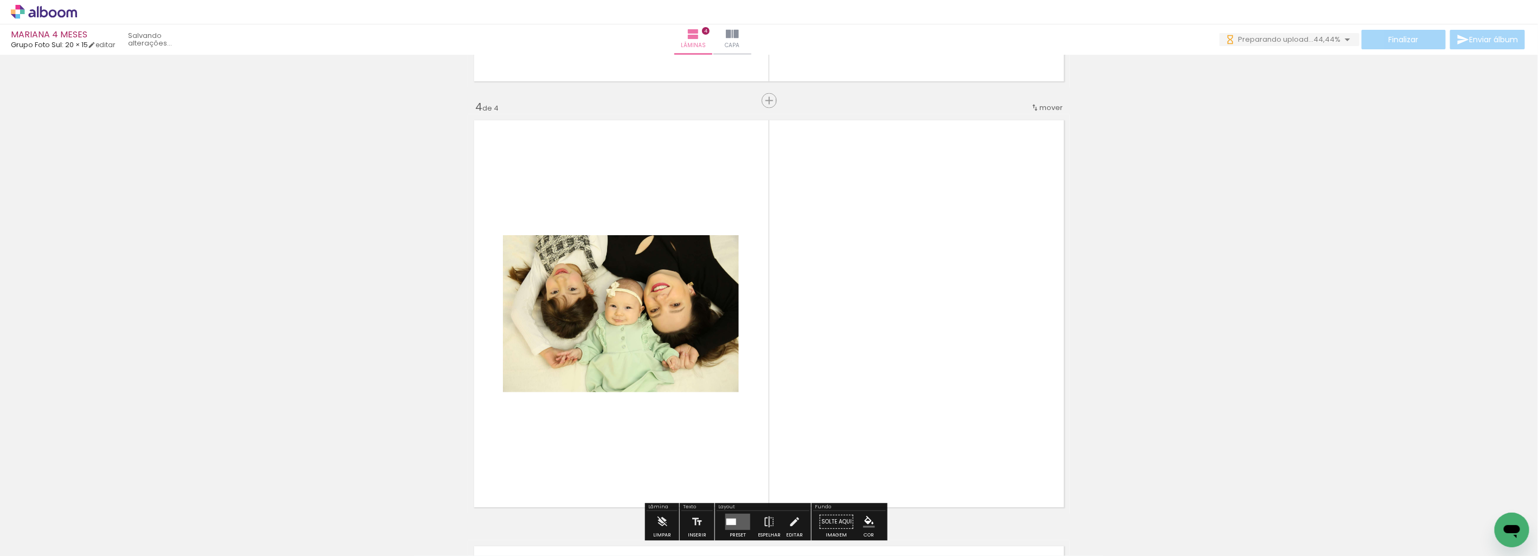
scroll to position [1293, 0]
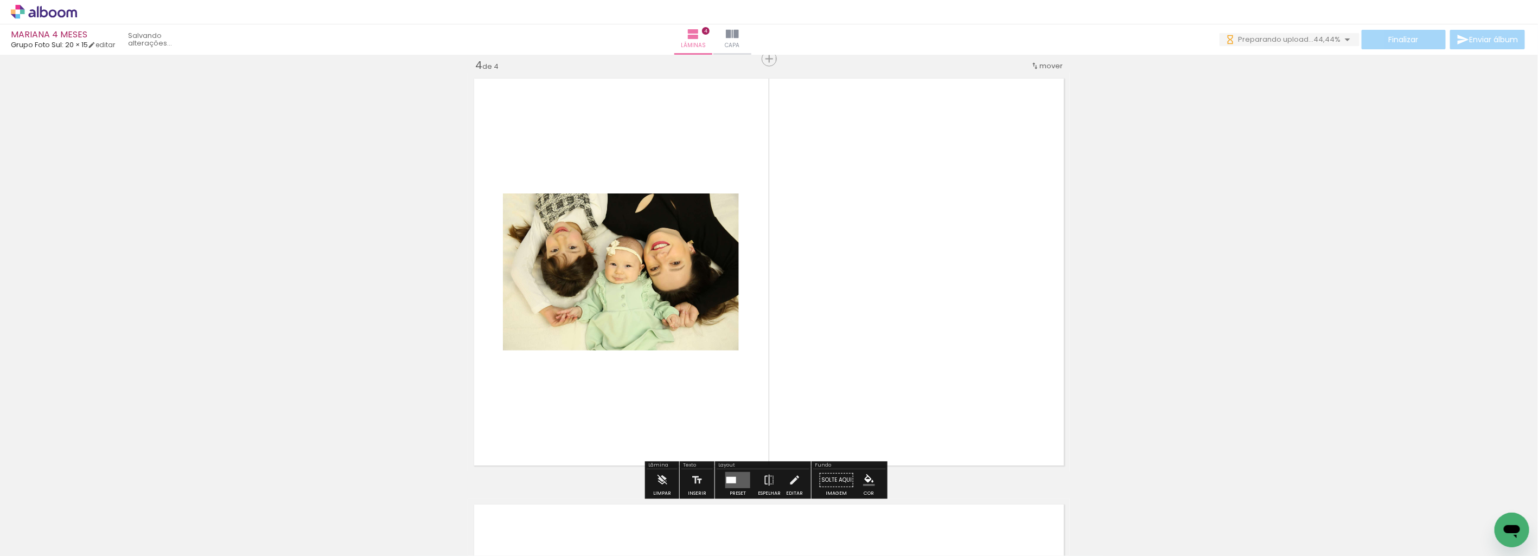
drag, startPoint x: 545, startPoint y: 528, endPoint x: 636, endPoint y: 460, distance: 113.9
click at [737, 339] on quentale-workspace at bounding box center [769, 278] width 1538 height 556
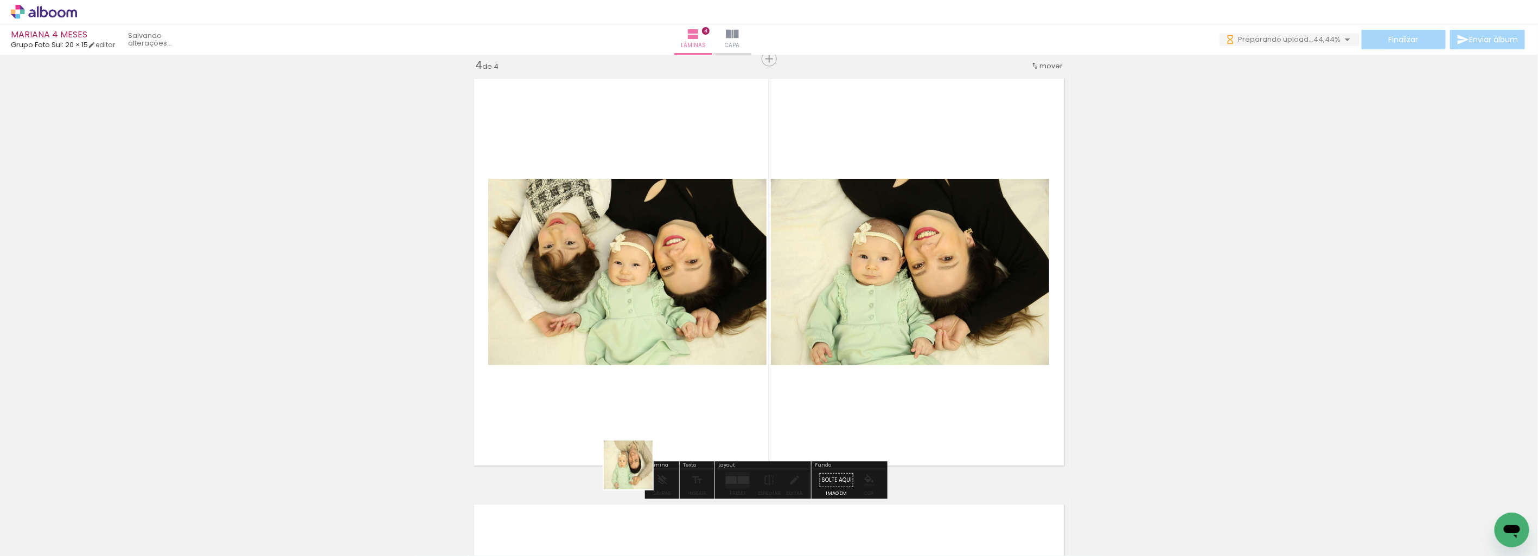
drag, startPoint x: 636, startPoint y: 474, endPoint x: 731, endPoint y: 337, distance: 166.0
click at [725, 337] on quentale-workspace at bounding box center [769, 278] width 1538 height 556
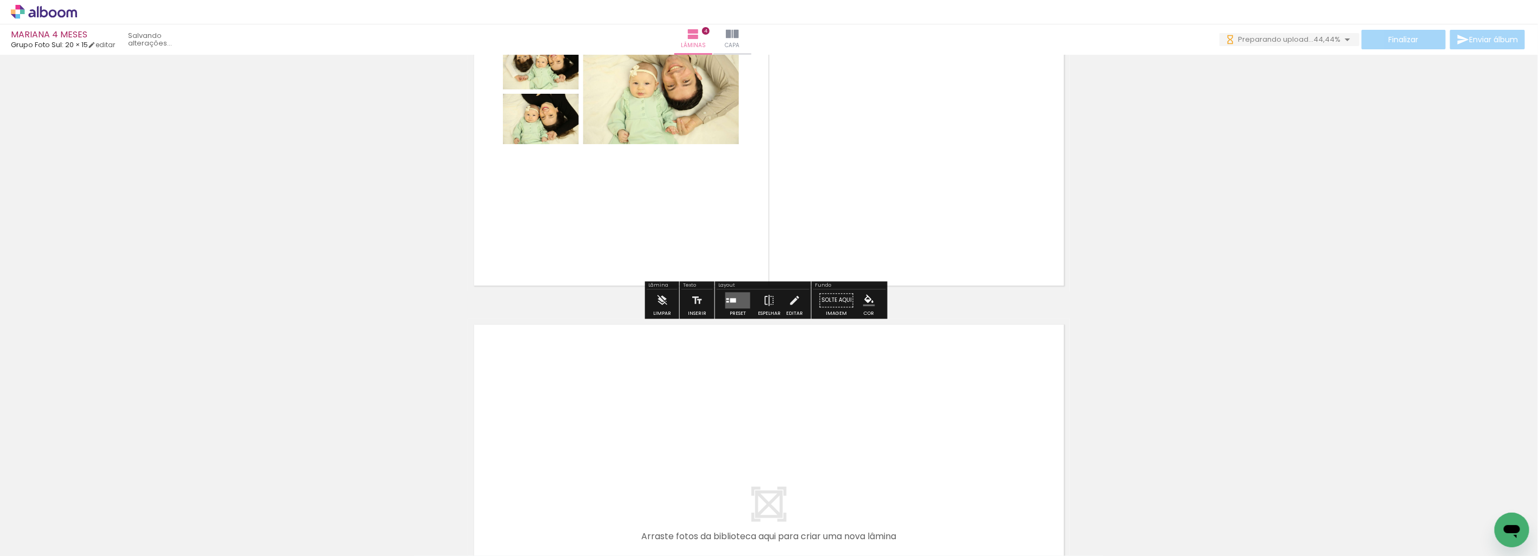
scroll to position [1473, 0]
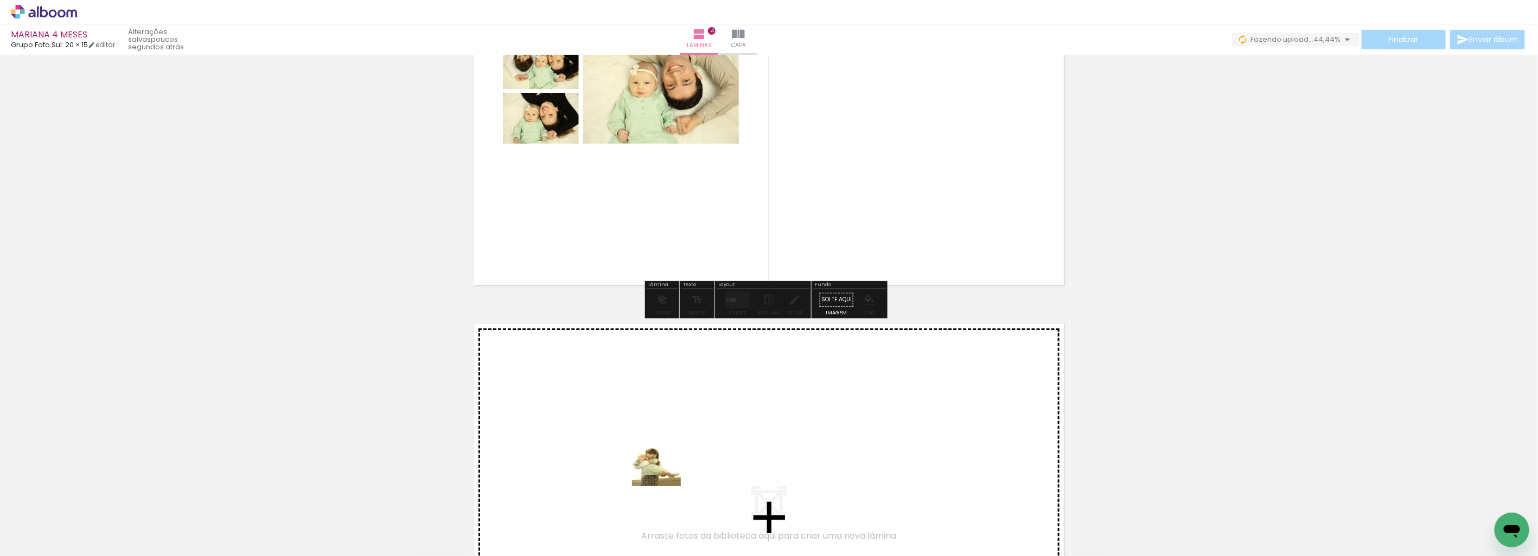
drag, startPoint x: 660, startPoint y: 519, endPoint x: 679, endPoint y: 402, distance: 118.1
click at [679, 402] on quentale-workspace at bounding box center [769, 278] width 1538 height 556
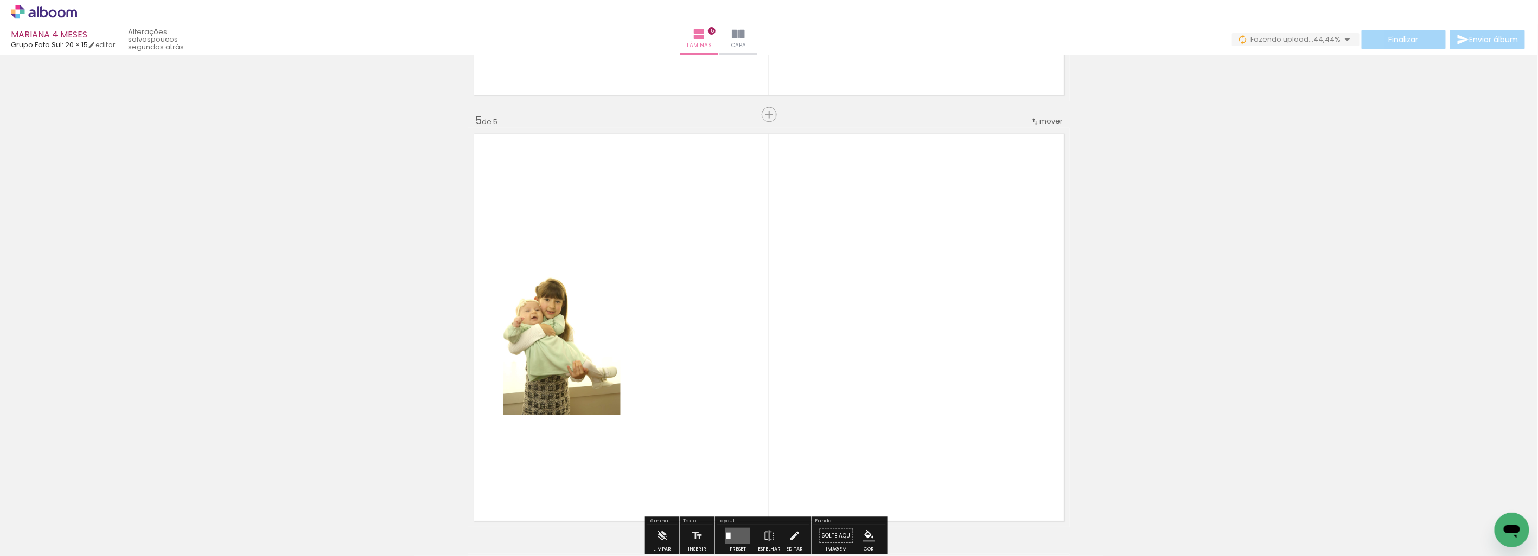
scroll to position [1719, 0]
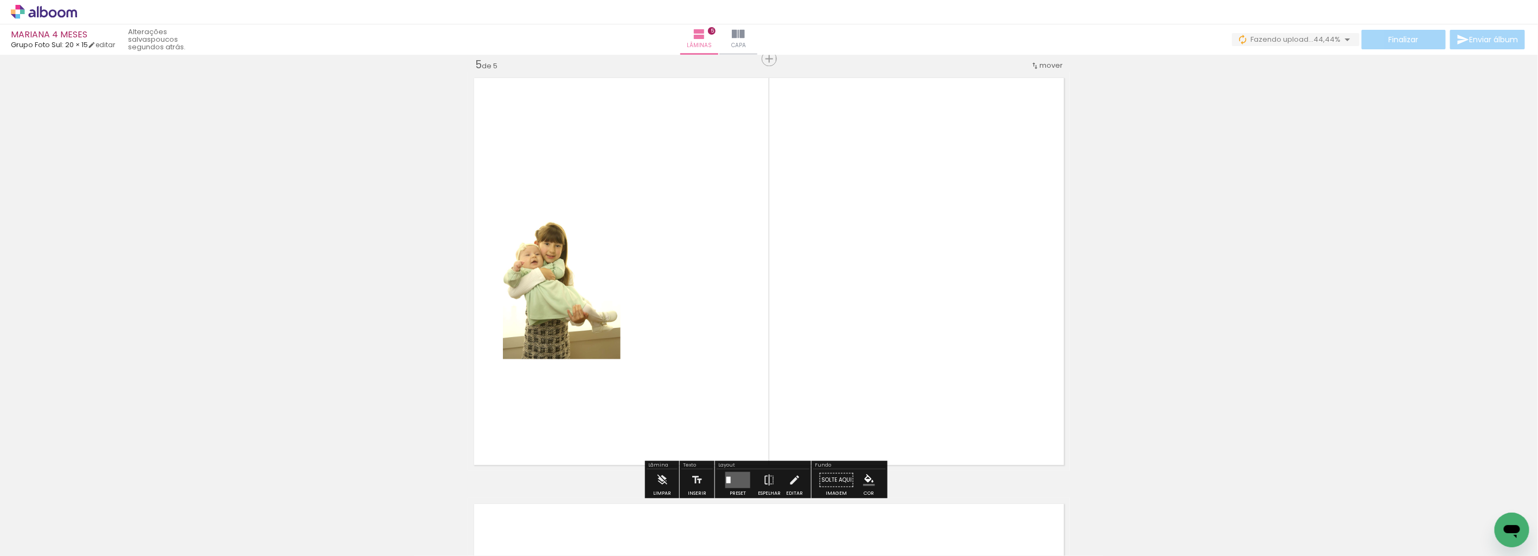
drag, startPoint x: 720, startPoint y: 521, endPoint x: 797, endPoint y: 259, distance: 272.5
click at [793, 259] on quentale-workspace at bounding box center [769, 278] width 1538 height 556
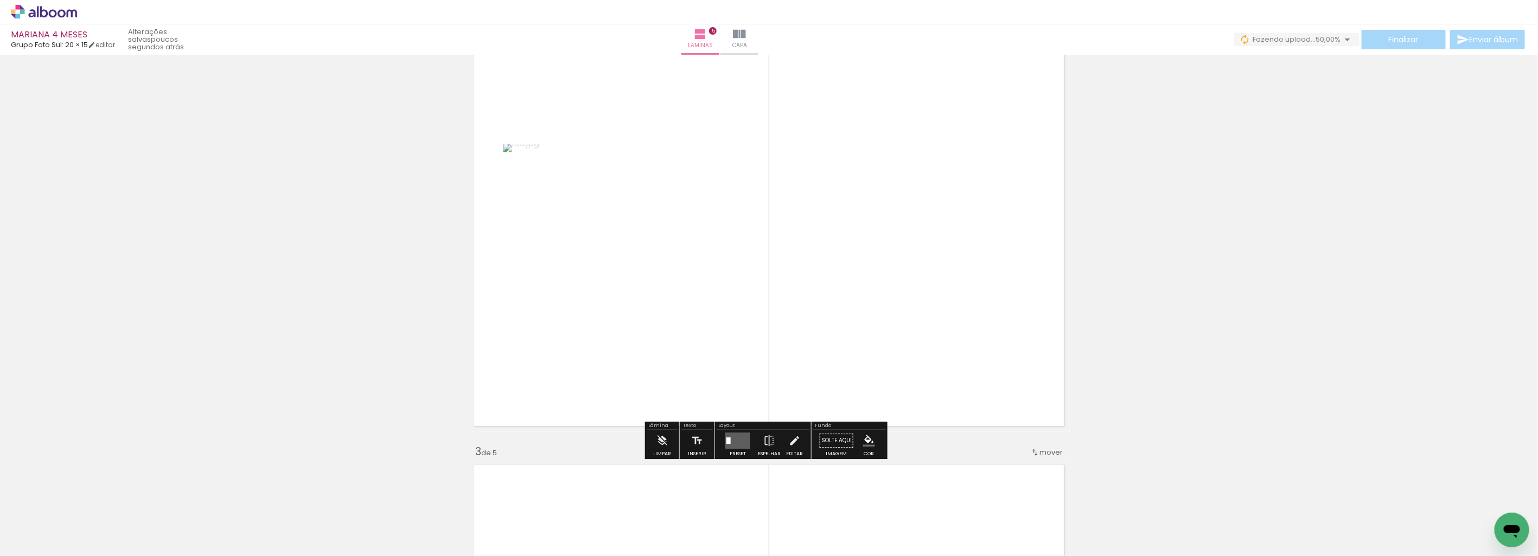
scroll to position [333, 0]
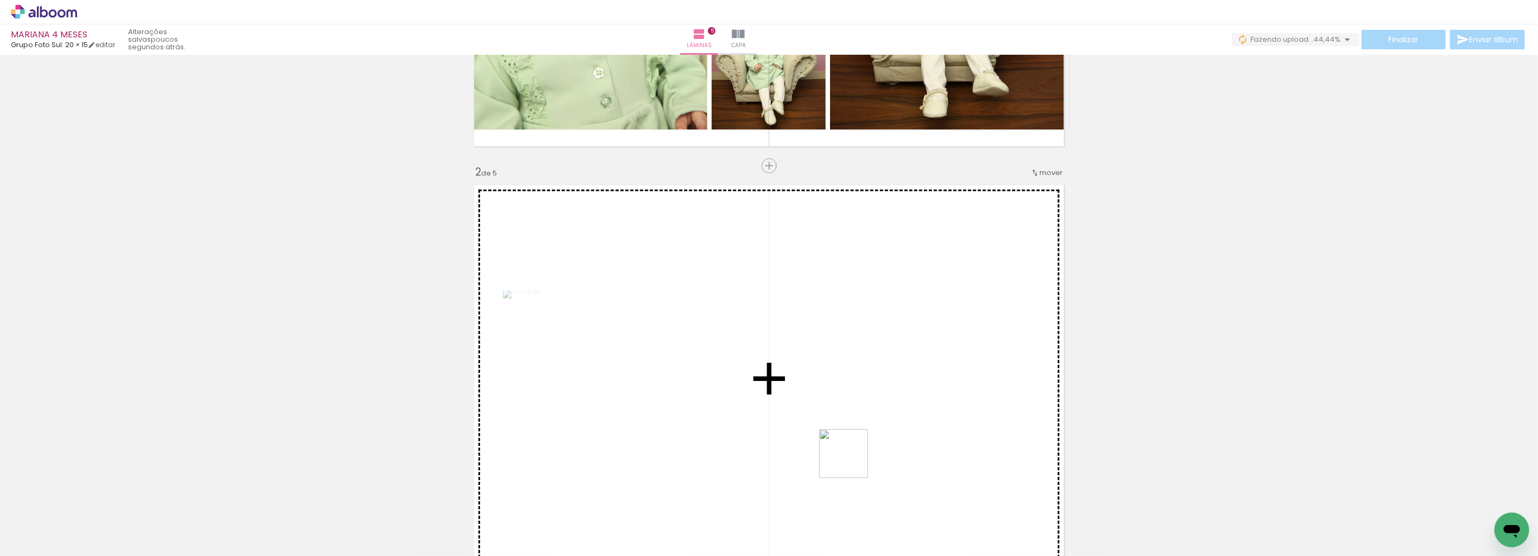
drag, startPoint x: 852, startPoint y: 462, endPoint x: 877, endPoint y: 365, distance: 100.4
click at [868, 373] on quentale-workspace at bounding box center [769, 278] width 1538 height 556
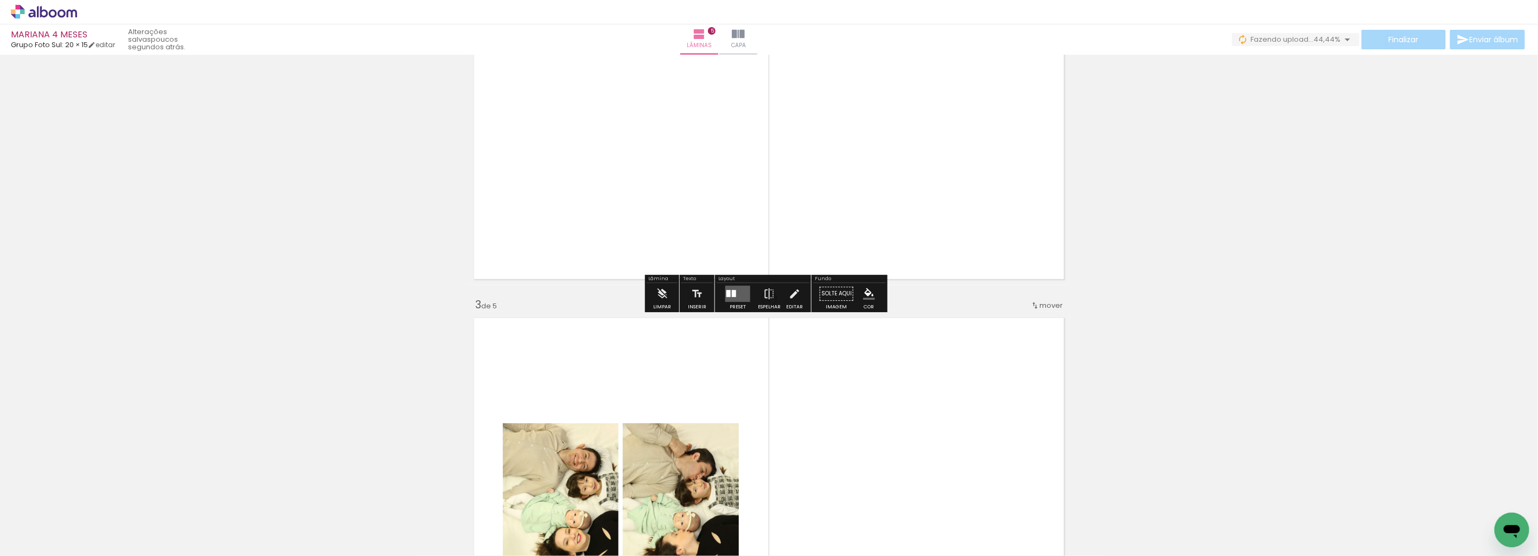
scroll to position [635, 0]
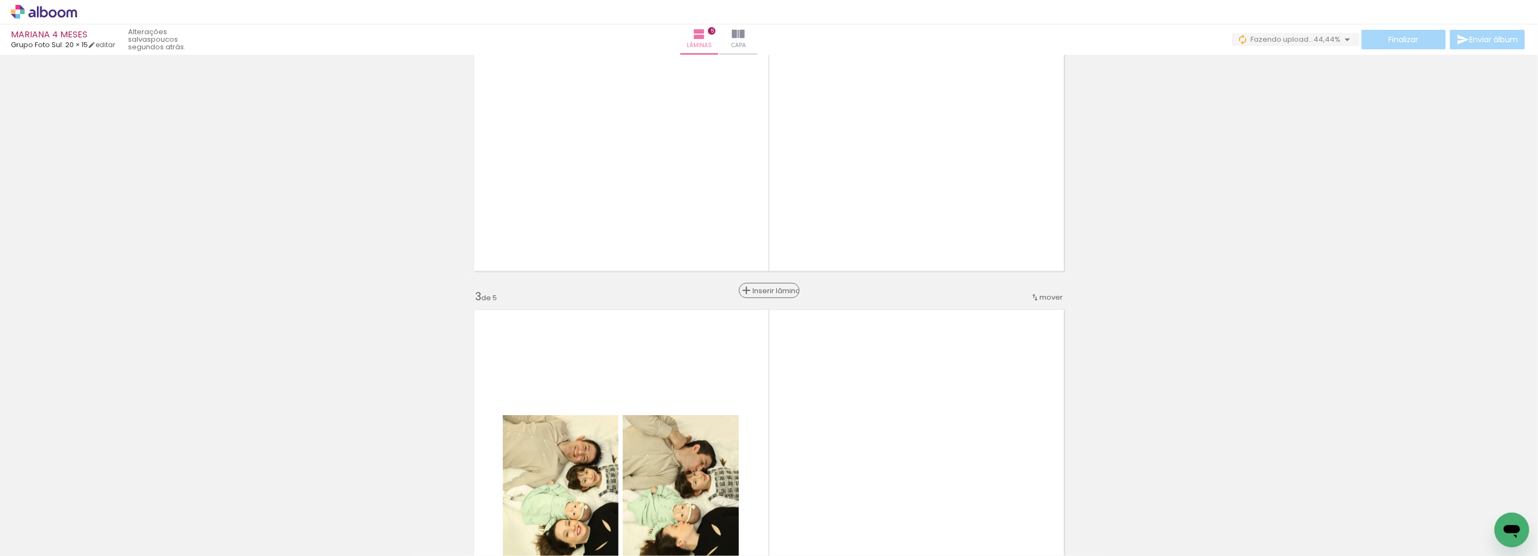
click at [766, 288] on span "Inserir lâmina" at bounding box center [774, 290] width 42 height 7
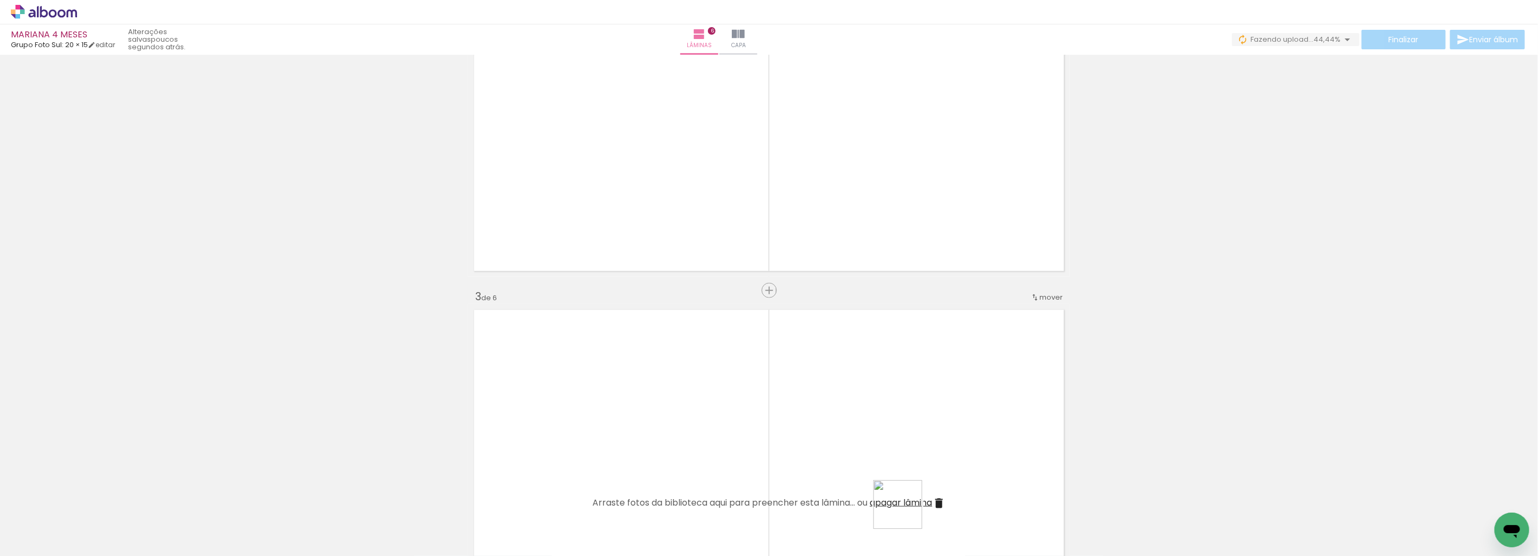
drag, startPoint x: 906, startPoint y: 532, endPoint x: 948, endPoint y: 468, distance: 77.2
click at [907, 378] on quentale-workspace at bounding box center [769, 278] width 1538 height 556
drag, startPoint x: 969, startPoint y: 521, endPoint x: 961, endPoint y: 357, distance: 164.0
click at [931, 350] on quentale-workspace at bounding box center [769, 278] width 1538 height 556
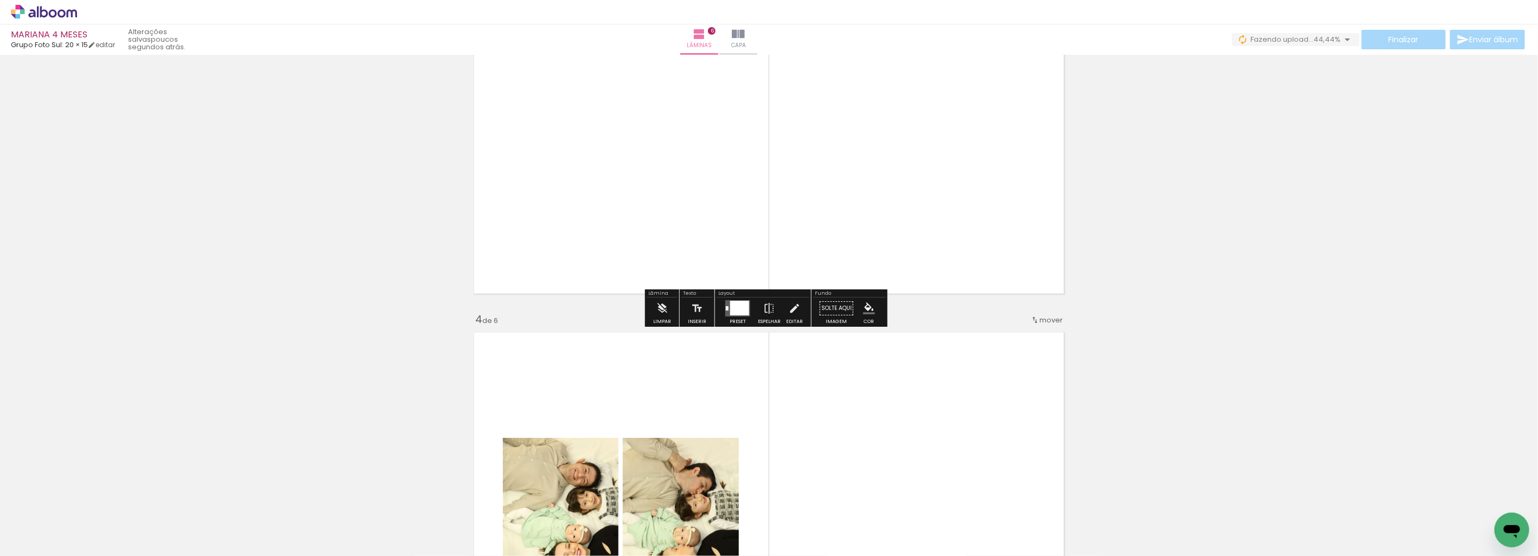
scroll to position [1056, 0]
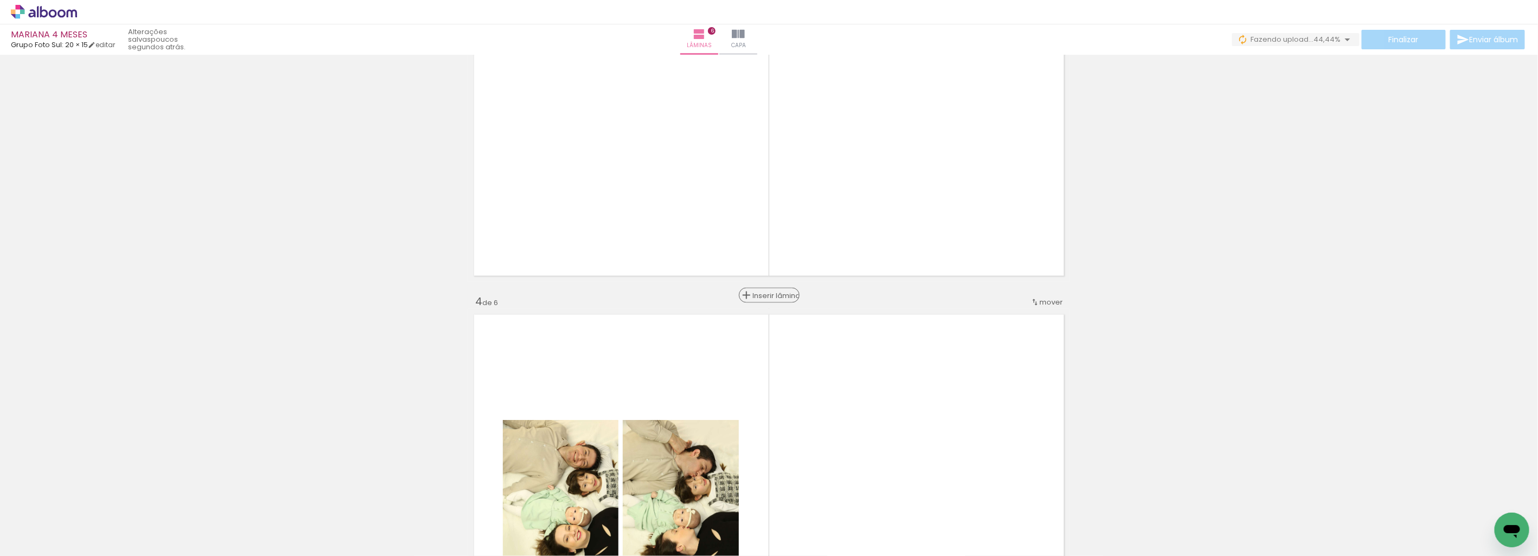
click at [767, 297] on span "Inserir lâmina" at bounding box center [774, 295] width 42 height 7
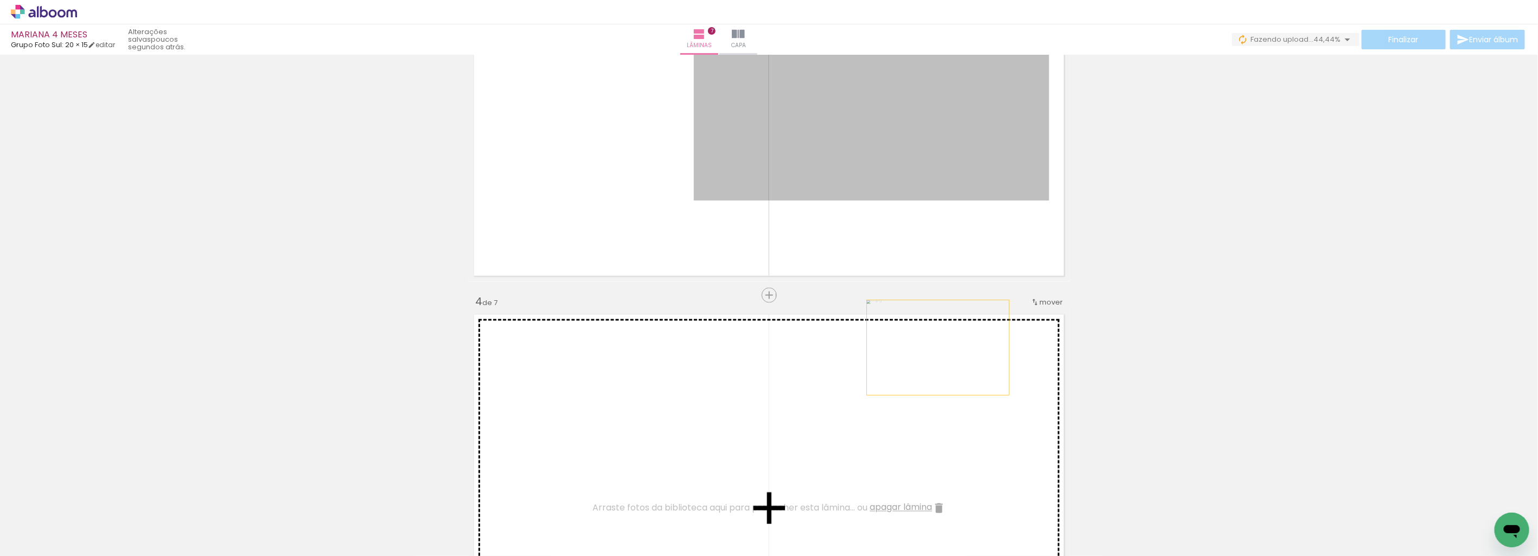
drag, startPoint x: 924, startPoint y: 162, endPoint x: 1021, endPoint y: 510, distance: 362.0
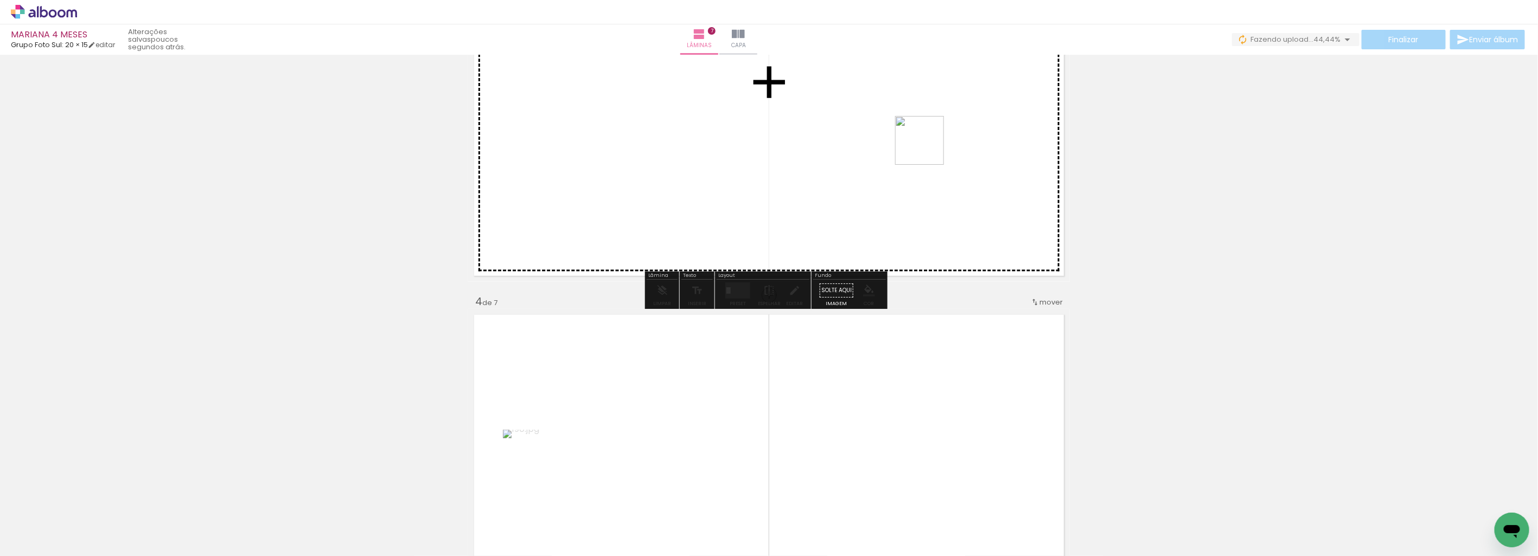
drag, startPoint x: 974, startPoint y: 286, endPoint x: 925, endPoint y: 142, distance: 152.8
click at [926, 142] on quentale-workspace at bounding box center [769, 278] width 1538 height 556
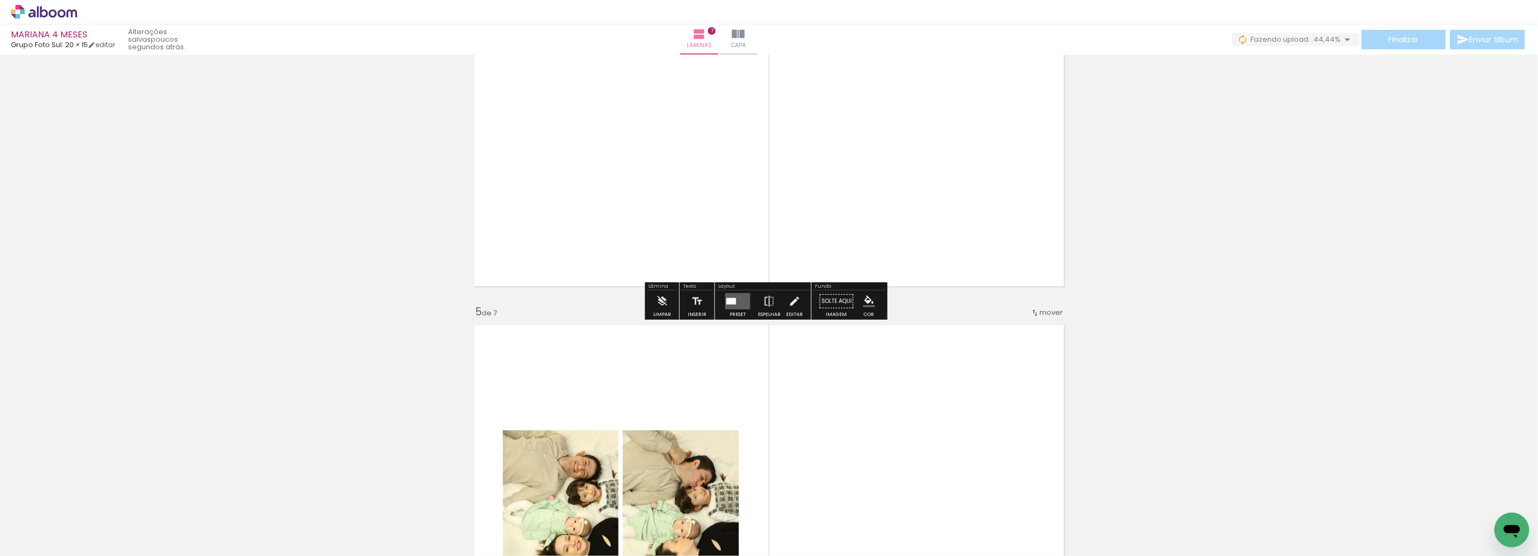
scroll to position [1598, 0]
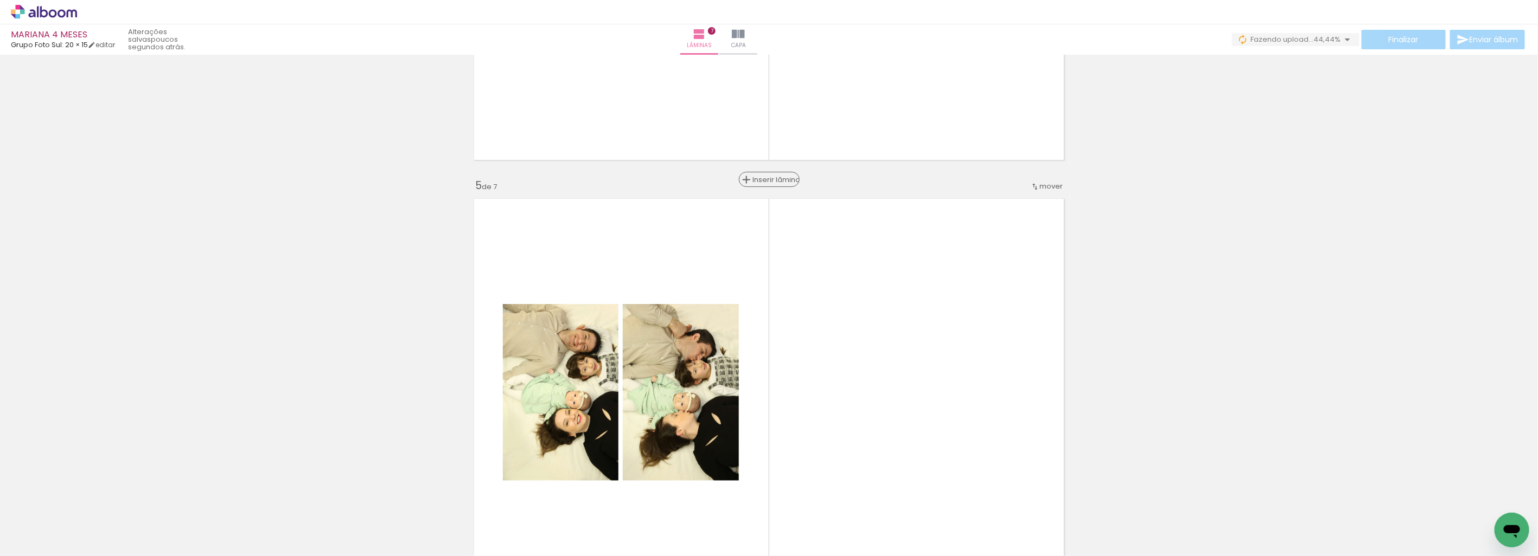
click at [763, 179] on span "Inserir lâmina" at bounding box center [774, 179] width 42 height 7
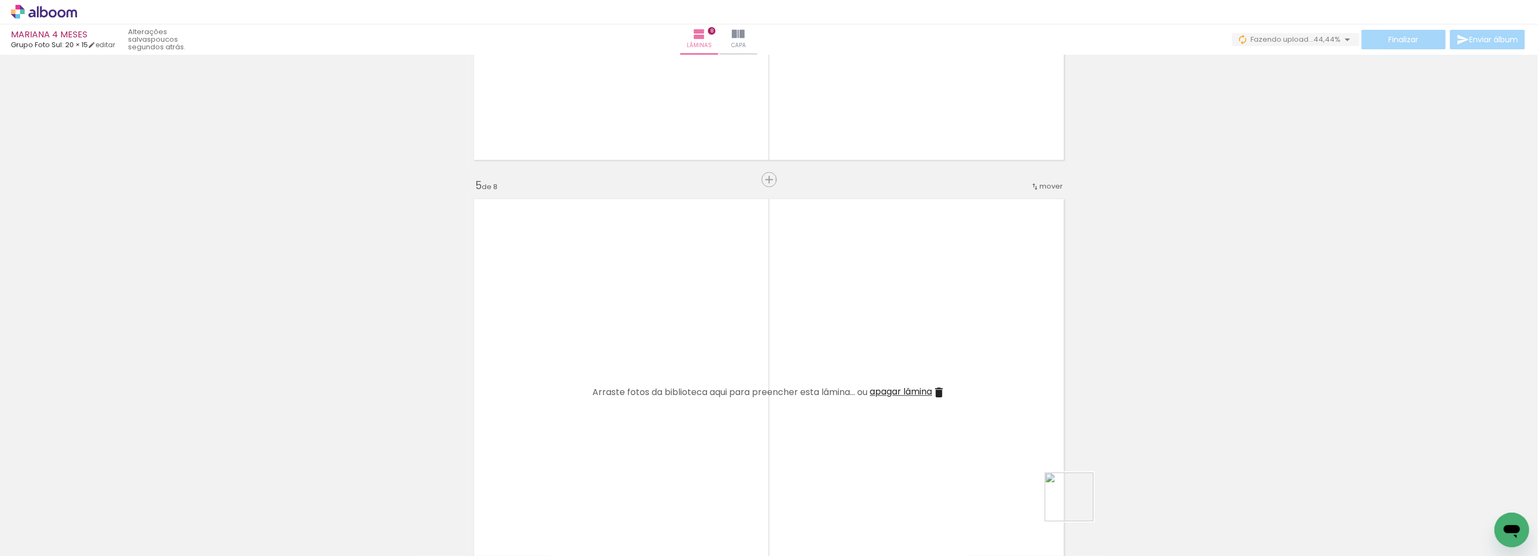
drag, startPoint x: 1087, startPoint y: 524, endPoint x: 883, endPoint y: 334, distance: 278.6
click at [852, 315] on quentale-workspace at bounding box center [769, 278] width 1538 height 556
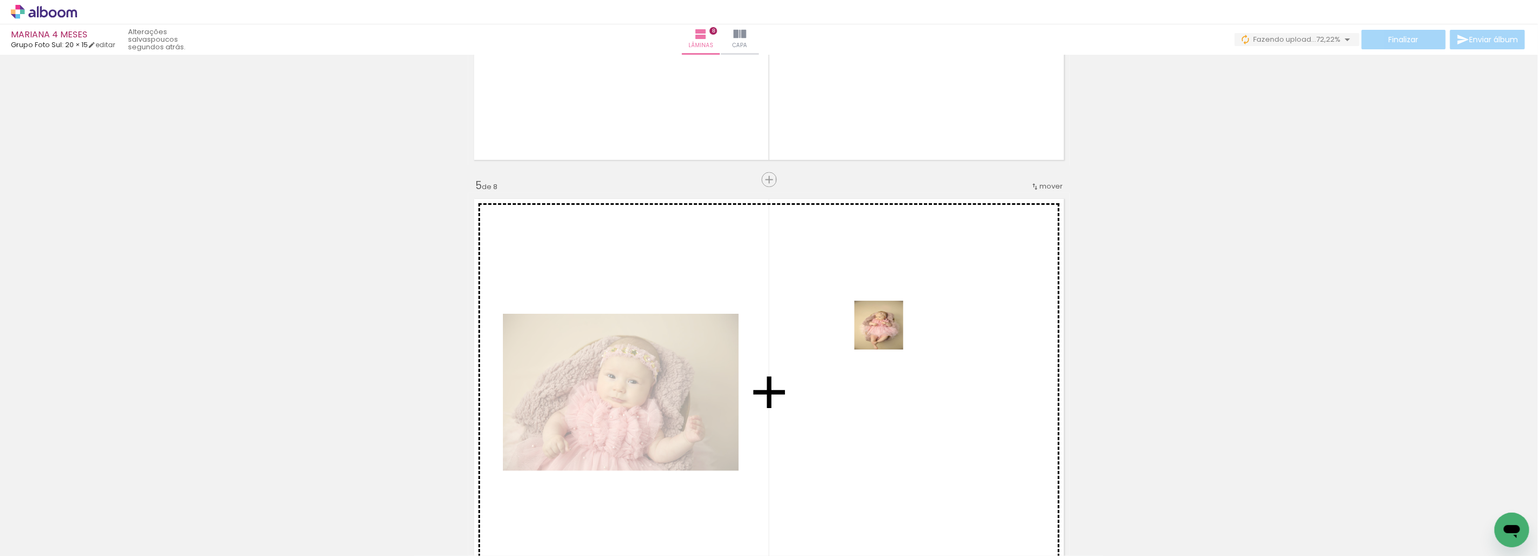
drag, startPoint x: 1152, startPoint y: 516, endPoint x: 887, endPoint y: 334, distance: 321.7
click at [887, 334] on quentale-workspace at bounding box center [769, 278] width 1538 height 556
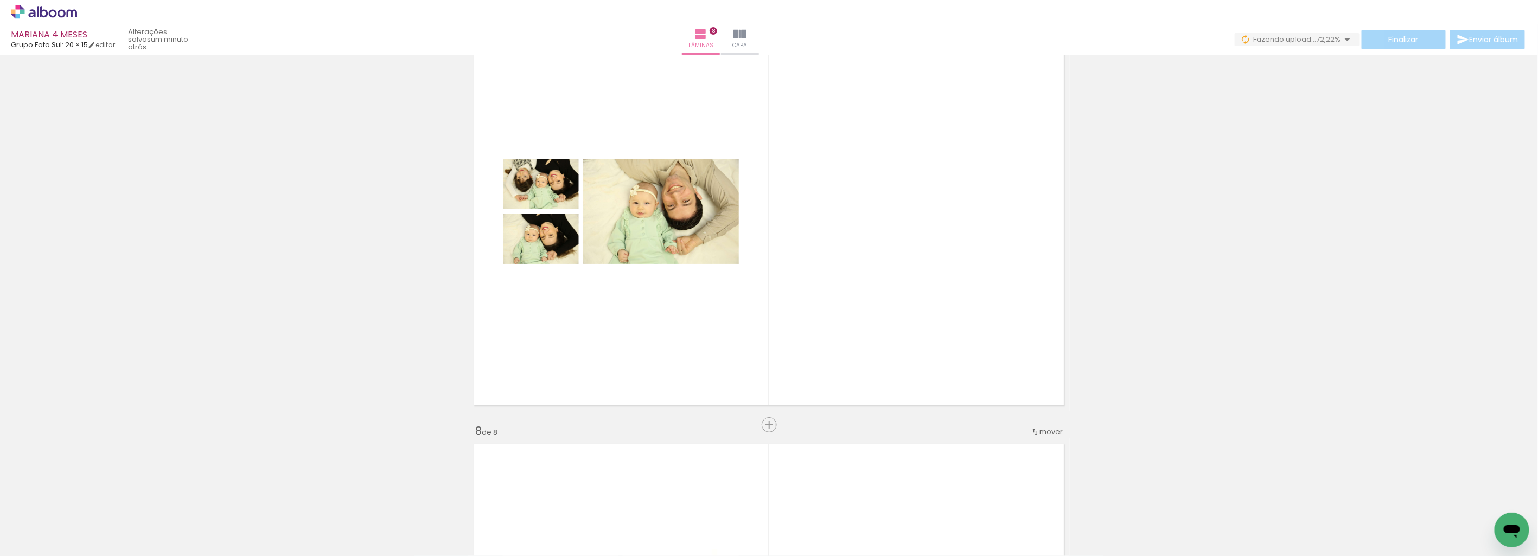
scroll to position [2623, 0]
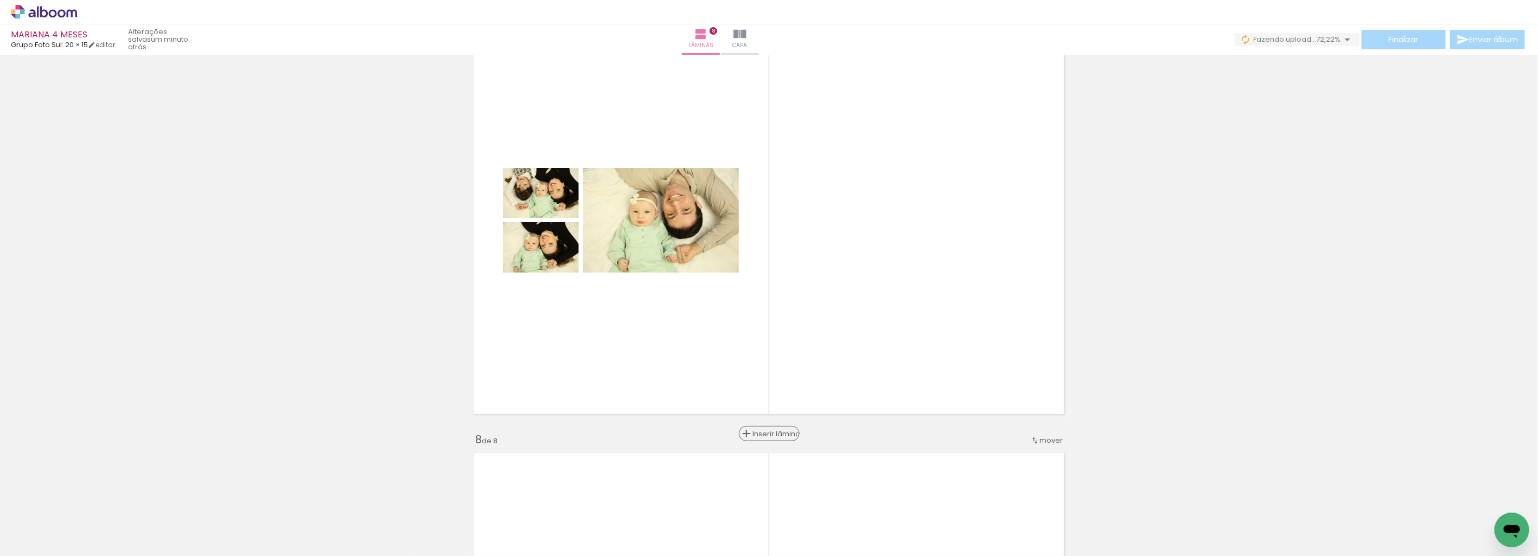
click at [764, 432] on span "Inserir lâmina" at bounding box center [774, 434] width 42 height 7
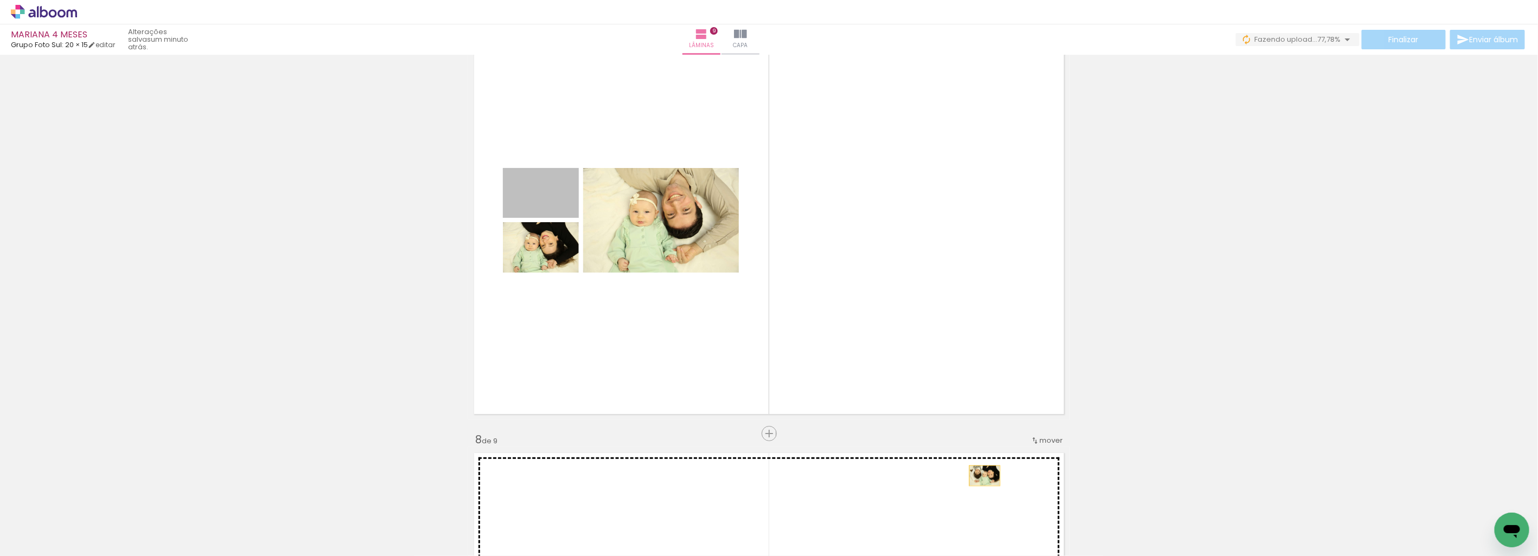
drag, startPoint x: 557, startPoint y: 199, endPoint x: 980, endPoint y: 476, distance: 505.5
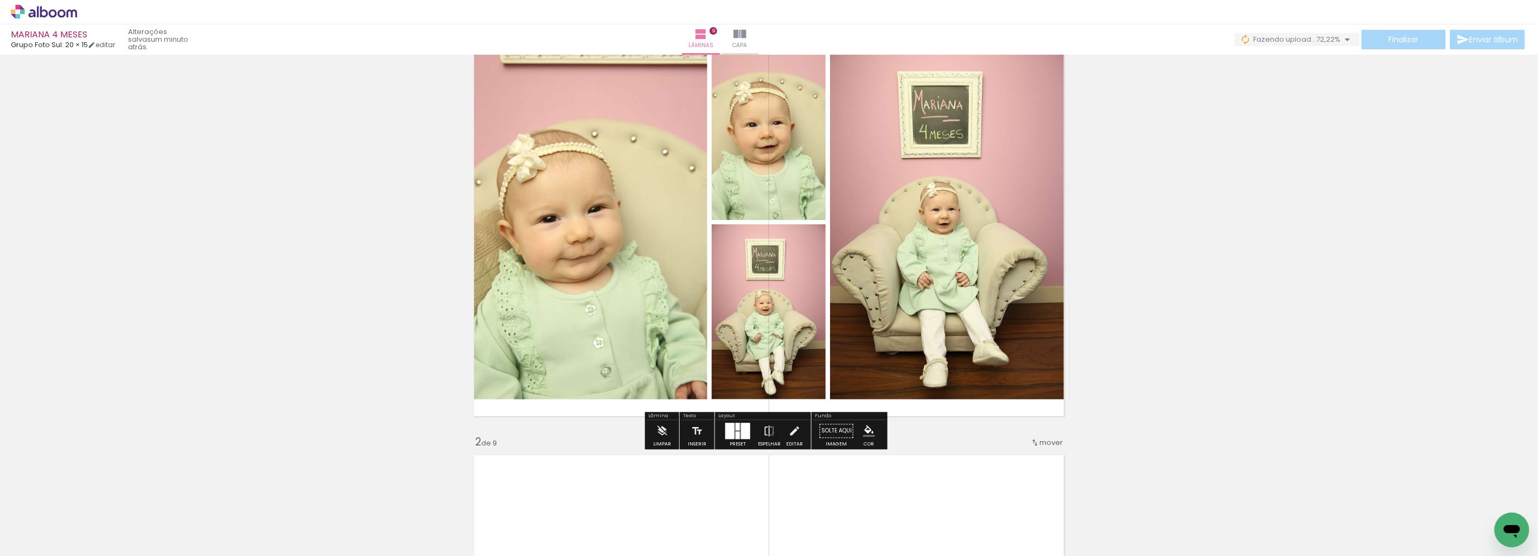
scroll to position [0, 0]
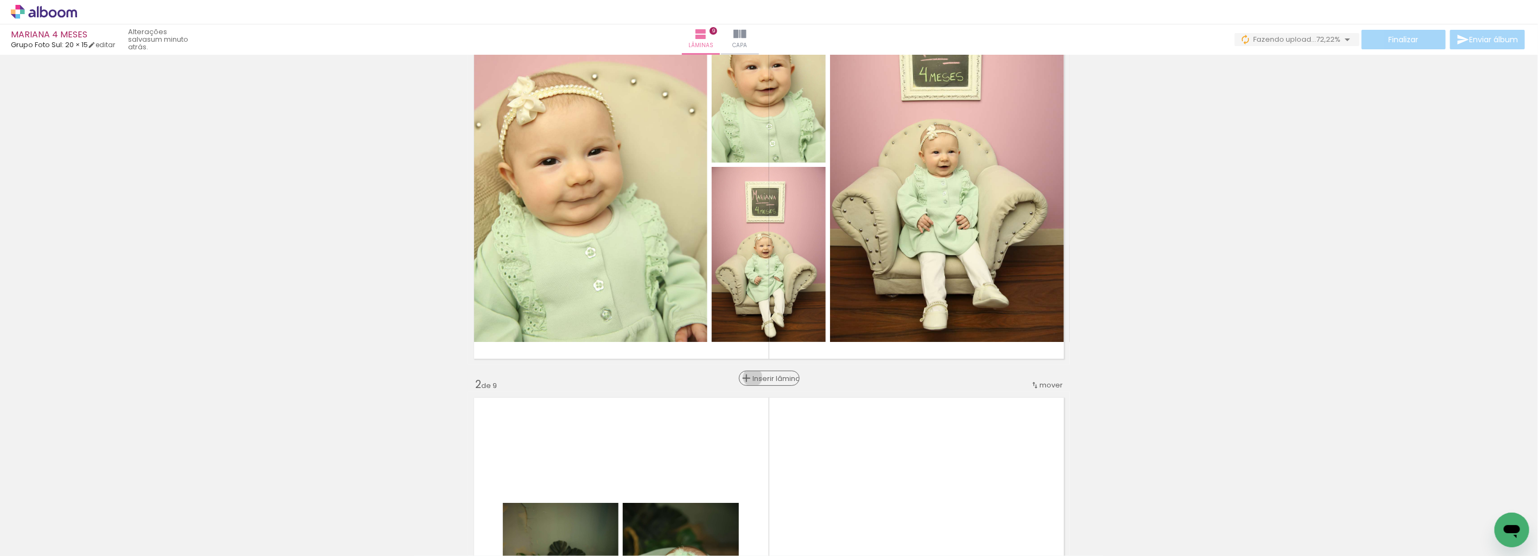
click at [762, 378] on span "Inserir lâmina" at bounding box center [774, 378] width 42 height 7
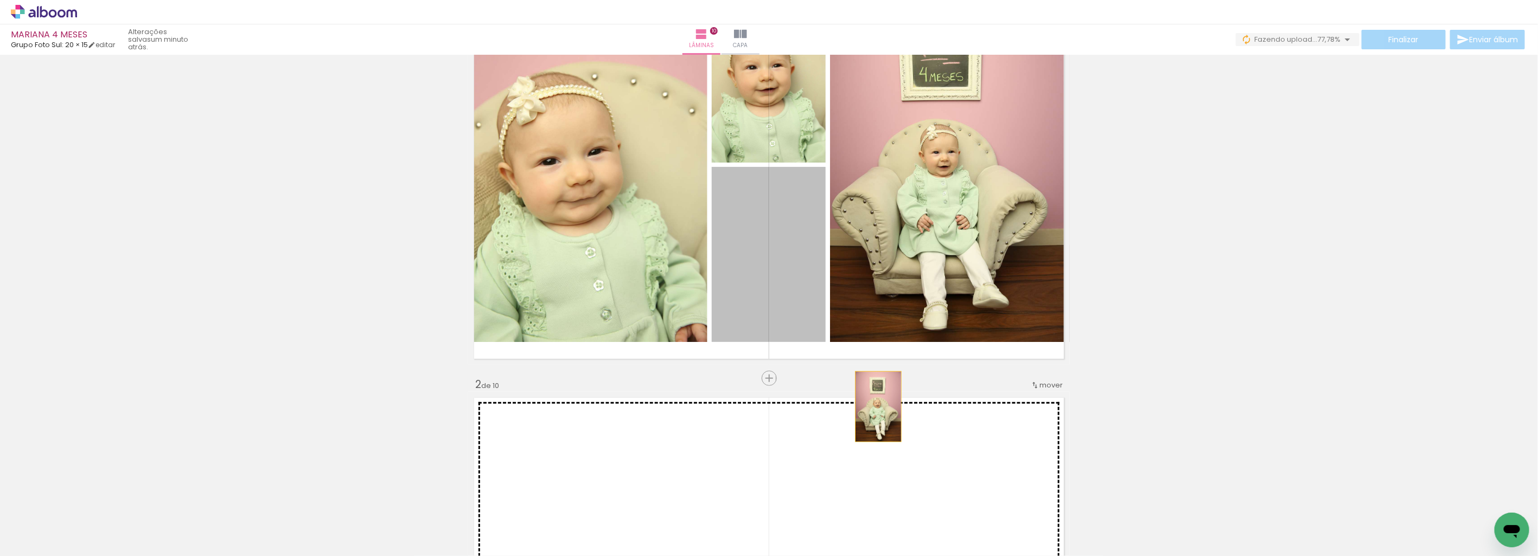
drag, startPoint x: 789, startPoint y: 261, endPoint x: 879, endPoint y: 419, distance: 182.0
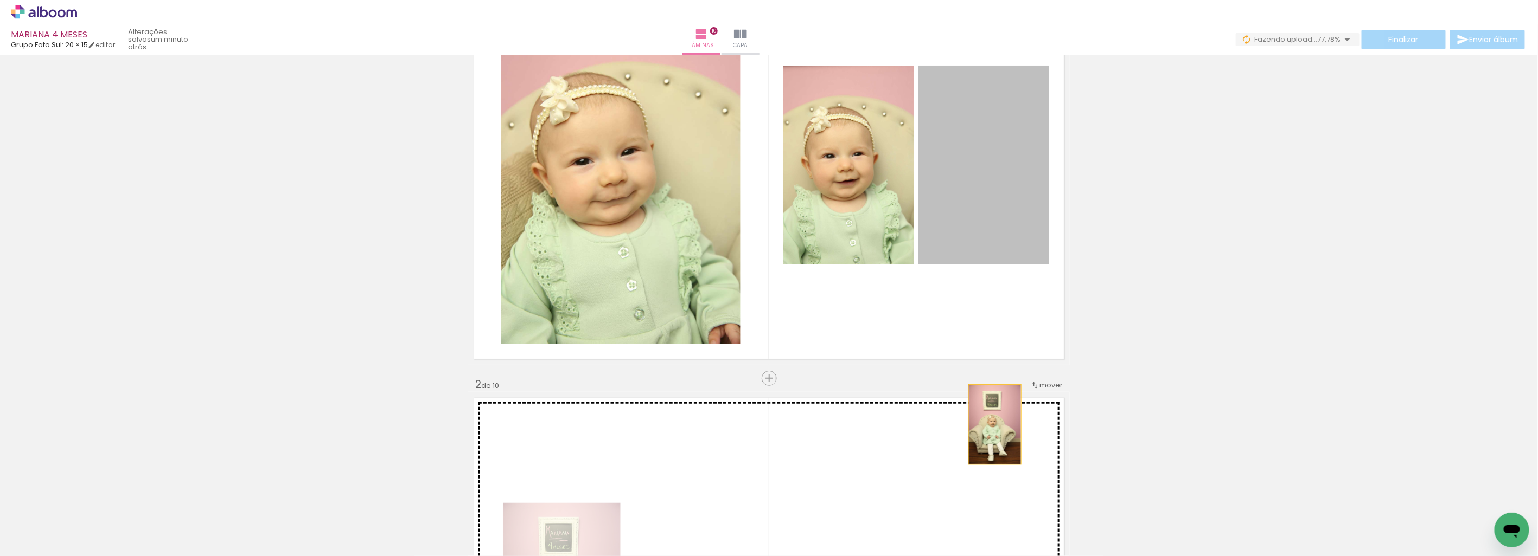
drag, startPoint x: 1001, startPoint y: 161, endPoint x: 990, endPoint y: 426, distance: 264.9
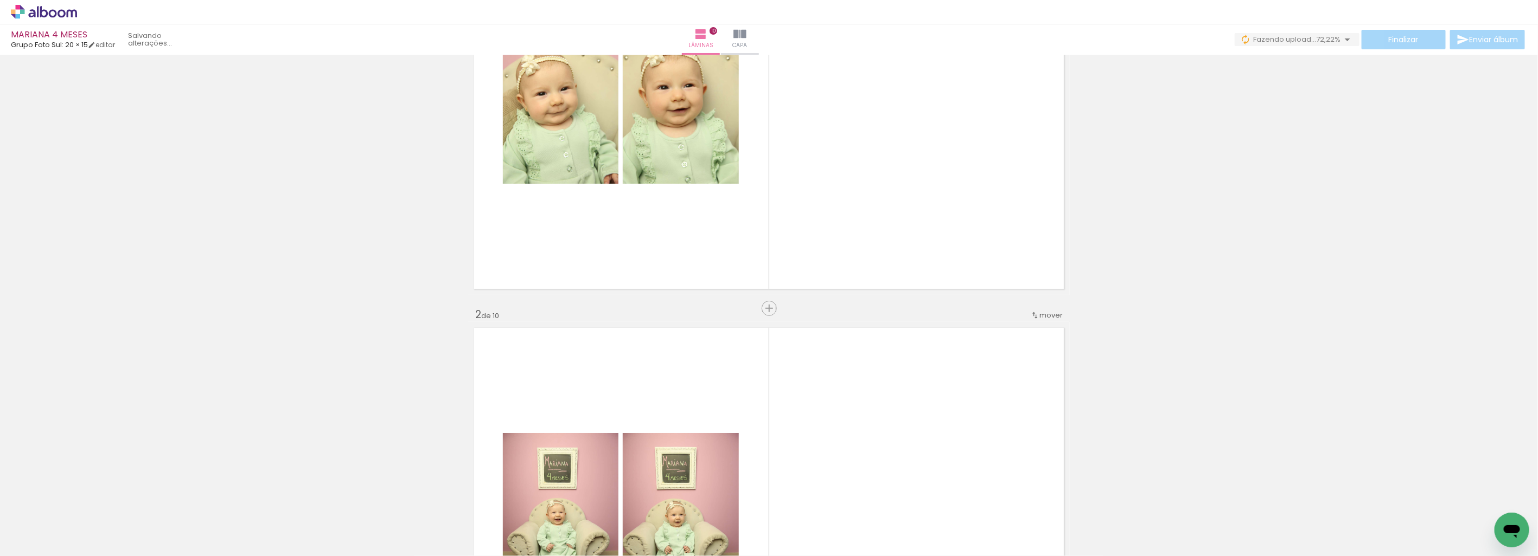
scroll to position [421, 0]
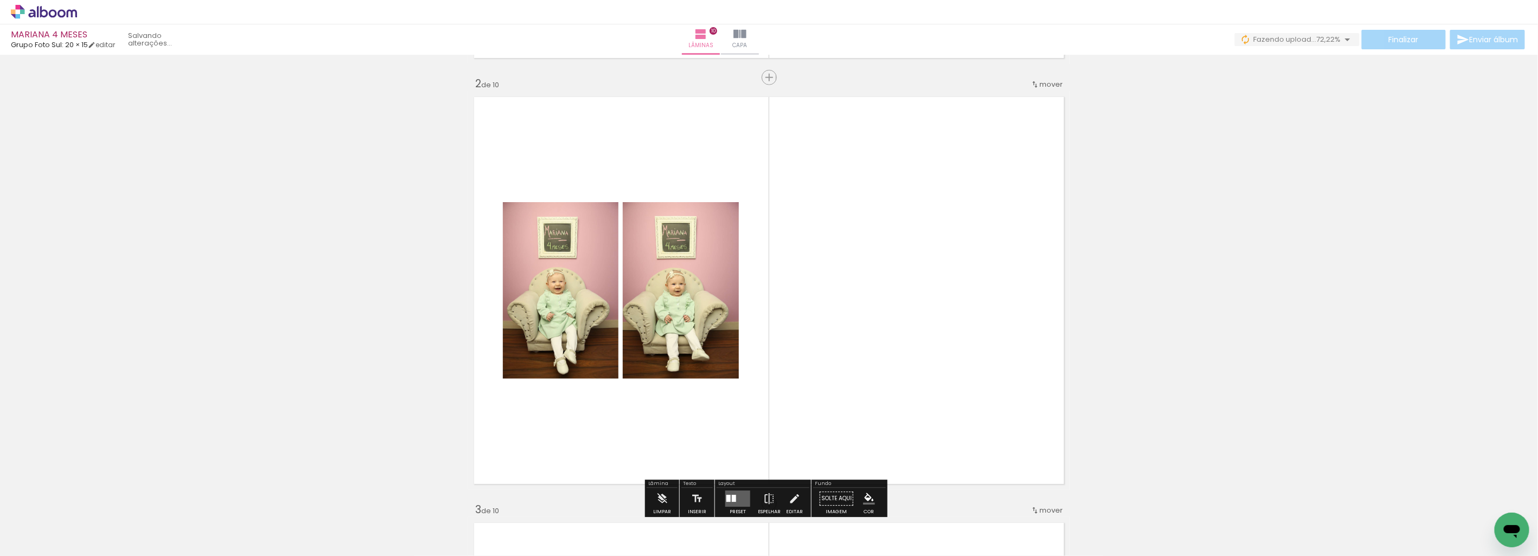
click at [1053, 86] on span "mover" at bounding box center [1050, 84] width 23 height 10
click at [1037, 84] on paper-item "antes da 1" at bounding box center [1018, 82] width 82 height 18
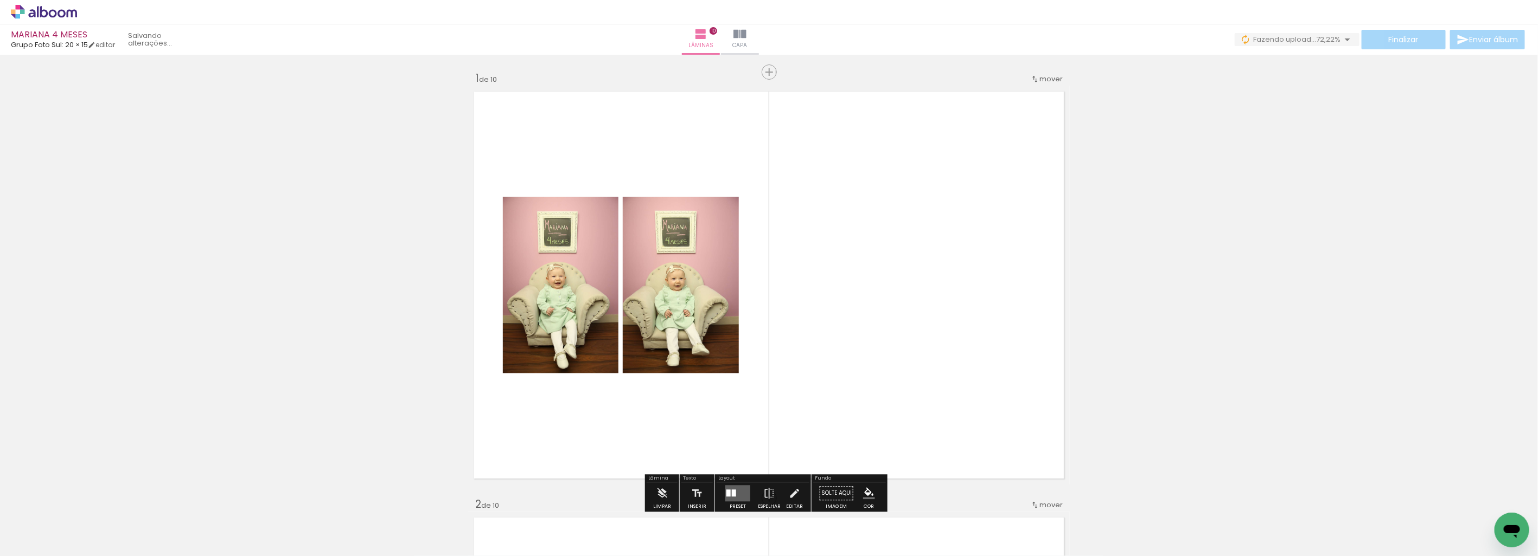
scroll to position [0, 0]
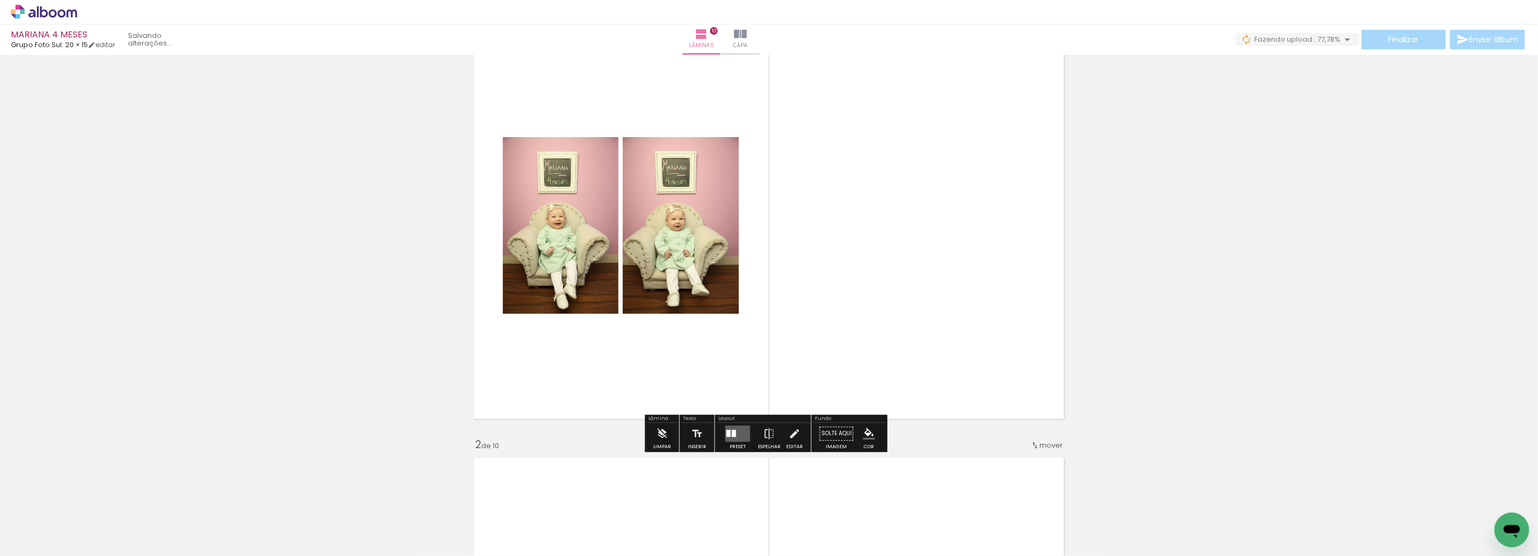
click at [738, 430] on quentale-layouter at bounding box center [737, 434] width 25 height 16
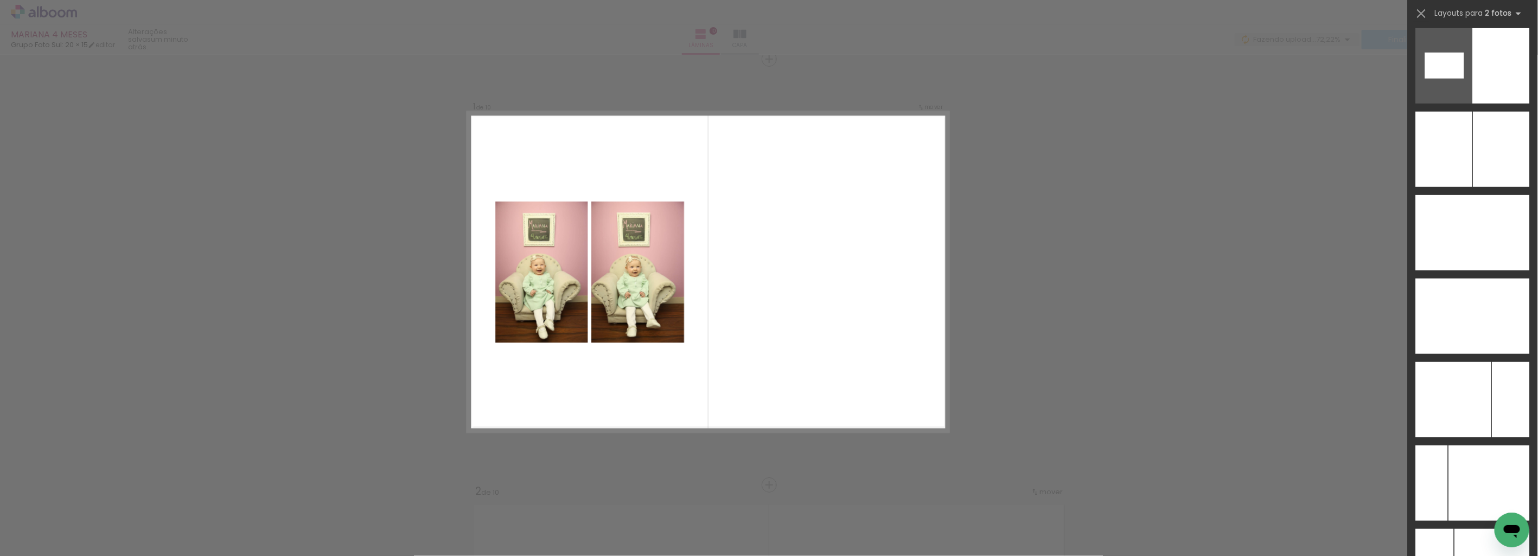
scroll to position [6094, 0]
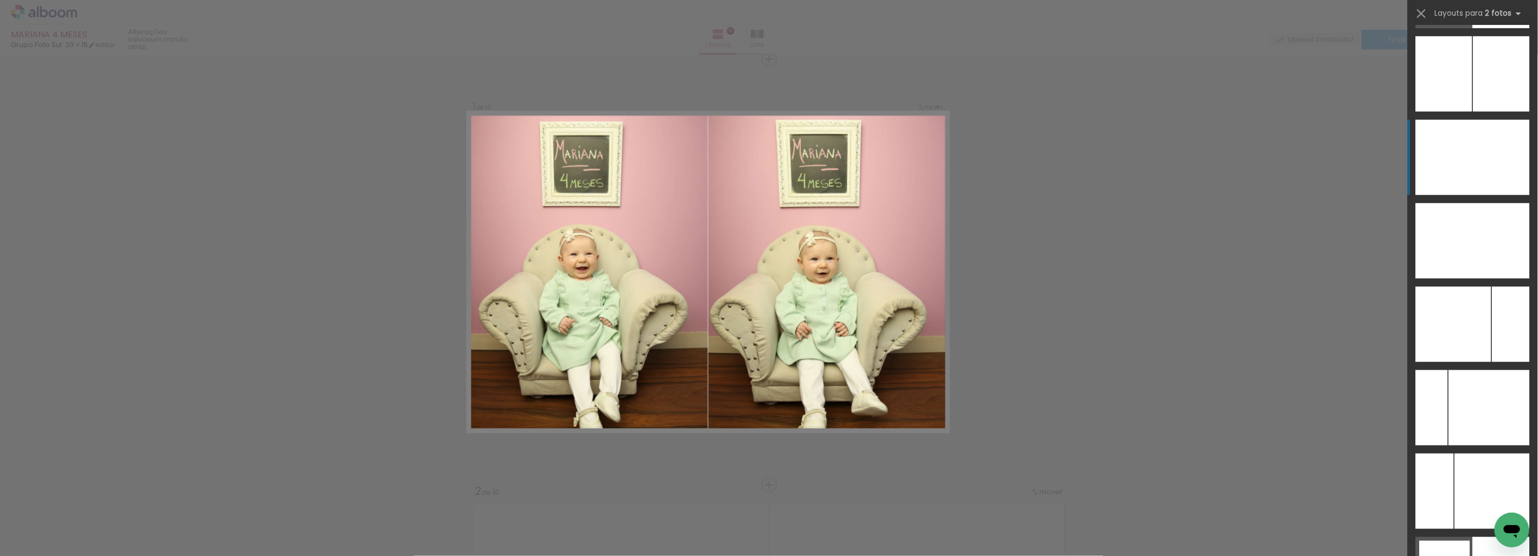
click at [1479, 112] on div at bounding box center [1501, 73] width 56 height 75
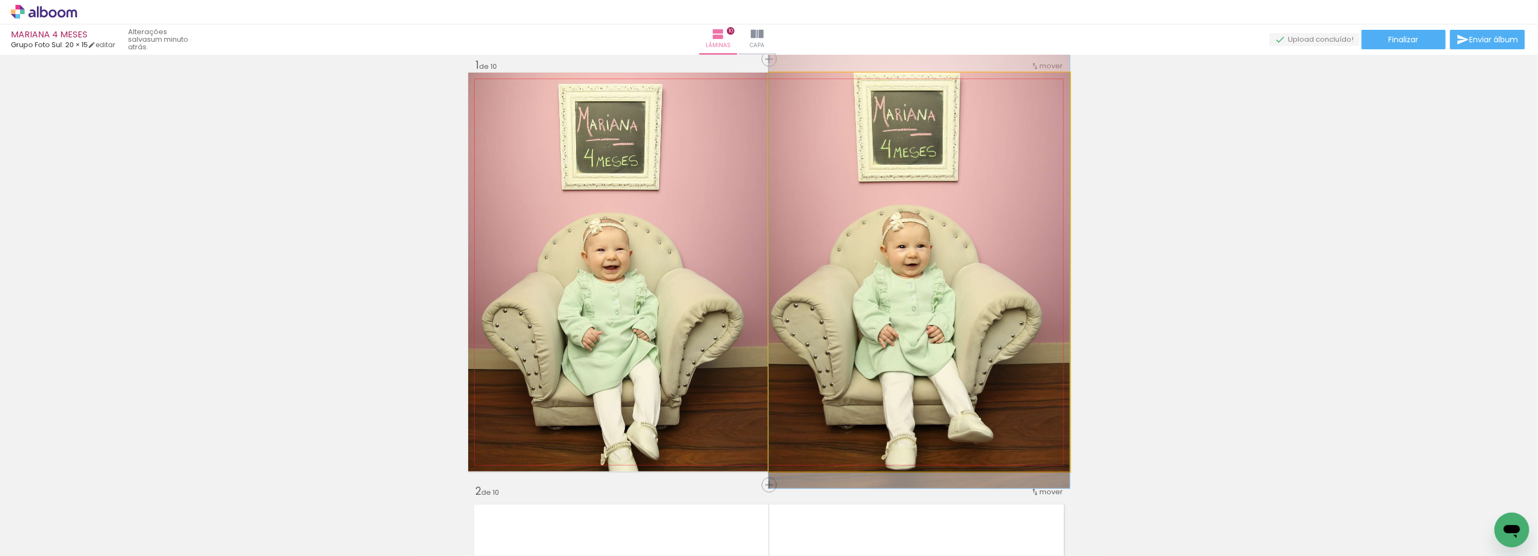
drag, startPoint x: 874, startPoint y: 342, endPoint x: 876, endPoint y: 332, distance: 9.5
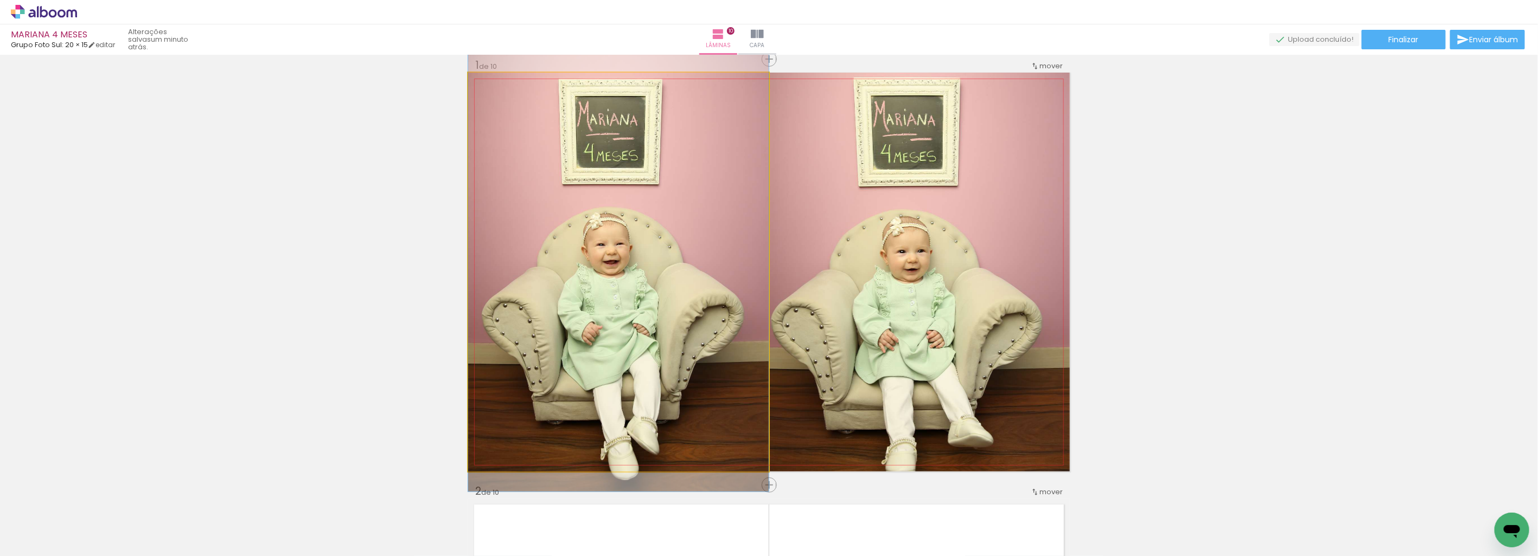
drag, startPoint x: 620, startPoint y: 364, endPoint x: 624, endPoint y: 359, distance: 6.3
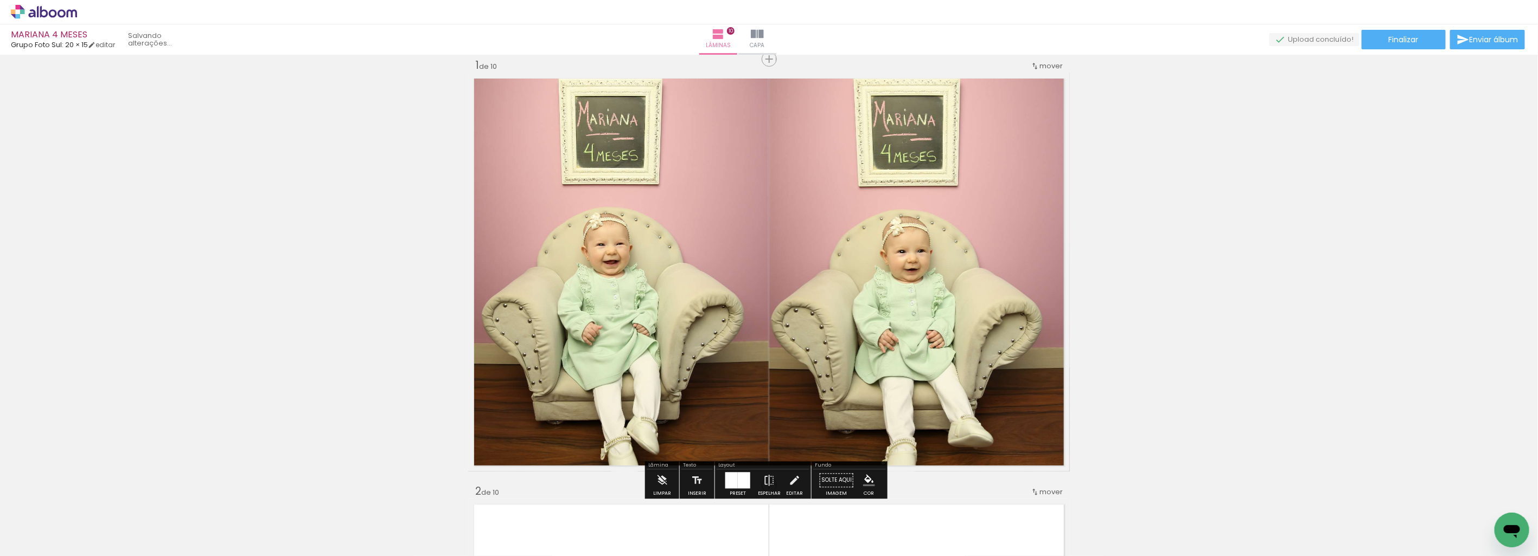
click at [739, 479] on div at bounding box center [744, 480] width 12 height 16
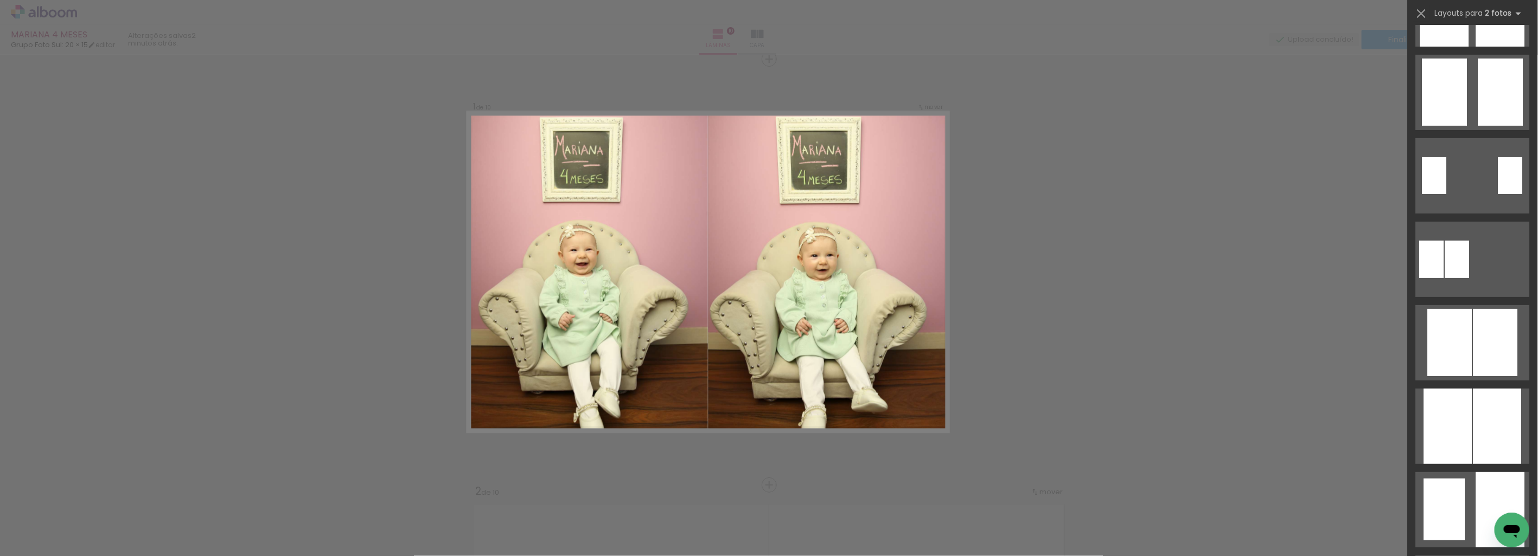
scroll to position [0, 0]
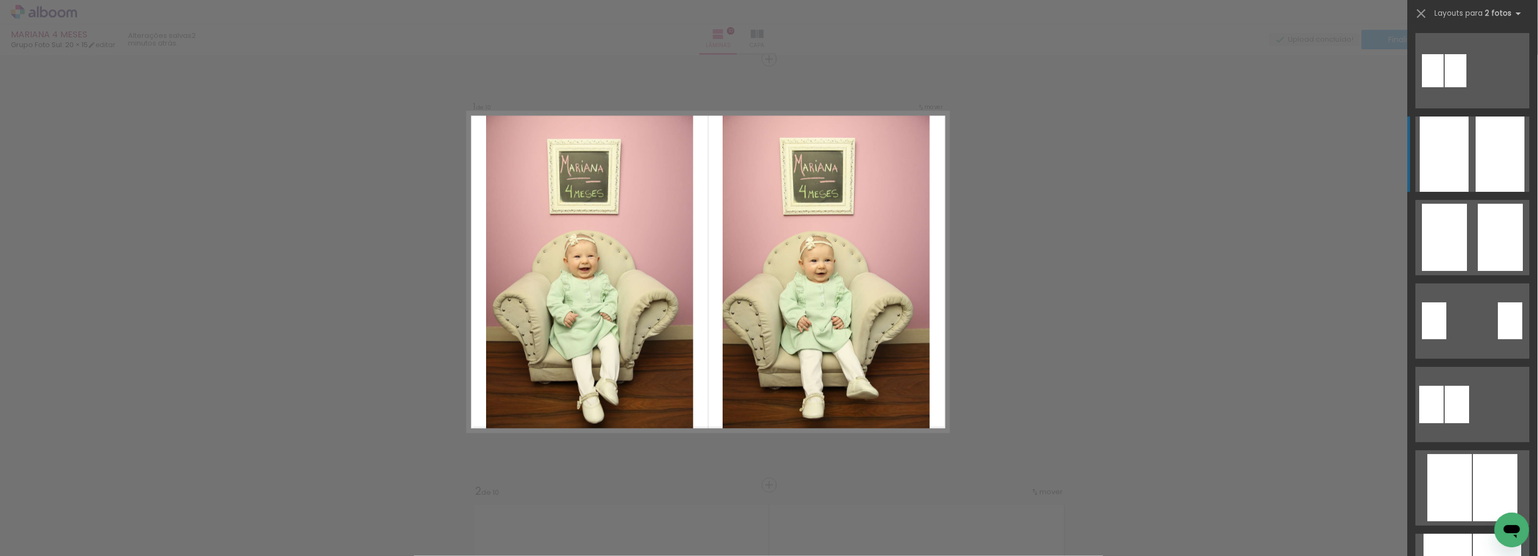
click at [1496, 164] on div at bounding box center [1500, 154] width 49 height 75
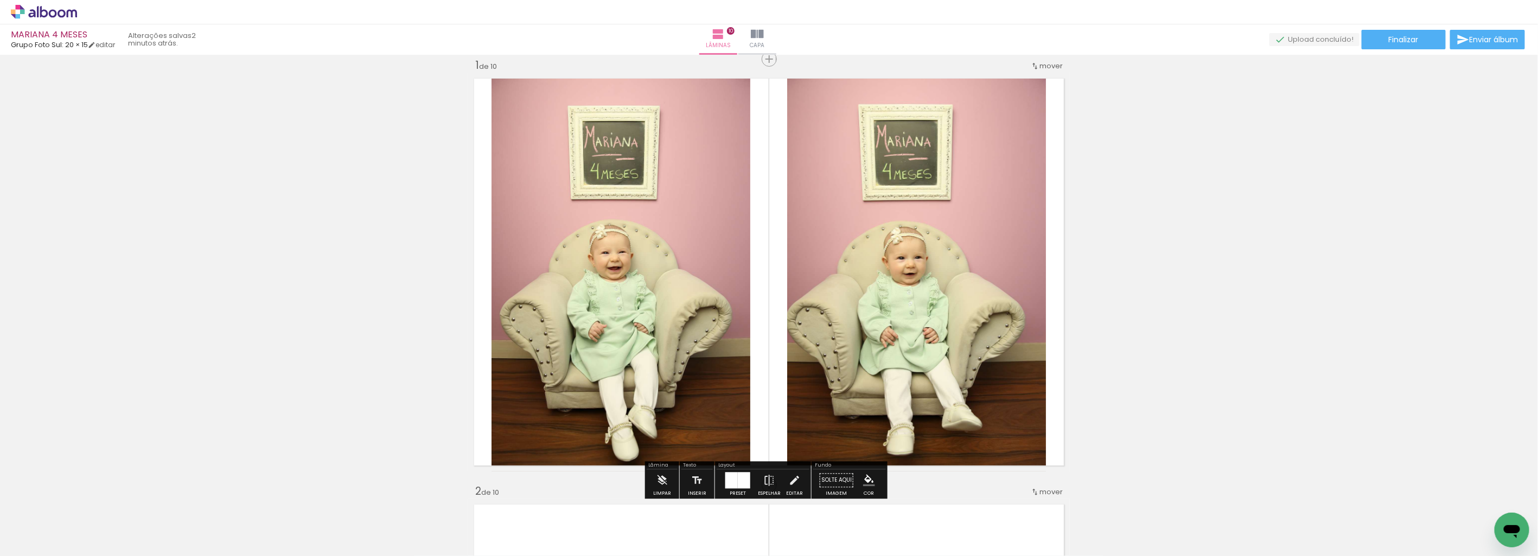
click at [880, 306] on quentale-photo at bounding box center [916, 272] width 259 height 399
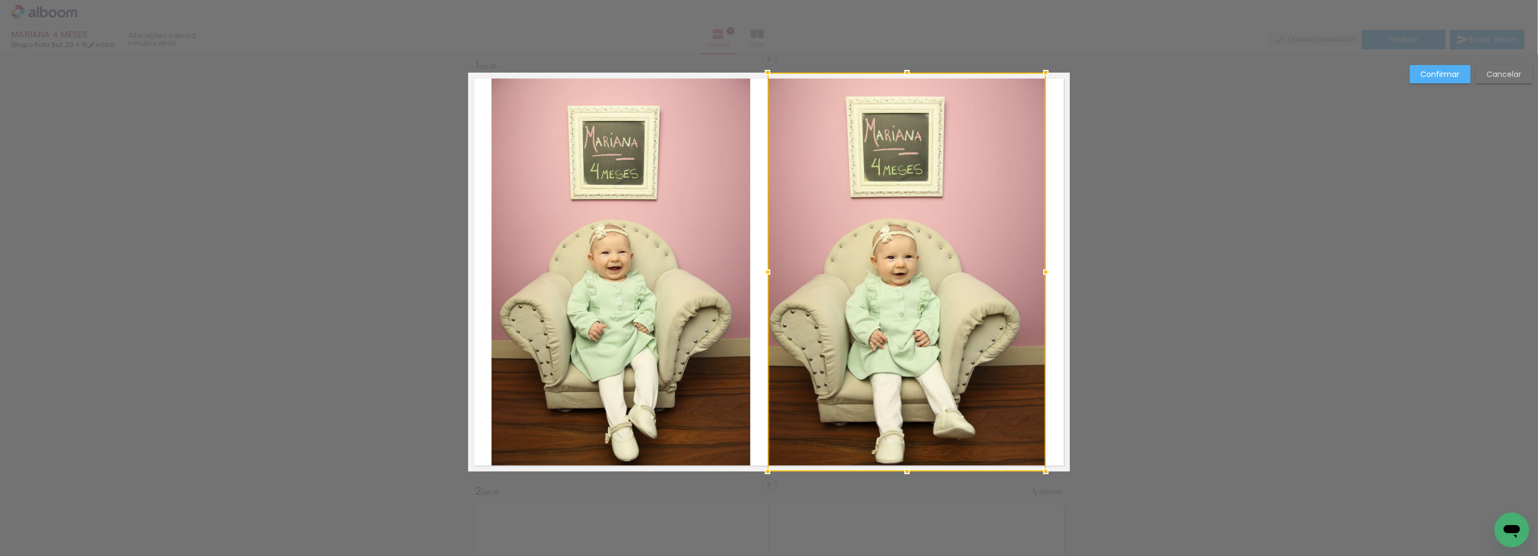
drag, startPoint x: 779, startPoint y: 273, endPoint x: 761, endPoint y: 278, distance: 19.2
click at [761, 278] on div at bounding box center [768, 272] width 22 height 22
click at [994, 280] on quentale-photo at bounding box center [906, 272] width 278 height 399
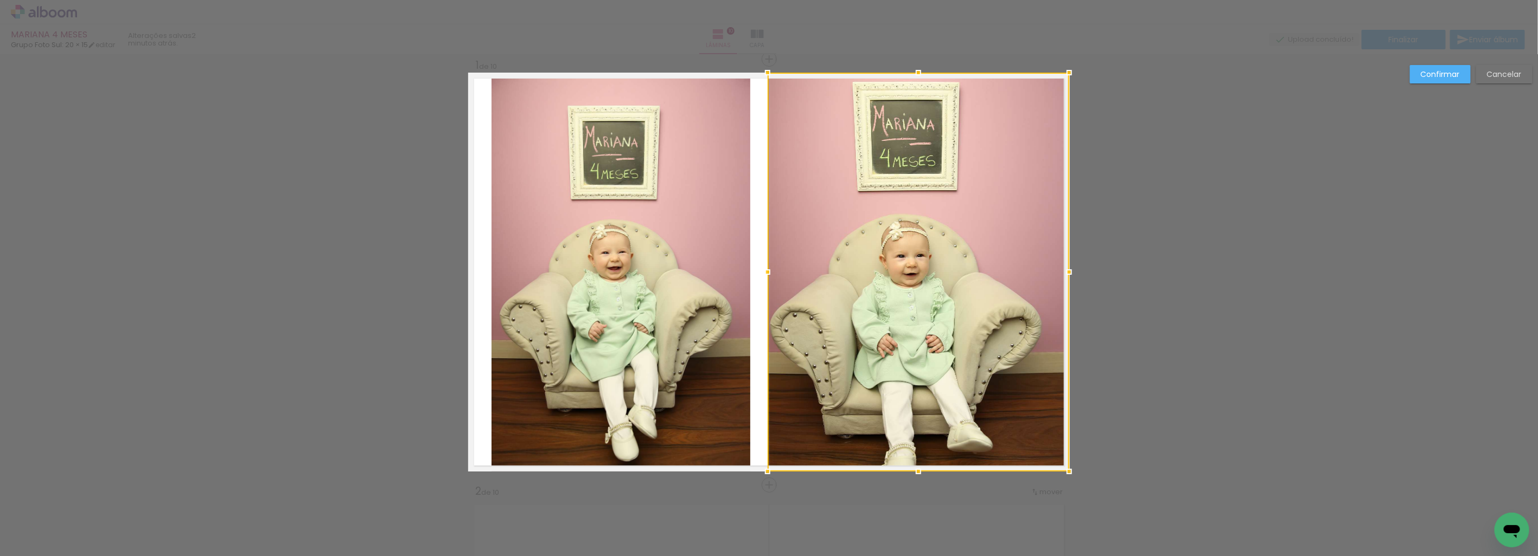
drag, startPoint x: 1041, startPoint y: 273, endPoint x: 1060, endPoint y: 267, distance: 19.2
click at [1060, 267] on div at bounding box center [1069, 272] width 22 height 22
click at [0, 0] on slot "Confirmar" at bounding box center [0, 0] width 0 height 0
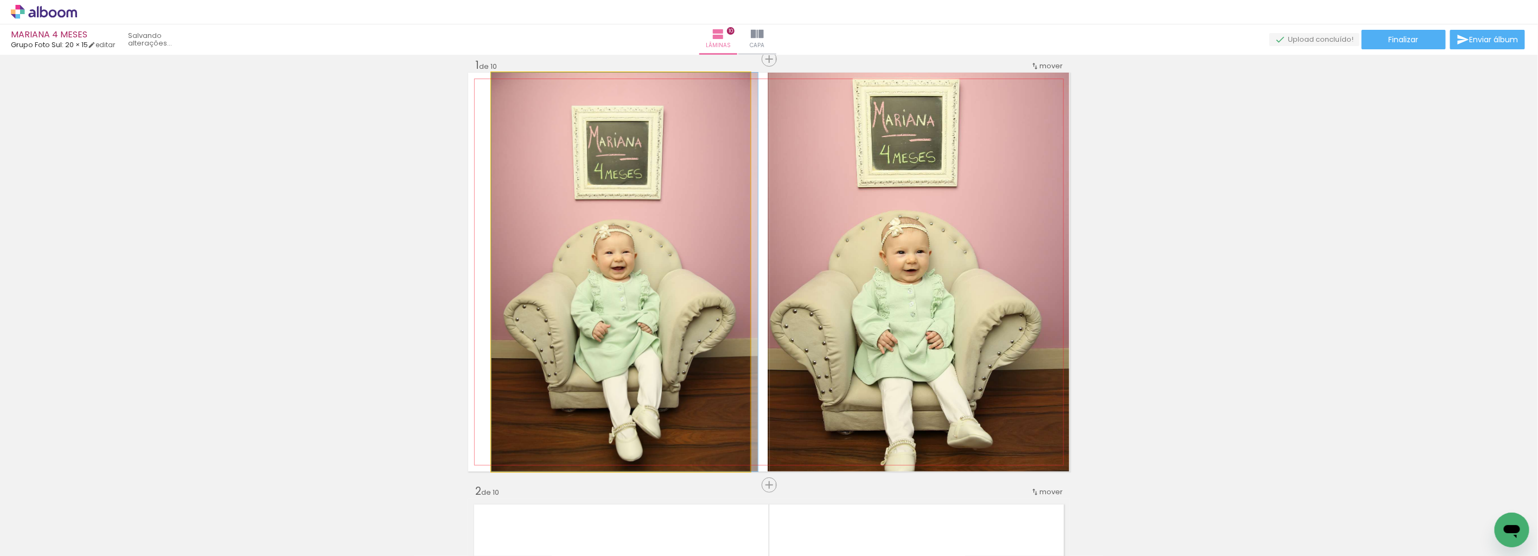
drag, startPoint x: 661, startPoint y: 354, endPoint x: 912, endPoint y: 338, distance: 251.6
click at [0, 0] on slot at bounding box center [0, 0] width 0 height 0
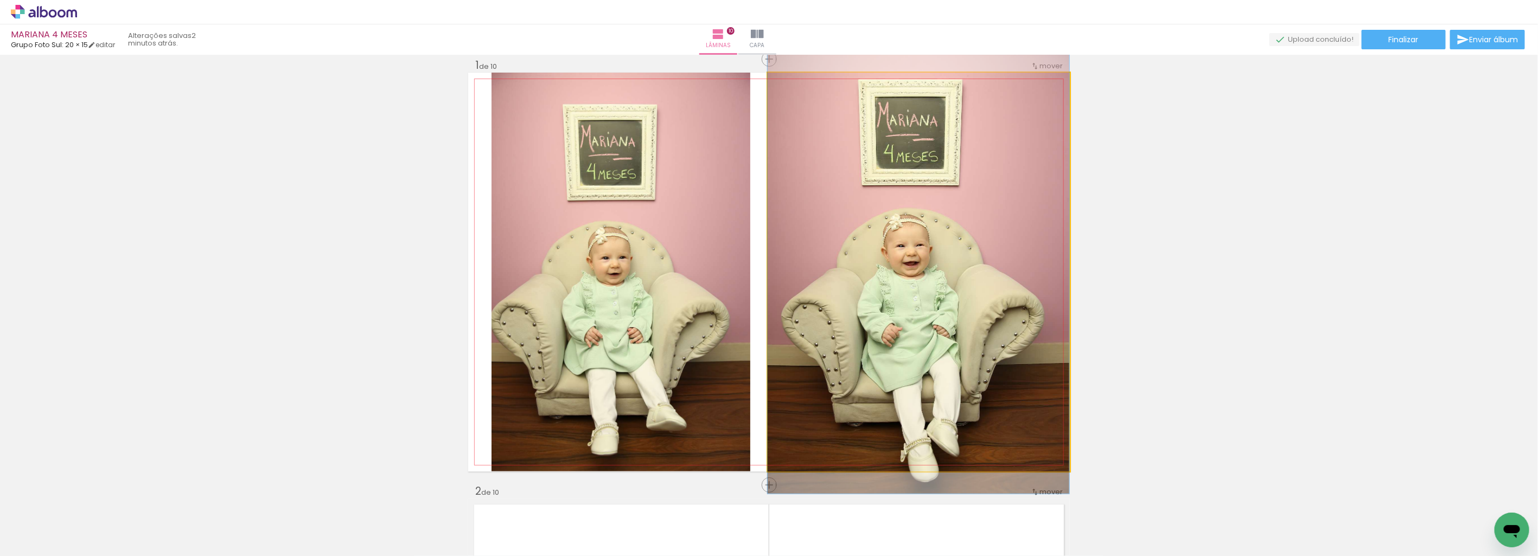
drag, startPoint x: 943, startPoint y: 353, endPoint x: 950, endPoint y: 348, distance: 8.3
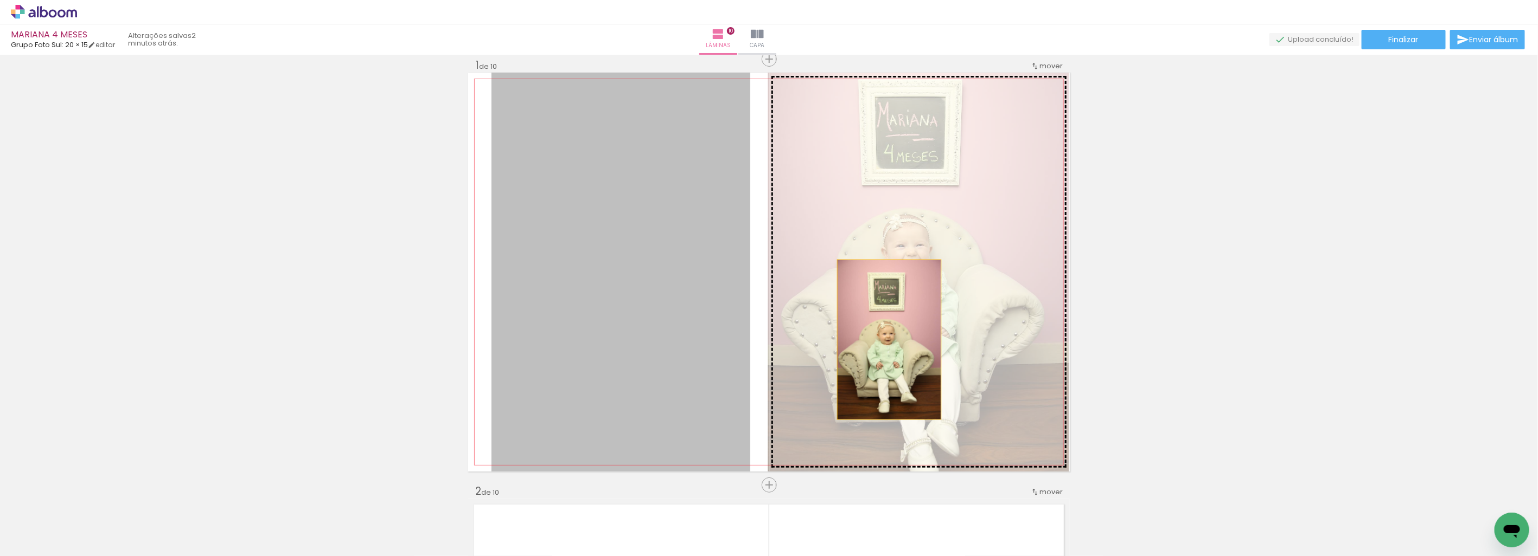
drag, startPoint x: 631, startPoint y: 359, endPoint x: 885, endPoint y: 340, distance: 254.5
click at [0, 0] on slot at bounding box center [0, 0] width 0 height 0
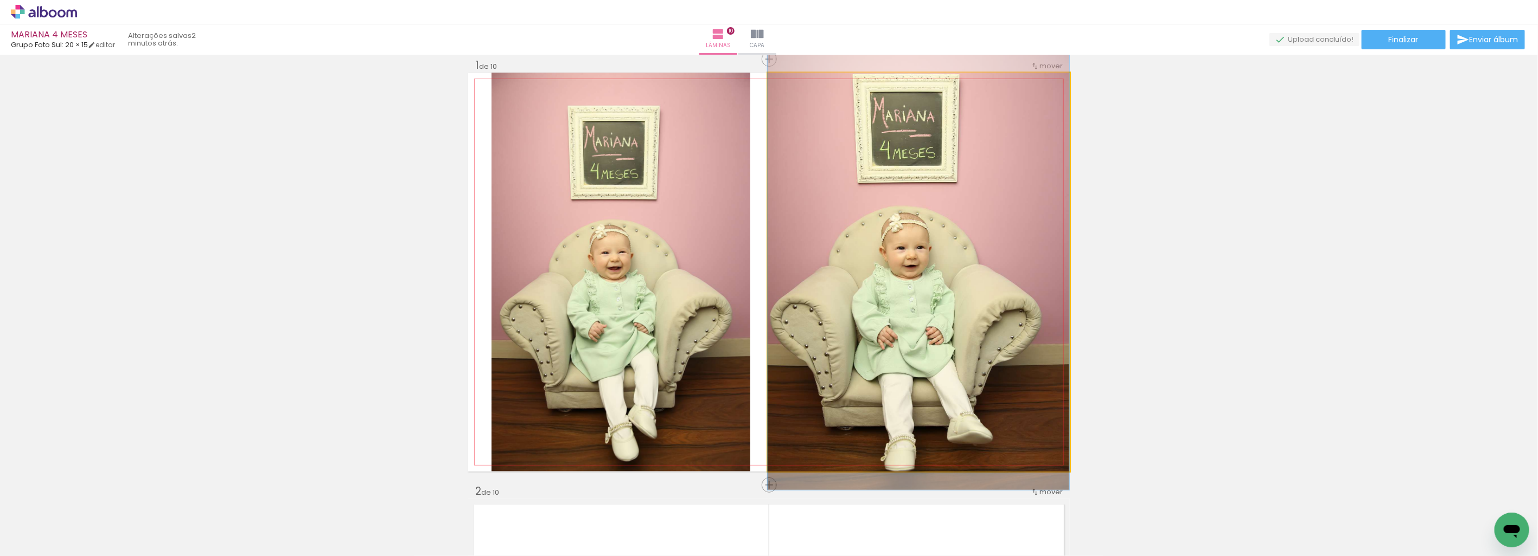
drag, startPoint x: 923, startPoint y: 339, endPoint x: 929, endPoint y: 331, distance: 9.8
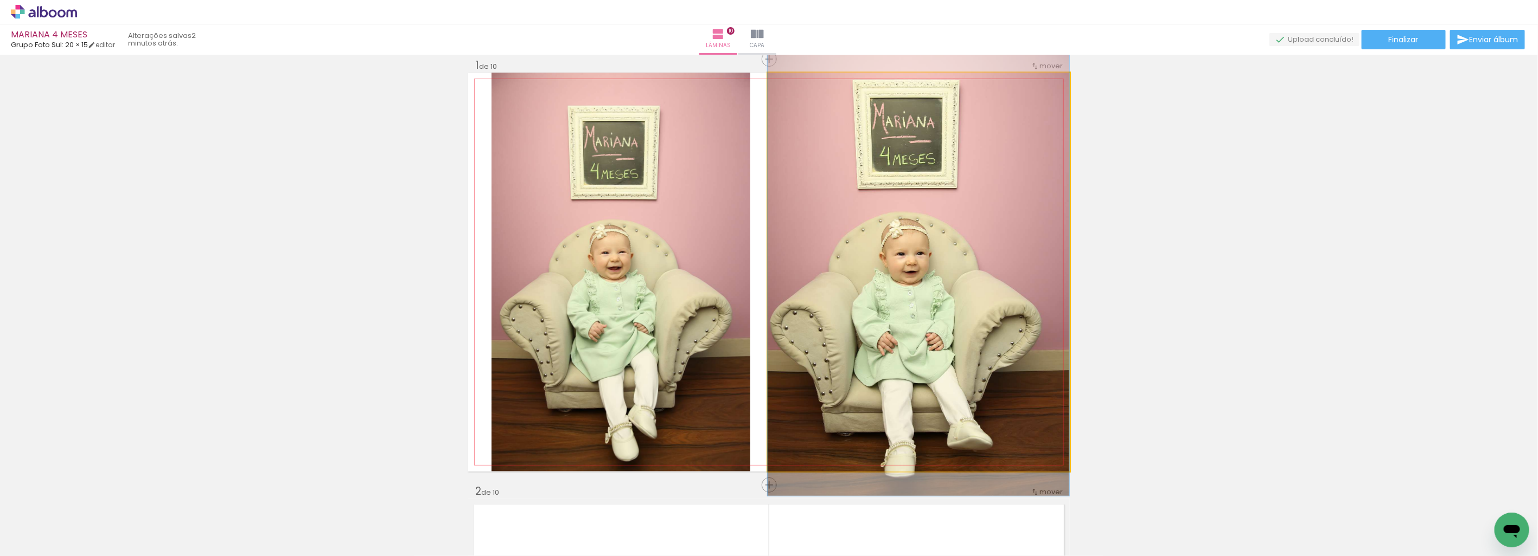
drag, startPoint x: 943, startPoint y: 304, endPoint x: 680, endPoint y: 301, distance: 262.5
click at [0, 0] on slot at bounding box center [0, 0] width 0 height 0
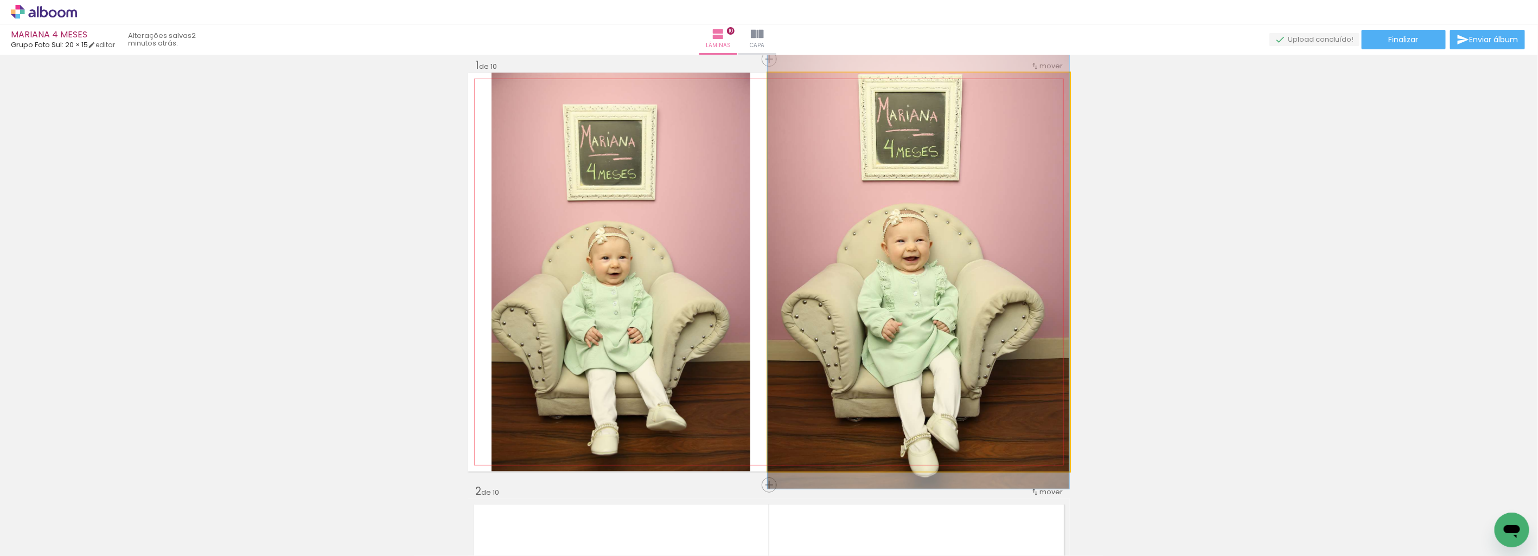
drag, startPoint x: 888, startPoint y: 297, endPoint x: 893, endPoint y: 287, distance: 10.2
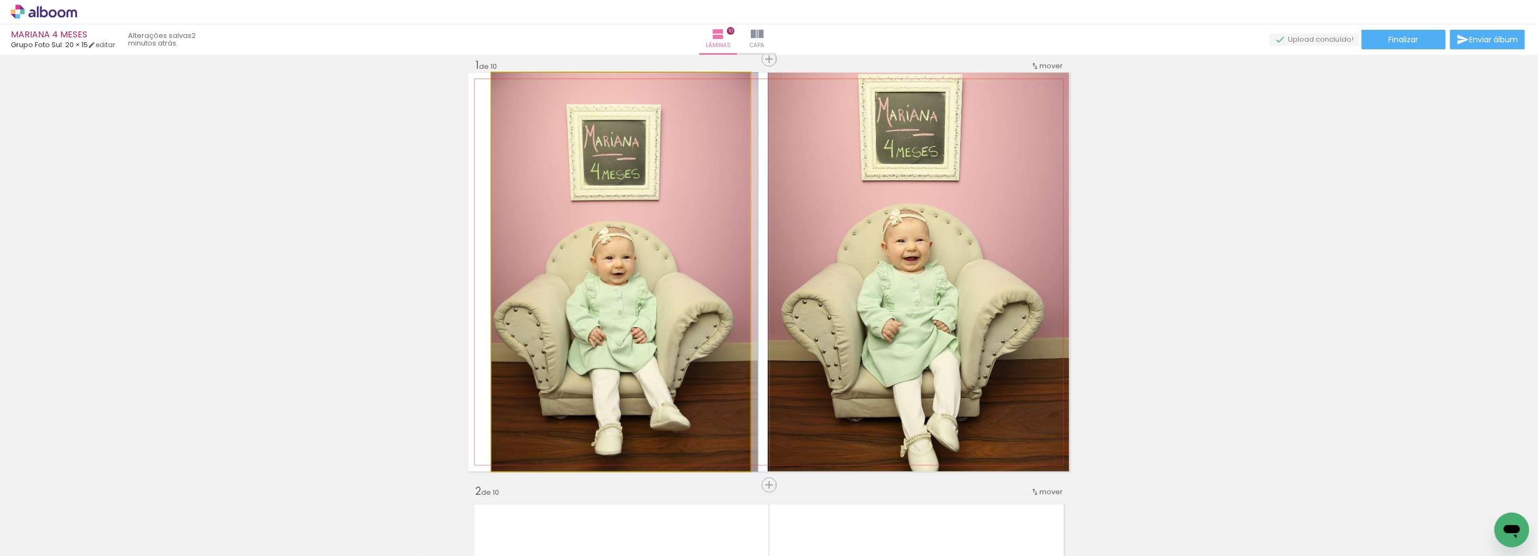
drag, startPoint x: 606, startPoint y: 310, endPoint x: 615, endPoint y: 305, distance: 10.2
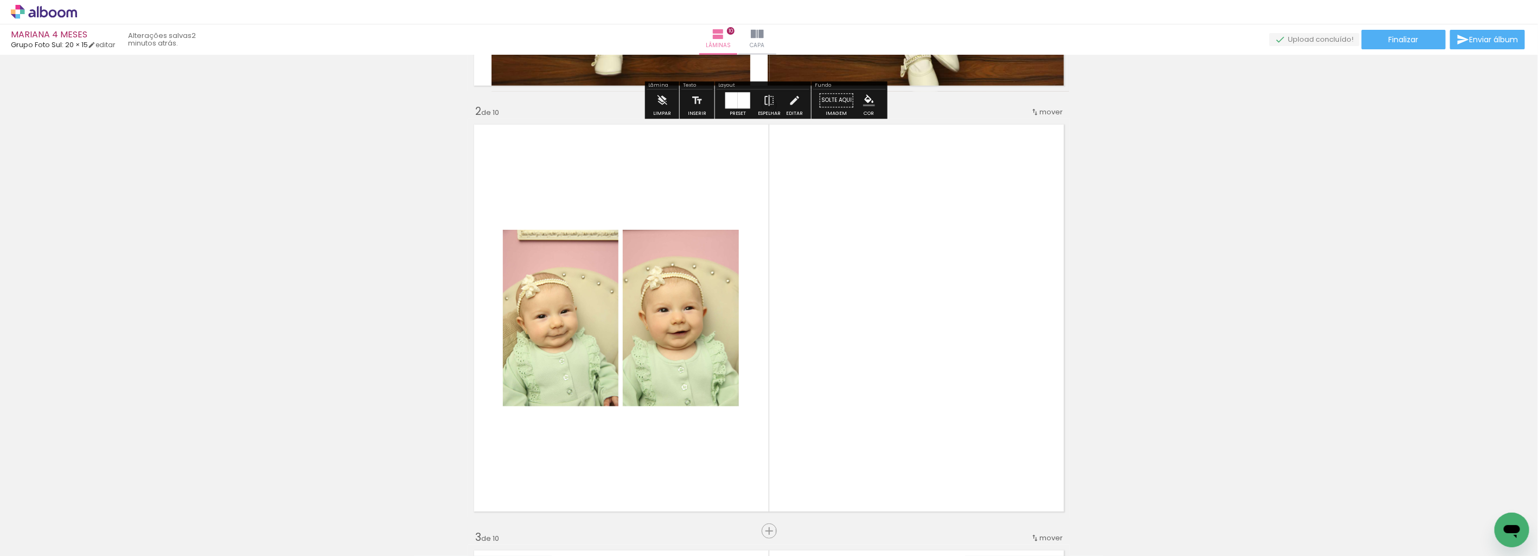
scroll to position [496, 0]
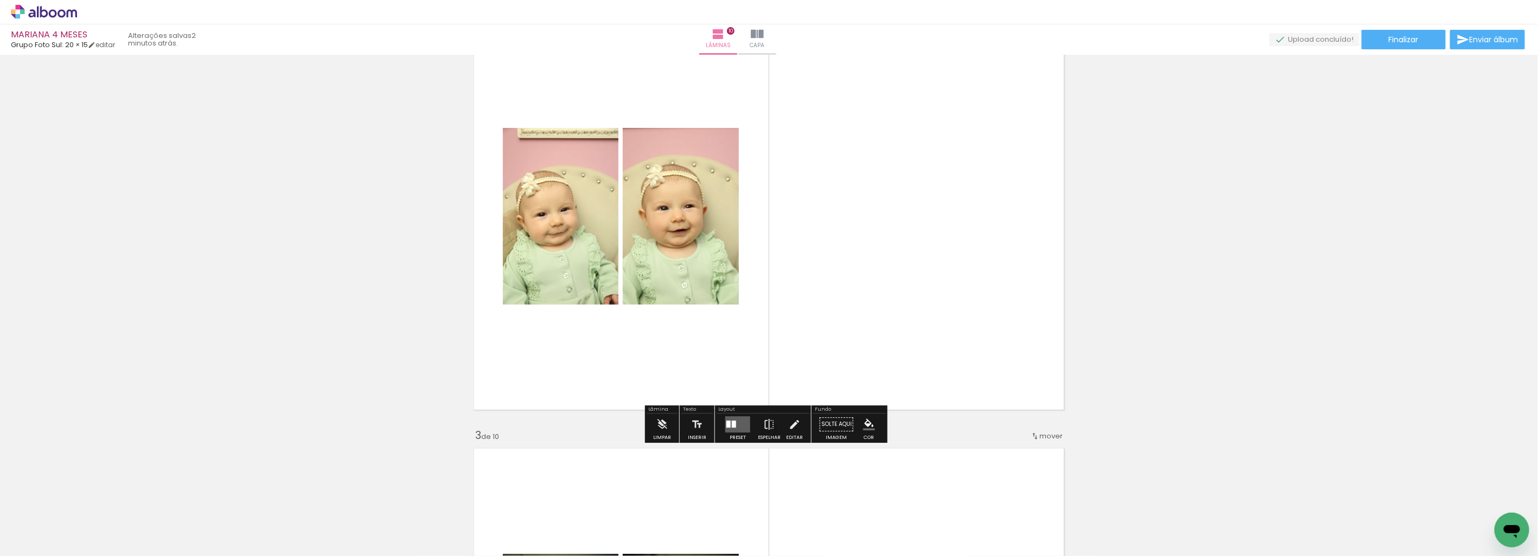
click at [741, 421] on quentale-layouter at bounding box center [737, 425] width 25 height 16
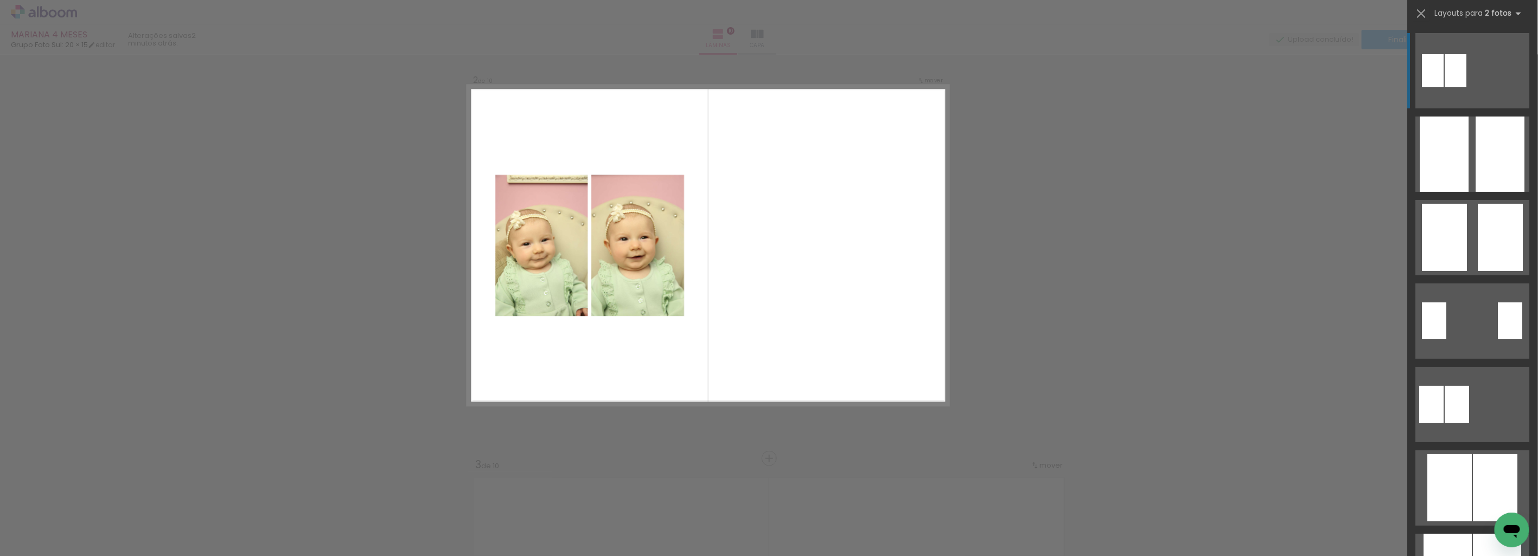
scroll to position [440, 0]
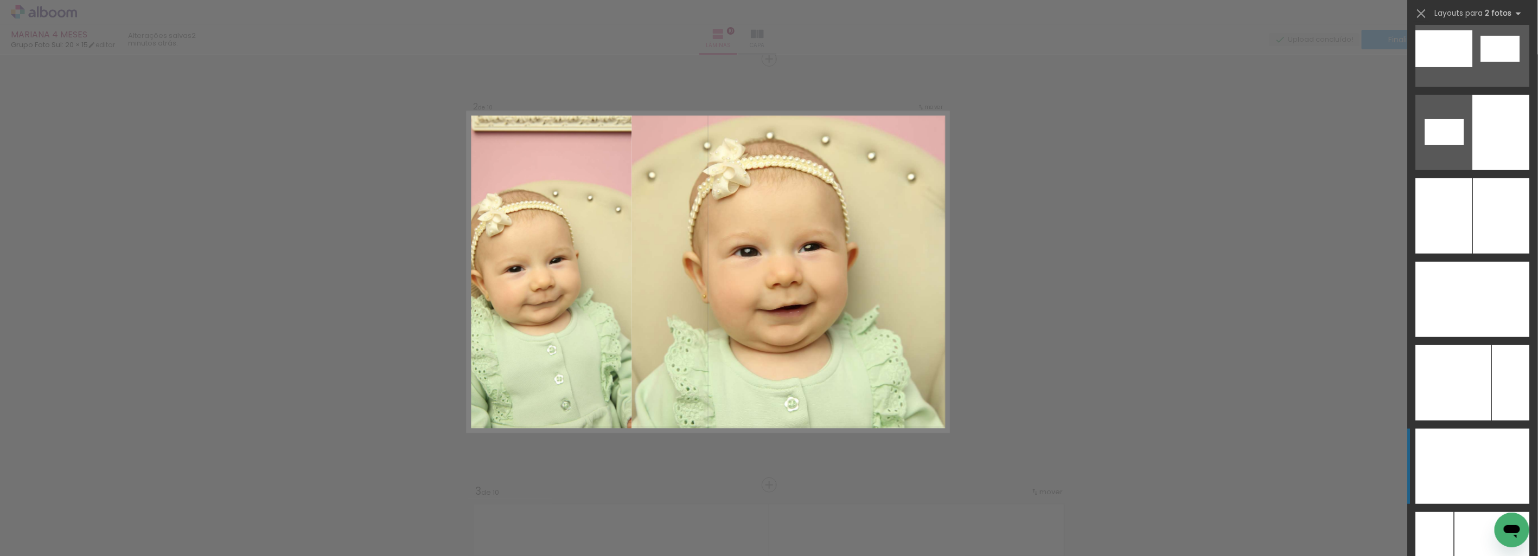
scroll to position [5953, 0]
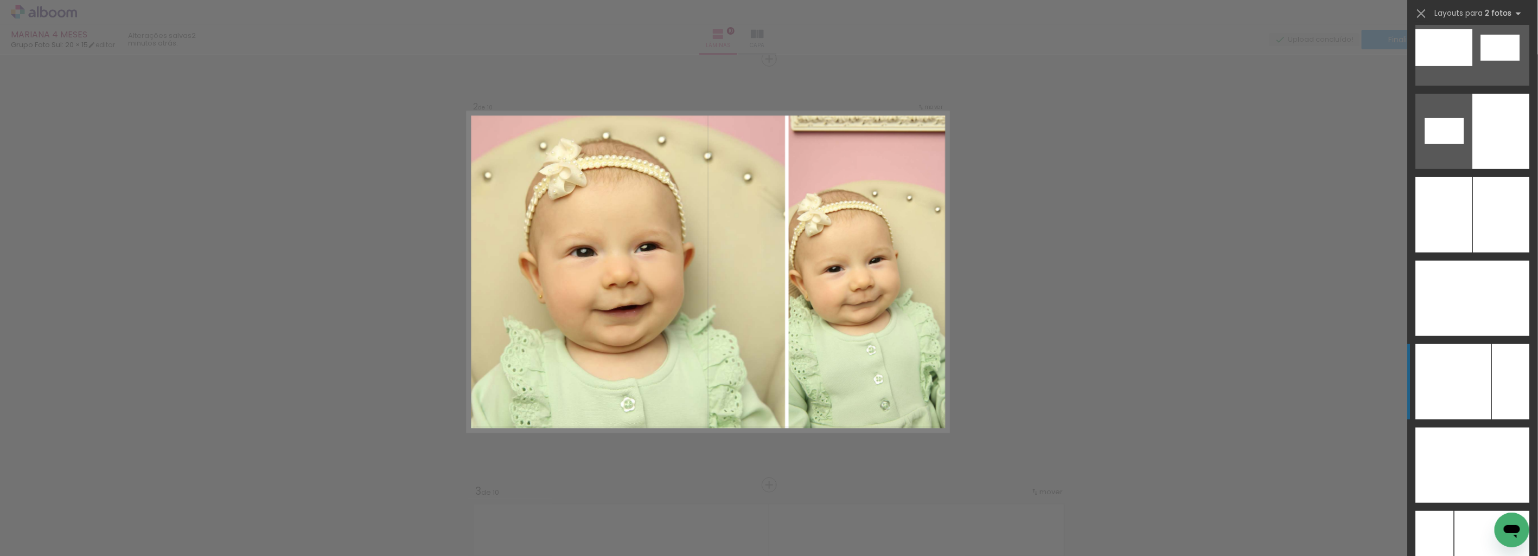
click at [1485, 396] on div at bounding box center [1453, 381] width 75 height 75
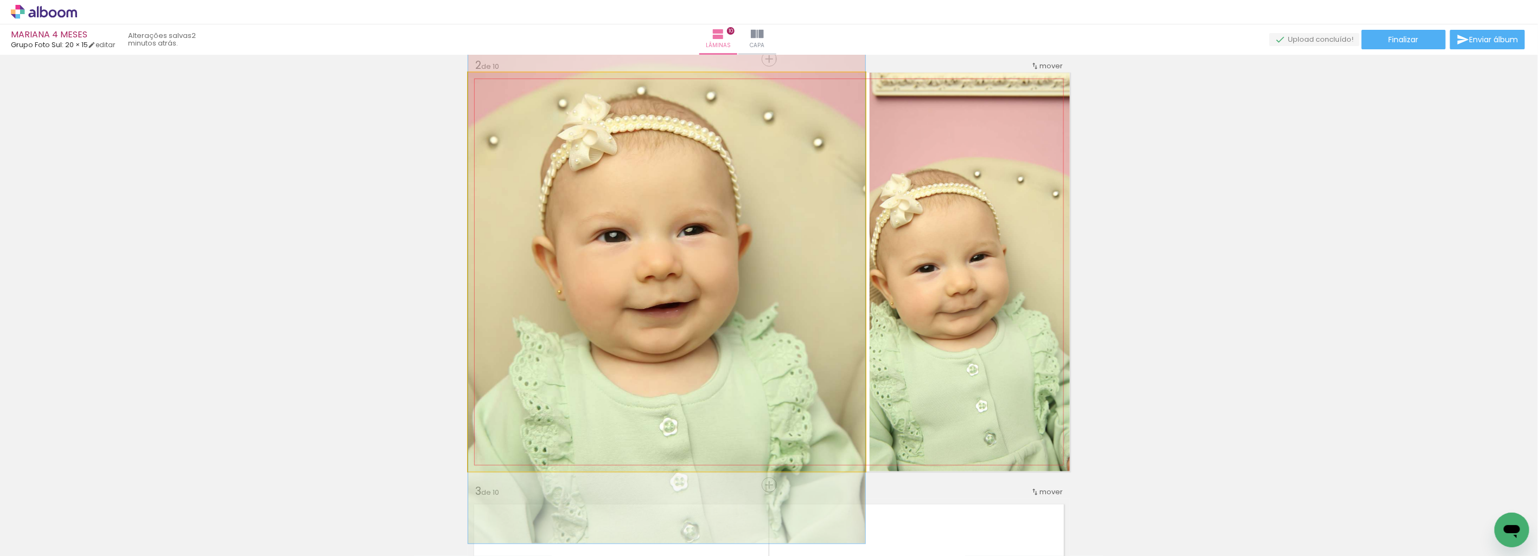
drag, startPoint x: 657, startPoint y: 333, endPoint x: 650, endPoint y: 322, distance: 12.9
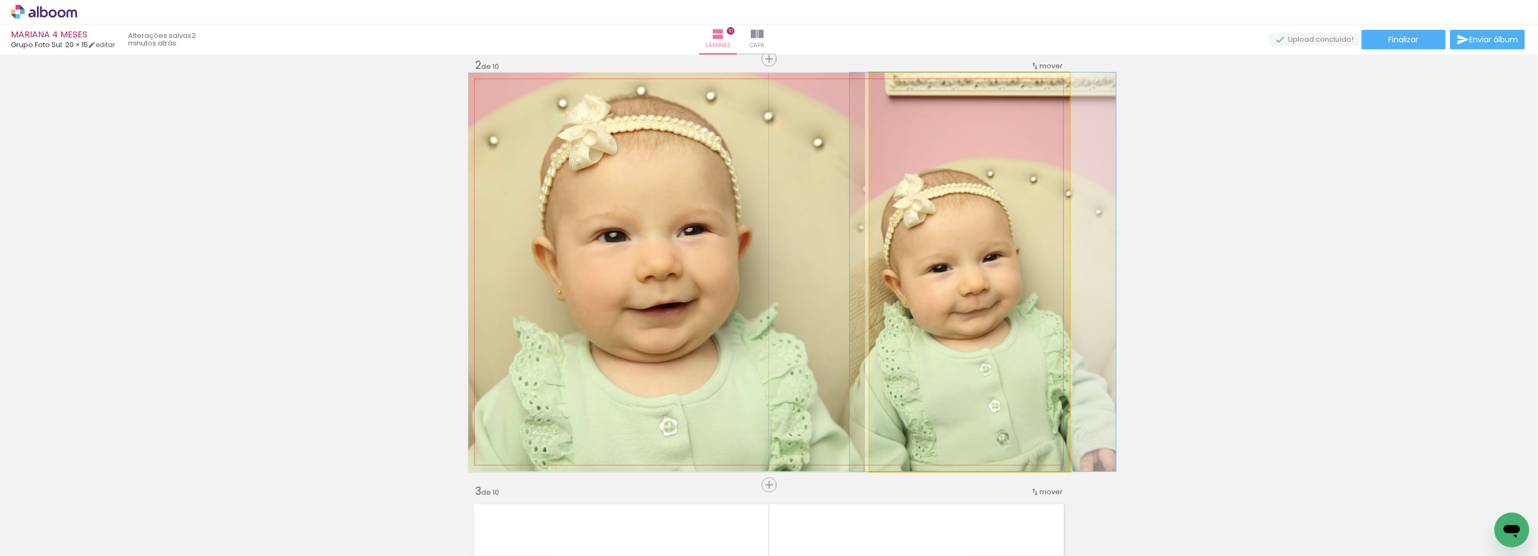
drag, startPoint x: 955, startPoint y: 322, endPoint x: 968, endPoint y: 308, distance: 18.8
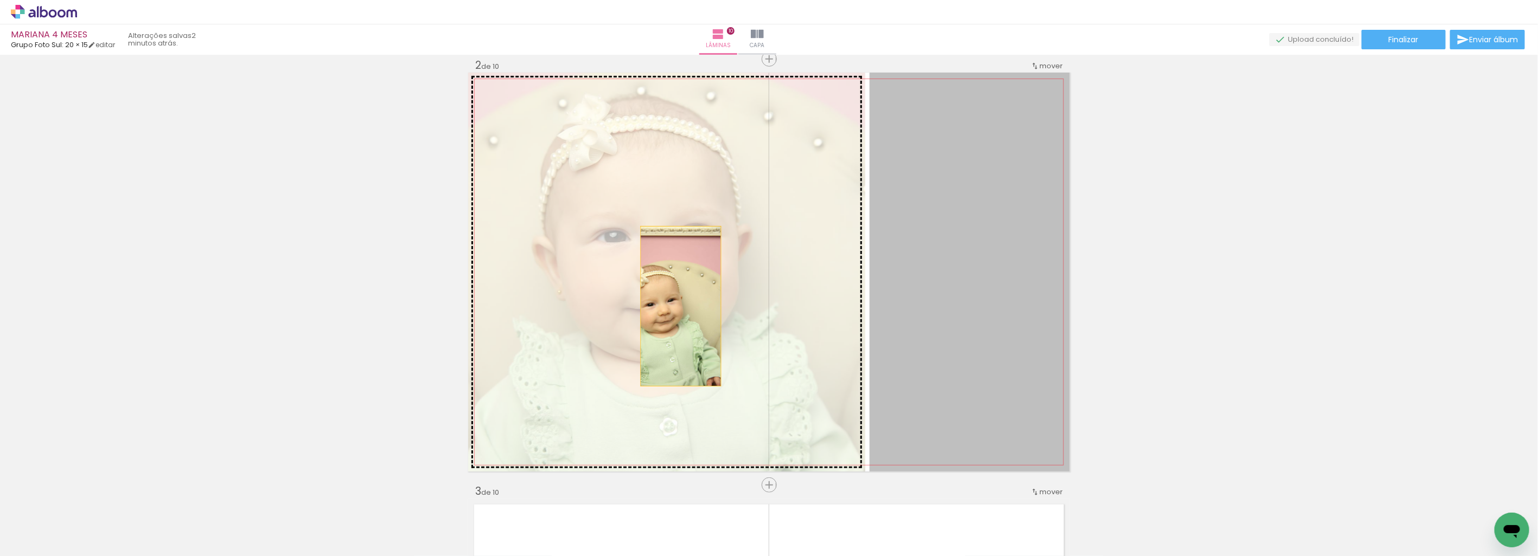
drag, startPoint x: 980, startPoint y: 302, endPoint x: 666, endPoint y: 306, distance: 314.1
click at [0, 0] on slot at bounding box center [0, 0] width 0 height 0
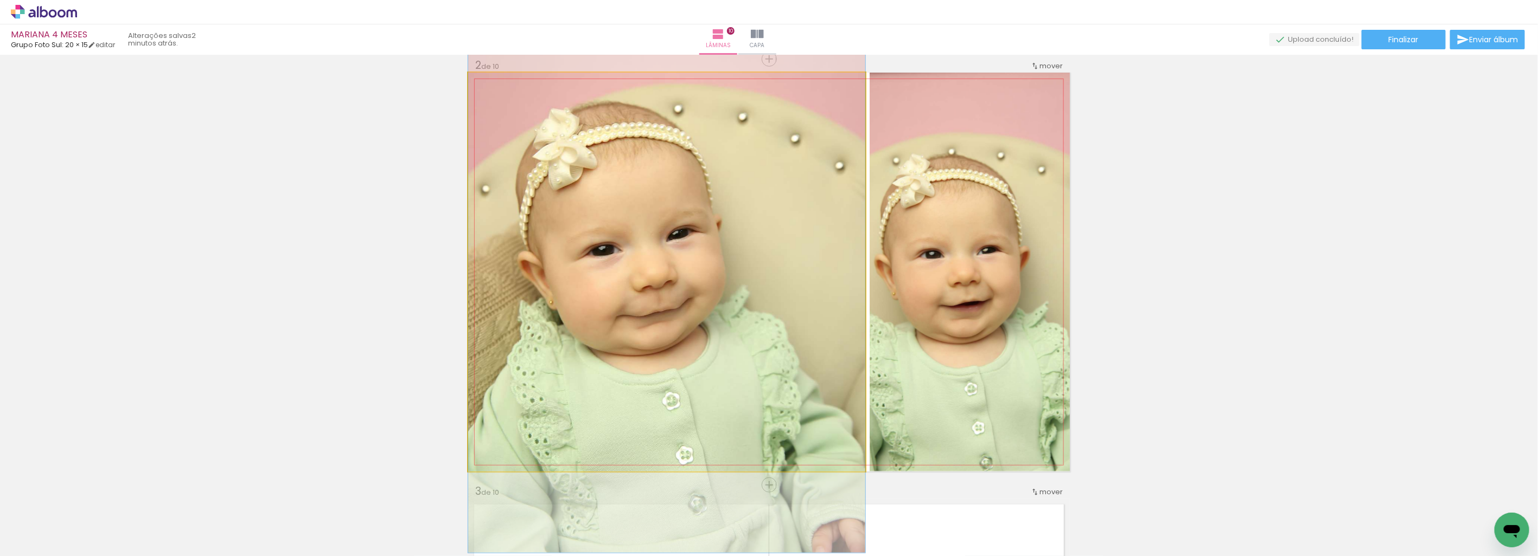
drag, startPoint x: 666, startPoint y: 323, endPoint x: 685, endPoint y: 306, distance: 25.0
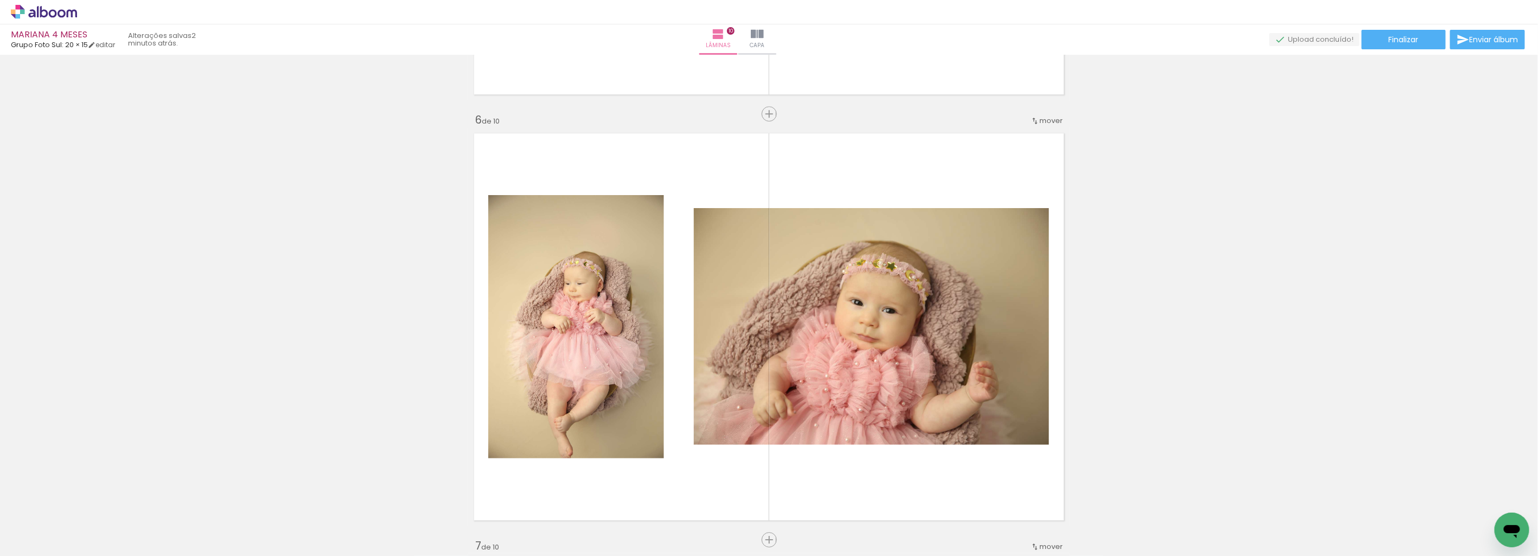
scroll to position [2067, 0]
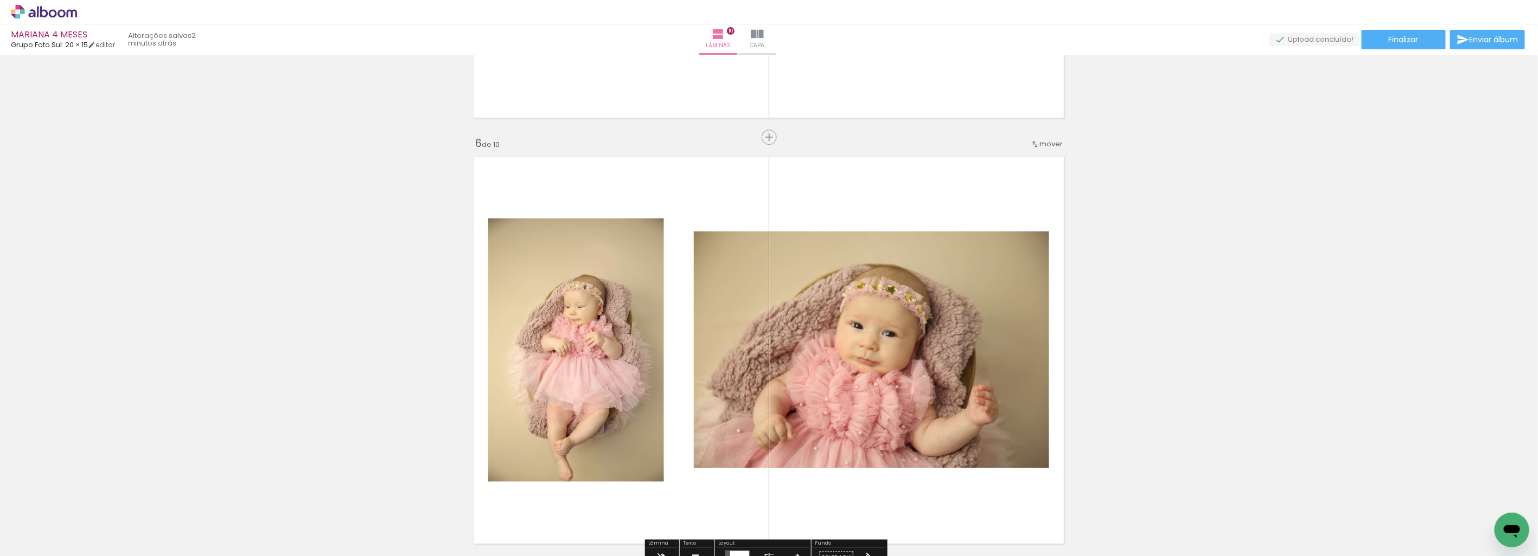
click at [1052, 141] on span "mover" at bounding box center [1050, 144] width 23 height 10
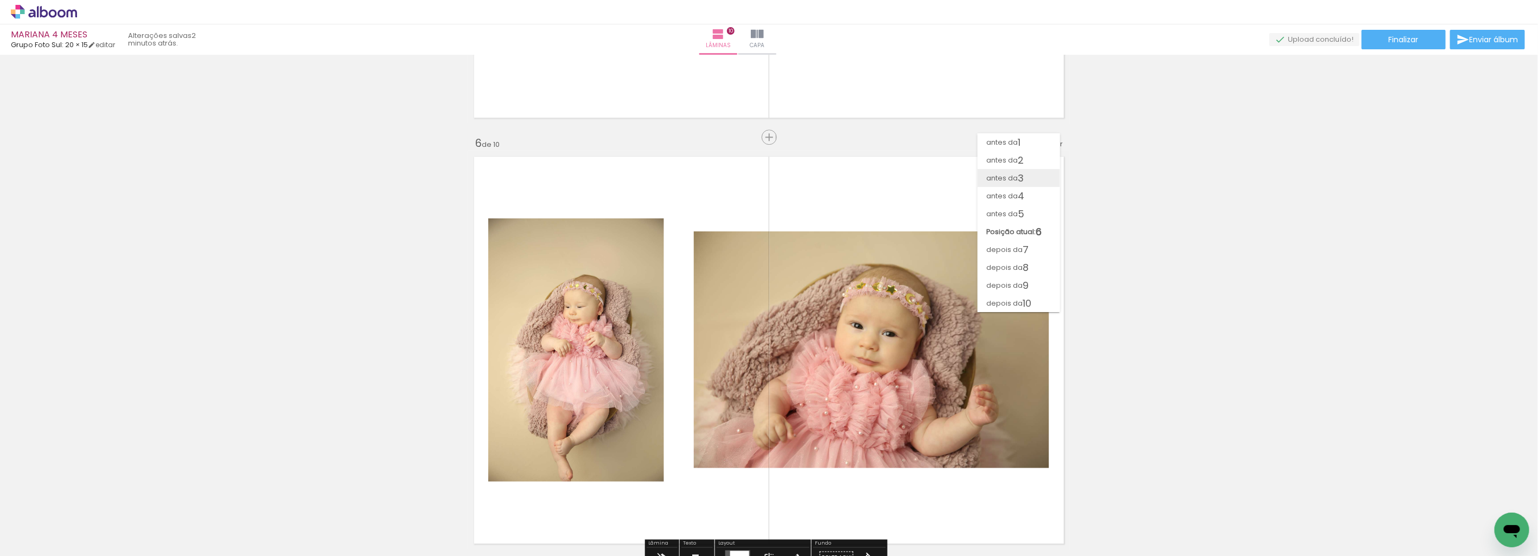
click at [1028, 176] on paper-item "antes da 3" at bounding box center [1018, 178] width 82 height 18
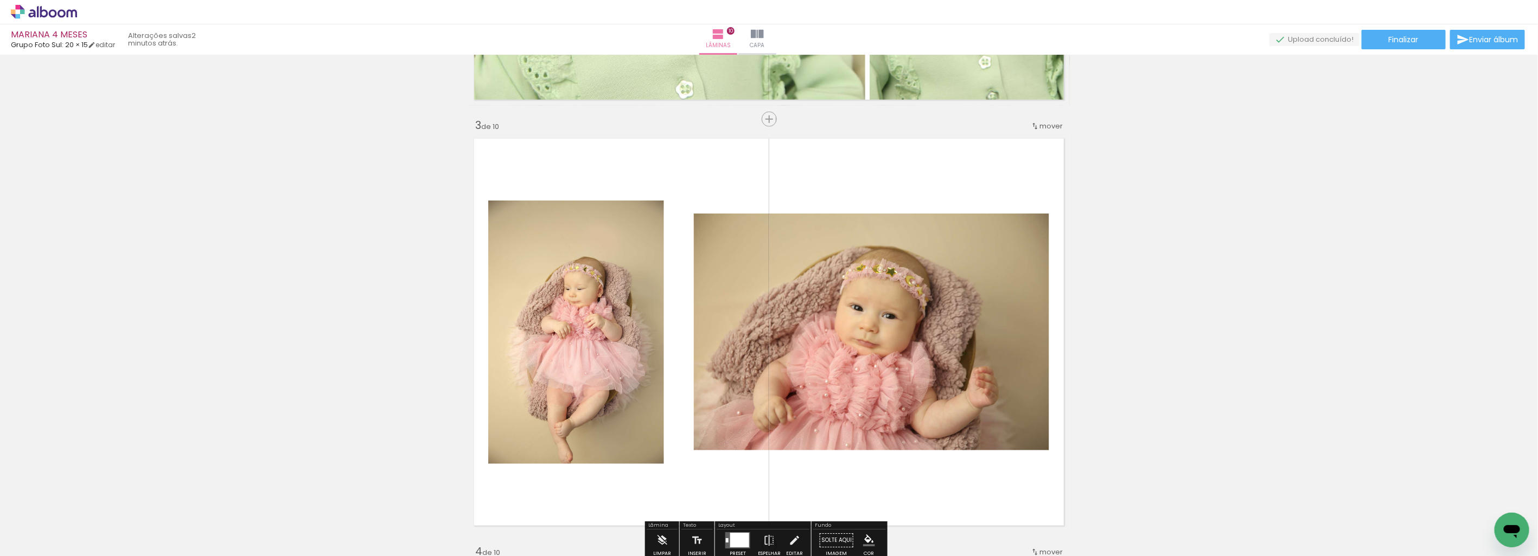
scroll to position [866, 0]
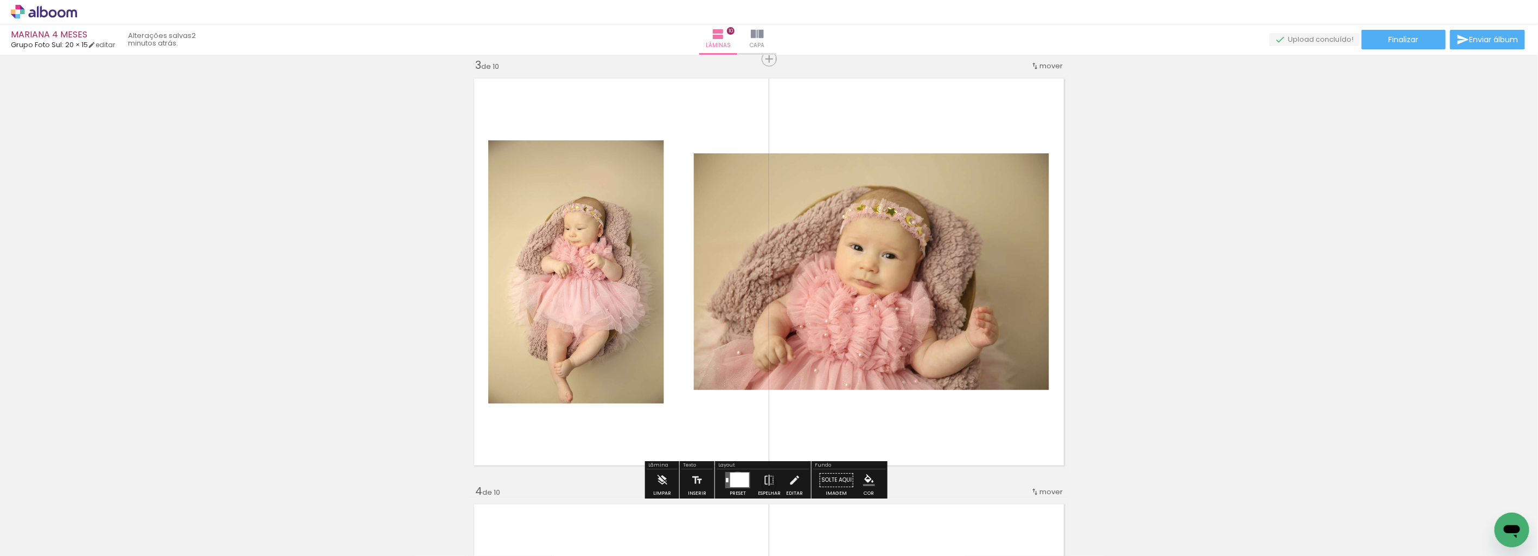
click at [735, 479] on div at bounding box center [739, 480] width 19 height 15
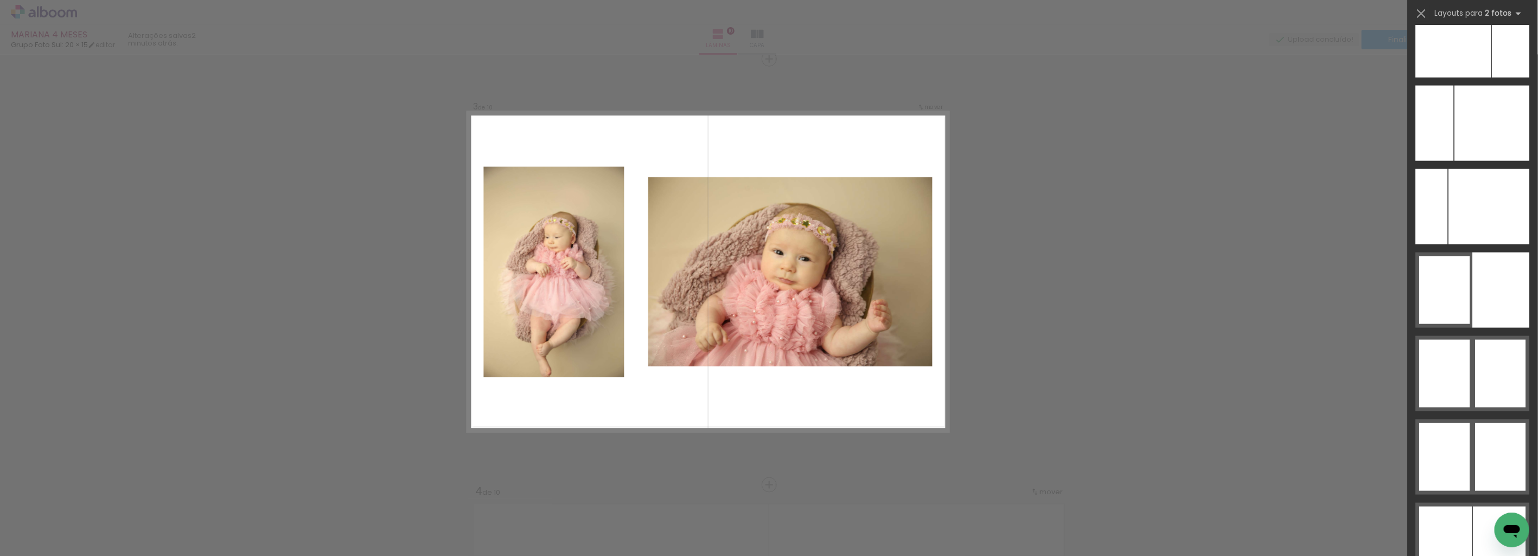
scroll to position [6198, 0]
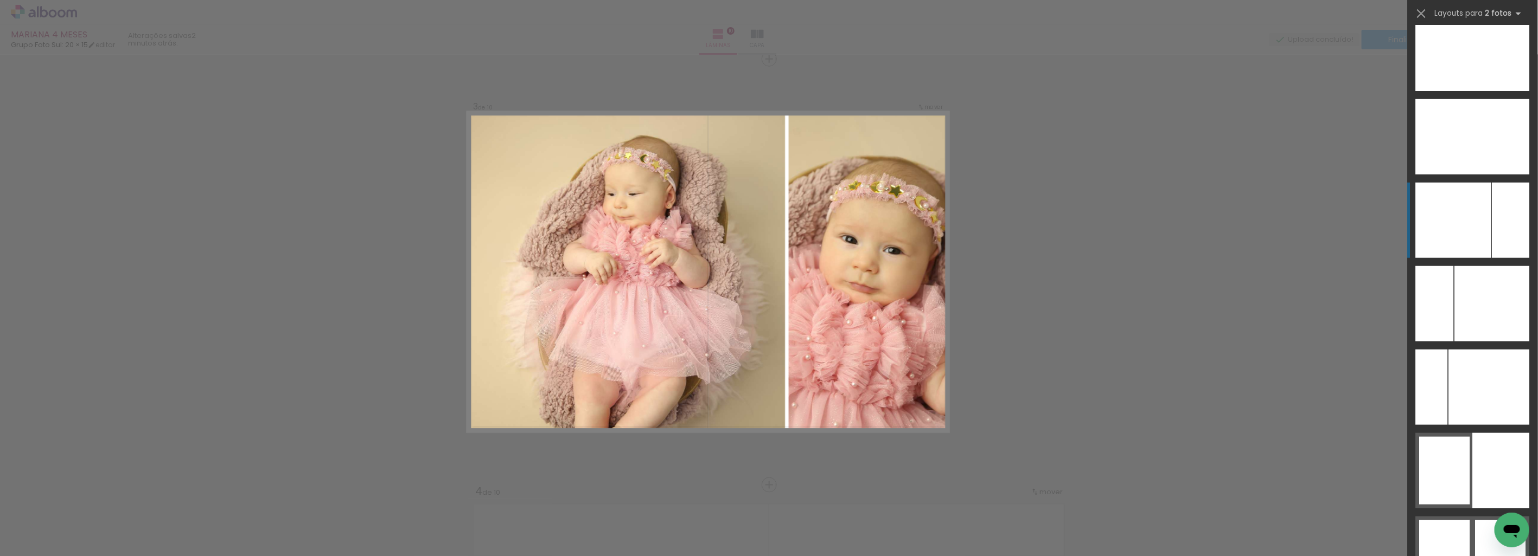
click at [1487, 253] on div at bounding box center [1453, 220] width 75 height 75
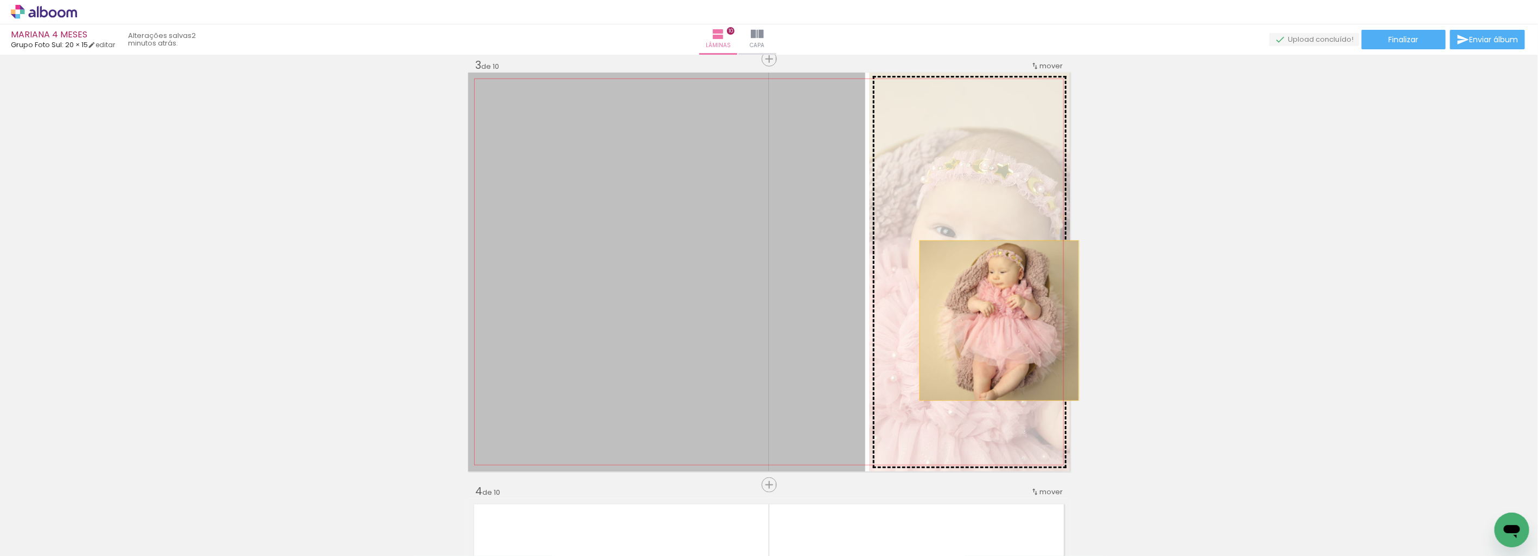
drag, startPoint x: 597, startPoint y: 344, endPoint x: 995, endPoint y: 321, distance: 398.3
click at [0, 0] on slot at bounding box center [0, 0] width 0 height 0
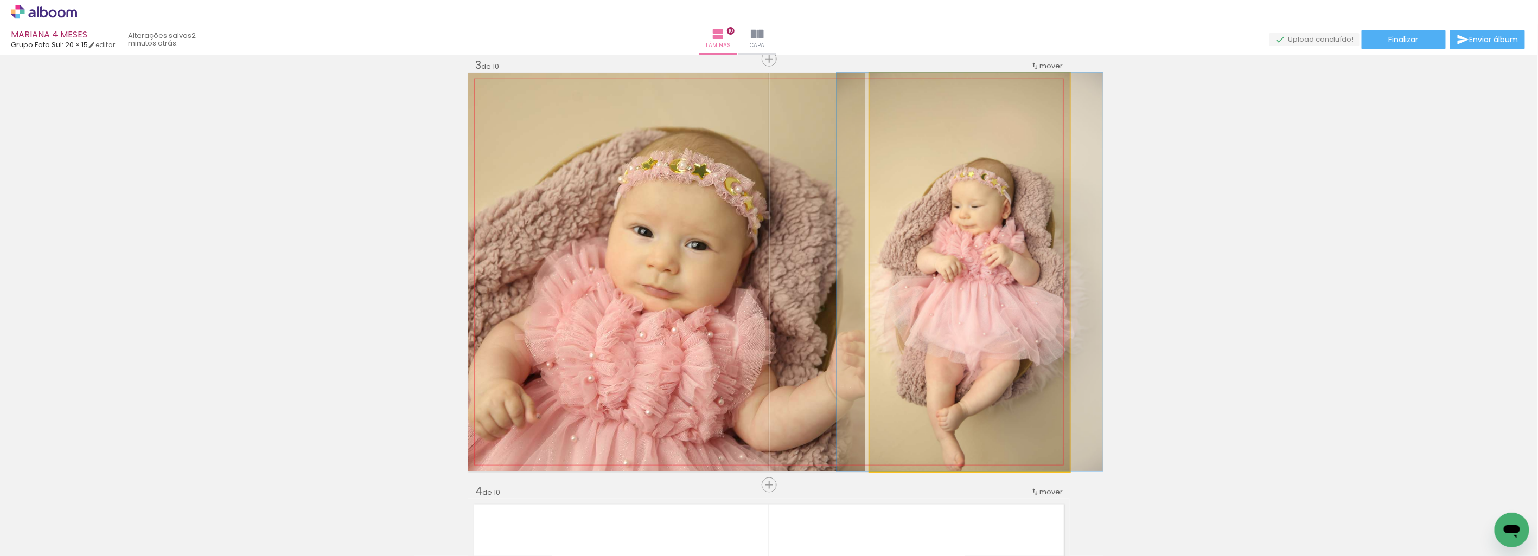
drag, startPoint x: 983, startPoint y: 350, endPoint x: 983, endPoint y: 322, distance: 28.2
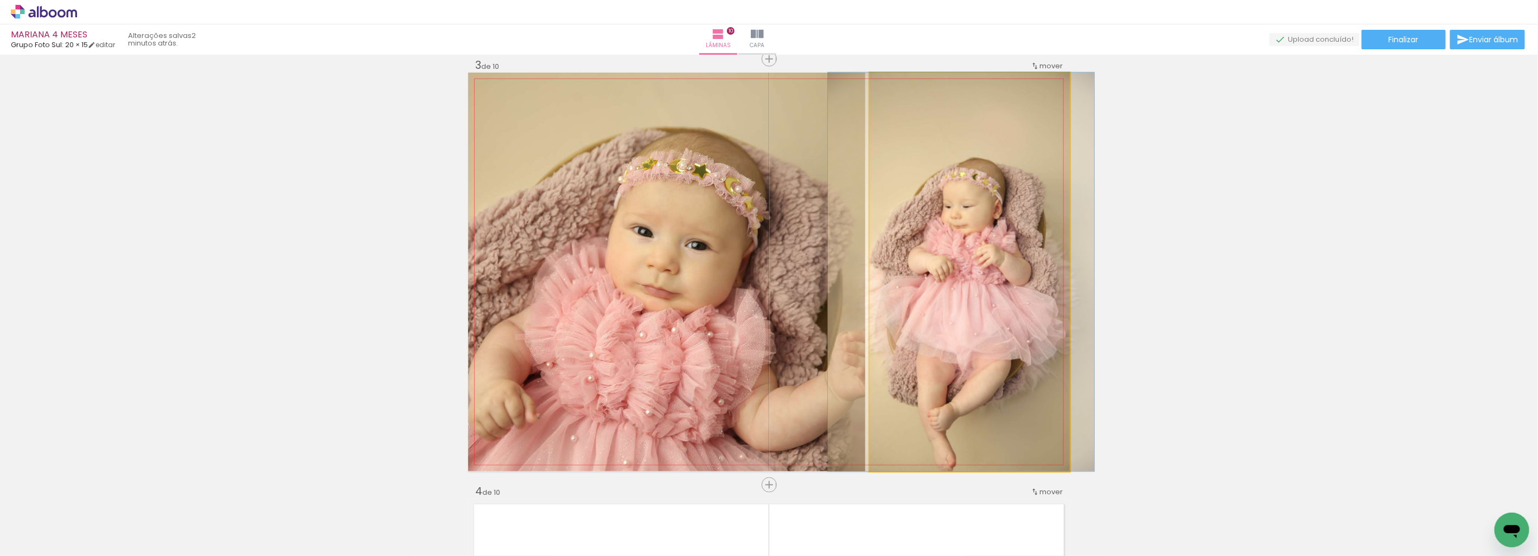
drag, startPoint x: 999, startPoint y: 314, endPoint x: 990, endPoint y: 312, distance: 8.7
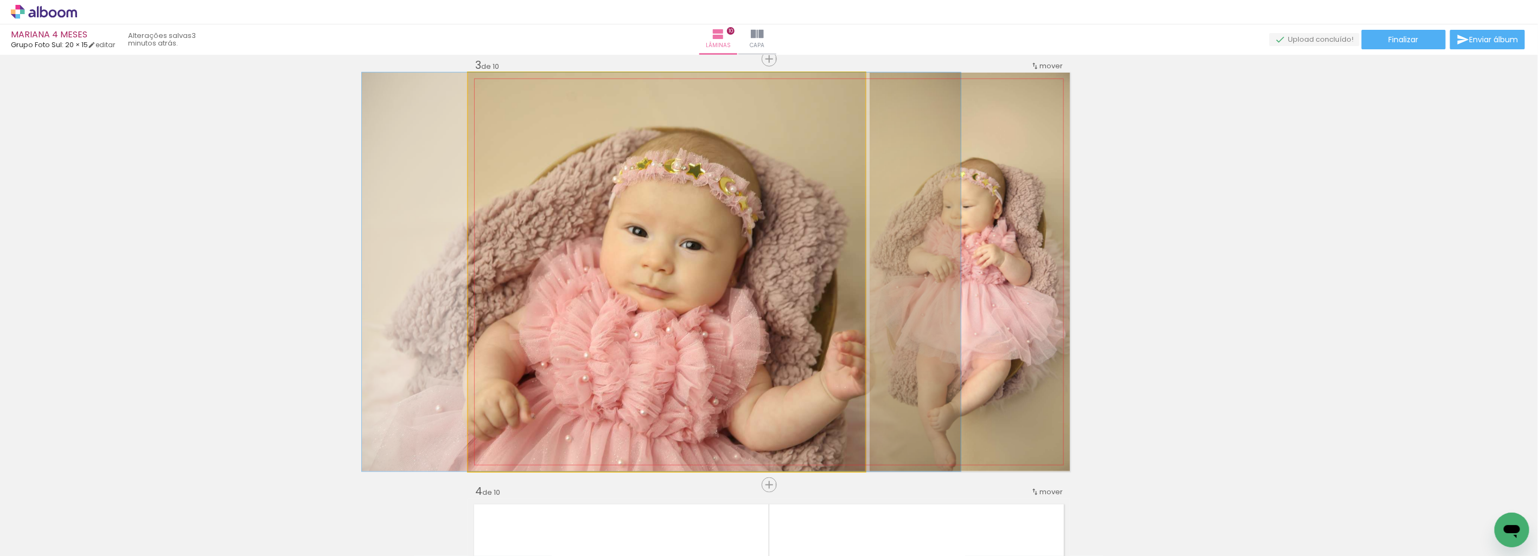
drag, startPoint x: 608, startPoint y: 320, endPoint x: 603, endPoint y: 304, distance: 16.6
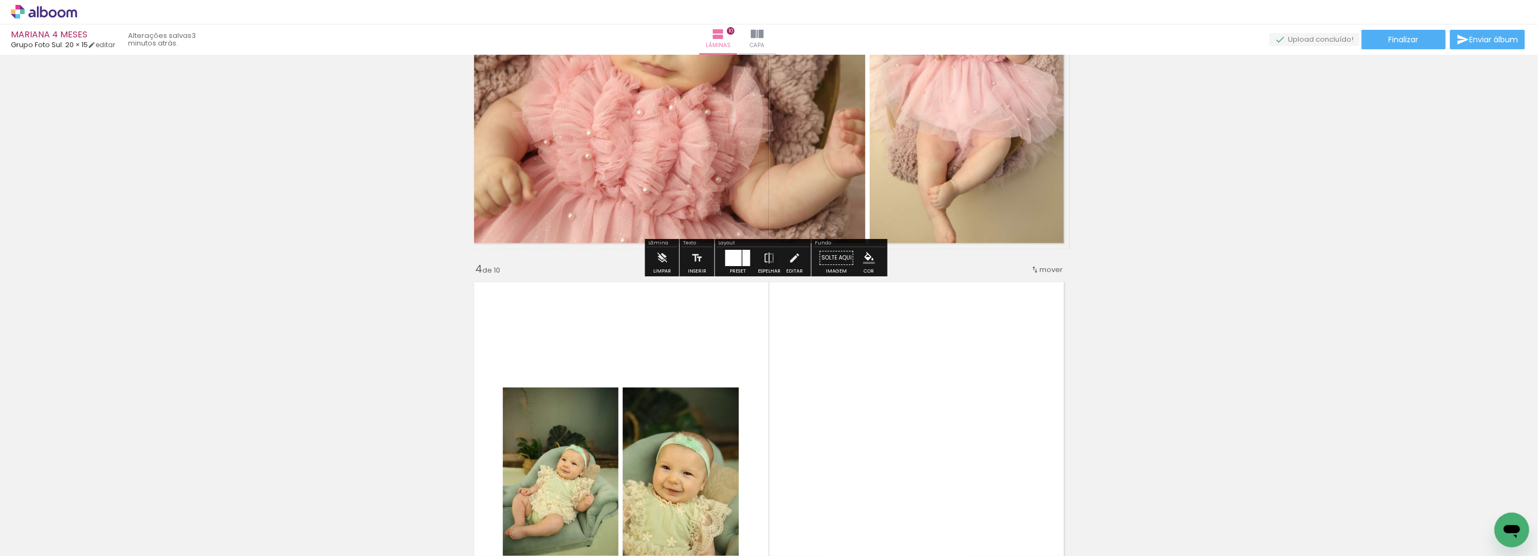
scroll to position [1288, 0]
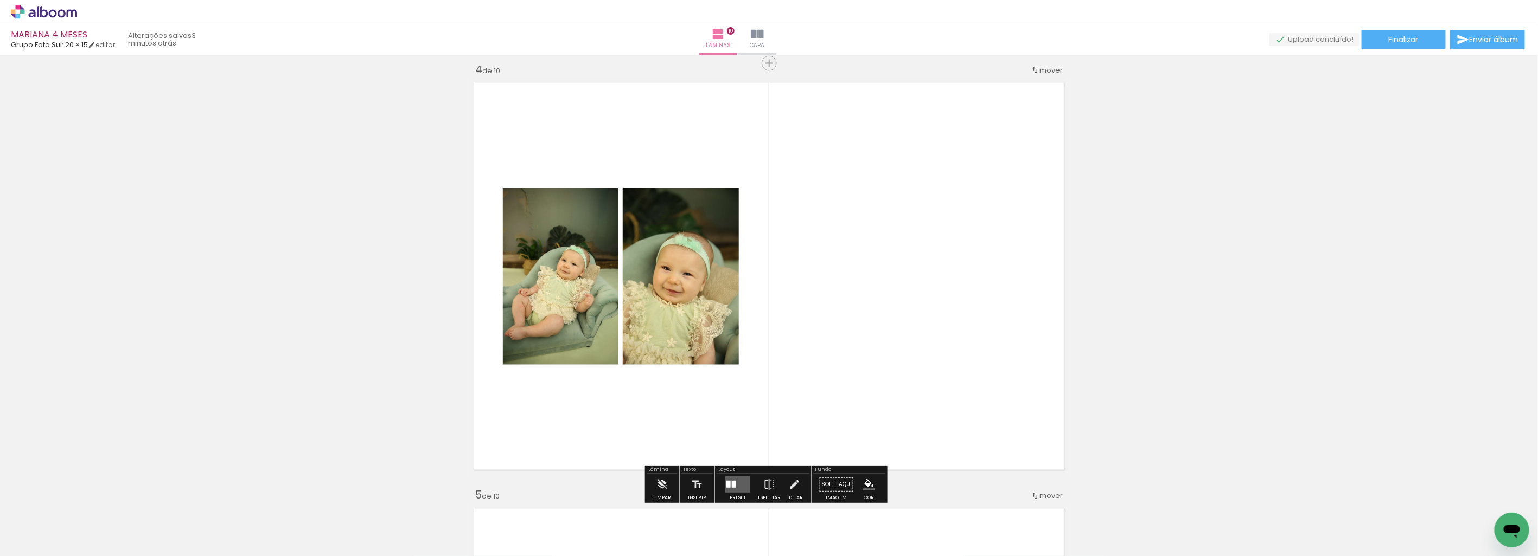
click at [738, 481] on quentale-layouter at bounding box center [737, 485] width 25 height 16
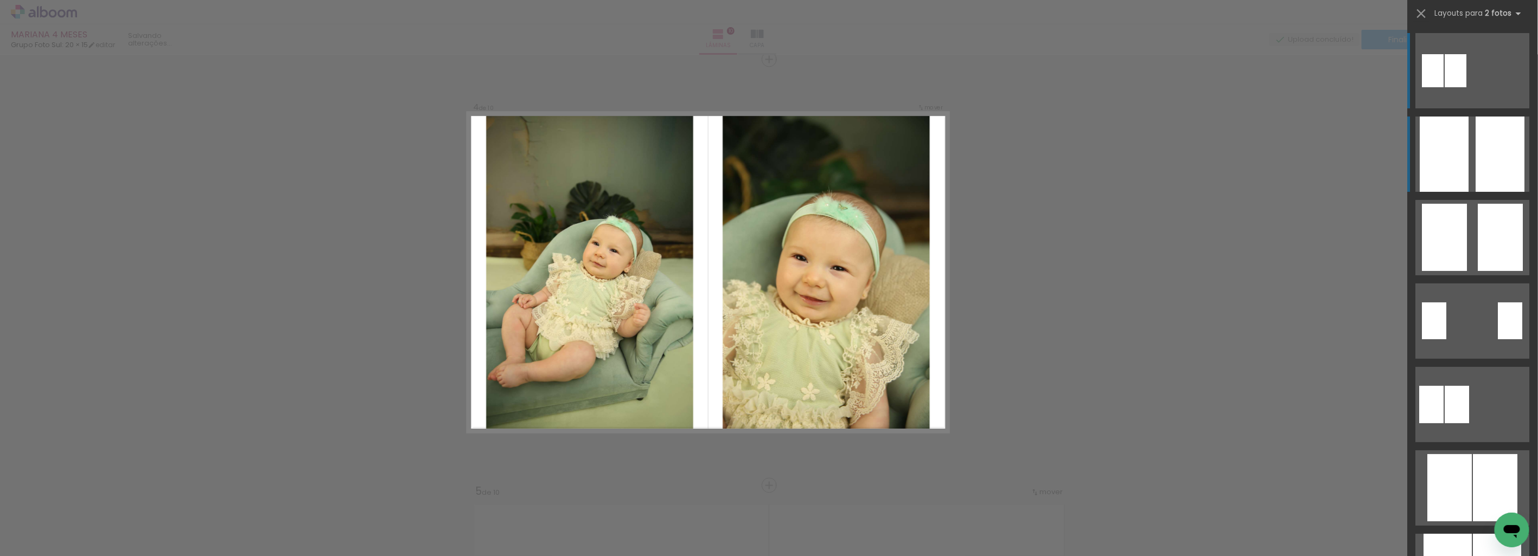
scroll to position [1293, 0]
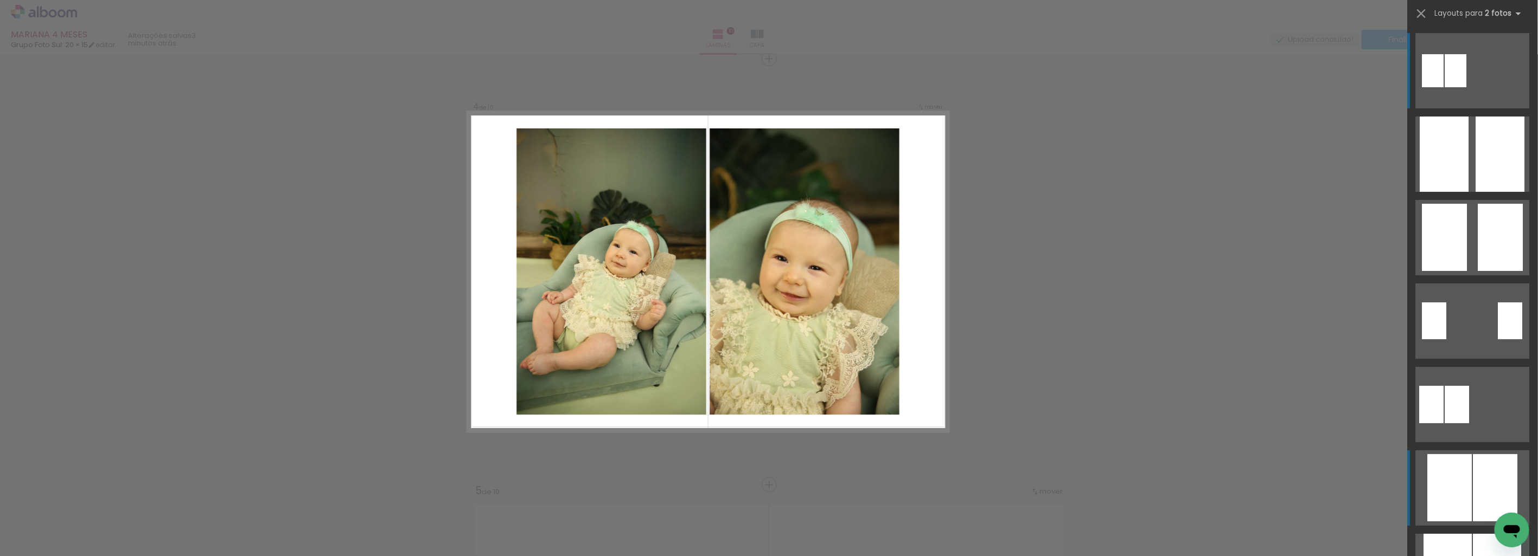
click at [1492, 192] on div at bounding box center [1500, 154] width 49 height 75
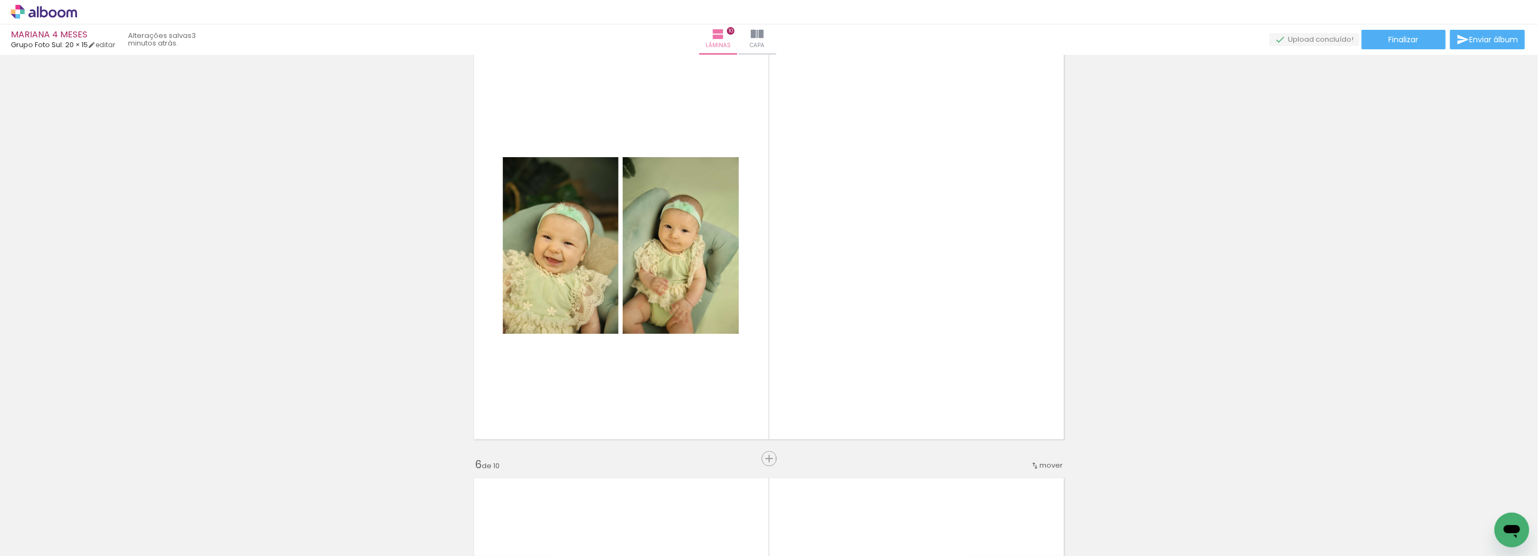
scroll to position [1895, 0]
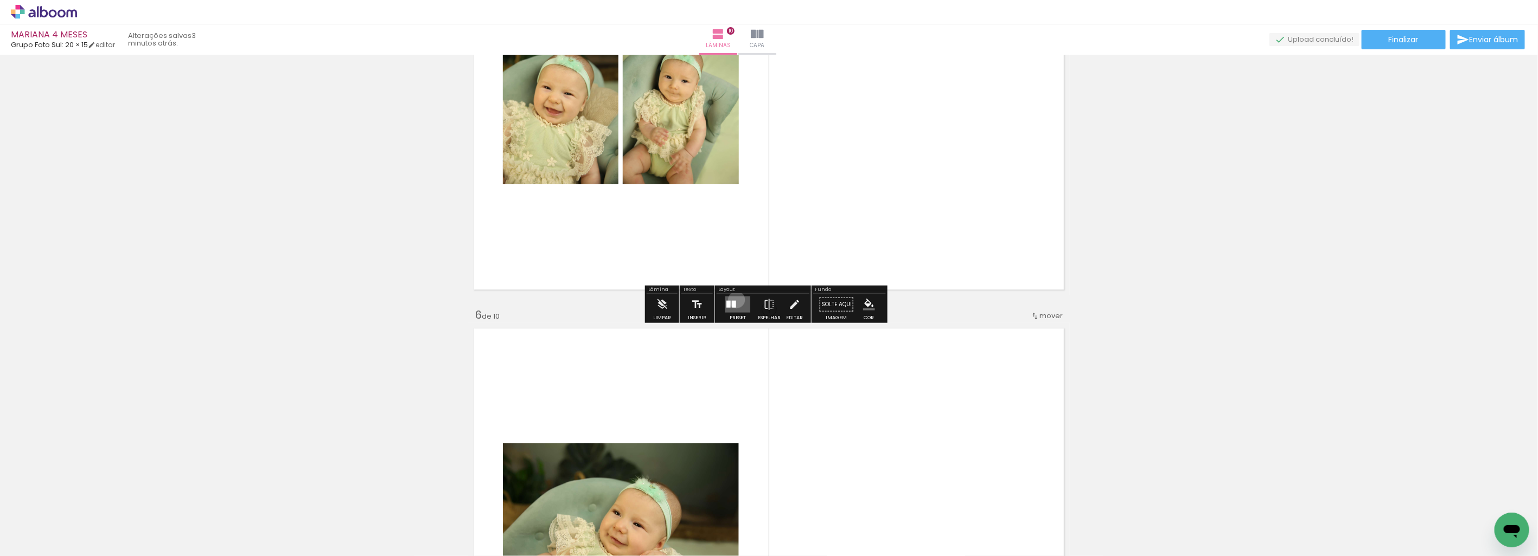
click at [734, 299] on quentale-layouter at bounding box center [737, 304] width 25 height 16
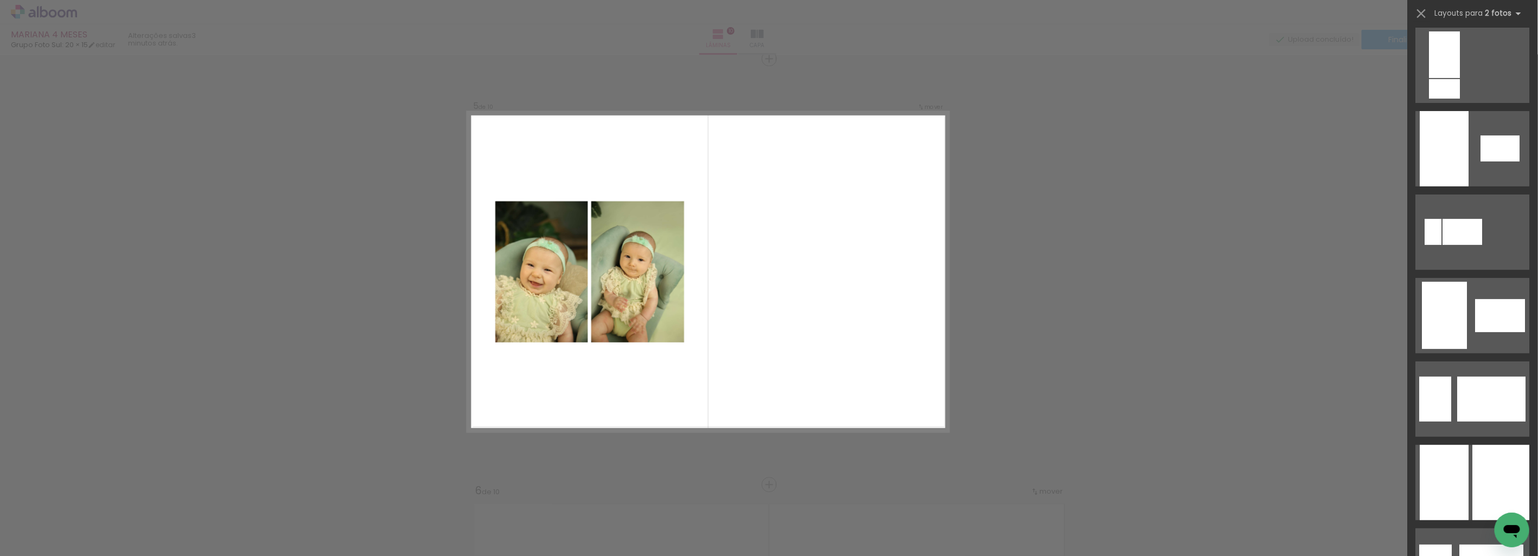
scroll to position [3213, 0]
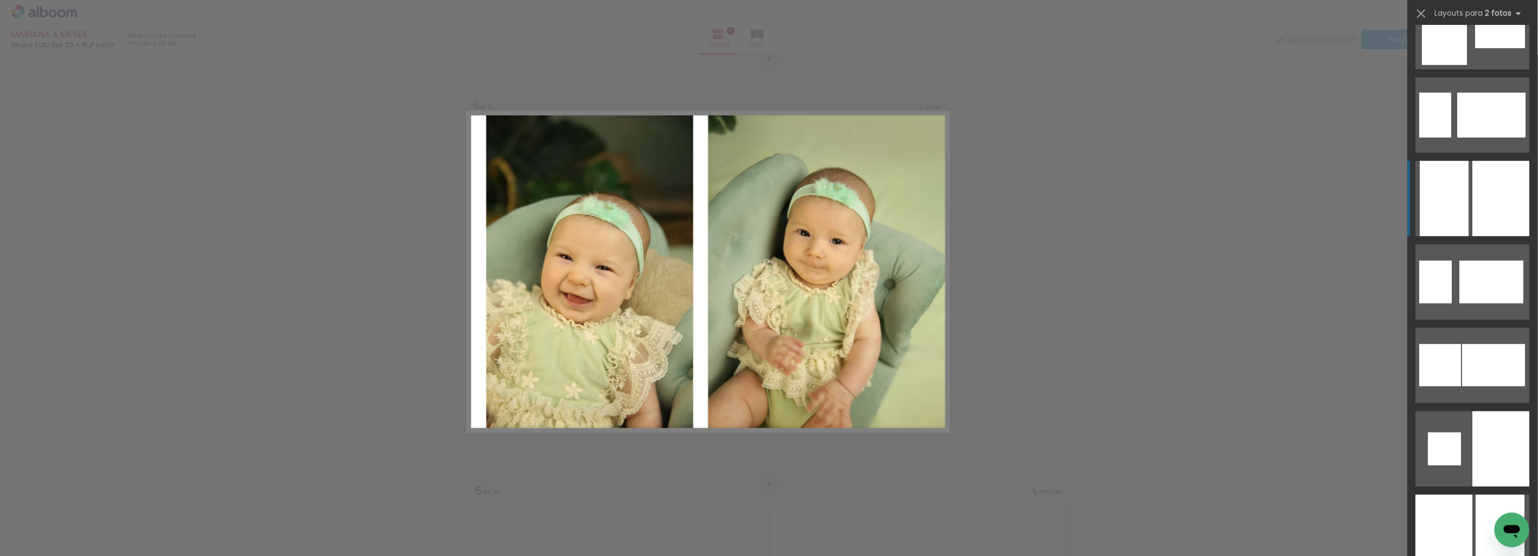
click at [1490, 221] on div at bounding box center [1501, 198] width 57 height 75
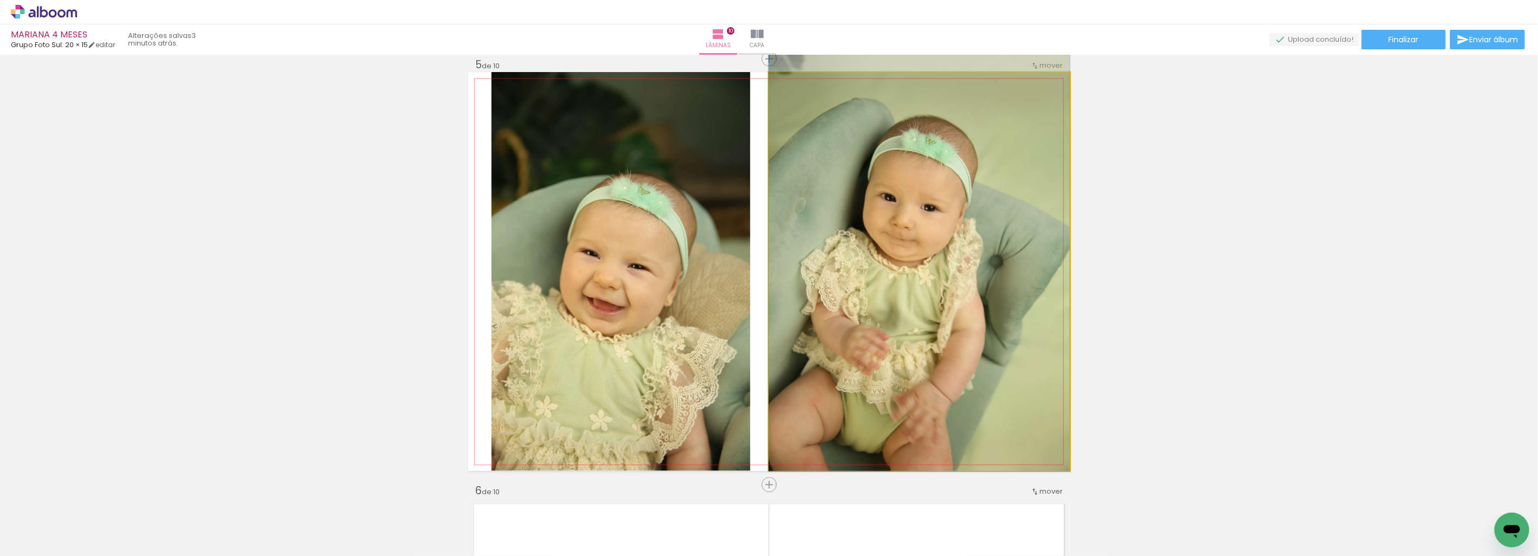
drag, startPoint x: 955, startPoint y: 355, endPoint x: 959, endPoint y: 312, distance: 43.6
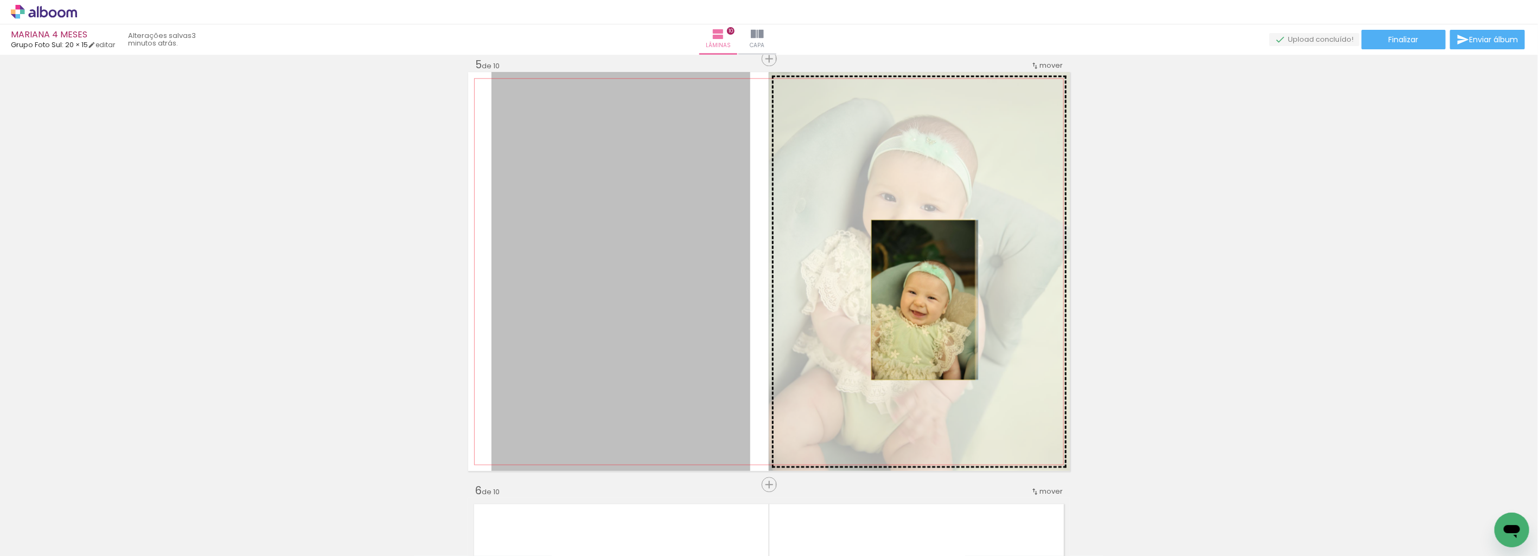
drag, startPoint x: 606, startPoint y: 351, endPoint x: 919, endPoint y: 300, distance: 317.1
click at [0, 0] on slot at bounding box center [0, 0] width 0 height 0
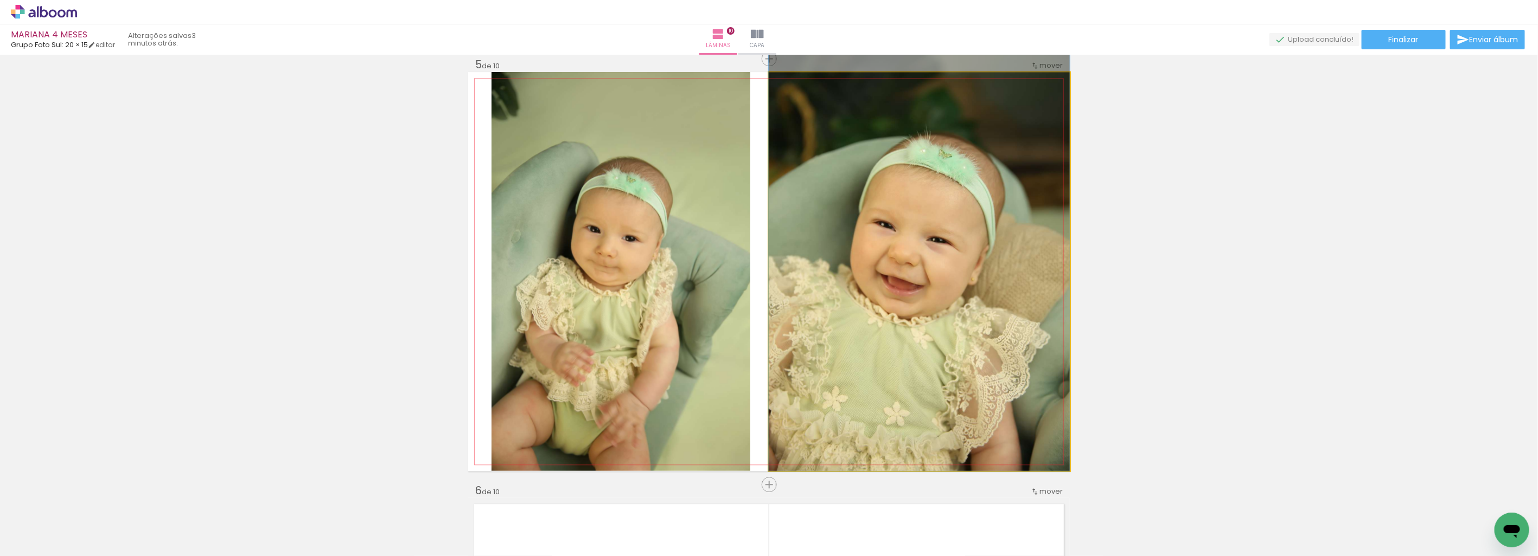
drag, startPoint x: 960, startPoint y: 328, endPoint x: 974, endPoint y: 284, distance: 46.1
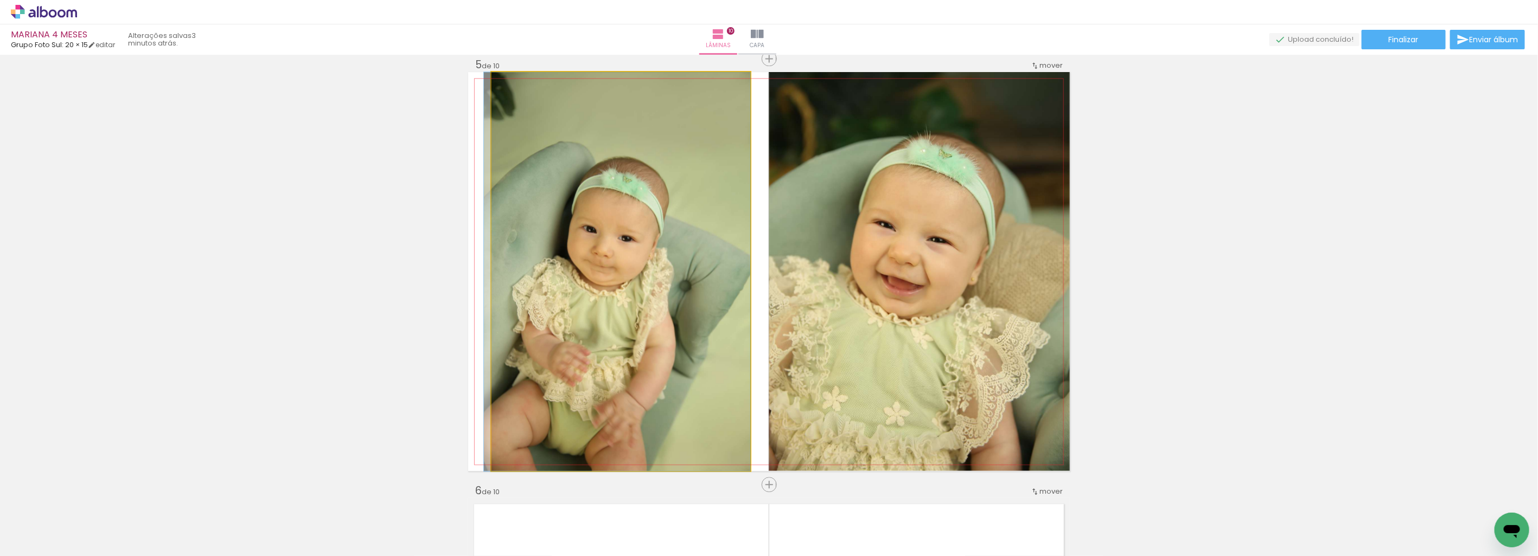
drag, startPoint x: 602, startPoint y: 333, endPoint x: 593, endPoint y: 354, distance: 22.9
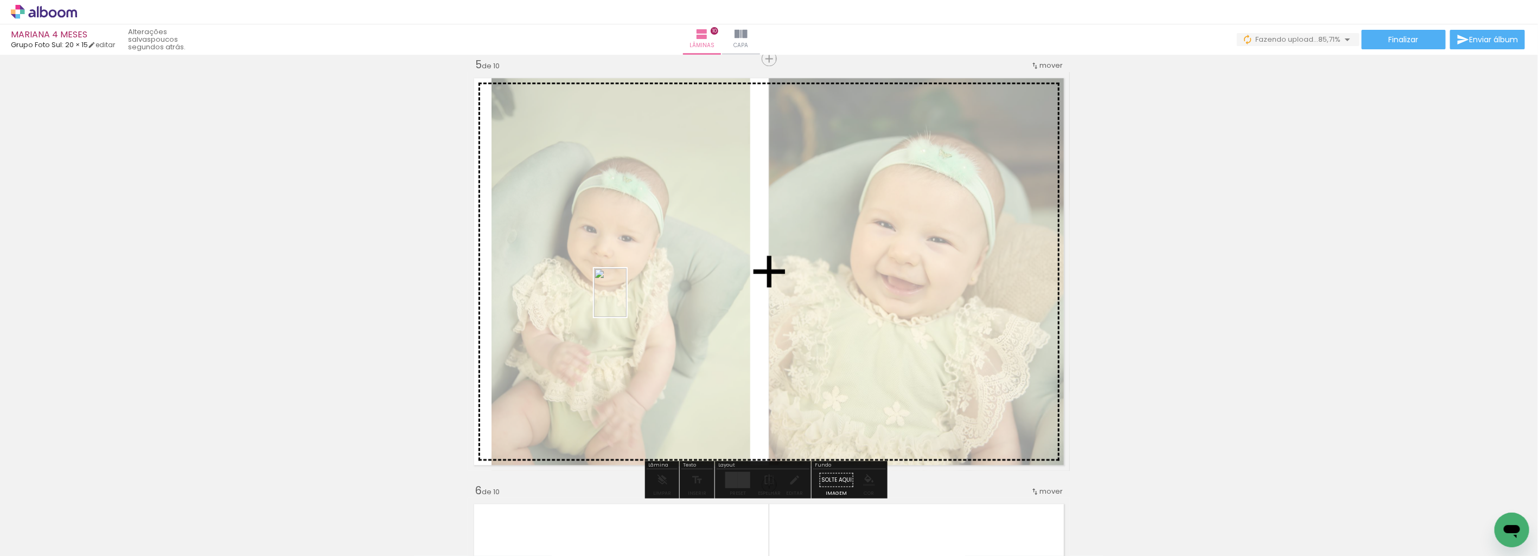
drag, startPoint x: 1227, startPoint y: 484, endPoint x: 626, endPoint y: 301, distance: 628.3
click at [626, 301] on quentale-workspace at bounding box center [769, 278] width 1538 height 556
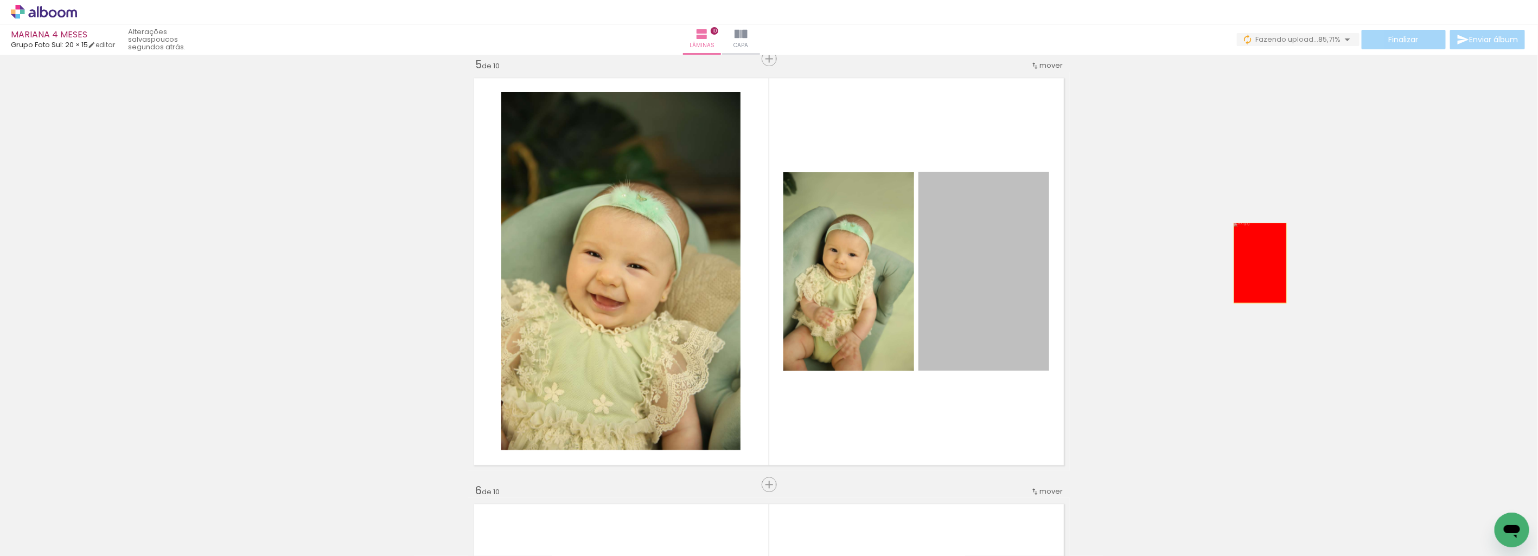
drag, startPoint x: 979, startPoint y: 300, endPoint x: 1272, endPoint y: 340, distance: 296.2
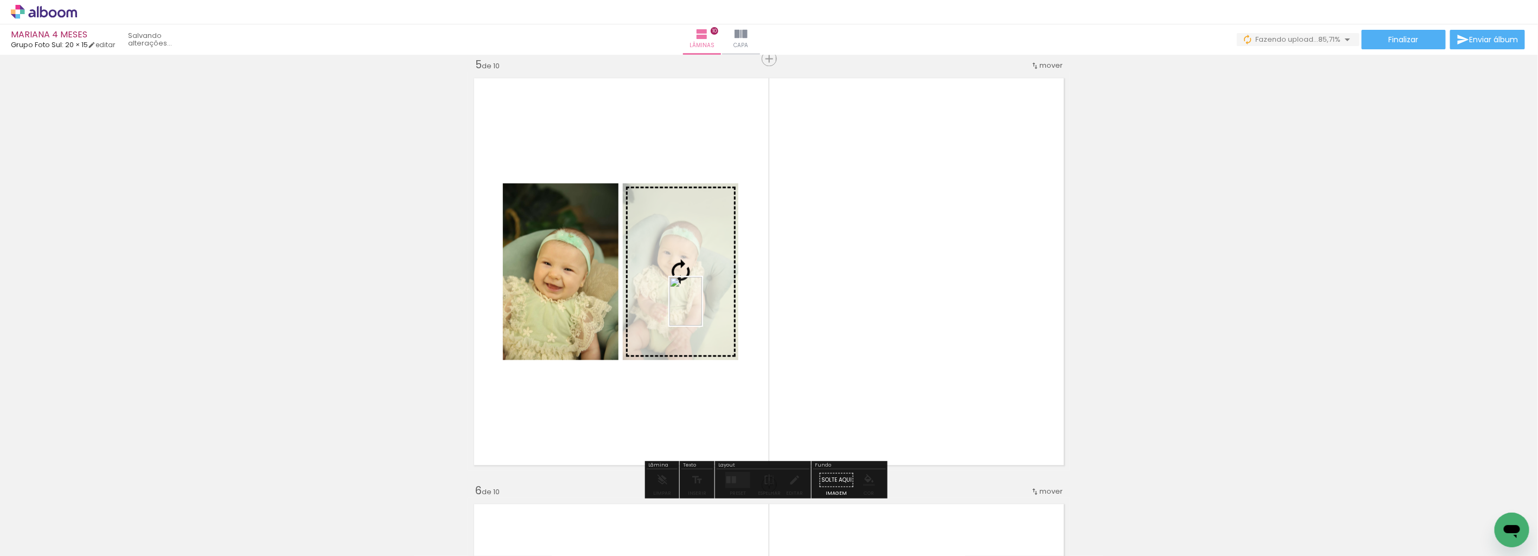
drag, startPoint x: 1266, startPoint y: 535, endPoint x: 702, endPoint y: 310, distance: 607.8
click at [702, 310] on quentale-workspace at bounding box center [769, 278] width 1538 height 556
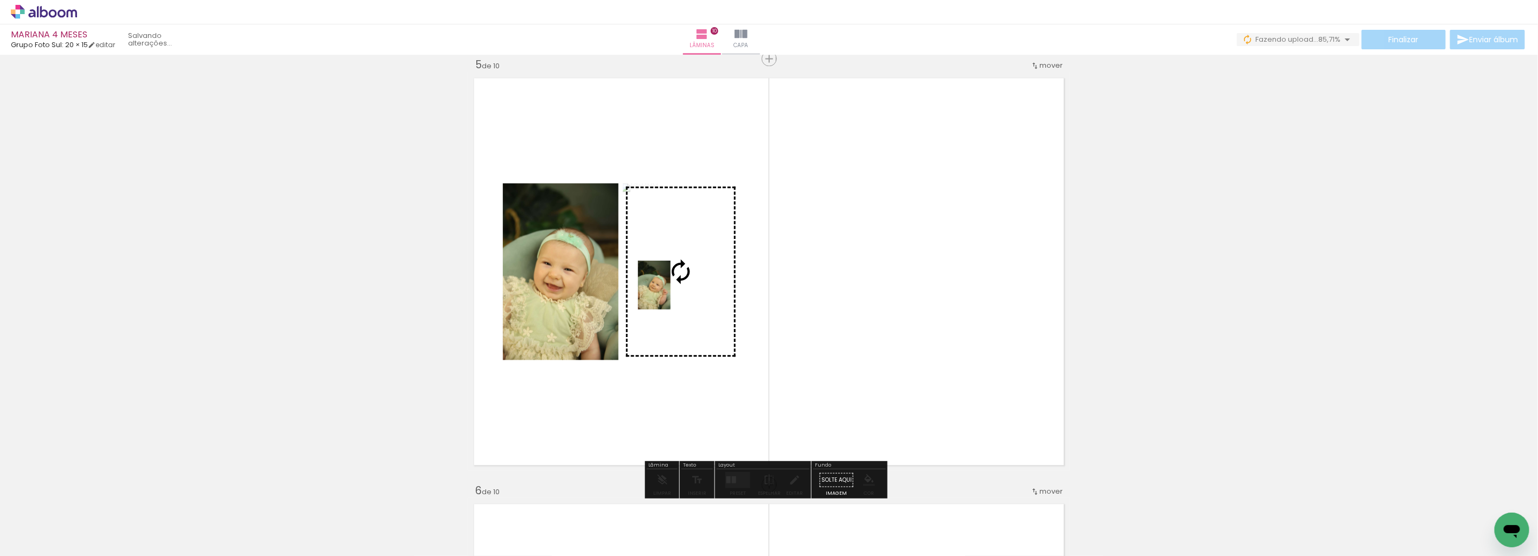
drag, startPoint x: 1221, startPoint y: 541, endPoint x: 670, endPoint y: 293, distance: 603.8
click at [670, 293] on quentale-workspace at bounding box center [769, 278] width 1538 height 556
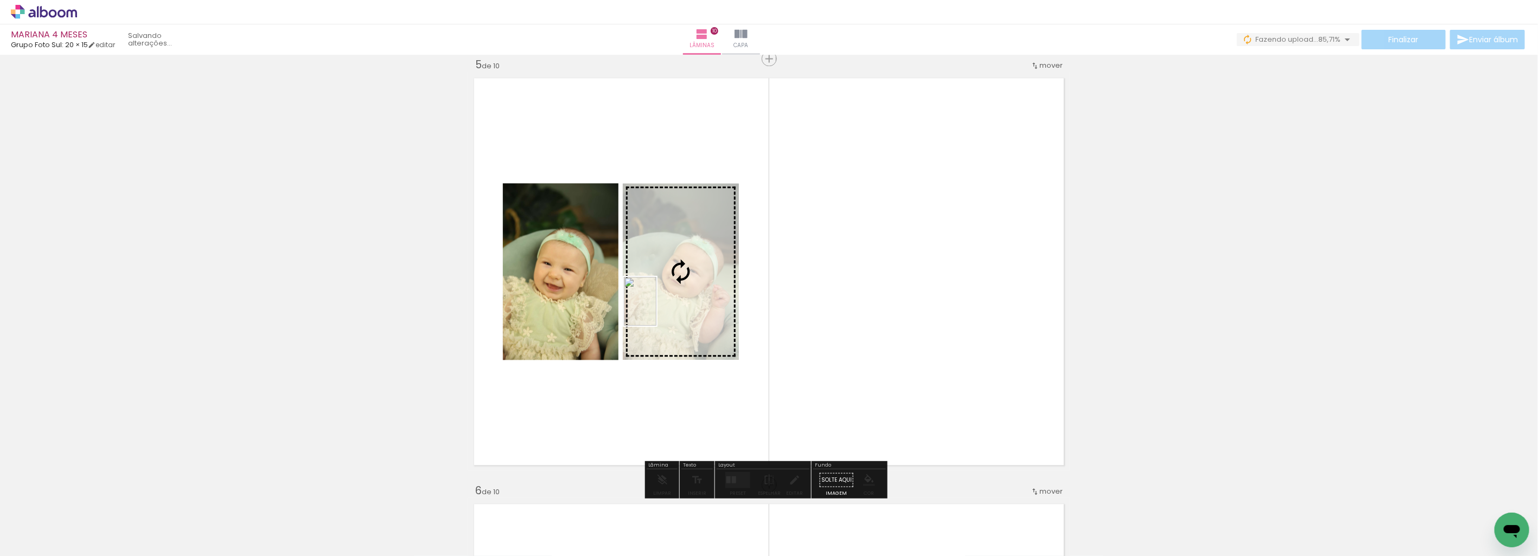
drag, startPoint x: 1268, startPoint y: 528, endPoint x: 658, endPoint y: 306, distance: 648.1
click at [658, 306] on quentale-workspace at bounding box center [769, 278] width 1538 height 556
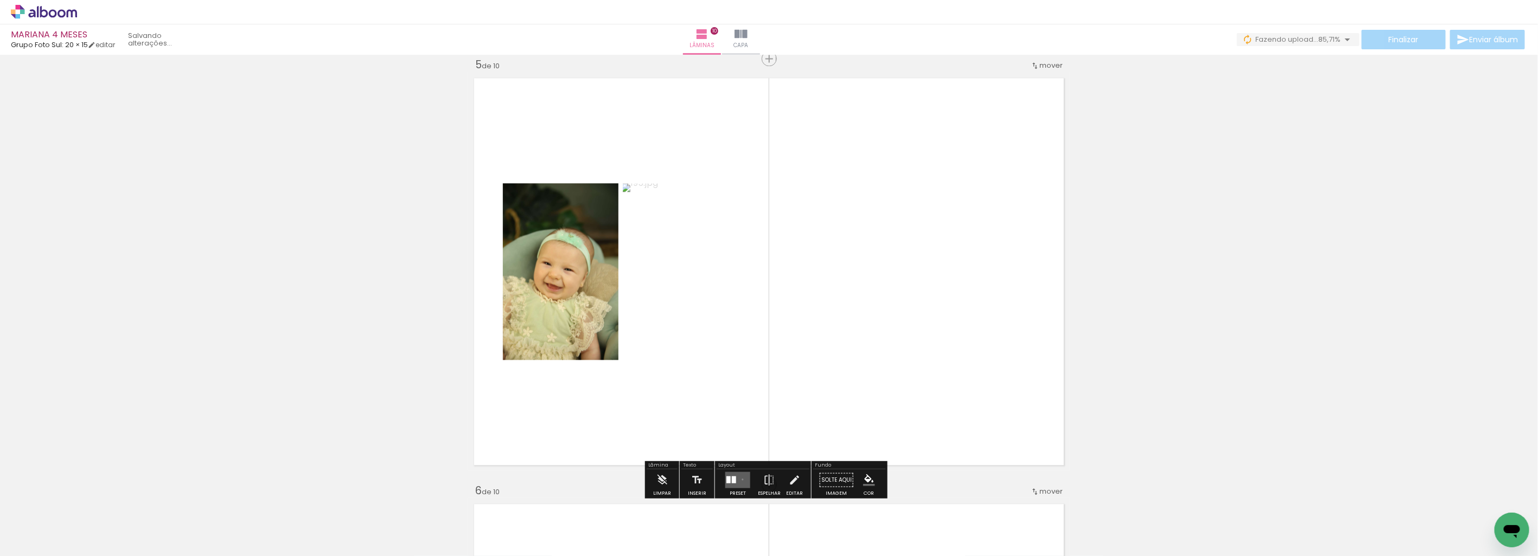
click at [740, 479] on quentale-layouter at bounding box center [737, 480] width 25 height 16
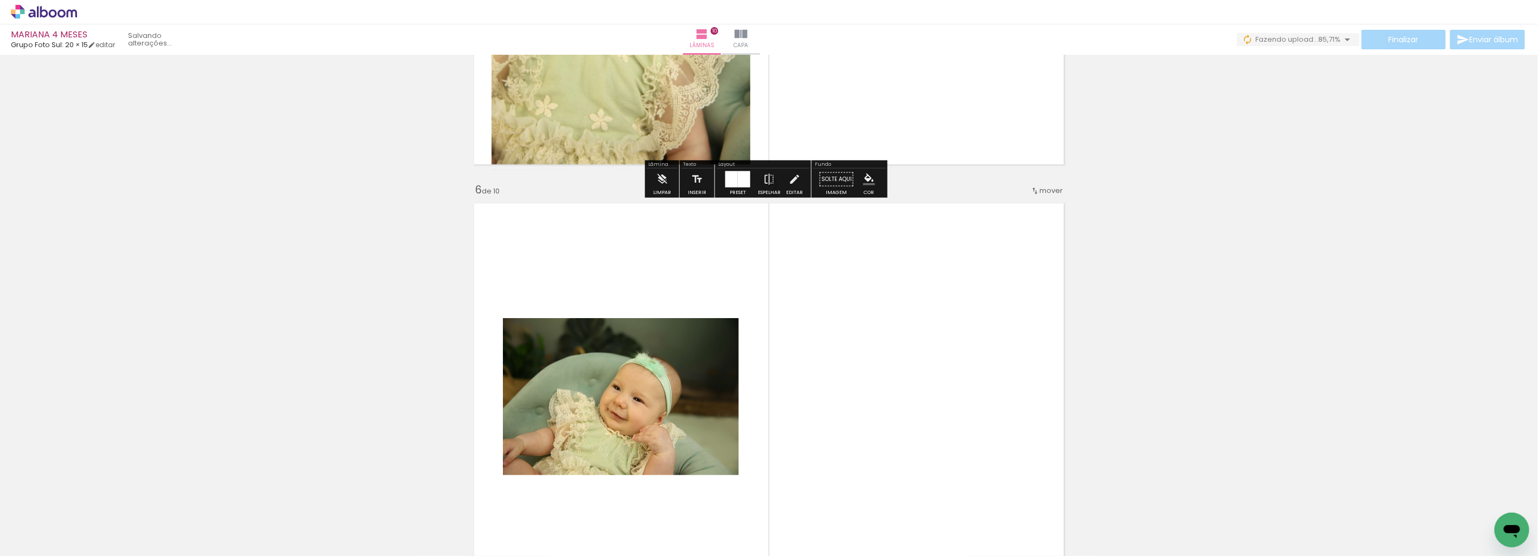
scroll to position [2262, 0]
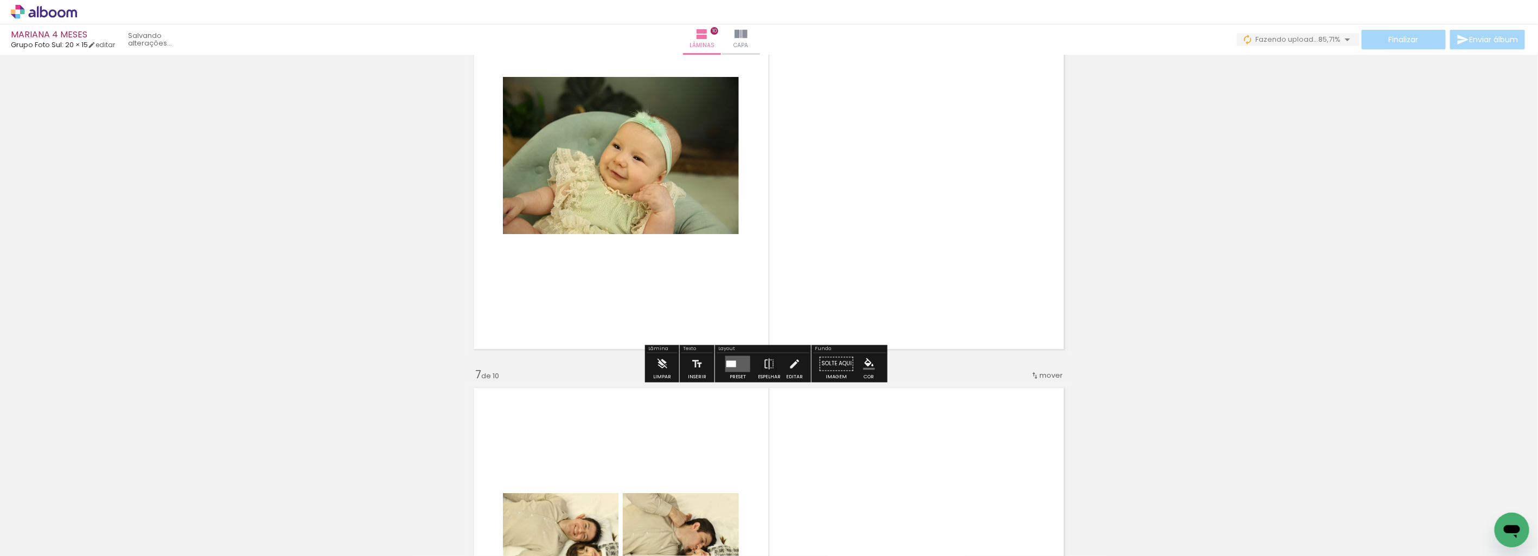
click at [730, 361] on div at bounding box center [731, 364] width 10 height 7
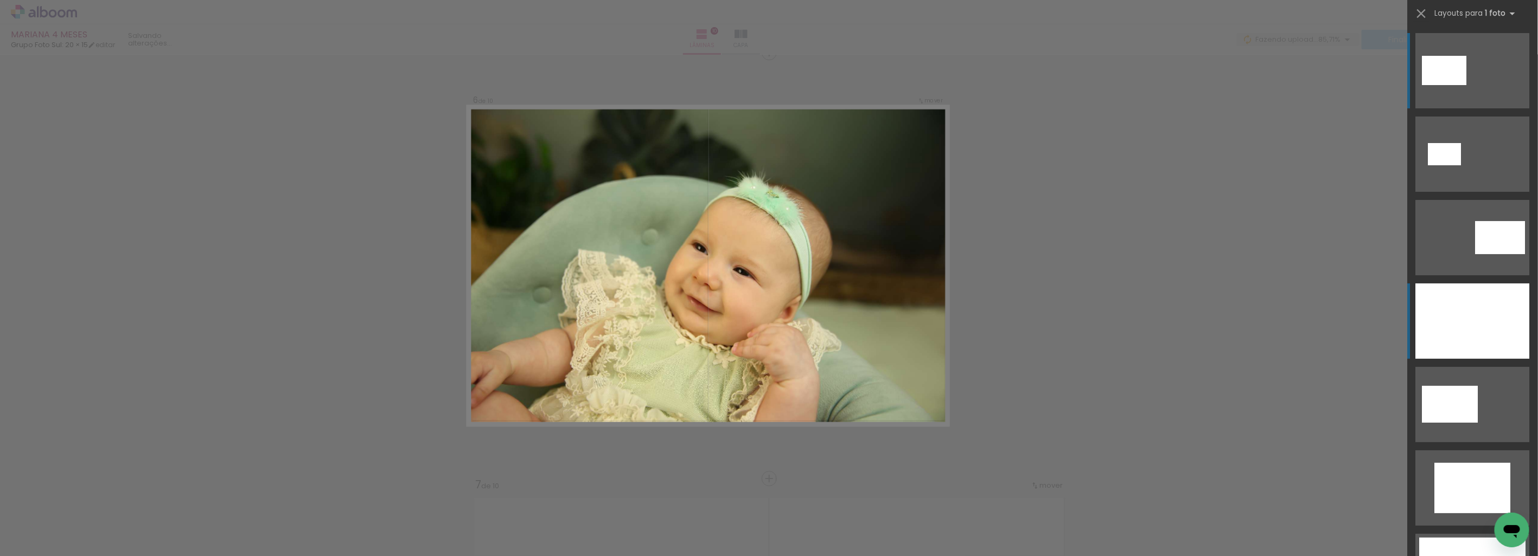
scroll to position [2145, 0]
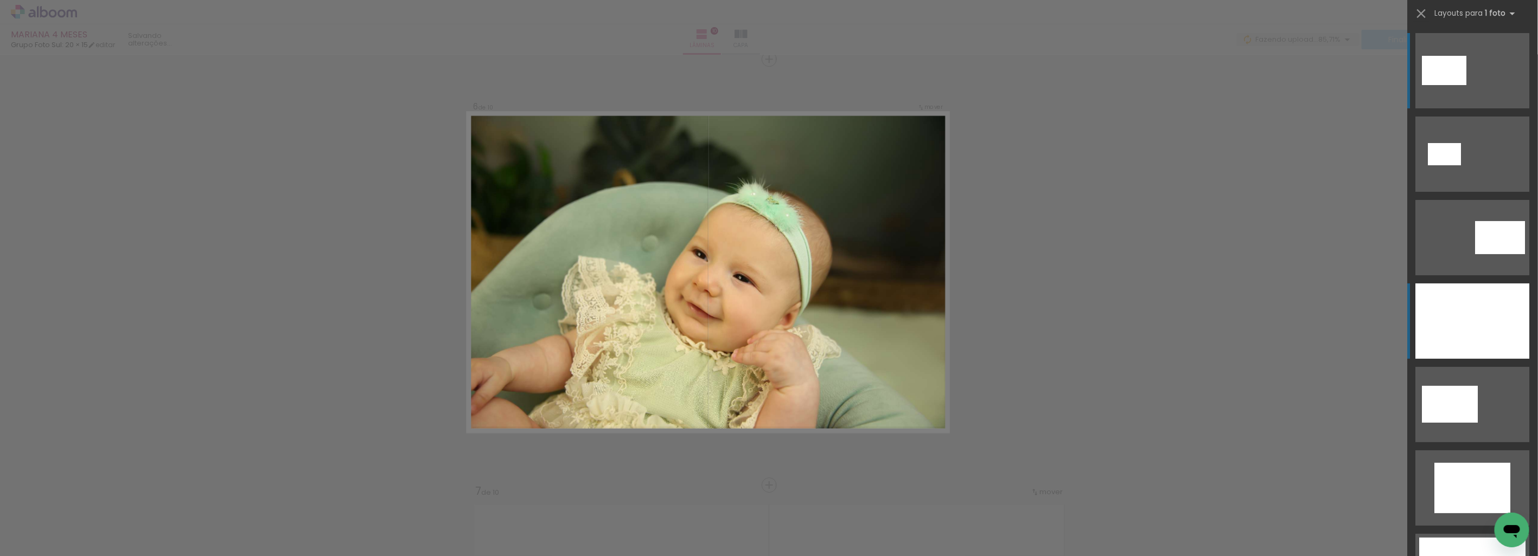
click at [1490, 315] on div at bounding box center [1473, 321] width 114 height 75
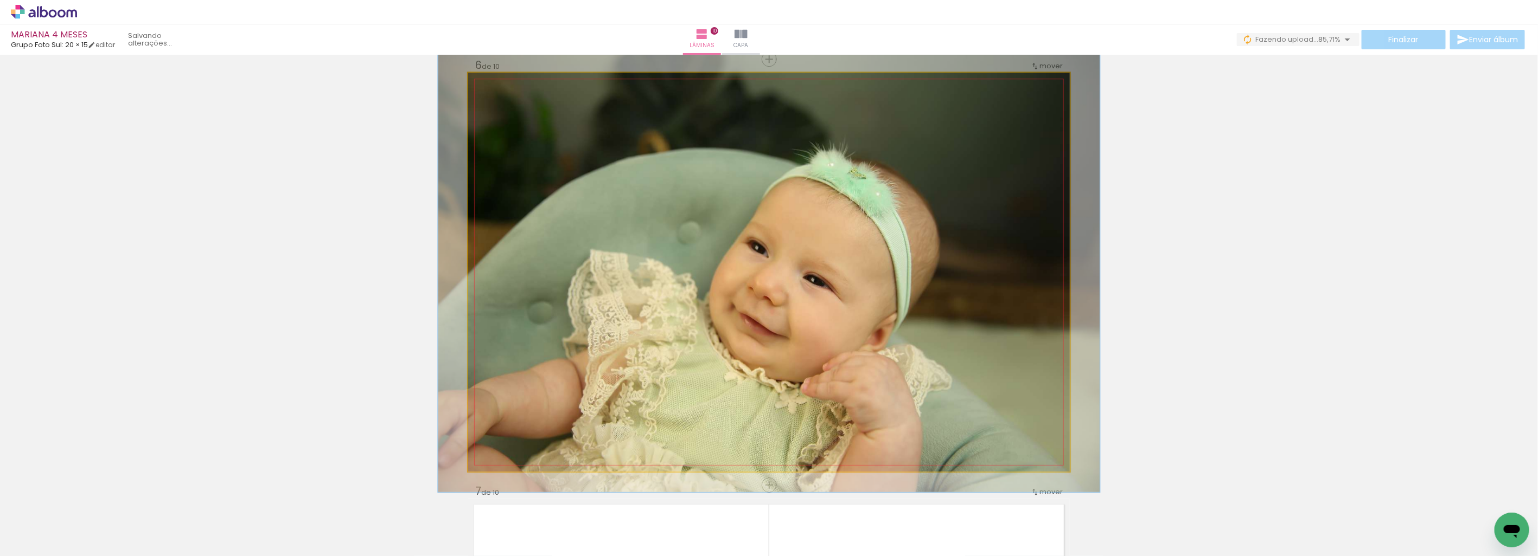
click at [496, 84] on div at bounding box center [497, 83] width 17 height 17
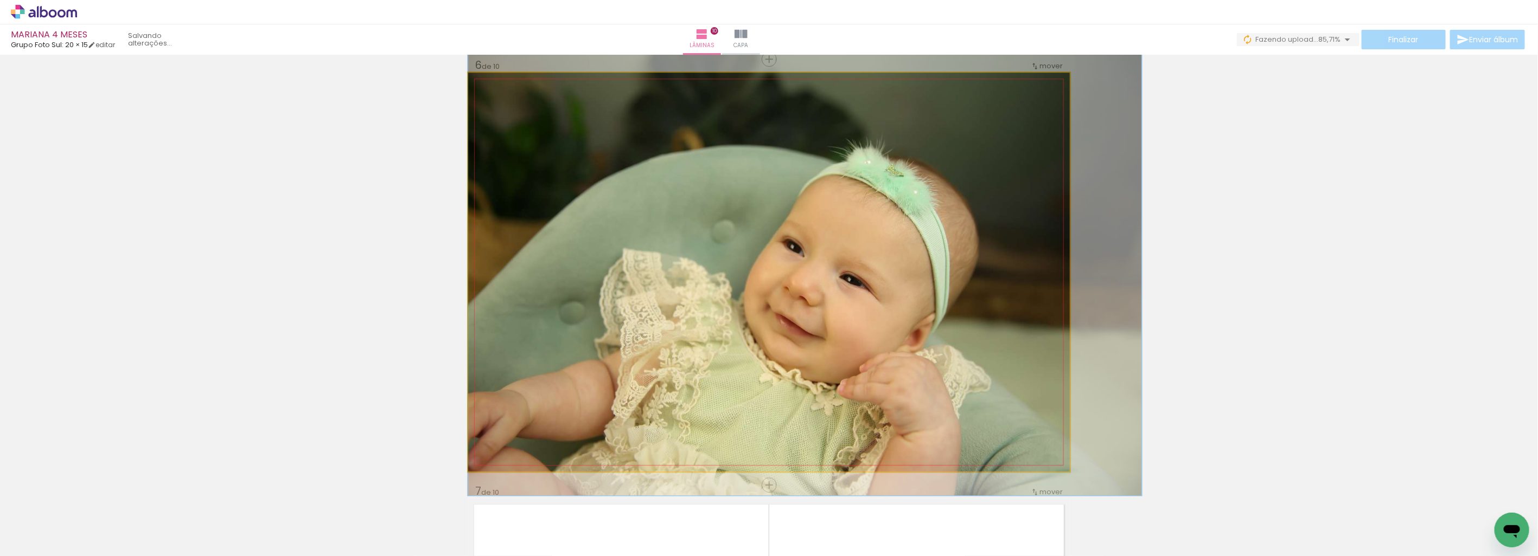
drag, startPoint x: 596, startPoint y: 186, endPoint x: 730, endPoint y: 183, distance: 134.5
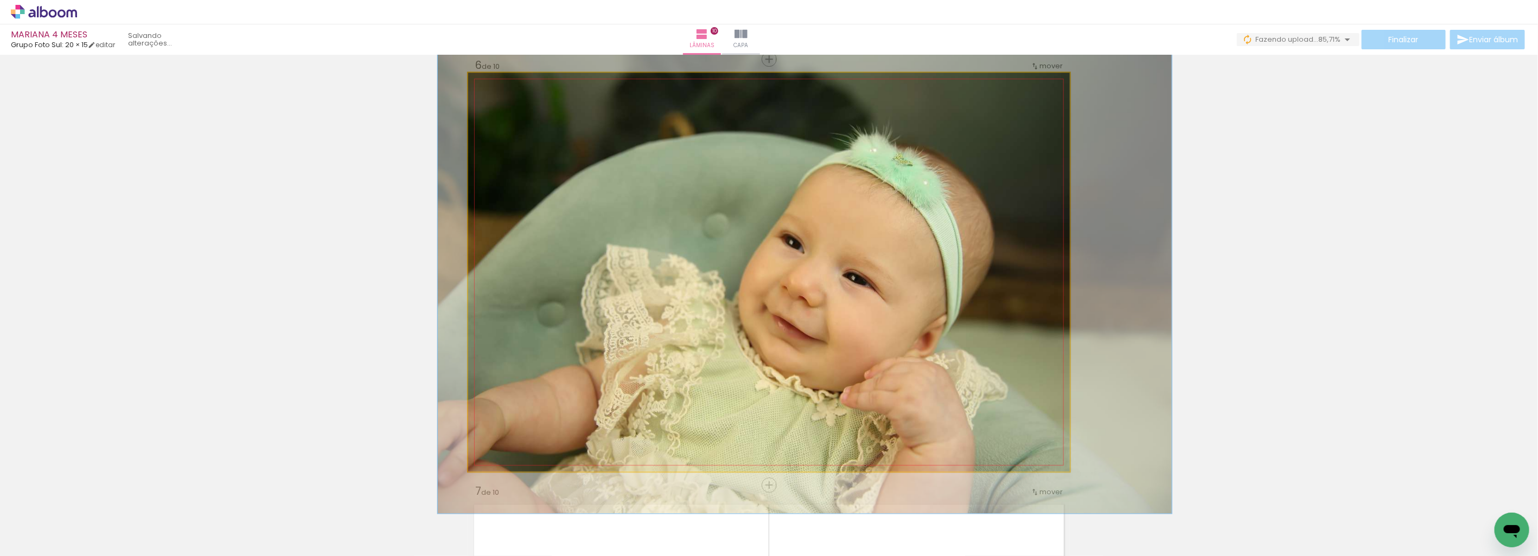
type paper-slider "122"
click at [506, 82] on div at bounding box center [502, 83] width 17 height 17
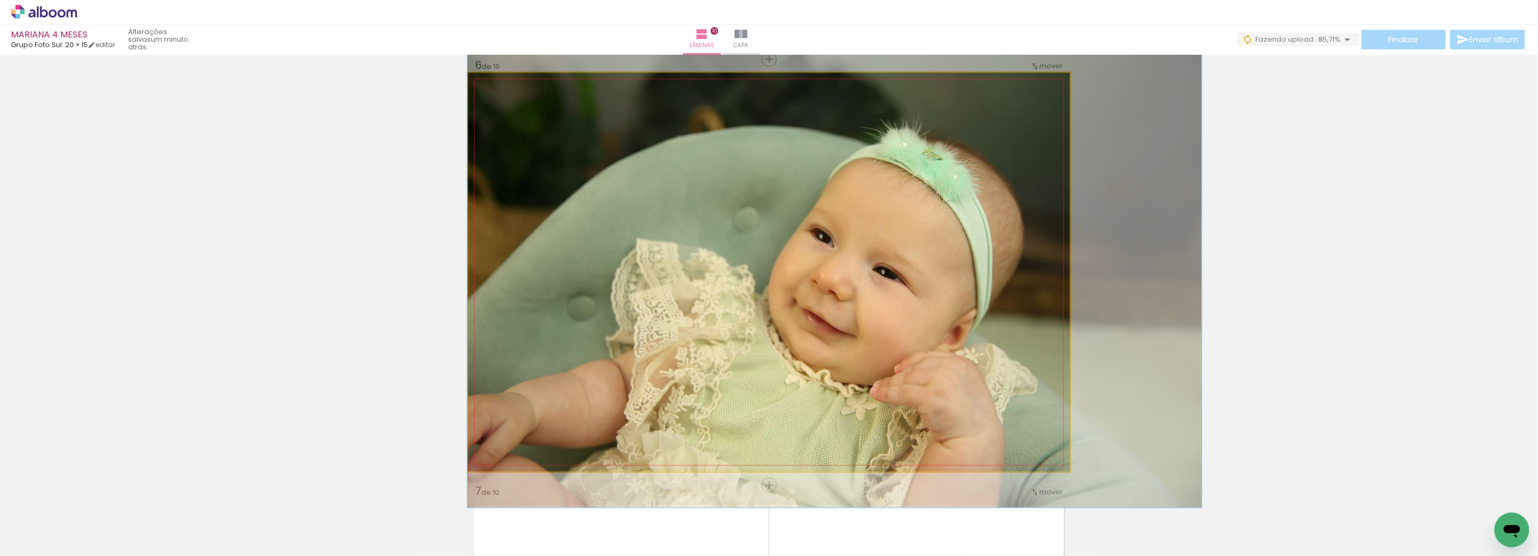
drag, startPoint x: 614, startPoint y: 219, endPoint x: 657, endPoint y: 212, distance: 43.5
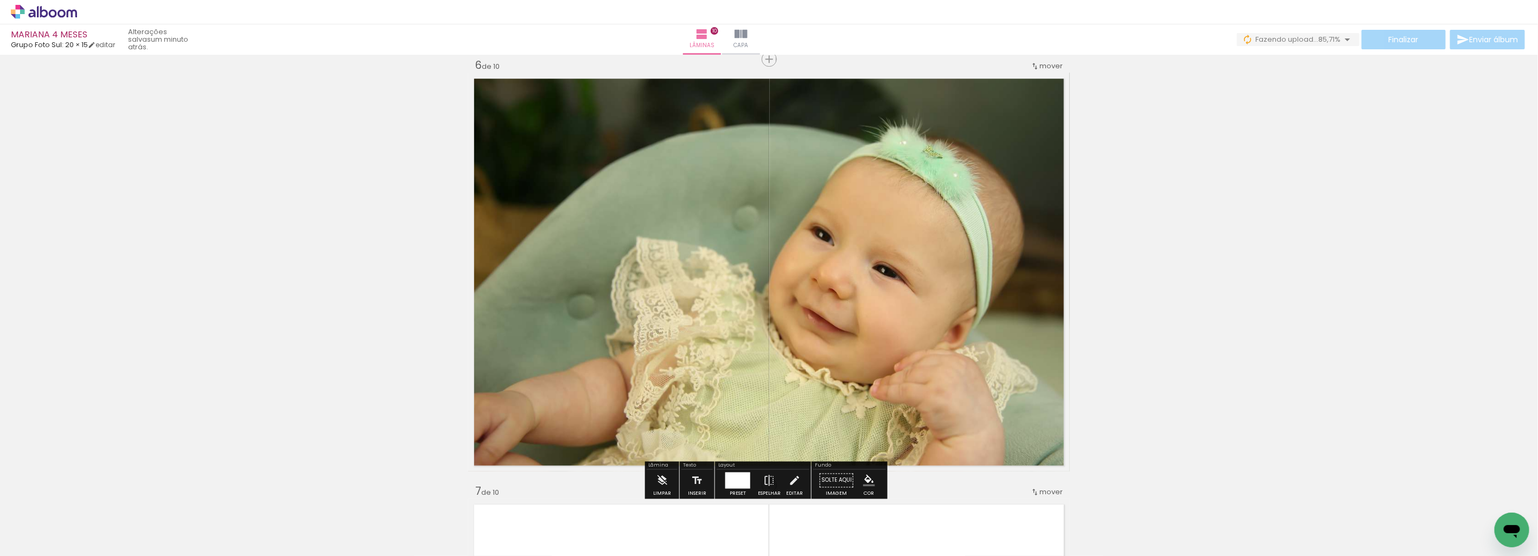
click at [1313, 270] on div "Inserir lâmina 1 de 10 Inserir lâmina 2 de 10 Inserir lâmina 3 de 10 Inserir lâ…" at bounding box center [769, 258] width 1538 height 4690
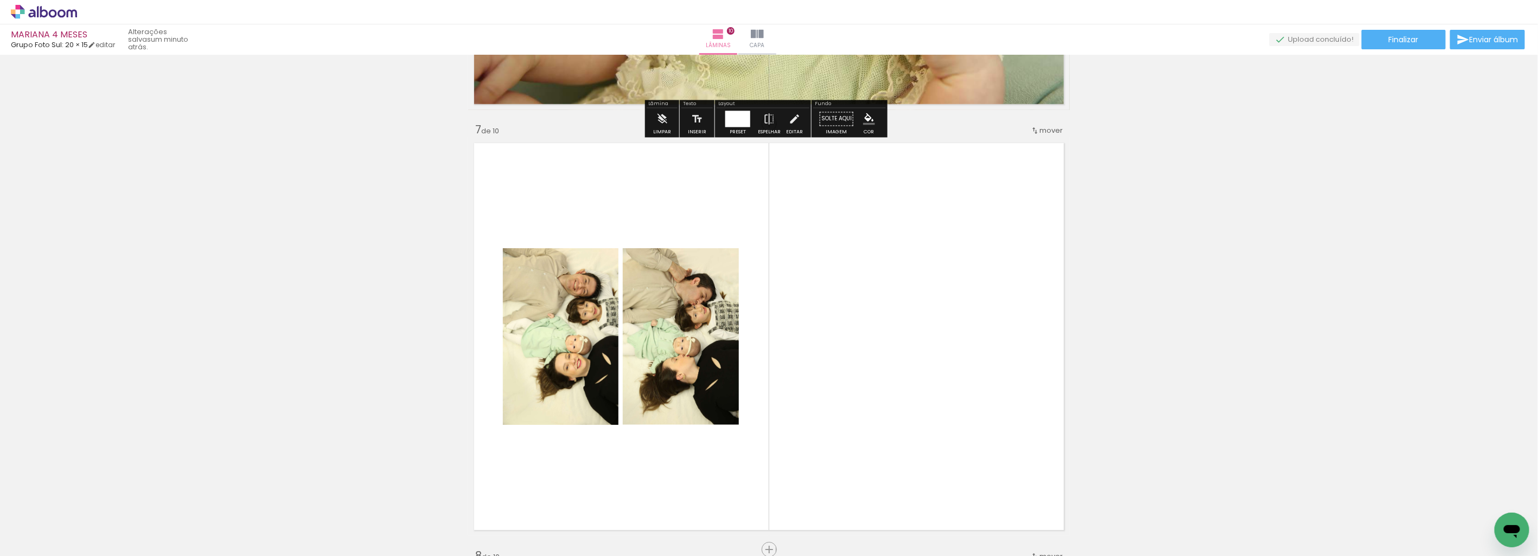
scroll to position [2567, 0]
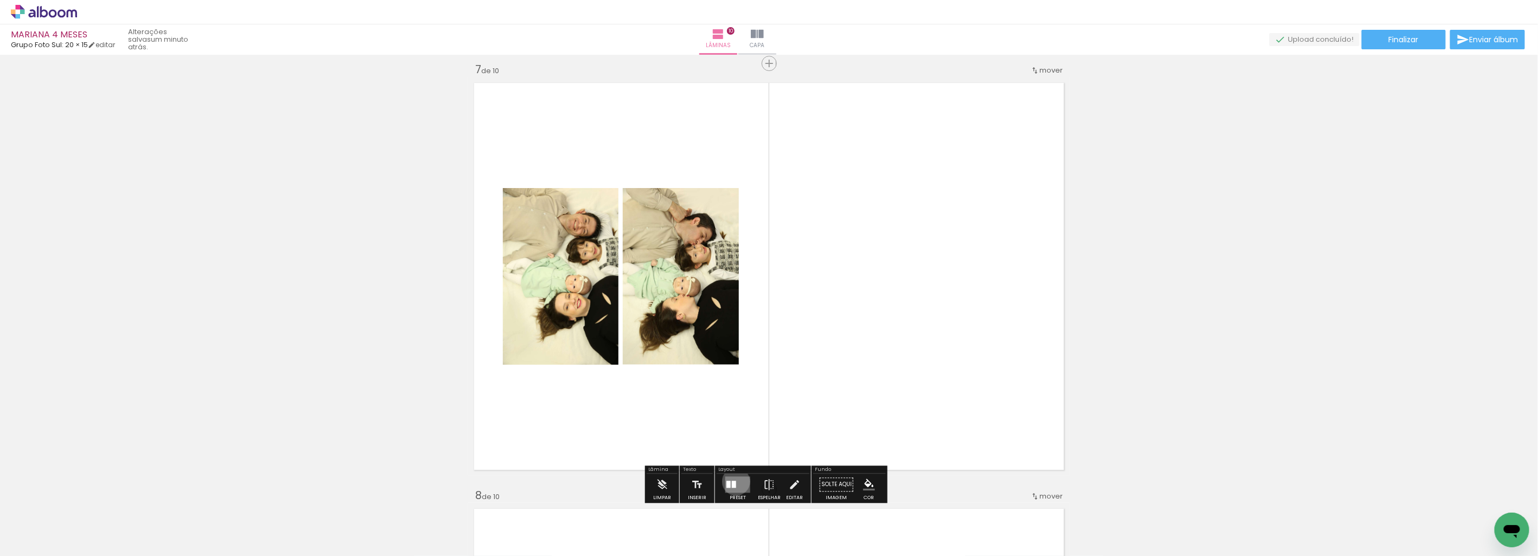
click at [733, 482] on quentale-layouter at bounding box center [737, 485] width 25 height 16
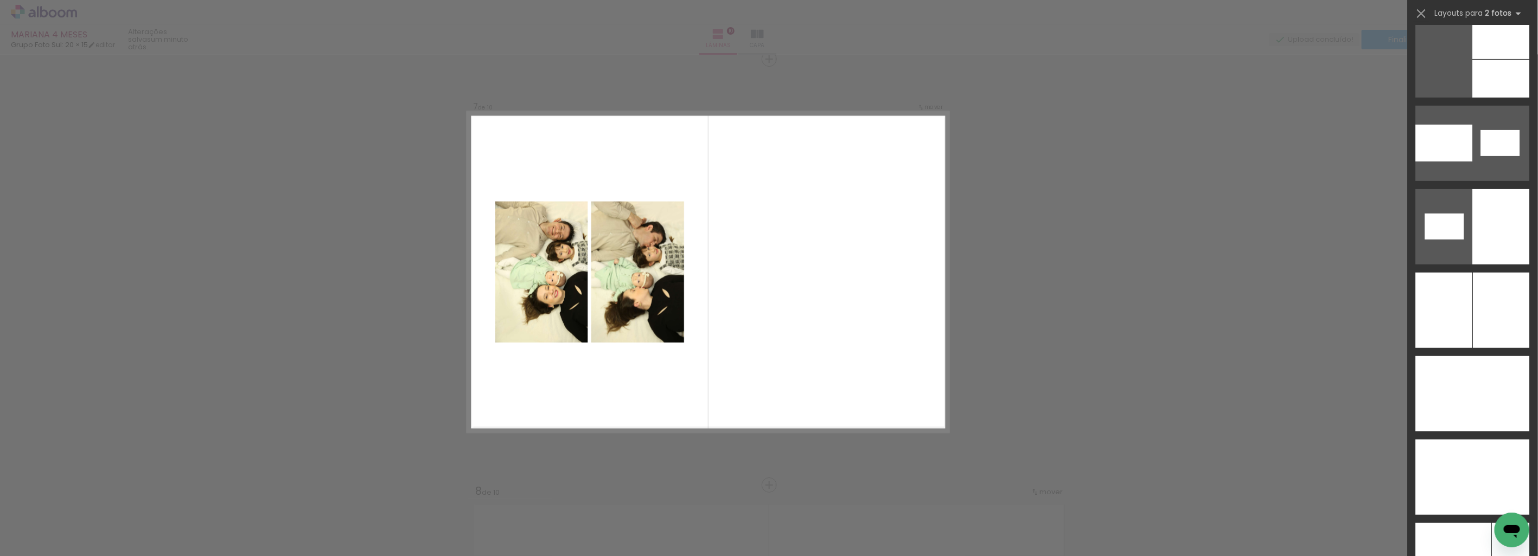
scroll to position [5924, 0]
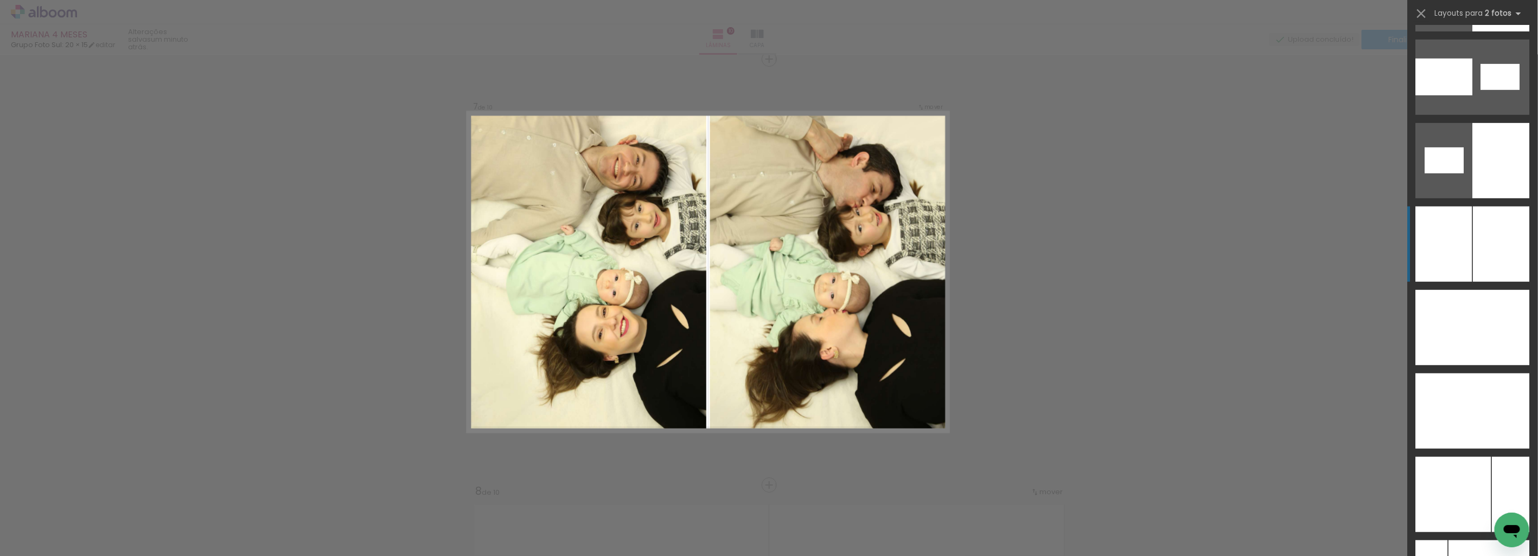
click at [1495, 240] on div at bounding box center [1501, 244] width 56 height 75
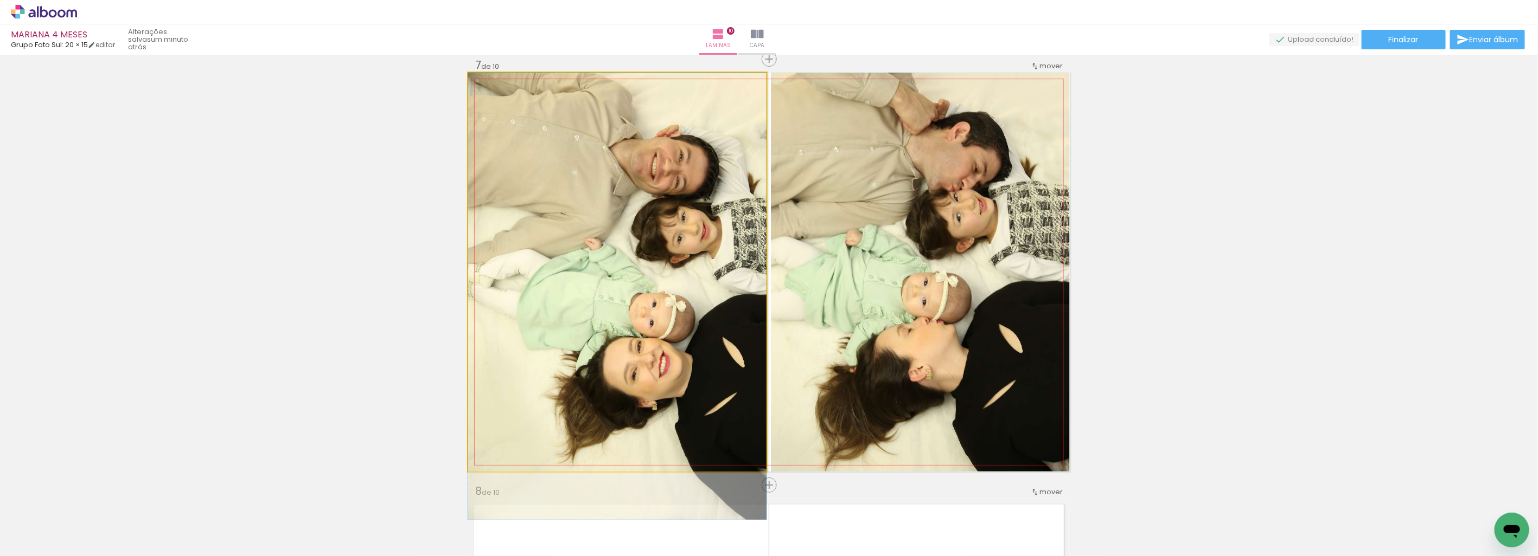
drag, startPoint x: 628, startPoint y: 280, endPoint x: 628, endPoint y: 317, distance: 36.9
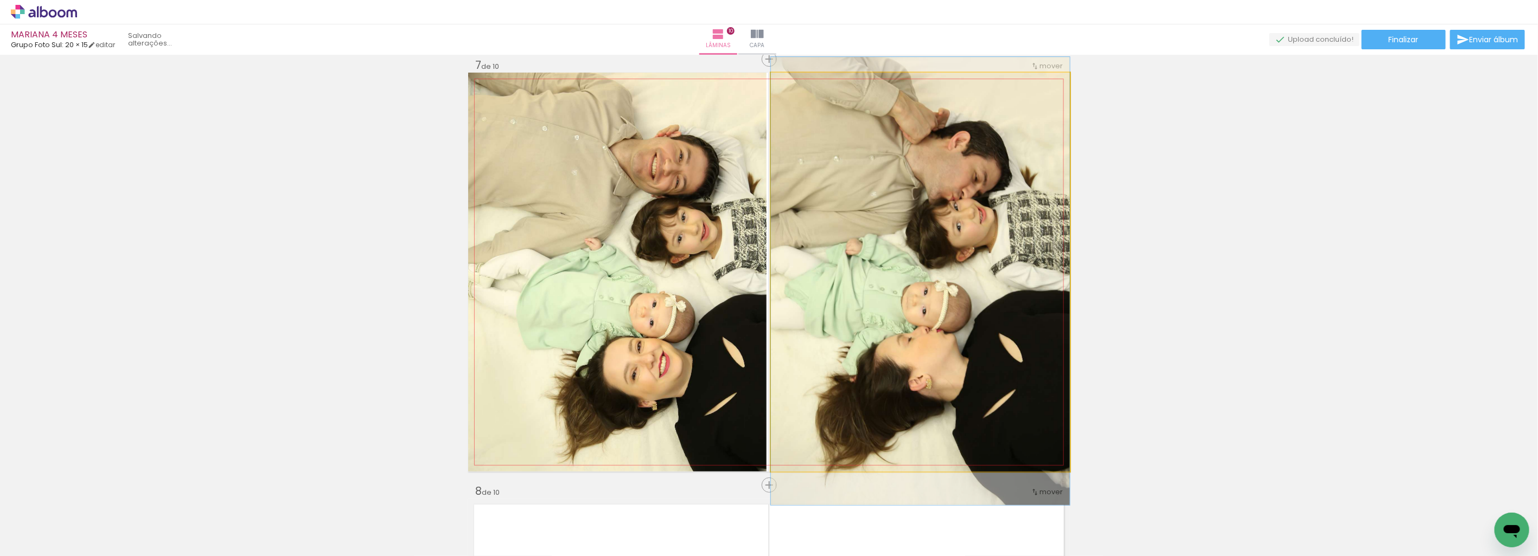
drag, startPoint x: 991, startPoint y: 274, endPoint x: 996, endPoint y: 290, distance: 16.0
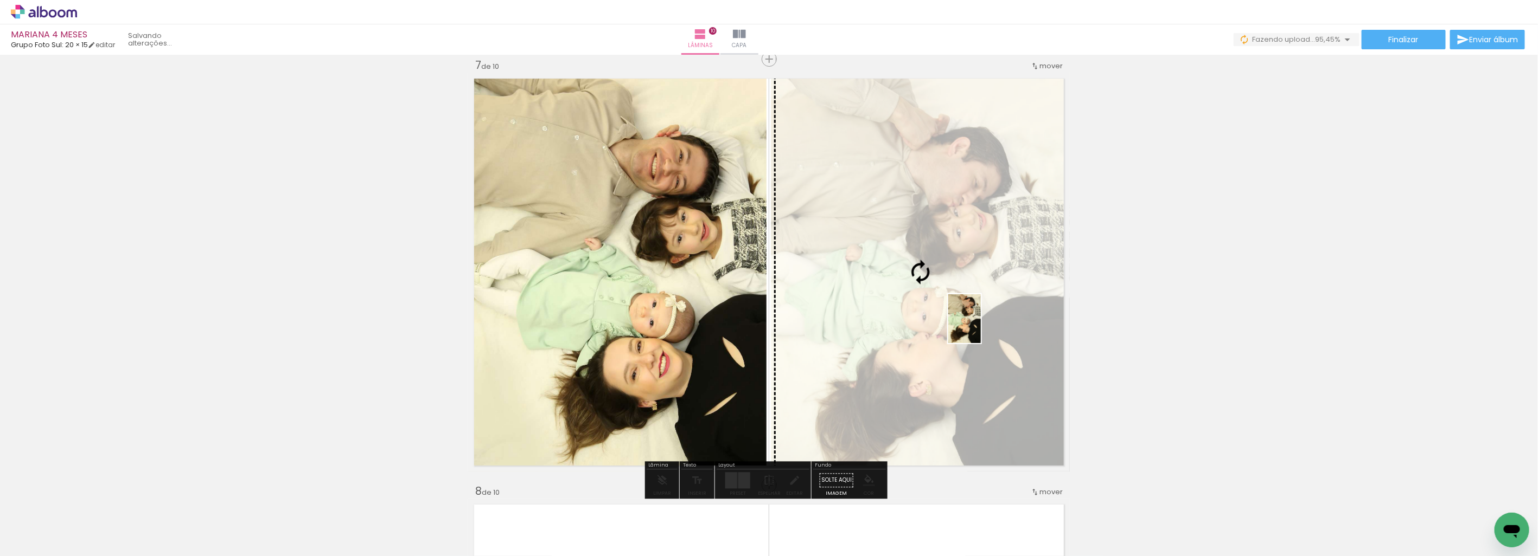
drag, startPoint x: 1402, startPoint y: 535, endPoint x: 981, endPoint y: 327, distance: 469.9
click at [981, 327] on quentale-workspace at bounding box center [769, 278] width 1538 height 556
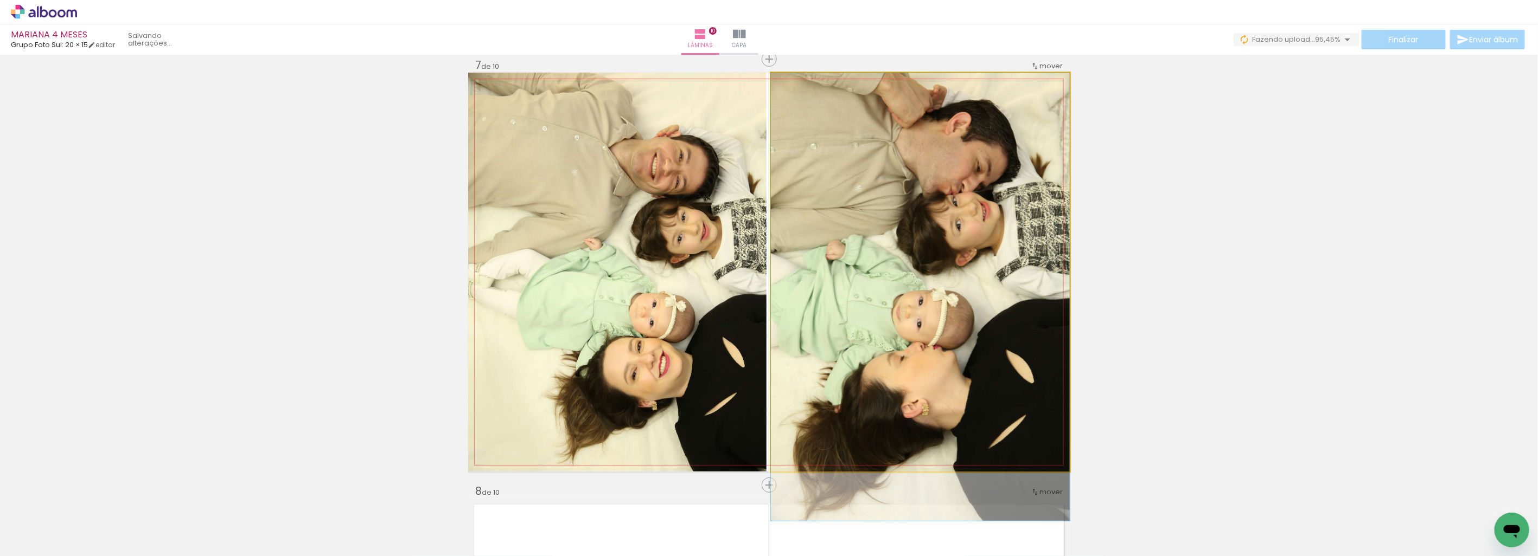
drag, startPoint x: 982, startPoint y: 302, endPoint x: 985, endPoint y: 351, distance: 50.0
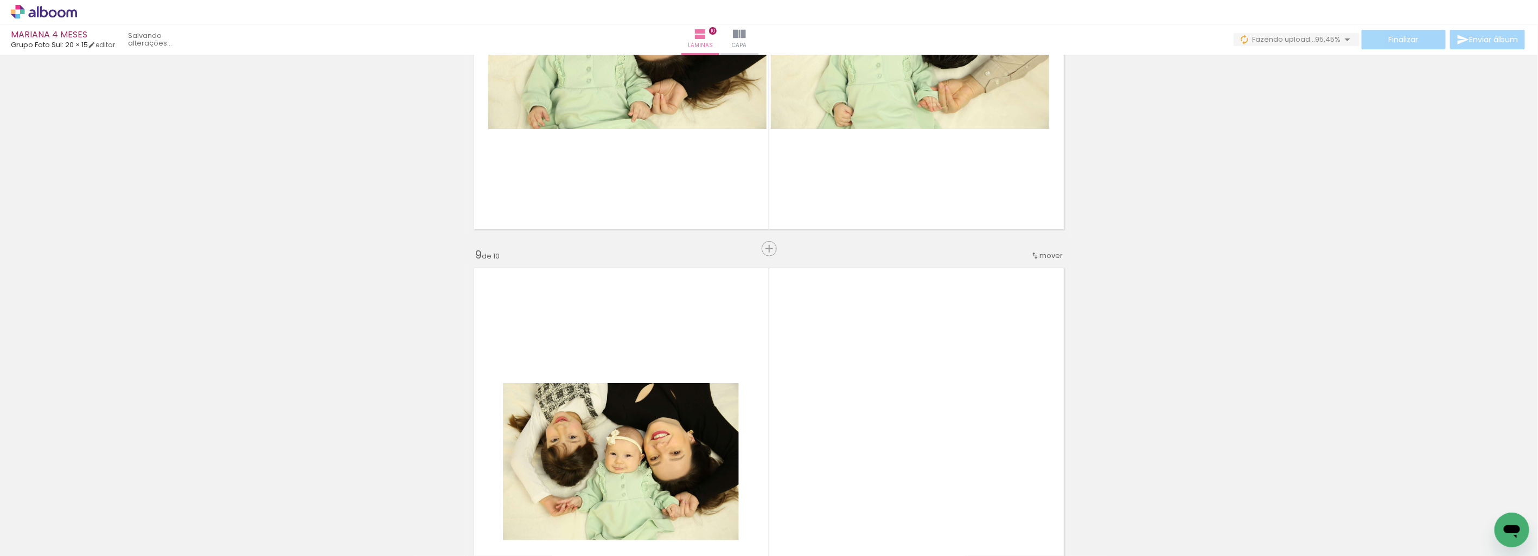
scroll to position [2993, 0]
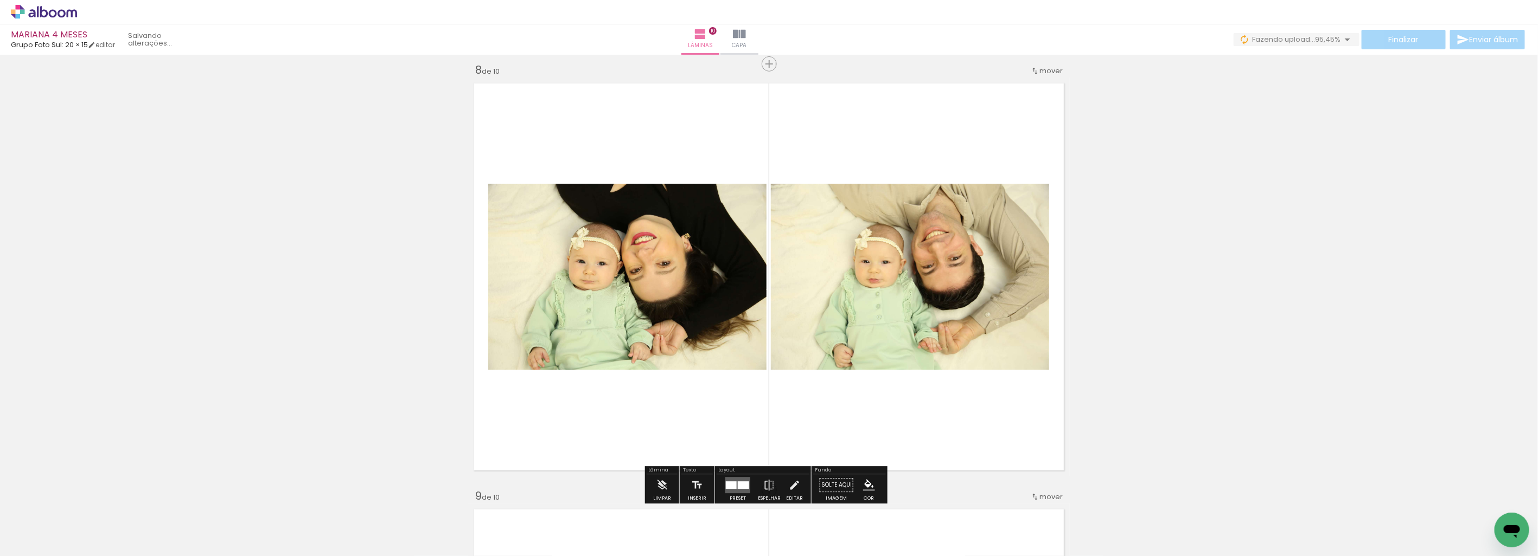
click at [738, 488] on div at bounding box center [743, 486] width 11 height 8
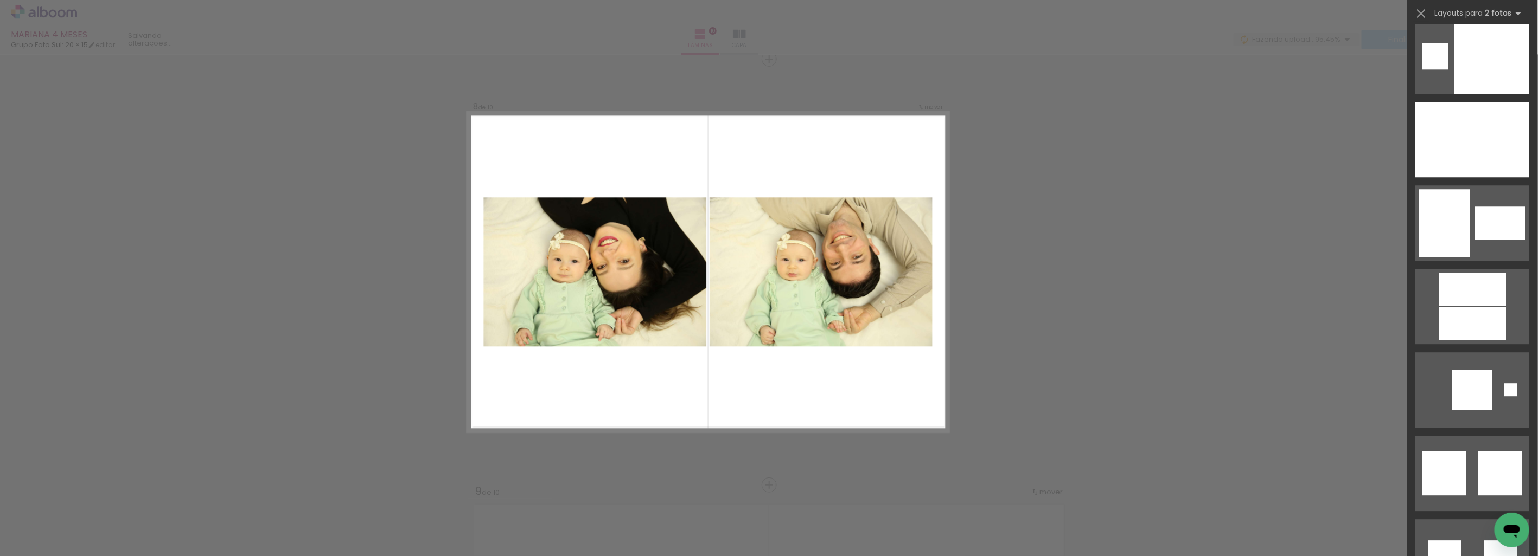
scroll to position [4920, 0]
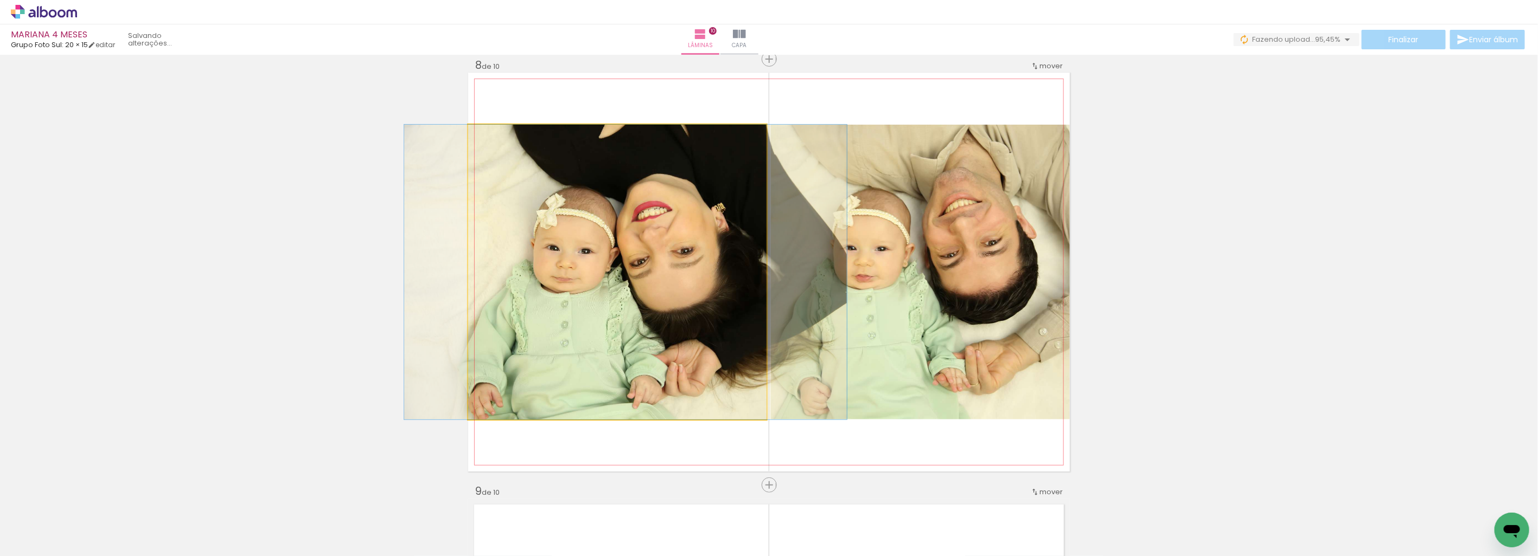
drag, startPoint x: 693, startPoint y: 354, endPoint x: 701, endPoint y: 346, distance: 11.5
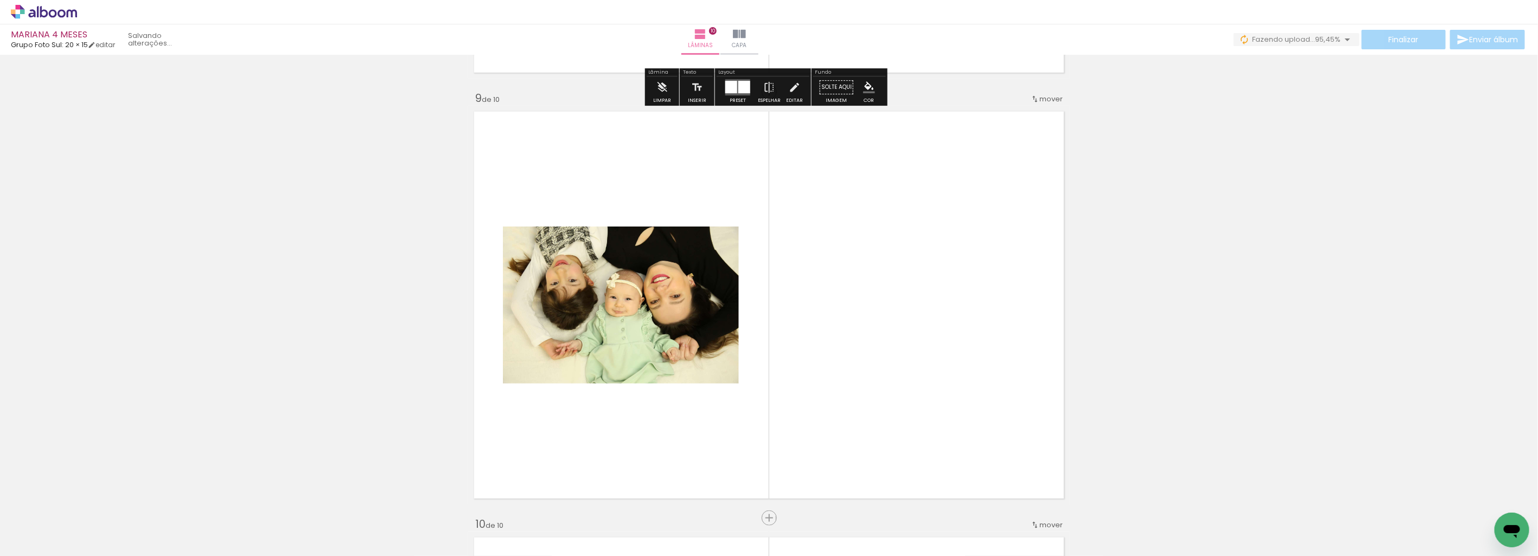
scroll to position [3420, 0]
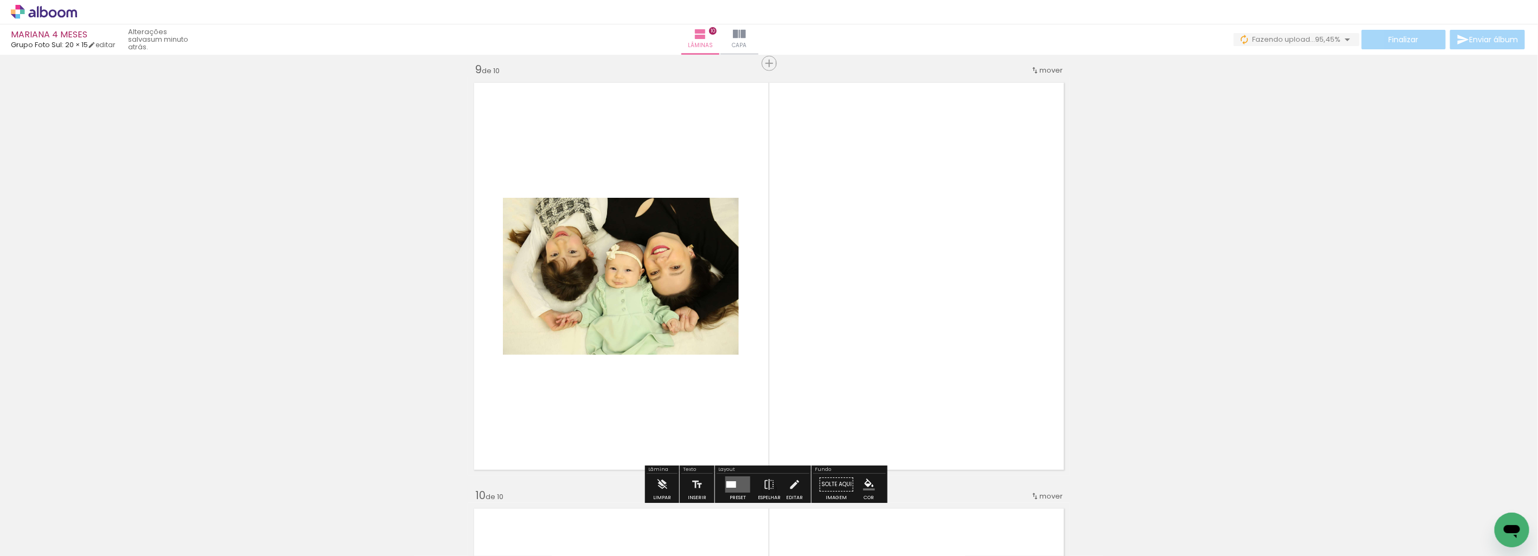
click at [731, 486] on div at bounding box center [731, 485] width 10 height 7
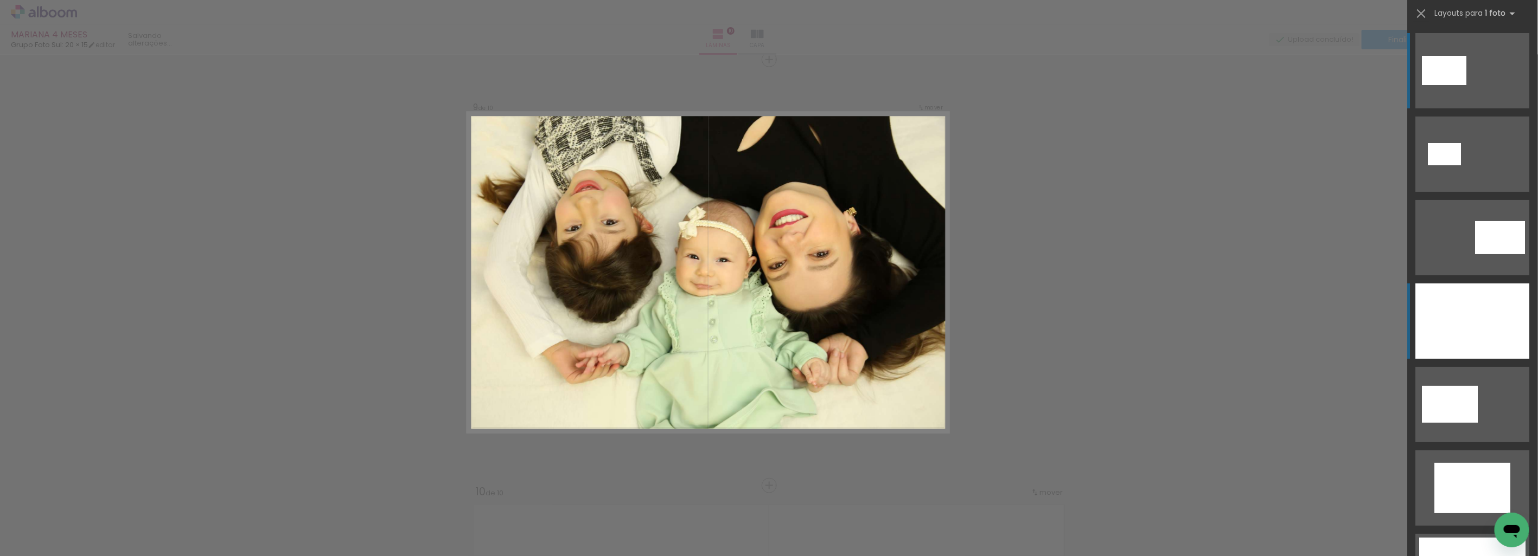
scroll to position [3424, 0]
click at [1473, 318] on div at bounding box center [1473, 321] width 114 height 75
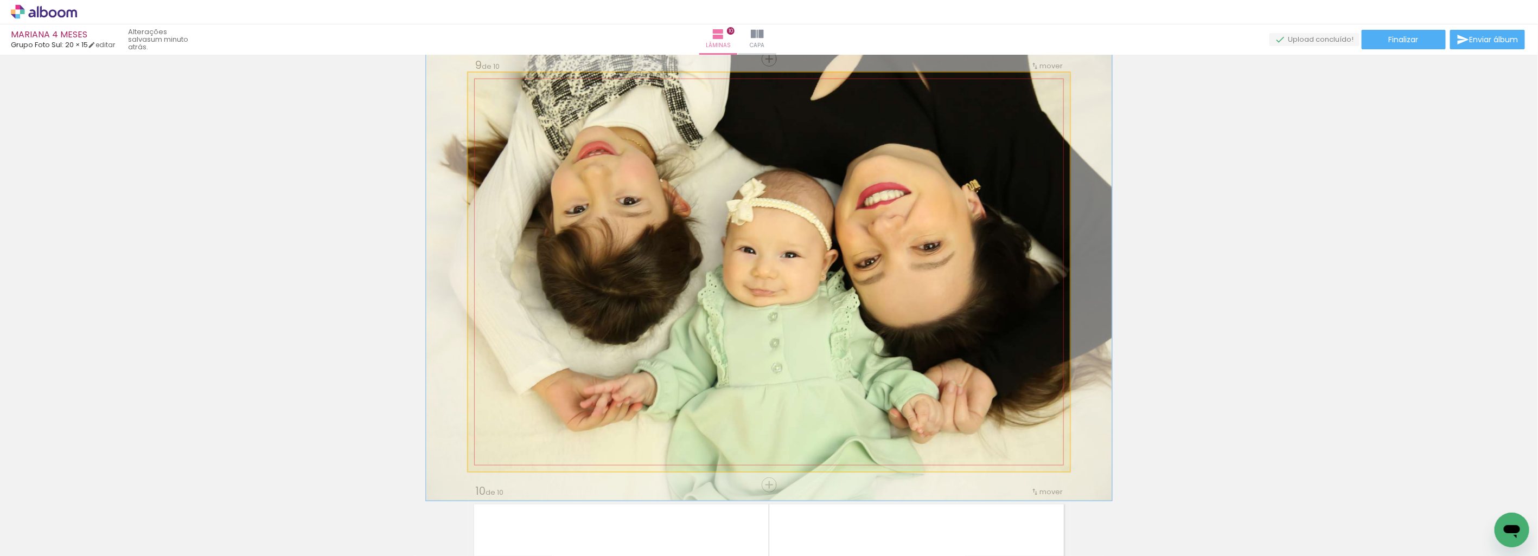
drag, startPoint x: 488, startPoint y: 86, endPoint x: 492, endPoint y: 82, distance: 5.8
type paper-slider "114"
click at [494, 82] on div at bounding box center [499, 84] width 10 height 10
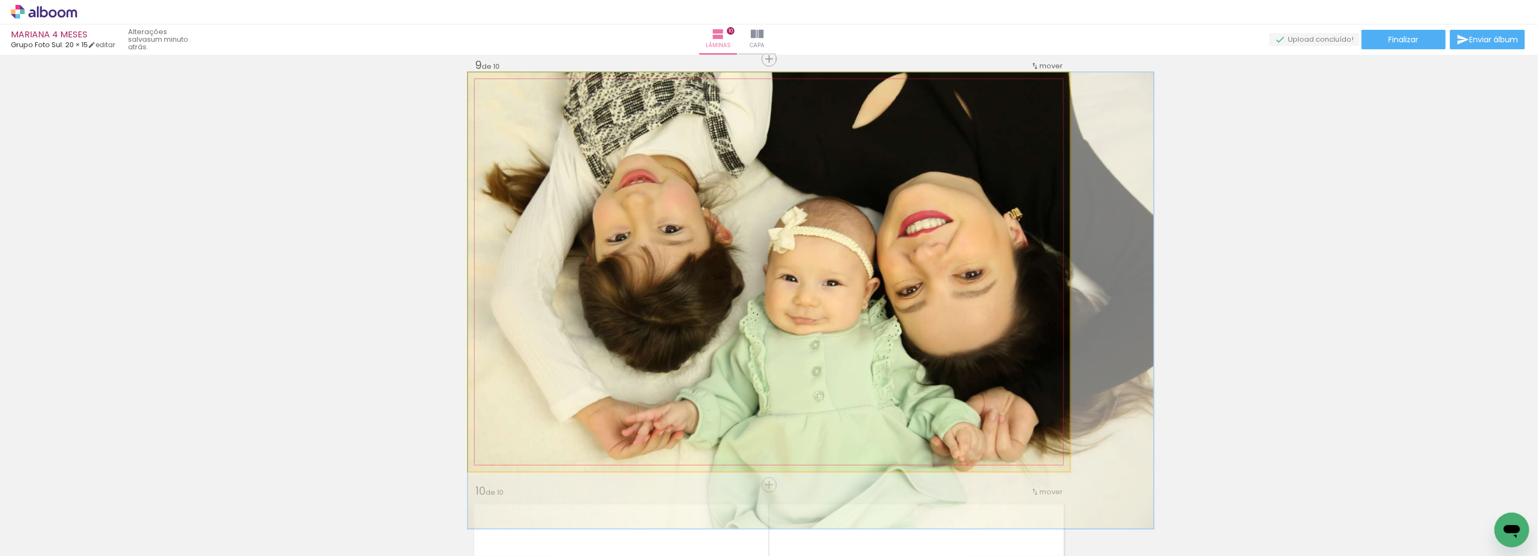
drag, startPoint x: 535, startPoint y: 136, endPoint x: 666, endPoint y: 191, distance: 142.7
drag, startPoint x: 696, startPoint y: 239, endPoint x: 713, endPoint y: 247, distance: 18.7
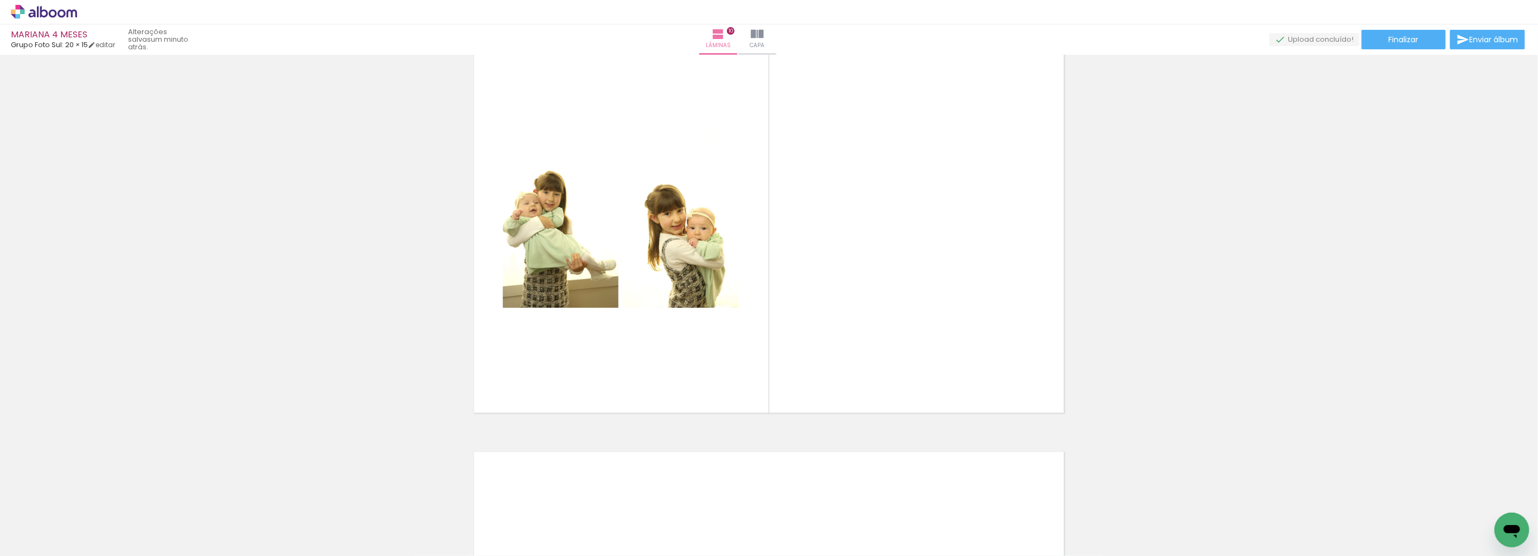
scroll to position [3906, 0]
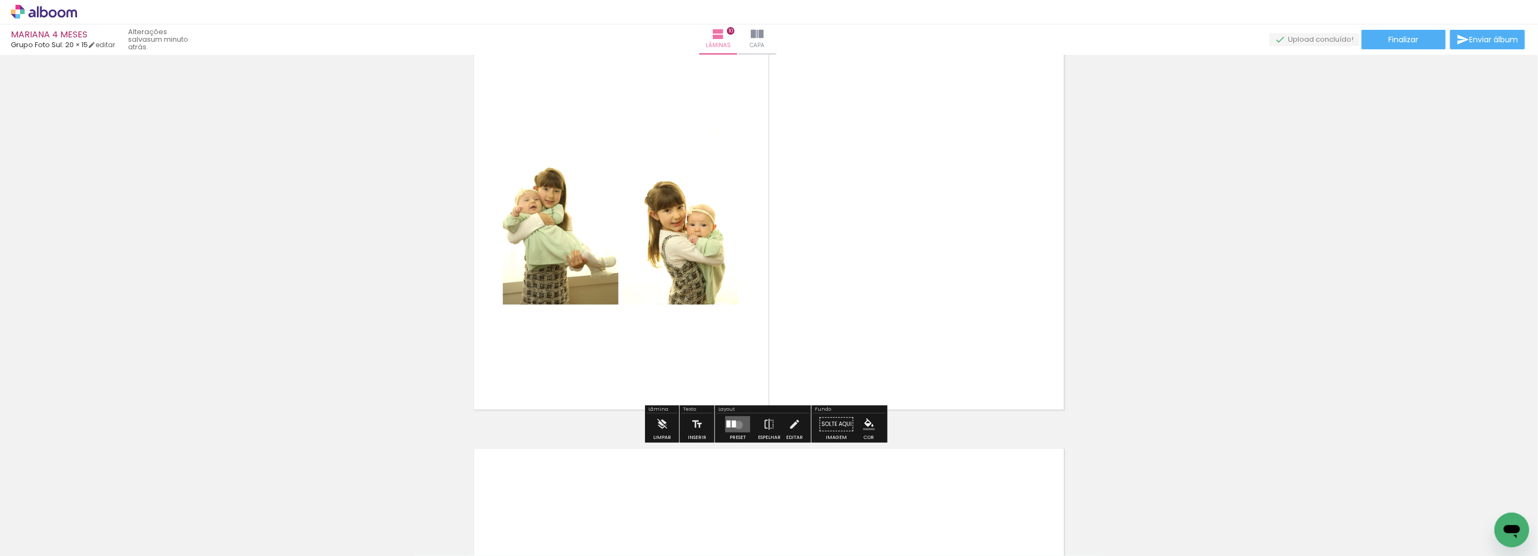
click at [736, 425] on quentale-layouter at bounding box center [737, 425] width 25 height 16
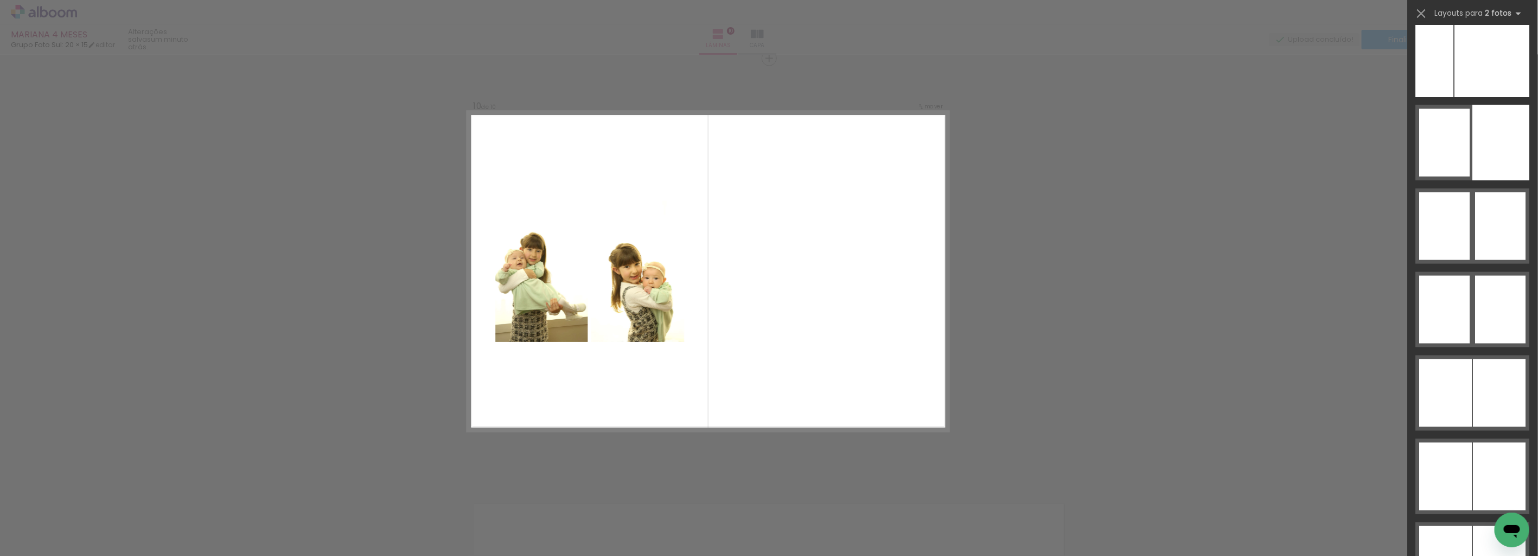
scroll to position [6574, 0]
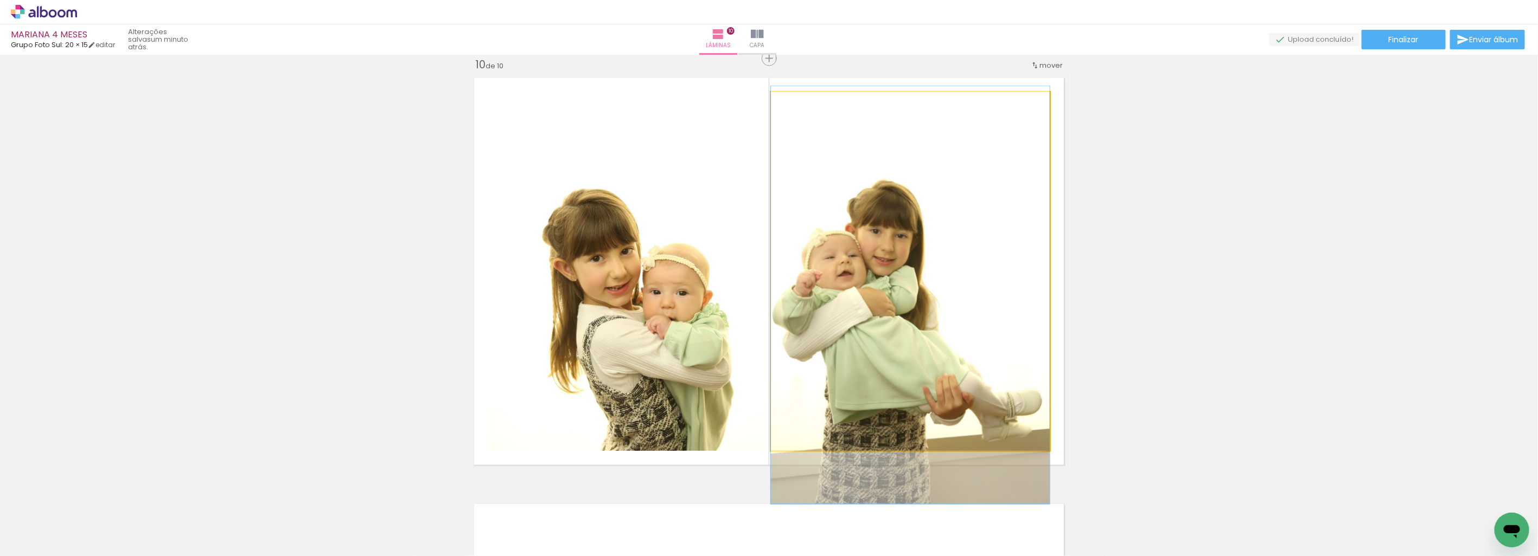
drag, startPoint x: 868, startPoint y: 340, endPoint x: 884, endPoint y: 363, distance: 28.9
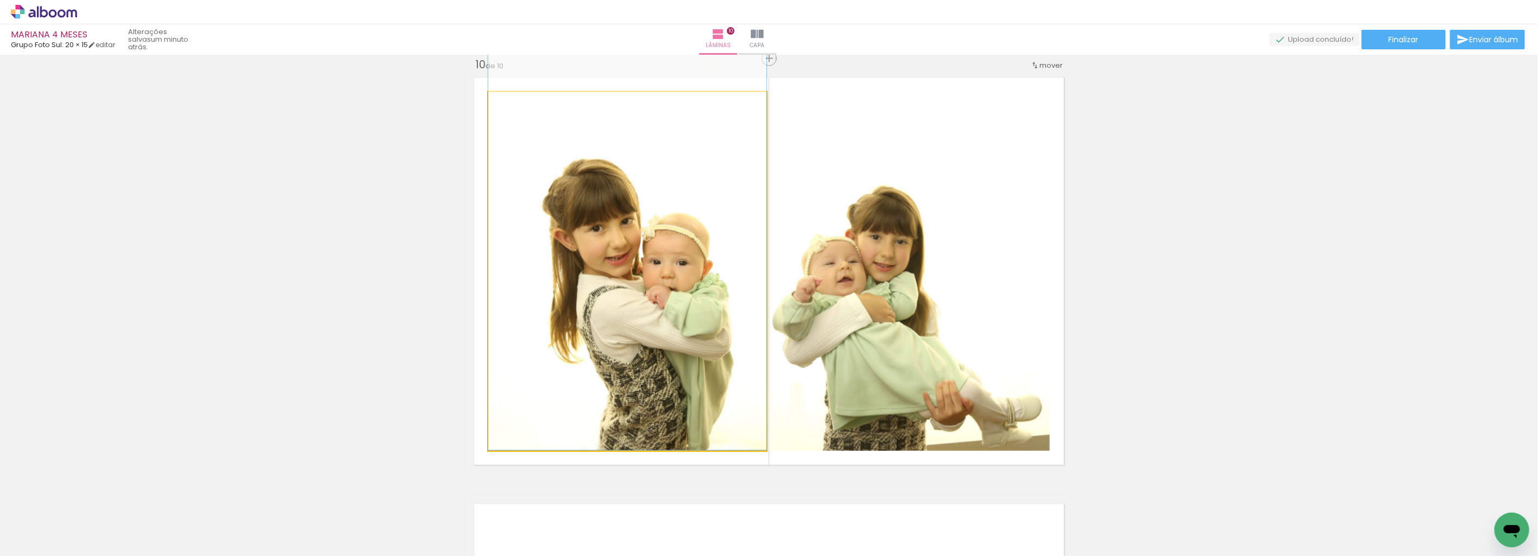
drag, startPoint x: 677, startPoint y: 382, endPoint x: 681, endPoint y: 325, distance: 56.5
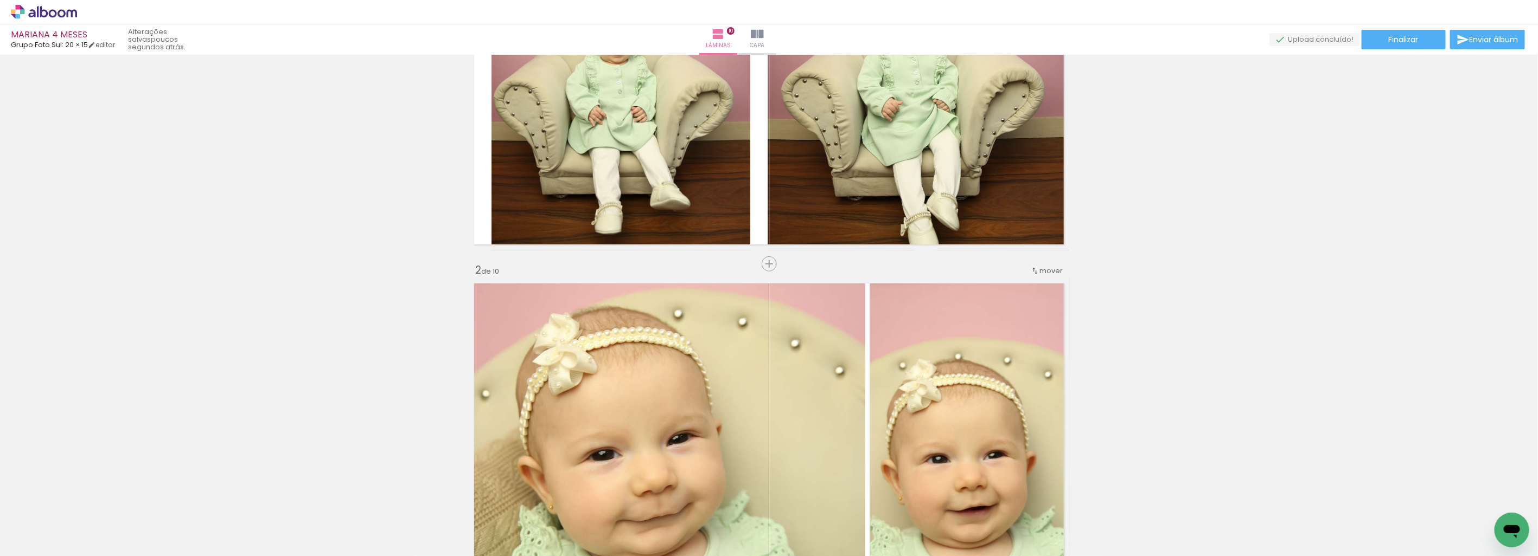
scroll to position [0, 0]
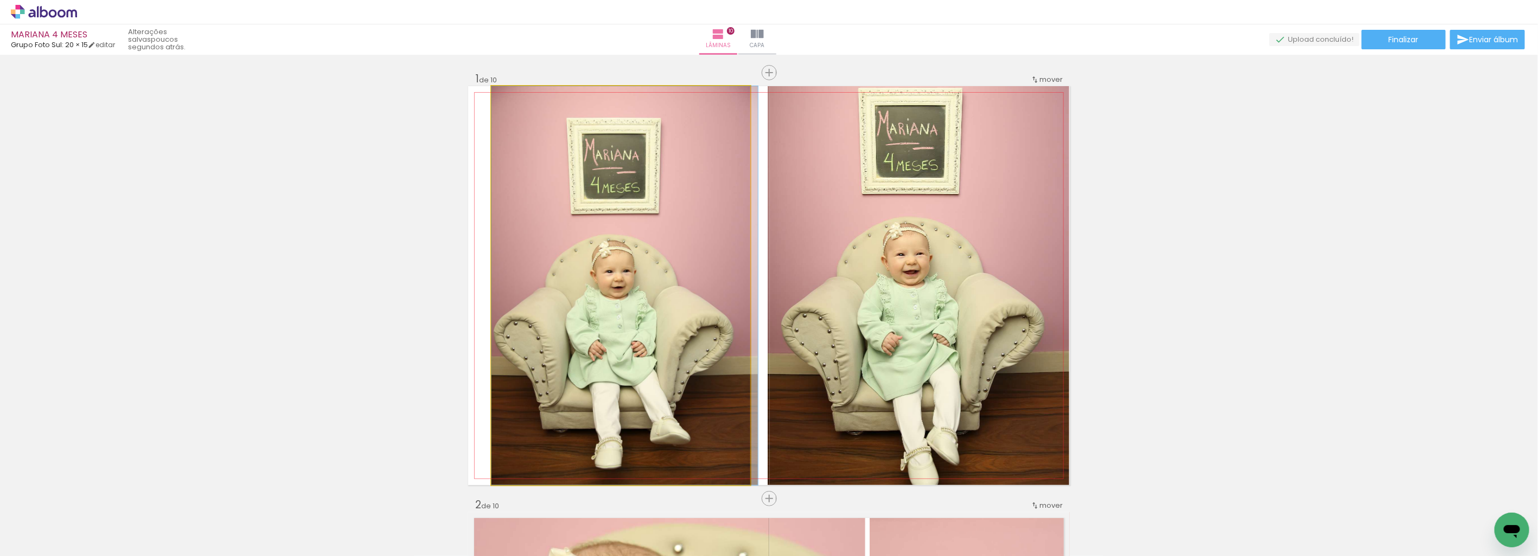
click at [685, 342] on quentale-photo at bounding box center [620, 285] width 259 height 399
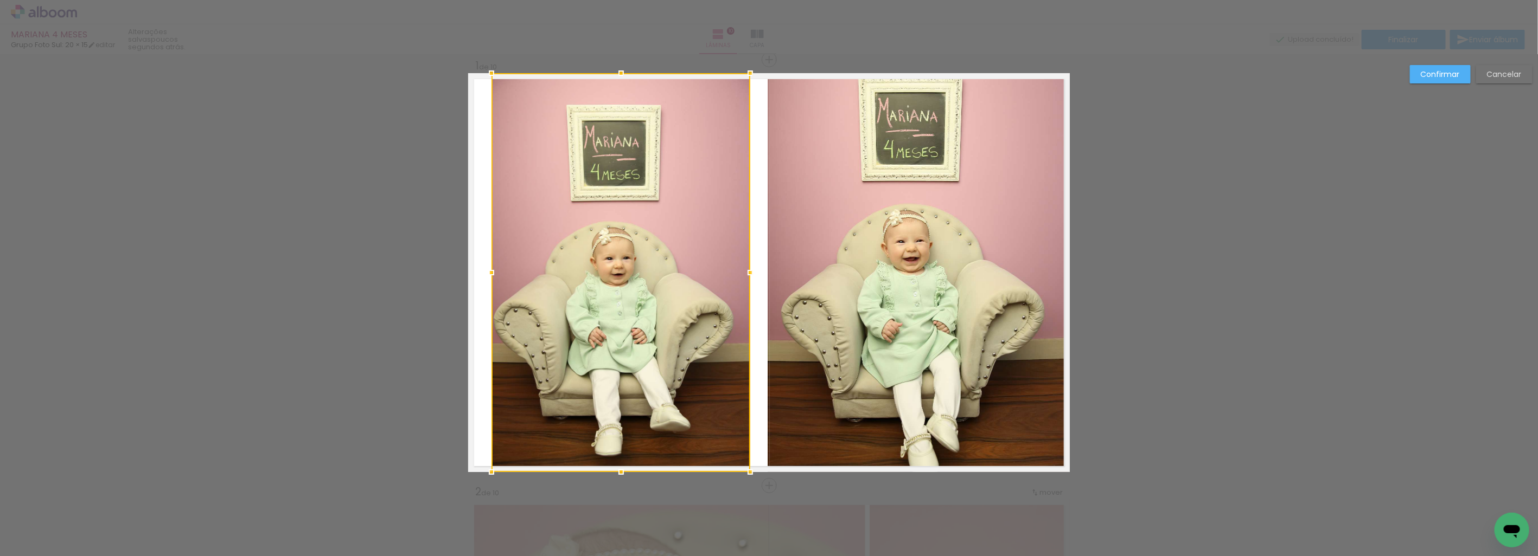
scroll to position [14, 0]
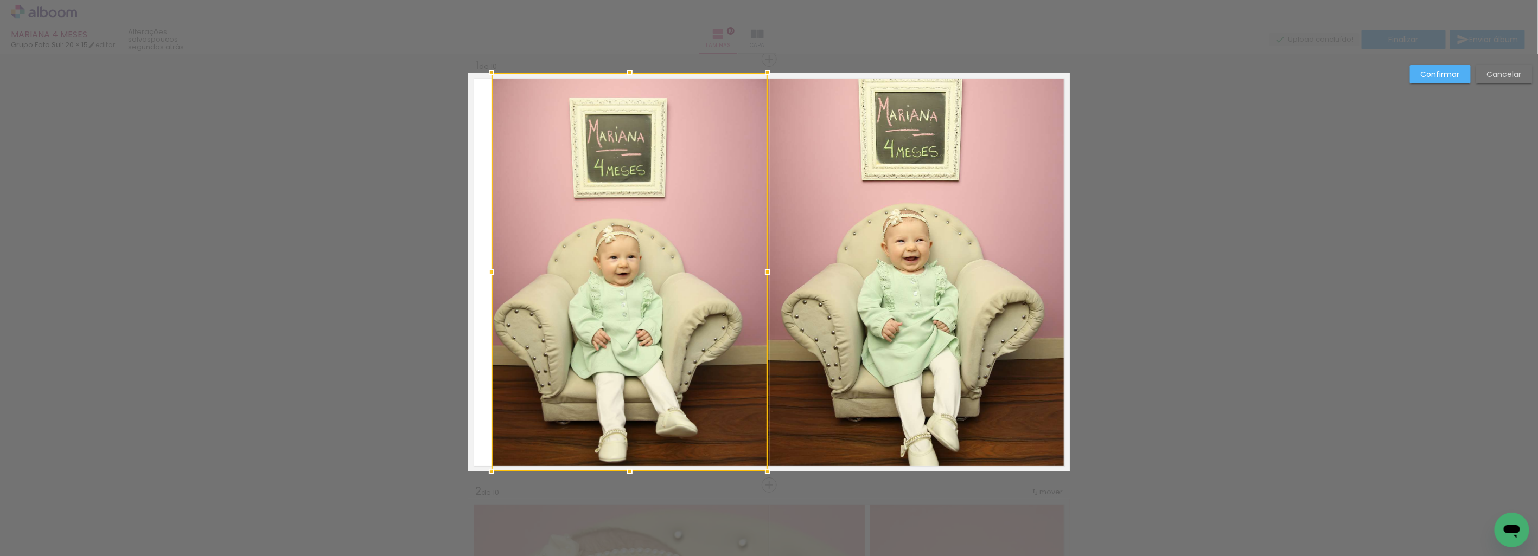
drag, startPoint x: 744, startPoint y: 273, endPoint x: 766, endPoint y: 260, distance: 25.0
click at [766, 260] on album-spread "1 de 10" at bounding box center [769, 272] width 602 height 399
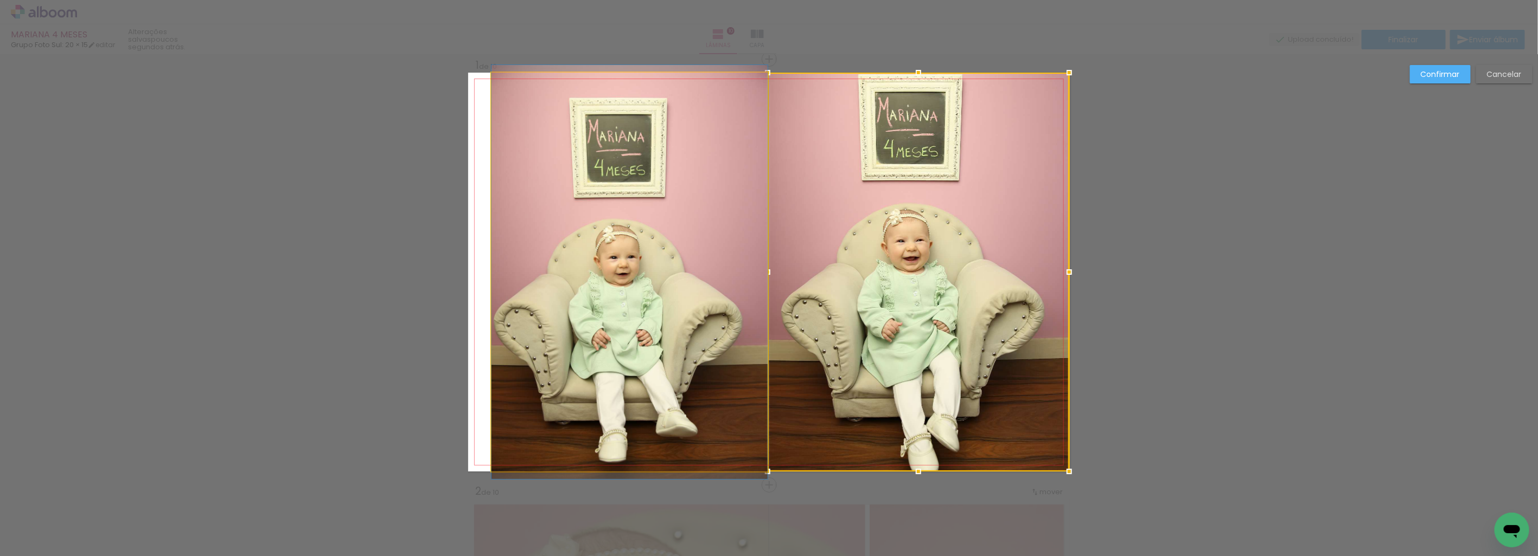
click at [532, 272] on quentale-photo at bounding box center [629, 272] width 276 height 399
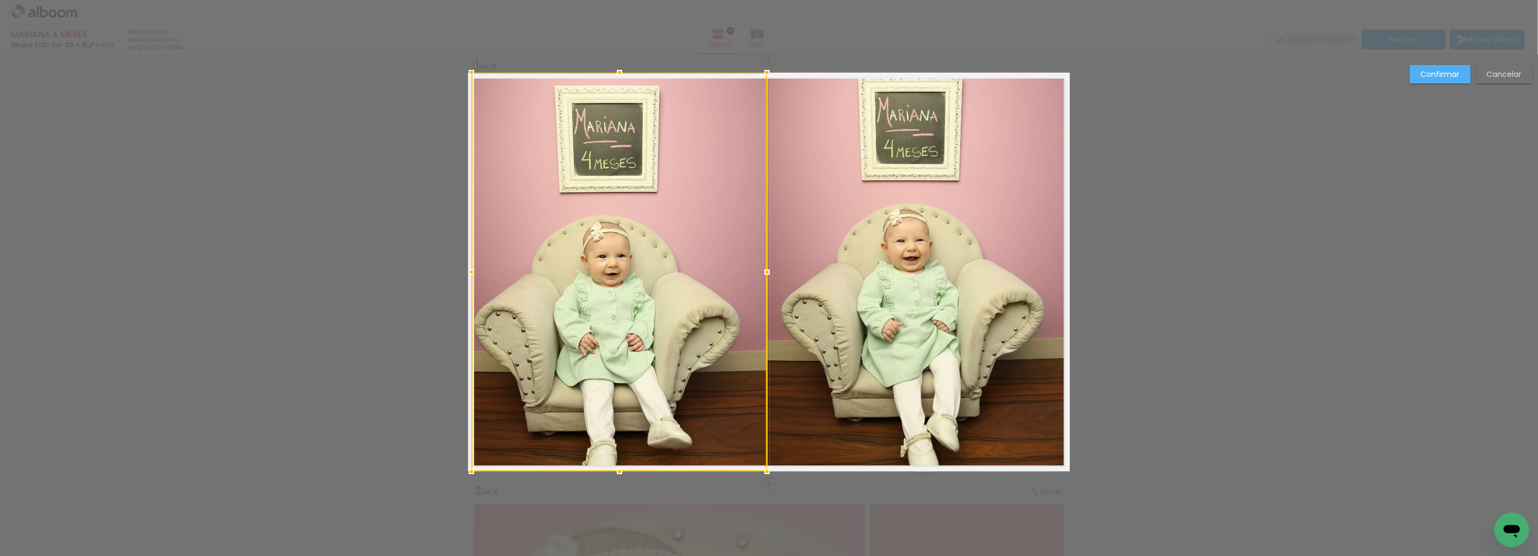
drag, startPoint x: 492, startPoint y: 276, endPoint x: 473, endPoint y: 279, distance: 19.4
click at [473, 279] on div at bounding box center [471, 272] width 22 height 22
drag, startPoint x: 662, startPoint y: 290, endPoint x: 661, endPoint y: 283, distance: 7.7
click at [661, 283] on div at bounding box center [622, 272] width 296 height 399
click at [0, 0] on slot "Confirmar" at bounding box center [0, 0] width 0 height 0
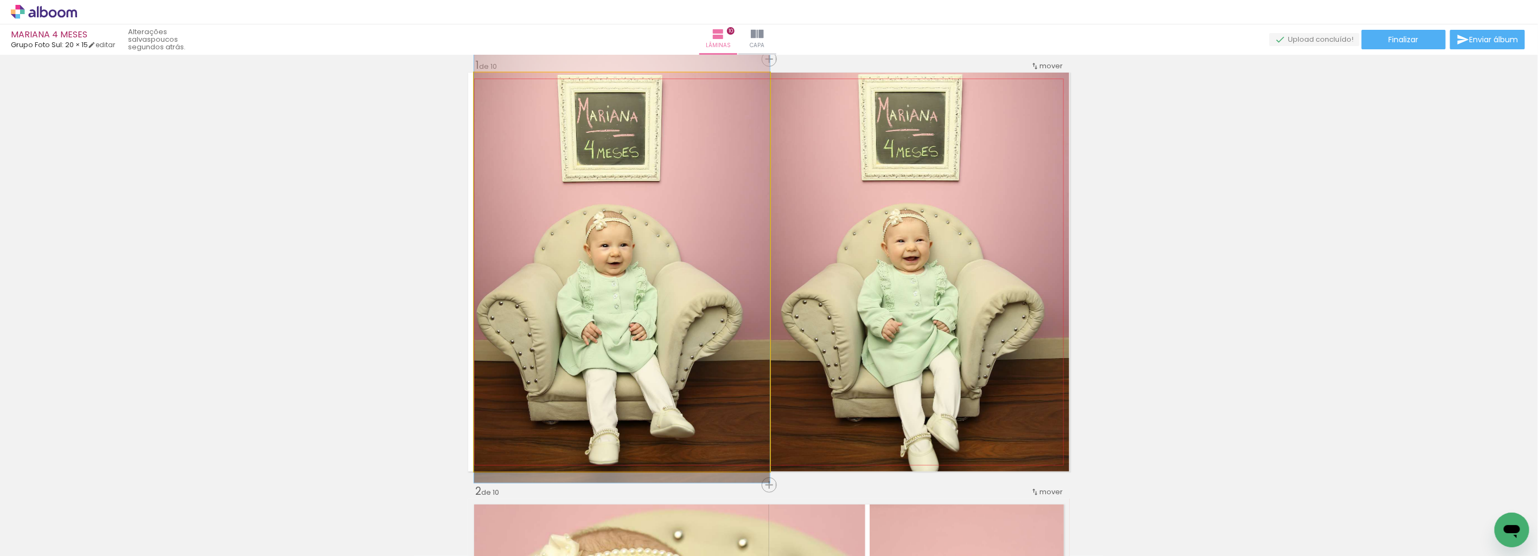
drag, startPoint x: 630, startPoint y: 338, endPoint x: 632, endPoint y: 328, distance: 10.4
click at [674, 291] on quentale-photo at bounding box center [622, 272] width 296 height 399
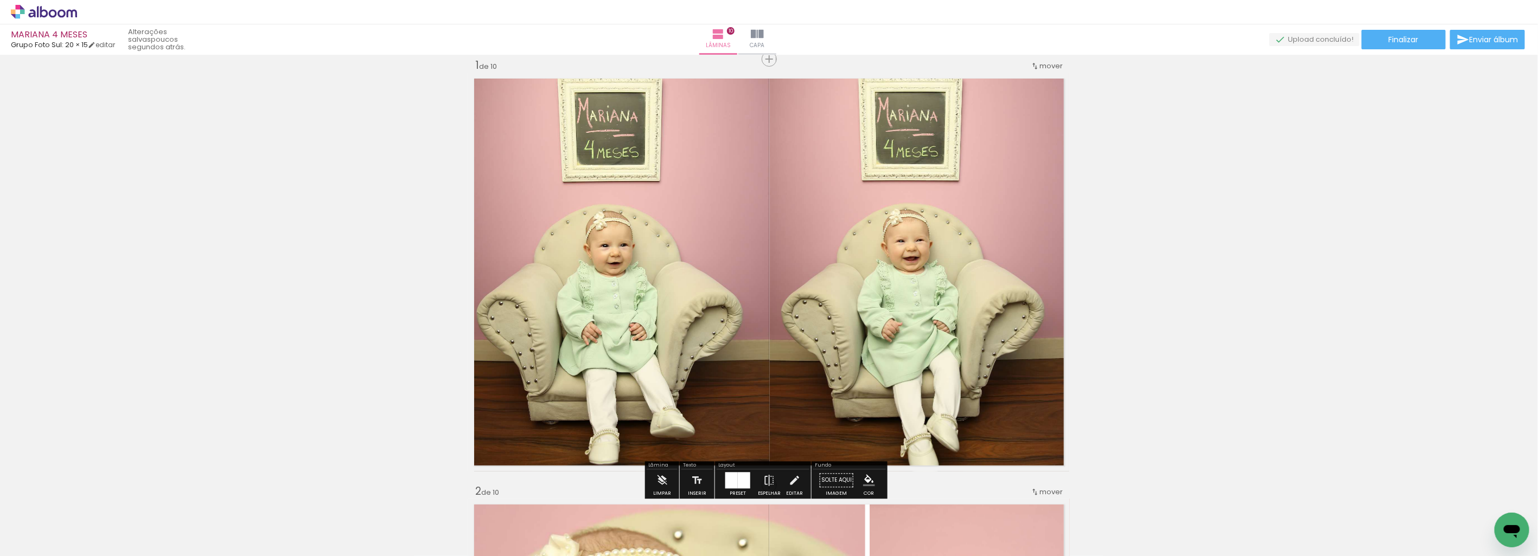
click at [1408, 46] on paper-button "Finalizar" at bounding box center [1403, 40] width 84 height 20
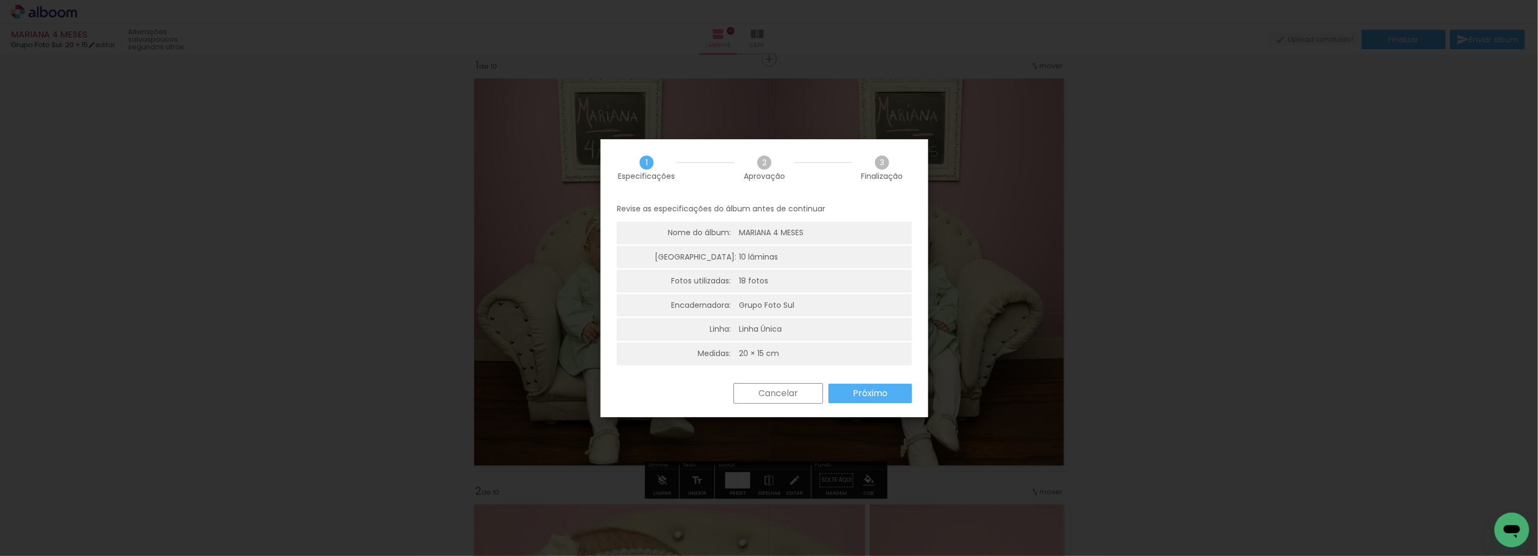
click at [892, 401] on paper-button "Próximo" at bounding box center [870, 394] width 84 height 20
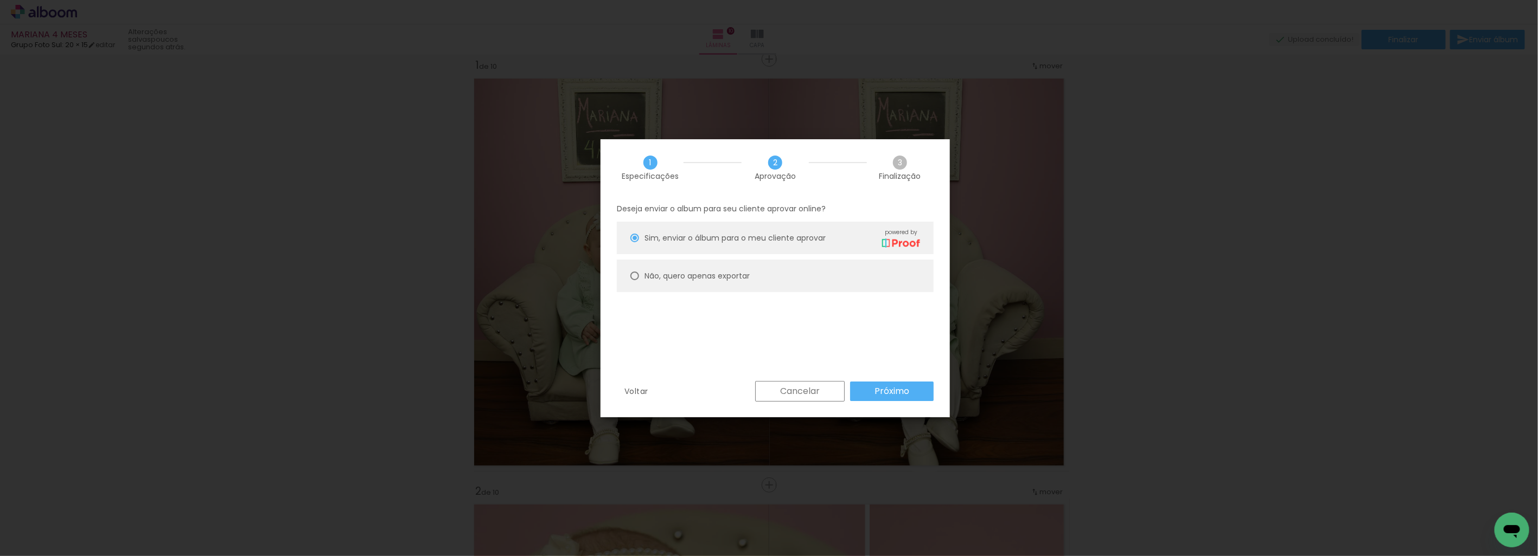
click at [0, 0] on slot "Não, quero apenas exportar" at bounding box center [0, 0] width 0 height 0
type paper-radio-button "on"
click at [0, 0] on slot "Próximo" at bounding box center [0, 0] width 0 height 0
type input "Alta, 300 DPI"
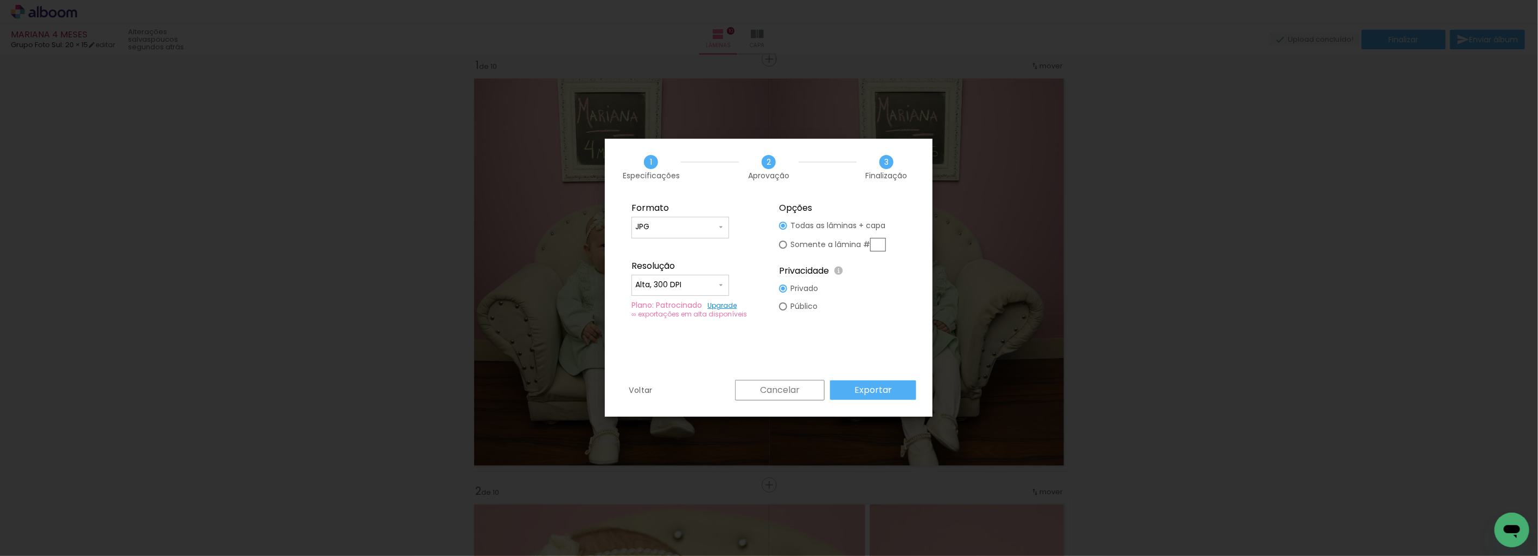
click at [0, 0] on slot "Exportar" at bounding box center [0, 0] width 0 height 0
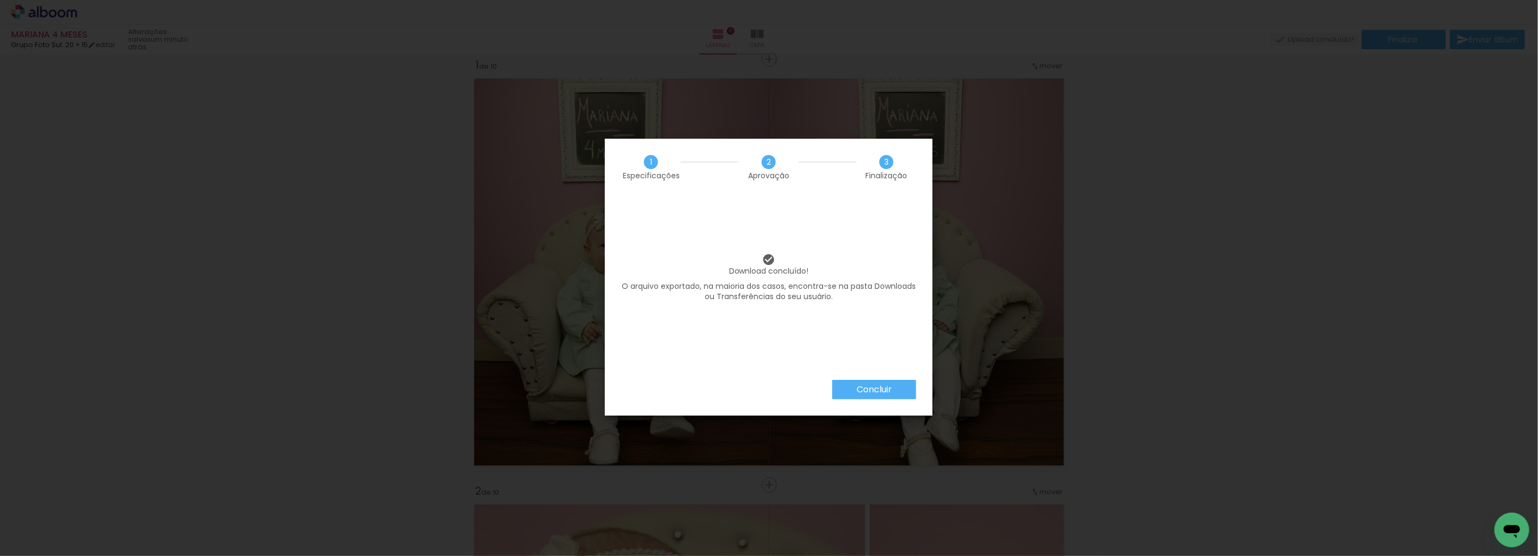
drag, startPoint x: 878, startPoint y: 389, endPoint x: 854, endPoint y: 396, distance: 24.9
click at [0, 0] on slot "Concluir" at bounding box center [0, 0] width 0 height 0
